Goal: Task Accomplishment & Management: Use online tool/utility

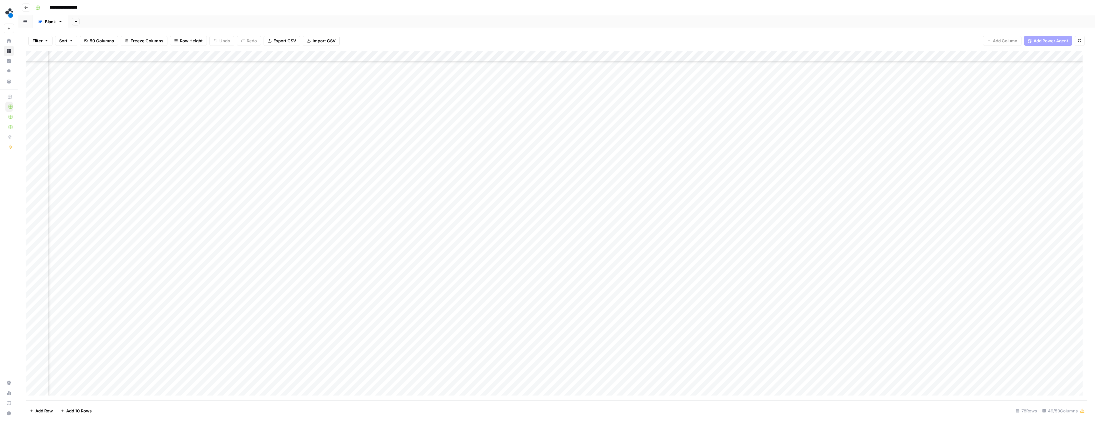
scroll to position [521, 1612]
click at [544, 56] on div "Add Column" at bounding box center [556, 225] width 1061 height 349
click at [544, 119] on span "Edit Workflow" at bounding box center [770, 118] width 56 height 6
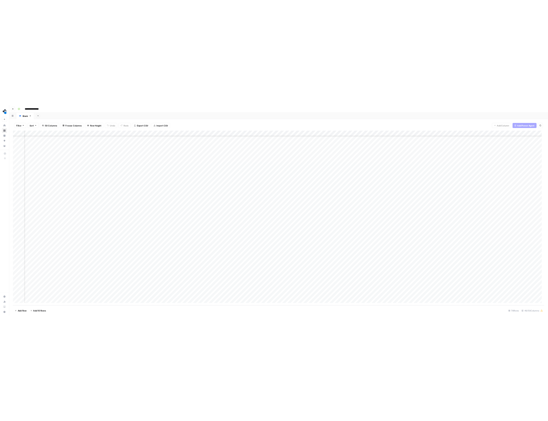
scroll to position [521, 2044]
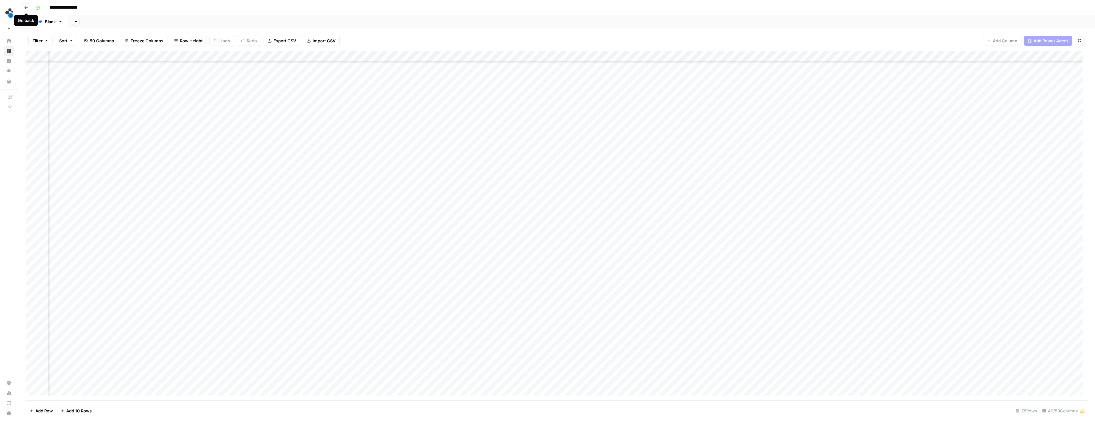
click at [27, 8] on icon "button" at bounding box center [26, 8] width 4 height 4
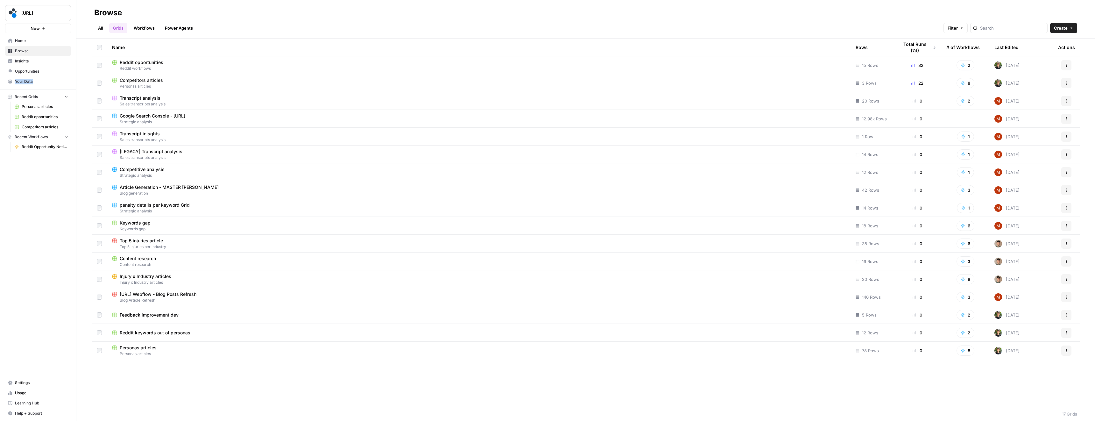
click at [544, 313] on button "Actions" at bounding box center [1066, 350] width 10 height 10
click at [544, 313] on span "Duplicate" at bounding box center [1037, 365] width 51 height 6
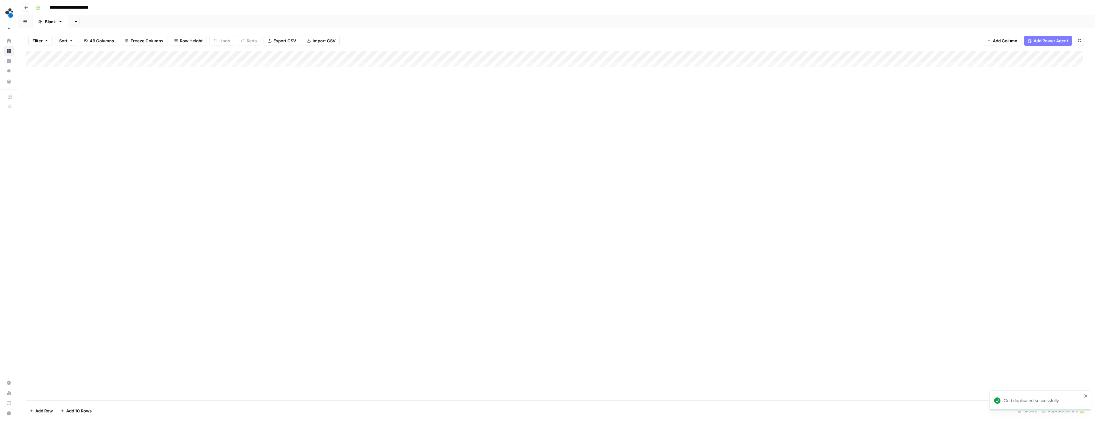
click at [101, 9] on input "**********" at bounding box center [76, 8] width 59 height 10
type input "**********"
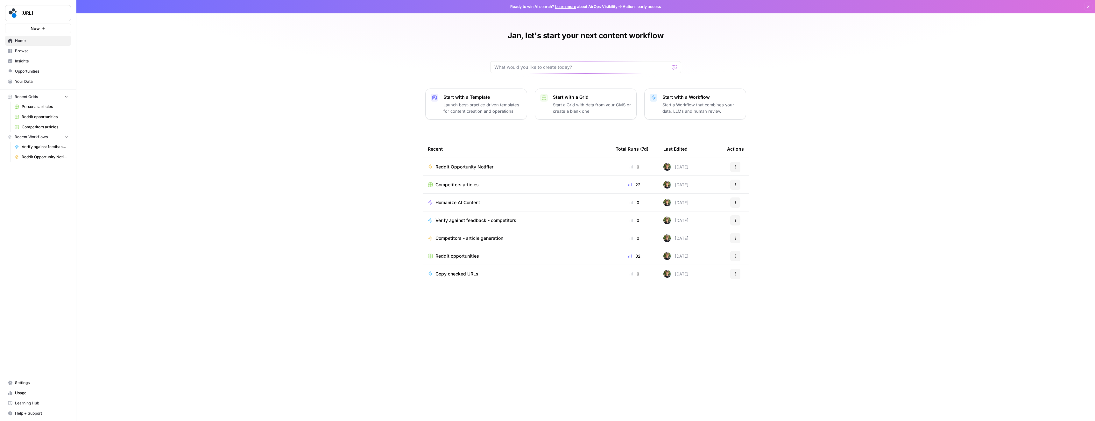
click at [28, 53] on span "Browse" at bounding box center [41, 51] width 53 height 6
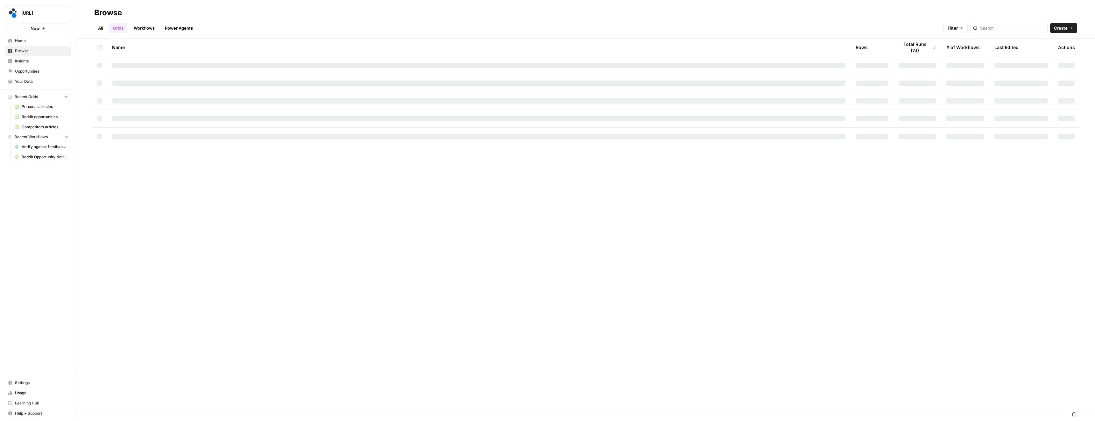
click at [143, 31] on link "Workflows" at bounding box center [144, 28] width 29 height 10
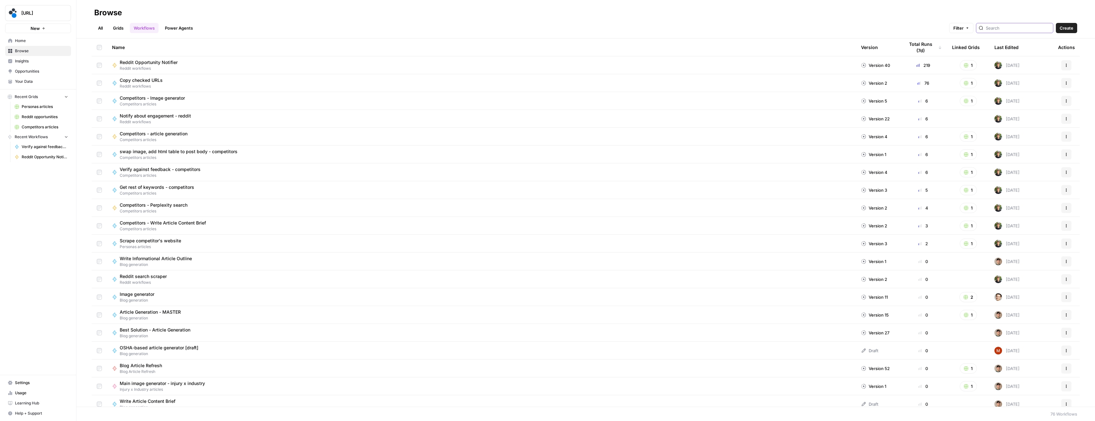
click at [1008, 31] on div at bounding box center [1014, 28] width 77 height 10
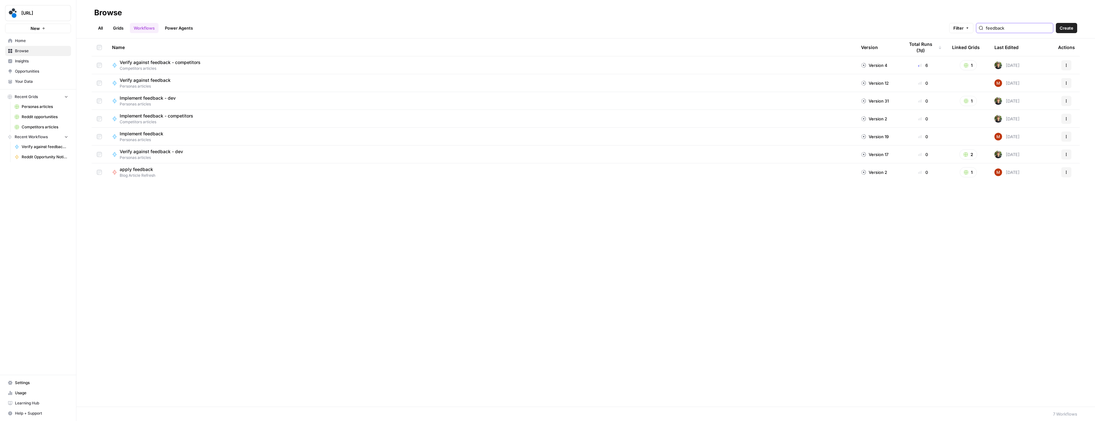
type input "feedback"
click at [161, 100] on span "Implement feedback - dev" at bounding box center [148, 98] width 56 height 6
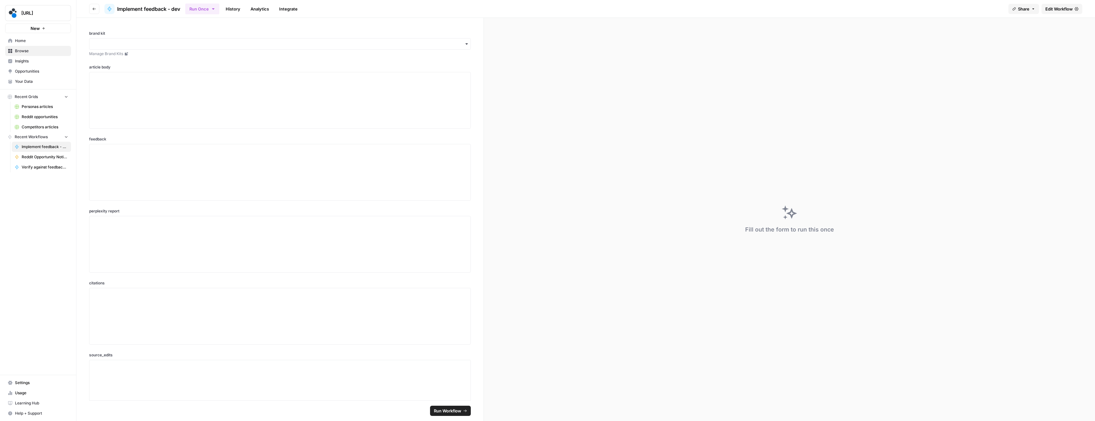
click at [1047, 12] on span "Edit Workflow" at bounding box center [1058, 9] width 27 height 6
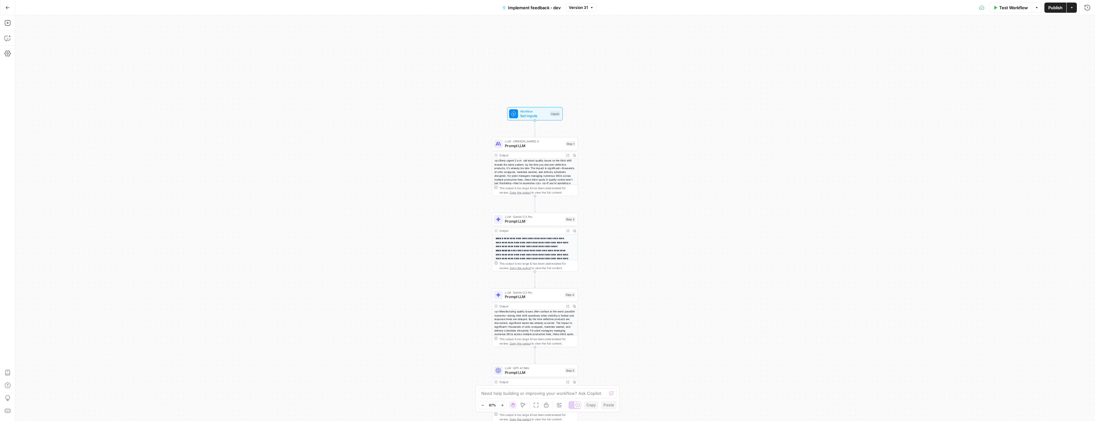
drag, startPoint x: 467, startPoint y: 143, endPoint x: 431, endPoint y: 236, distance: 99.7
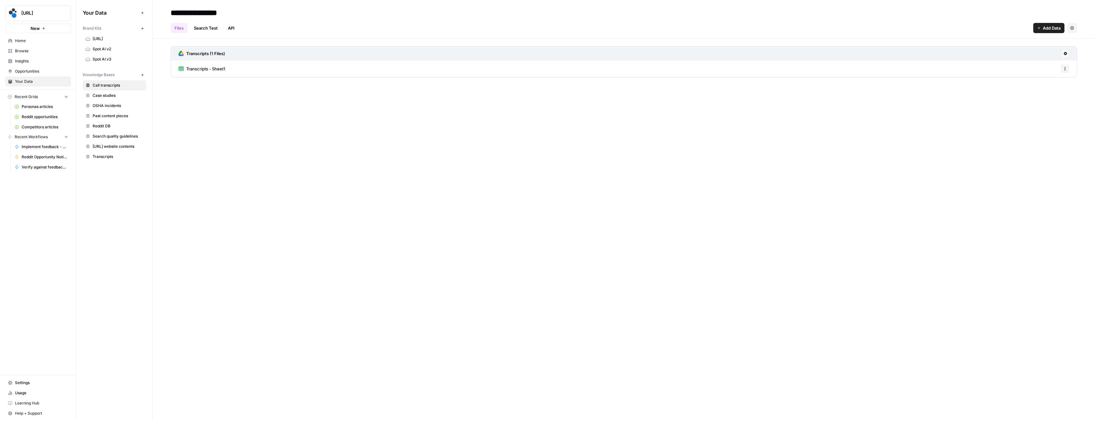
click at [103, 61] on span "Spot AI v3" at bounding box center [118, 59] width 51 height 6
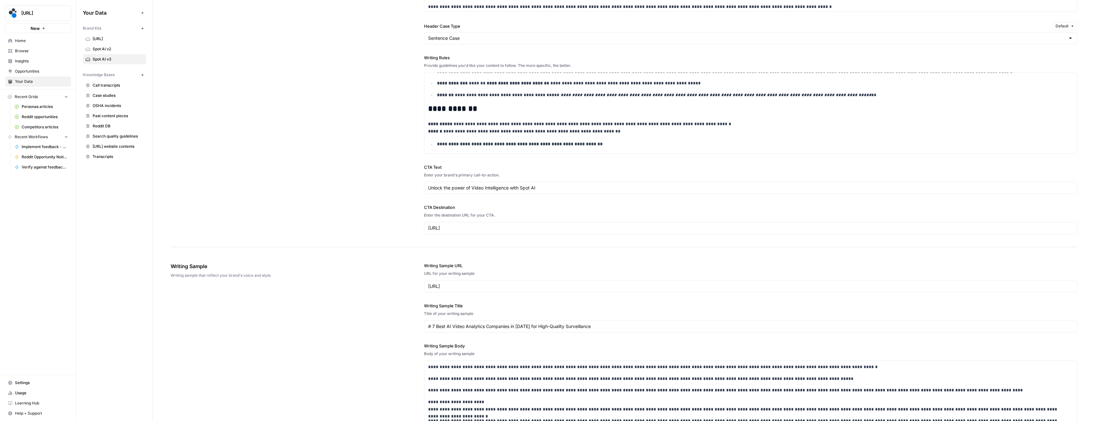
scroll to position [1429, 0]
drag, startPoint x: 484, startPoint y: 112, endPoint x: 471, endPoint y: 114, distance: 12.8
click at [471, 114] on h2 "**********" at bounding box center [750, 110] width 645 height 9
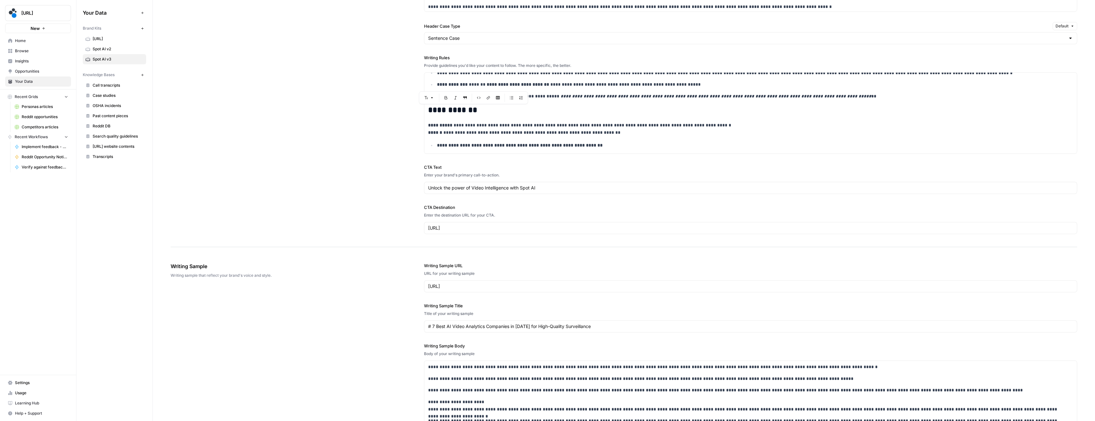
scroll to position [110, 0]
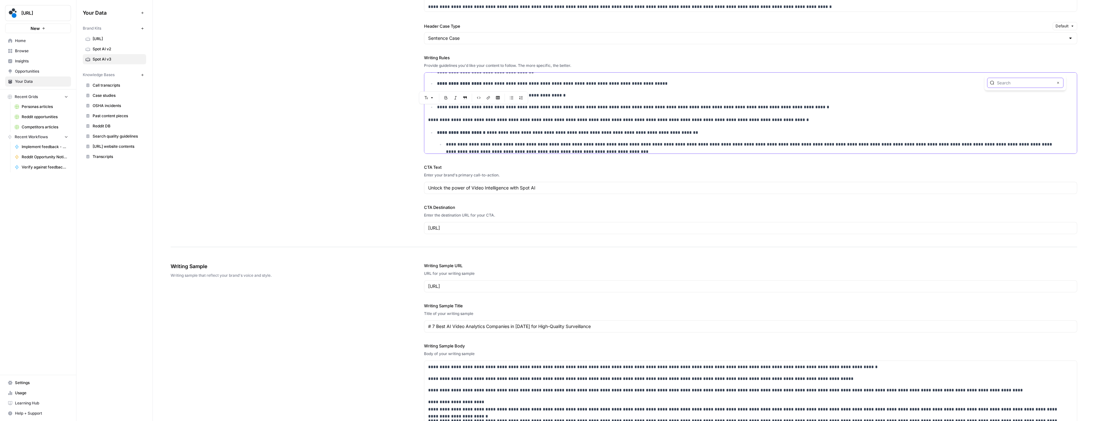
click at [1004, 82] on input "text" at bounding box center [1025, 83] width 56 height 6
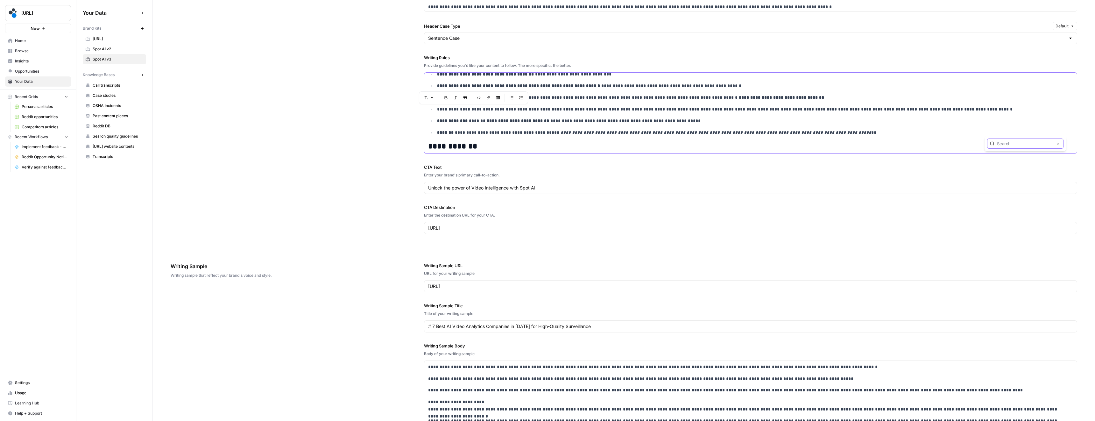
scroll to position [1453, 0]
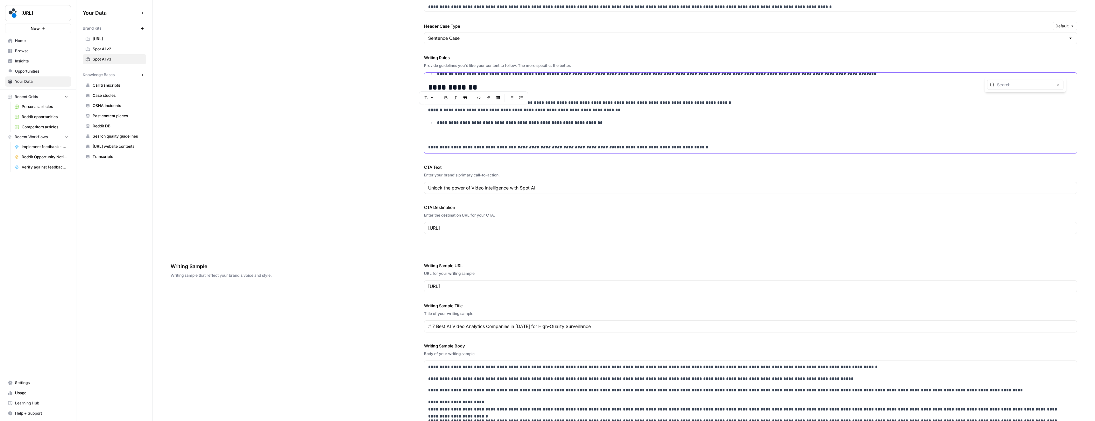
click at [1015, 87] on div "Close" at bounding box center [1025, 85] width 76 height 10
type input "s"
type input "v"
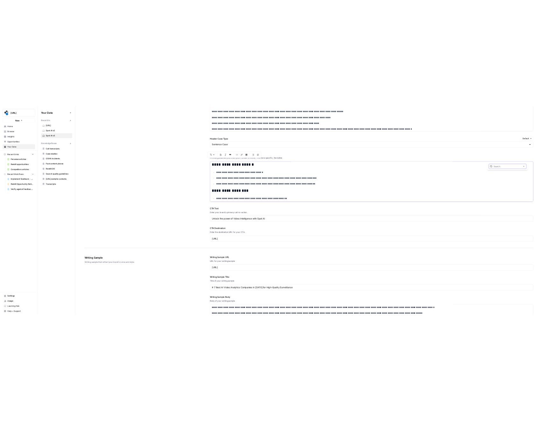
scroll to position [0, 0]
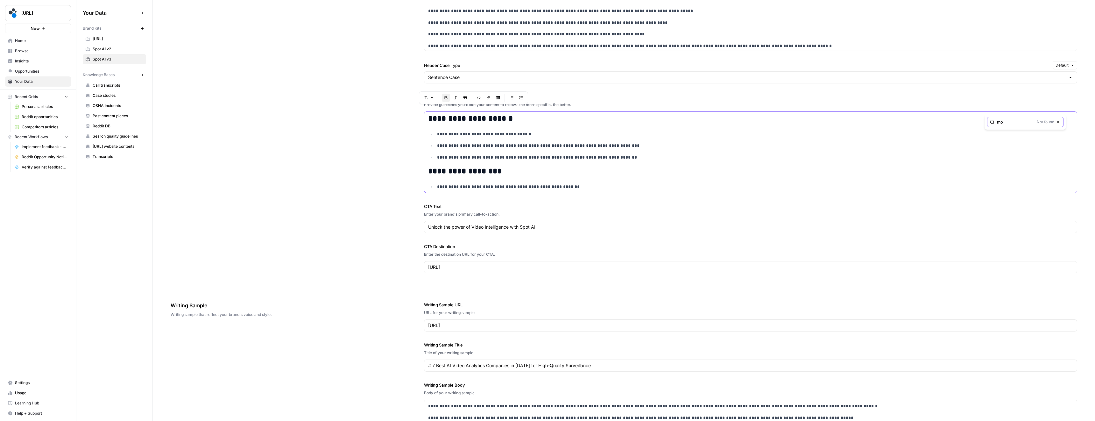
type input "m"
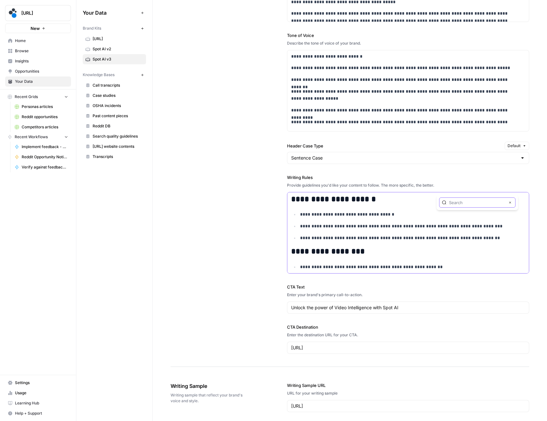
scroll to position [695, 0]
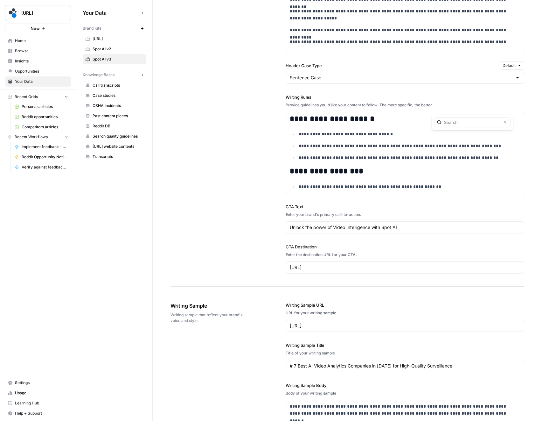
click at [33, 104] on span "Personas articles" at bounding box center [45, 107] width 46 height 6
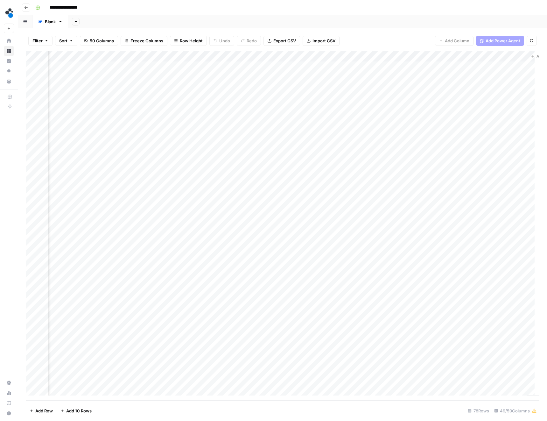
scroll to position [0, 2613]
click at [269, 77] on div "Add Column" at bounding box center [283, 225] width 514 height 349
click at [229, 152] on div "Add Column" at bounding box center [283, 225] width 514 height 349
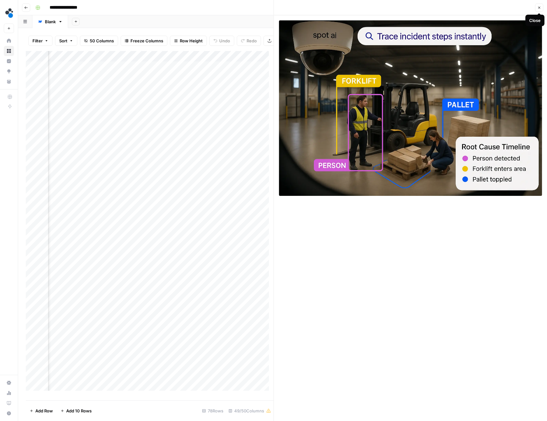
click at [536, 9] on button "Close" at bounding box center [539, 7] width 8 height 8
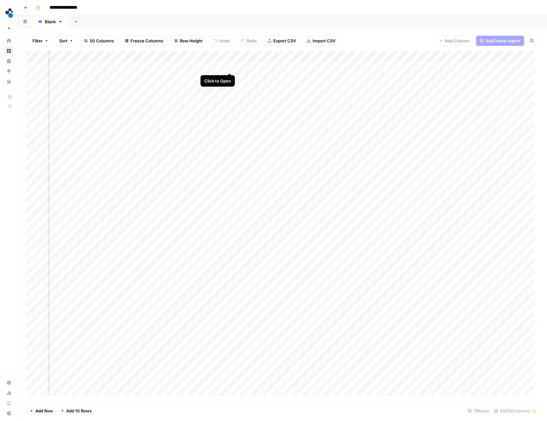
click at [229, 67] on div "Add Column" at bounding box center [283, 225] width 514 height 349
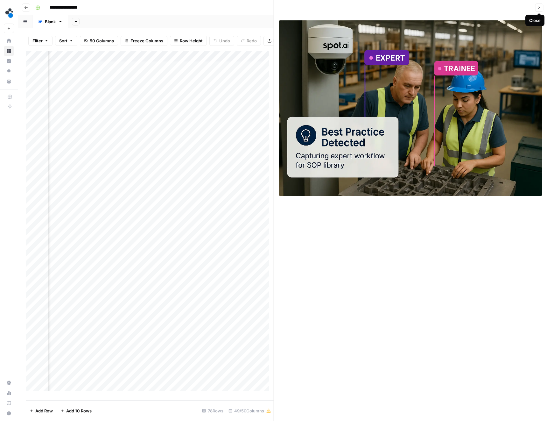
click at [538, 8] on icon "button" at bounding box center [539, 8] width 4 height 4
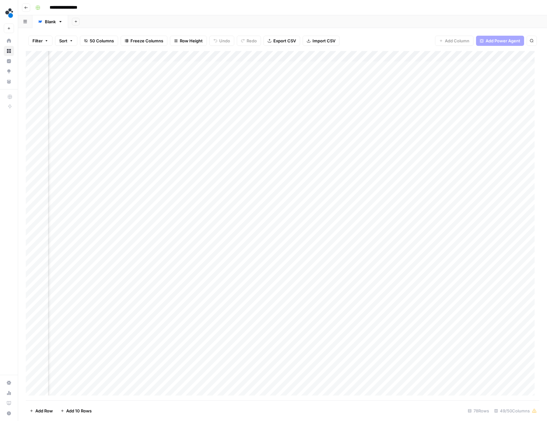
click at [165, 56] on div "Add Column" at bounding box center [283, 225] width 514 height 349
click at [149, 118] on span "Edit Workflow" at bounding box center [161, 118] width 56 height 6
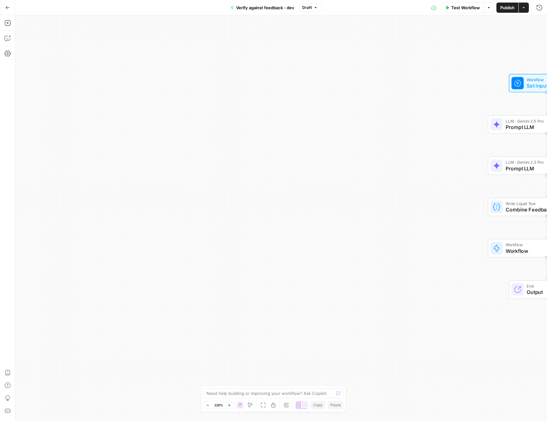
drag, startPoint x: 336, startPoint y: 84, endPoint x: 165, endPoint y: 63, distance: 171.6
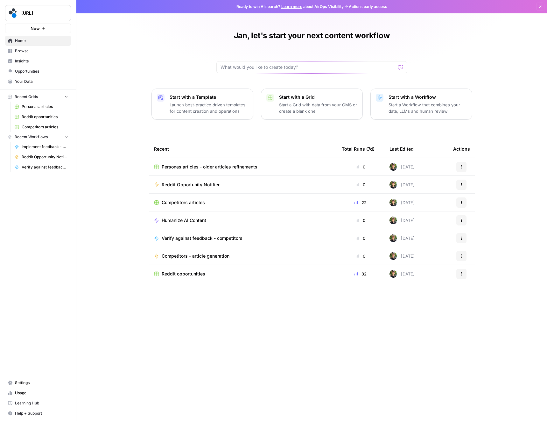
click at [178, 273] on span "Reddit opportunities" at bounding box center [184, 273] width 44 height 6
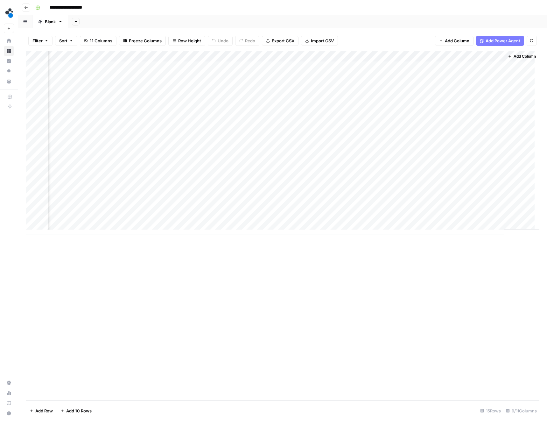
scroll to position [0, 212]
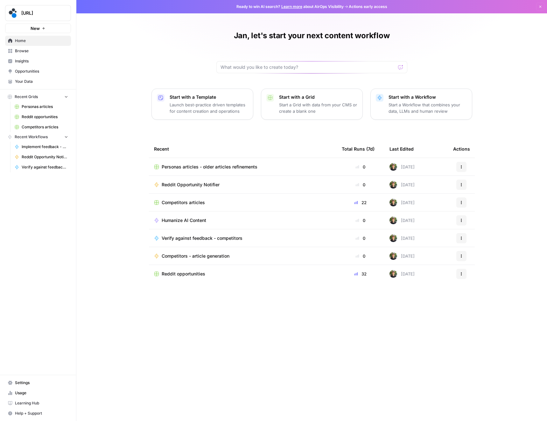
click at [193, 203] on span "Competitors articles" at bounding box center [183, 202] width 43 height 6
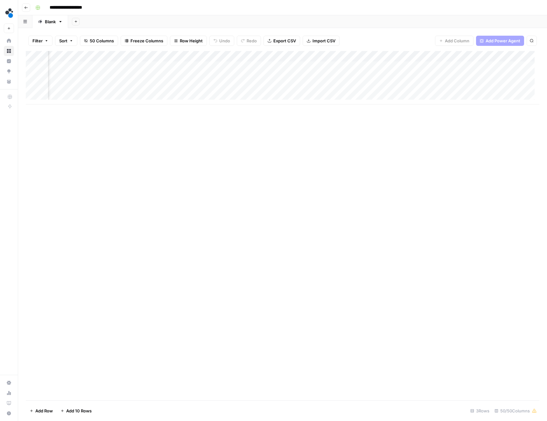
scroll to position [0, 2767]
click at [295, 67] on div "Add Column" at bounding box center [283, 77] width 514 height 53
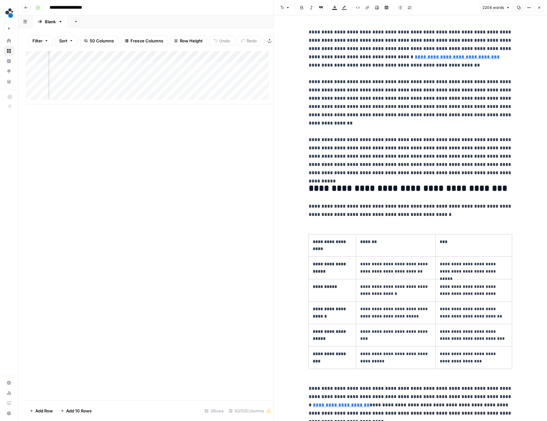
click at [373, 118] on p "**********" at bounding box center [411, 102] width 204 height 149
type input "Understanding these core"
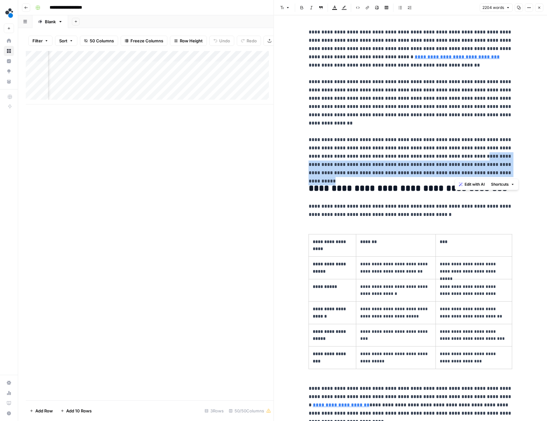
drag, startPoint x: 490, startPoint y: 173, endPoint x: 456, endPoint y: 158, distance: 37.4
click at [456, 158] on p "**********" at bounding box center [411, 102] width 204 height 149
click at [491, 165] on p "**********" at bounding box center [411, 102] width 204 height 149
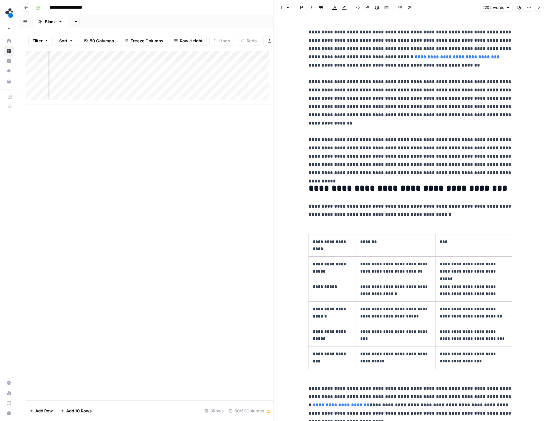
scroll to position [0, 14]
click at [481, 17] on input "Understanding these core" at bounding box center [462, 16] width 37 height 6
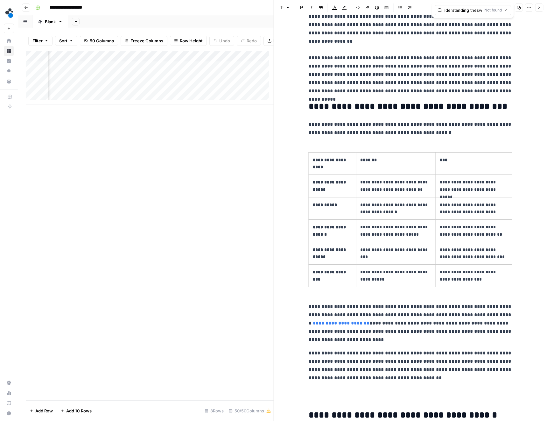
scroll to position [87, 0]
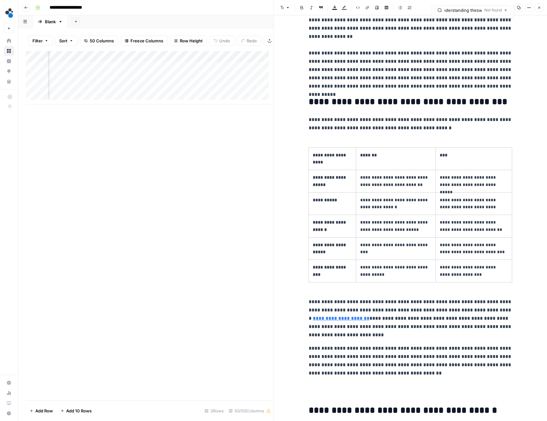
click at [457, 10] on input "Understanding thesw" at bounding box center [462, 10] width 37 height 6
type input "The effectivenes"
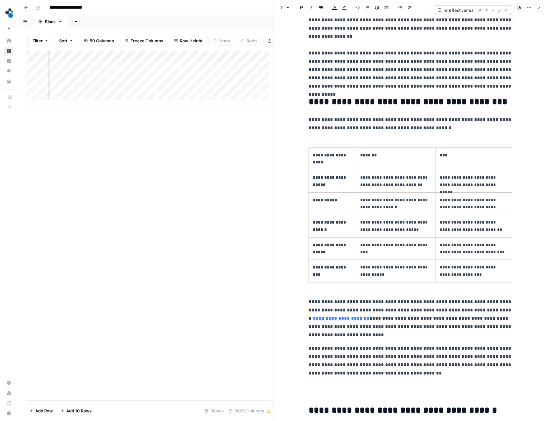
click at [494, 10] on icon "button" at bounding box center [492, 10] width 3 height 3
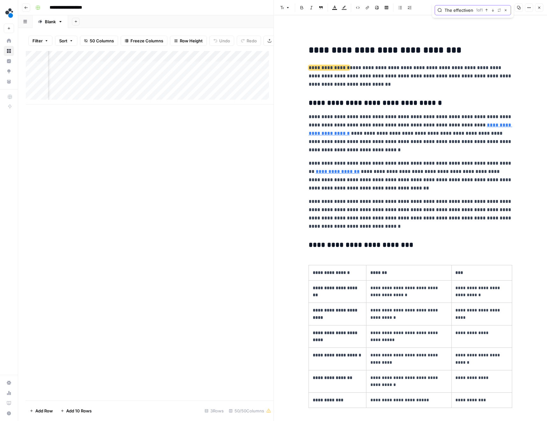
scroll to position [1379, 0]
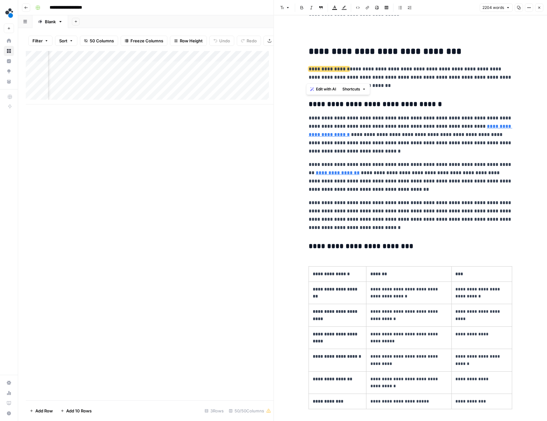
drag, startPoint x: 363, startPoint y: 78, endPoint x: 307, endPoint y: 67, distance: 57.5
click at [309, 67] on p "**********" at bounding box center [411, 77] width 204 height 25
click at [332, 90] on span "Edit with AI" at bounding box center [326, 89] width 20 height 6
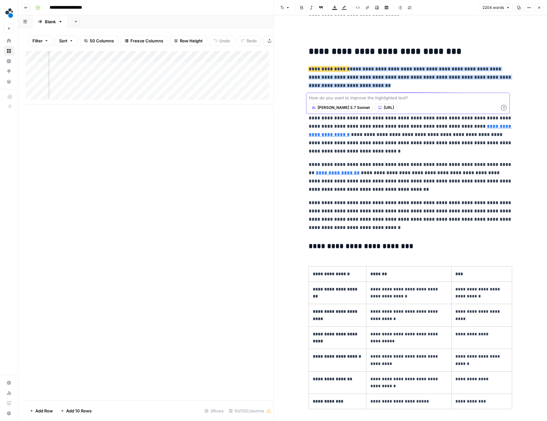
click at [351, 97] on textarea at bounding box center [408, 97] width 198 height 6
paste textarea "eliminate sentences that state the obvious"
type textarea "eliminate sentences that state the obvious"
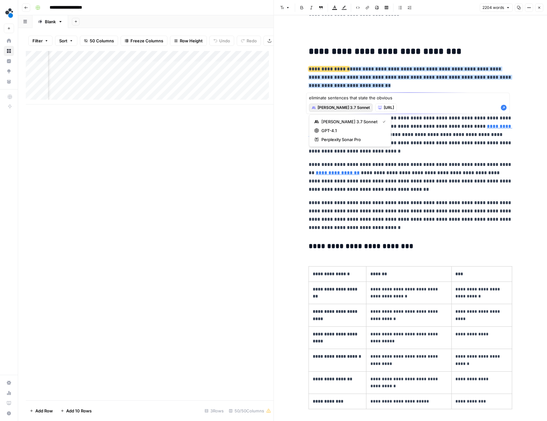
click at [339, 106] on span "Claude 3.7 Sonnet" at bounding box center [344, 108] width 52 height 6
click at [336, 121] on span "Claude 3.7 Sonnet" at bounding box center [349, 121] width 56 height 6
click at [504, 108] on icon "button" at bounding box center [503, 107] width 6 height 6
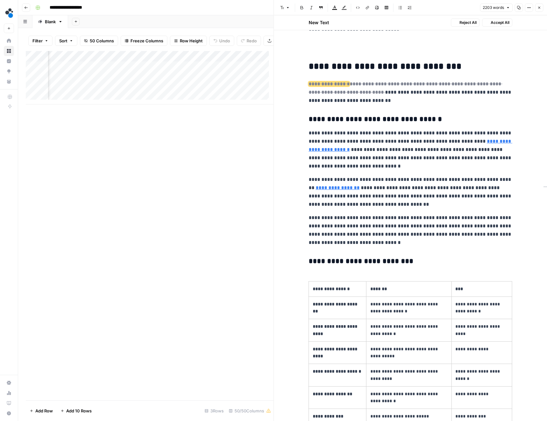
scroll to position [1394, 0]
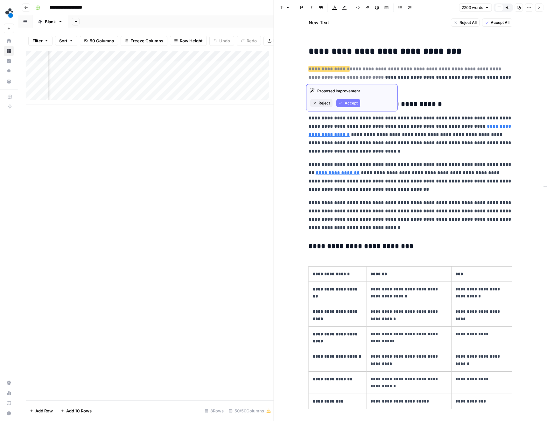
click at [350, 101] on span "Accept" at bounding box center [351, 103] width 13 height 6
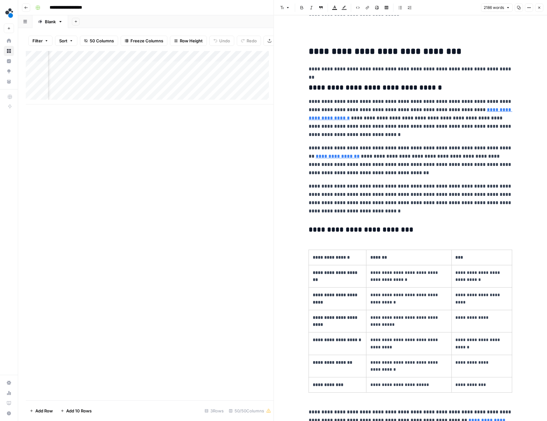
click at [452, 51] on h2 "**********" at bounding box center [411, 51] width 204 height 10
type input "selecting"
click at [492, 10] on icon "button" at bounding box center [492, 10] width 3 height 3
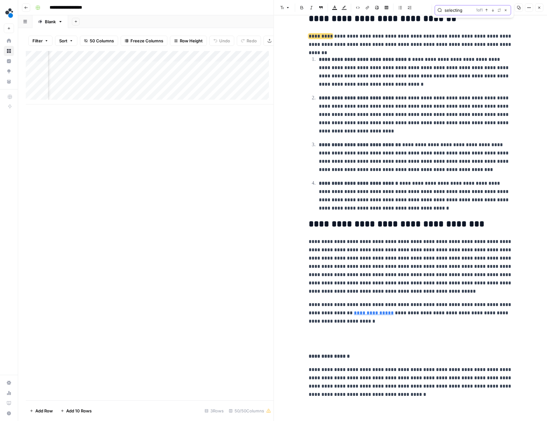
scroll to position [2986, 0]
click at [382, 89] on ol "**********" at bounding box center [411, 132] width 204 height 157
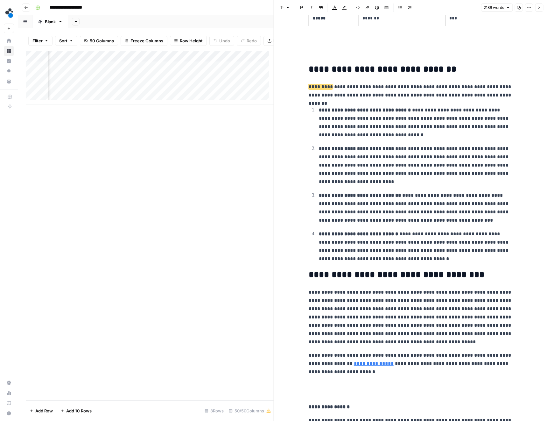
scroll to position [2935, 0]
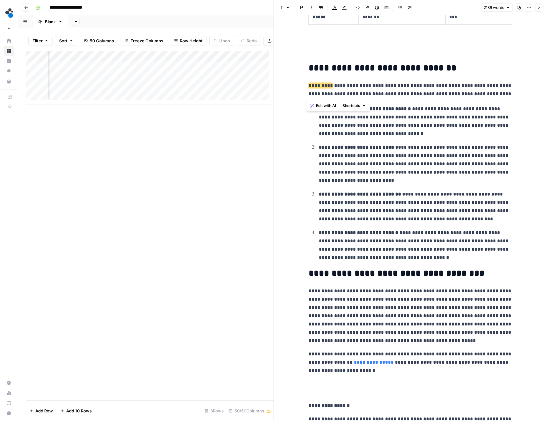
drag, startPoint x: 307, startPoint y: 85, endPoint x: 375, endPoint y: 94, distance: 68.0
click at [375, 94] on p "**********" at bounding box center [411, 89] width 204 height 17
click at [326, 105] on span "Edit with AI" at bounding box center [326, 106] width 20 height 6
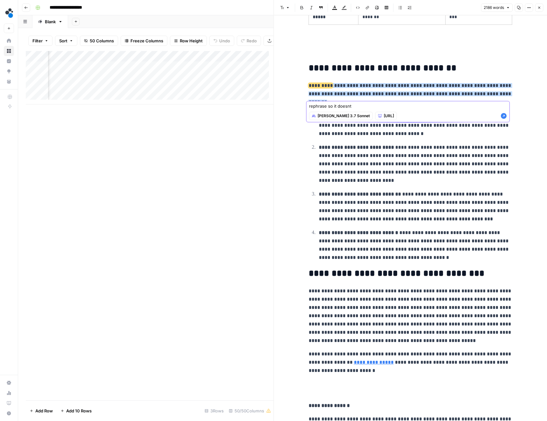
paste textarea "that state the obvious"
click at [357, 107] on textarea "rephrase so it doesnt that state the obvious" at bounding box center [408, 106] width 198 height 6
type textarea "rephrase so it doesnt state the obvious"
click at [505, 117] on icon "button" at bounding box center [504, 116] width 6 height 6
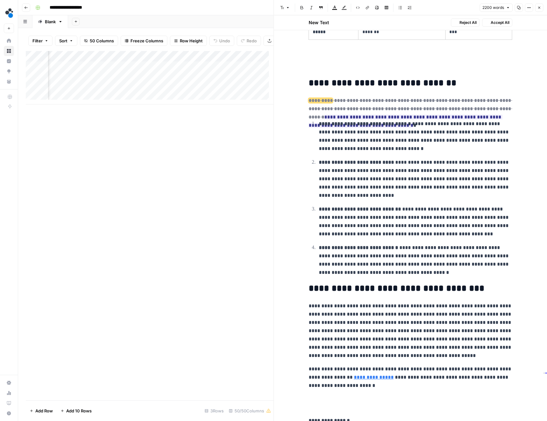
scroll to position [2950, 0]
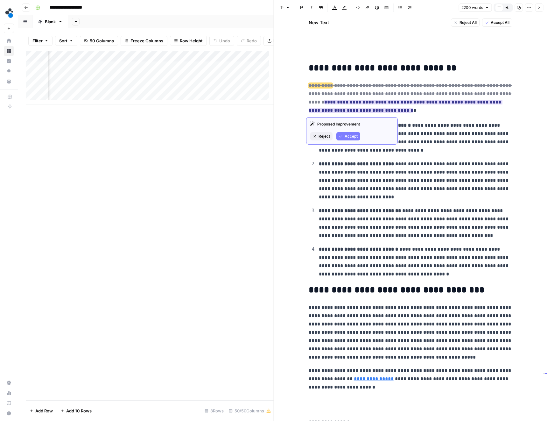
click at [344, 134] on button "Accept" at bounding box center [348, 136] width 24 height 8
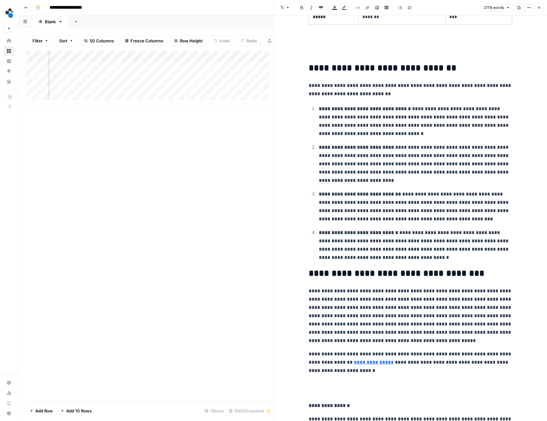
type input "a"
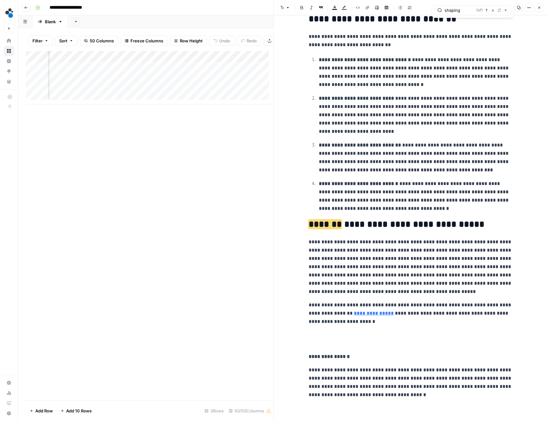
scroll to position [2986, 0]
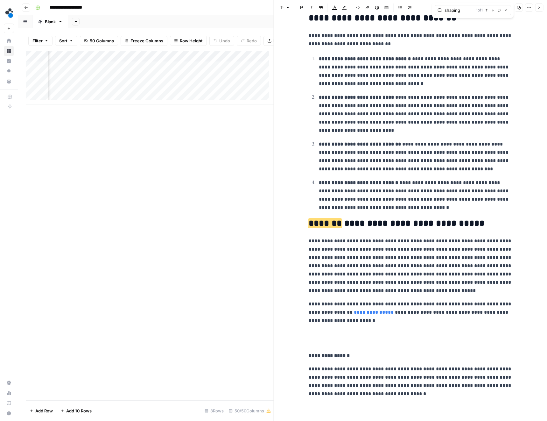
click at [452, 9] on input "shaping" at bounding box center [458, 10] width 29 height 6
type input "PPE"
click at [493, 9] on icon "button" at bounding box center [492, 10] width 3 height 3
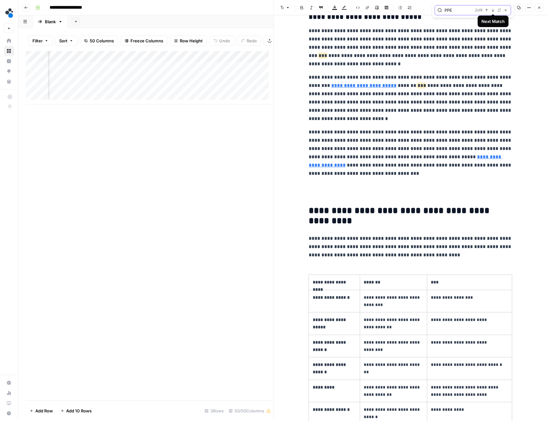
click at [487, 11] on icon "button" at bounding box center [486, 10] width 3 height 3
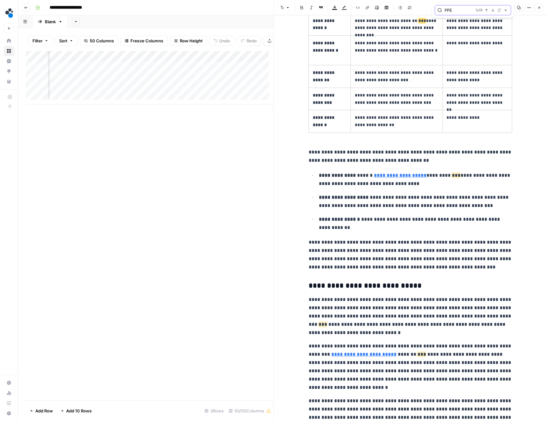
scroll to position [559, 0]
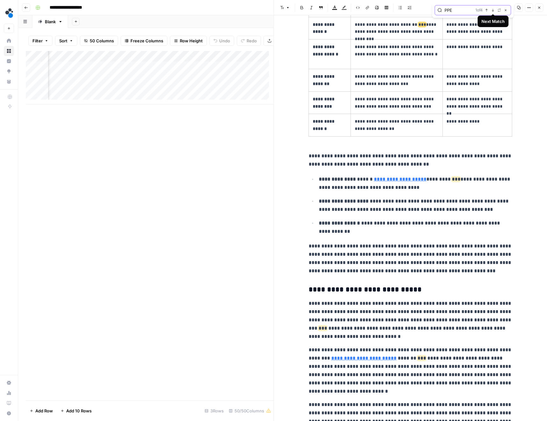
click at [493, 10] on icon "button" at bounding box center [493, 10] width 2 height 3
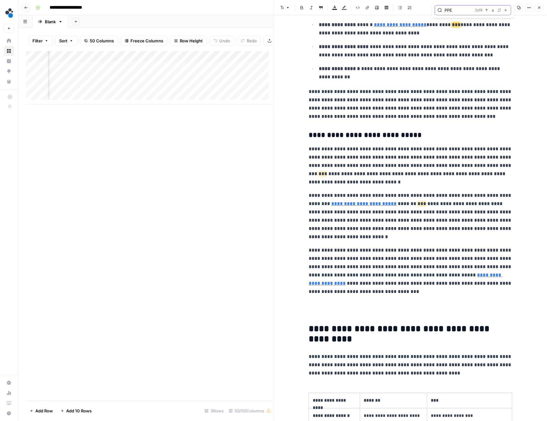
click at [493, 10] on icon "button" at bounding box center [493, 10] width 2 height 3
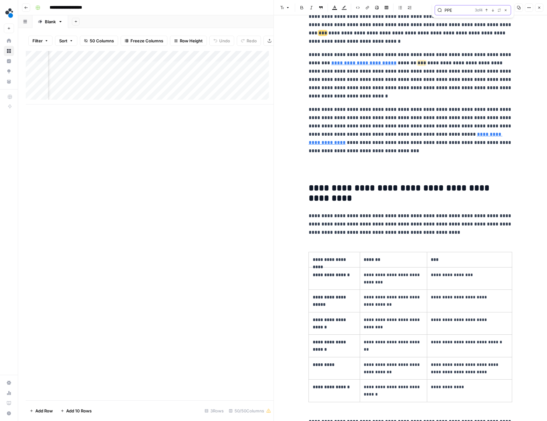
click at [493, 10] on icon "button" at bounding box center [493, 10] width 2 height 3
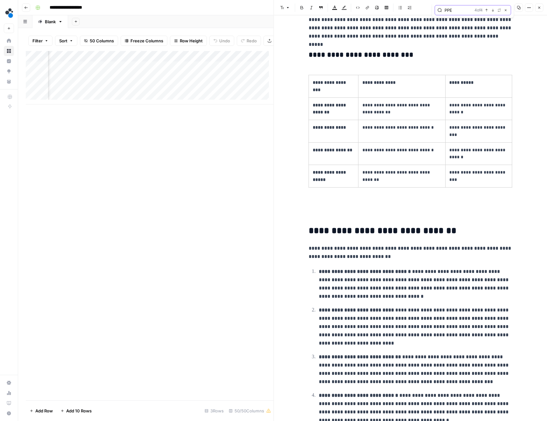
scroll to position [2775, 0]
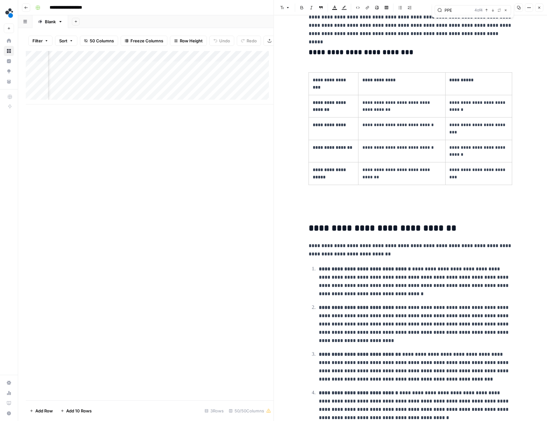
click at [538, 6] on icon "button" at bounding box center [539, 8] width 4 height 4
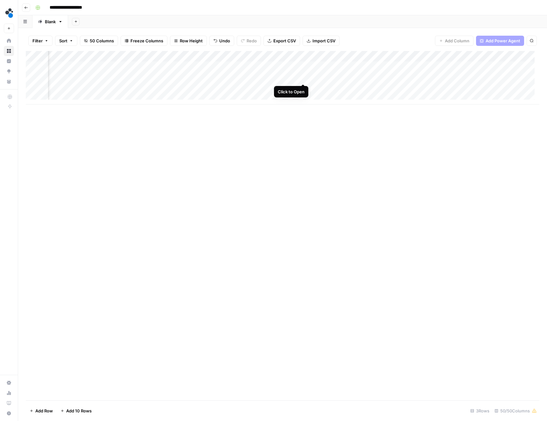
click at [302, 78] on div "Add Column" at bounding box center [283, 77] width 514 height 53
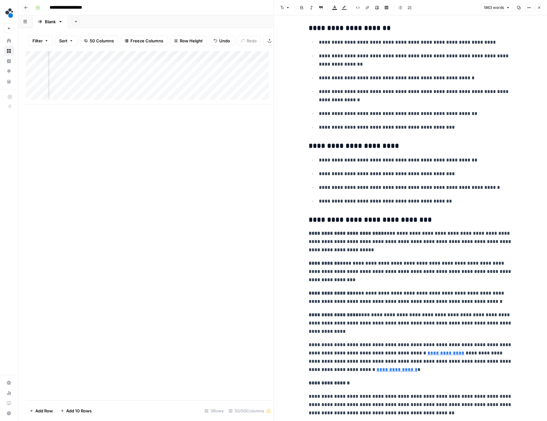
scroll to position [2777, 0]
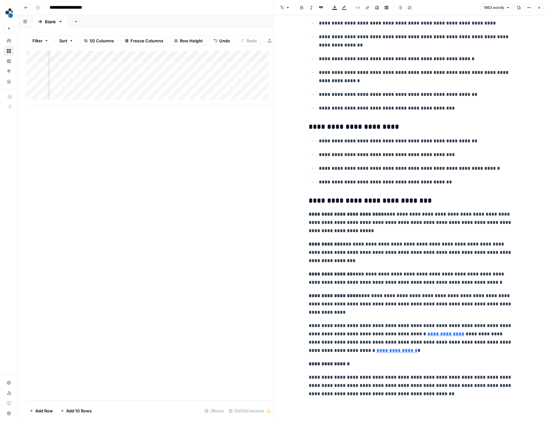
click at [259, 92] on div "Add Column" at bounding box center [150, 77] width 248 height 53
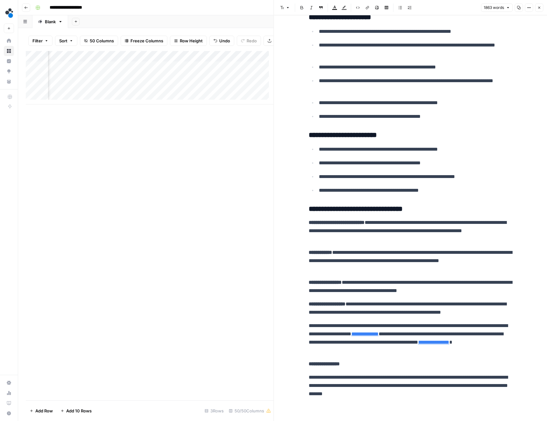
scroll to position [2768, 0]
click at [540, 6] on icon "button" at bounding box center [539, 8] width 4 height 4
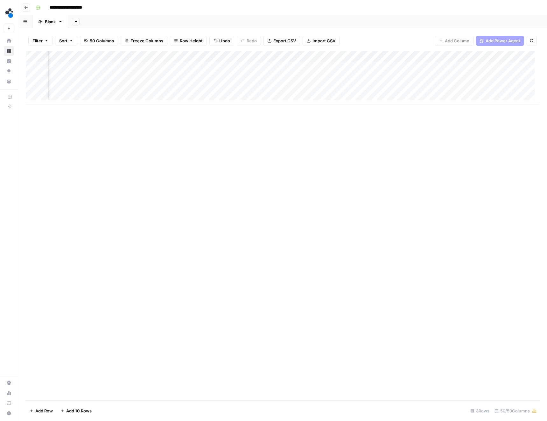
click at [303, 89] on div "Add Column" at bounding box center [283, 77] width 514 height 53
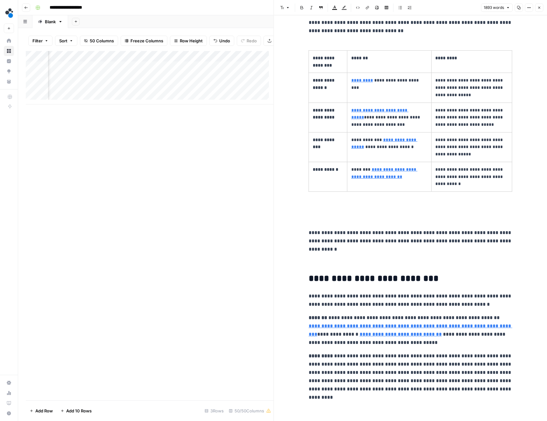
scroll to position [1409, 0]
click at [371, 81] on p "**********" at bounding box center [389, 80] width 76 height 7
click at [367, 81] on link "*********" at bounding box center [362, 81] width 22 height 4
click at [450, 72] on icon "button" at bounding box center [451, 72] width 4 height 4
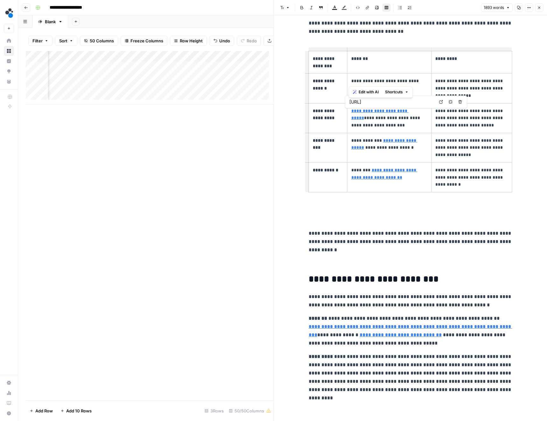
click at [450, 102] on icon "button" at bounding box center [451, 102] width 4 height 4
click at [478, 132] on icon "button" at bounding box center [477, 130] width 3 height 3
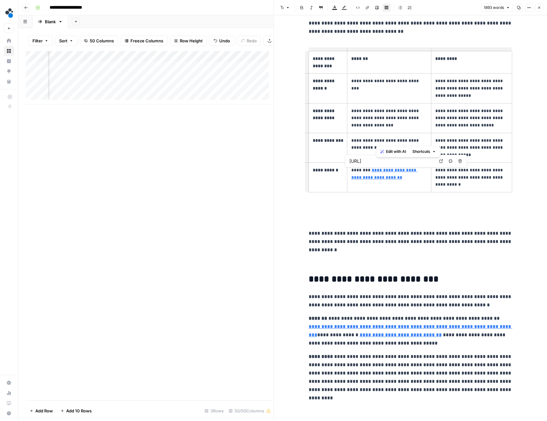
click at [451, 159] on icon "button" at bounding box center [451, 161] width 4 height 4
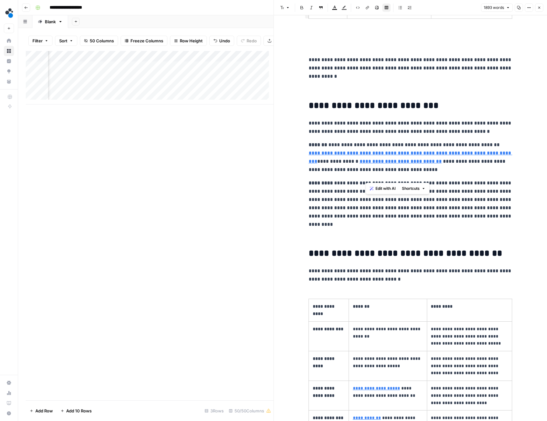
scroll to position [1581, 0]
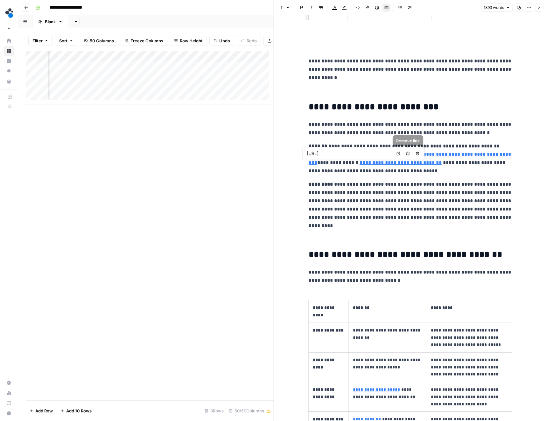
click at [407, 154] on icon "button" at bounding box center [408, 153] width 4 height 4
type input "https://www.g2.com/products/spot-ai/reviews"
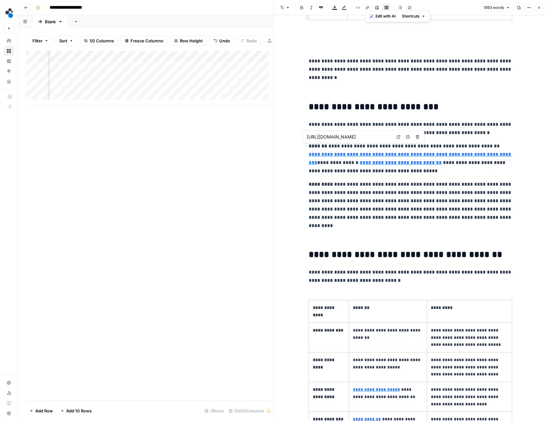
scroll to position [1567, 0]
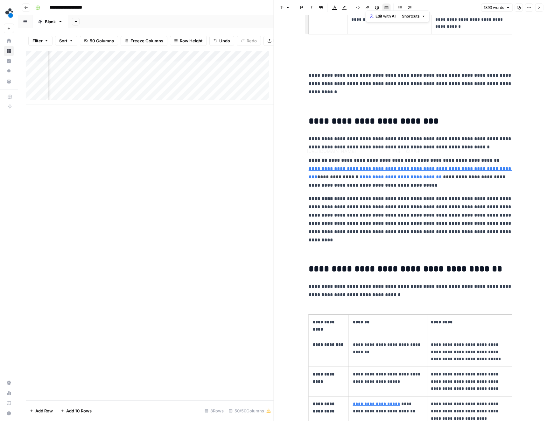
click at [412, 172] on link "**********" at bounding box center [411, 172] width 204 height 13
click at [398, 170] on link "**********" at bounding box center [411, 172] width 204 height 13
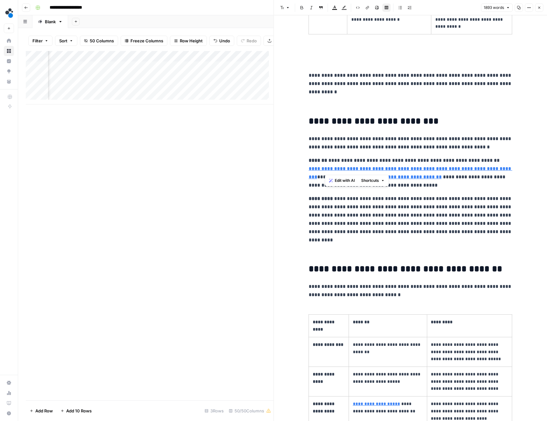
drag, startPoint x: 472, startPoint y: 169, endPoint x: 325, endPoint y: 163, distance: 147.5
click at [325, 163] on p "**********" at bounding box center [411, 172] width 204 height 33
drag, startPoint x: 325, startPoint y: 161, endPoint x: 471, endPoint y: 169, distance: 146.0
click at [471, 169] on p "**********" at bounding box center [411, 172] width 204 height 33
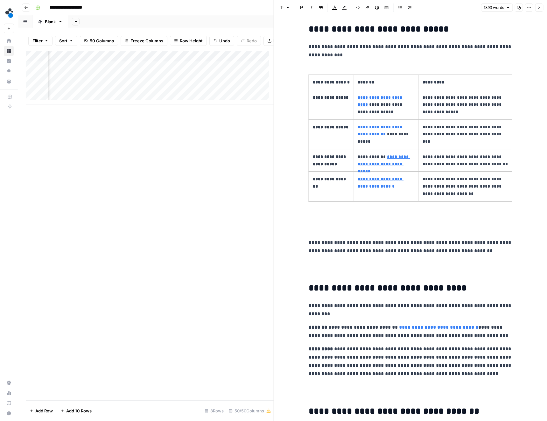
scroll to position [2134, 0]
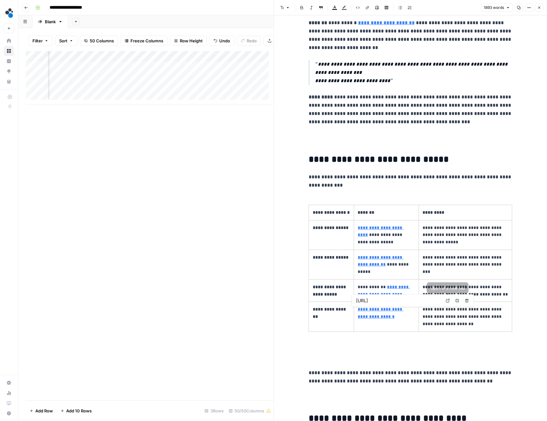
click at [455, 301] on button "Remove link" at bounding box center [457, 300] width 8 height 8
click at [456, 277] on icon "button" at bounding box center [456, 277] width 3 height 3
click at [456, 250] on icon "button" at bounding box center [457, 248] width 4 height 4
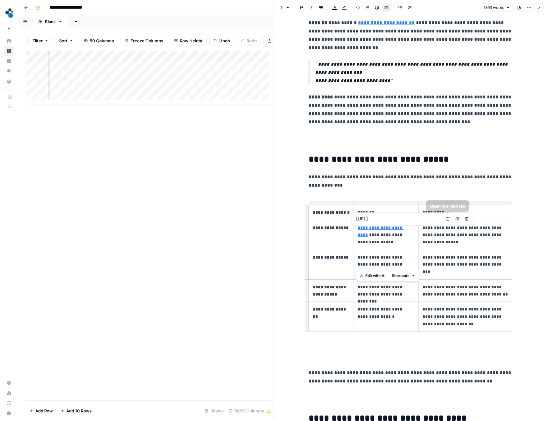
click at [456, 218] on icon "button" at bounding box center [457, 219] width 4 height 4
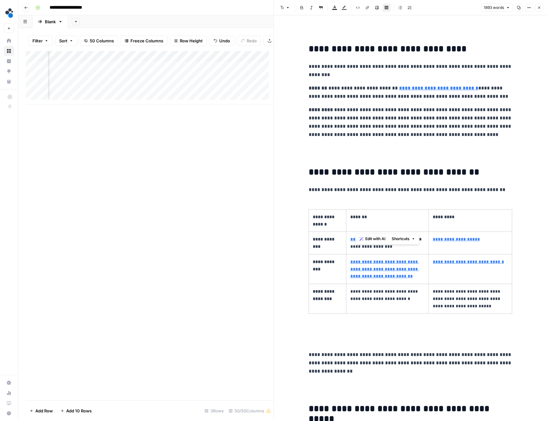
scroll to position [2504, 0]
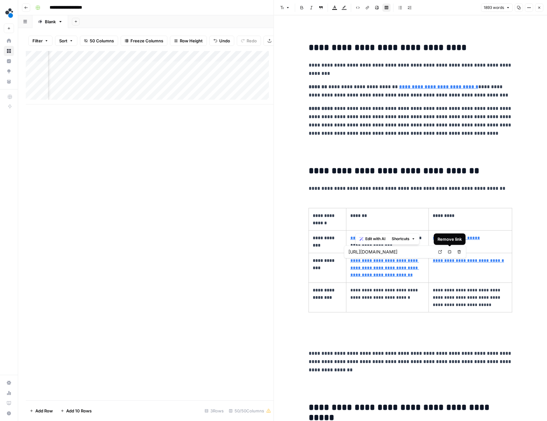
click at [449, 251] on icon "button" at bounding box center [450, 252] width 4 height 4
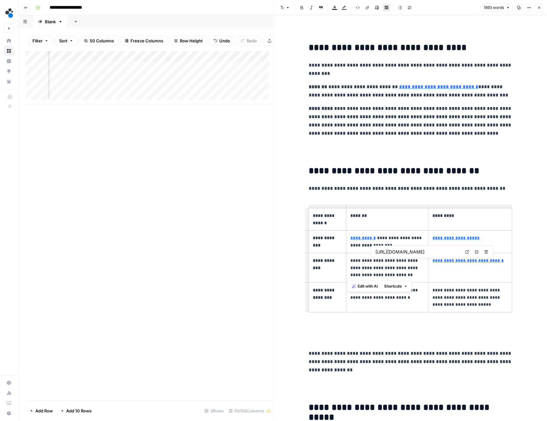
click at [474, 252] on button "Remove link" at bounding box center [476, 252] width 8 height 8
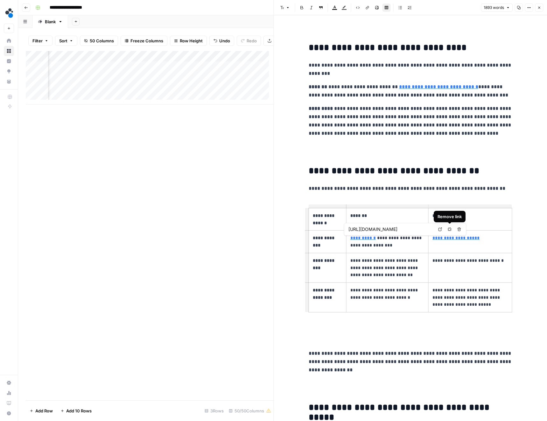
click at [451, 229] on icon "button" at bounding box center [449, 228] width 3 height 3
click at [448, 230] on icon "button" at bounding box center [449, 228] width 3 height 3
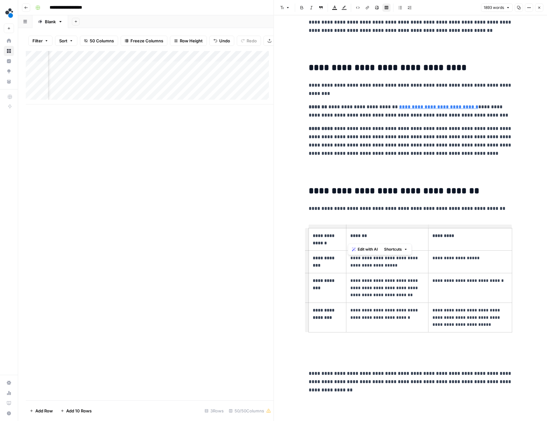
scroll to position [2564, 0]
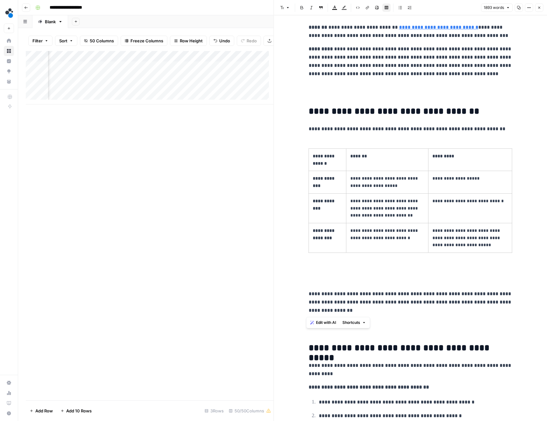
drag, startPoint x: 338, startPoint y: 311, endPoint x: 306, endPoint y: 113, distance: 200.2
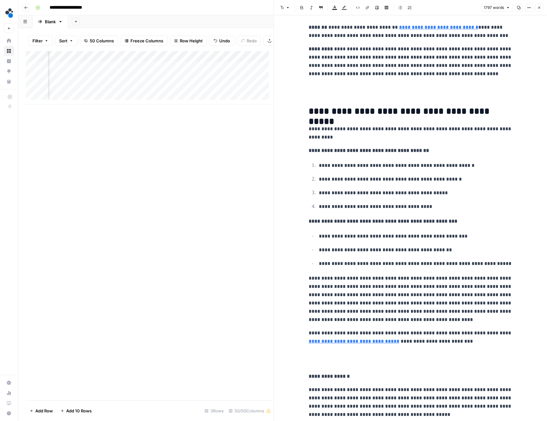
click at [334, 100] on p at bounding box center [411, 91] width 204 height 17
click at [328, 87] on p at bounding box center [411, 91] width 204 height 17
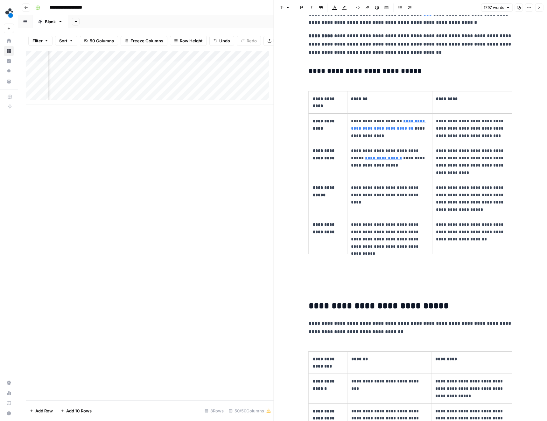
scroll to position [1100, 0]
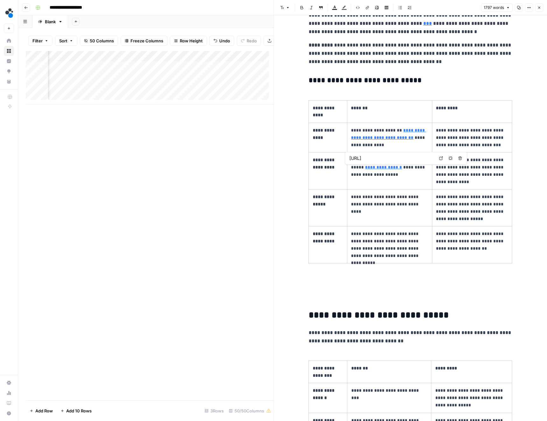
type input "https://www.spot.ai/articles/video-ai-surveillance"
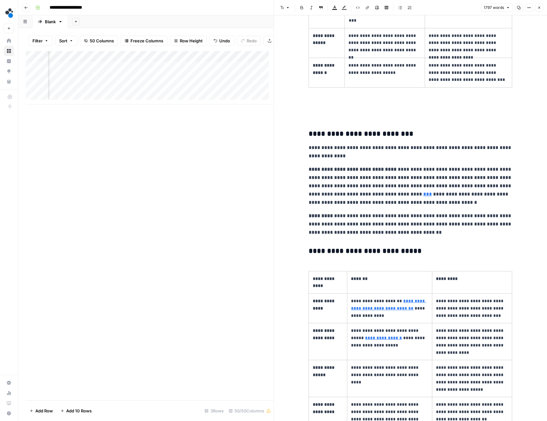
type input "https://www.spot.ai/articles/video-ai-surveillance"
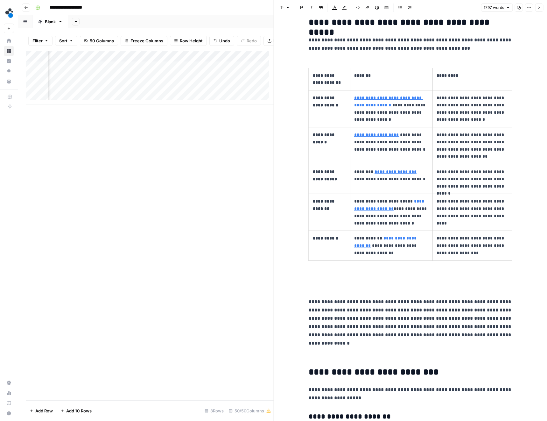
scroll to position [431, 0]
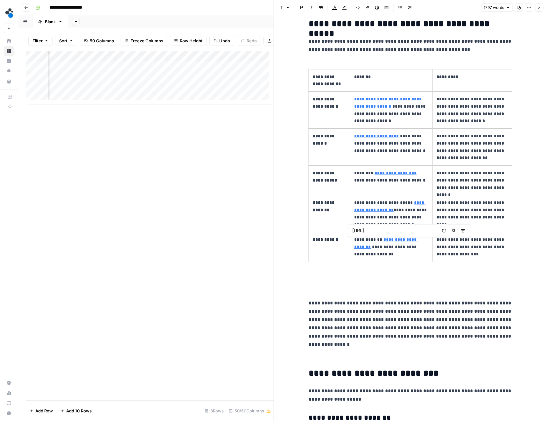
click at [453, 231] on icon "button" at bounding box center [453, 230] width 4 height 4
click at [455, 200] on icon "button" at bounding box center [453, 201] width 4 height 4
click at [471, 162] on button "Remove link" at bounding box center [473, 163] width 8 height 8
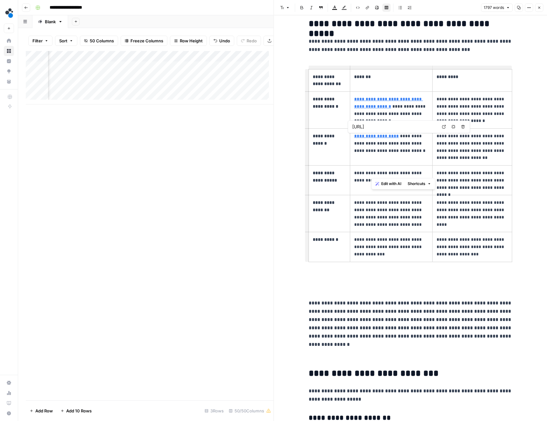
click at [453, 124] on button "Remove link" at bounding box center [453, 126] width 8 height 8
click at [452, 91] on icon "button" at bounding box center [452, 89] width 3 height 3
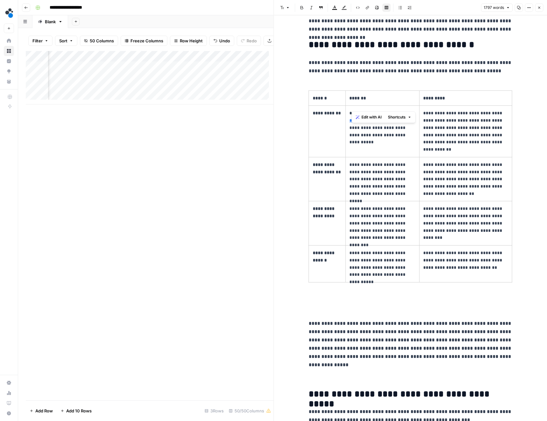
scroll to position [0, 0]
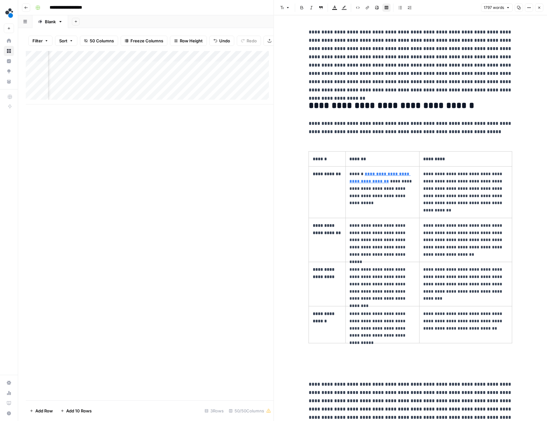
click at [508, 101] on h2 "**********" at bounding box center [411, 106] width 204 height 10
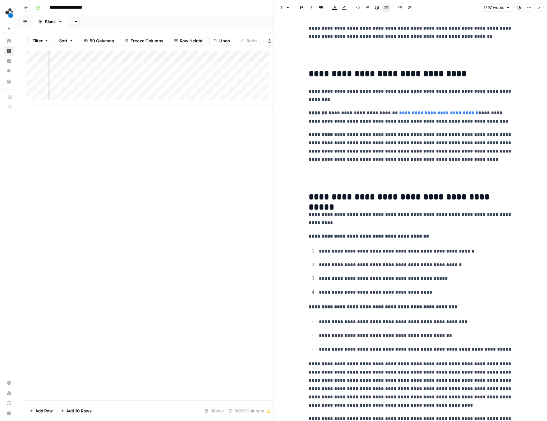
scroll to position [2488, 0]
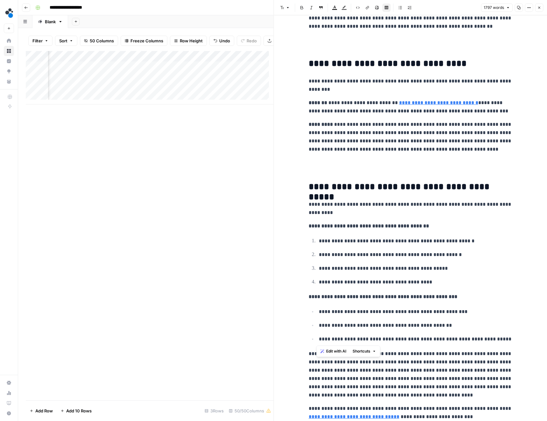
drag, startPoint x: 502, startPoint y: 340, endPoint x: 286, endPoint y: 313, distance: 218.1
drag, startPoint x: 373, startPoint y: 273, endPoint x: 311, endPoint y: 243, distance: 69.0
click at [311, 243] on ol "**********" at bounding box center [411, 261] width 204 height 50
click at [399, 9] on icon "button" at bounding box center [400, 8] width 4 height 4
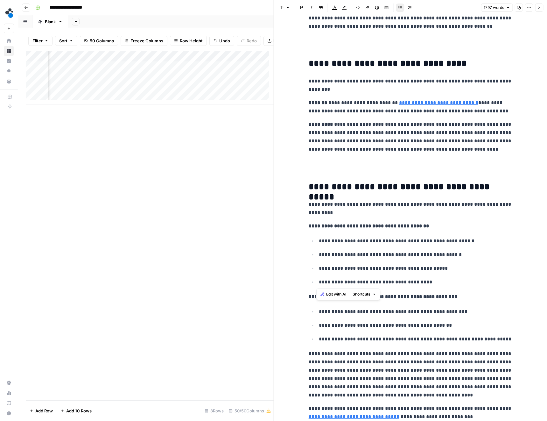
click at [465, 227] on p "**********" at bounding box center [411, 226] width 204 height 8
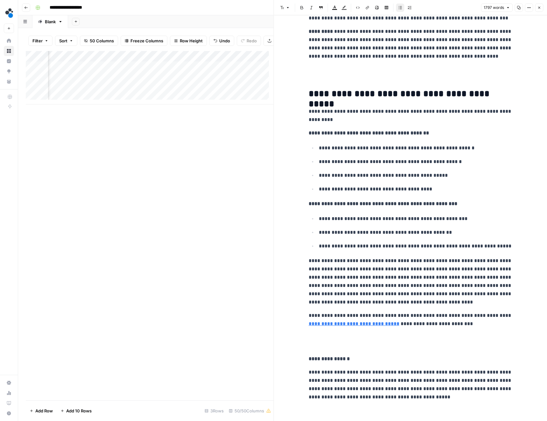
scroll to position [2585, 0]
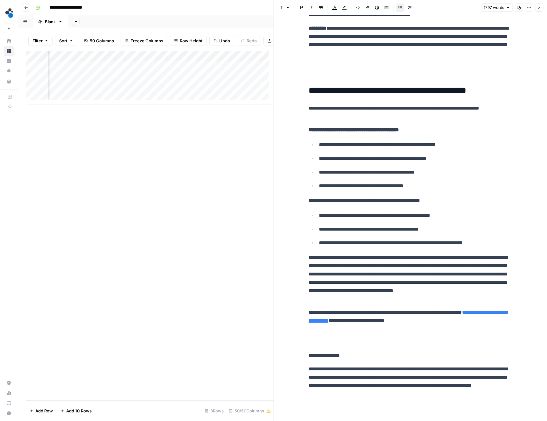
click at [538, 8] on icon "button" at bounding box center [539, 8] width 2 height 2
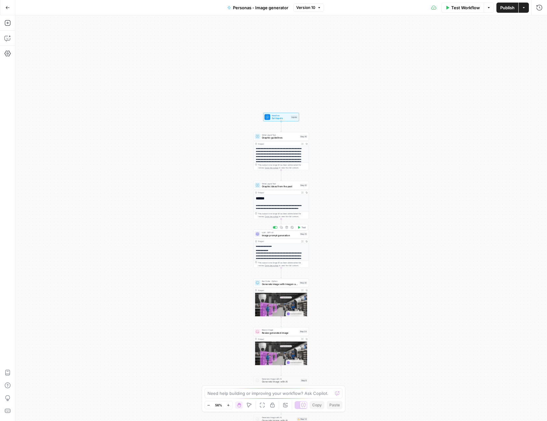
click at [269, 234] on span "Image prompt generation" at bounding box center [280, 234] width 37 height 3
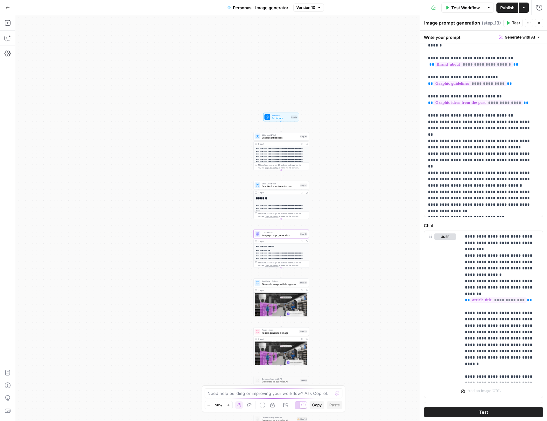
scroll to position [95, 0]
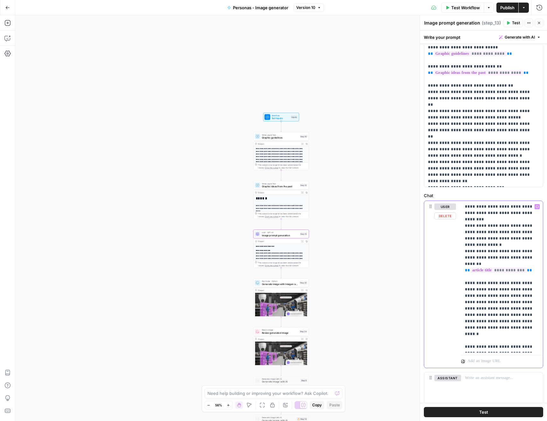
click at [513, 347] on p "**********" at bounding box center [499, 276] width 69 height 146
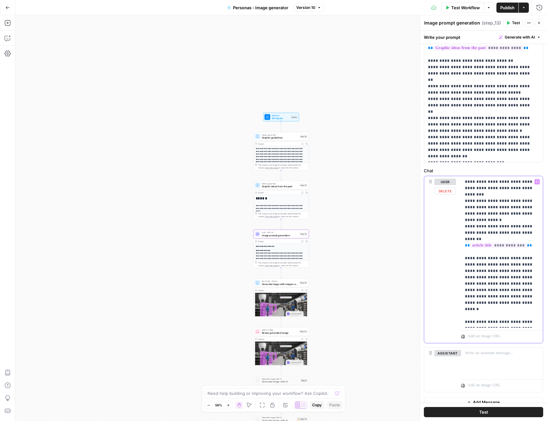
scroll to position [128, 0]
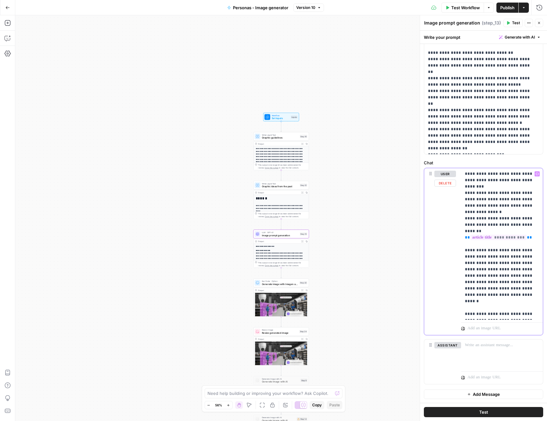
click at [518, 315] on p "**********" at bounding box center [499, 244] width 69 height 146
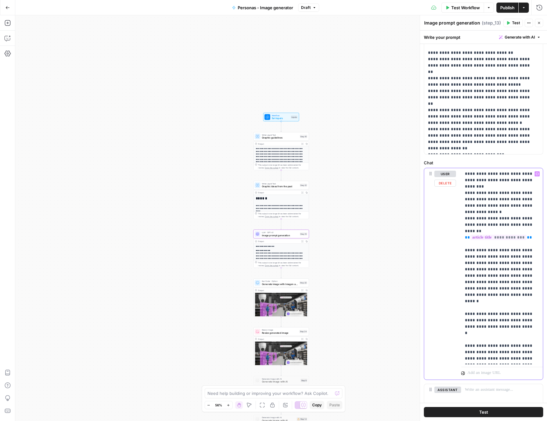
click at [529, 340] on p "**********" at bounding box center [499, 266] width 69 height 191
click at [509, 346] on p "**********" at bounding box center [499, 266] width 69 height 191
drag, startPoint x: 512, startPoint y: 346, endPoint x: 476, endPoint y: 352, distance: 36.4
click at [476, 352] on p "**********" at bounding box center [499, 266] width 69 height 191
click at [522, 359] on p "**********" at bounding box center [499, 266] width 69 height 191
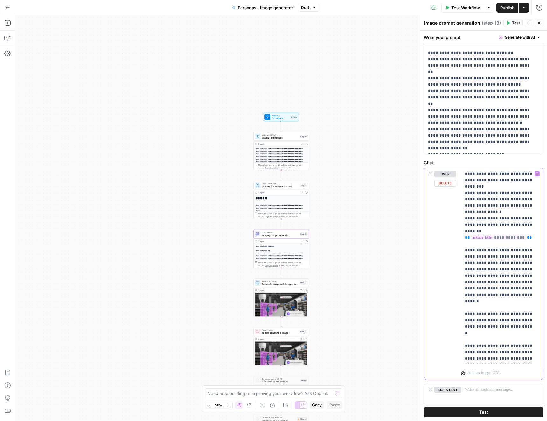
click at [523, 360] on p "**********" at bounding box center [499, 266] width 69 height 191
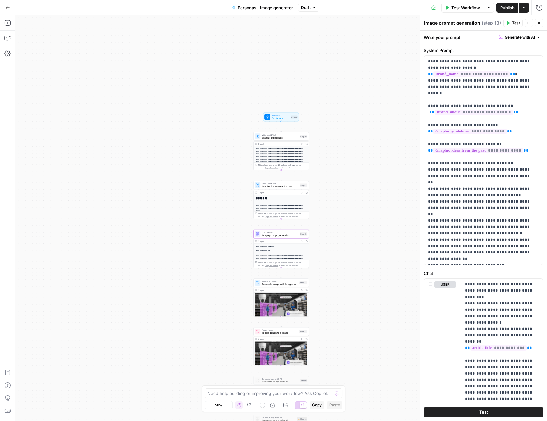
scroll to position [0, 0]
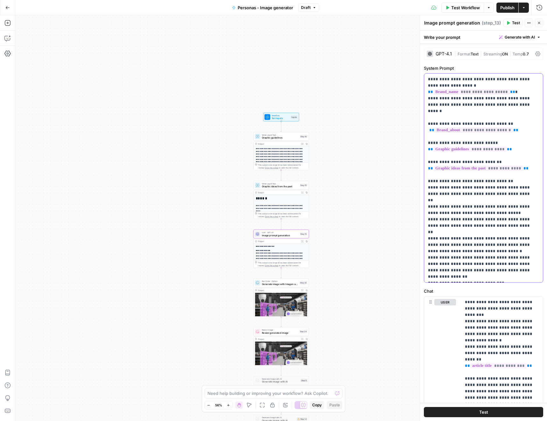
click at [447, 255] on p "**********" at bounding box center [481, 178] width 106 height 204
click at [455, 258] on p "**********" at bounding box center [481, 178] width 106 height 204
click at [443, 53] on div "GPT-4.1" at bounding box center [444, 54] width 16 height 4
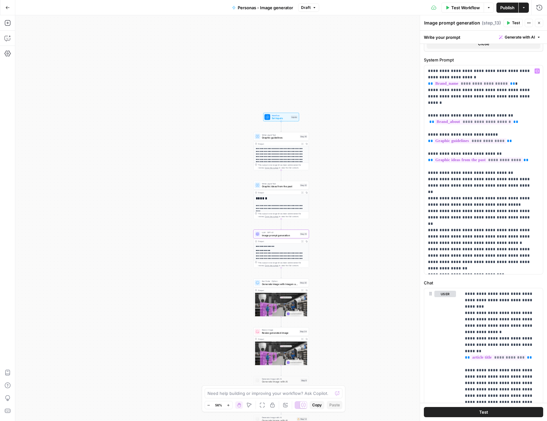
scroll to position [445, 0]
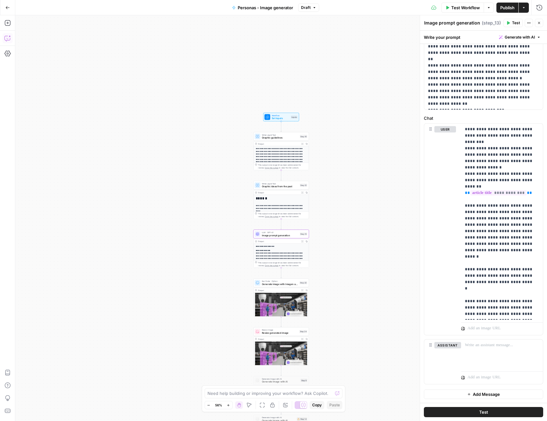
click at [9, 37] on icon "button" at bounding box center [7, 38] width 6 height 6
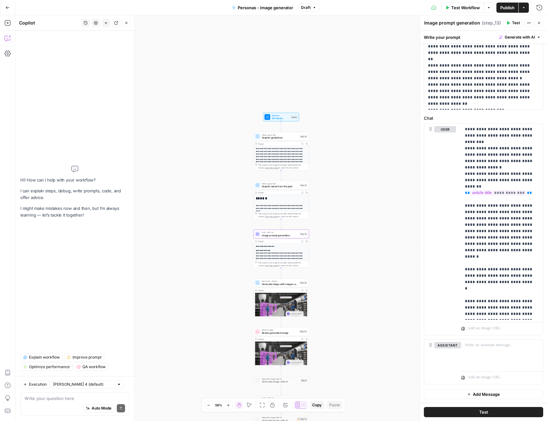
click at [55, 400] on textarea at bounding box center [74, 398] width 101 height 6
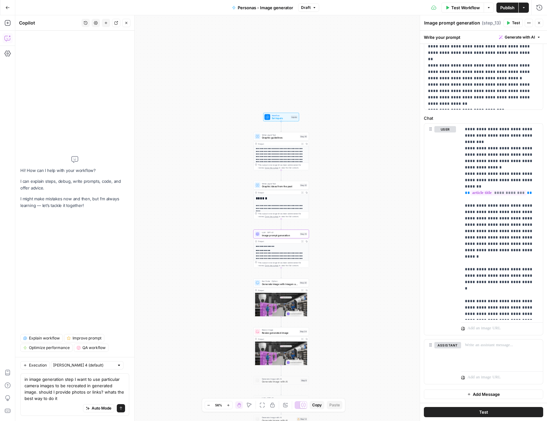
type textarea "in image generation step I want to use particular camera images to be recreated…"
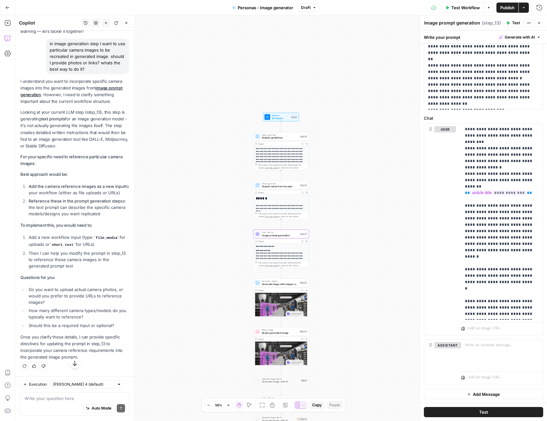
scroll to position [49, 0]
click at [40, 399] on textarea at bounding box center [74, 398] width 101 height 6
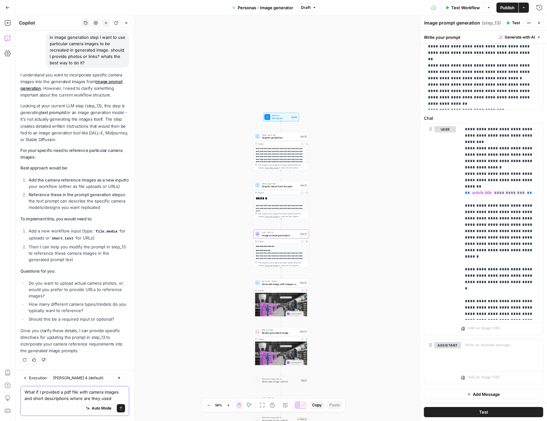
type textarea "What if I provided a pdf file with camera images and short descriptions where a…"
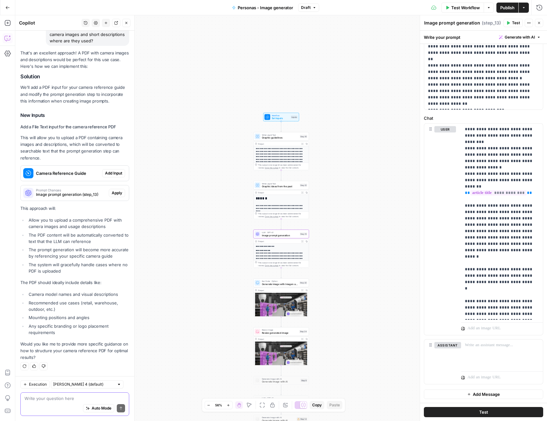
scroll to position [396, 0]
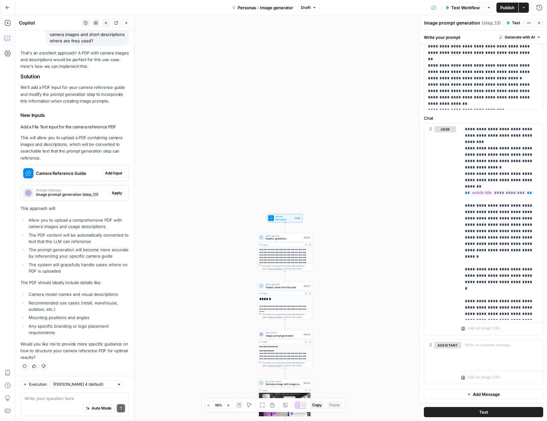
click at [69, 170] on span "Camera Reference Guide" at bounding box center [68, 173] width 64 height 6
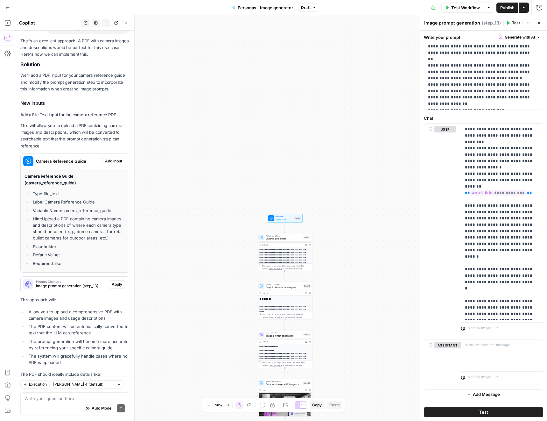
scroll to position [507, 0]
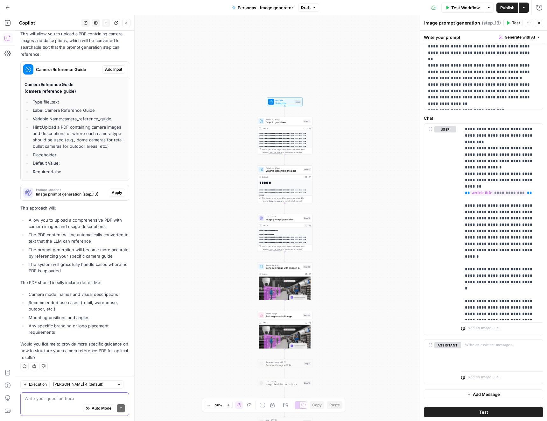
click at [46, 400] on textarea at bounding box center [74, 398] width 101 height 6
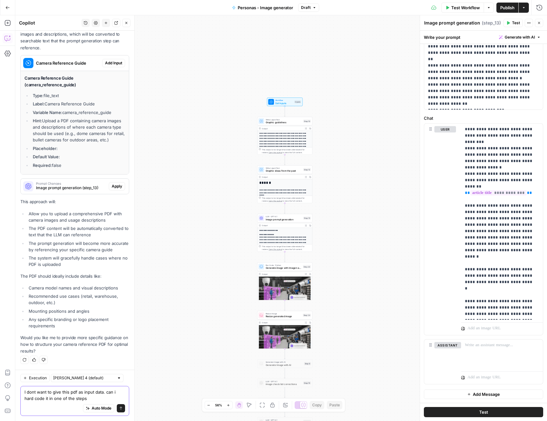
type textarea "I dont want to give this pdf as input data. can i hard code it in one of the st…"
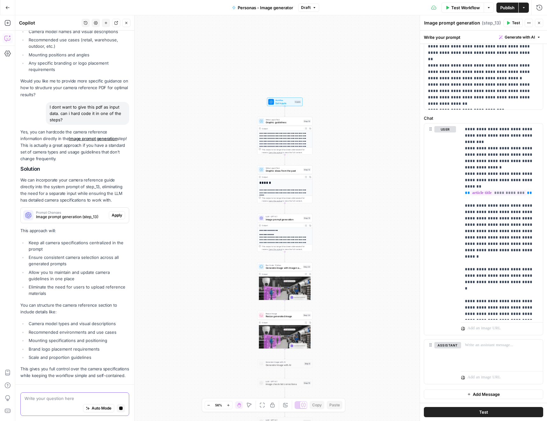
scroll to position [794, 0]
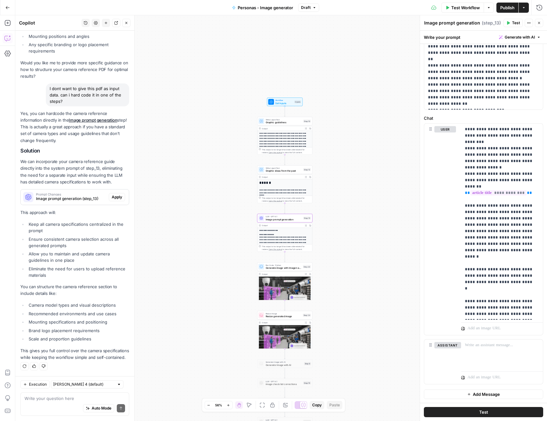
click at [112, 194] on span "Apply" at bounding box center [117, 197] width 10 height 6
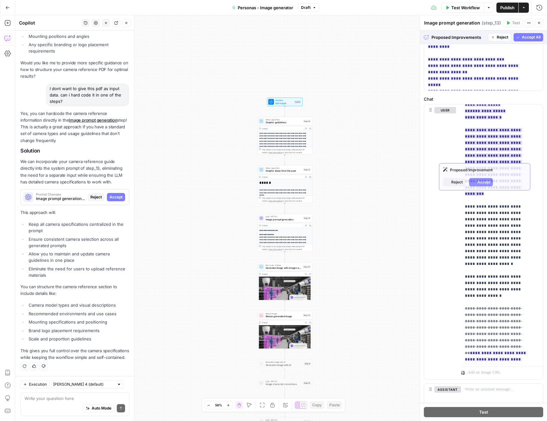
scroll to position [531, 0]
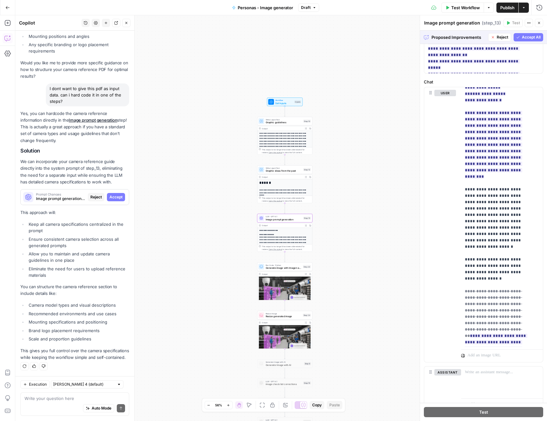
click at [91, 194] on span "Reject" at bounding box center [95, 197] width 11 height 6
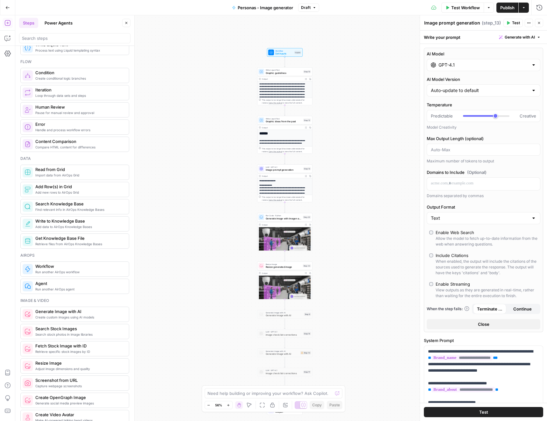
scroll to position [157, 0]
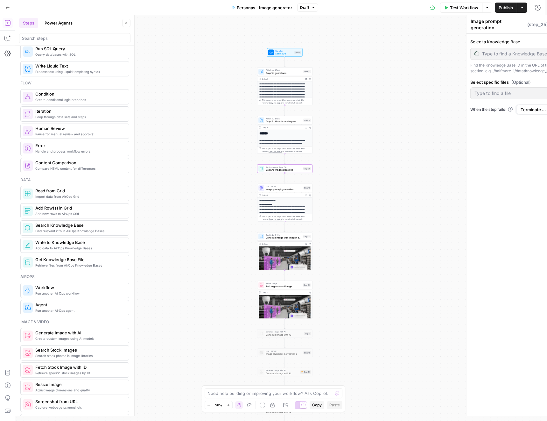
type textarea "Get Knowledge Base File"
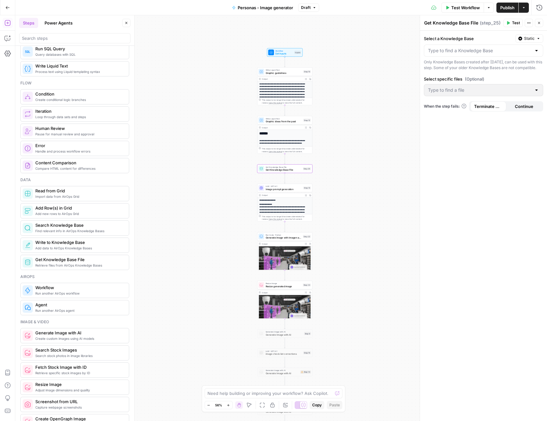
click at [458, 55] on div at bounding box center [483, 51] width 119 height 12
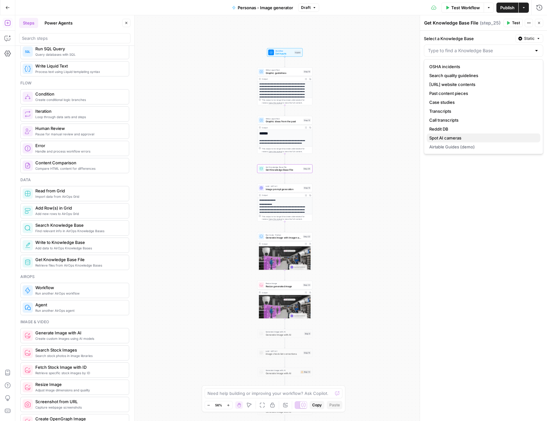
click at [452, 139] on span "Spot AI cameras" at bounding box center [482, 138] width 106 height 6
type input "Spot AI cameras"
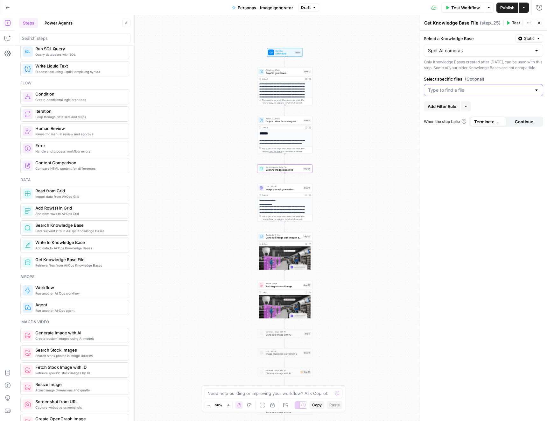
click at [450, 93] on input "Select specific files (Optional)" at bounding box center [479, 90] width 103 height 6
click at [450, 111] on span "Spot AI cameras.pdf" at bounding box center [482, 111] width 106 height 6
click at [399, 109] on div "**********" at bounding box center [281, 217] width 532 height 405
click at [466, 108] on icon "button" at bounding box center [466, 106] width 4 height 4
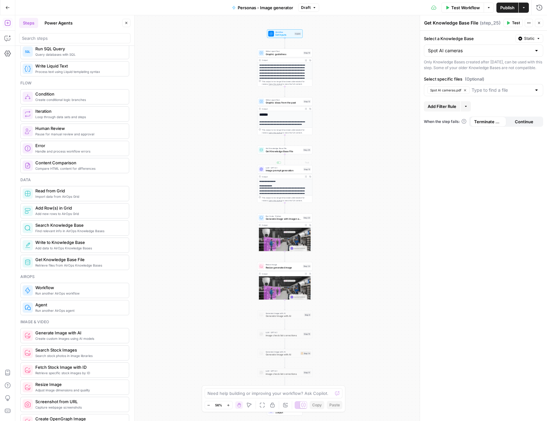
click at [277, 151] on span "Get Knowledge Base File" at bounding box center [284, 150] width 36 height 3
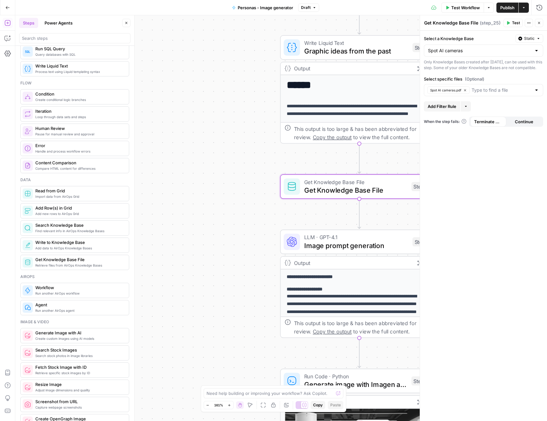
drag, startPoint x: 246, startPoint y: 166, endPoint x: 229, endPoint y: 157, distance: 19.5
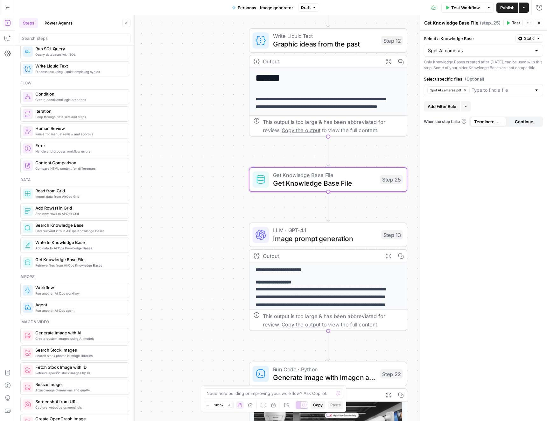
drag, startPoint x: 241, startPoint y: 234, endPoint x: 211, endPoint y: 236, distance: 30.6
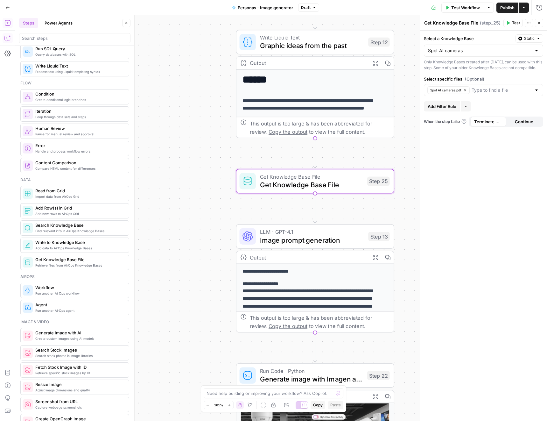
click at [7, 40] on icon "button" at bounding box center [7, 38] width 6 height 6
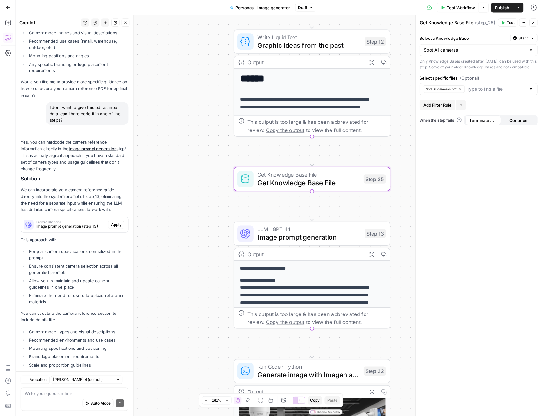
scroll to position [715, 0]
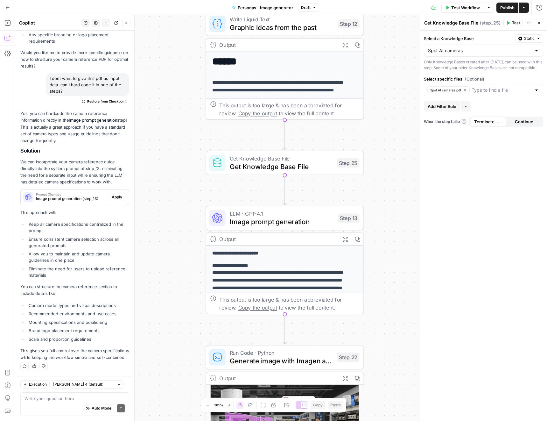
click at [60, 399] on textarea at bounding box center [74, 398] width 101 height 6
type textarea "i have added step 25"
click at [256, 221] on span "Image prompt generation" at bounding box center [282, 221] width 104 height 10
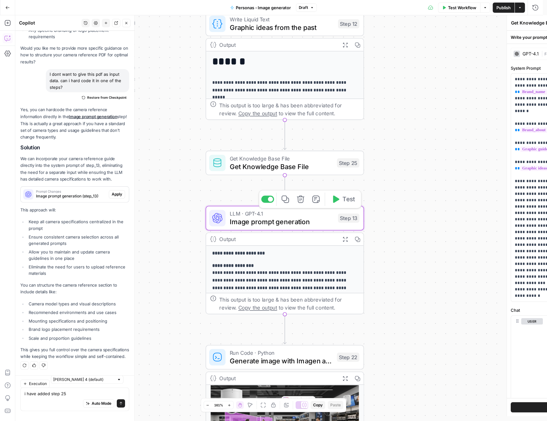
type textarea "Image prompt generation"
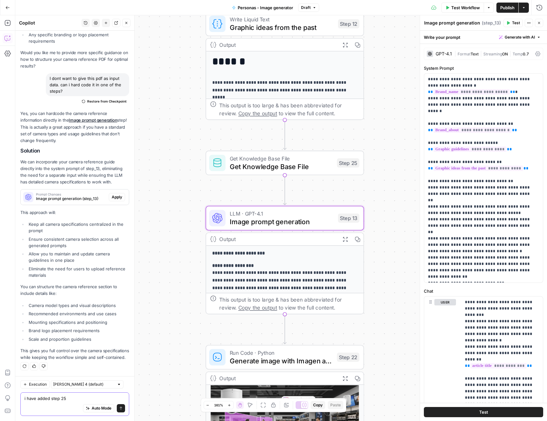
click at [70, 398] on textarea "i have added step 25" at bounding box center [74, 398] width 101 height 6
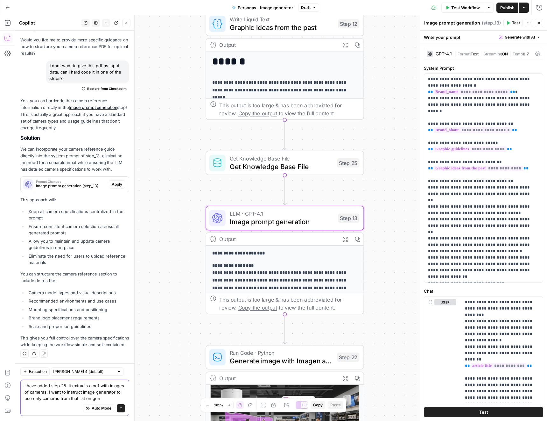
scroll to position [734, 0]
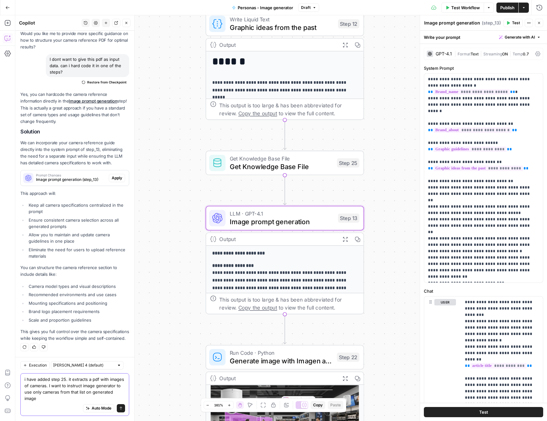
type textarea "i have added step 25. it extracts a pdf with images of cameras. I want to instr…"
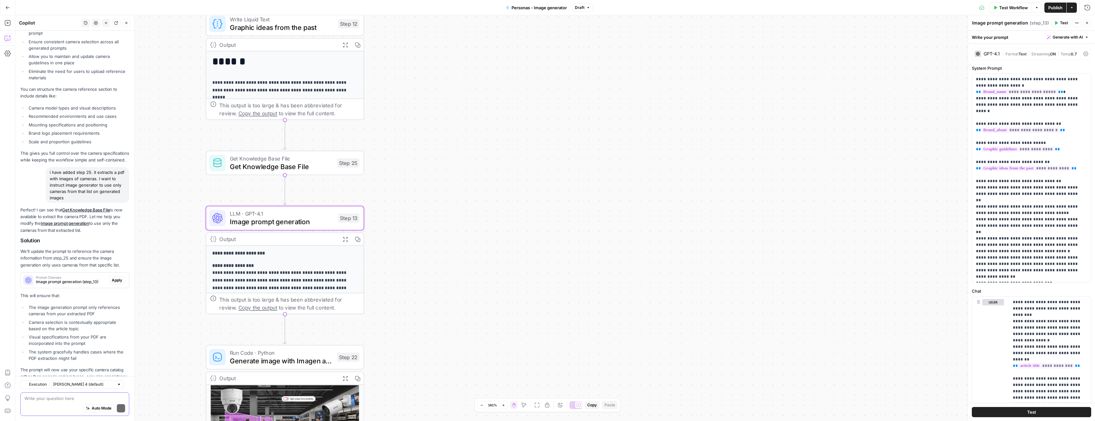
scroll to position [944, 0]
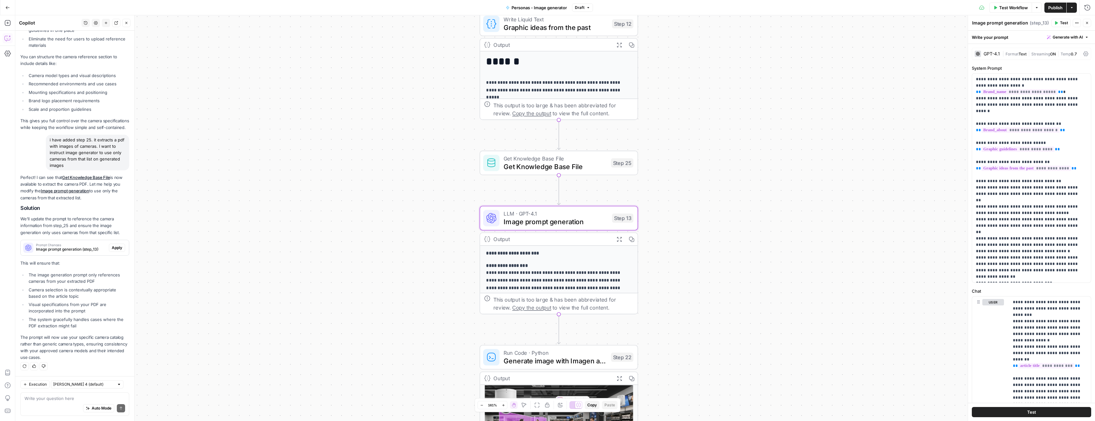
click at [112, 249] on span "Apply" at bounding box center [117, 248] width 10 height 6
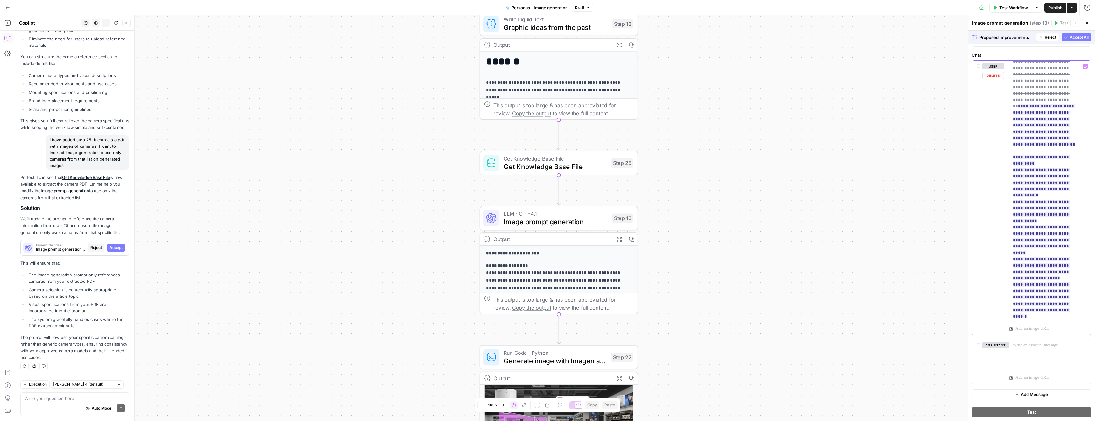
scroll to position [191, 0]
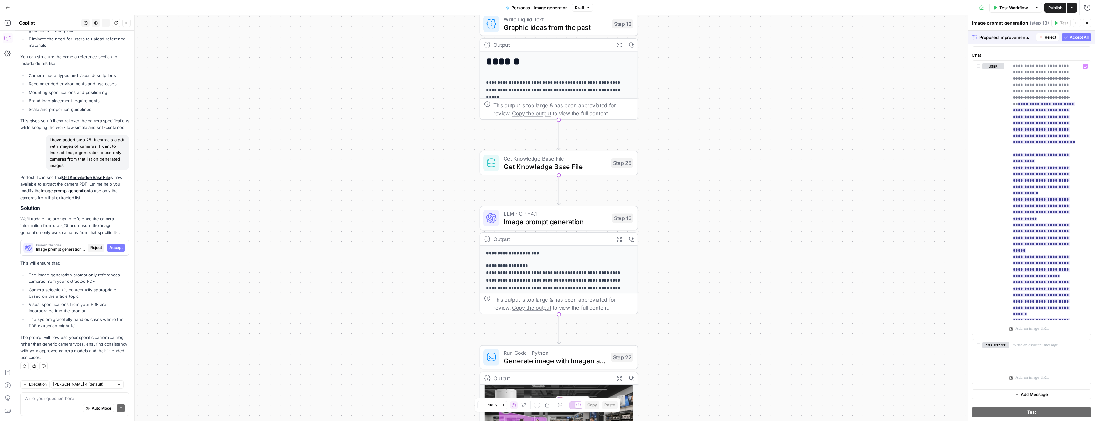
click at [46, 402] on div "Auto Mode Send" at bounding box center [74, 408] width 101 height 14
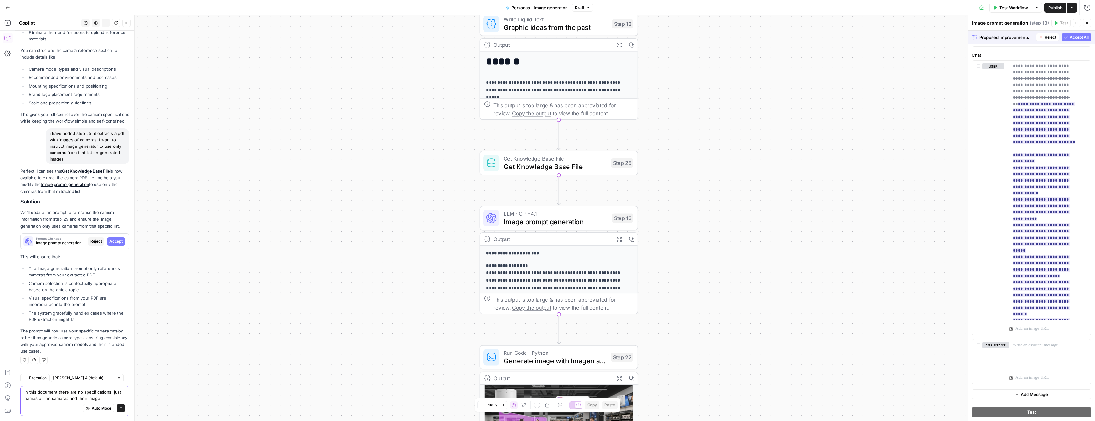
type textarea "in this document there are no specifications. just names of the cameras and the…"
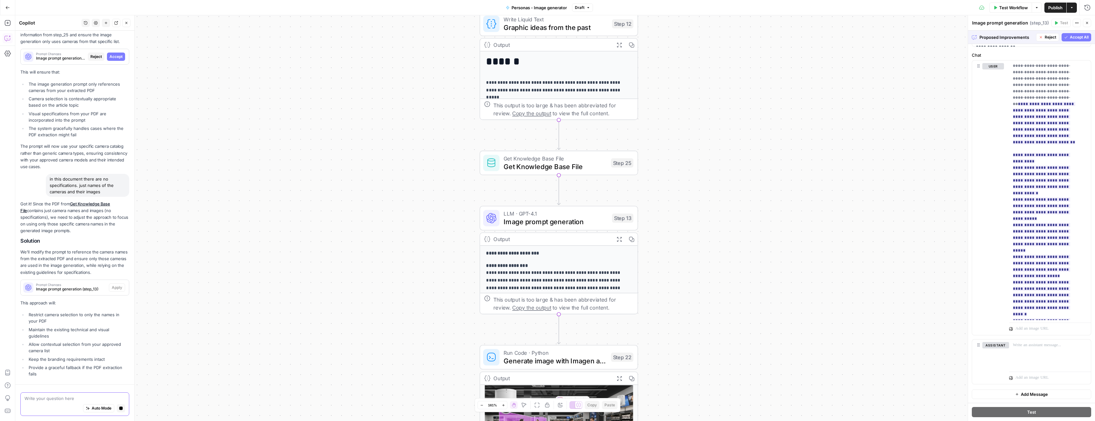
scroll to position [1123, 0]
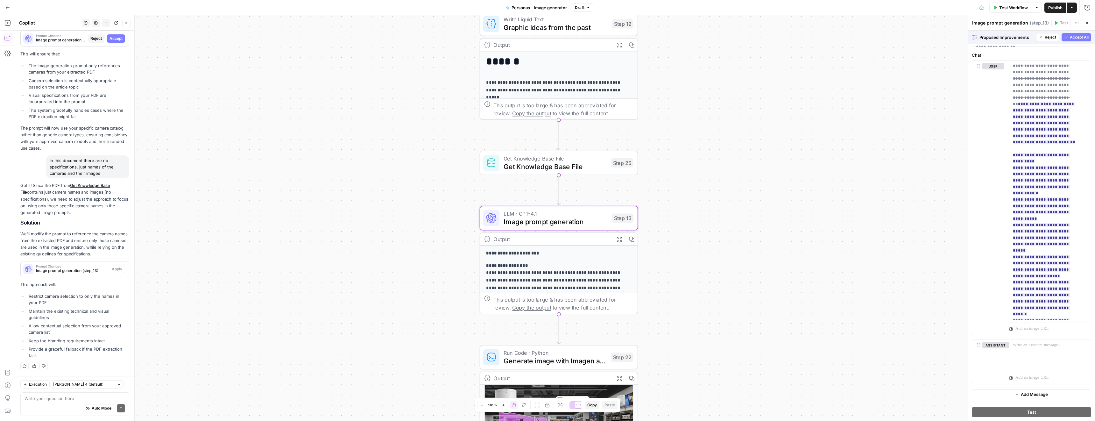
click at [95, 38] on span "Reject" at bounding box center [95, 39] width 11 height 6
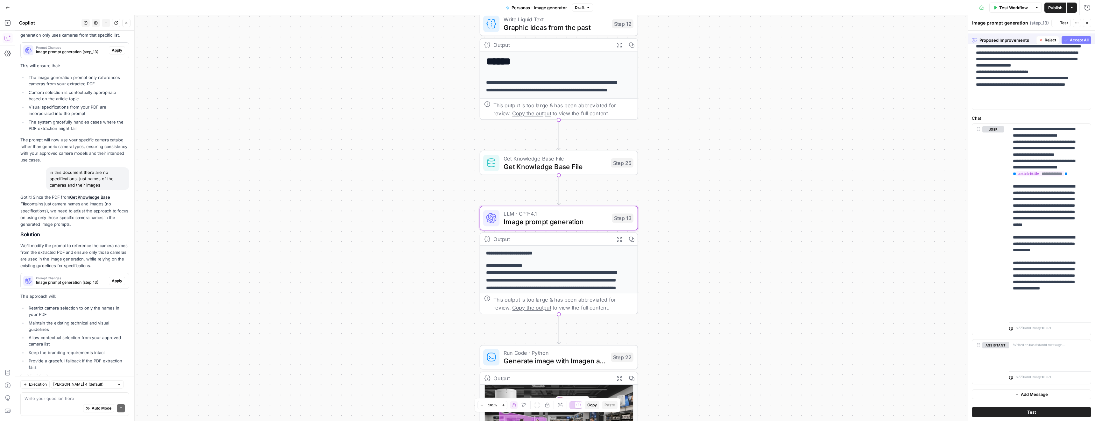
scroll to position [1153, 0]
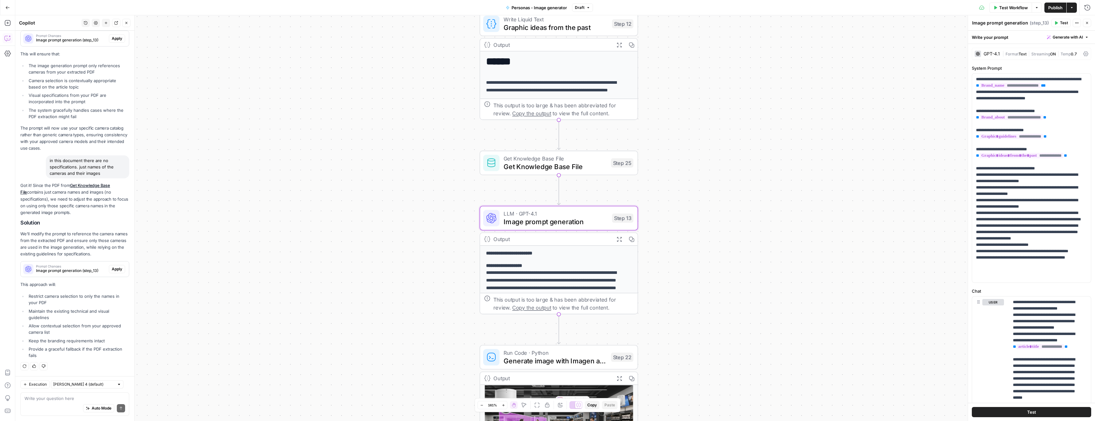
click at [112, 269] on span "Apply" at bounding box center [117, 269] width 10 height 6
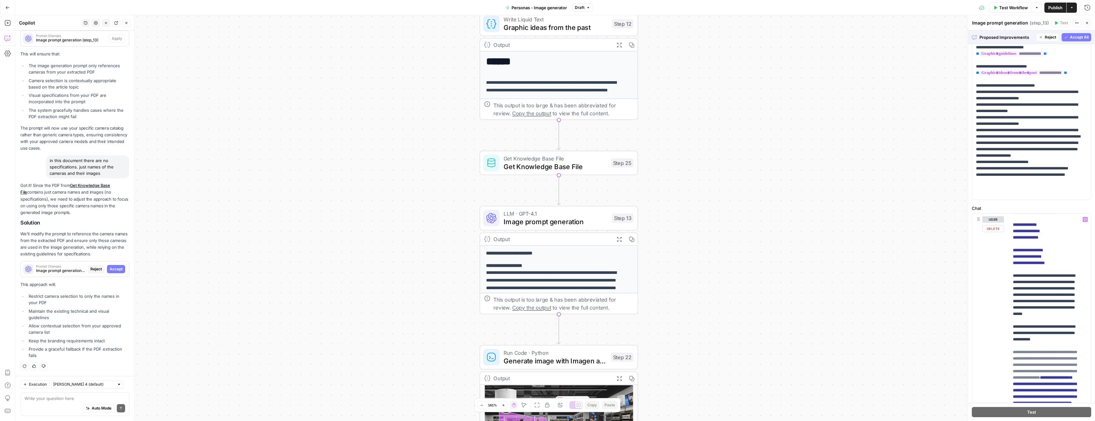
scroll to position [233, 0]
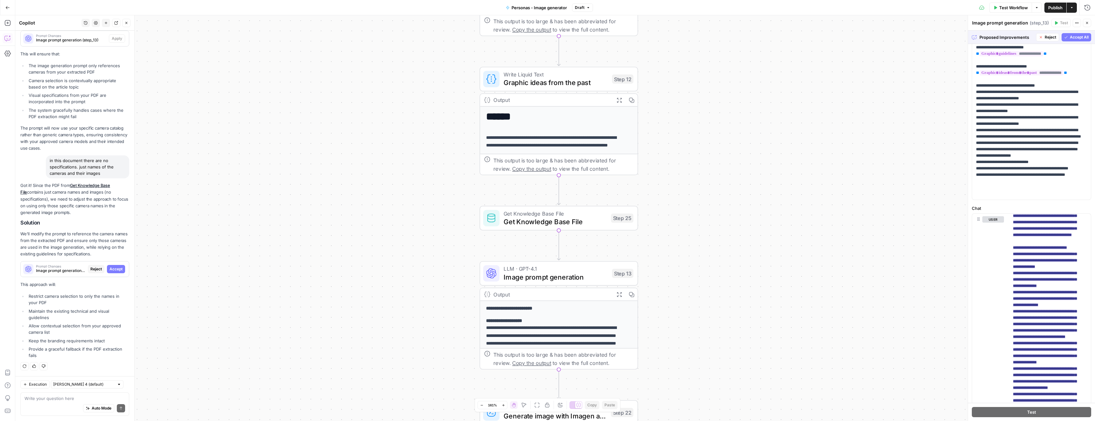
drag, startPoint x: 80, startPoint y: 215, endPoint x: 17, endPoint y: 185, distance: 69.2
click at [88, 215] on p "Got it! Since the PDF from Get Knowledge Base File contains just camera names a…" at bounding box center [74, 199] width 109 height 34
drag, startPoint x: 80, startPoint y: 212, endPoint x: 19, endPoint y: 185, distance: 66.3
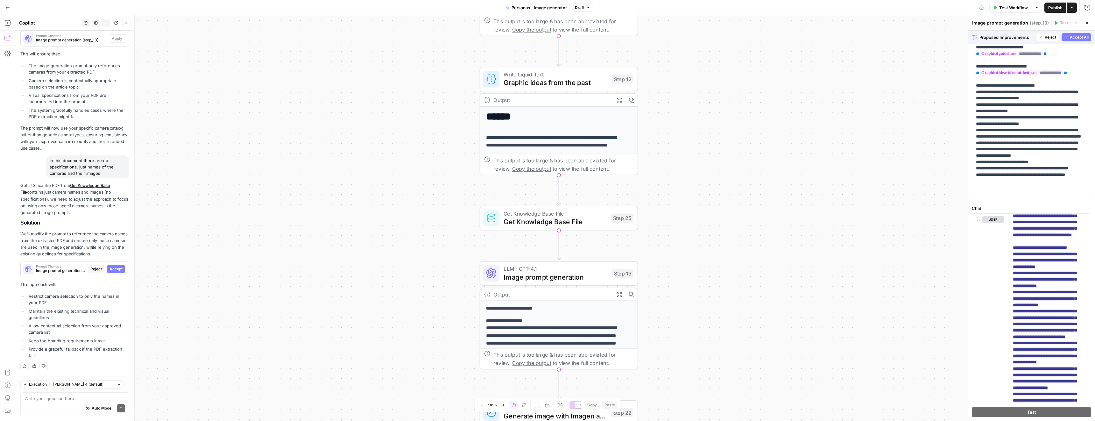
click at [89, 216] on div "Got it! Since the PDF from Get Knowledge Base File contains just camera names a…" at bounding box center [74, 271] width 109 height 178
drag, startPoint x: 82, startPoint y: 212, endPoint x: 20, endPoint y: 185, distance: 66.7
click at [20, 185] on p "Got it! Since the PDF from Get Knowledge Base File contains just camera names a…" at bounding box center [74, 199] width 109 height 34
click at [82, 213] on p "Got it! Since the PDF from Get Knowledge Base File contains just camera names a…" at bounding box center [74, 199] width 109 height 34
drag, startPoint x: 84, startPoint y: 213, endPoint x: 21, endPoint y: 186, distance: 68.4
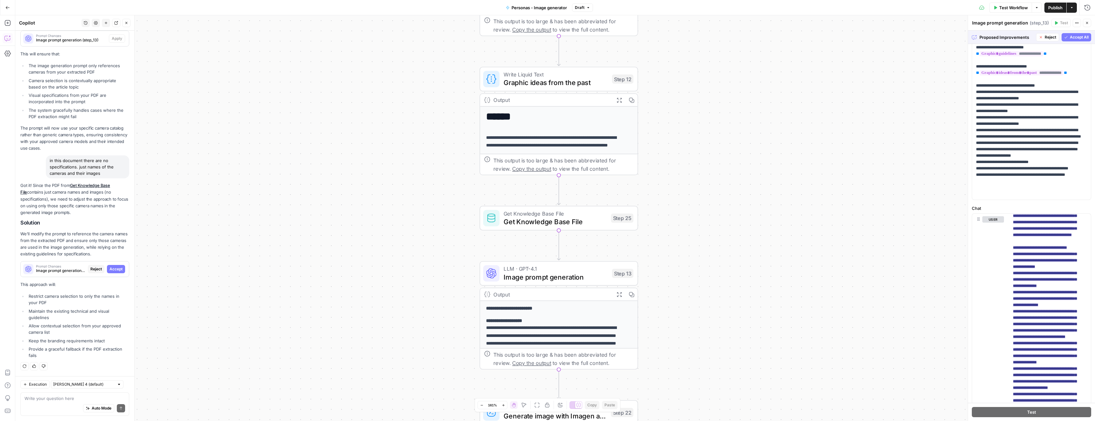
click at [21, 186] on p "Got it! Since the PDF from Get Knowledge Base File contains just camera names a…" at bounding box center [74, 199] width 109 height 34
click at [87, 213] on p "Got it! Since the PDF from Get Knowledge Base File contains just camera names a…" at bounding box center [74, 199] width 109 height 34
drag, startPoint x: 86, startPoint y: 213, endPoint x: 20, endPoint y: 187, distance: 70.4
click at [20, 187] on p "Got it! Since the PDF from Get Knowledge Base File contains just camera names a…" at bounding box center [74, 199] width 109 height 34
click at [92, 213] on p "Got it! Since the PDF from Get Knowledge Base File contains just camera names a…" at bounding box center [74, 199] width 109 height 34
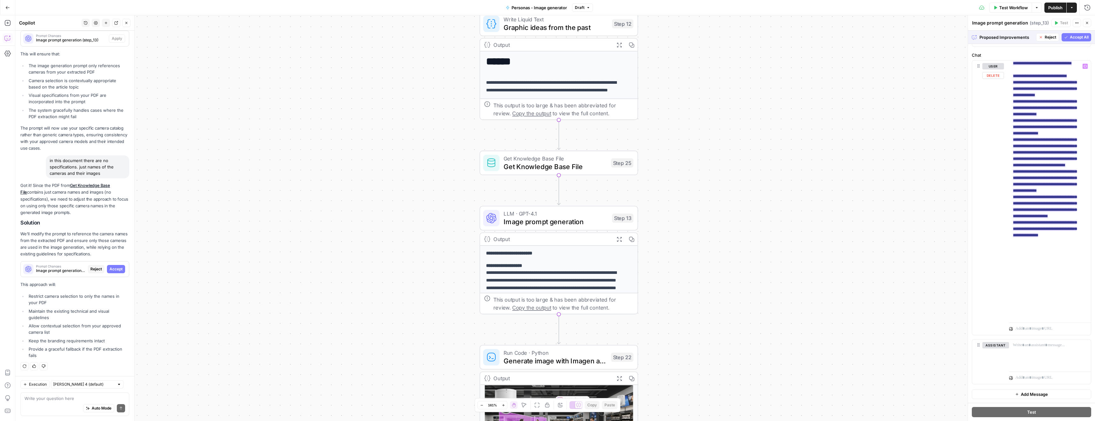
scroll to position [251, 0]
click at [547, 140] on ins "**********" at bounding box center [1044, 135] width 64 height 201
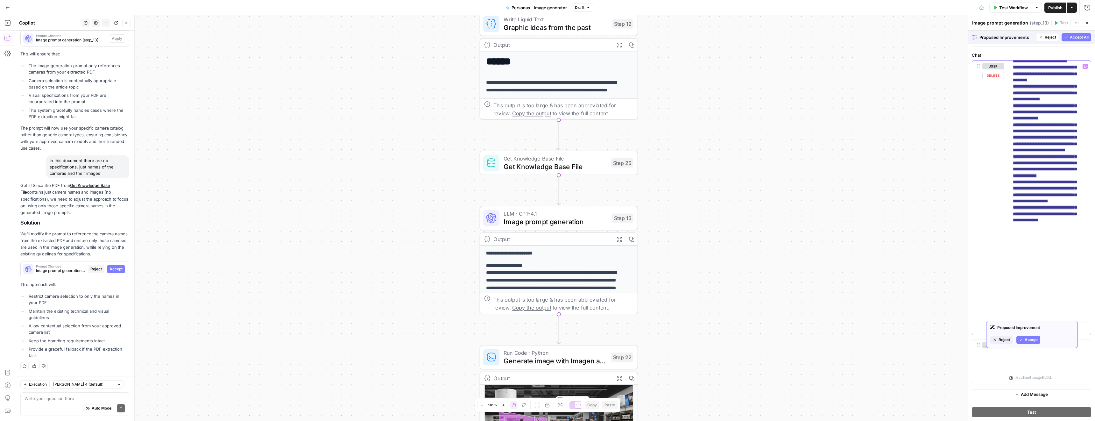
scroll to position [268, 0]
click at [547, 167] on ins "**********" at bounding box center [1044, 119] width 64 height 201
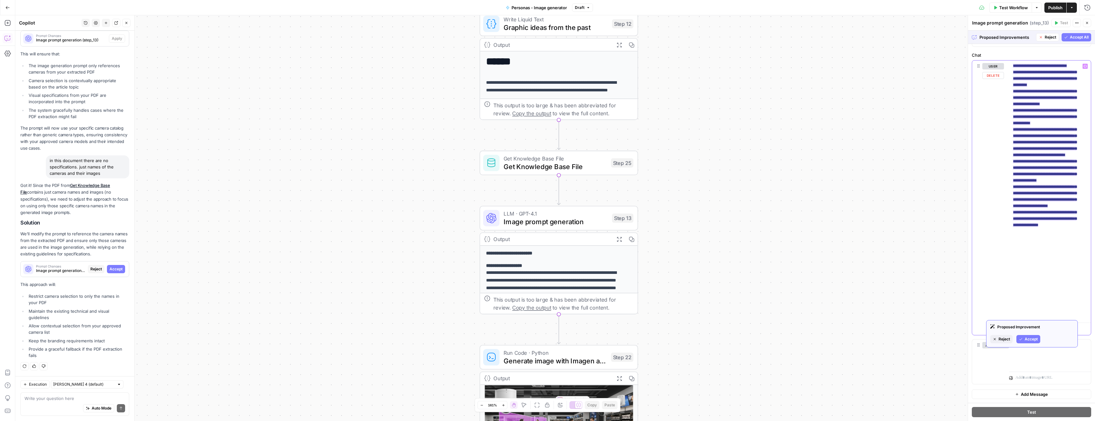
click at [547, 187] on ins "**********" at bounding box center [1044, 125] width 64 height 201
click at [547, 227] on ins "**********" at bounding box center [1044, 125] width 64 height 201
drag, startPoint x: 1073, startPoint y: 290, endPoint x: 1010, endPoint y: 264, distance: 68.2
click at [547, 264] on div "**********" at bounding box center [1047, 189] width 77 height 259
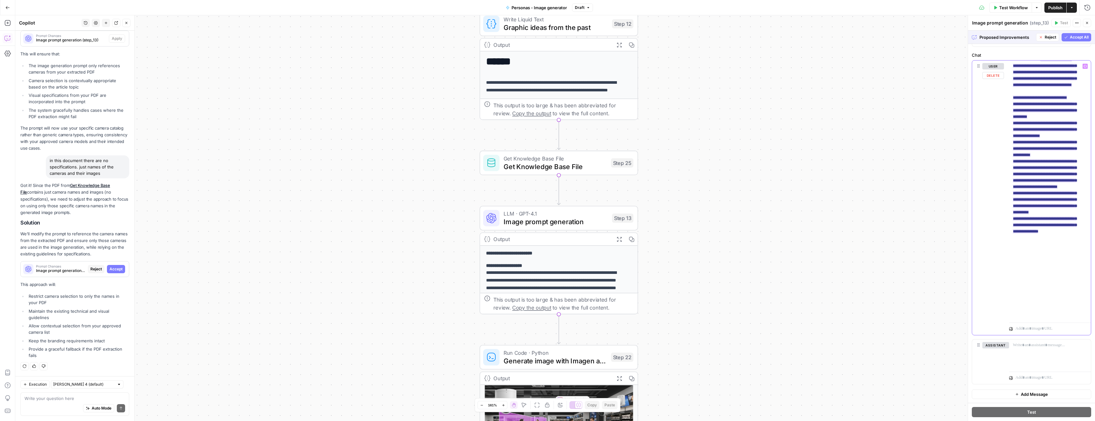
click at [547, 233] on ins "**********" at bounding box center [1044, 145] width 64 height 176
click at [547, 37] on span "Accept All" at bounding box center [1078, 37] width 19 height 6
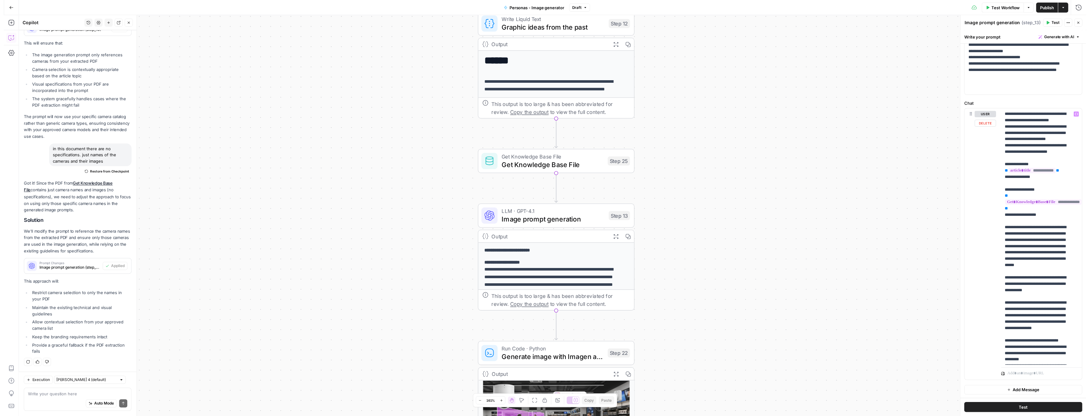
scroll to position [190, 0]
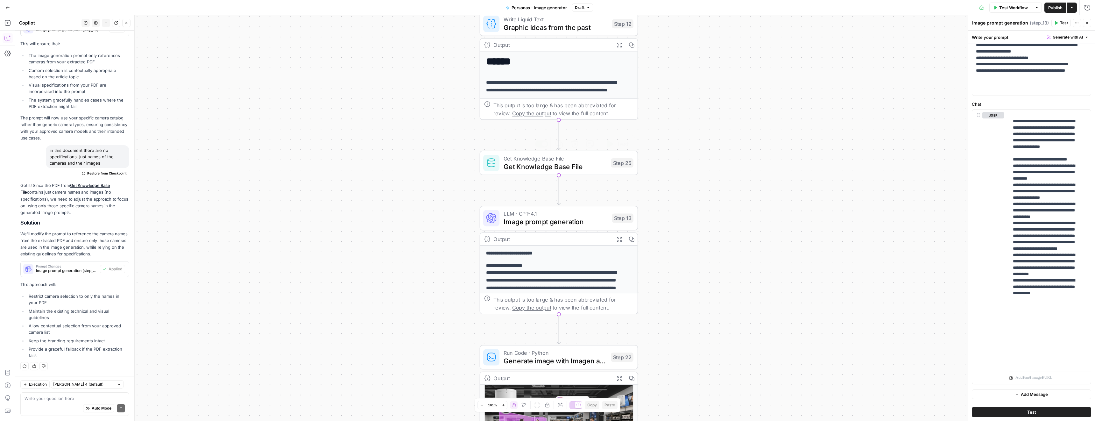
click at [509, 164] on span "Get Knowledge Base File" at bounding box center [554, 166] width 103 height 10
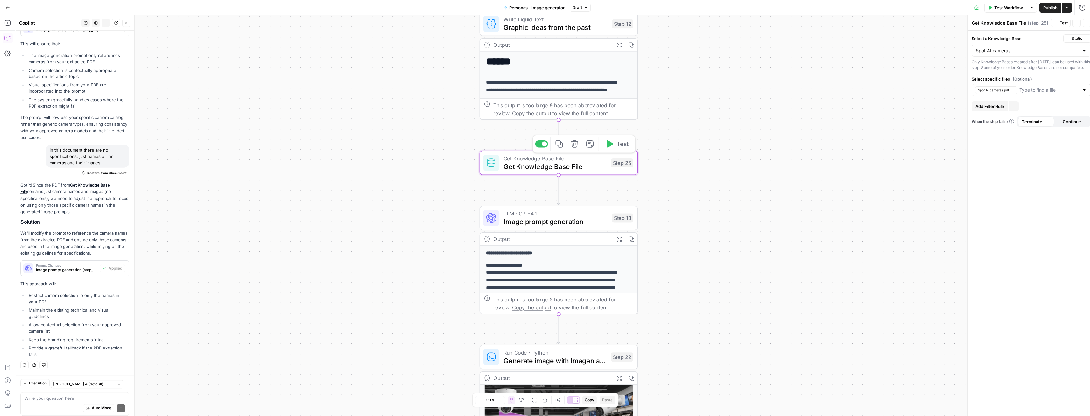
scroll to position [1174, 0]
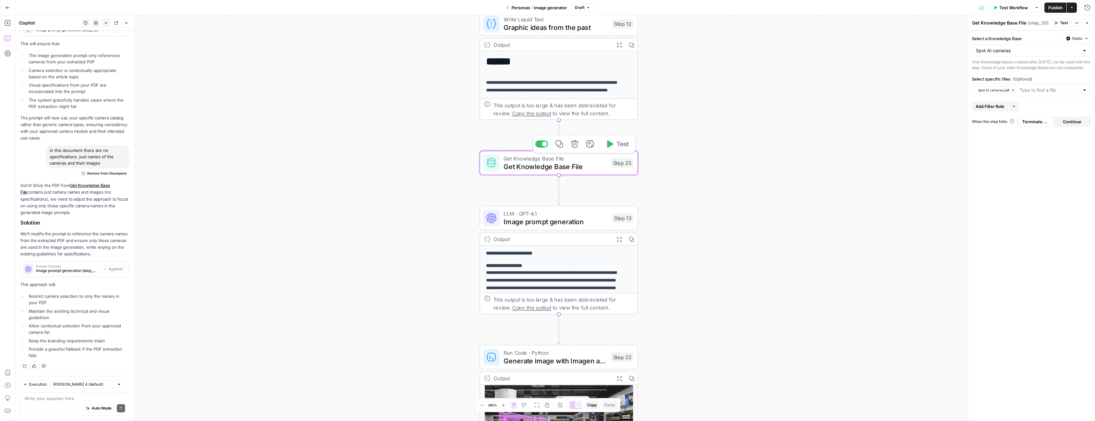
click at [547, 147] on div "**********" at bounding box center [554, 217] width 1079 height 405
click at [547, 160] on div "Step 25" at bounding box center [622, 162] width 23 height 9
click at [547, 146] on span "Test" at bounding box center [622, 143] width 12 height 9
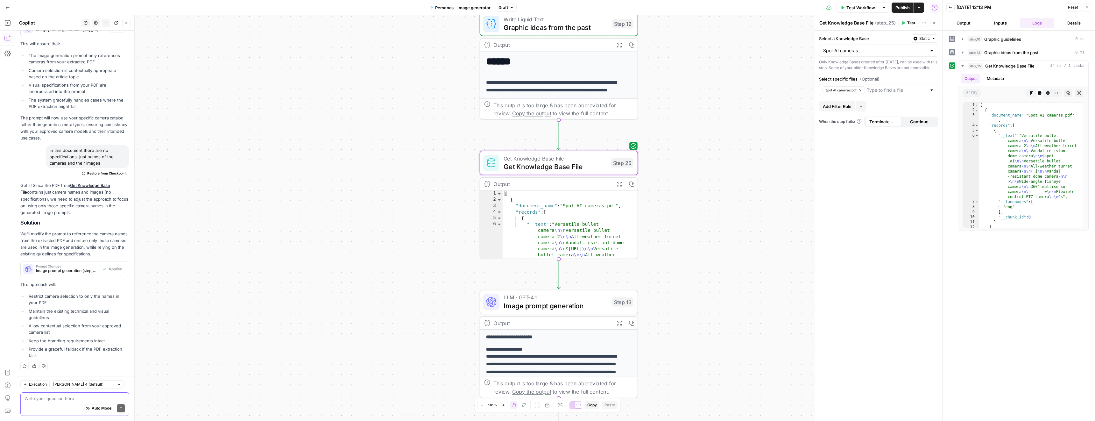
click at [60, 399] on textarea at bounding box center [74, 398] width 101 height 6
type textarea "step 25 doesnt read images, does it?"
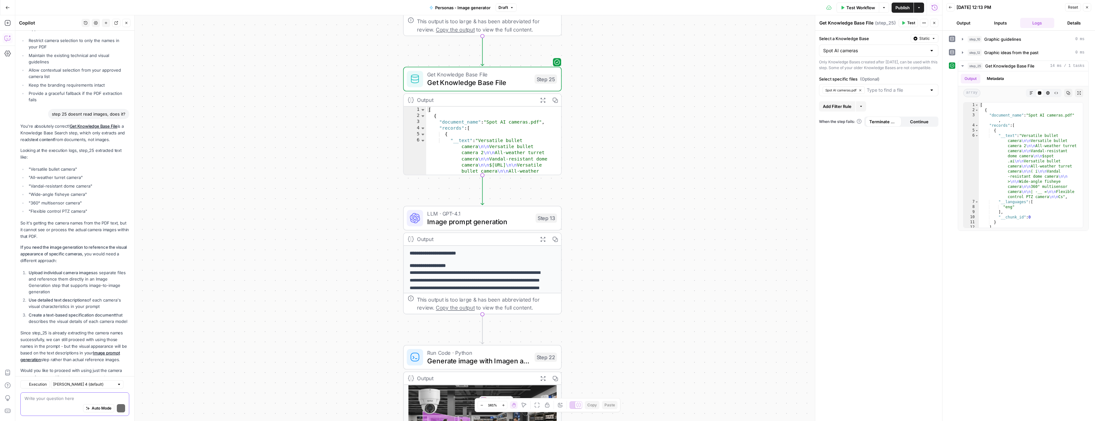
scroll to position [1482, 0]
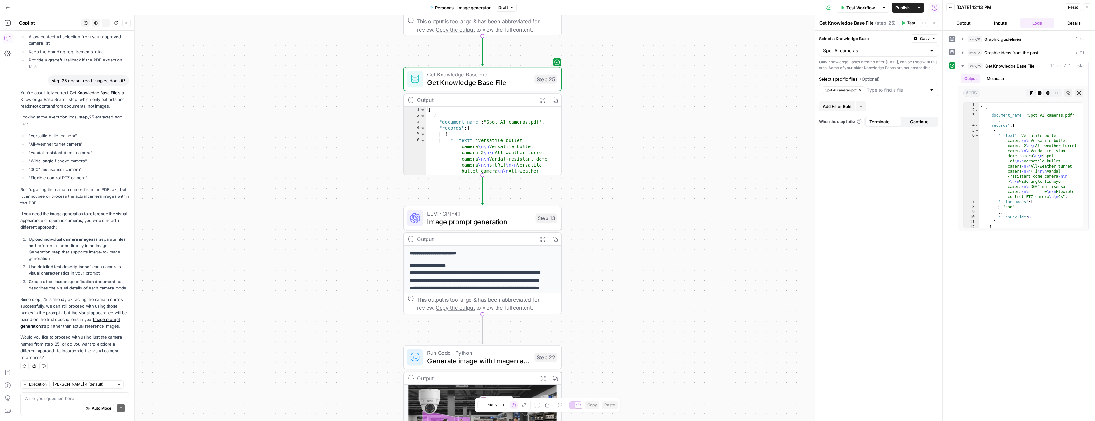
drag, startPoint x: 53, startPoint y: 246, endPoint x: 30, endPoint y: 227, distance: 29.9
click at [30, 236] on li "Upload individual camera images as separate files and reference them directly i…" at bounding box center [78, 248] width 102 height 25
click at [49, 239] on li "Upload individual camera images as separate files and reference them directly i…" at bounding box center [78, 248] width 102 height 25
drag, startPoint x: 47, startPoint y: 244, endPoint x: 27, endPoint y: 228, distance: 25.6
click at [27, 236] on li "Upload individual camera images as separate files and reference them directly i…" at bounding box center [78, 248] width 102 height 25
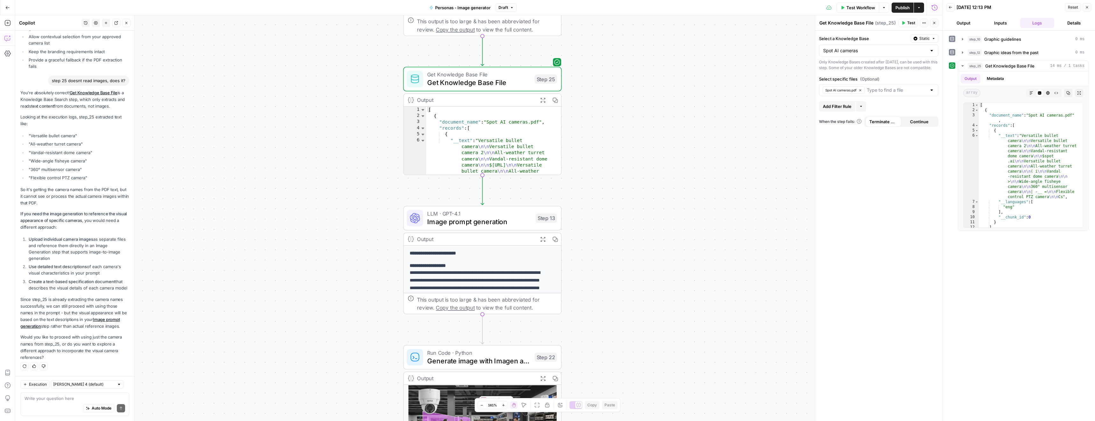
click at [56, 247] on li "Upload individual camera images as separate files and reference them directly i…" at bounding box center [78, 248] width 102 height 25
click at [39, 402] on div "Auto Mode Send" at bounding box center [74, 408] width 101 height 14
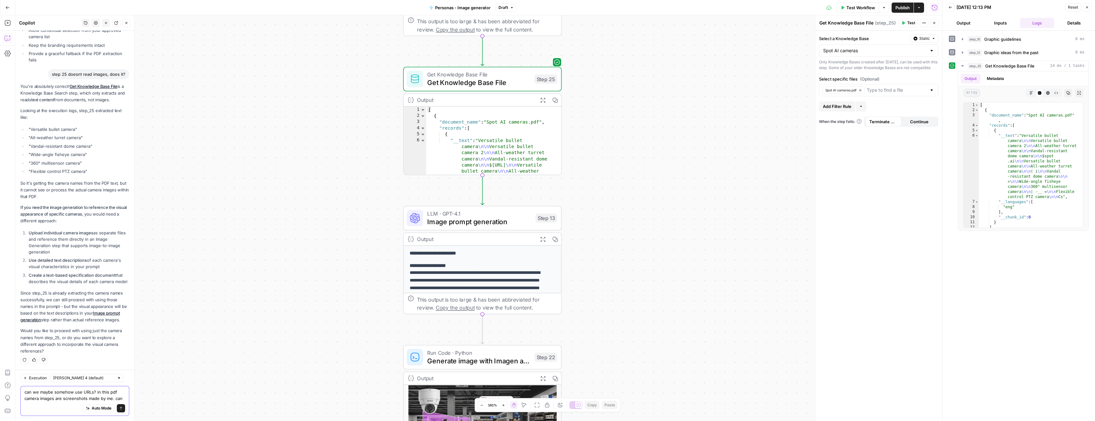
scroll to position [1495, 0]
type textarea "can we maybe somehow use URLs? in this pdf camera images are screenshots made b…"
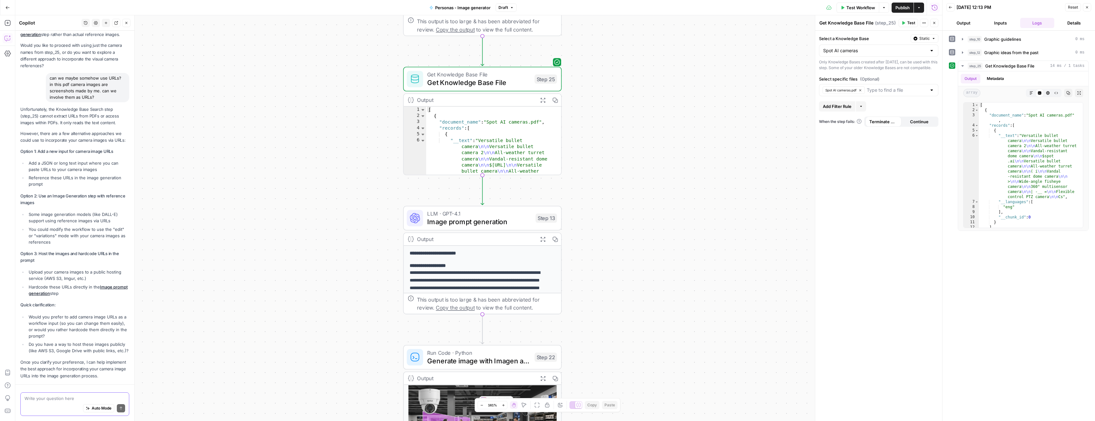
scroll to position [1805, 0]
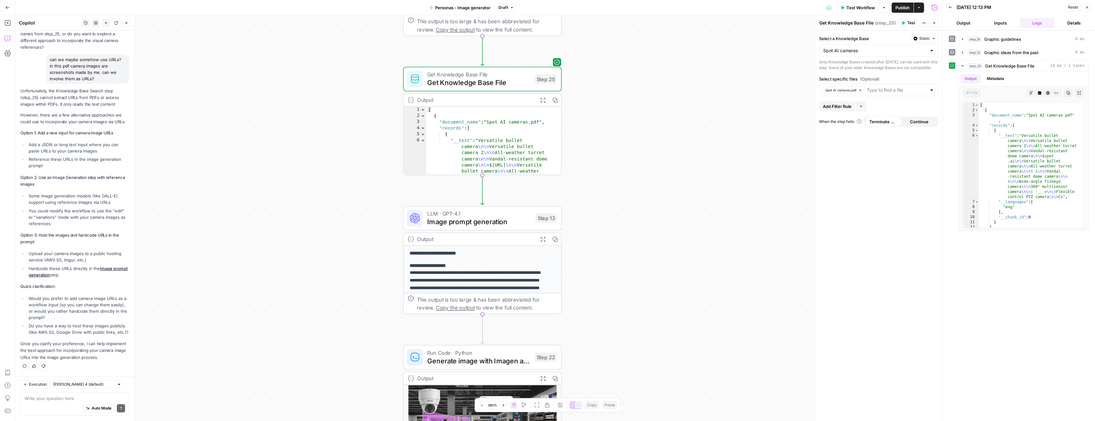
drag, startPoint x: 36, startPoint y: 234, endPoint x: 21, endPoint y: 227, distance: 16.4
click at [21, 232] on p "Option 3: Host the images and hardcode URLs in the prompt" at bounding box center [74, 238] width 109 height 13
click at [42, 235] on p "Option 3: Host the images and hardcode URLs in the prompt" at bounding box center [74, 238] width 109 height 13
drag, startPoint x: 38, startPoint y: 236, endPoint x: 19, endPoint y: 227, distance: 20.5
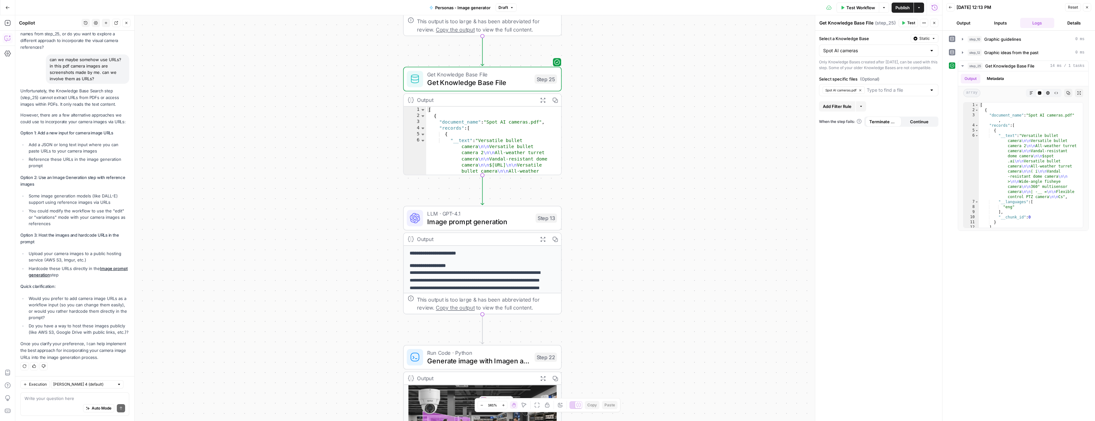
click at [34, 234] on strong "Option 3: Host the images and hardcode URLs in the prompt" at bounding box center [69, 238] width 98 height 12
drag, startPoint x: 38, startPoint y: 236, endPoint x: 19, endPoint y: 228, distance: 21.2
click at [34, 236] on p "Option 3: Host the images and hardcode URLs in the prompt" at bounding box center [74, 238] width 109 height 13
drag, startPoint x: 40, startPoint y: 236, endPoint x: 19, endPoint y: 227, distance: 22.4
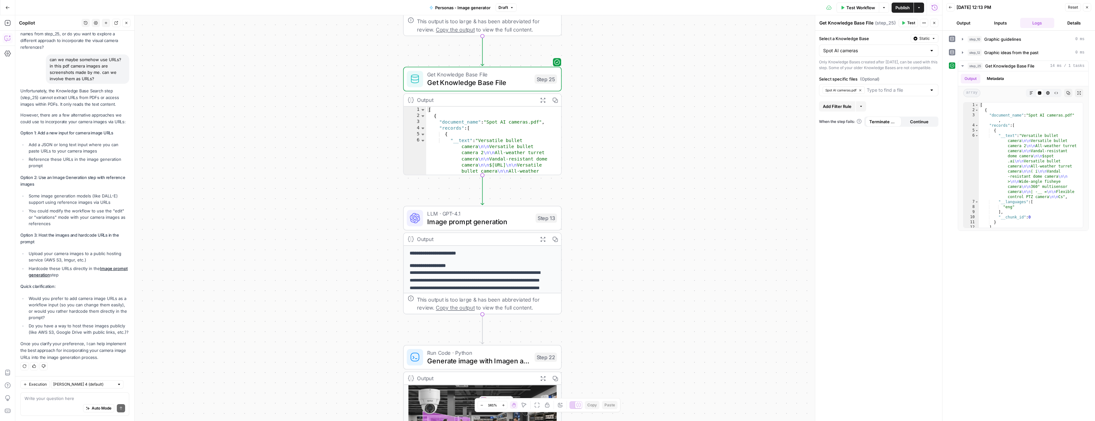
click at [38, 237] on p "Option 3: Host the images and hardcode URLs in the prompt" at bounding box center [74, 238] width 109 height 13
drag, startPoint x: 39, startPoint y: 236, endPoint x: 20, endPoint y: 226, distance: 21.9
click at [38, 236] on p "Option 3: Host the images and hardcode URLs in the prompt" at bounding box center [74, 238] width 109 height 13
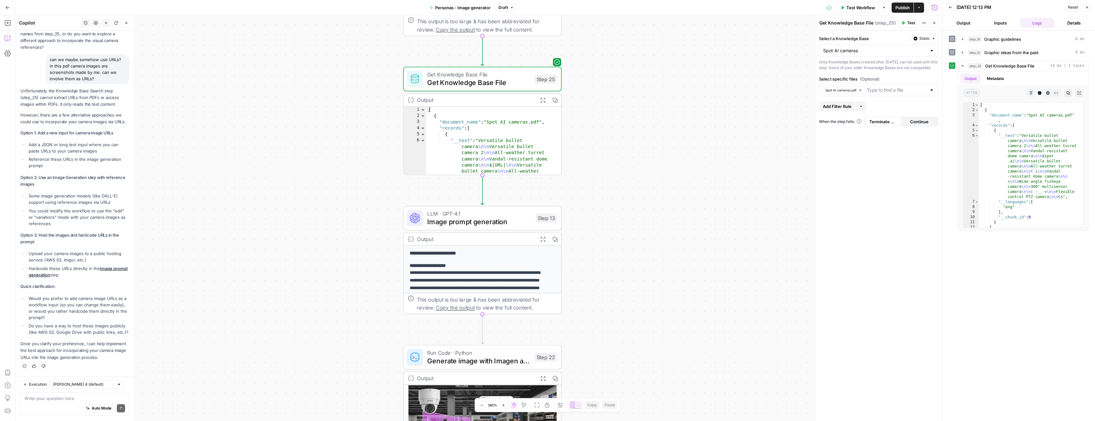
drag, startPoint x: 40, startPoint y: 237, endPoint x: 19, endPoint y: 228, distance: 23.0
click at [38, 236] on p "Option 3: Host the images and hardcode URLs in the prompt" at bounding box center [74, 238] width 109 height 13
drag, startPoint x: 42, startPoint y: 236, endPoint x: 19, endPoint y: 229, distance: 23.7
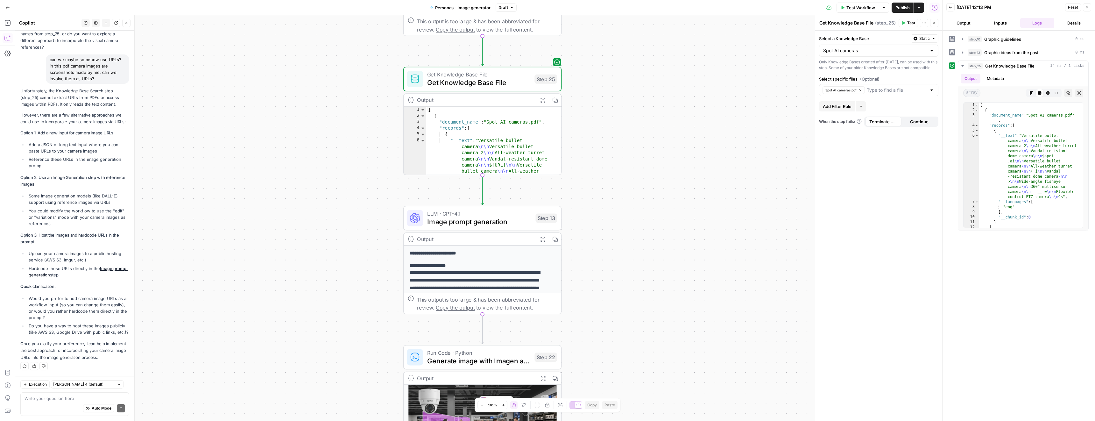
click at [38, 234] on p "Option 3: Host the images and hardcode URLs in the prompt" at bounding box center [74, 238] width 109 height 13
drag, startPoint x: 37, startPoint y: 236, endPoint x: 18, endPoint y: 227, distance: 20.5
click at [36, 234] on p "Option 3: Host the images and hardcode URLs in the prompt" at bounding box center [74, 238] width 109 height 13
drag, startPoint x: 39, startPoint y: 236, endPoint x: 19, endPoint y: 227, distance: 21.8
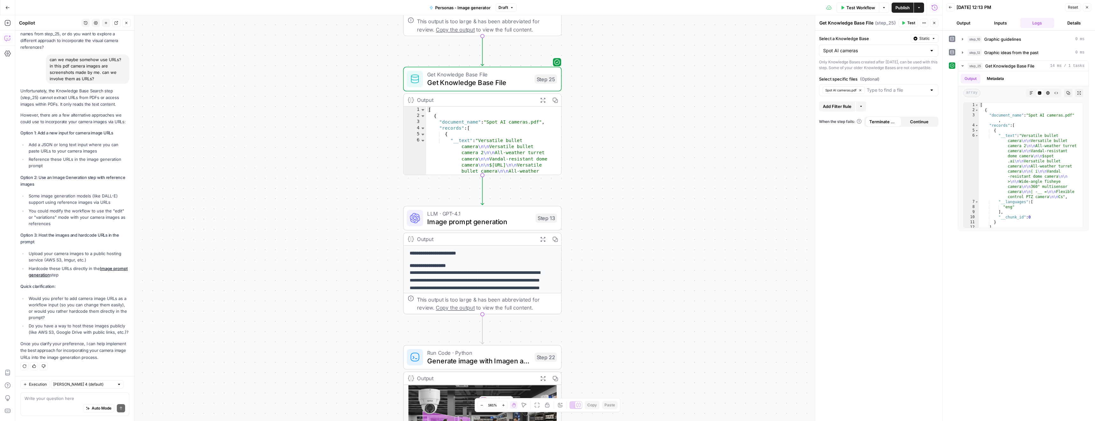
click at [39, 235] on p "Option 3: Host the images and hardcode URLs in the prompt" at bounding box center [74, 238] width 109 height 13
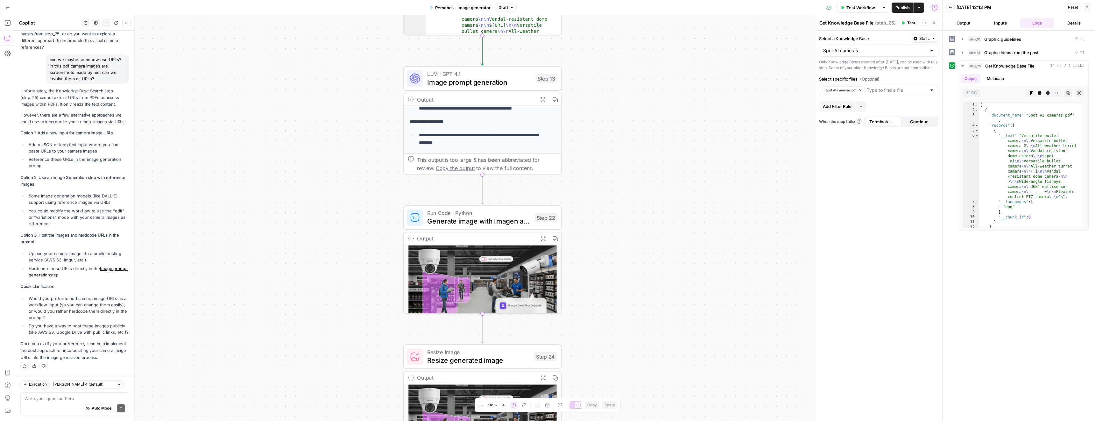
click at [486, 227] on div "Run Code · Python Generate image with Imagen and upload to AWS bucket Step 22 C…" at bounding box center [482, 217] width 158 height 24
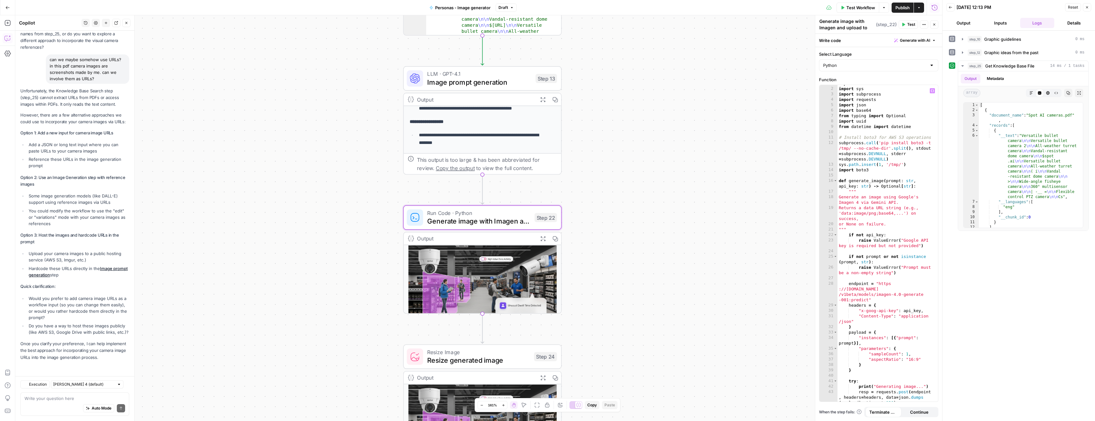
scroll to position [5, 0]
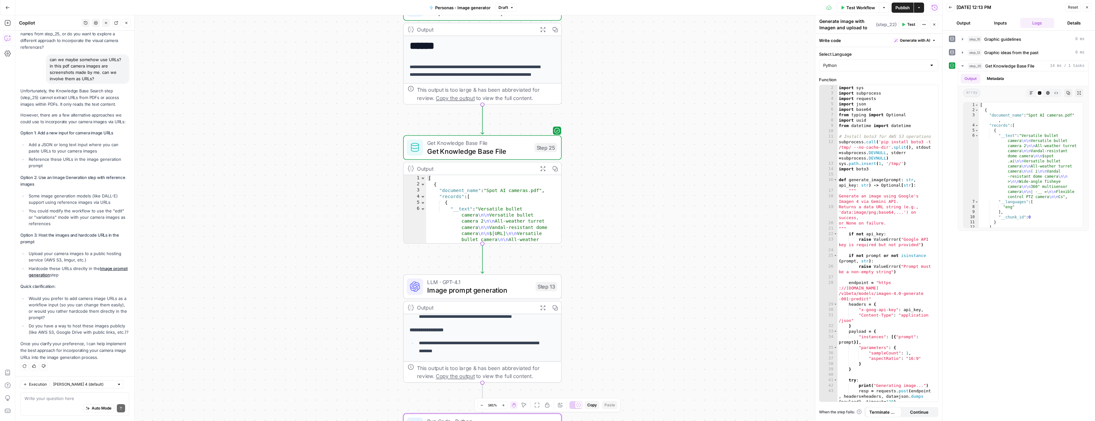
click at [474, 289] on span "Image prompt generation" at bounding box center [479, 290] width 104 height 10
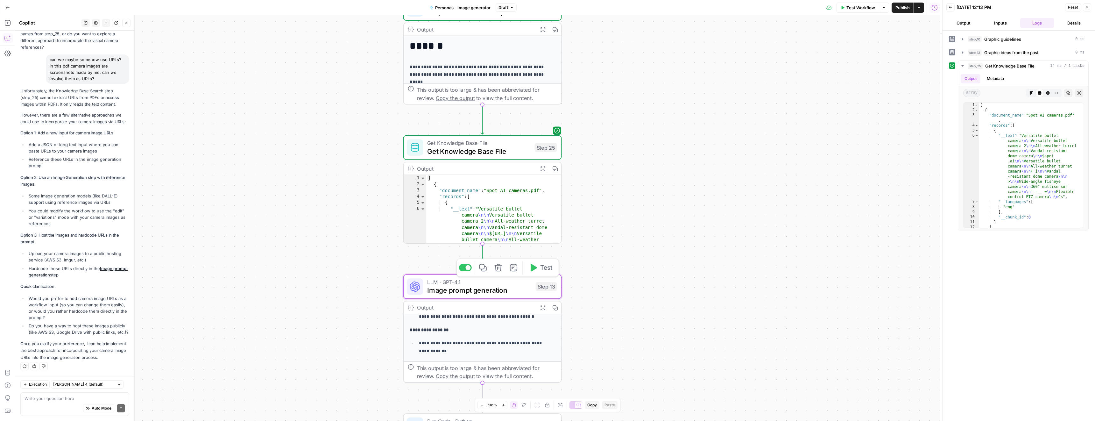
type textarea "Image prompt generation"
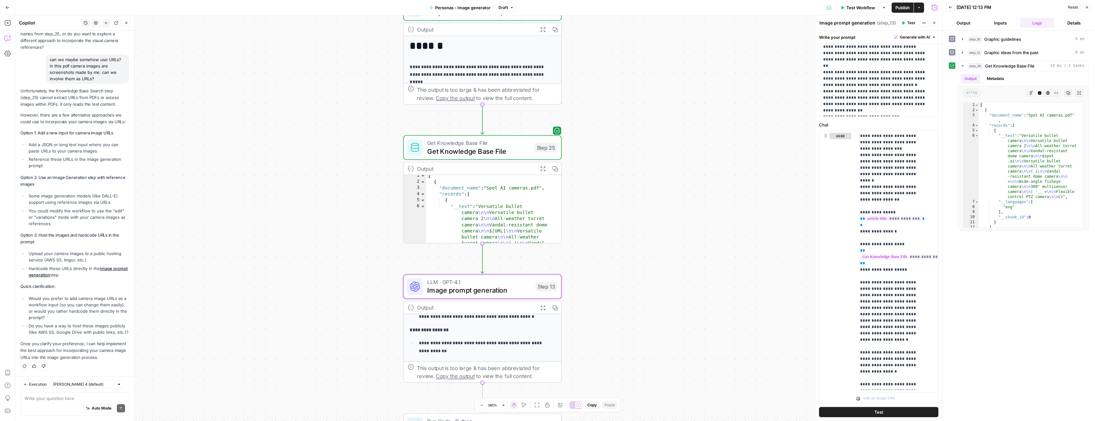
scroll to position [0, 0]
click at [494, 145] on span "Get Knowledge Base File" at bounding box center [478, 143] width 103 height 8
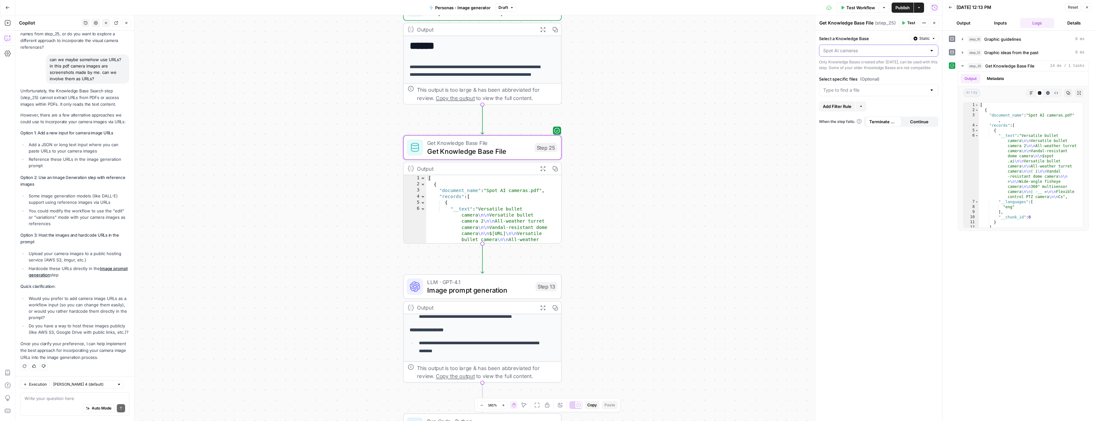
click at [547, 50] on input "Select a Knowledge Base" at bounding box center [874, 50] width 103 height 6
type input "Spot AI cameras"
click at [547, 140] on div "**********" at bounding box center [478, 217] width 927 height 405
click at [547, 93] on input "Select specific files (Optional)" at bounding box center [874, 90] width 103 height 6
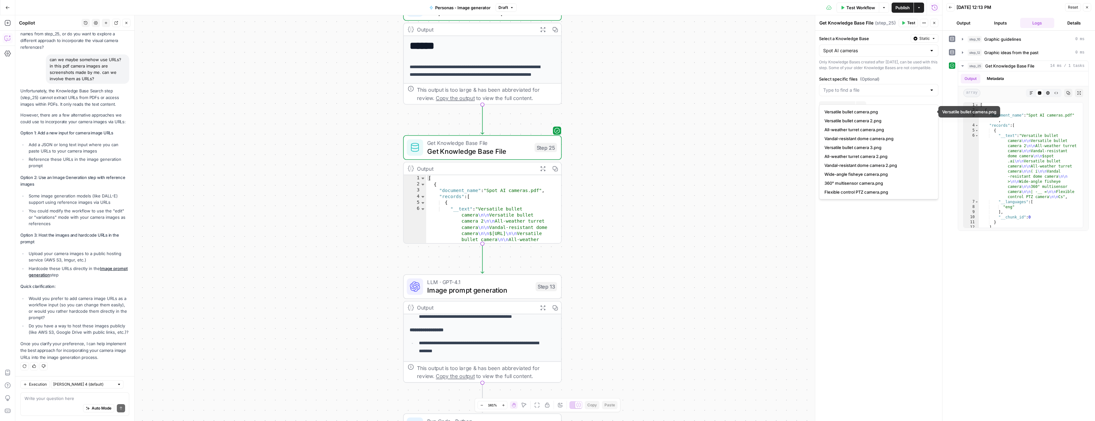
click at [547, 81] on div "Select a Knowledge Base Static Spot AI cameras Only Knowledge Bases created aft…" at bounding box center [878, 226] width 127 height 390
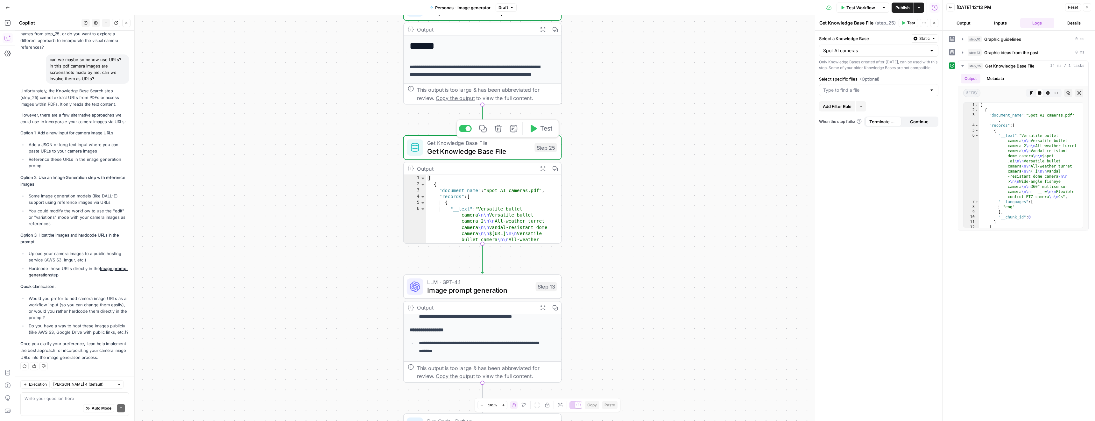
click at [537, 130] on button "Test" at bounding box center [541, 128] width 32 height 13
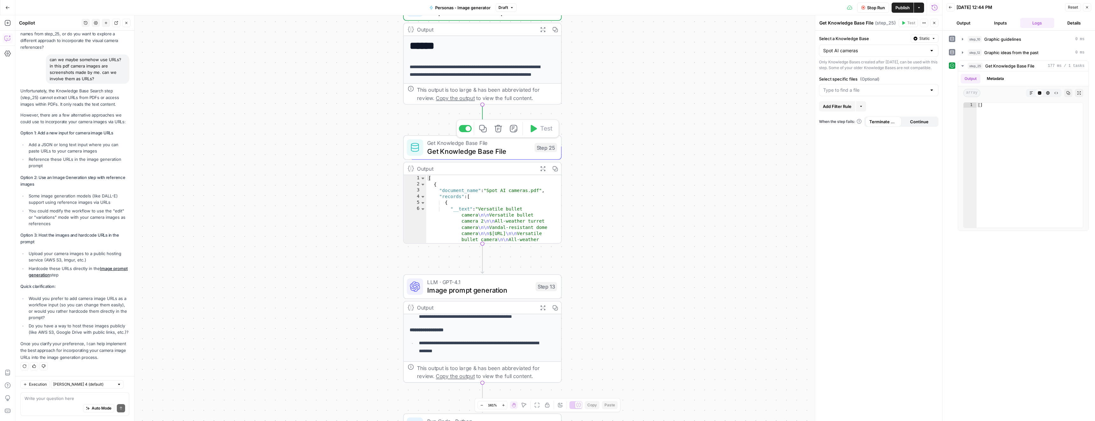
scroll to position [1736, 0]
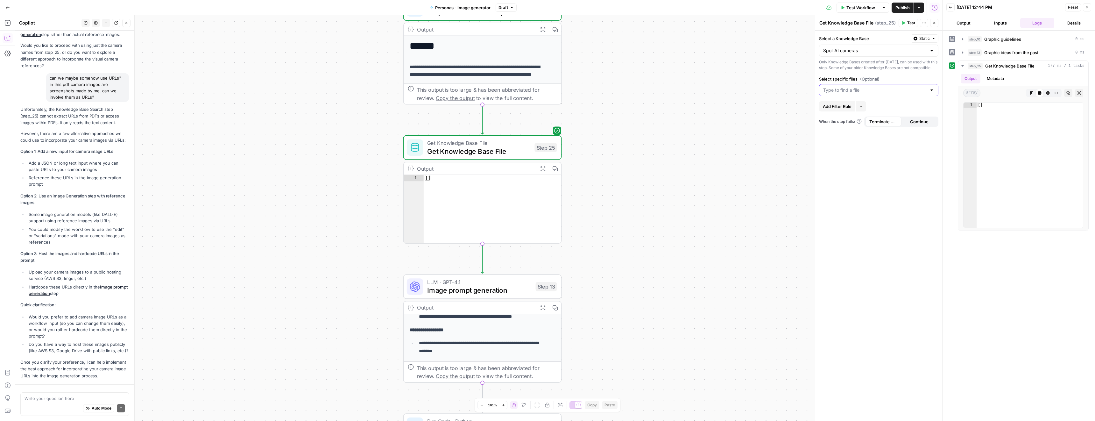
click at [547, 93] on input "Select specific files (Optional)" at bounding box center [874, 90] width 103 height 6
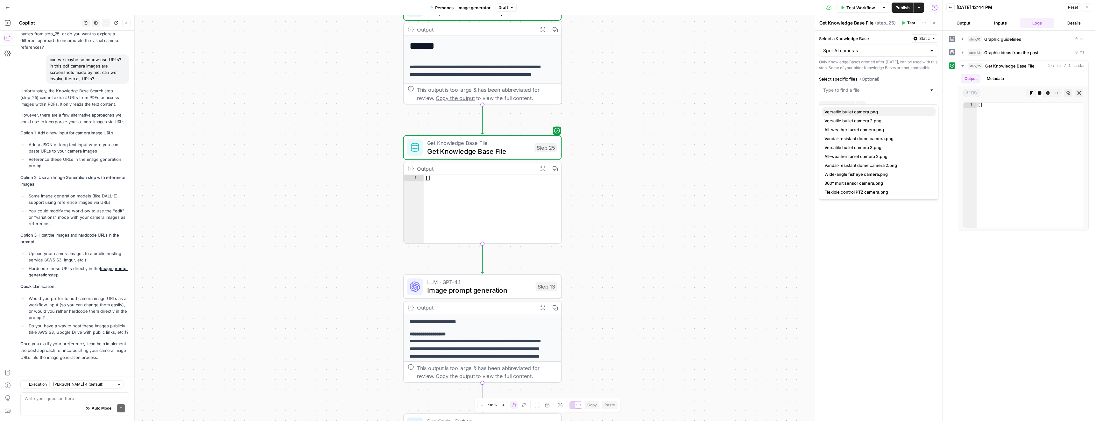
click at [547, 110] on span "Versatile bullet camera.png" at bounding box center [877, 111] width 106 height 6
click at [547, 71] on div "Only Knowledge Bases created after June 1st, 2024, can be used with this step. …" at bounding box center [878, 64] width 119 height 11
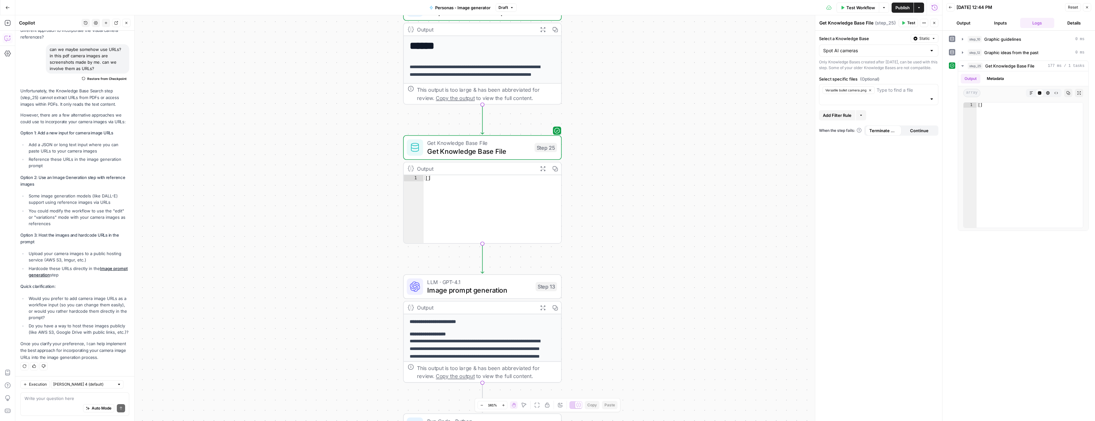
click at [547, 23] on button "Test" at bounding box center [907, 23] width 19 height 8
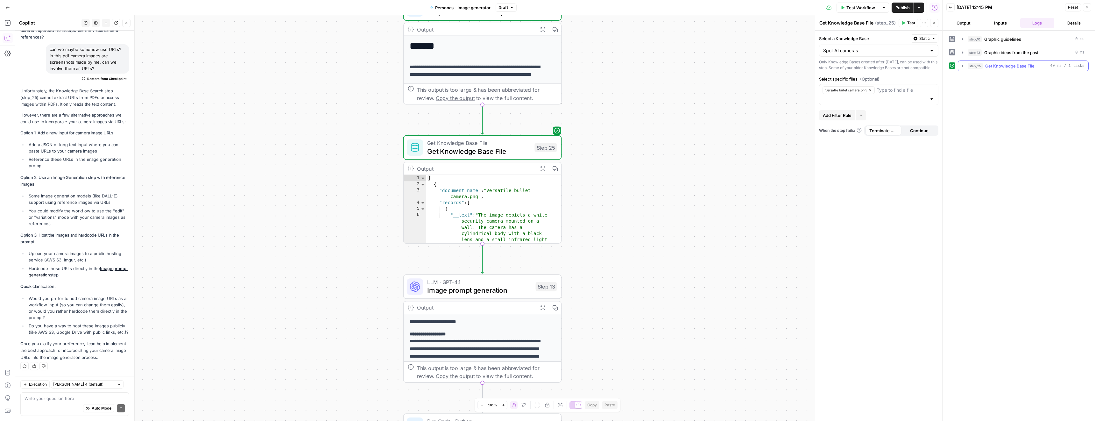
click at [547, 66] on icon "button" at bounding box center [962, 65] width 5 height 5
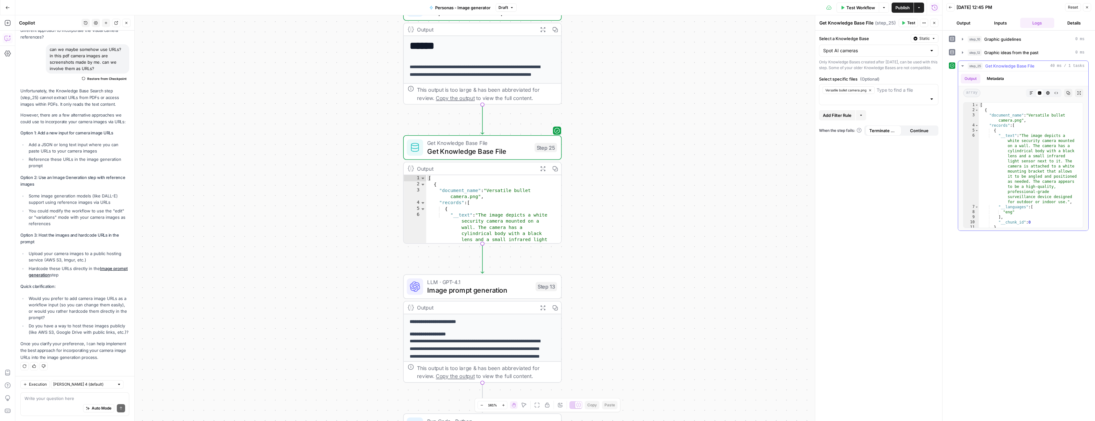
scroll to position [0, 0]
click at [547, 64] on icon "button" at bounding box center [962, 65] width 5 height 5
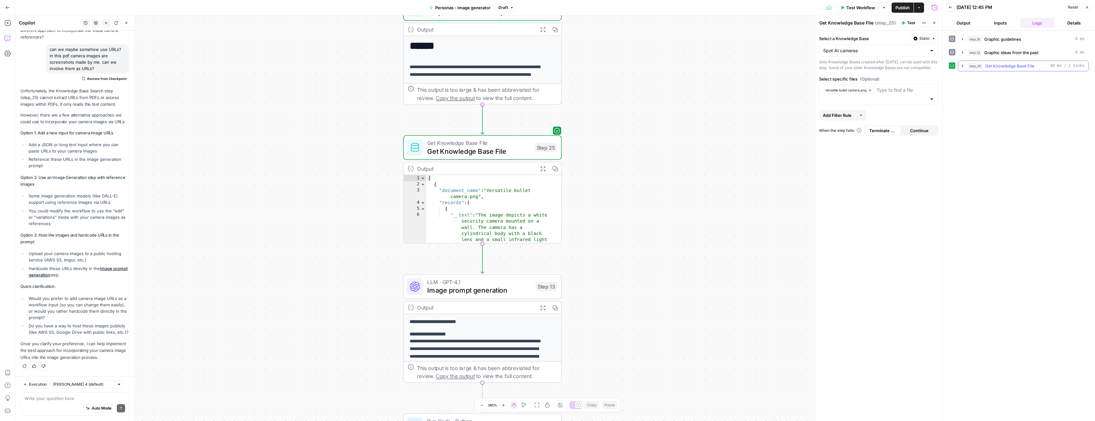
click at [547, 64] on icon "button" at bounding box center [962, 65] width 5 height 5
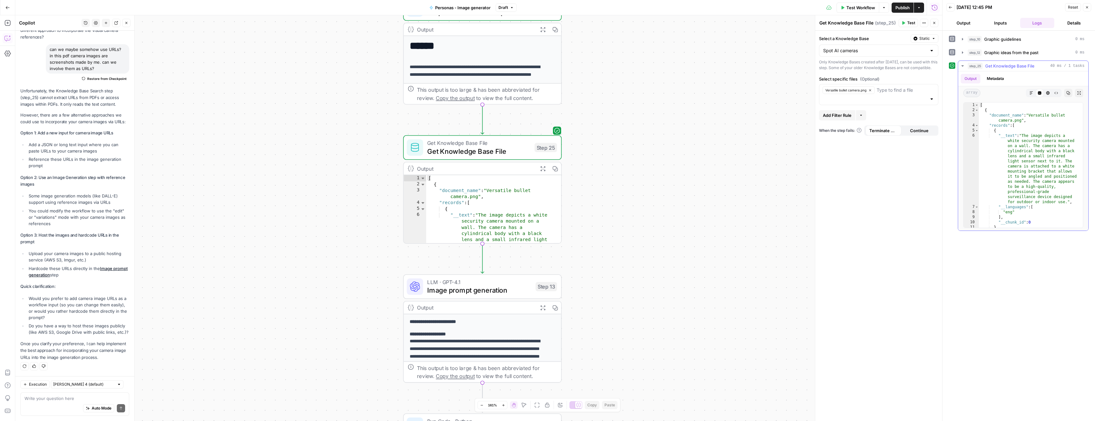
click at [547, 67] on icon "button" at bounding box center [962, 65] width 5 height 5
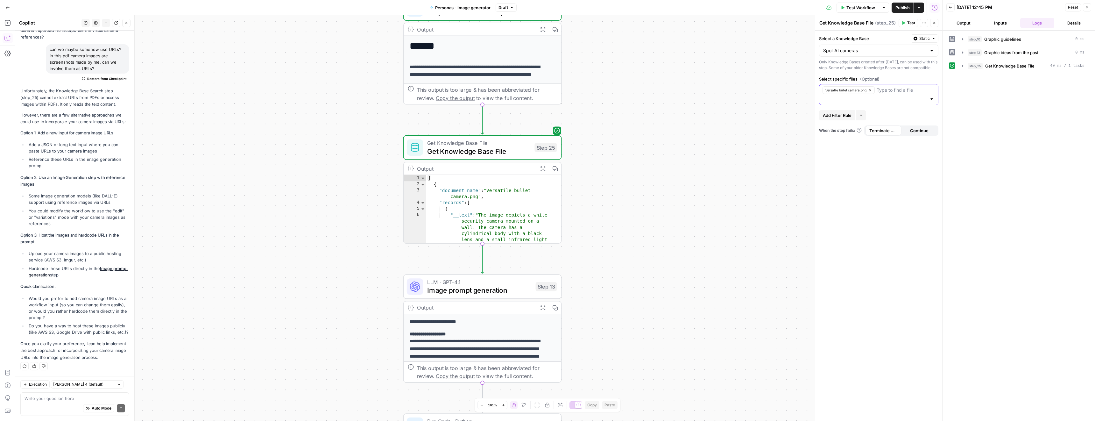
click at [547, 93] on input "Select specific files (Optional)" at bounding box center [905, 90] width 58 height 6
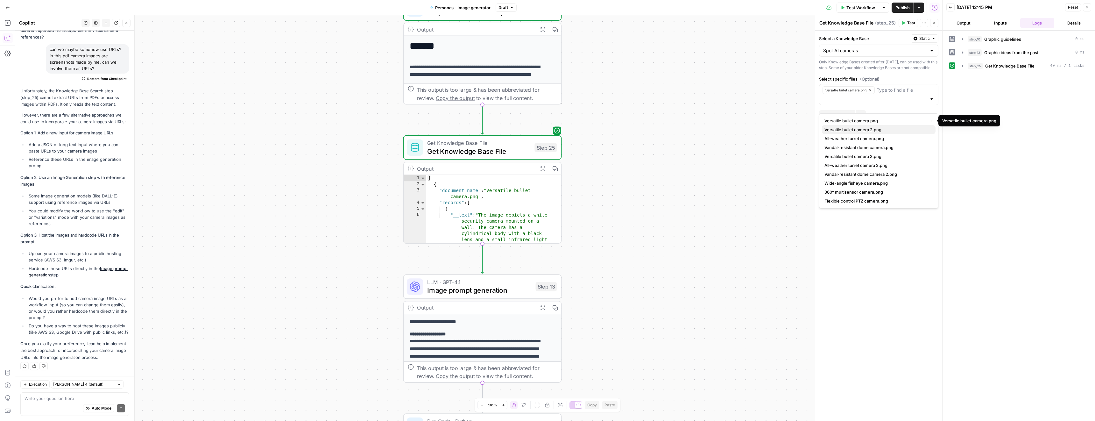
click at [547, 126] on button "Versatile bullet camera 2.png" at bounding box center [879, 129] width 114 height 9
click at [547, 138] on span "All-weather turret camera.png" at bounding box center [877, 138] width 106 height 6
click at [547, 156] on span "Vandal-resistant dome camera.png" at bounding box center [877, 156] width 106 height 6
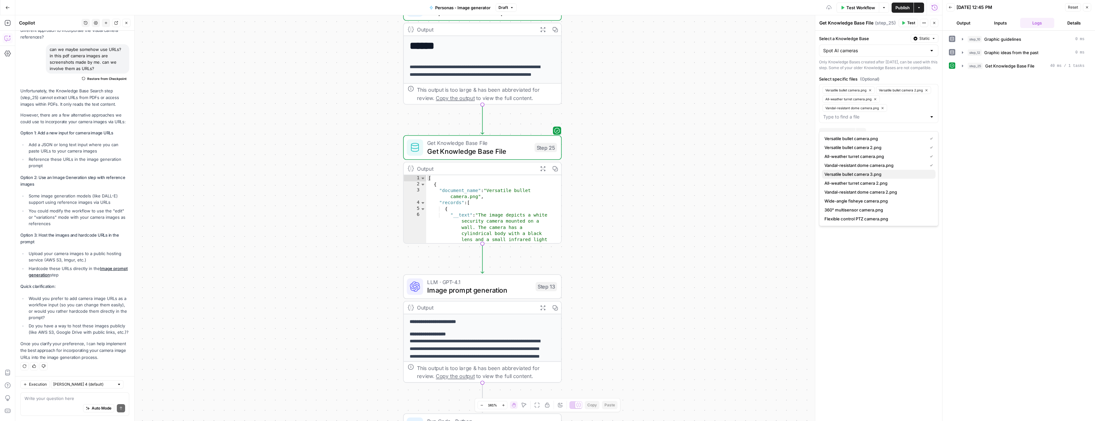
click at [547, 175] on span "Versatile bullet camera 3.png" at bounding box center [877, 174] width 106 height 6
click at [547, 210] on span "Vandal-resistant dome camera 2.png" at bounding box center [877, 209] width 106 height 6
click at [547, 239] on span "360° multisensor camera.png" at bounding box center [877, 236] width 106 height 6
click at [547, 238] on span "Wide-angle fisheye camera.png" at bounding box center [877, 236] width 106 height 6
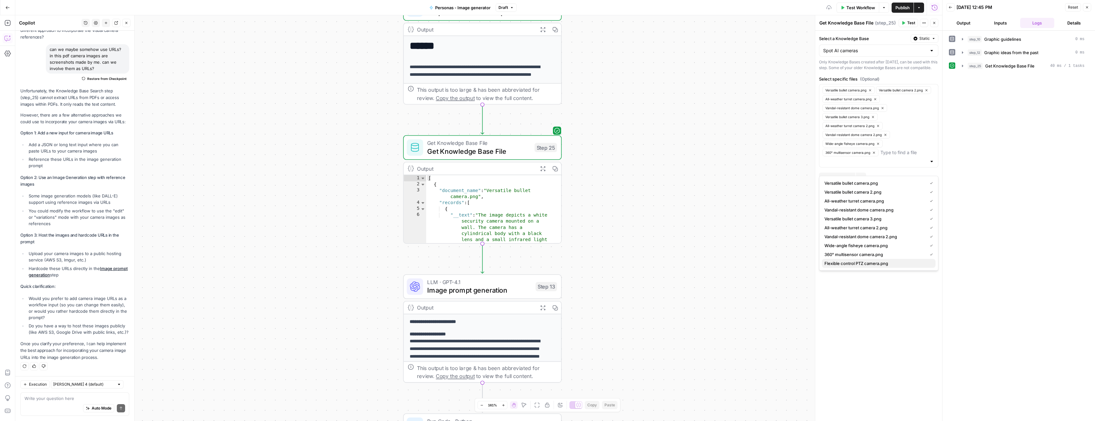
click at [547, 260] on span "Flexible control PTZ camera.png" at bounding box center [877, 263] width 106 height 6
click at [547, 173] on div at bounding box center [931, 170] width 5 height 6
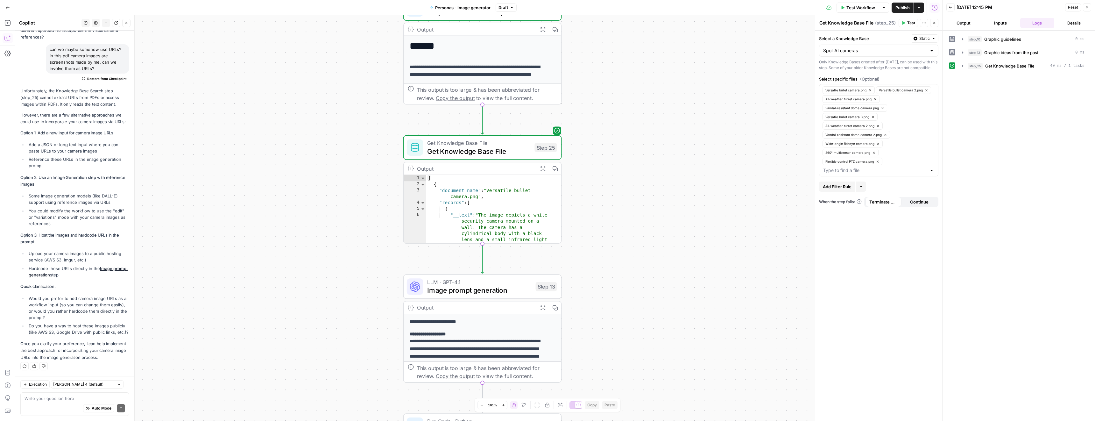
click at [547, 24] on span "Test" at bounding box center [911, 23] width 8 height 6
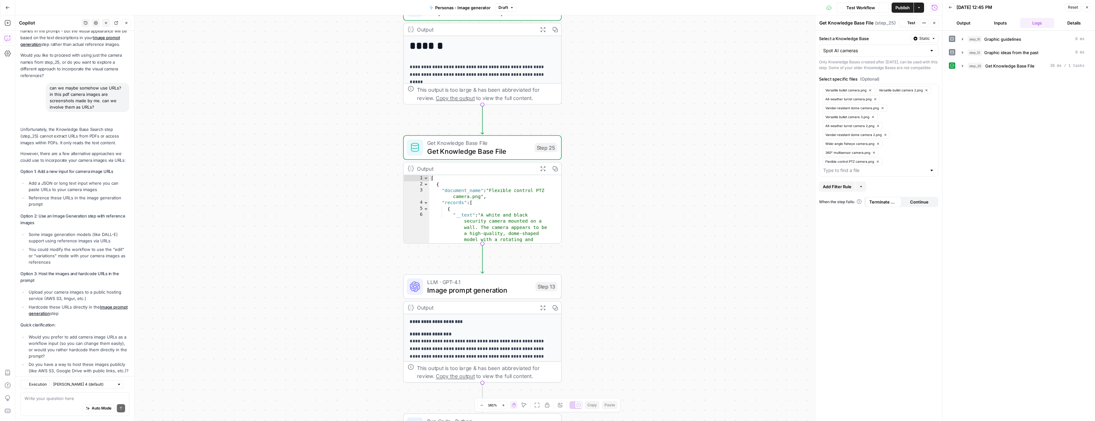
scroll to position [1825, 0]
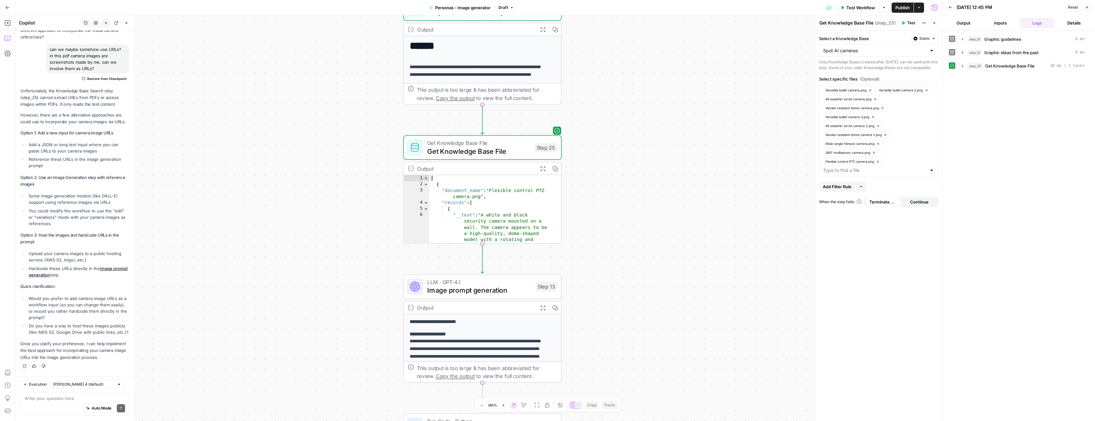
click at [547, 64] on icon "button" at bounding box center [962, 65] width 5 height 5
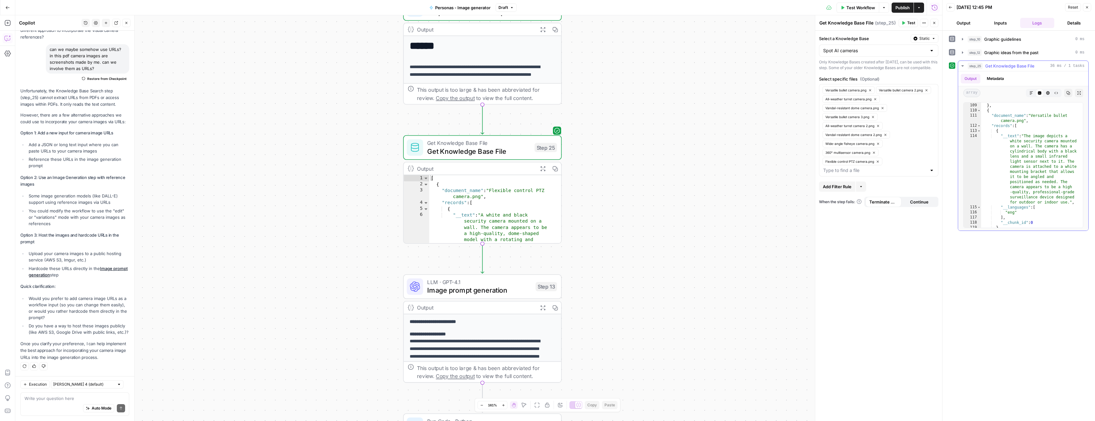
scroll to position [1265, 0]
click at [499, 286] on span "Image prompt generation" at bounding box center [479, 290] width 104 height 10
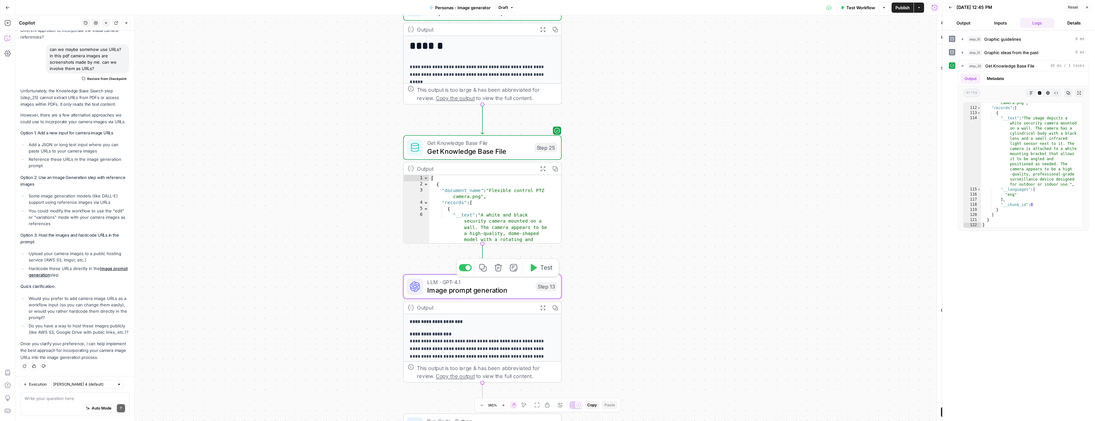
type textarea "Image prompt generation"
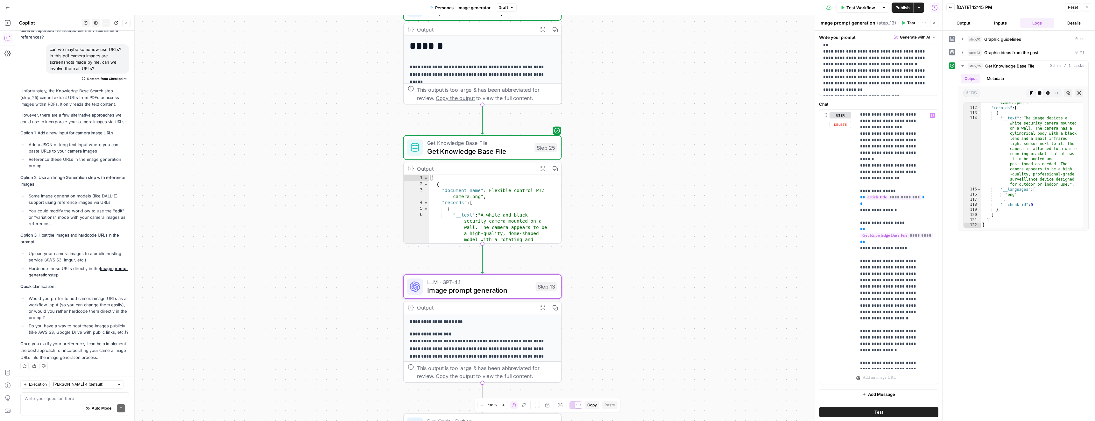
scroll to position [0, 0]
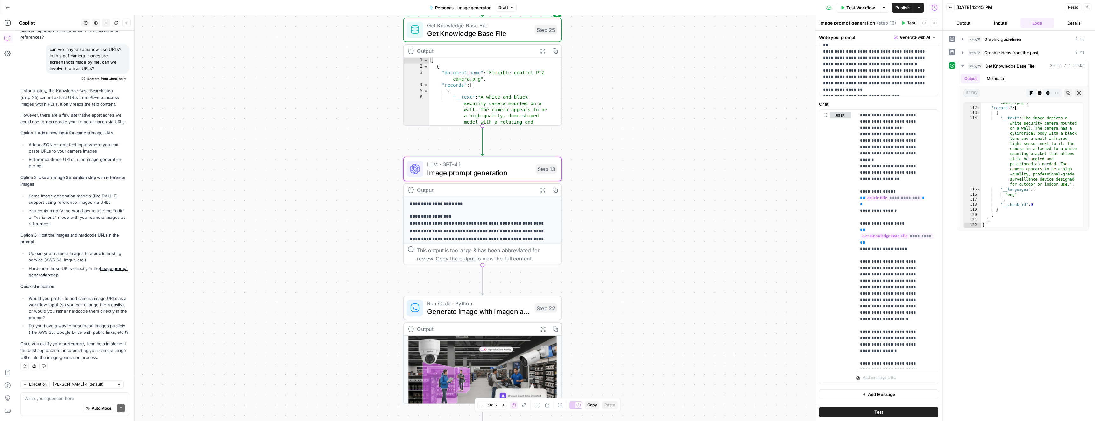
click at [547, 7] on icon "button" at bounding box center [1087, 7] width 4 height 4
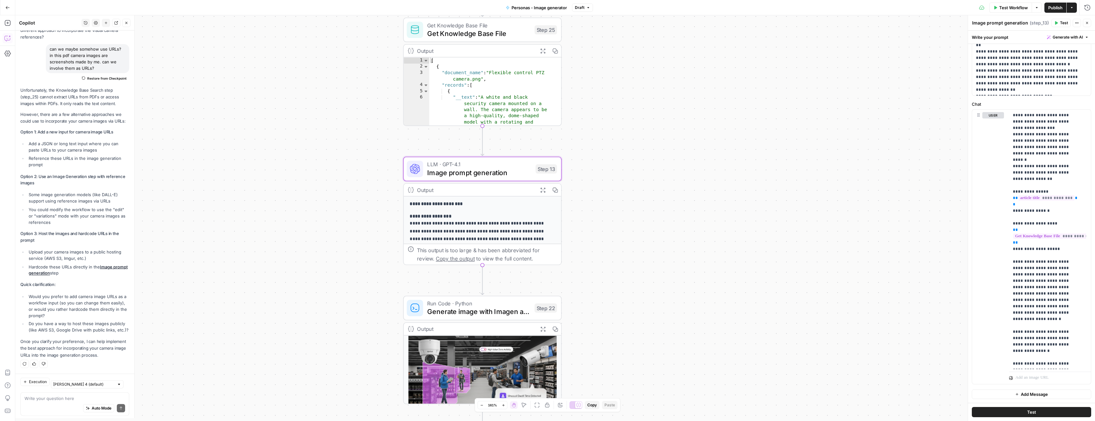
scroll to position [1825, 0]
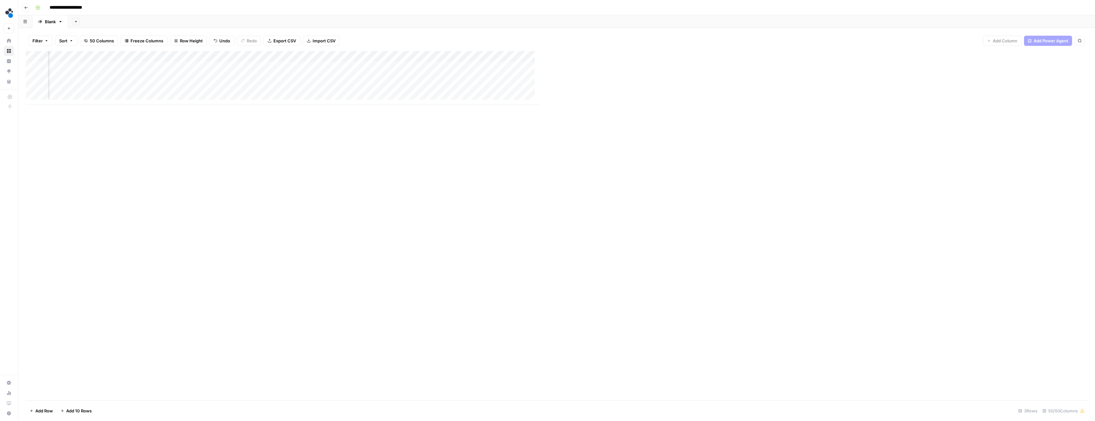
scroll to position [0, 2488]
click at [25, 8] on icon "button" at bounding box center [26, 8] width 4 height 4
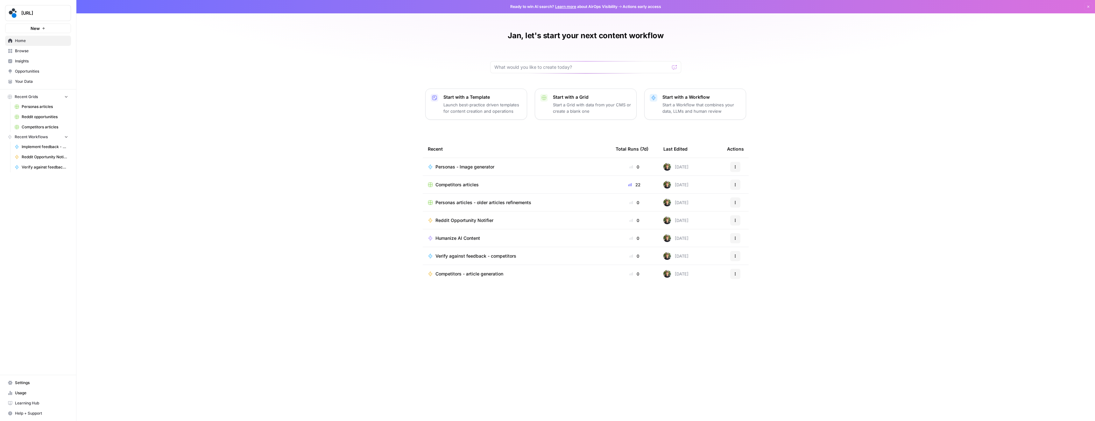
click at [26, 52] on span "Browse" at bounding box center [41, 51] width 53 height 6
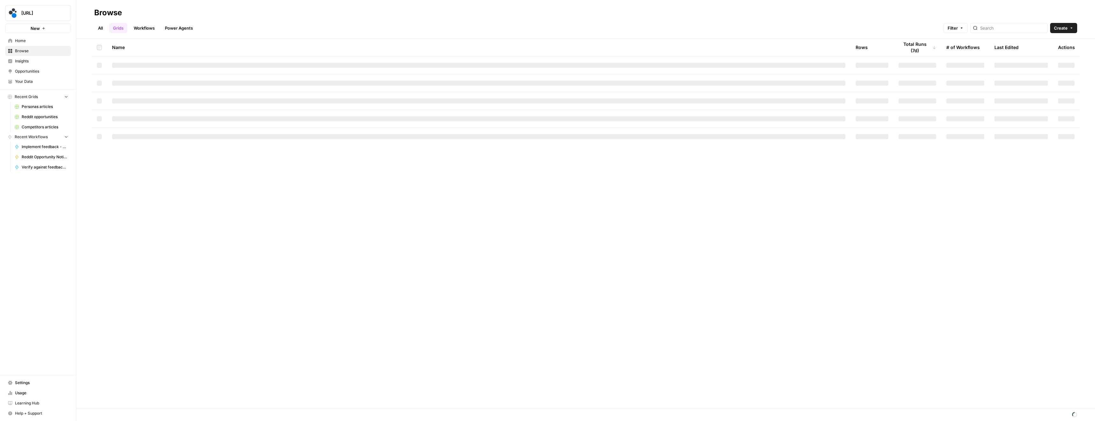
click at [29, 81] on span "Your Data" at bounding box center [41, 82] width 53 height 6
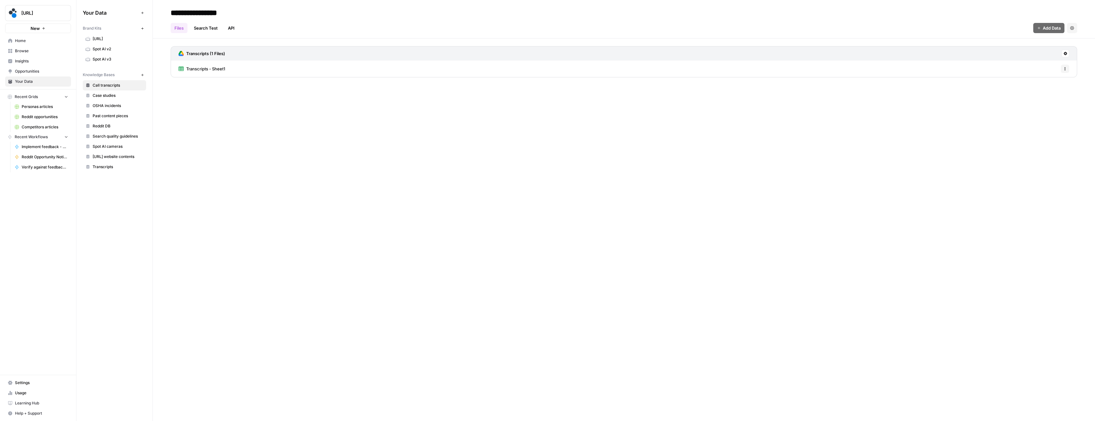
click at [119, 147] on span "Spot AI cameras" at bounding box center [118, 146] width 51 height 6
click at [179, 28] on link "Files" at bounding box center [179, 28] width 17 height 10
click at [547, 28] on span "Add Data" at bounding box center [1051, 28] width 18 height 6
click at [547, 41] on span "Upload Files" at bounding box center [1027, 43] width 58 height 6
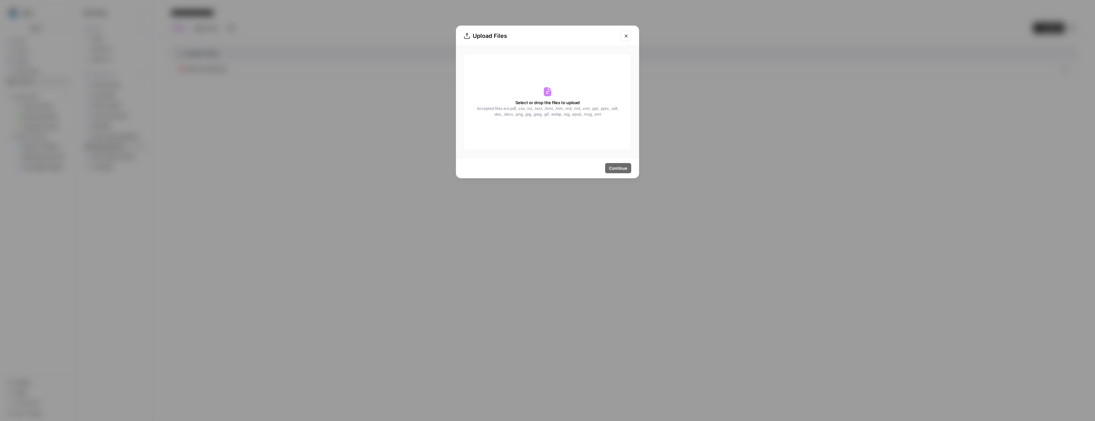
click at [547, 89] on div "Select or drop the files to upload Accepted files are .pdf, .csv, .txt, .text, …" at bounding box center [547, 102] width 167 height 96
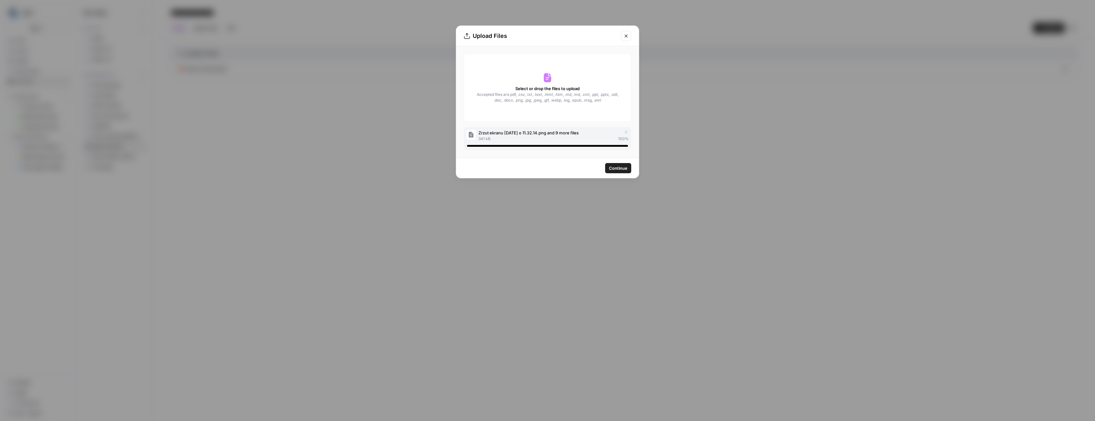
click at [547, 167] on span "Continue" at bounding box center [618, 168] width 18 height 6
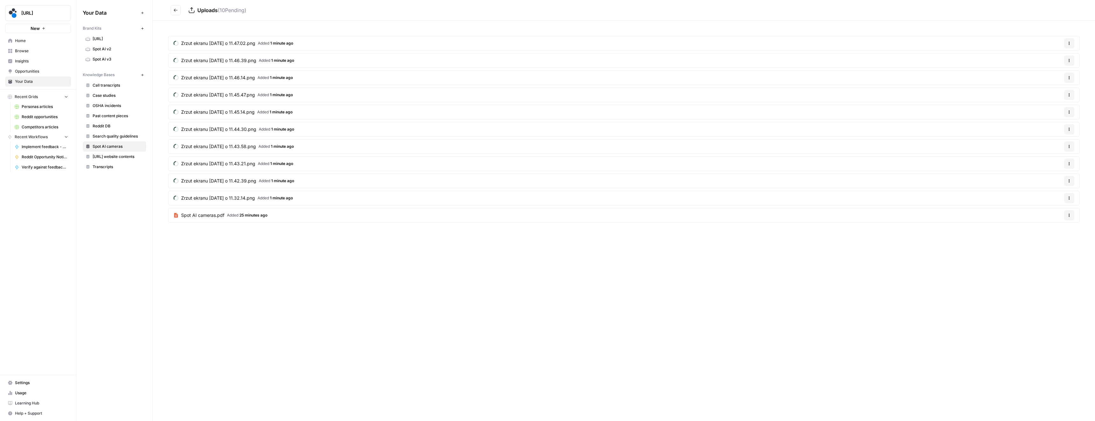
click at [547, 42] on icon "button" at bounding box center [1069, 43] width 4 height 4
click at [547, 59] on span "Delete File" at bounding box center [1055, 58] width 21 height 6
click at [530, 80] on span "Delete" at bounding box center [525, 81] width 14 height 6
click at [547, 42] on icon "button" at bounding box center [1069, 43] width 4 height 4
click at [547, 56] on span "Delete File" at bounding box center [1055, 58] width 21 height 6
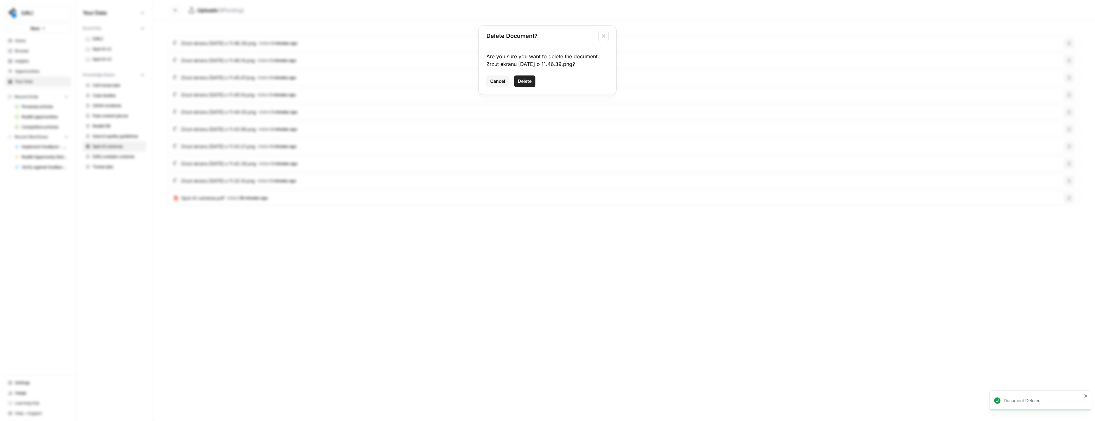
click at [521, 79] on span "Delete" at bounding box center [525, 81] width 14 height 6
click at [547, 43] on button "Options" at bounding box center [1069, 43] width 10 height 10
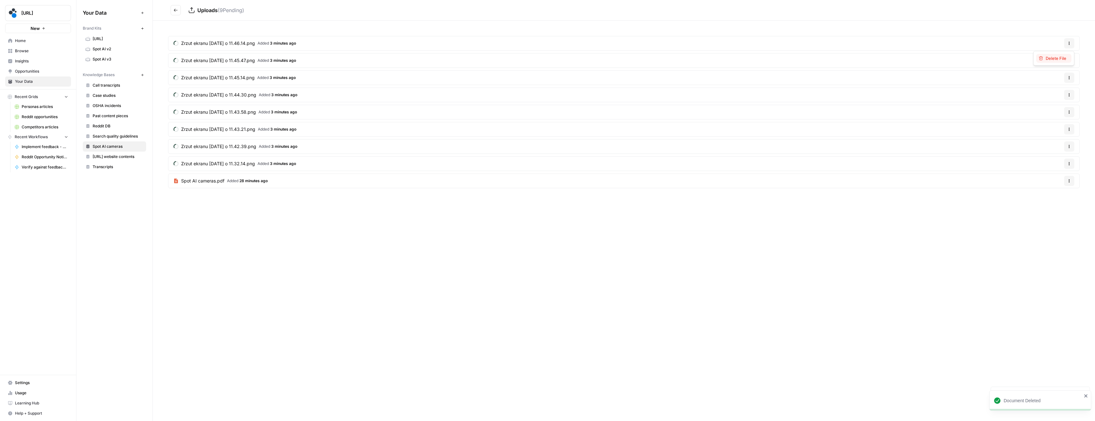
click at [547, 54] on button "Delete File" at bounding box center [1053, 58] width 35 height 9
click at [529, 80] on span "Delete" at bounding box center [525, 81] width 14 height 6
click at [547, 76] on icon "button" at bounding box center [1069, 78] width 4 height 4
click at [547, 76] on span "Delete File" at bounding box center [1055, 75] width 21 height 6
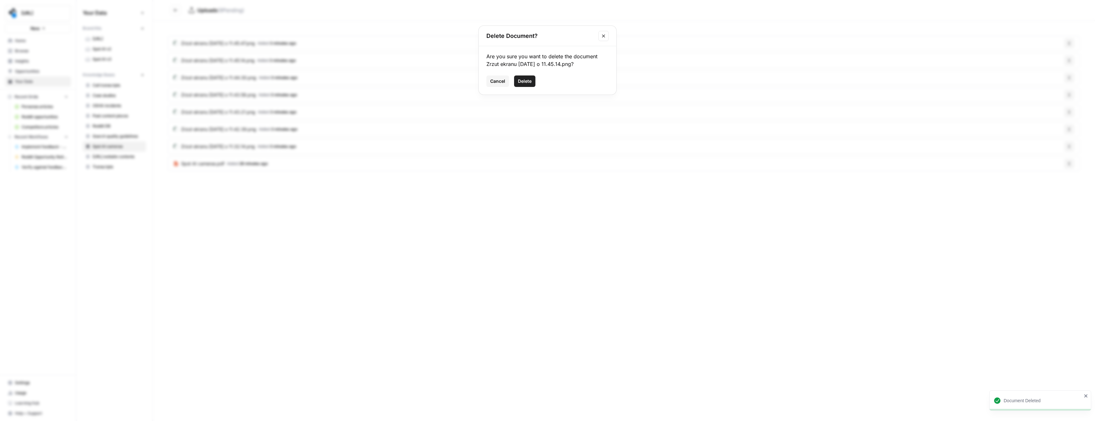
click at [527, 81] on span "Delete" at bounding box center [525, 81] width 14 height 6
click at [547, 145] on icon "button" at bounding box center [1069, 146] width 4 height 4
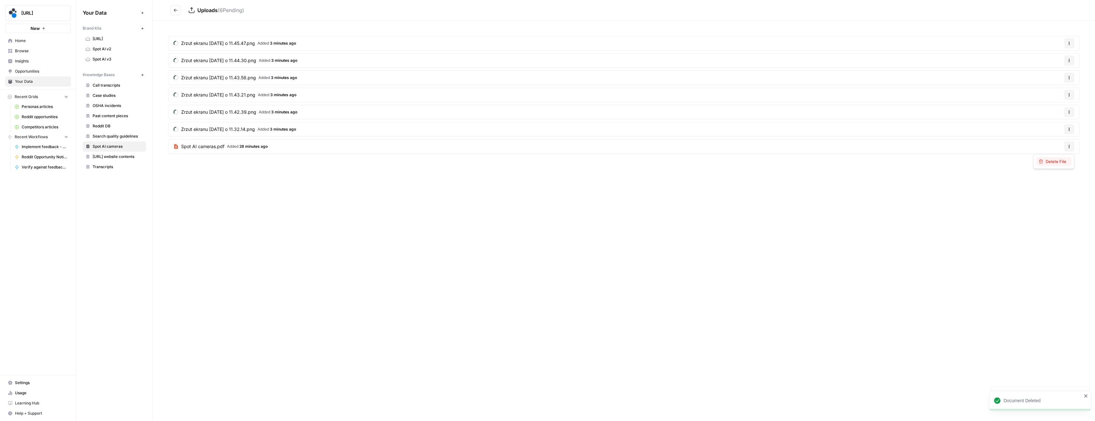
click at [547, 162] on span "Delete File" at bounding box center [1055, 161] width 21 height 6
click at [527, 80] on span "Delete" at bounding box center [525, 81] width 14 height 6
click at [547, 77] on icon "button" at bounding box center [1068, 77] width 1 height 1
click at [547, 91] on span "Delete File" at bounding box center [1055, 92] width 21 height 6
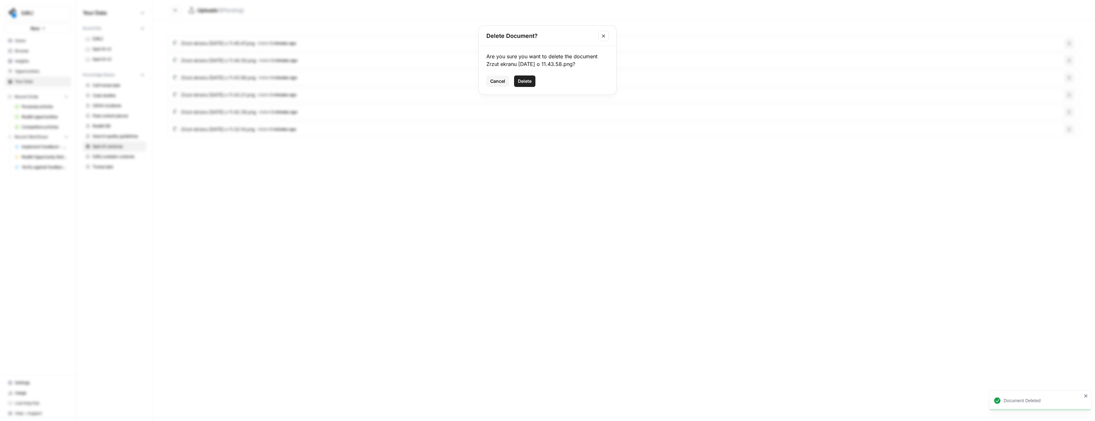
click at [524, 79] on span "Delete" at bounding box center [525, 81] width 14 height 6
click at [547, 42] on button "Options" at bounding box center [1069, 43] width 10 height 10
click at [547, 55] on span "Delete File" at bounding box center [1055, 58] width 21 height 6
click at [528, 80] on span "Delete" at bounding box center [525, 81] width 14 height 6
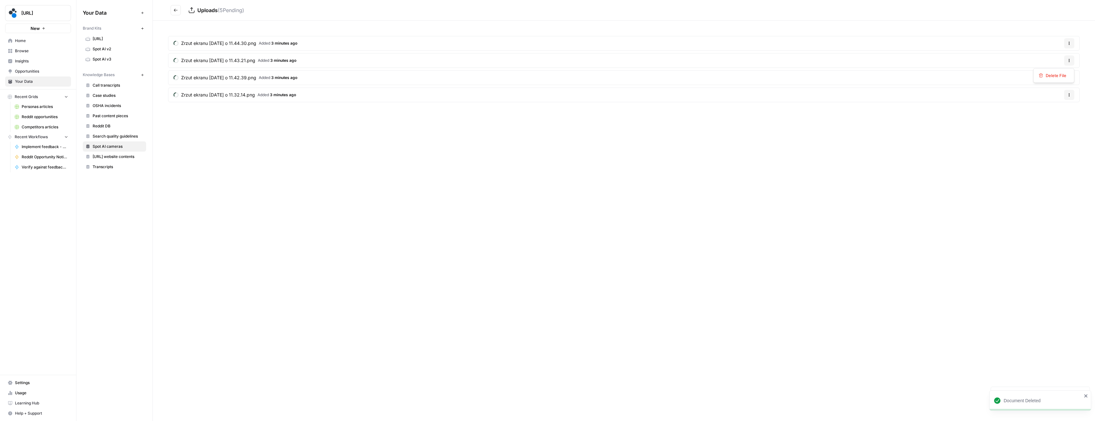
click at [547, 59] on icon "button" at bounding box center [1068, 59] width 1 height 1
click at [547, 76] on div "Delete File" at bounding box center [1053, 75] width 30 height 6
click at [530, 82] on span "Delete" at bounding box center [525, 81] width 14 height 6
click at [547, 76] on icon "button" at bounding box center [1069, 78] width 4 height 4
click at [547, 92] on span "Delete File" at bounding box center [1055, 92] width 21 height 6
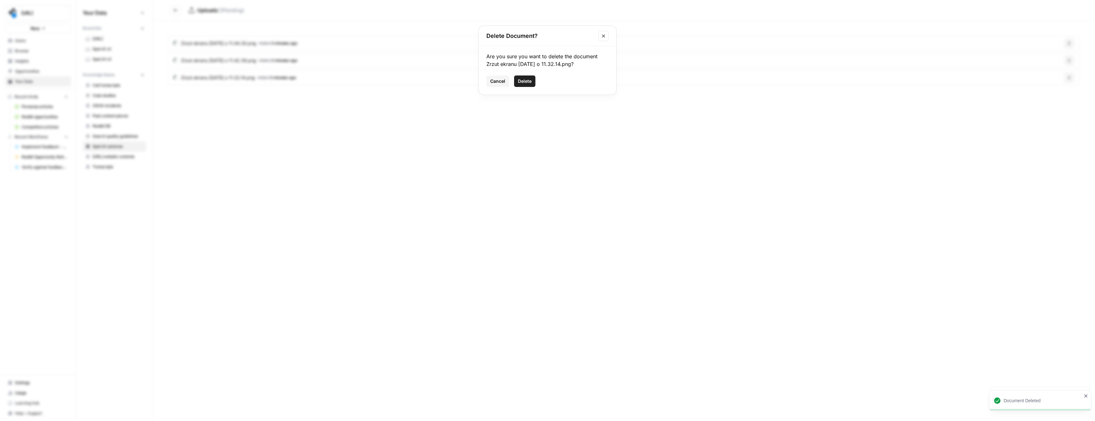
click at [524, 79] on span "Delete" at bounding box center [525, 81] width 14 height 6
click at [547, 59] on icon "button" at bounding box center [1069, 61] width 4 height 4
click at [547, 77] on span "Delete File" at bounding box center [1055, 75] width 21 height 6
click at [522, 82] on span "Delete" at bounding box center [525, 81] width 14 height 6
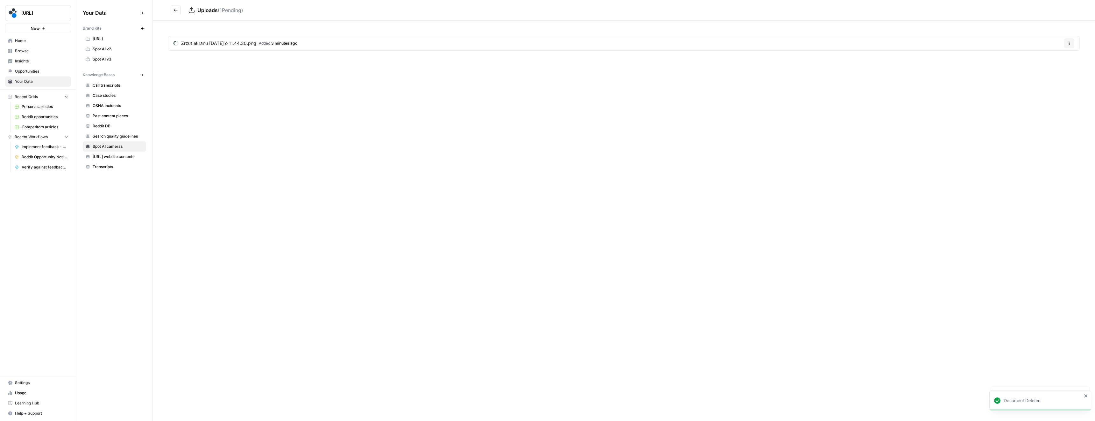
click at [547, 44] on icon "button" at bounding box center [1069, 43] width 4 height 4
click at [547, 63] on div "Delete File" at bounding box center [1053, 58] width 41 height 15
click at [547, 59] on span "Delete File" at bounding box center [1055, 58] width 21 height 6
click at [527, 82] on span "Delete" at bounding box center [525, 81] width 14 height 6
click at [178, 10] on button "Go back" at bounding box center [176, 10] width 10 height 10
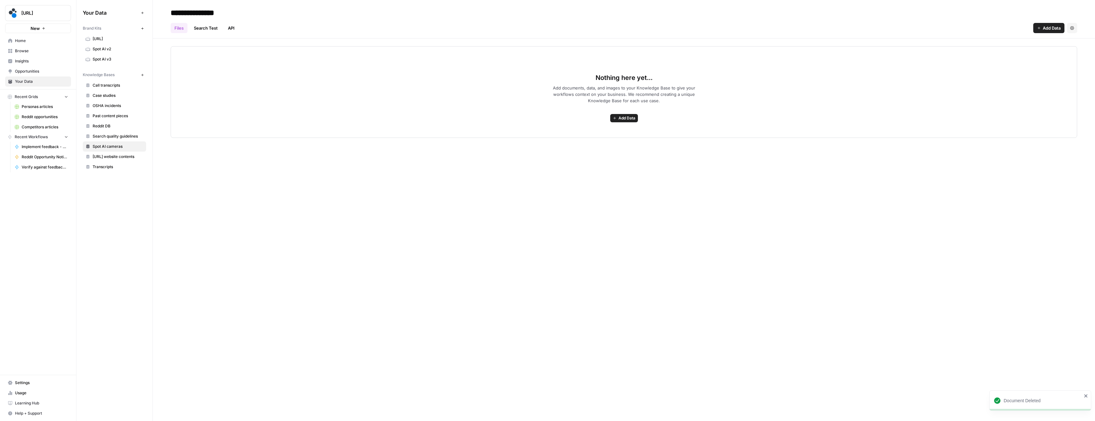
click at [547, 117] on span "Add Data" at bounding box center [626, 118] width 17 height 6
click at [547, 132] on span "Upload Files" at bounding box center [600, 132] width 58 height 6
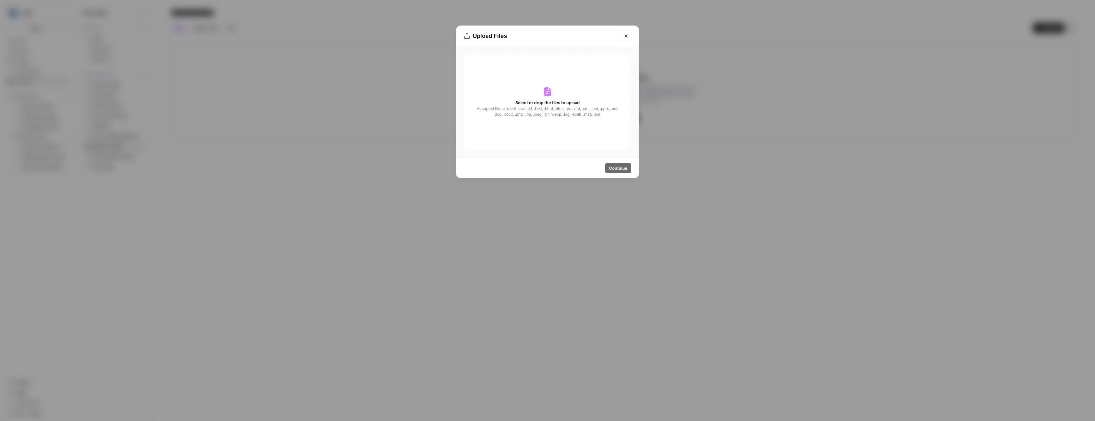
click at [547, 99] on span "Select or drop the files to upload" at bounding box center [547, 102] width 64 height 6
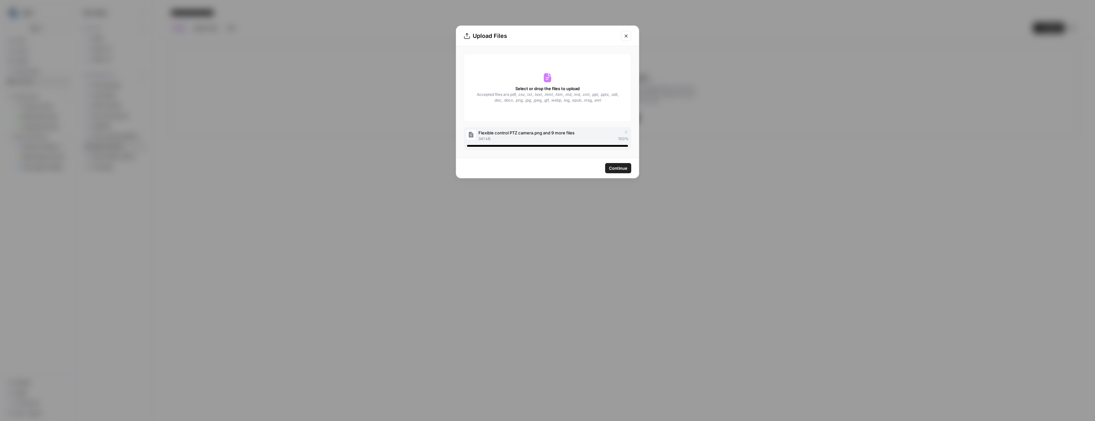
click at [547, 169] on span "Continue" at bounding box center [618, 168] width 18 height 6
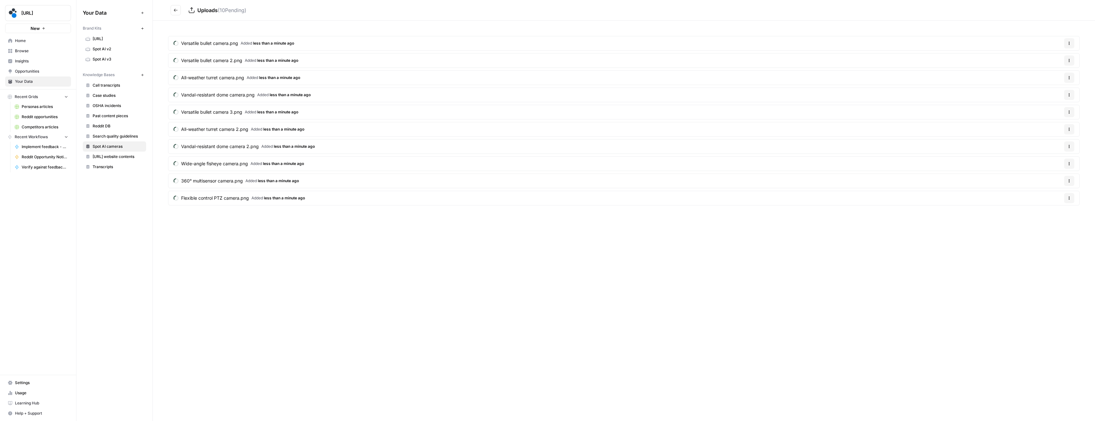
click at [176, 10] on icon "Go back" at bounding box center [176, 10] width 4 height 3
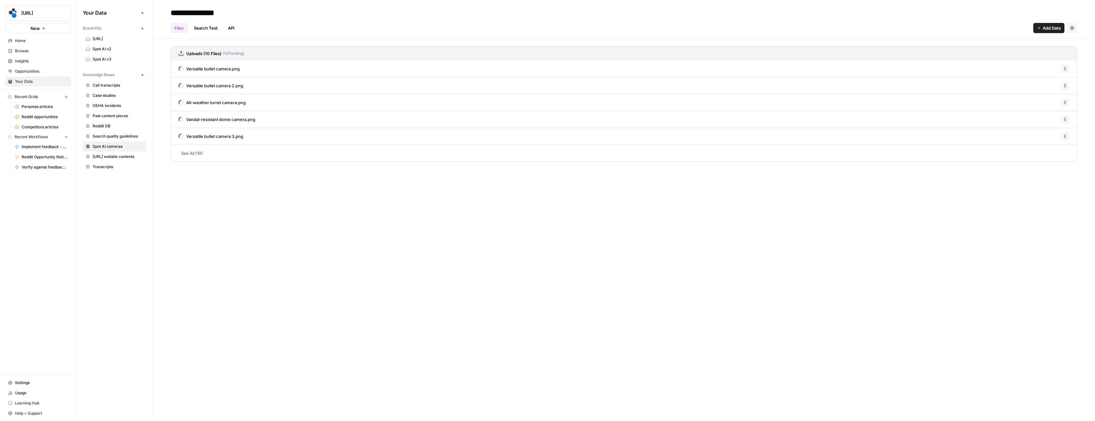
click at [547, 23] on div "Files Search Test API Add Data Settings" at bounding box center [624, 25] width 906 height 15
click at [547, 27] on span "Add Data" at bounding box center [1051, 28] width 18 height 6
click at [547, 43] on span "Upload Files" at bounding box center [1027, 43] width 58 height 6
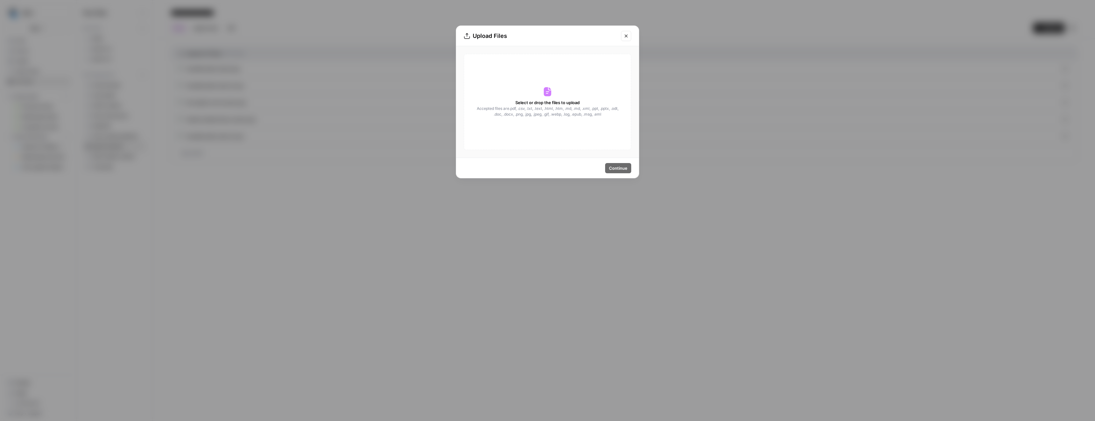
click at [547, 36] on icon "Close modal" at bounding box center [625, 35] width 5 height 5
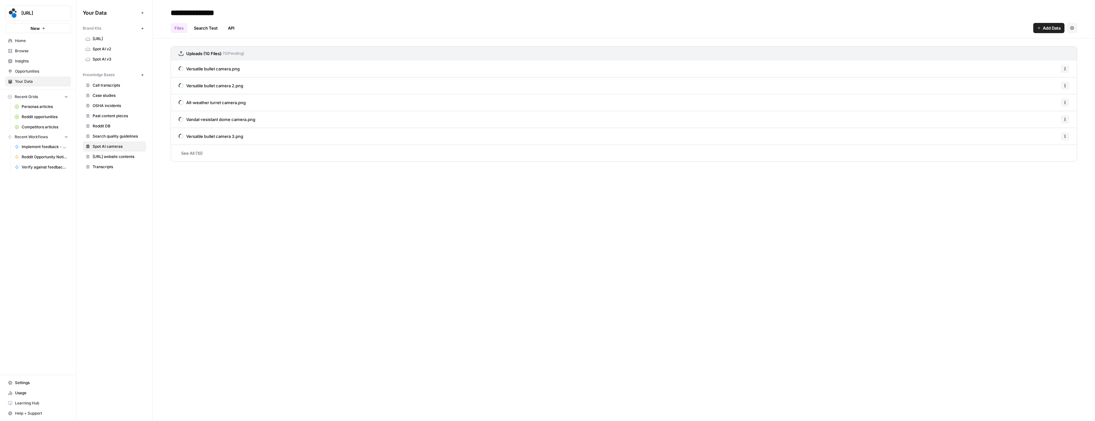
click at [190, 152] on link "See All (10)" at bounding box center [624, 153] width 906 height 17
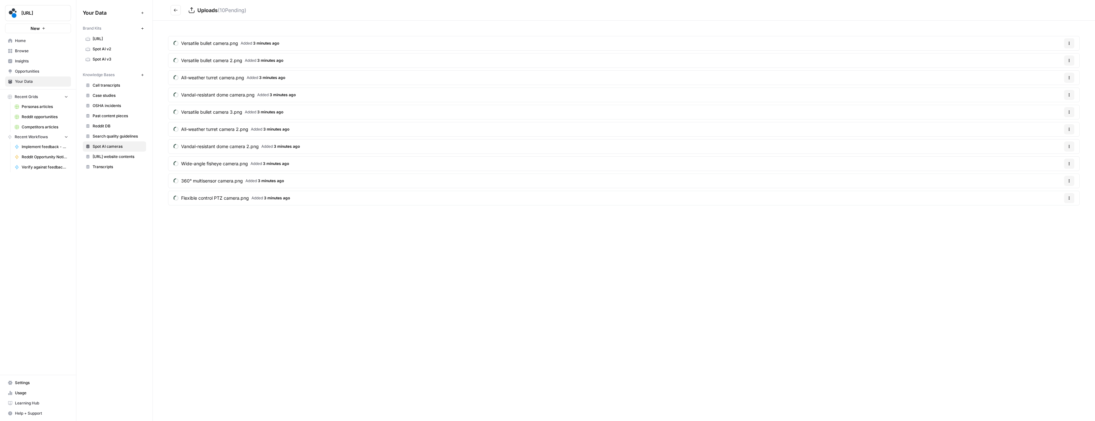
drag, startPoint x: 222, startPoint y: 10, endPoint x: 242, endPoint y: 11, distance: 20.7
click at [242, 11] on span "( 10 Pending)" at bounding box center [232, 10] width 29 height 6
click at [243, 11] on span "( 10 Pending)" at bounding box center [232, 10] width 29 height 6
click at [267, 13] on div "Uploads ( 10 Pending)" at bounding box center [631, 10] width 886 height 8
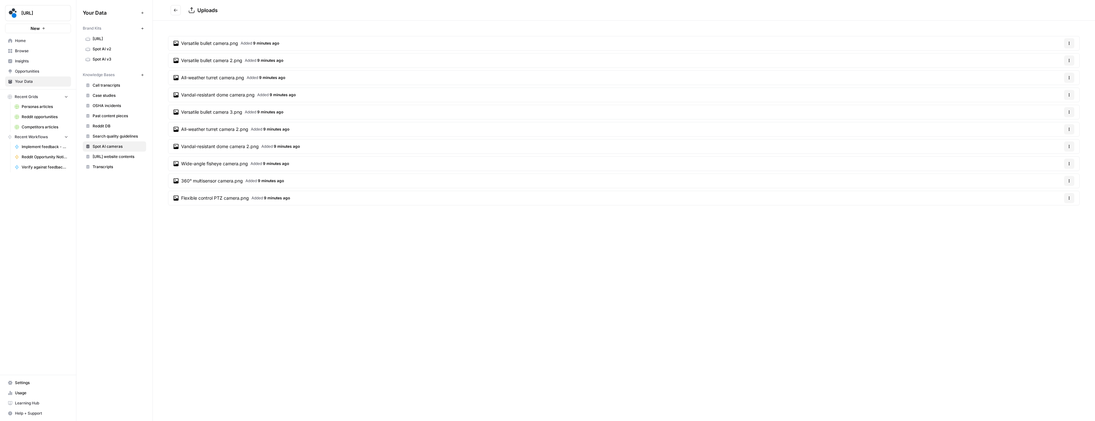
click at [174, 9] on icon "Go back" at bounding box center [175, 10] width 4 height 4
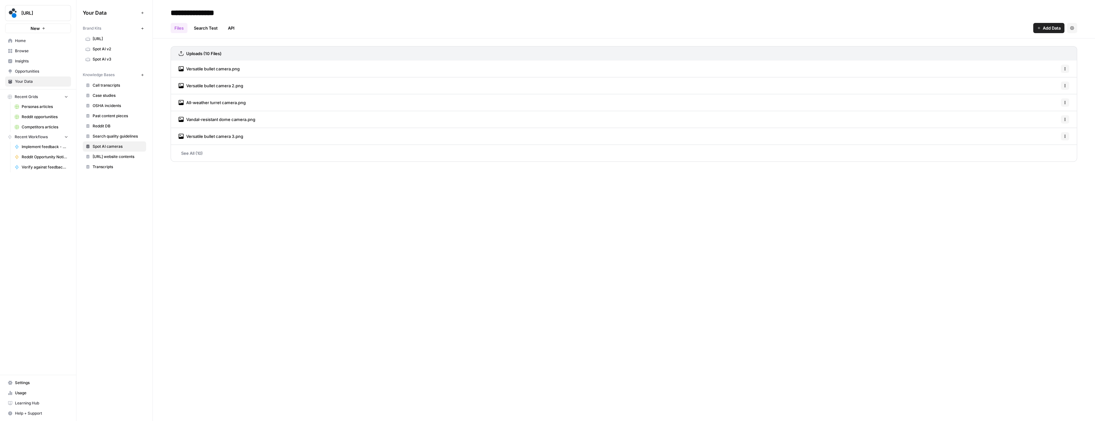
click at [218, 66] on span "Versatile bullet camera.png" at bounding box center [212, 69] width 53 height 6
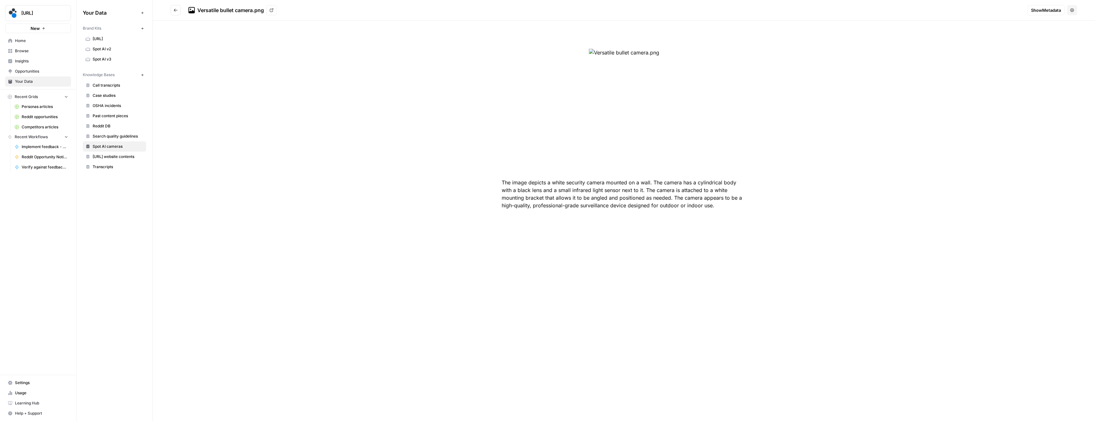
click at [176, 9] on icon "Go back" at bounding box center [175, 10] width 4 height 4
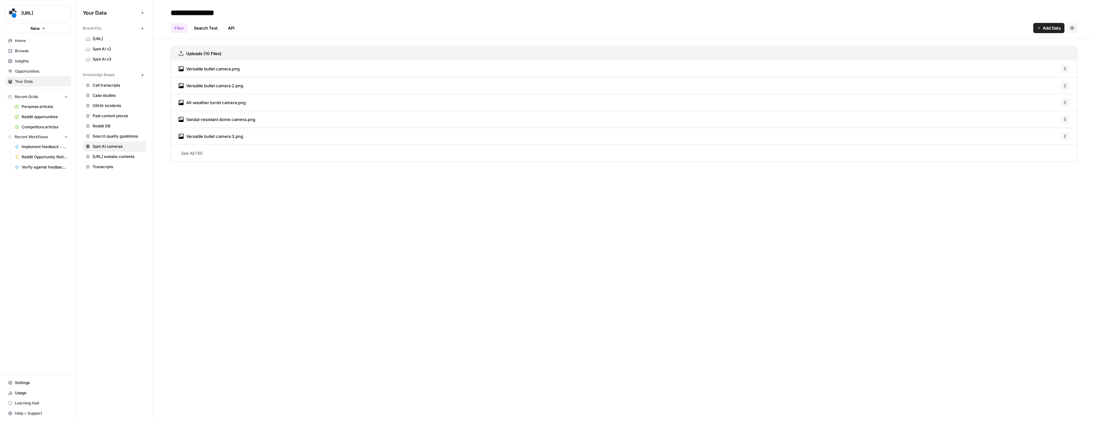
click at [211, 113] on link "Vandal-resistant dome camera.png" at bounding box center [216, 119] width 77 height 17
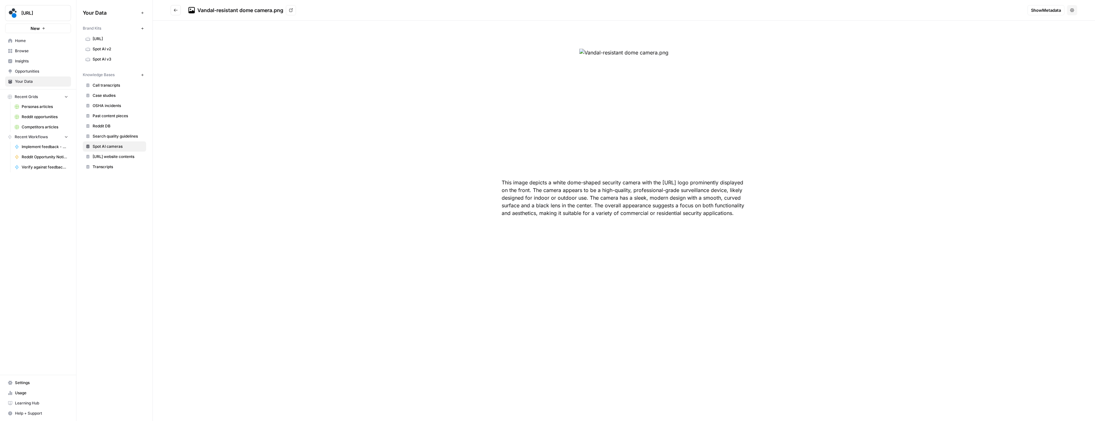
click at [177, 10] on icon "Go back" at bounding box center [176, 10] width 4 height 3
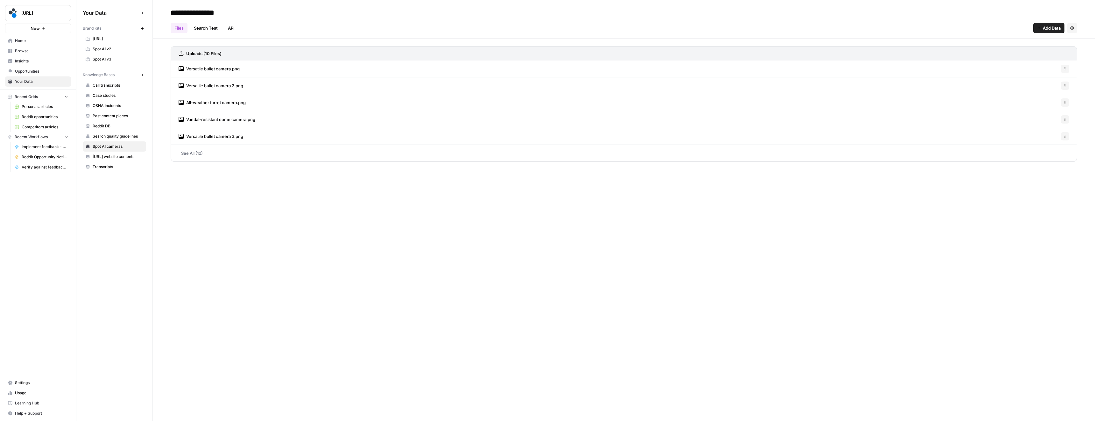
click at [213, 120] on span "Vandal-resistant dome camera.png" at bounding box center [220, 119] width 69 height 6
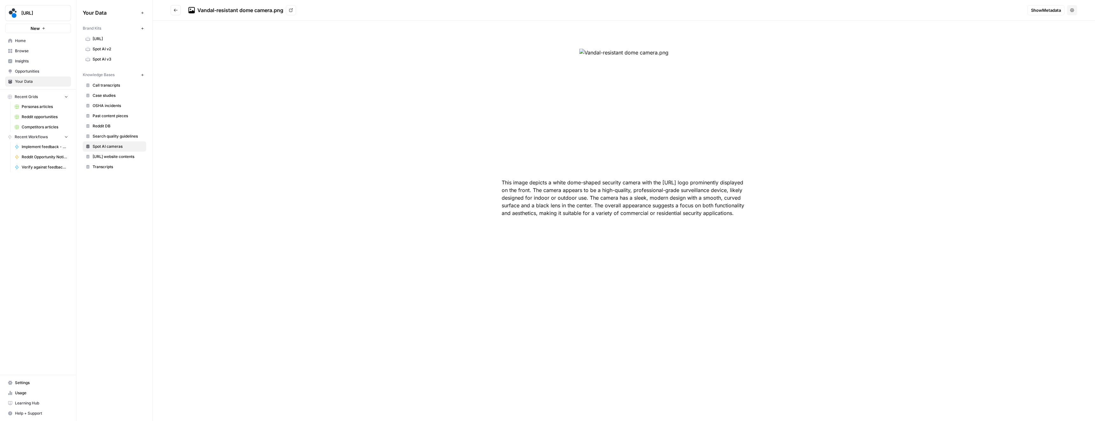
click at [172, 6] on button "Go back" at bounding box center [176, 10] width 10 height 10
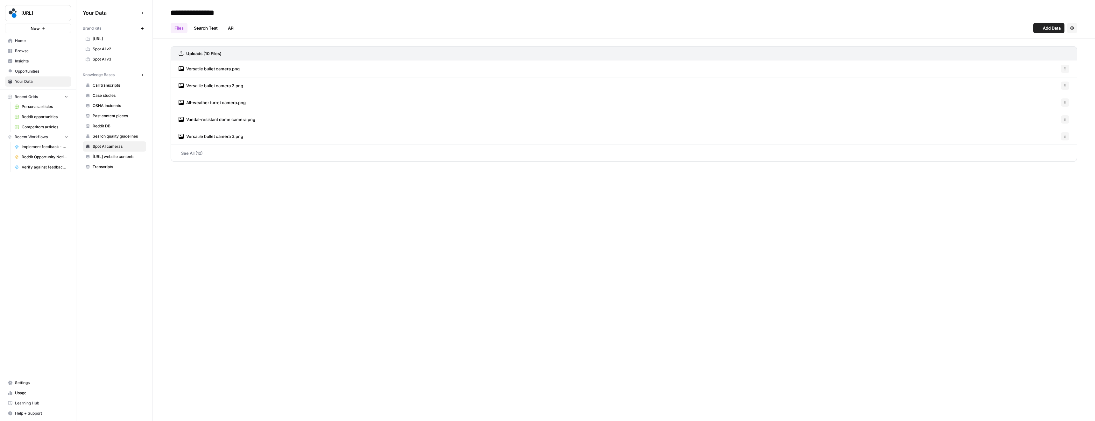
click at [202, 134] on span "Versatile bullet camera 3.png" at bounding box center [214, 136] width 57 height 6
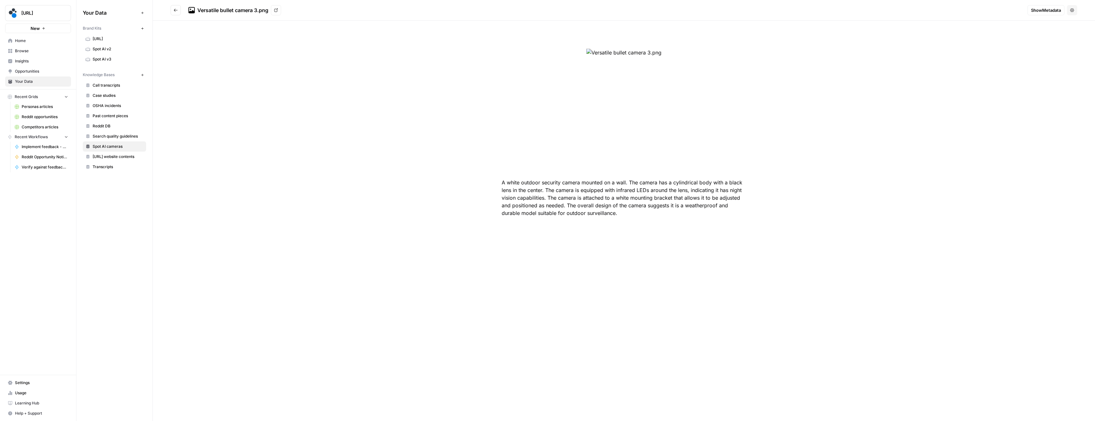
click at [175, 10] on icon "Go back" at bounding box center [175, 10] width 4 height 4
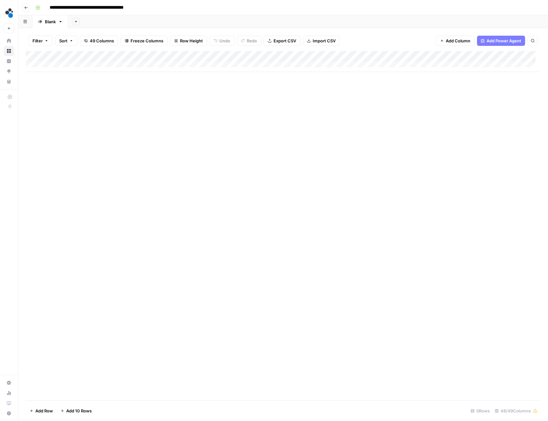
click at [27, 8] on icon "button" at bounding box center [26, 8] width 4 height 4
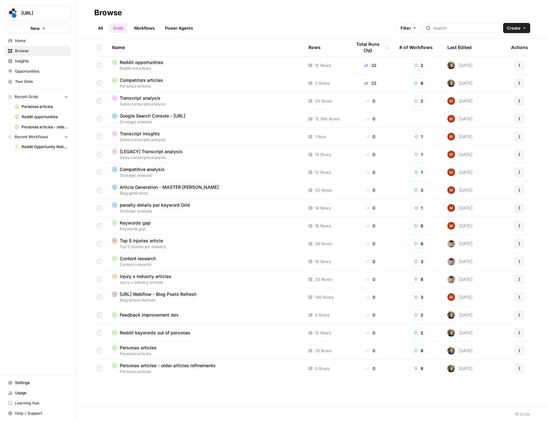
click at [25, 41] on span "Home" at bounding box center [41, 41] width 53 height 6
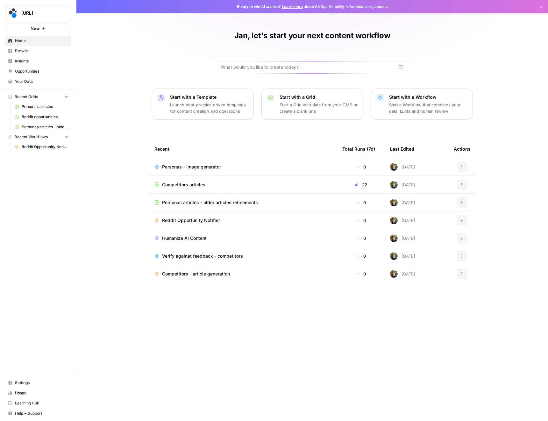
click at [22, 84] on span "Your Data" at bounding box center [41, 82] width 53 height 6
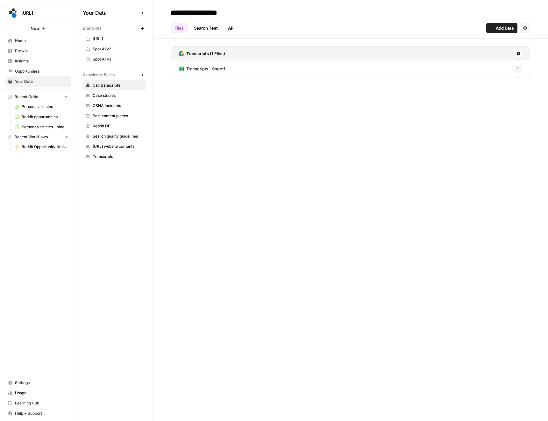
click at [111, 145] on span "[URL] website contents" at bounding box center [118, 146] width 51 height 6
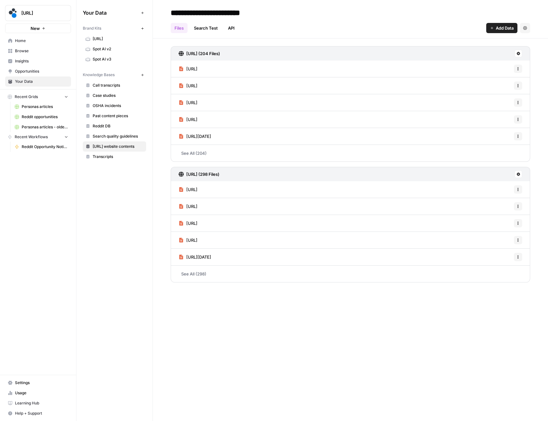
click at [80, 188] on div "Your Data Add Data Brand Kits New [URL] Spot AI v2 Spot AI v3 Knowledge Bases N…" at bounding box center [114, 210] width 76 height 421
click at [143, 75] on icon "button" at bounding box center [142, 74] width 3 height 3
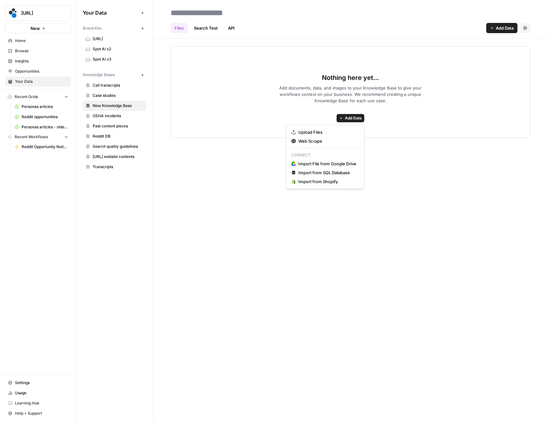
click at [346, 119] on span "Add Data" at bounding box center [353, 118] width 17 height 6
click at [318, 132] on span "Upload Files" at bounding box center [327, 132] width 58 height 6
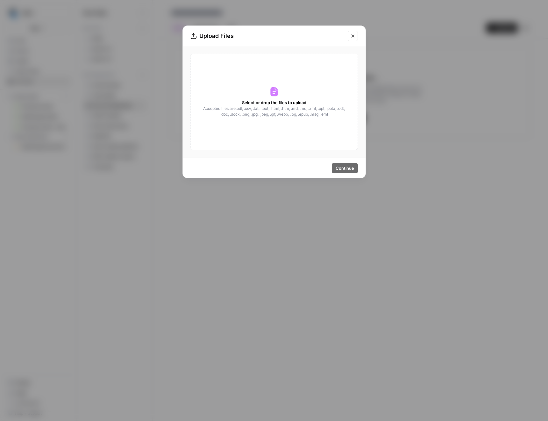
click at [253, 87] on div "Select or drop the files to upload Accepted files are .pdf, .csv, .txt, .text, …" at bounding box center [273, 102] width 167 height 96
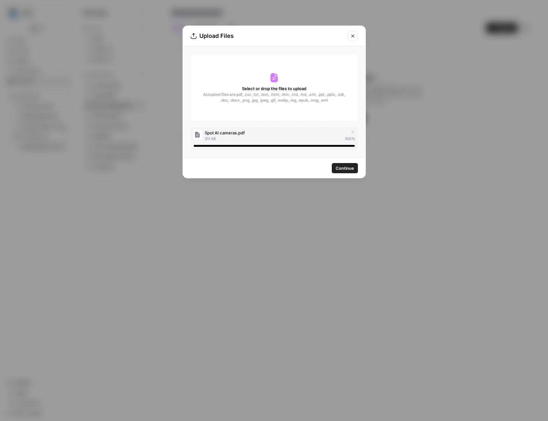
click at [348, 169] on span "Continue" at bounding box center [344, 168] width 18 height 6
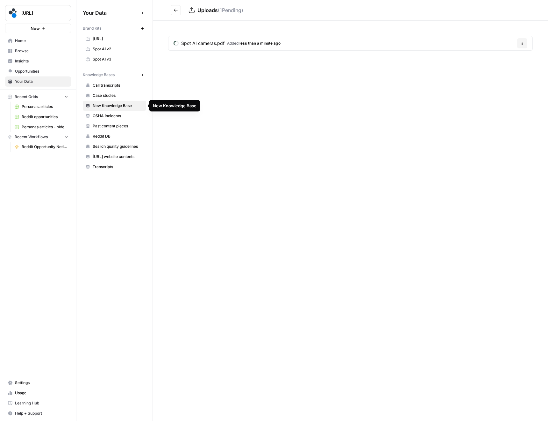
click at [131, 105] on span "New Knowledge Base" at bounding box center [118, 106] width 51 height 6
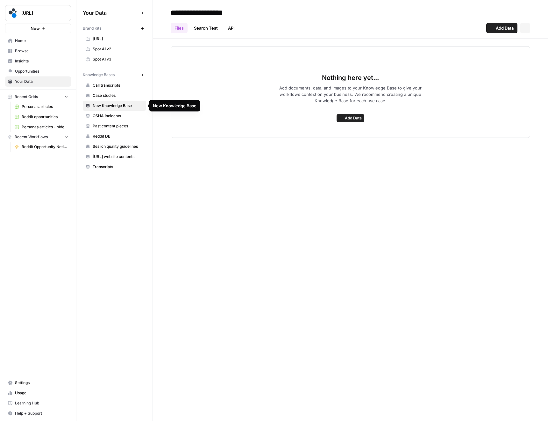
click at [131, 105] on span "New Knowledge Base" at bounding box center [118, 106] width 51 height 6
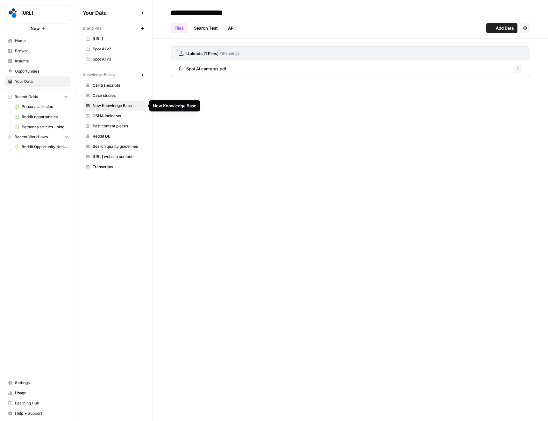
click at [127, 106] on span "New Knowledge Base" at bounding box center [118, 106] width 51 height 6
click at [133, 106] on span "New Knowledge Base" at bounding box center [118, 106] width 51 height 6
drag, startPoint x: 170, startPoint y: 121, endPoint x: 166, endPoint y: 118, distance: 4.9
click at [170, 121] on div "**********" at bounding box center [350, 210] width 395 height 421
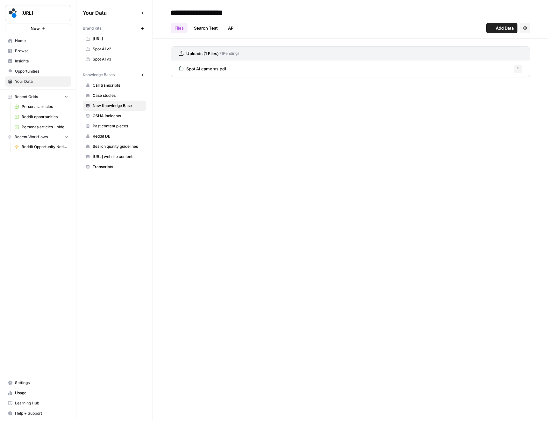
click at [128, 103] on span "New Knowledge Base" at bounding box center [118, 106] width 51 height 6
click at [121, 107] on span "New Knowledge Base" at bounding box center [118, 106] width 51 height 6
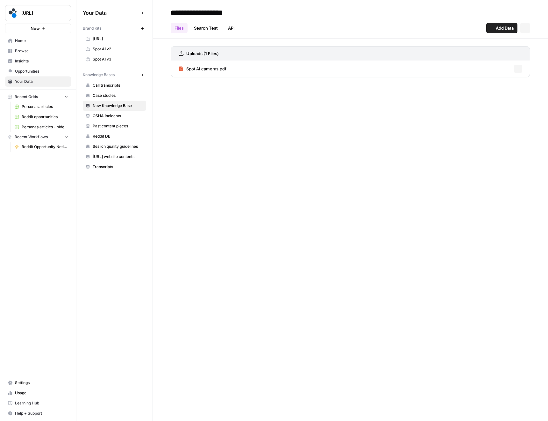
click at [121, 107] on span "New Knowledge Base" at bounding box center [118, 106] width 51 height 6
click at [526, 27] on icon "button" at bounding box center [525, 27] width 4 height 3
click at [476, 121] on div "**********" at bounding box center [350, 210] width 395 height 421
click at [106, 107] on span "New Knowledge Base" at bounding box center [118, 106] width 51 height 6
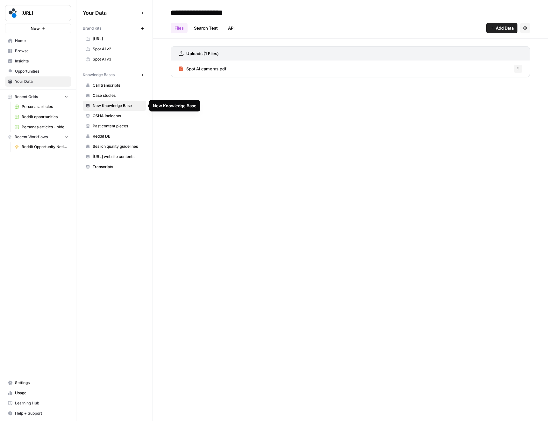
click at [160, 105] on div "New Knowledge Base" at bounding box center [175, 105] width 44 height 6
click at [204, 24] on link "Search Test" at bounding box center [205, 28] width 31 height 10
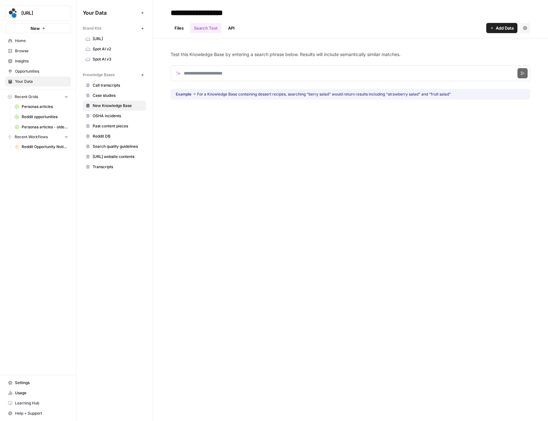
click at [183, 26] on link "Files" at bounding box center [179, 28] width 17 height 10
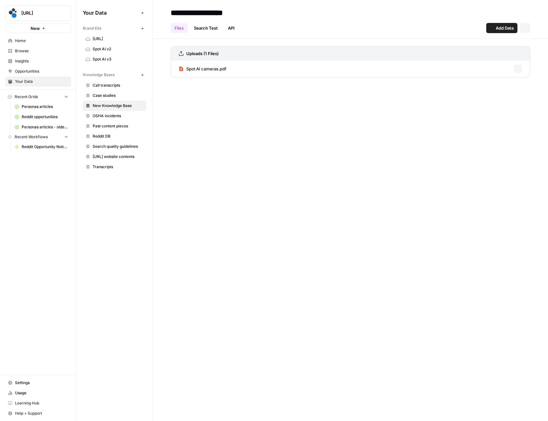
click at [248, 27] on div "Files Search Test API Add Data Settings" at bounding box center [350, 25] width 359 height 15
click at [235, 27] on link "API" at bounding box center [231, 28] width 14 height 10
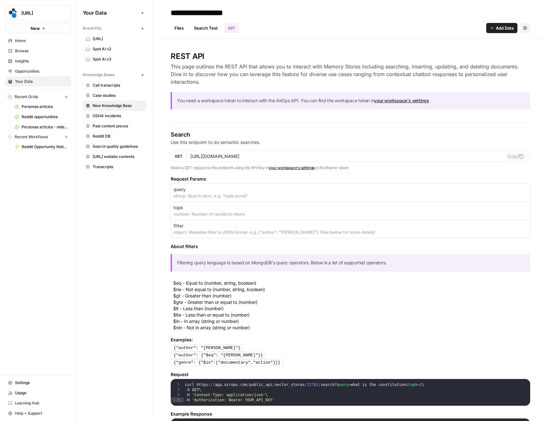
click at [215, 29] on link "Search Test" at bounding box center [205, 28] width 31 height 10
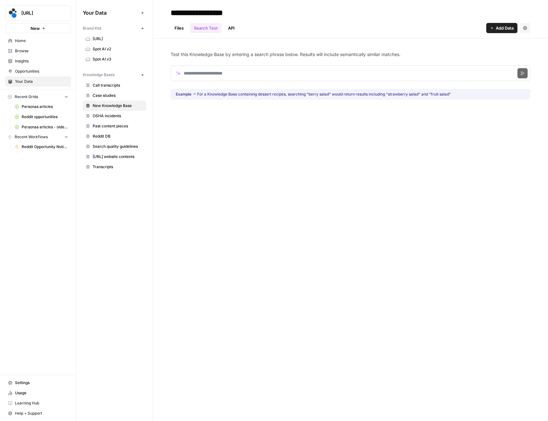
click at [176, 26] on link "Files" at bounding box center [179, 28] width 17 height 10
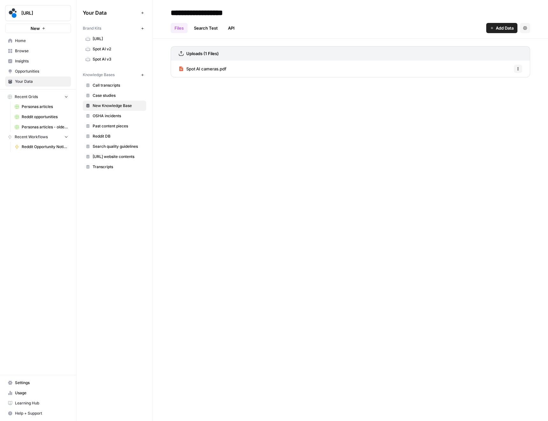
click at [101, 73] on span "Knowledge Bases" at bounding box center [99, 75] width 32 height 6
click at [107, 105] on span "New Knowledge Base" at bounding box center [118, 106] width 51 height 6
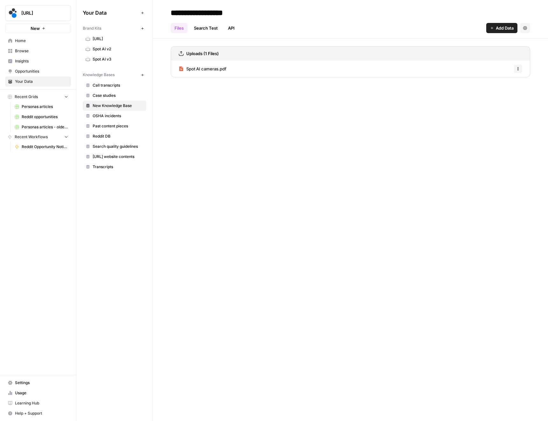
click at [115, 106] on span "New Knowledge Base" at bounding box center [118, 106] width 51 height 6
click at [523, 27] on icon "button" at bounding box center [525, 28] width 4 height 4
click at [239, 9] on input "**********" at bounding box center [219, 12] width 102 height 13
click at [236, 12] on input "**********" at bounding box center [219, 12] width 102 height 13
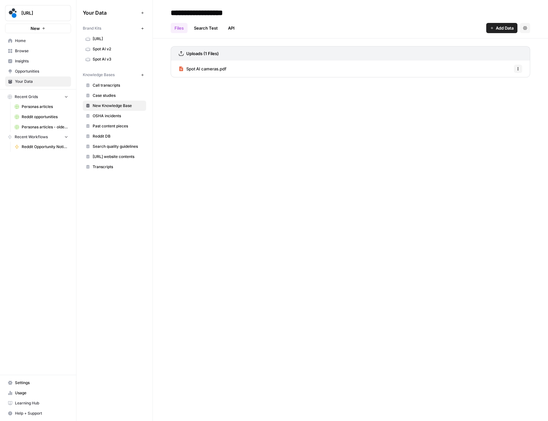
click at [236, 12] on input "**********" at bounding box center [219, 12] width 102 height 13
type input "**********"
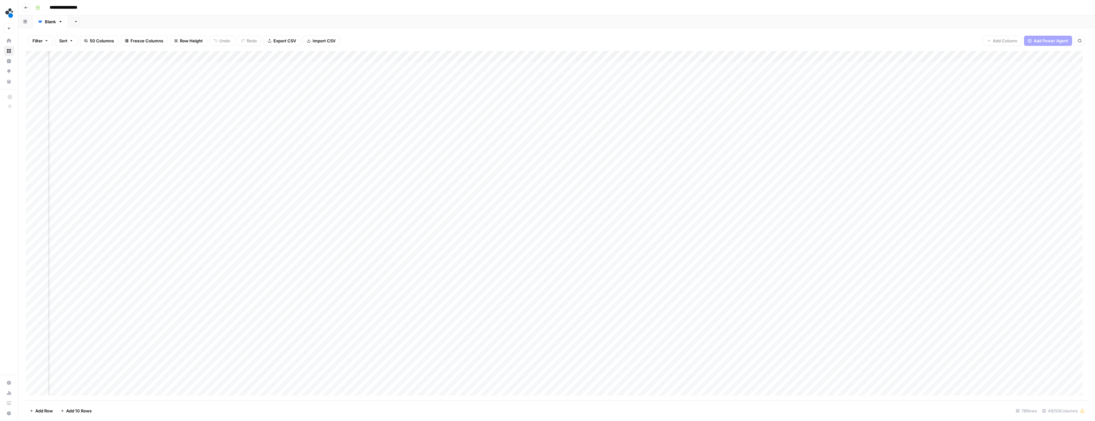
scroll to position [0, 1591]
click at [107, 56] on div "Add Column" at bounding box center [556, 225] width 1061 height 349
click at [92, 119] on span "Edit Workflow" at bounding box center [104, 118] width 56 height 6
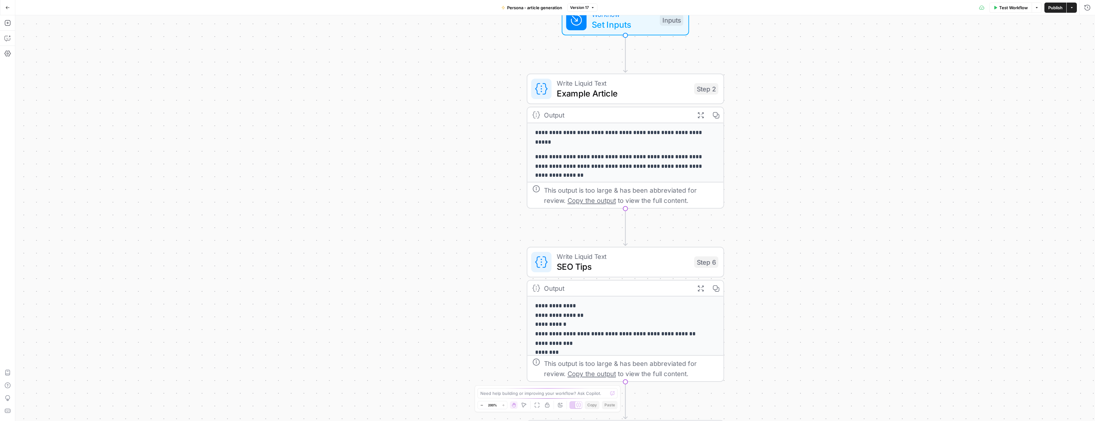
drag, startPoint x: 606, startPoint y: 145, endPoint x: 409, endPoint y: 265, distance: 231.3
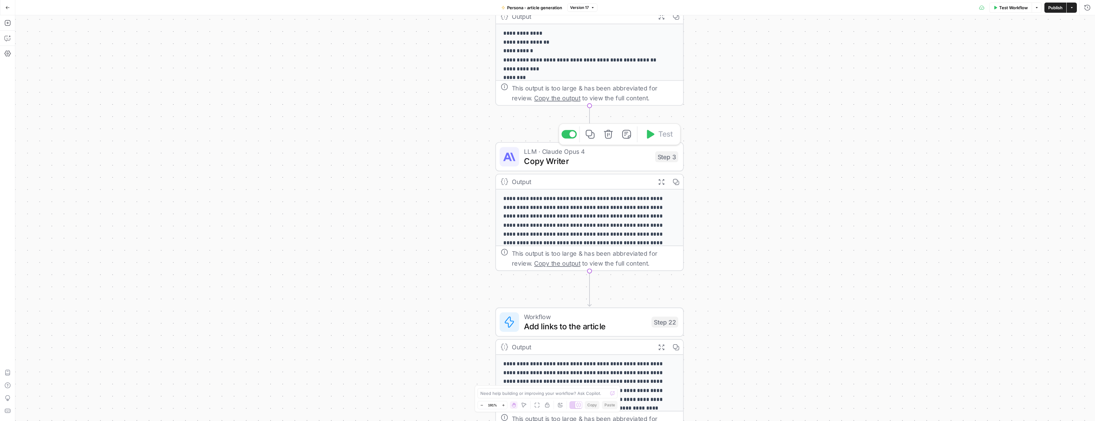
click at [578, 160] on span "Copy Writer" at bounding box center [587, 161] width 126 height 12
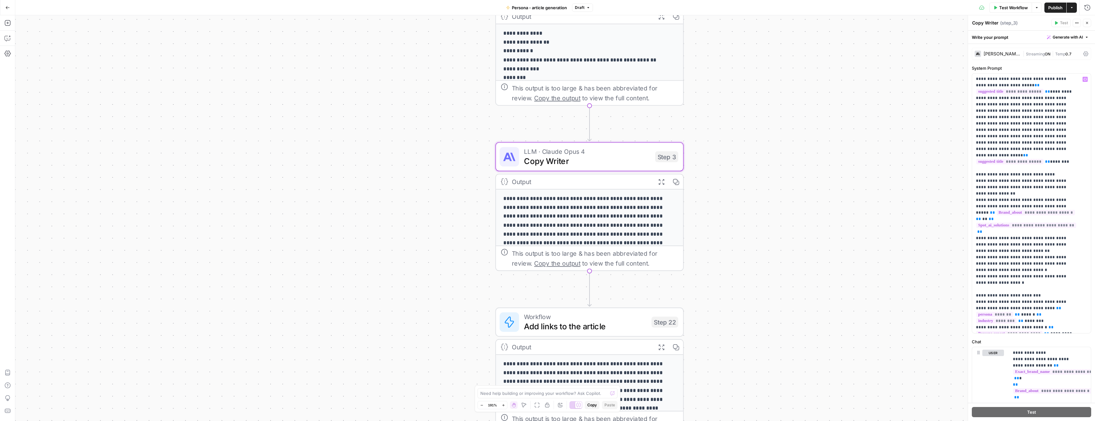
scroll to position [58, 0]
drag, startPoint x: 976, startPoint y: 264, endPoint x: 1048, endPoint y: 263, distance: 71.6
copy p "**********"
click at [9, 36] on icon "button" at bounding box center [7, 38] width 6 height 6
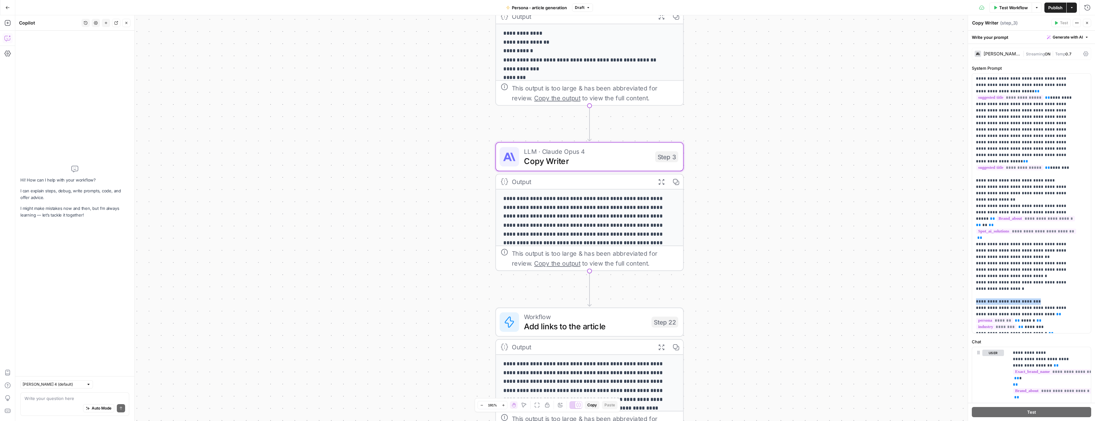
click at [65, 398] on textarea at bounding box center [74, 398] width 101 height 6
click at [69, 399] on textarea "in step 3 system prompt, I want to add one point in **Persona-Focused Content:*…" at bounding box center [74, 391] width 101 height 19
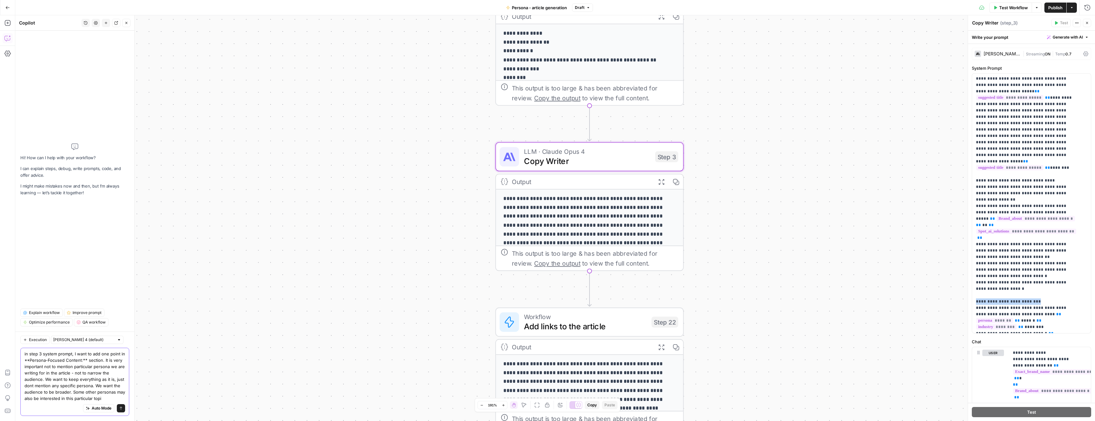
type textarea "in step 3 system prompt, I want to add one point in **Persona-Focused Content:*…"
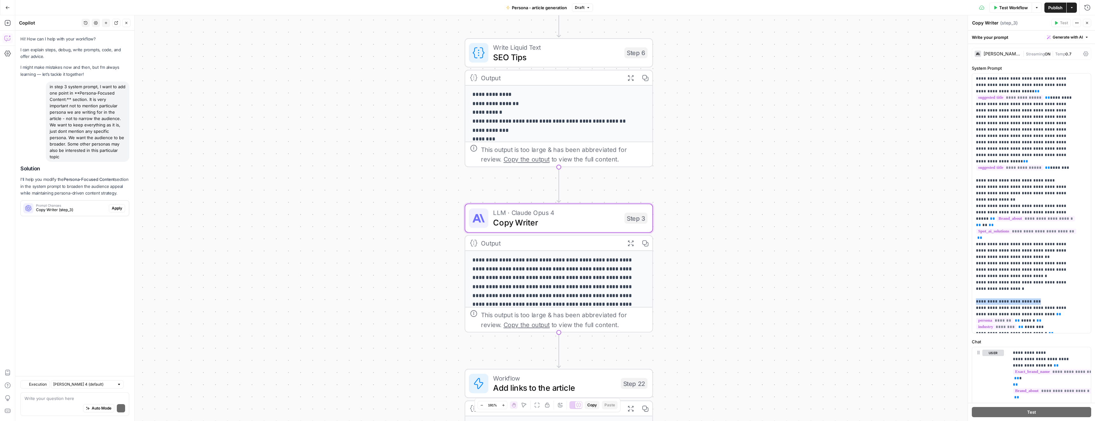
click at [116, 206] on span "Apply" at bounding box center [117, 208] width 10 height 6
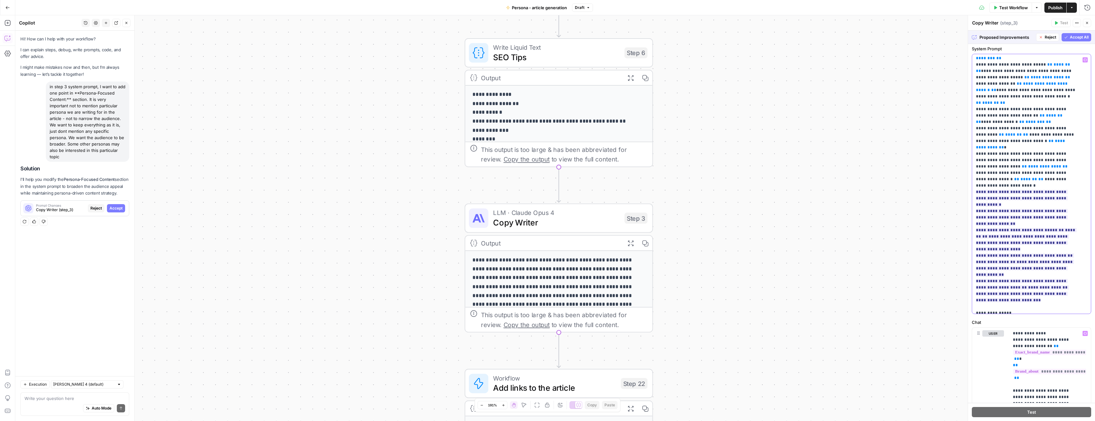
scroll to position [18, 0]
click at [1069, 35] on span "Accept All" at bounding box center [1078, 37] width 19 height 6
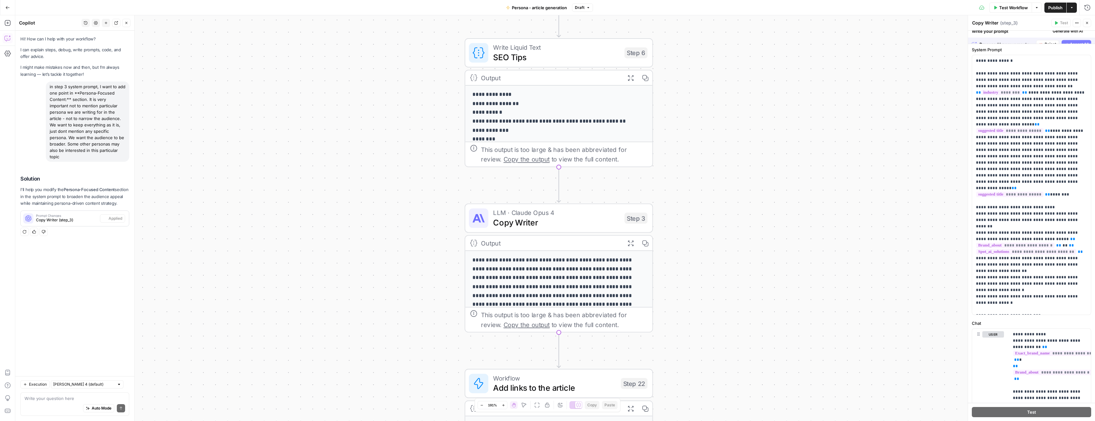
scroll to position [0, 0]
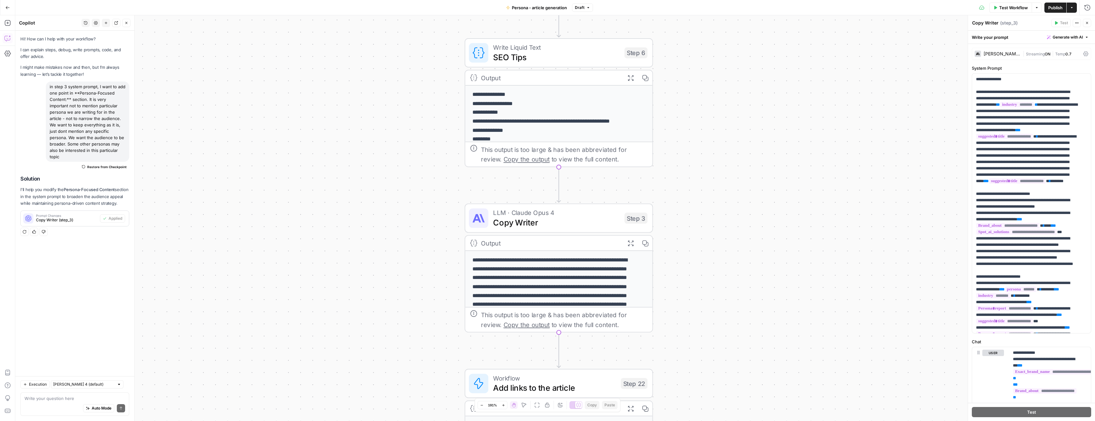
click at [45, 401] on div "Auto Mode Send" at bounding box center [74, 408] width 101 height 14
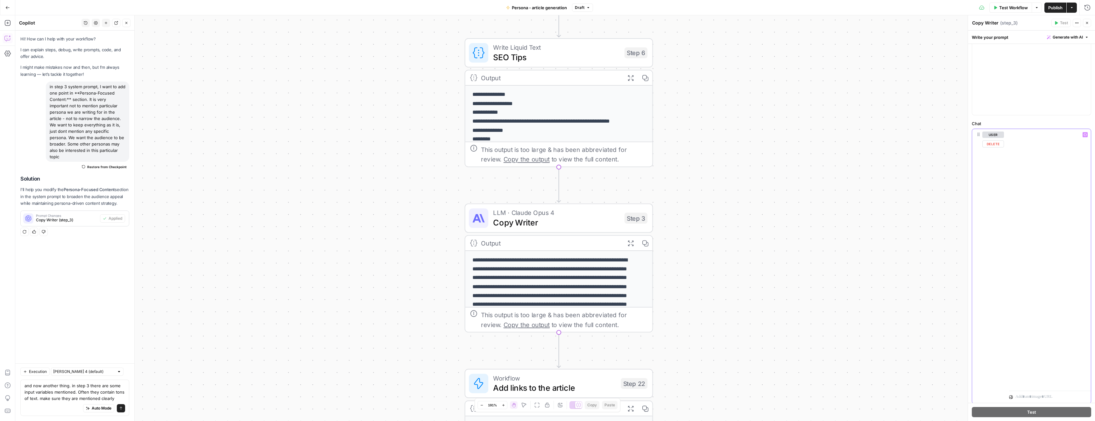
scroll to position [4237, 0]
drag, startPoint x: 1018, startPoint y: 352, endPoint x: 1058, endPoint y: 378, distance: 47.2
click at [1058, 377] on div "**********" at bounding box center [1047, 258] width 77 height 259
copy p "**********"
click at [116, 398] on textarea "and now another thing. in step 3 there are some input variables mentioned. Ofte…" at bounding box center [74, 391] width 101 height 19
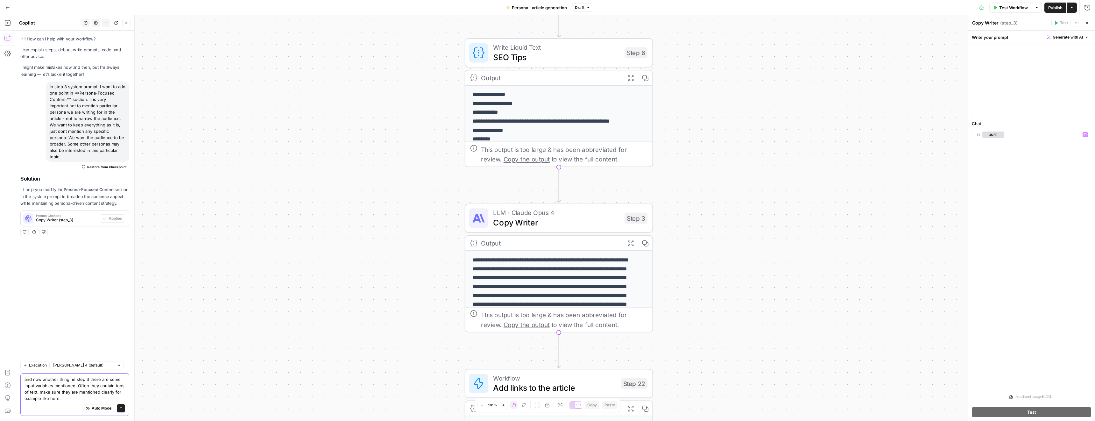
paste textarea "<persona-report> {{persona_report}} </persona-report>"
click at [60, 403] on div "Auto Mode Send" at bounding box center [74, 408] width 101 height 14
click at [68, 401] on textarea "and now another thing. in step 3 there are some input variables mentioned. Ofte…" at bounding box center [74, 379] width 101 height 45
drag, startPoint x: 65, startPoint y: 372, endPoint x: 24, endPoint y: 372, distance: 41.7
click at [24, 372] on div "and now another thing. in step 3 there are some input variables mentioned. Ofte…" at bounding box center [74, 375] width 109 height 81
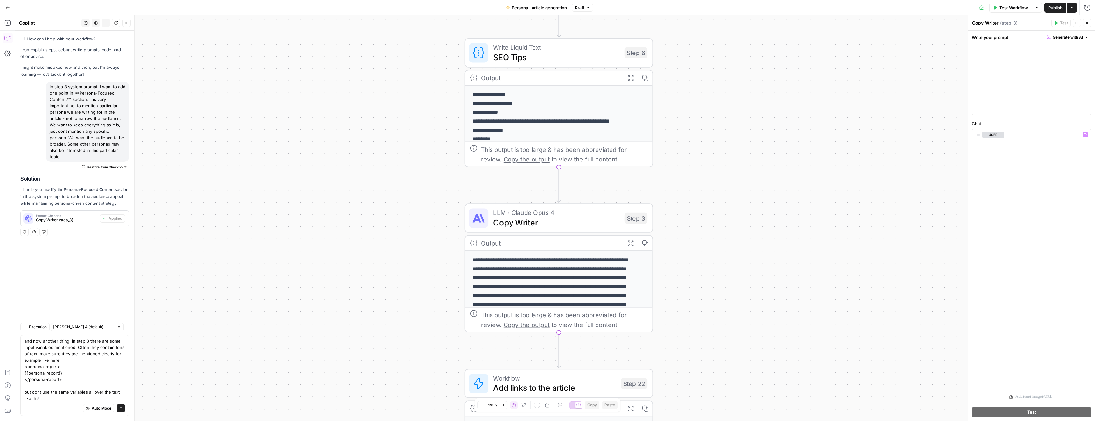
click at [56, 402] on div "Auto Mode Send" at bounding box center [74, 408] width 101 height 14
click at [53, 398] on textarea "and now another thing. in step 3 there are some input variables mentioned. Ofte…" at bounding box center [74, 370] width 101 height 64
paste textarea "{{persona_report}}"
type textarea "and now another thing. in step 3 there are some input variables mentioned. Ofte…"
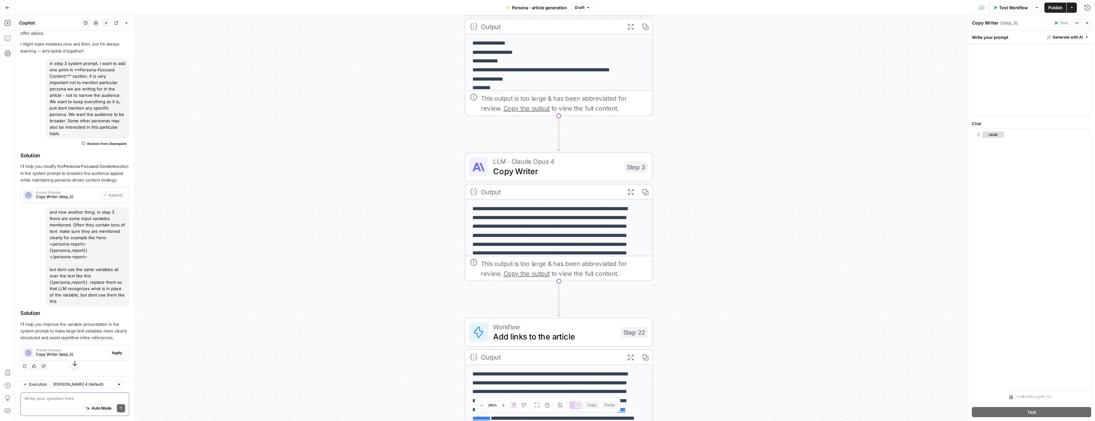
scroll to position [43, 0]
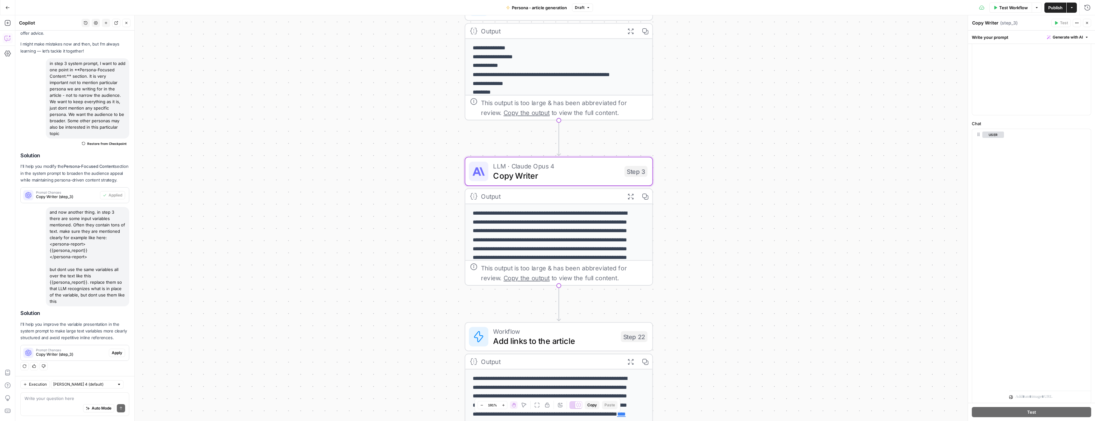
click at [112, 352] on span "Apply" at bounding box center [117, 353] width 10 height 6
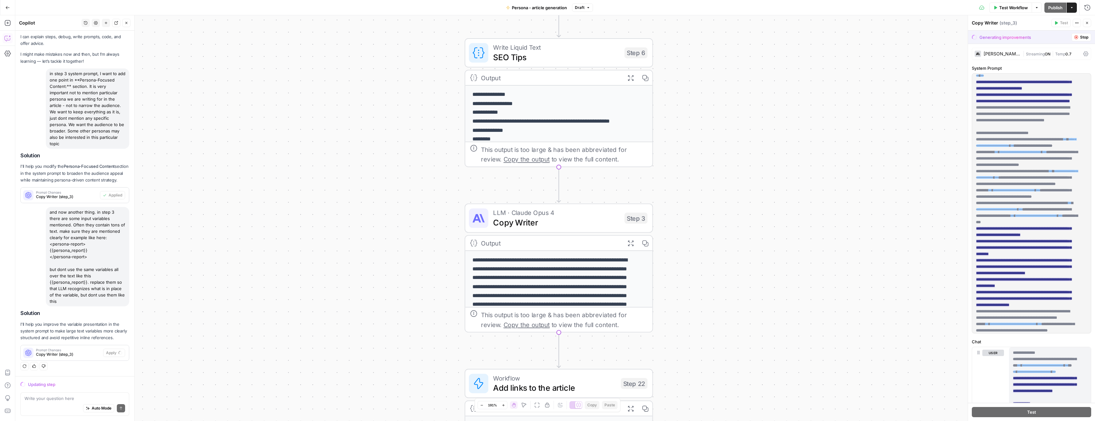
scroll to position [862, 0]
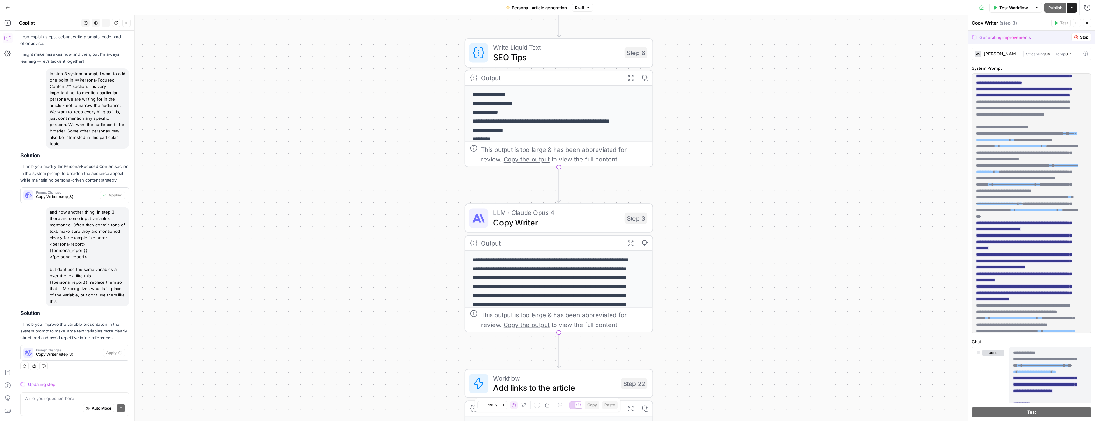
click at [1074, 38] on icon "button" at bounding box center [1076, 37] width 4 height 4
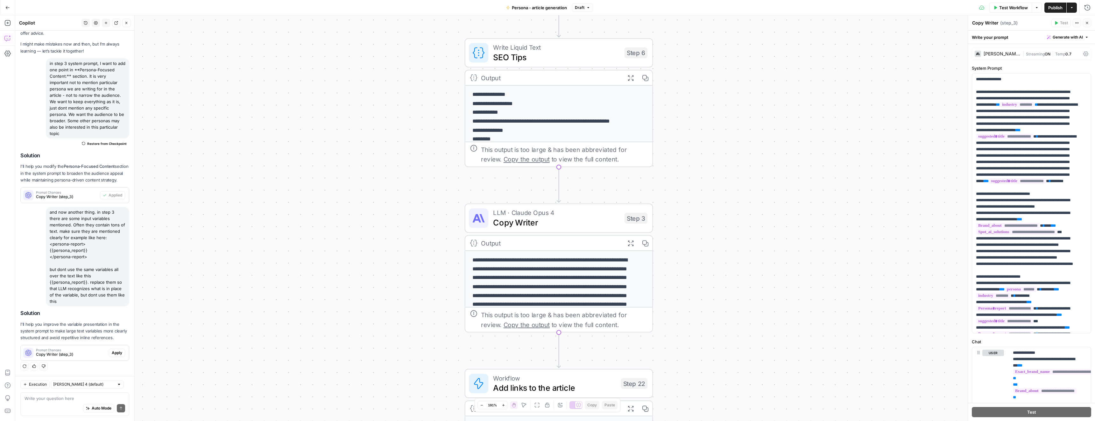
click at [40, 401] on div "Auto Mode Send" at bounding box center [74, 408] width 101 height 14
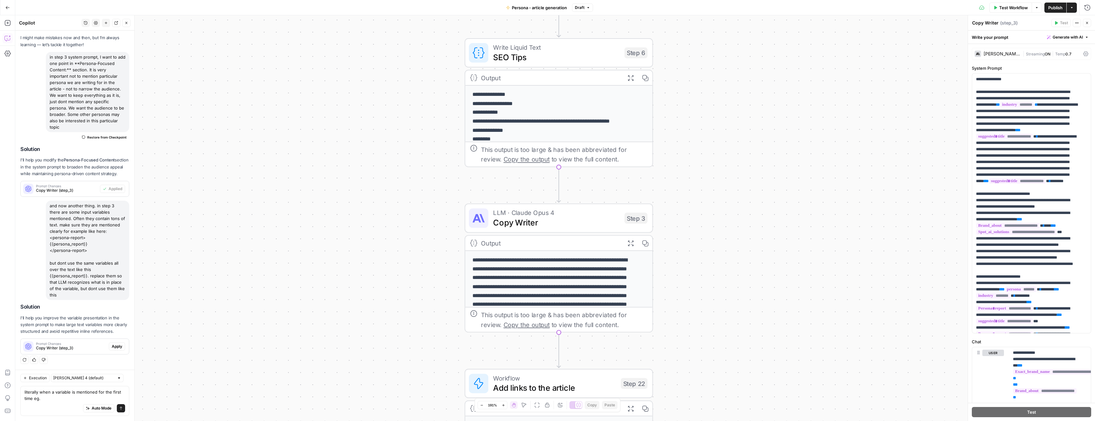
drag, startPoint x: 56, startPoint y: 236, endPoint x: 89, endPoint y: 238, distance: 32.8
click at [89, 238] on div "and now another thing. in step 3 there are some input variables mentioned. Ofte…" at bounding box center [87, 249] width 83 height 99
copy div "{{persona_report}}"
click at [55, 396] on textarea "literally when a variable is mentioned for the first time eg." at bounding box center [74, 394] width 101 height 13
paste textarea "{{persona_report}}"
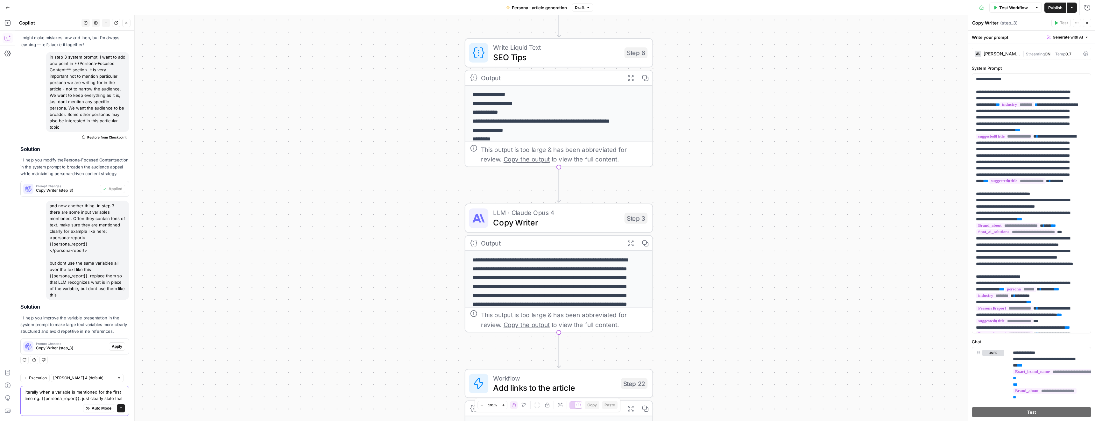
scroll to position [56, 0]
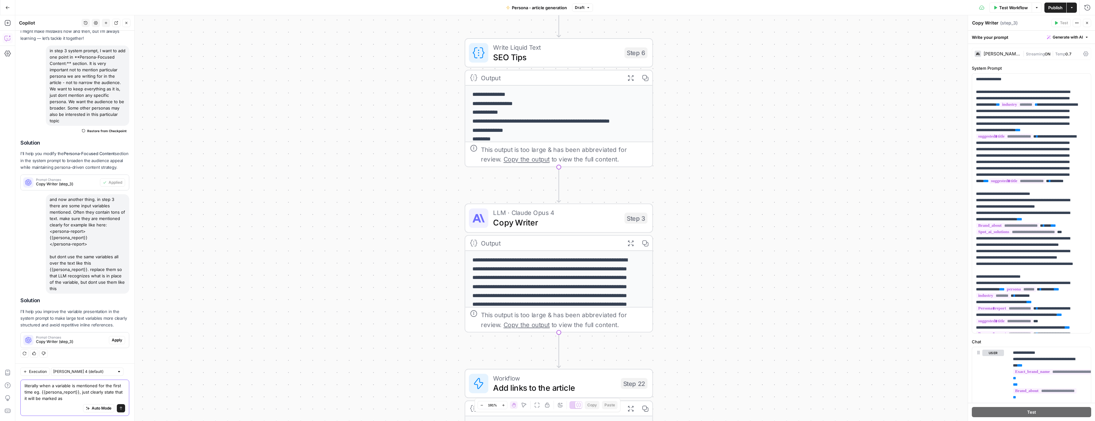
paste textarea "{{persona_report}}"
click at [76, 398] on textarea "literally when a variable is mentioned for the first time eg. {{persona_report}…" at bounding box center [74, 391] width 101 height 19
click at [112, 397] on textarea "literally when a variable is mentioned for the first time eg. {{persona_report}…" at bounding box center [74, 391] width 101 height 19
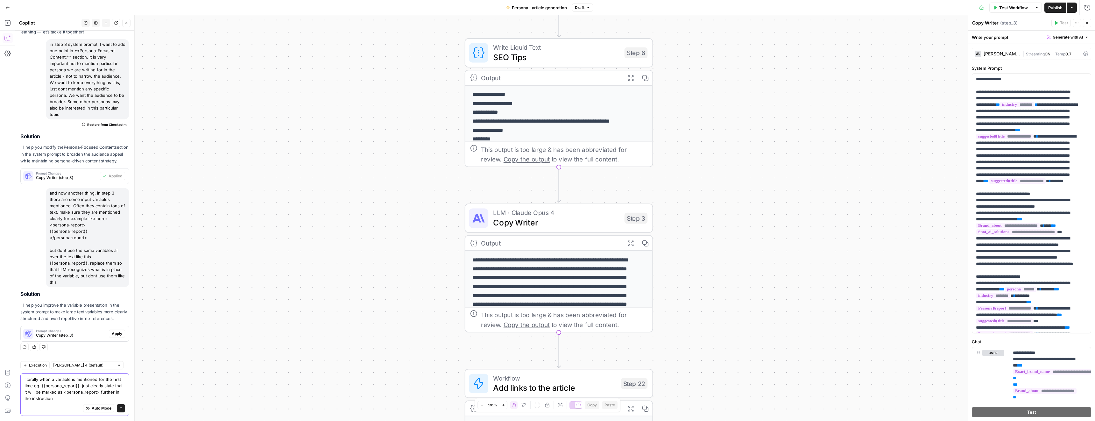
type textarea "literally when a variable is mentioned for the first time eg. {{persona_report}…"
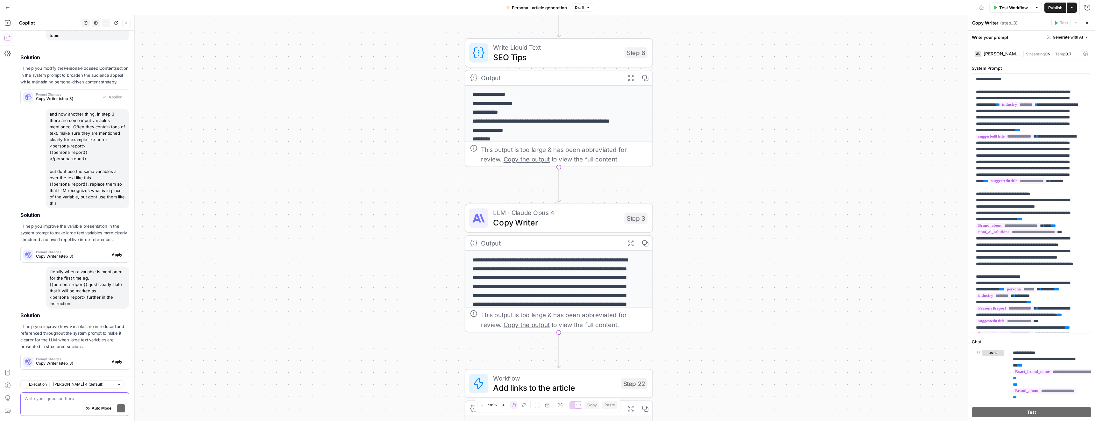
scroll to position [150, 0]
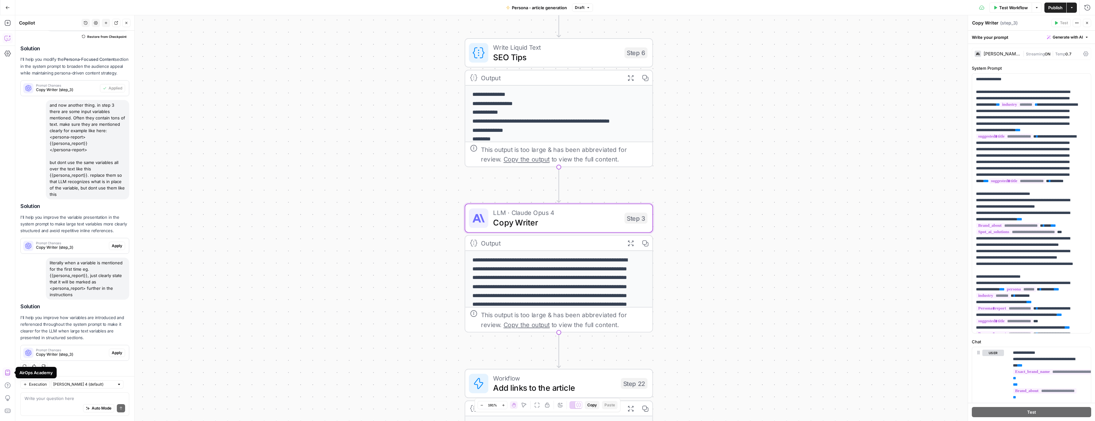
click at [112, 352] on span "Apply" at bounding box center [117, 353] width 10 height 6
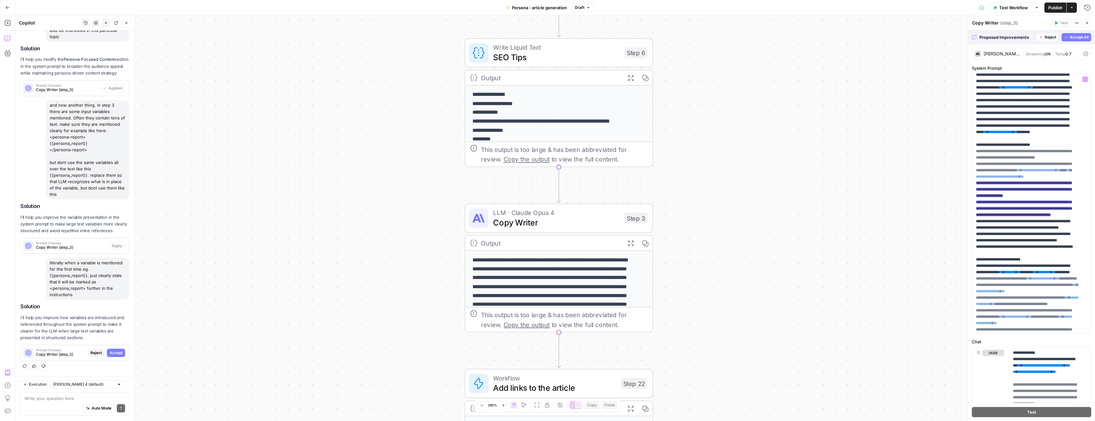
scroll to position [83, 0]
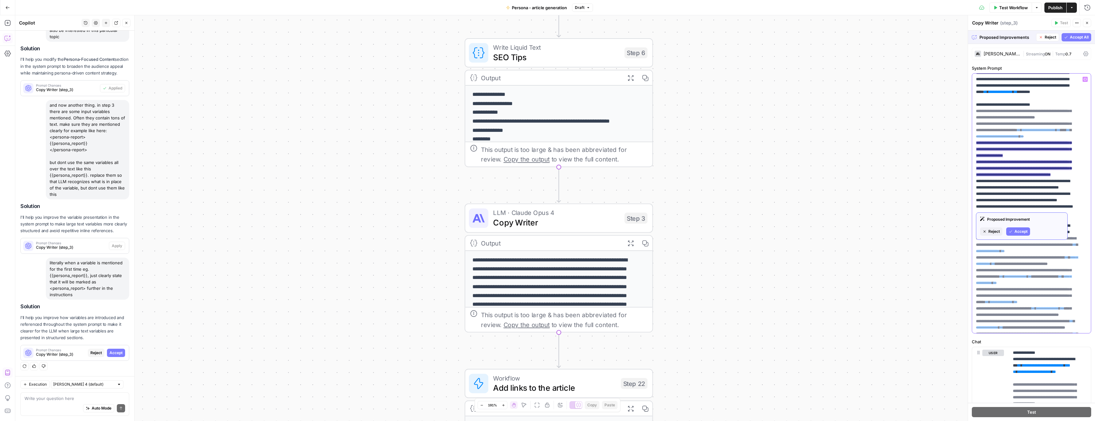
click at [1030, 177] on ins "**********" at bounding box center [1023, 159] width 95 height 36
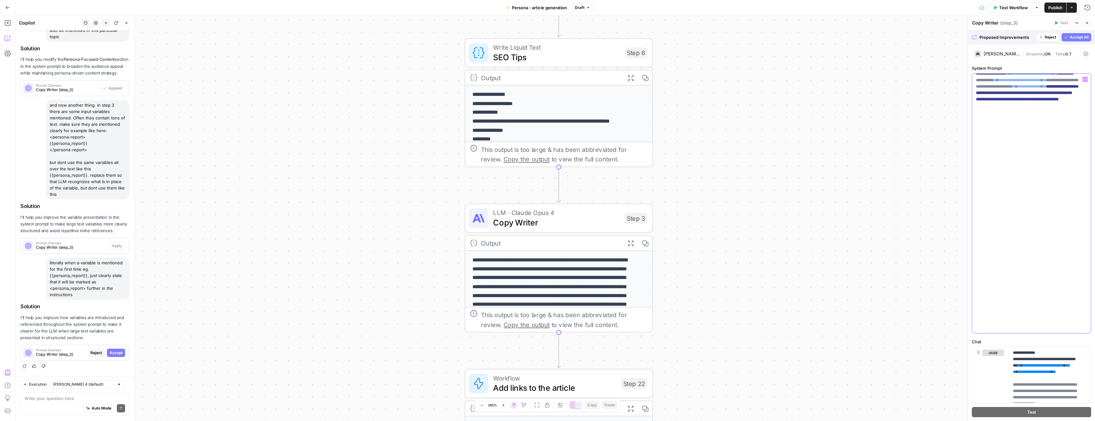
scroll to position [1394, 0]
click at [90, 354] on span "Reject" at bounding box center [95, 353] width 11 height 6
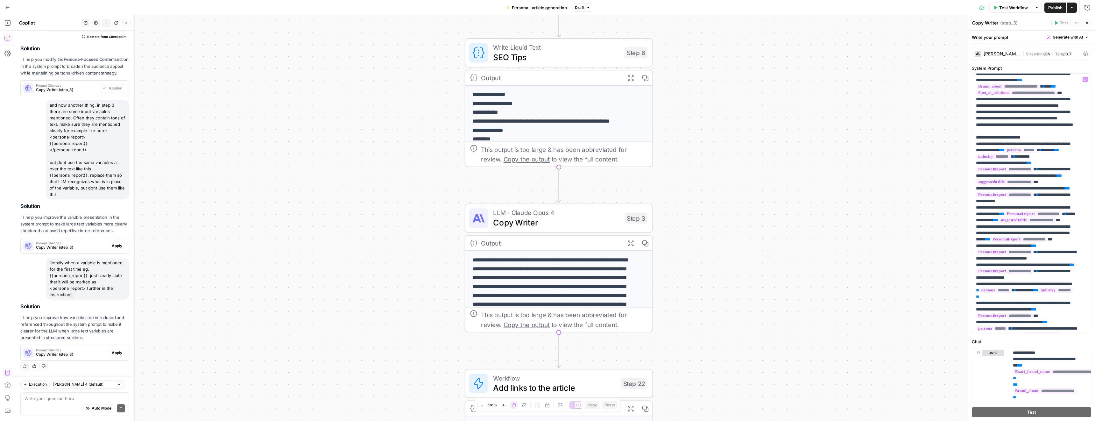
scroll to position [150, 0]
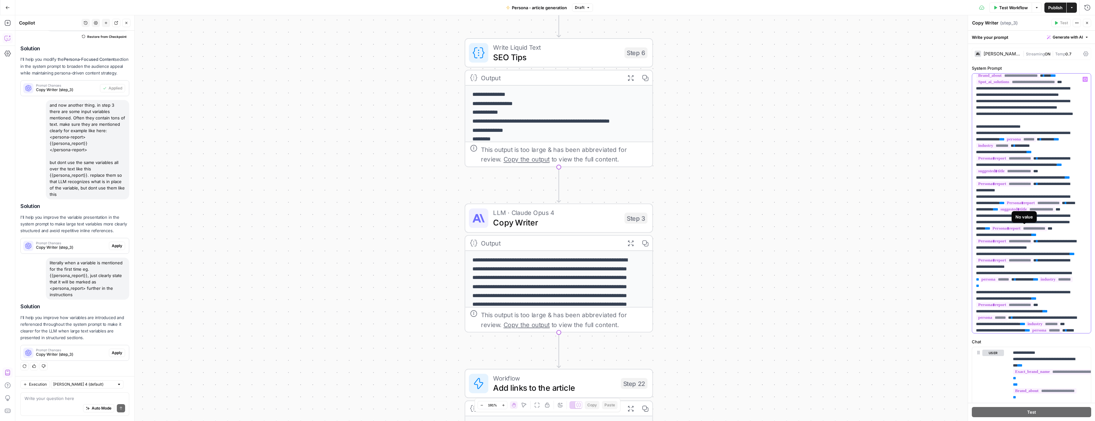
click at [1025, 186] on span "**********" at bounding box center [1004, 183] width 57 height 5
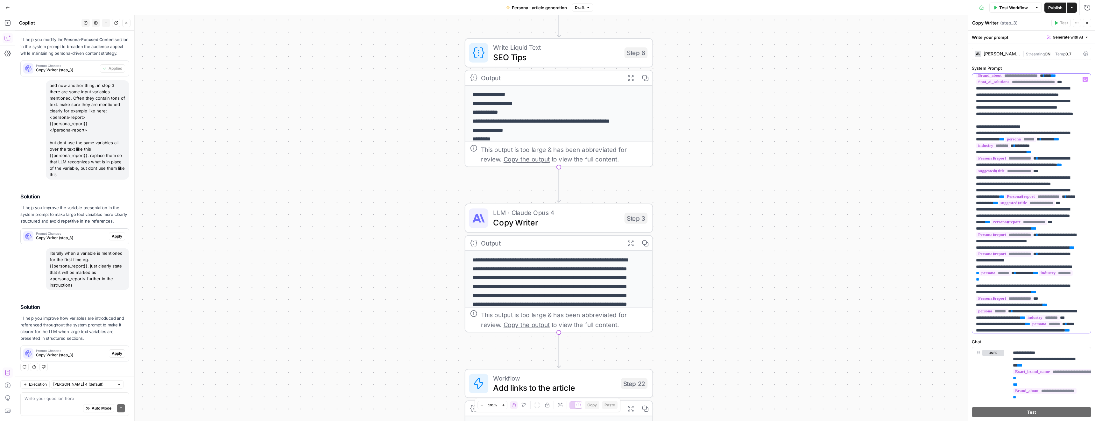
scroll to position [170, 0]
drag, startPoint x: 987, startPoint y: 229, endPoint x: 1022, endPoint y: 229, distance: 34.4
copy p "**********"
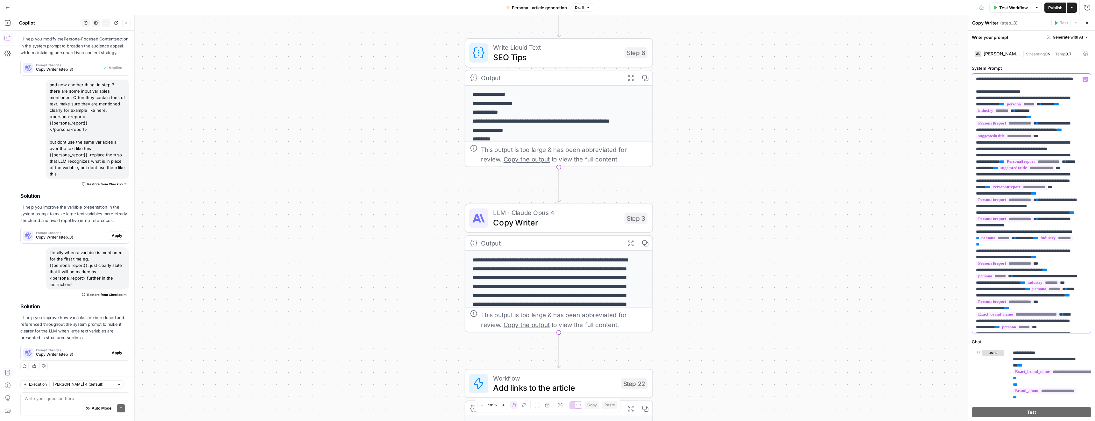
scroll to position [179, 0]
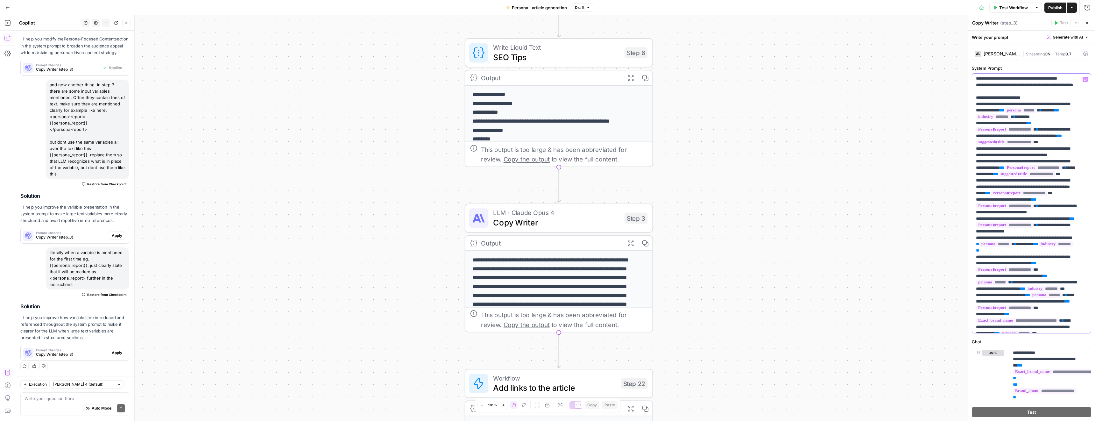
click at [1031, 125] on span "**" at bounding box center [1028, 123] width 5 height 4
drag, startPoint x: 1047, startPoint y: 231, endPoint x: 1026, endPoint y: 227, distance: 21.7
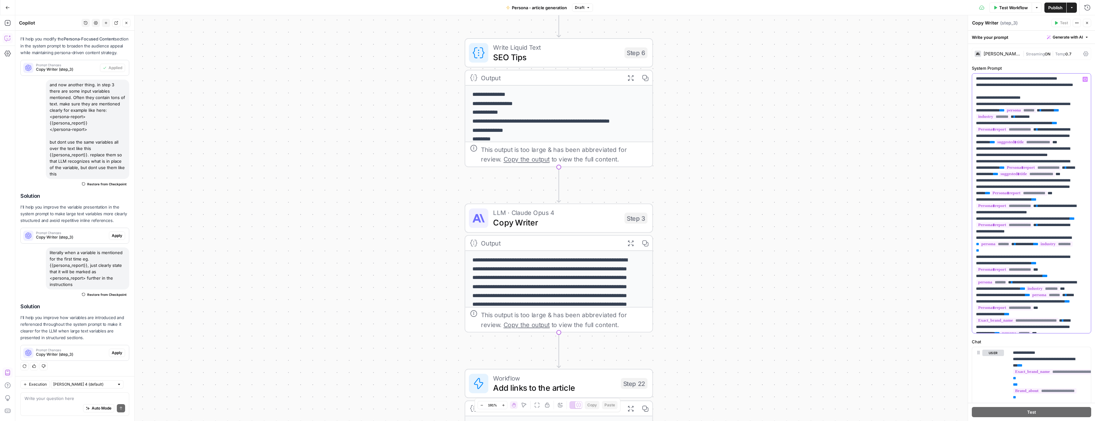
drag, startPoint x: 1030, startPoint y: 250, endPoint x: 1037, endPoint y: 253, distance: 7.3
drag, startPoint x: 1031, startPoint y: 251, endPoint x: 1048, endPoint y: 255, distance: 18.4
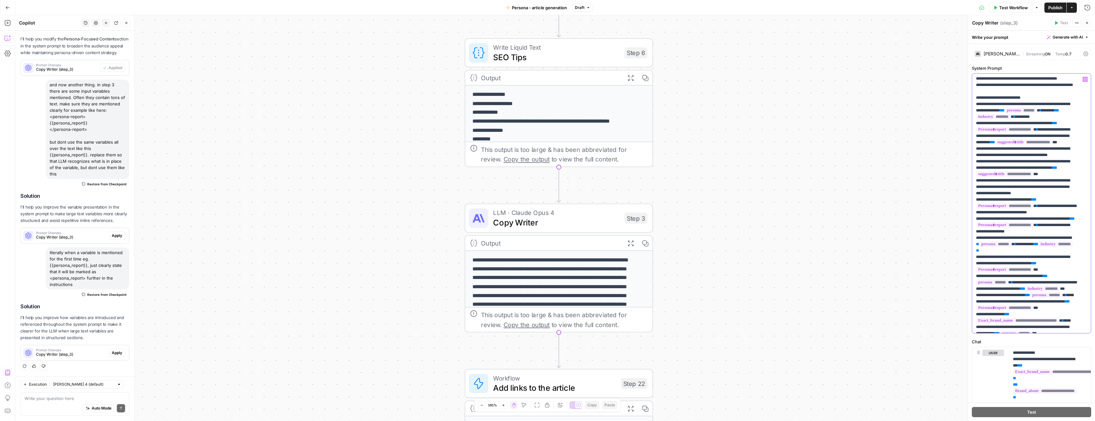
drag, startPoint x: 1047, startPoint y: 263, endPoint x: 1041, endPoint y: 259, distance: 8.0
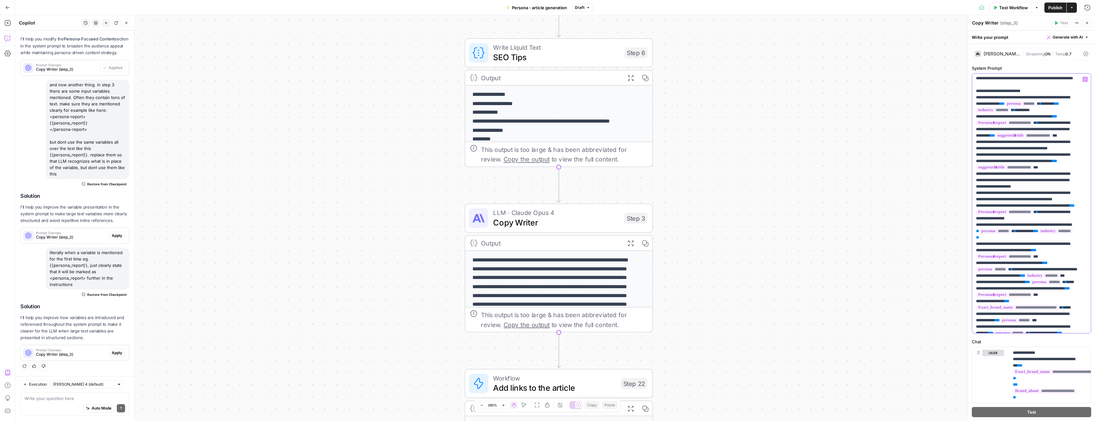
scroll to position [186, 0]
drag, startPoint x: 1002, startPoint y: 275, endPoint x: 980, endPoint y: 283, distance: 24.1
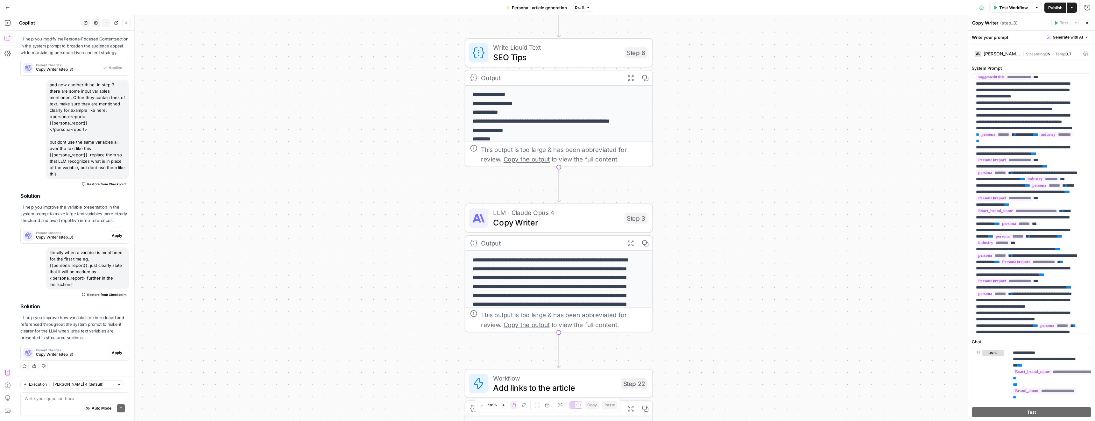
scroll to position [276, 0]
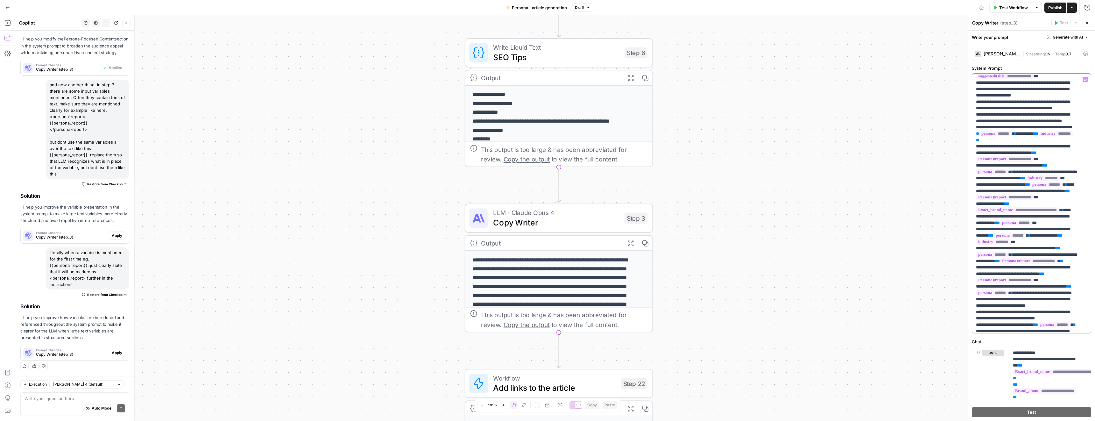
drag, startPoint x: 1060, startPoint y: 223, endPoint x: 1063, endPoint y: 227, distance: 4.1
click at [1063, 227] on p "**********" at bounding box center [1026, 423] width 101 height 1247
drag, startPoint x: 1060, startPoint y: 224, endPoint x: 1051, endPoint y: 228, distance: 10.1
click at [1051, 228] on p "**********" at bounding box center [1026, 423] width 101 height 1247
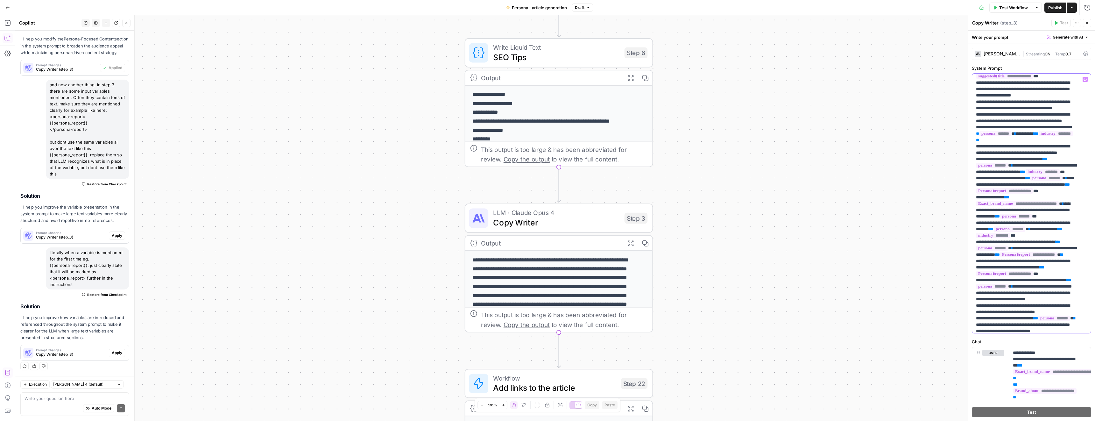
drag, startPoint x: 1049, startPoint y: 274, endPoint x: 1054, endPoint y: 278, distance: 6.6
click at [1054, 278] on p "**********" at bounding box center [1026, 423] width 101 height 1247
click at [1053, 275] on p "**********" at bounding box center [1026, 423] width 101 height 1247
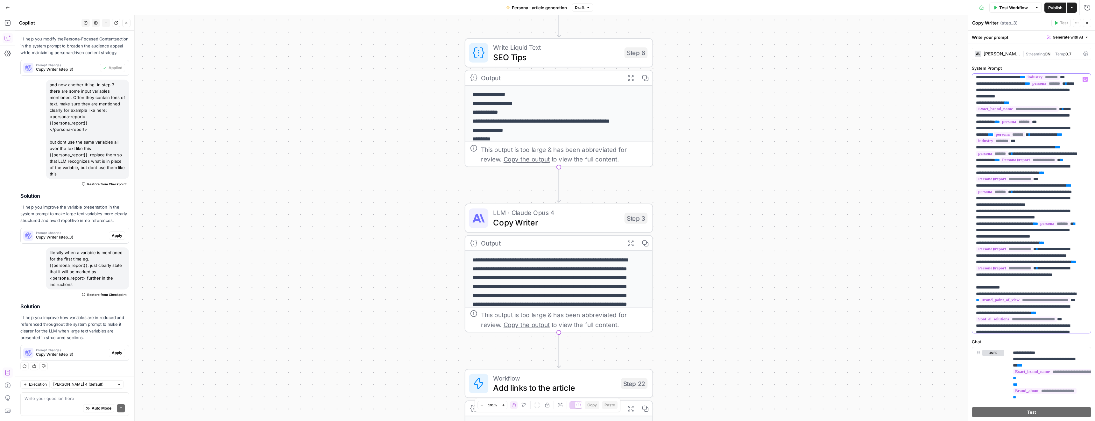
scroll to position [386, 0]
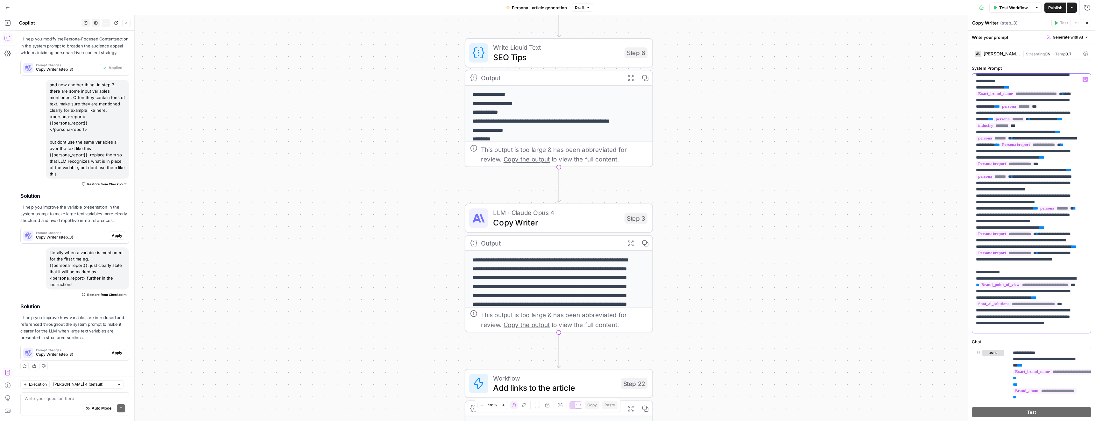
drag, startPoint x: 1035, startPoint y: 239, endPoint x: 1047, endPoint y: 247, distance: 13.9
click at [1047, 247] on p "**********" at bounding box center [1026, 313] width 101 height 1247
drag, startPoint x: 1073, startPoint y: 253, endPoint x: 1044, endPoint y: 258, distance: 30.1
click at [1044, 258] on p "**********" at bounding box center [1026, 310] width 101 height 1241
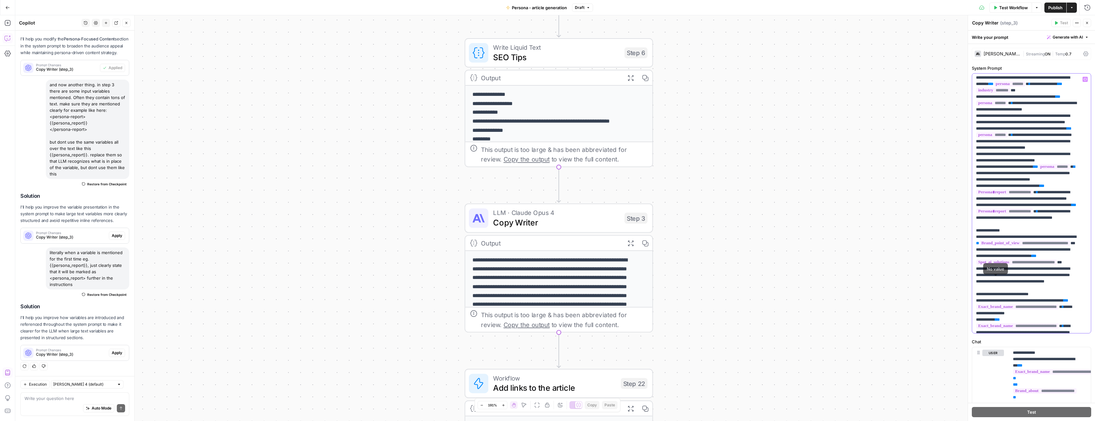
scroll to position [423, 0]
drag, startPoint x: 1055, startPoint y: 299, endPoint x: 1047, endPoint y: 304, distance: 10.0
click at [1047, 304] on p "**********" at bounding box center [1026, 274] width 101 height 1241
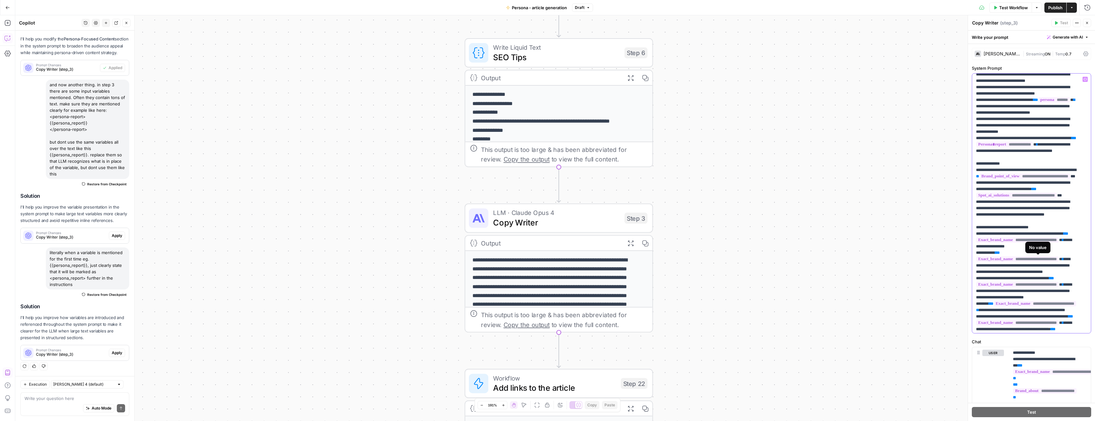
scroll to position [488, 5]
drag, startPoint x: 1000, startPoint y: 260, endPoint x: 1071, endPoint y: 259, distance: 71.3
click at [1071, 259] on p "**********" at bounding box center [1026, 205] width 101 height 1235
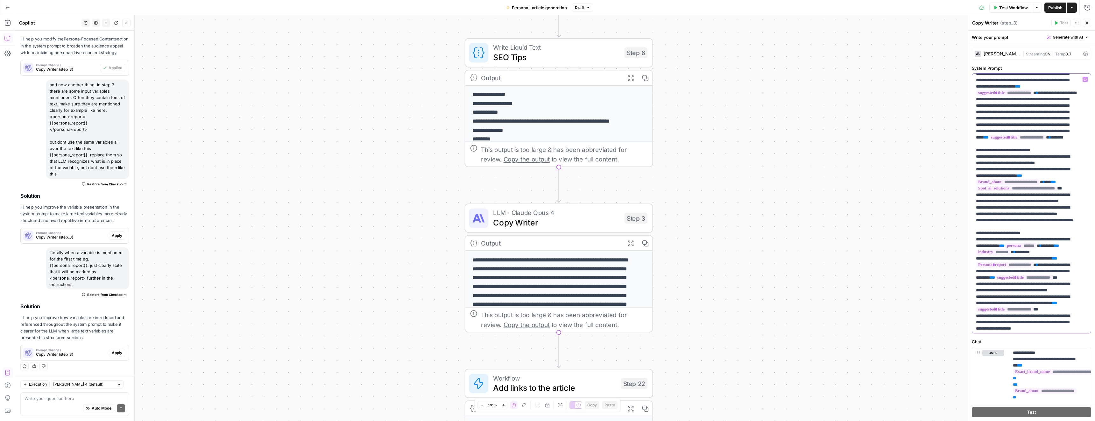
scroll to position [47, 0]
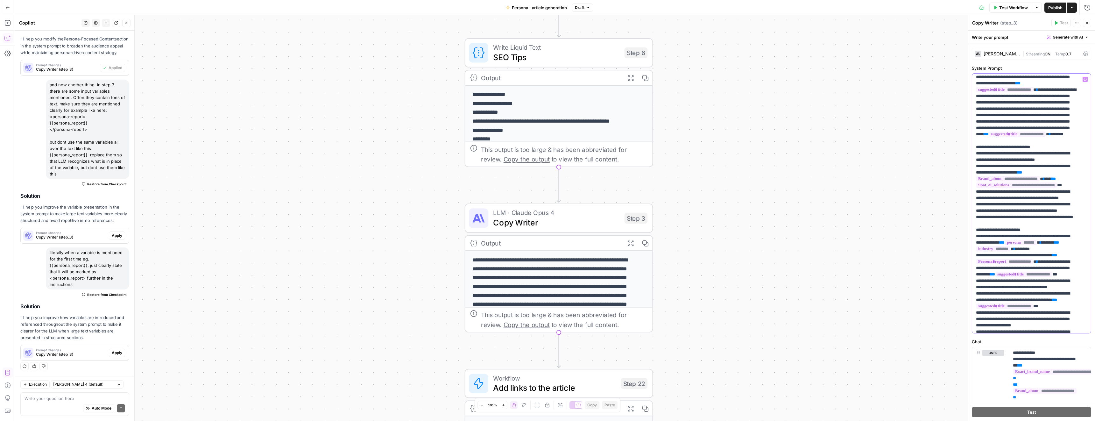
drag, startPoint x: 1072, startPoint y: 212, endPoint x: 1037, endPoint y: 212, distance: 35.0
copy span "**********"
click at [1055, 181] on span "**" at bounding box center [1053, 179] width 5 height 4
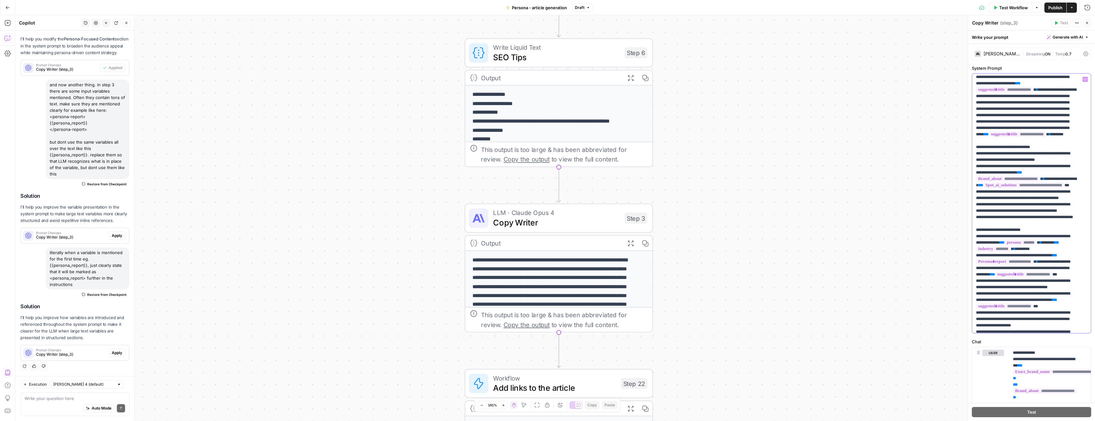
click at [983, 187] on span "**" at bounding box center [980, 185] width 5 height 4
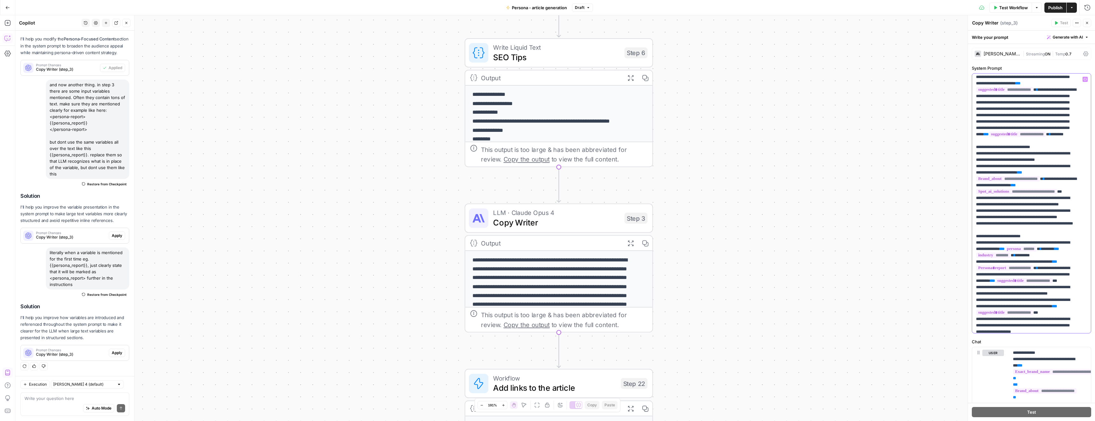
drag, startPoint x: 1015, startPoint y: 211, endPoint x: 1054, endPoint y: 211, distance: 38.8
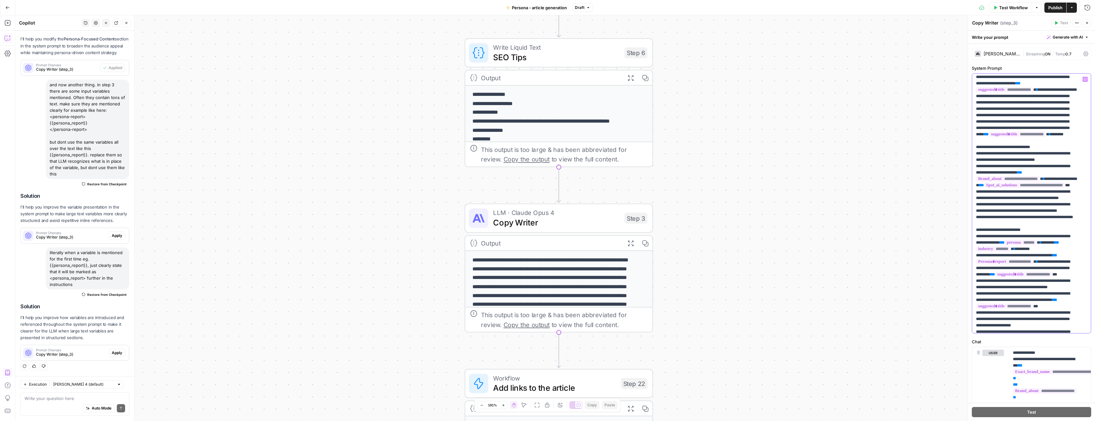
click at [1079, 216] on div "**********" at bounding box center [1029, 202] width 114 height 259
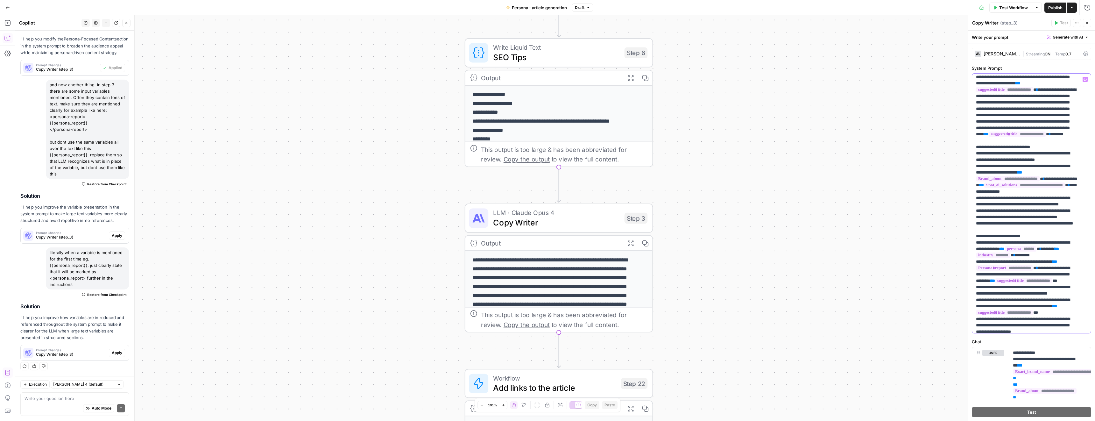
drag, startPoint x: 976, startPoint y: 211, endPoint x: 1014, endPoint y: 211, distance: 38.2
copy p "**********"
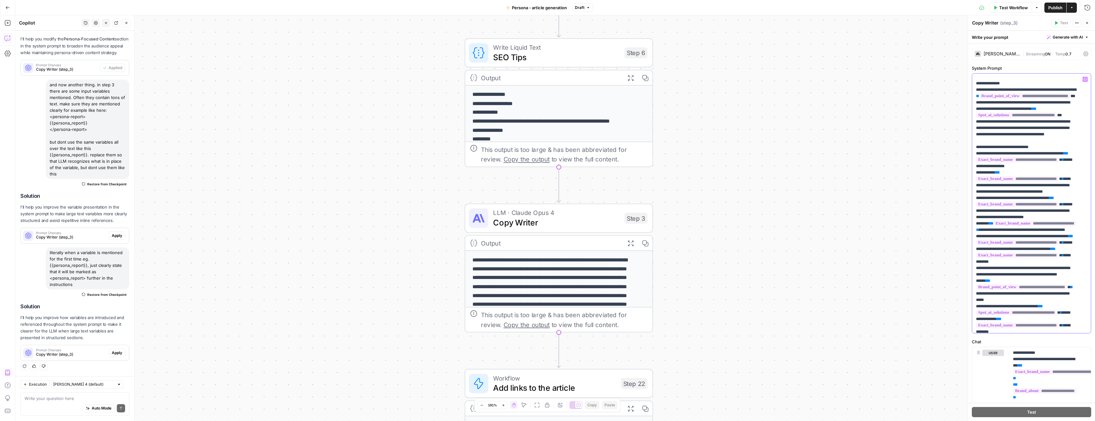
scroll to position [575, 5]
drag, startPoint x: 1068, startPoint y: 243, endPoint x: 1078, endPoint y: 249, distance: 11.0
click at [1078, 249] on div "**********" at bounding box center [1029, 202] width 114 height 259
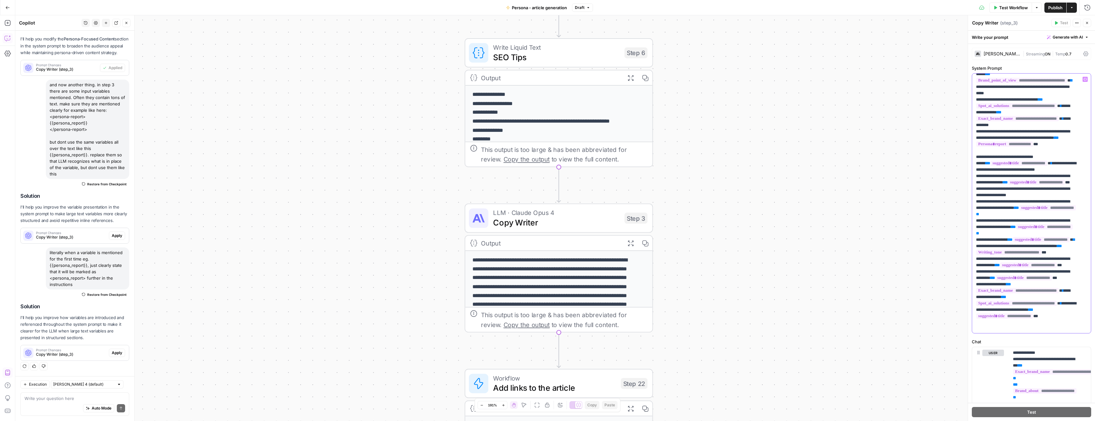
scroll to position [776, 0]
drag, startPoint x: 988, startPoint y: 264, endPoint x: 979, endPoint y: 276, distance: 15.3
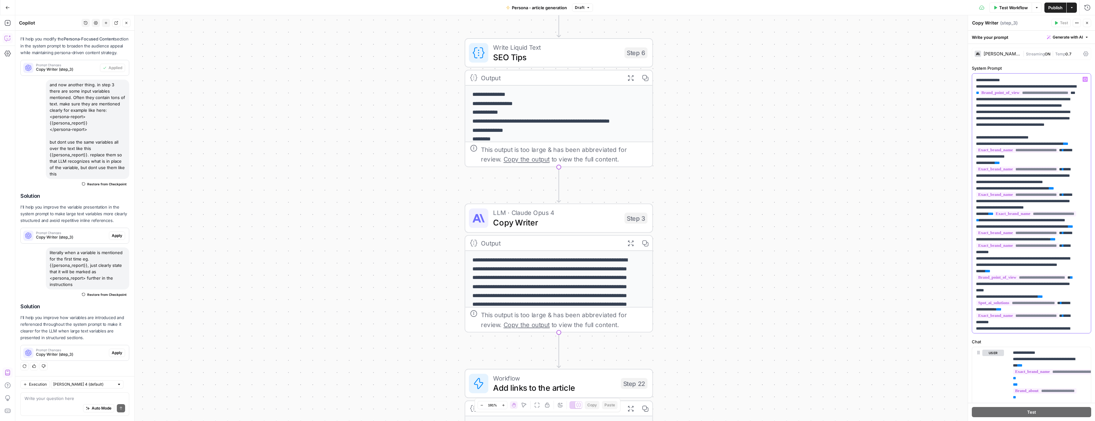
scroll to position [578, 5]
drag, startPoint x: 1043, startPoint y: 221, endPoint x: 1078, endPoint y: 222, distance: 35.0
click at [1070, 95] on span "**********" at bounding box center [1024, 92] width 91 height 5
copy span "**********"
click at [979, 95] on span "**" at bounding box center [977, 93] width 3 height 4
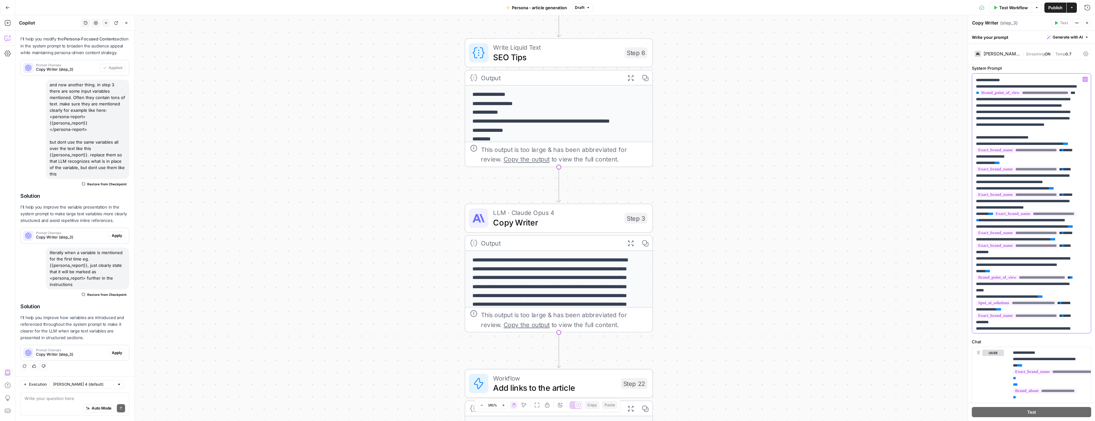
drag, startPoint x: 996, startPoint y: 214, endPoint x: 999, endPoint y: 215, distance: 3.4
click at [979, 95] on span "**" at bounding box center [977, 93] width 3 height 4
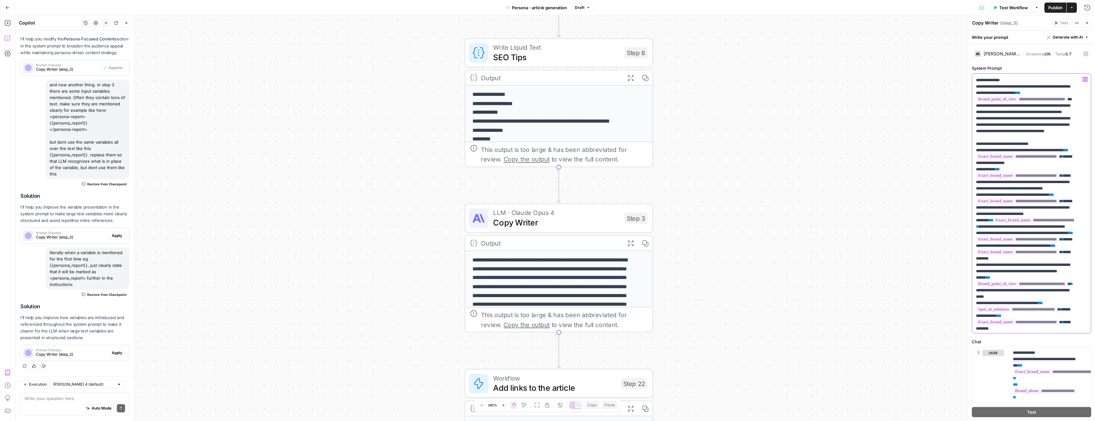
click at [991, 225] on p "**********" at bounding box center [1026, 118] width 101 height 1241
click at [976, 227] on p "**********" at bounding box center [1026, 118] width 101 height 1241
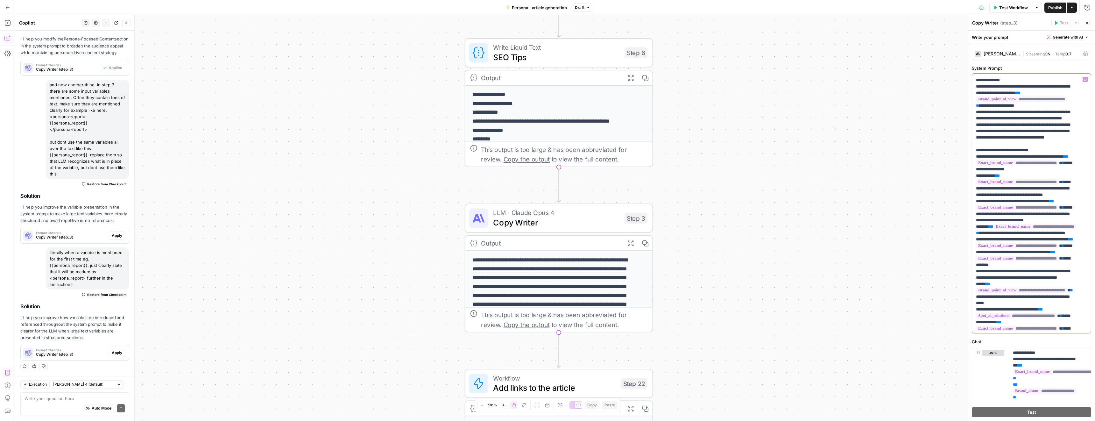
scroll to position [578, 0]
drag, startPoint x: 1001, startPoint y: 214, endPoint x: 1046, endPoint y: 213, distance: 44.5
click at [1046, 213] on p "**********" at bounding box center [1026, 118] width 101 height 1241
copy p "**********"
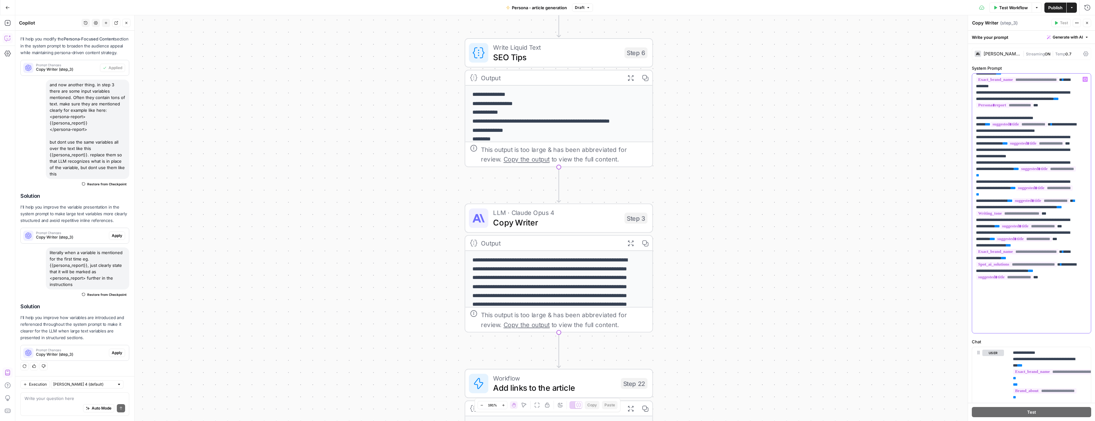
scroll to position [837, 0]
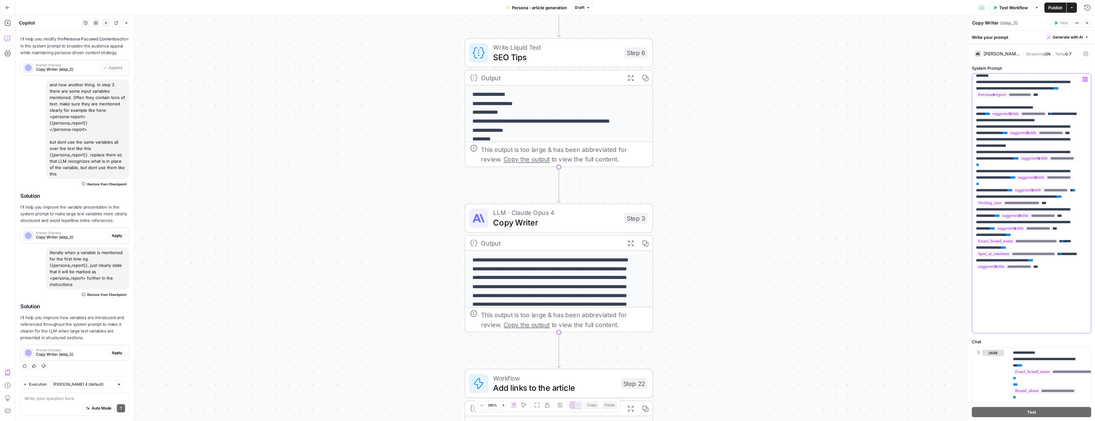
drag, startPoint x: 988, startPoint y: 204, endPoint x: 979, endPoint y: 214, distance: 13.8
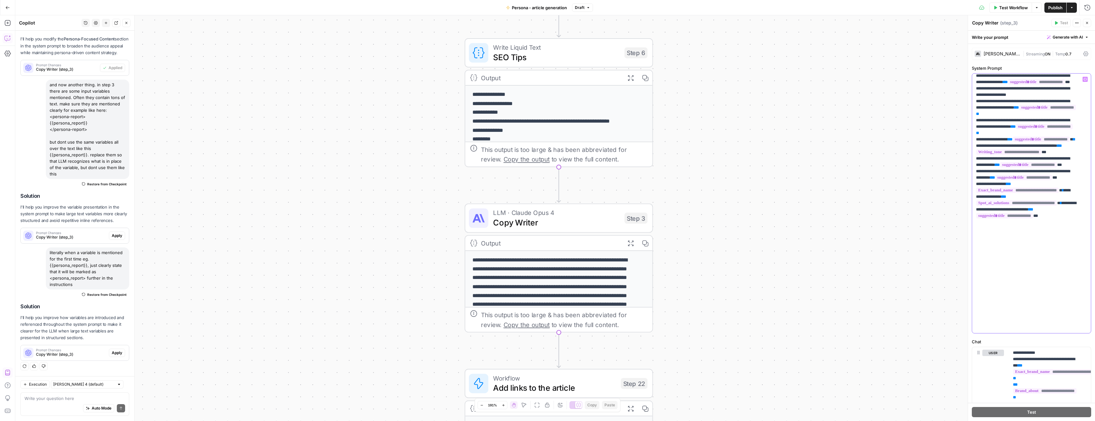
scroll to position [877, 0]
drag, startPoint x: 1003, startPoint y: 221, endPoint x: 1022, endPoint y: 229, distance: 20.9
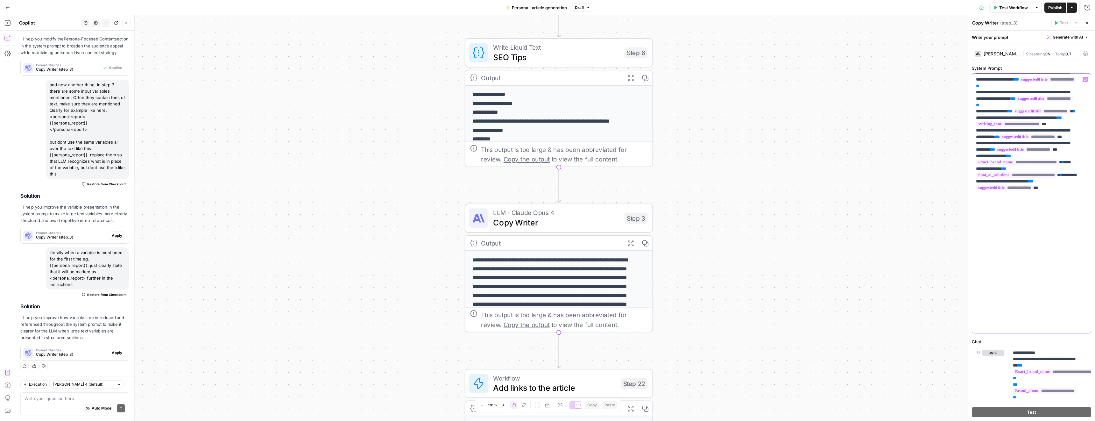
scroll to position [902, 0]
drag, startPoint x: 1038, startPoint y: 195, endPoint x: 1074, endPoint y: 196, distance: 36.6
click at [1074, 196] on div "**********" at bounding box center [1029, 202] width 114 height 259
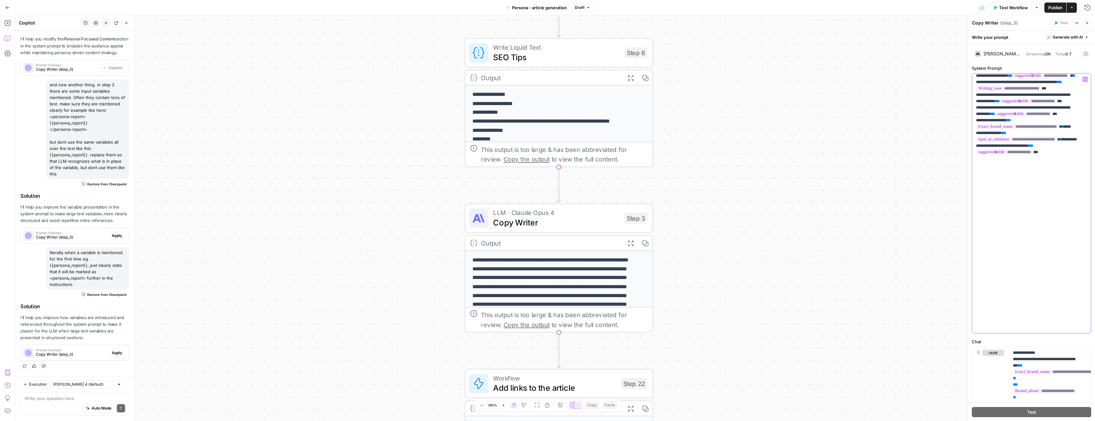
scroll to position [939, 0]
drag, startPoint x: 1026, startPoint y: 281, endPoint x: 1049, endPoint y: 282, distance: 22.9
click at [1041, 91] on span "**********" at bounding box center [1008, 87] width 65 height 5
type input "w"
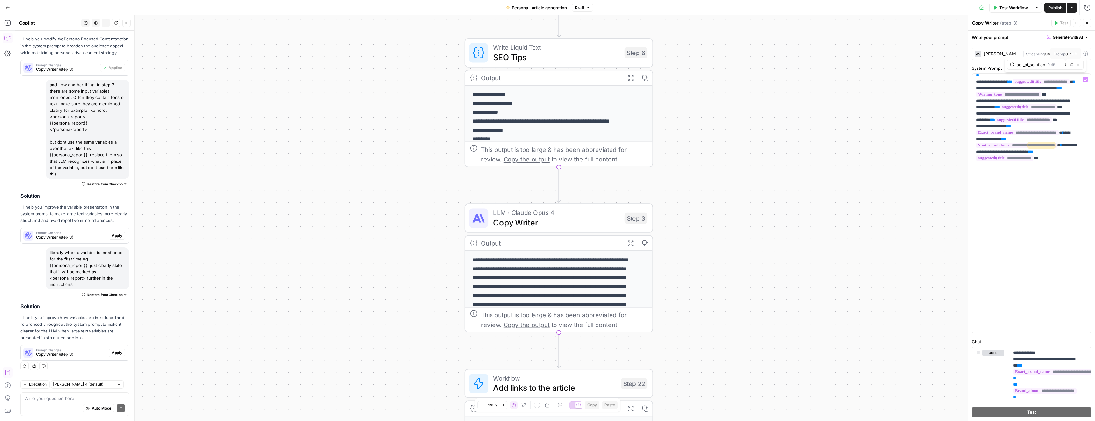
type input "spot_ai_solution"
click at [1064, 65] on icon "button" at bounding box center [1065, 64] width 2 height 3
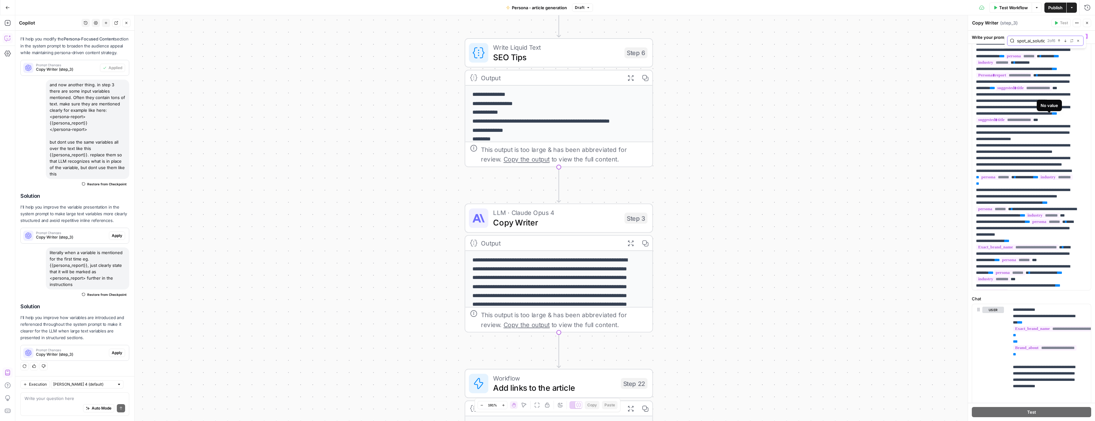
scroll to position [120, 0]
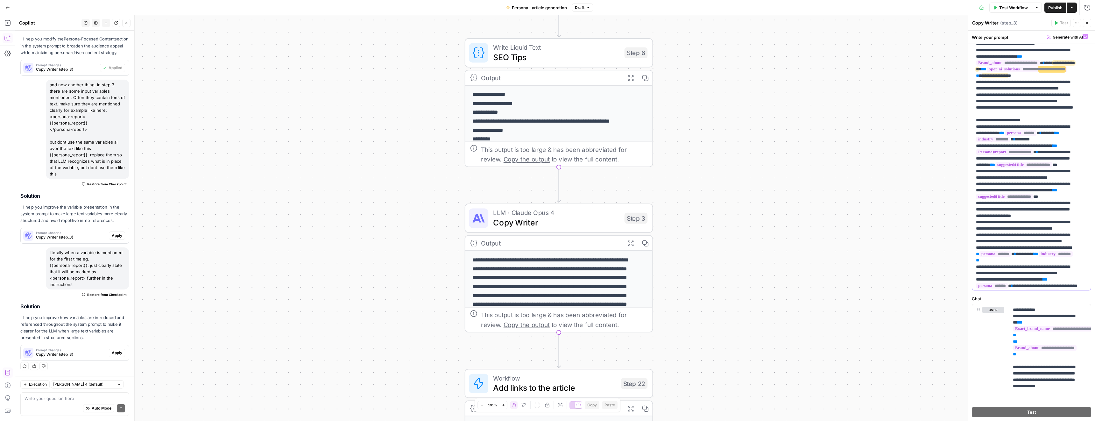
drag, startPoint x: 976, startPoint y: 96, endPoint x: 1014, endPoint y: 96, distance: 37.5
copy p "**********"
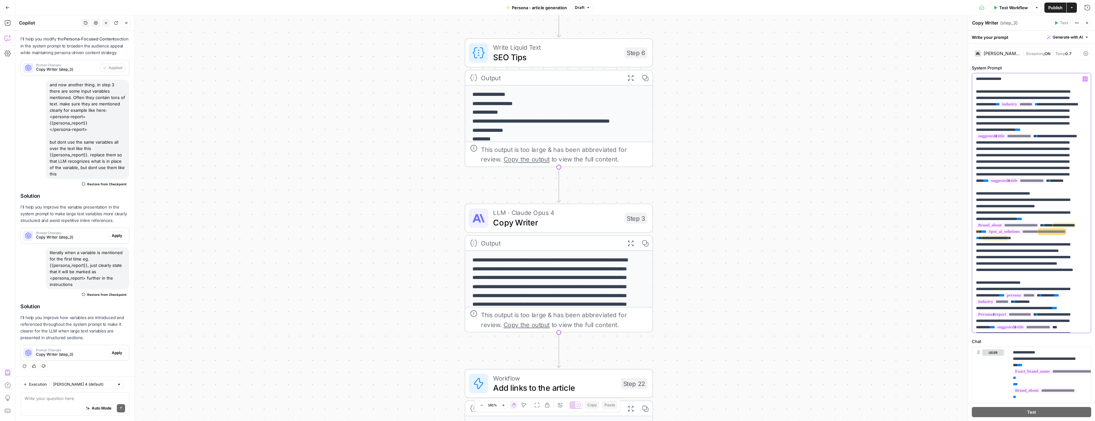
scroll to position [0, 0]
click at [1064, 64] on icon "button" at bounding box center [1064, 64] width 3 height 3
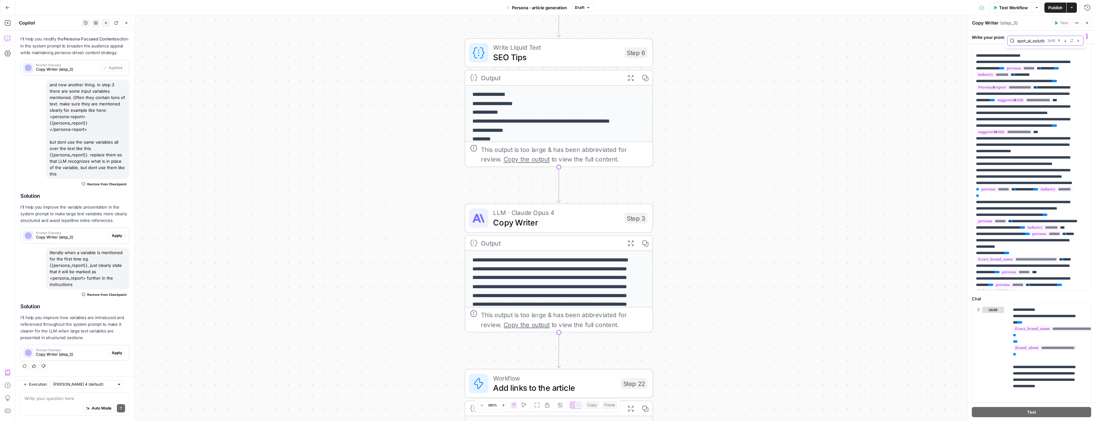
scroll to position [188, 0]
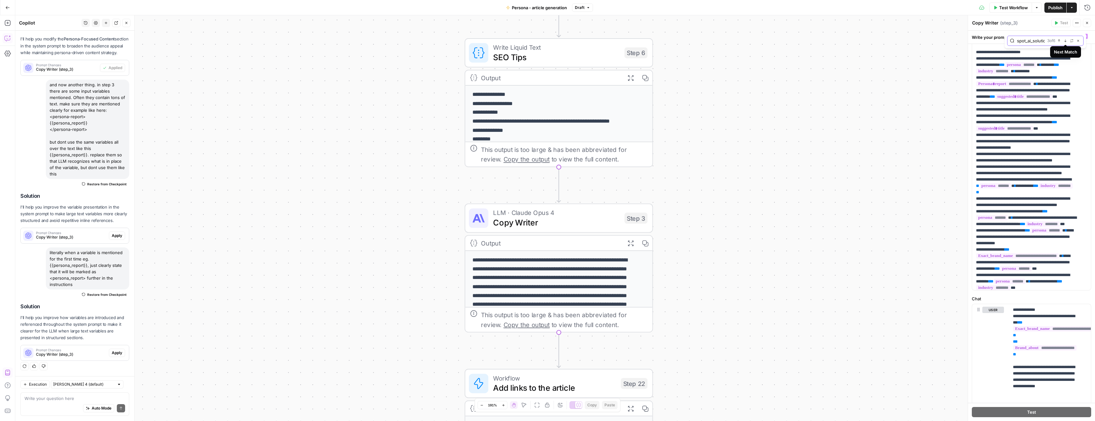
click at [1065, 41] on icon "button" at bounding box center [1065, 40] width 2 height 3
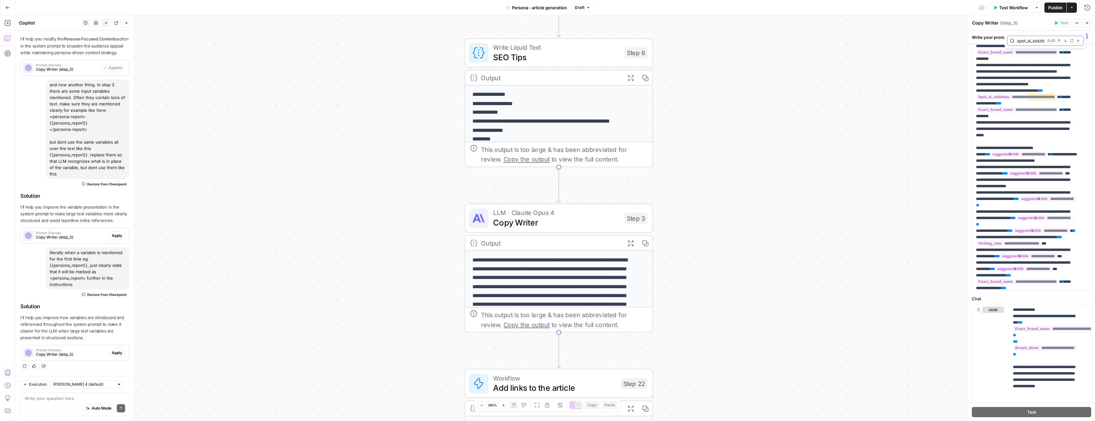
scroll to position [741, 0]
click at [1065, 41] on icon "button" at bounding box center [1065, 40] width 2 height 3
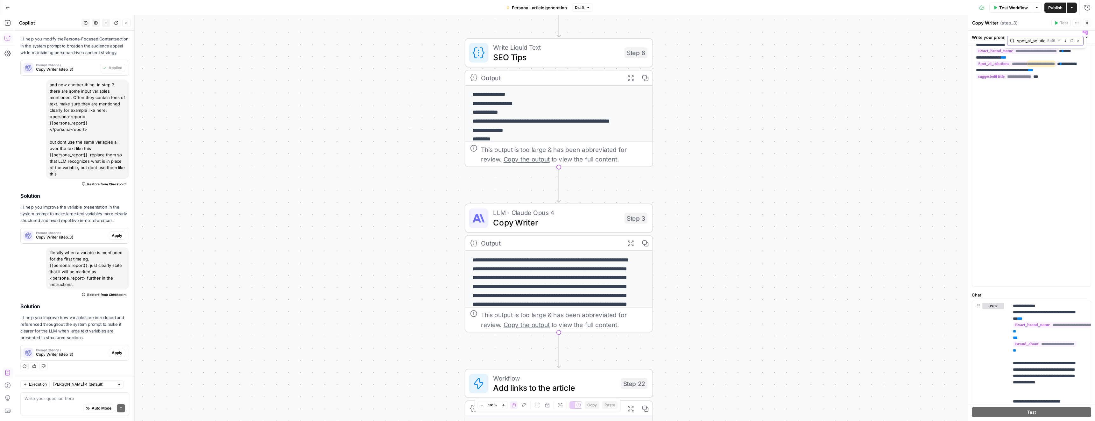
scroll to position [972, 0]
click at [1065, 41] on icon "button" at bounding box center [1065, 40] width 2 height 3
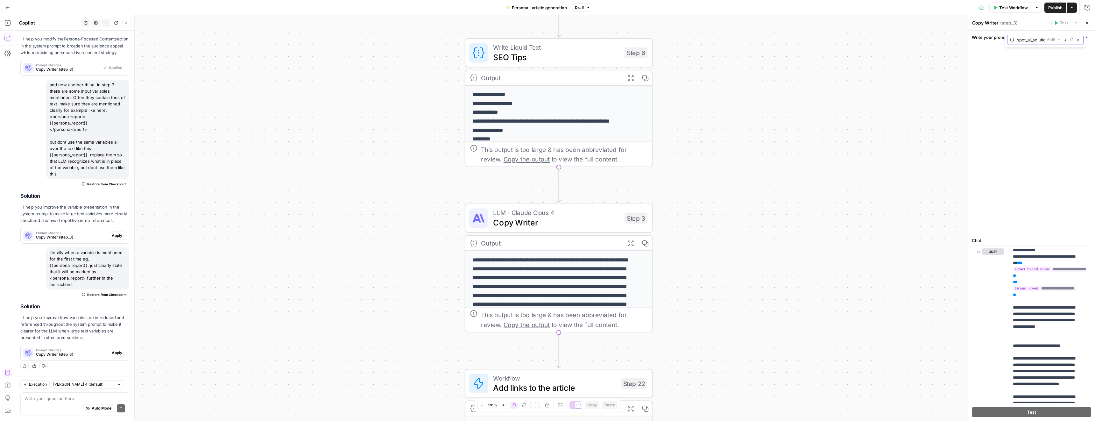
scroll to position [99, 0]
drag, startPoint x: 1018, startPoint y: 205, endPoint x: 979, endPoint y: 216, distance: 39.8
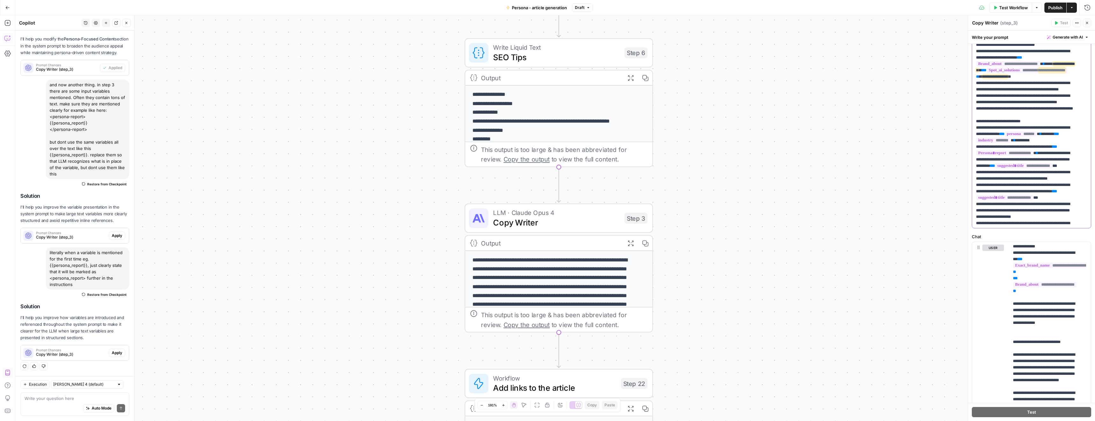
scroll to position [0, 0]
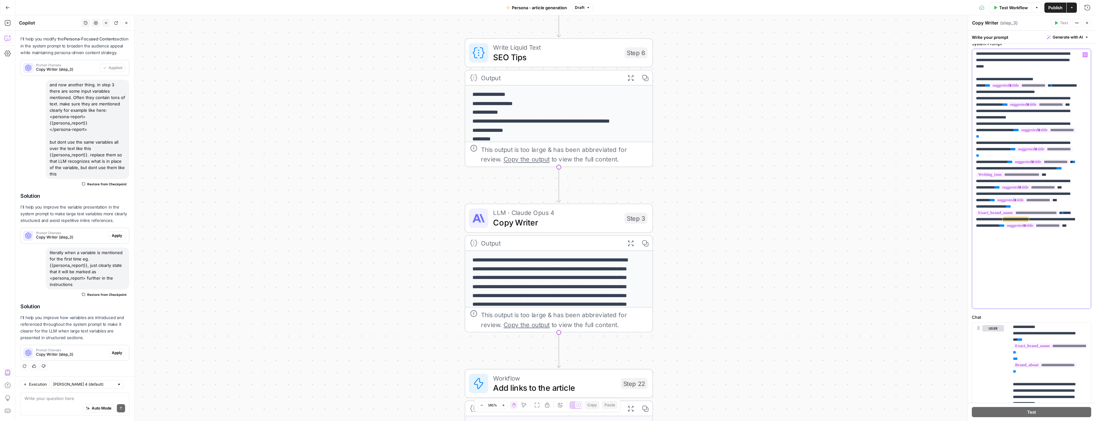
drag, startPoint x: 1050, startPoint y: 200, endPoint x: 1074, endPoint y: 207, distance: 24.5
click at [1074, 207] on div "**********" at bounding box center [1029, 178] width 114 height 259
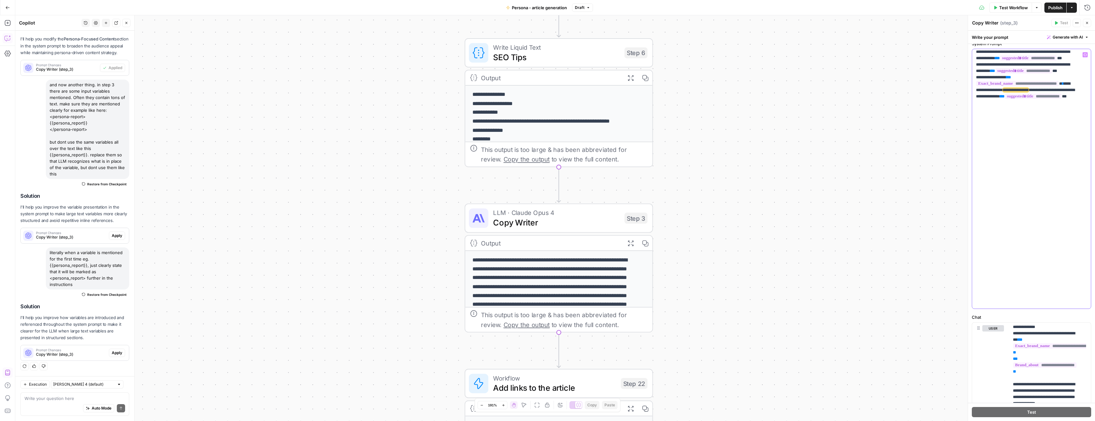
scroll to position [960, 0]
type input "writing"
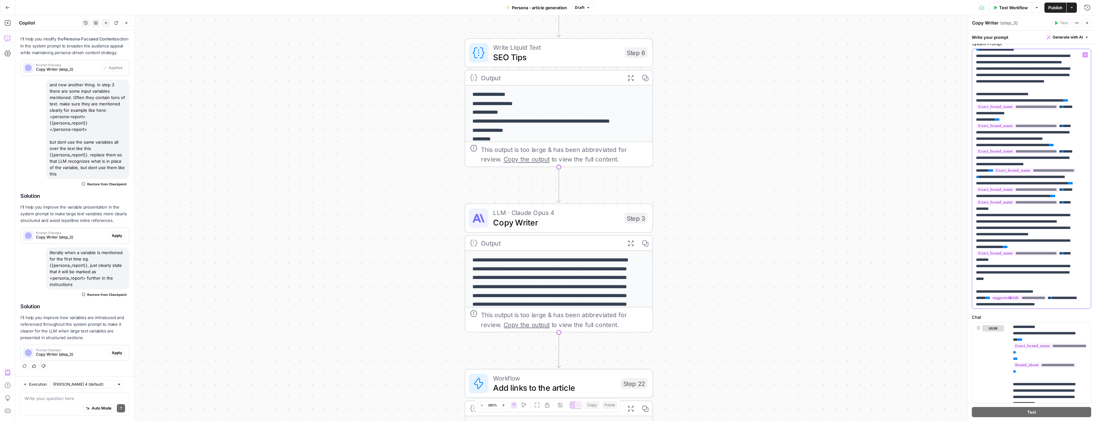
scroll to position [608, 0]
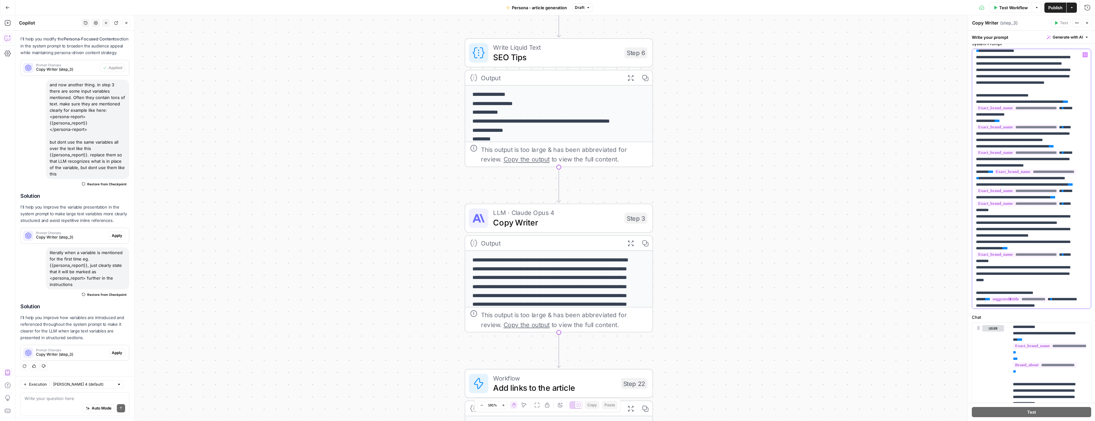
click at [1038, 123] on p "**********" at bounding box center [1026, 47] width 101 height 1209
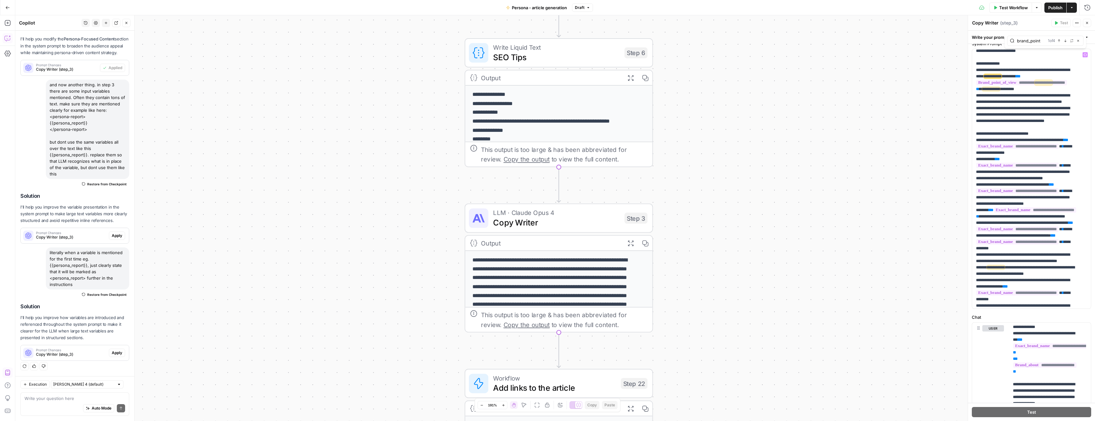
type input "brand_point"
drag, startPoint x: 1001, startPoint y: 197, endPoint x: 1045, endPoint y: 196, distance: 43.6
click at [1045, 196] on p "**********" at bounding box center [1026, 85] width 101 height 1209
copy p "**********"
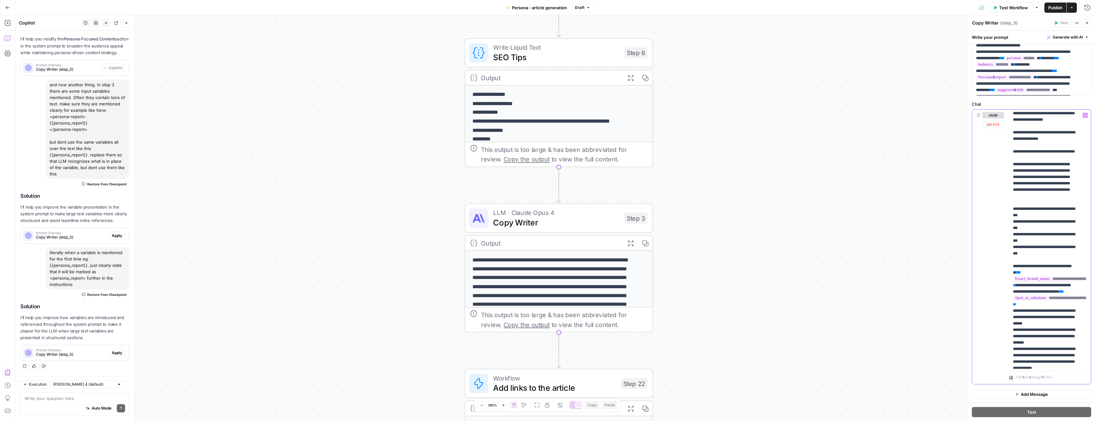
scroll to position [0, 0]
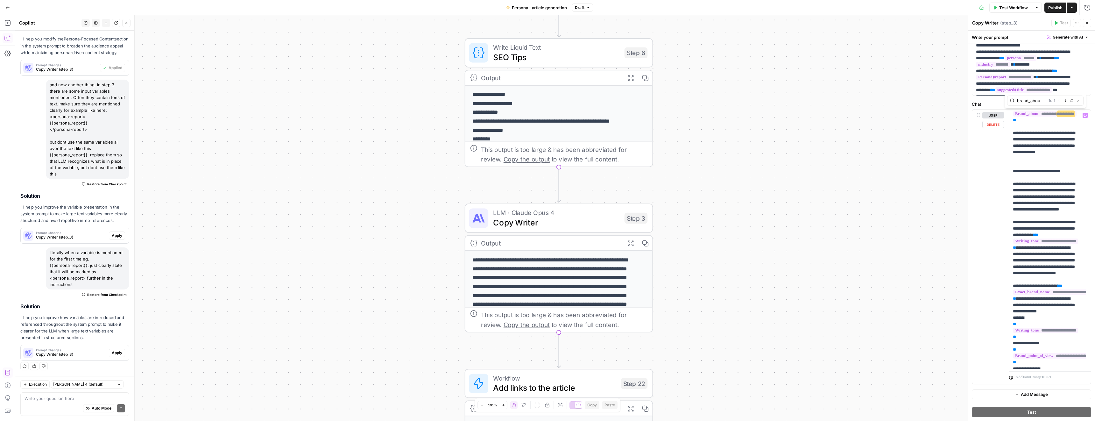
scroll to position [40, 0]
click at [1032, 101] on input "brand_abou" at bounding box center [1031, 100] width 29 height 6
type input "writing_ton"
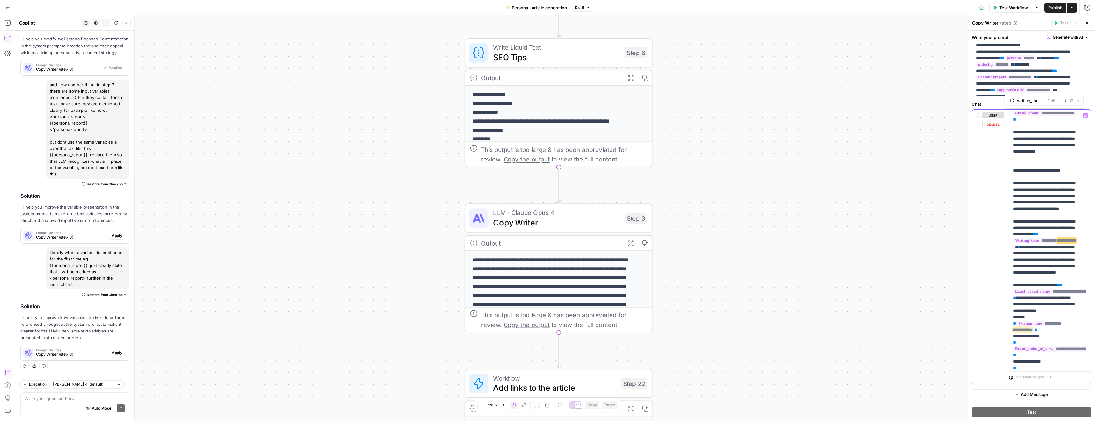
click at [1033, 236] on span "**" at bounding box center [1035, 234] width 5 height 4
drag, startPoint x: 1032, startPoint y: 260, endPoint x: 1060, endPoint y: 259, distance: 28.4
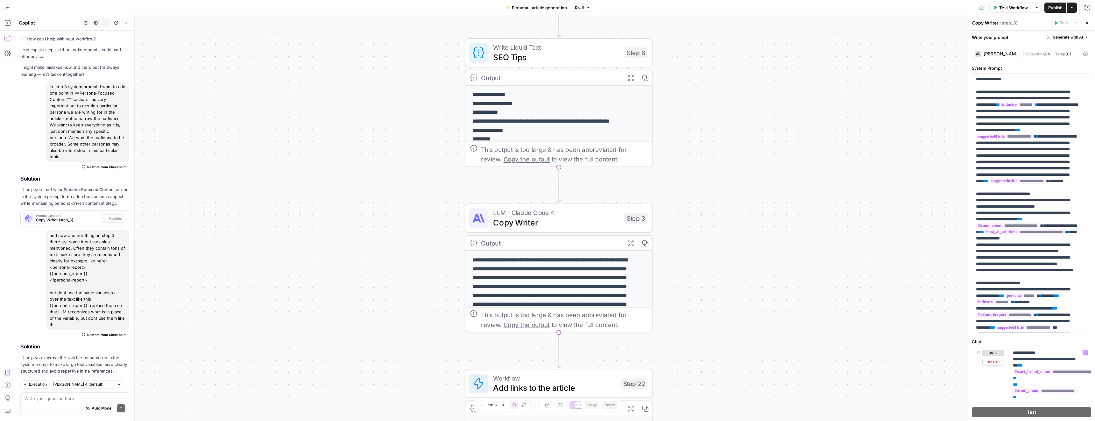
scroll to position [170, 0]
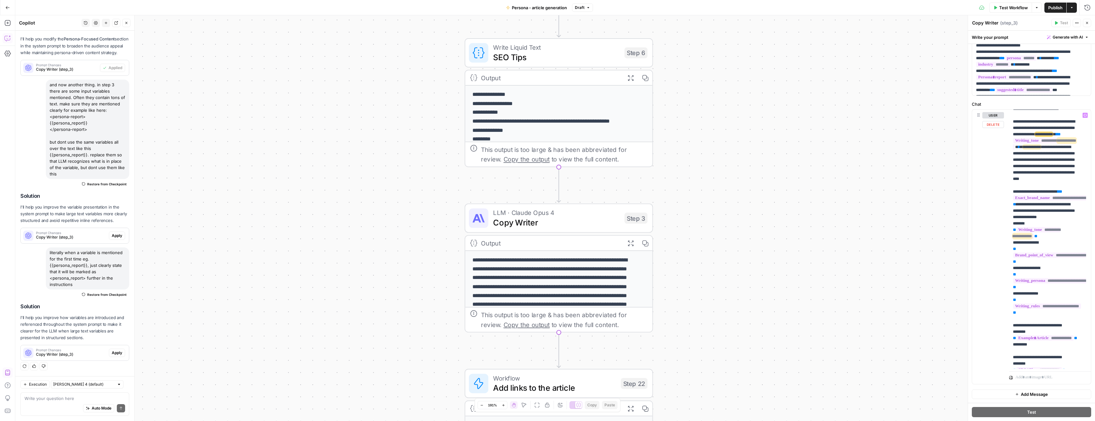
scroll to position [146, 0]
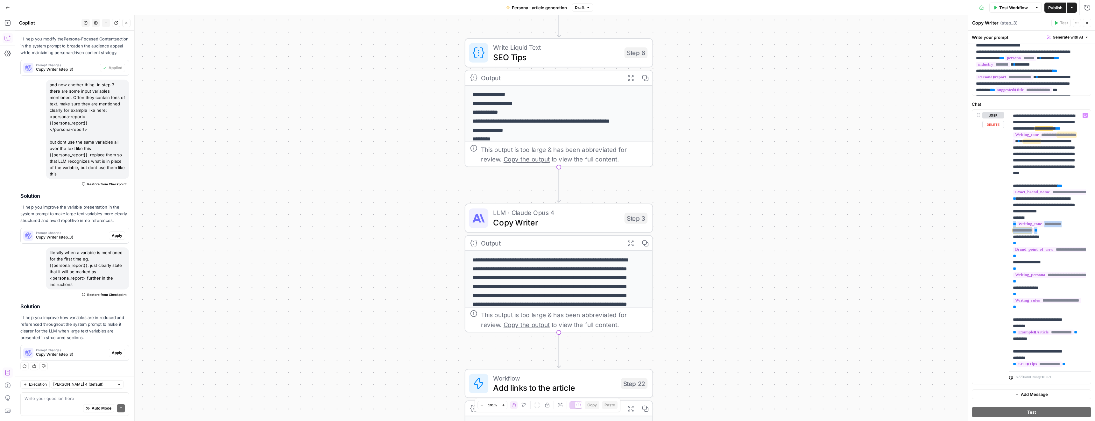
drag, startPoint x: 1013, startPoint y: 262, endPoint x: 1044, endPoint y: 268, distance: 31.3
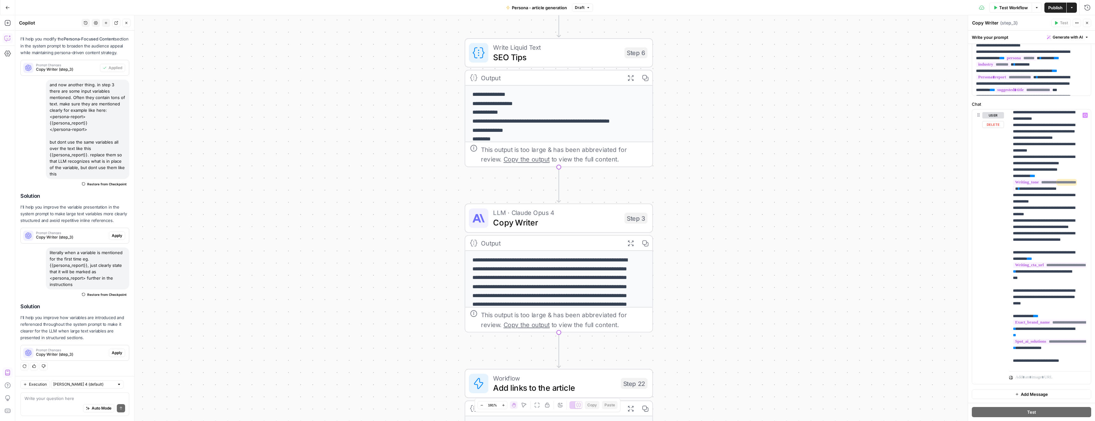
scroll to position [947, 0]
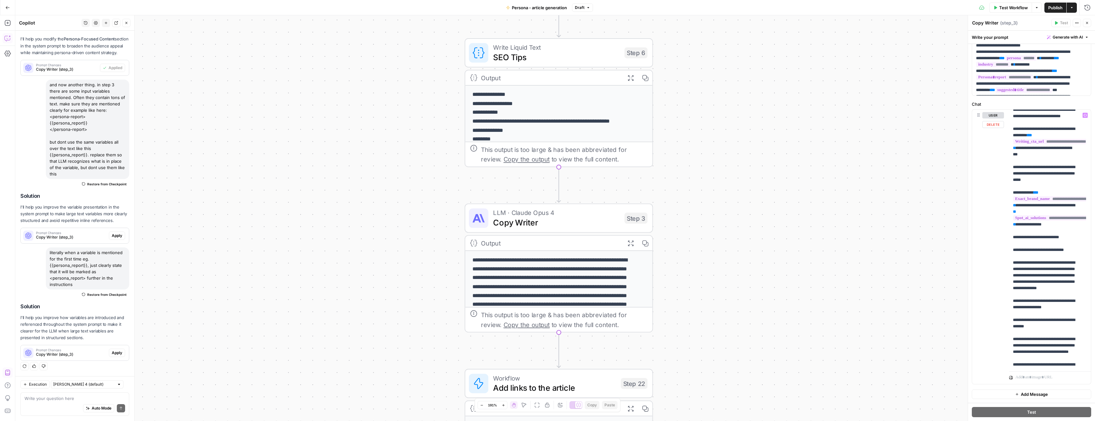
drag, startPoint x: 1037, startPoint y: 180, endPoint x: 1044, endPoint y: 191, distance: 13.0
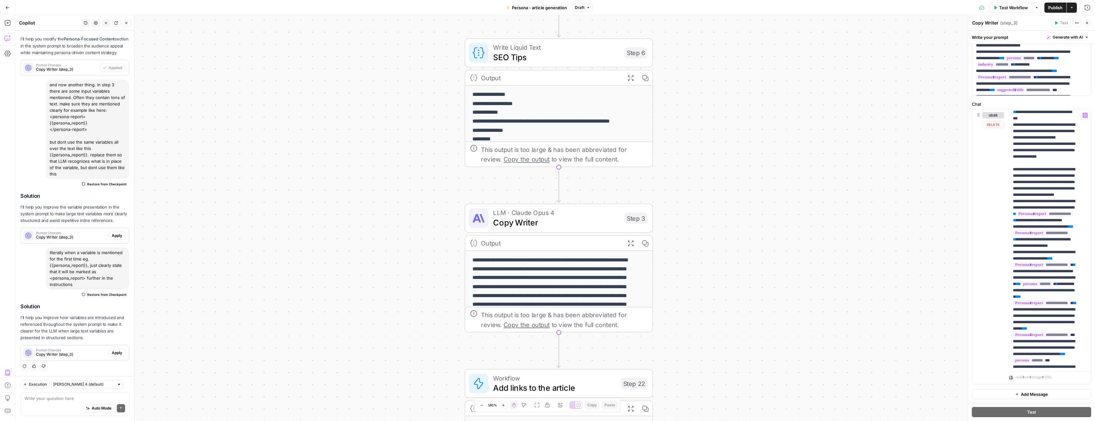
scroll to position [1709, 0]
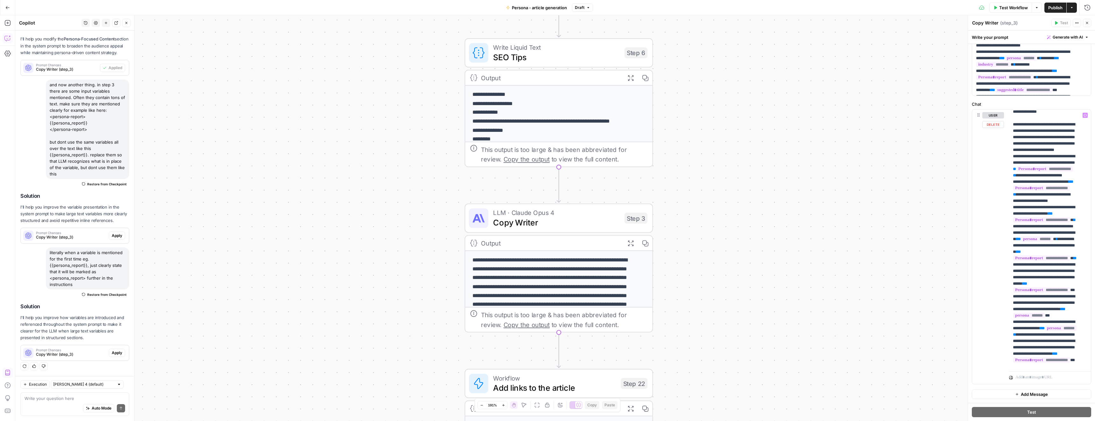
drag, startPoint x: 1044, startPoint y: 220, endPoint x: 1047, endPoint y: 230, distance: 10.3
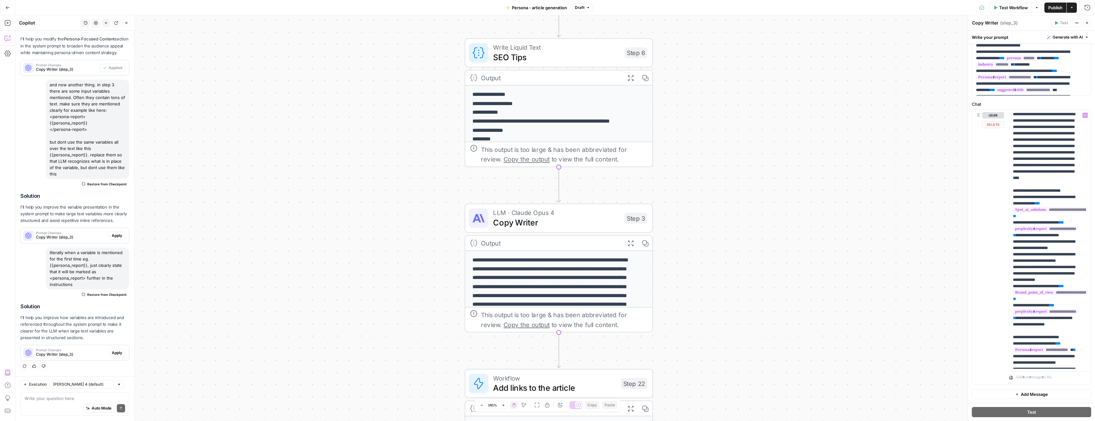
scroll to position [2696, 0]
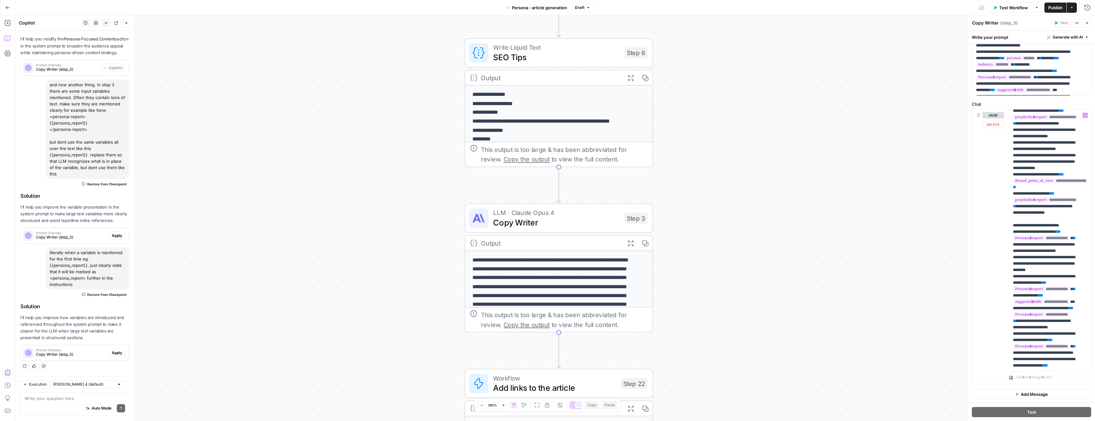
drag, startPoint x: 1025, startPoint y: 187, endPoint x: 1044, endPoint y: 198, distance: 21.7
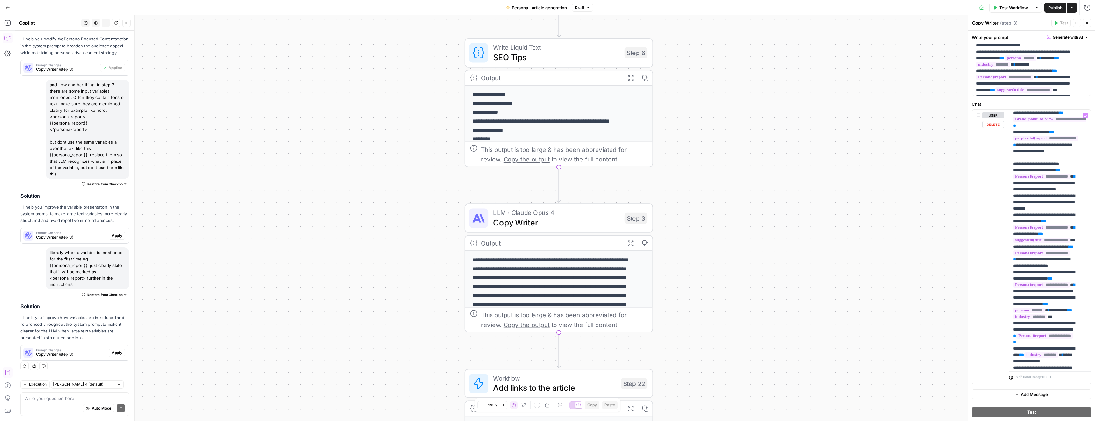
scroll to position [2757, 0]
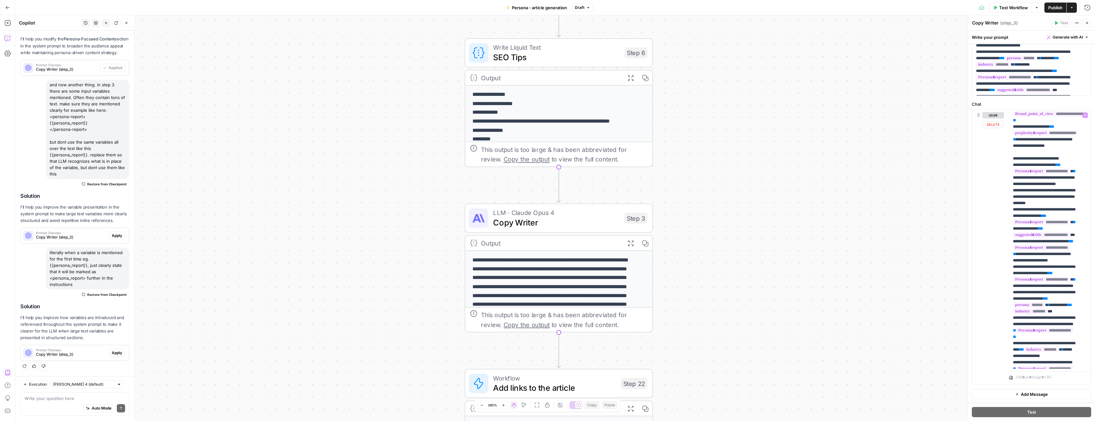
drag, startPoint x: 1070, startPoint y: 242, endPoint x: 1072, endPoint y: 249, distance: 7.3
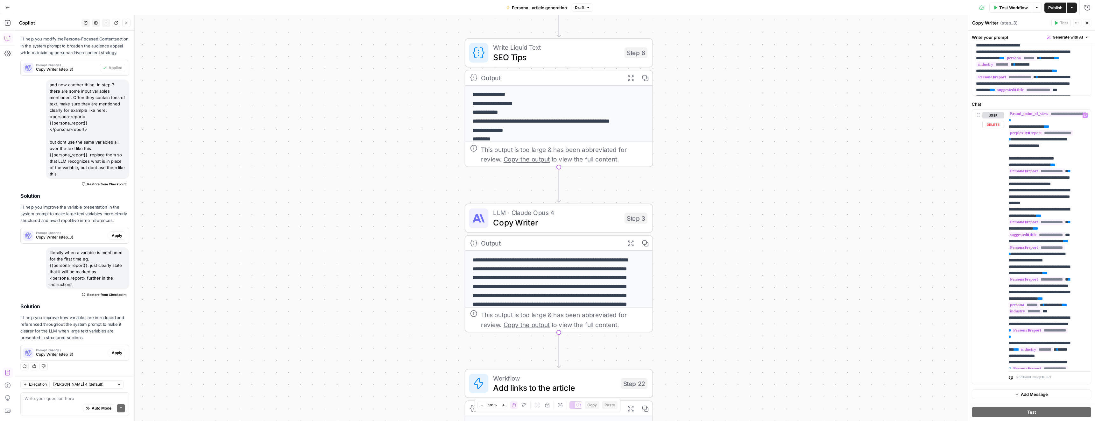
drag, startPoint x: 1069, startPoint y: 241, endPoint x: 1051, endPoint y: 255, distance: 22.5
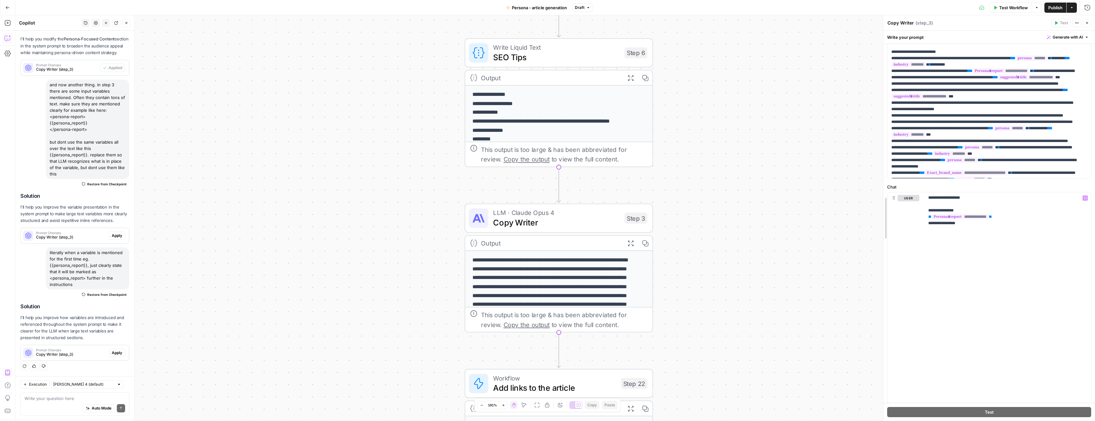
scroll to position [148, 0]
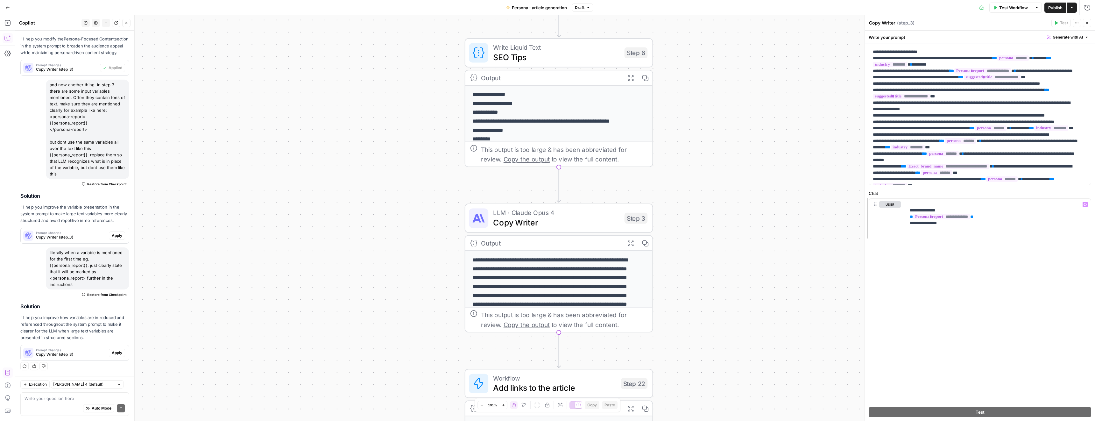
drag, startPoint x: 968, startPoint y: 291, endPoint x: 864, endPoint y: 279, distance: 104.8
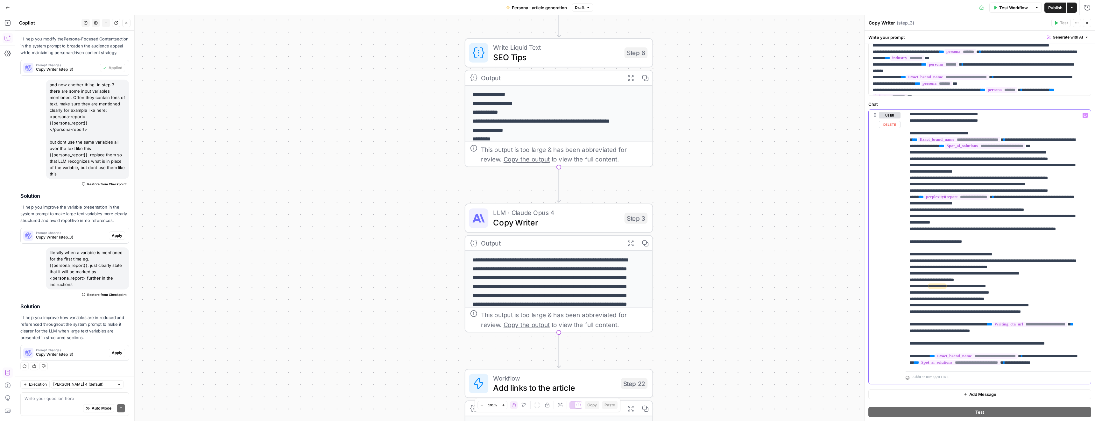
scroll to position [139, 0]
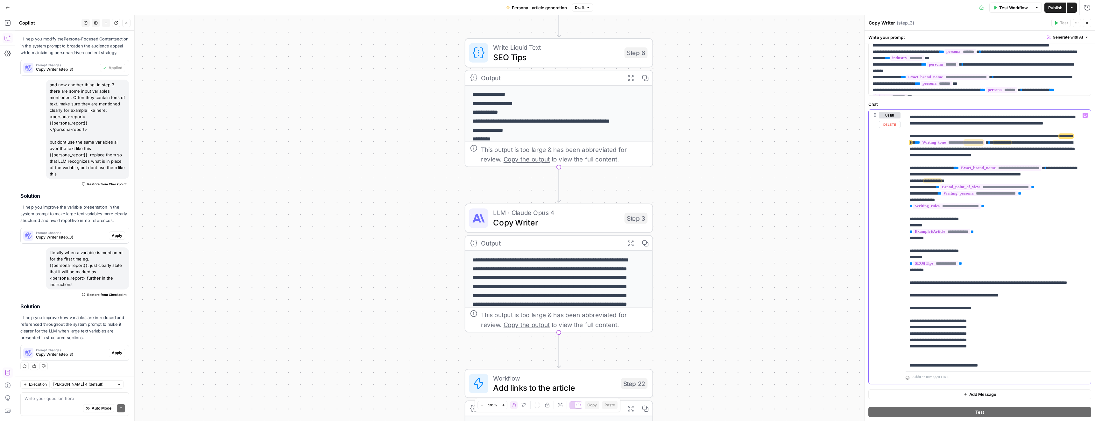
type input "brand_point"
click at [1065, 100] on icon "button" at bounding box center [1065, 100] width 2 height 3
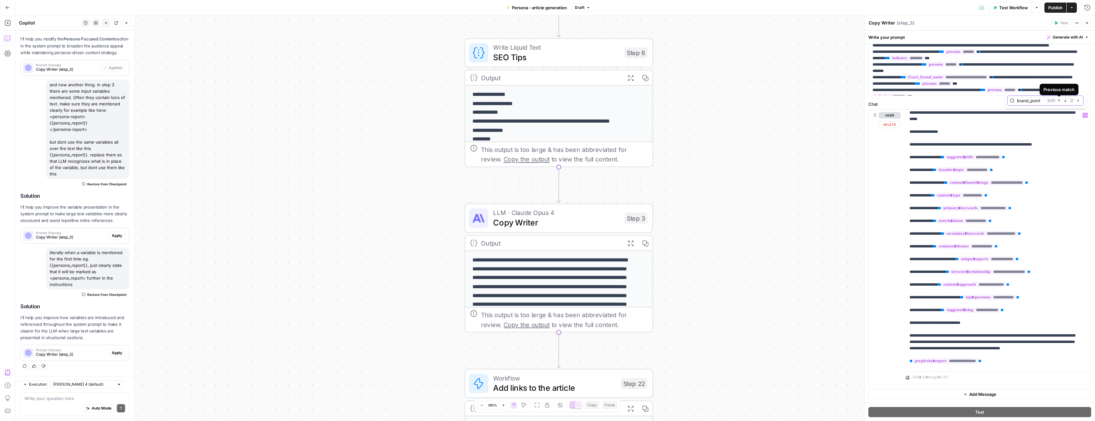
click at [1059, 100] on icon "button" at bounding box center [1059, 100] width 2 height 3
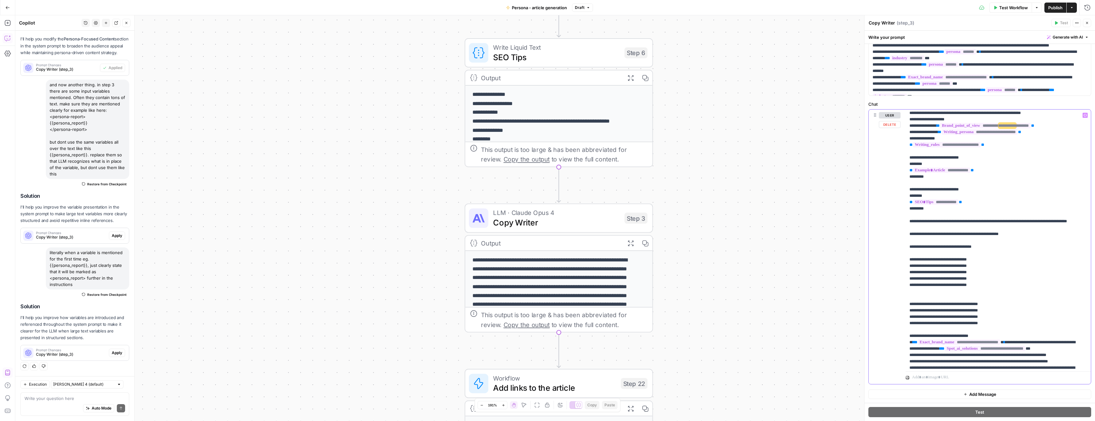
drag, startPoint x: 1051, startPoint y: 152, endPoint x: 1013, endPoint y: 154, distance: 38.2
copy p "**********"
click at [939, 128] on span "**" at bounding box center [937, 125] width 3 height 4
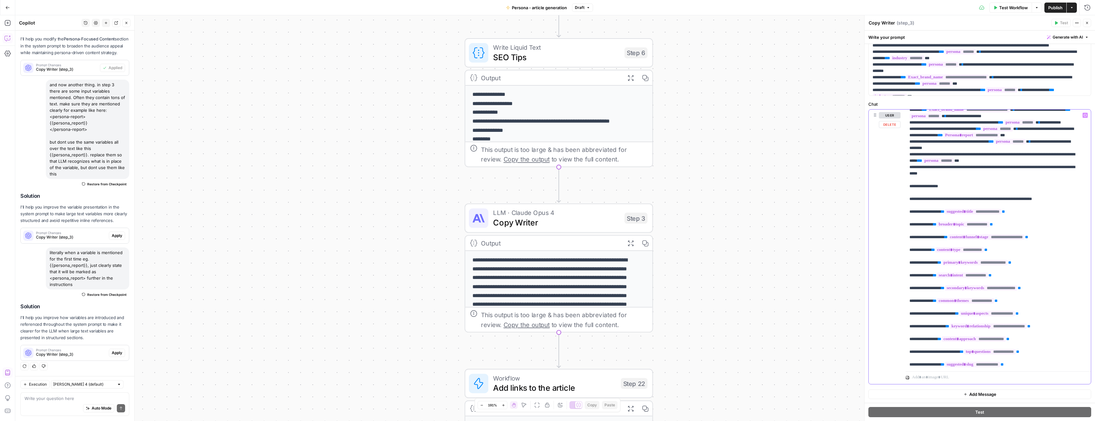
scroll to position [1575, 0]
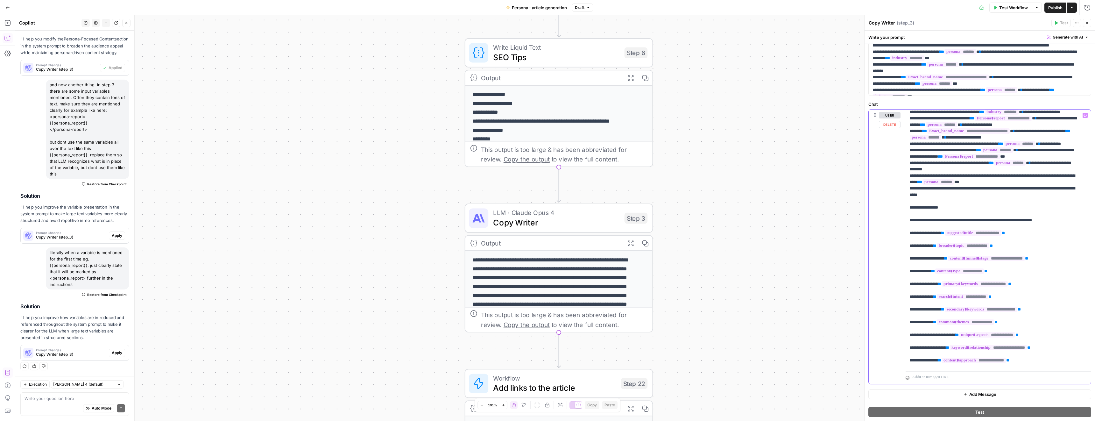
drag, startPoint x: 968, startPoint y: 189, endPoint x: 1025, endPoint y: 193, distance: 57.4
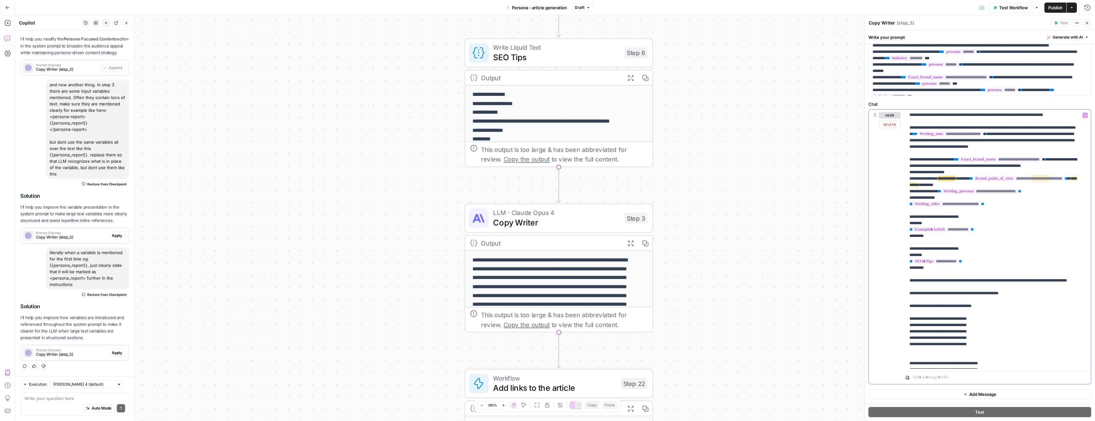
scroll to position [86, 0]
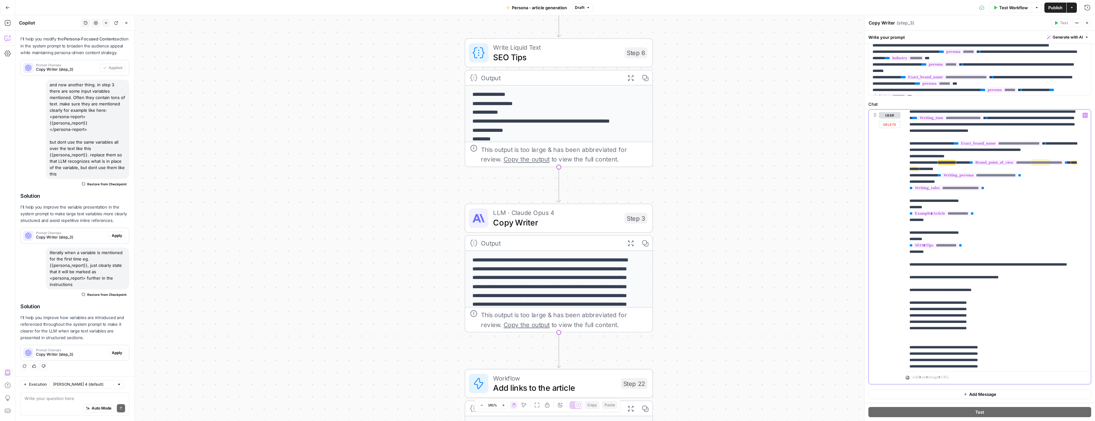
drag, startPoint x: 965, startPoint y: 215, endPoint x: 988, endPoint y: 216, distance: 23.6
click at [980, 191] on span "**********" at bounding box center [947, 187] width 68 height 5
drag, startPoint x: 964, startPoint y: 214, endPoint x: 989, endPoint y: 216, distance: 24.3
click at [980, 191] on span "**********" at bounding box center [947, 187] width 68 height 5
copy span "**********"
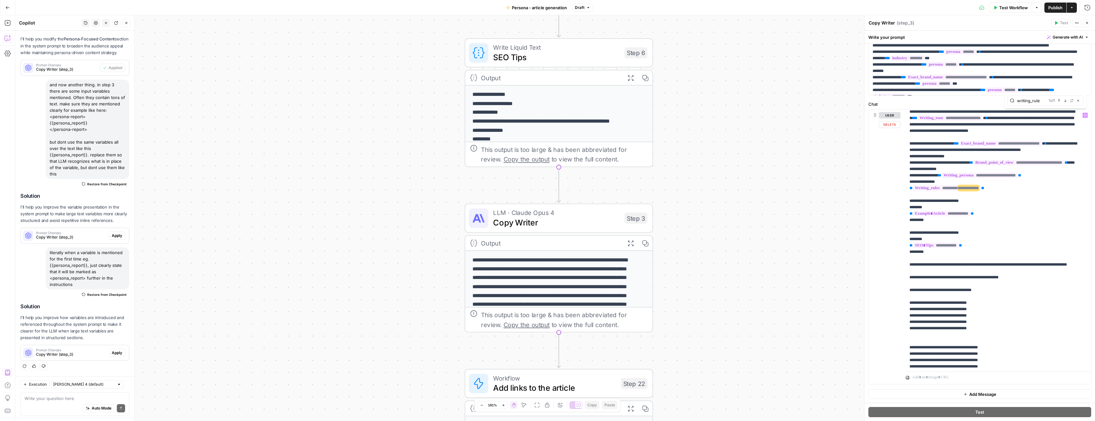
click at [1026, 100] on input "writing_rule" at bounding box center [1031, 100] width 29 height 6
click at [1065, 101] on icon "button" at bounding box center [1065, 100] width 2 height 3
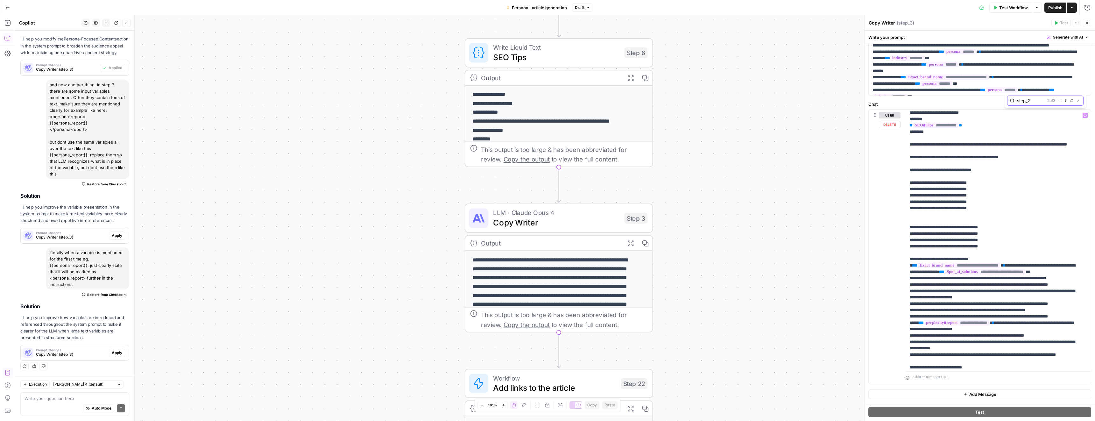
click at [1065, 101] on icon "button" at bounding box center [1065, 100] width 2 height 3
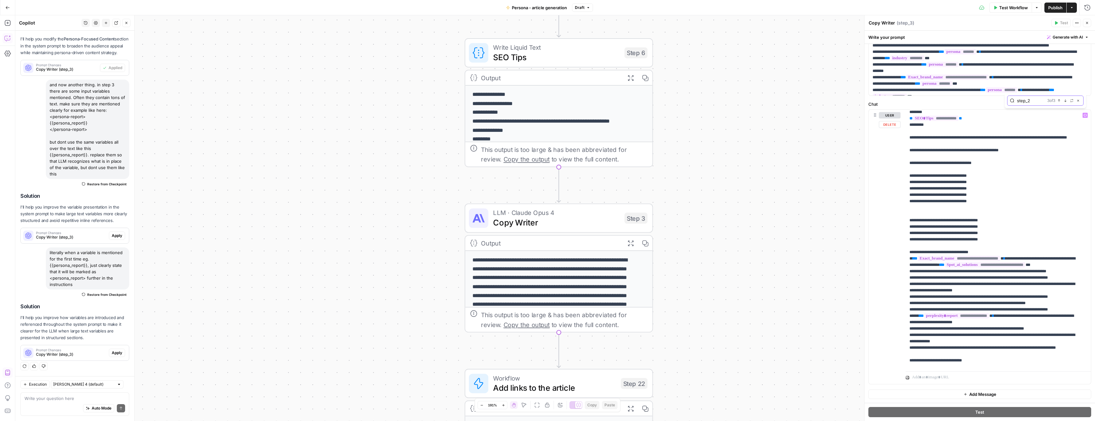
click at [1058, 101] on icon "button" at bounding box center [1058, 100] width 3 height 3
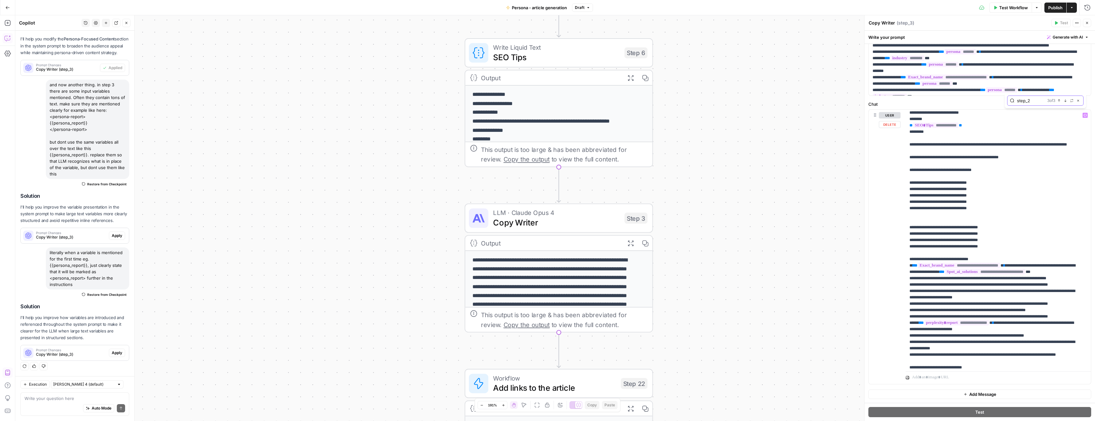
click at [1058, 101] on icon "button" at bounding box center [1058, 100] width 3 height 3
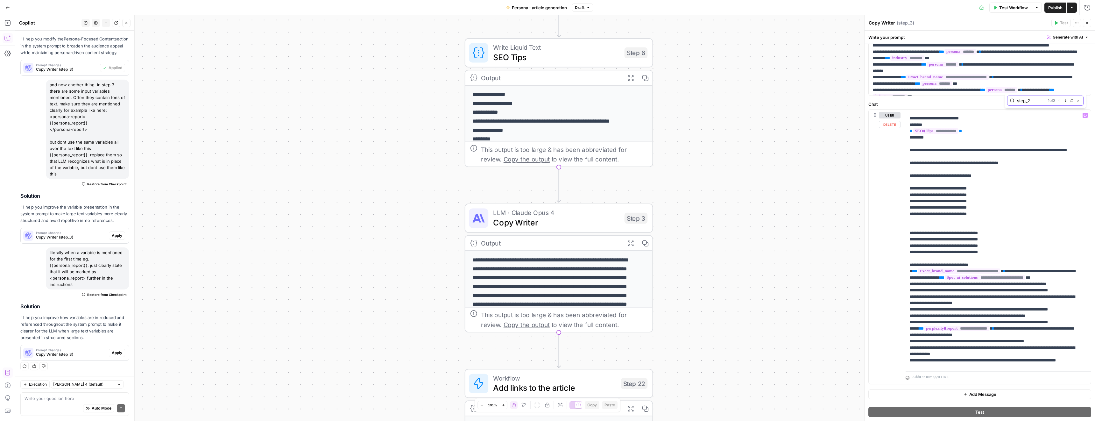
click at [1025, 100] on input "step_2" at bounding box center [1031, 100] width 28 height 6
click at [1034, 101] on input "step_2" at bounding box center [1031, 100] width 28 height 6
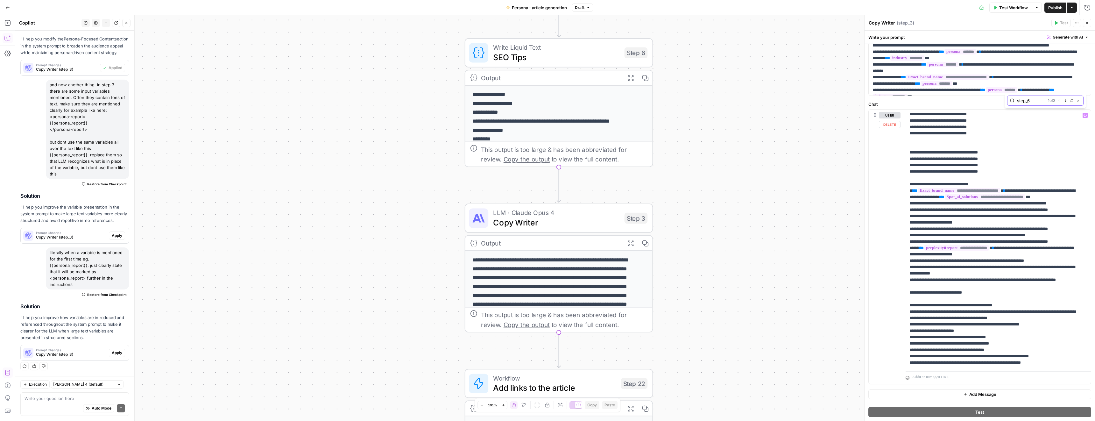
scroll to position [292, 0]
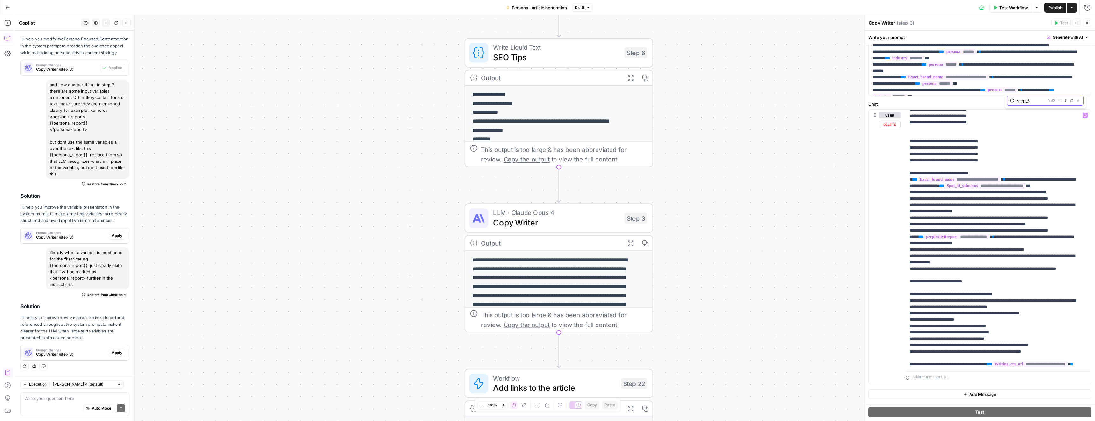
click at [1024, 102] on input "step_6" at bounding box center [1031, 100] width 28 height 6
type input "spot_ai_solut"
drag, startPoint x: 971, startPoint y: 225, endPoint x: 1003, endPoint y: 227, distance: 31.9
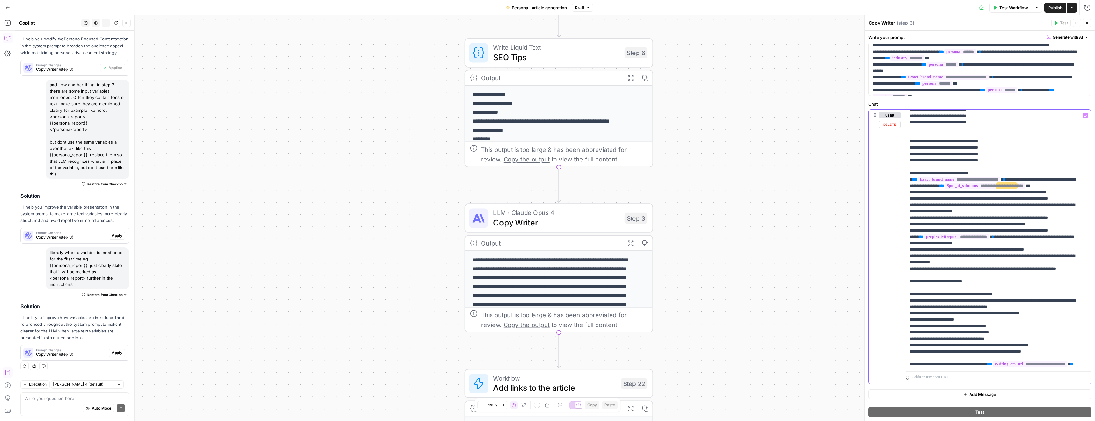
copy p "**********"
click at [944, 188] on span "**" at bounding box center [941, 186] width 5 height 4
drag, startPoint x: 999, startPoint y: 217, endPoint x: 1037, endPoint y: 219, distance: 38.2
copy p "**********"
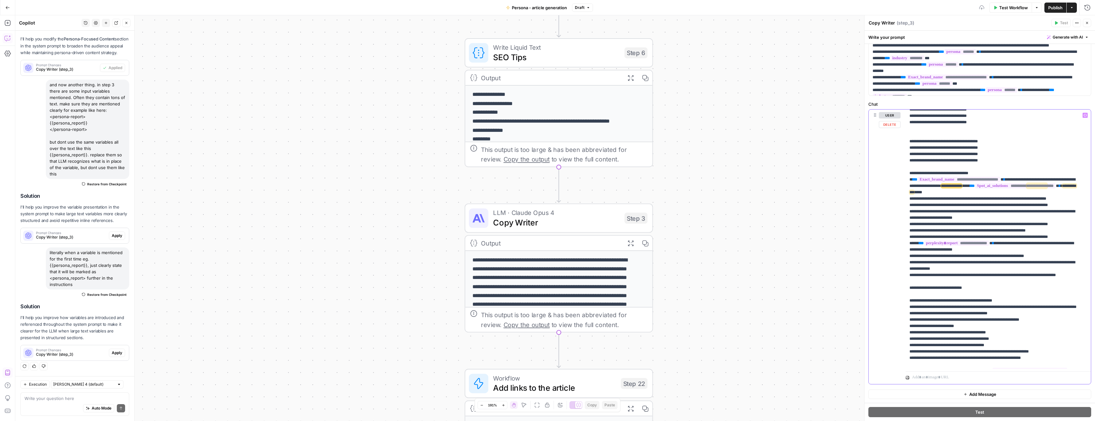
click at [1014, 194] on span "**********" at bounding box center [992, 189] width 167 height 10
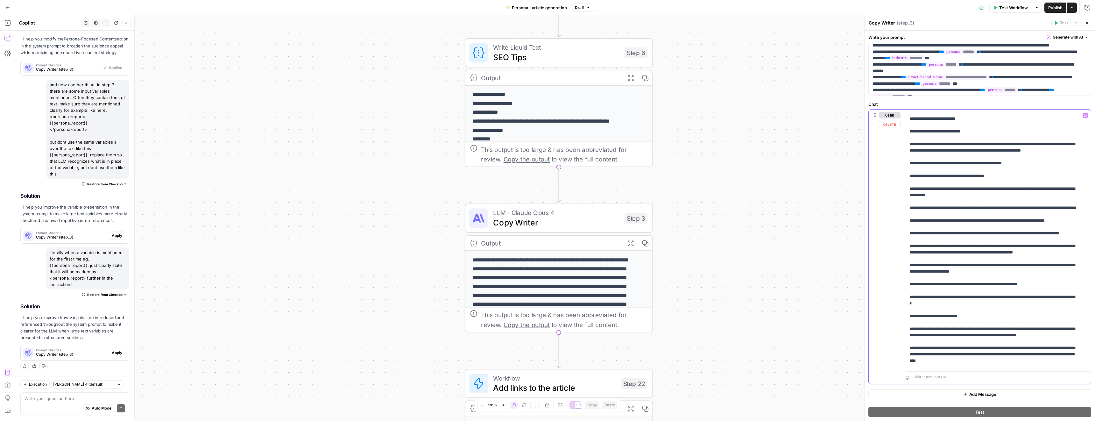
scroll to position [592, 0]
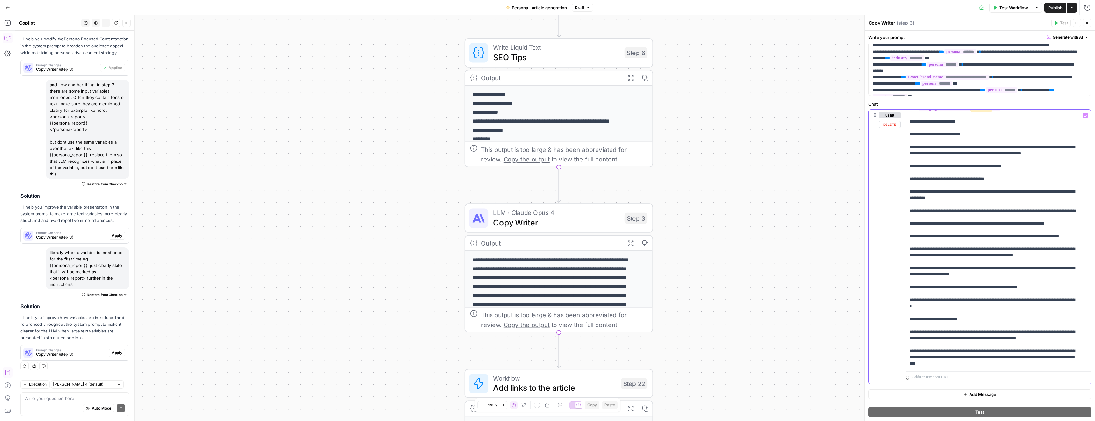
drag, startPoint x: 950, startPoint y: 180, endPoint x: 956, endPoint y: 180, distance: 6.1
drag, startPoint x: 948, startPoint y: 179, endPoint x: 1054, endPoint y: 180, distance: 105.3
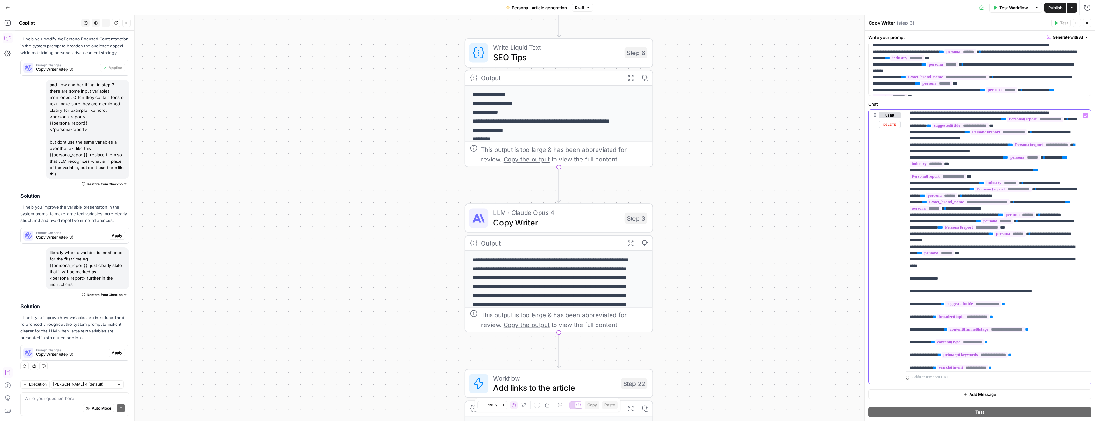
scroll to position [1518, 0]
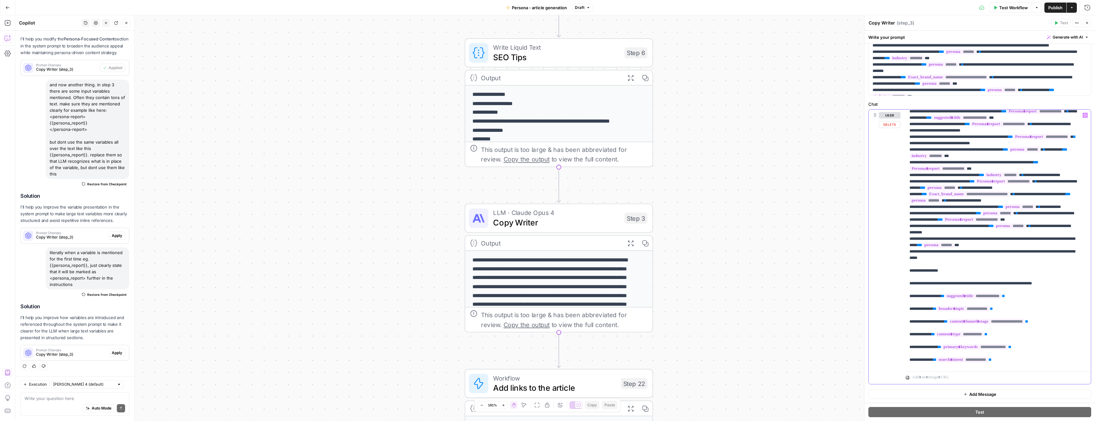
drag, startPoint x: 1018, startPoint y: 188, endPoint x: 1023, endPoint y: 193, distance: 6.6
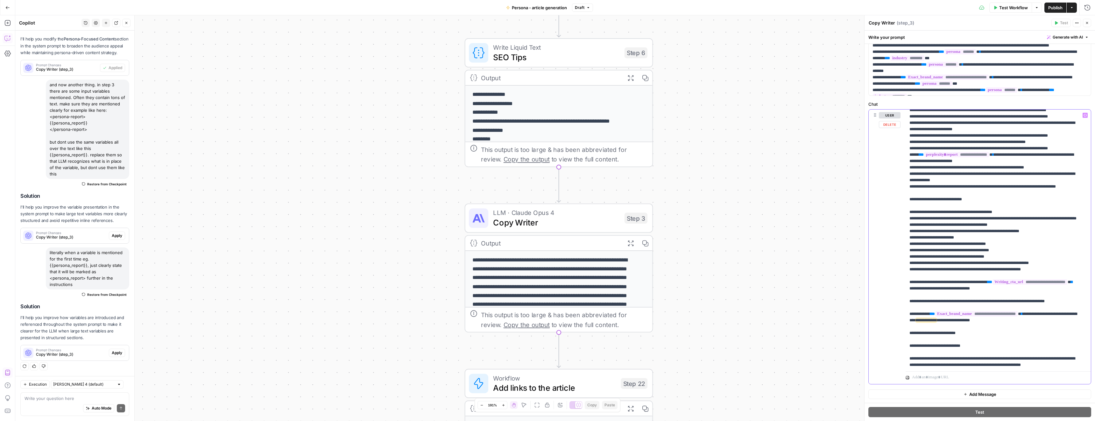
scroll to position [386, 0]
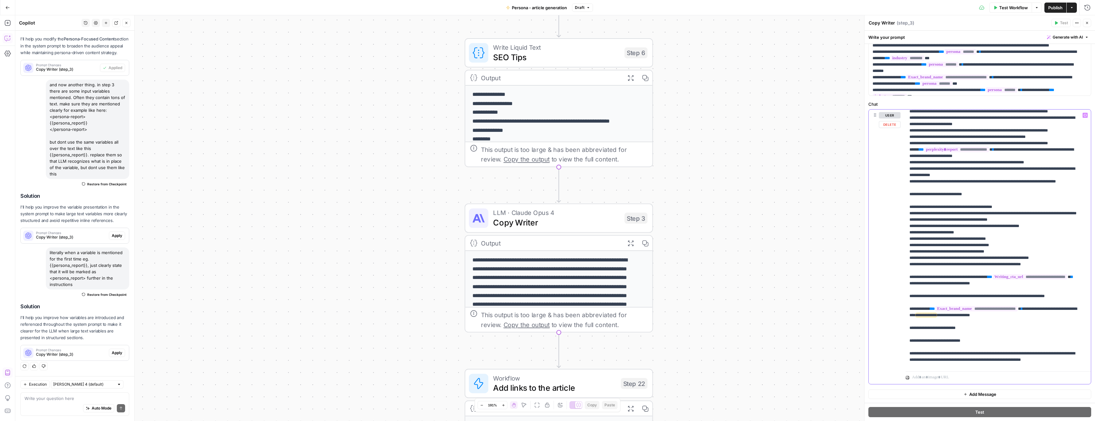
drag, startPoint x: 968, startPoint y: 201, endPoint x: 1000, endPoint y: 202, distance: 32.5
click at [989, 152] on span "**********" at bounding box center [956, 149] width 65 height 5
copy span "**********"
click at [923, 151] on span "**" at bounding box center [921, 149] width 5 height 4
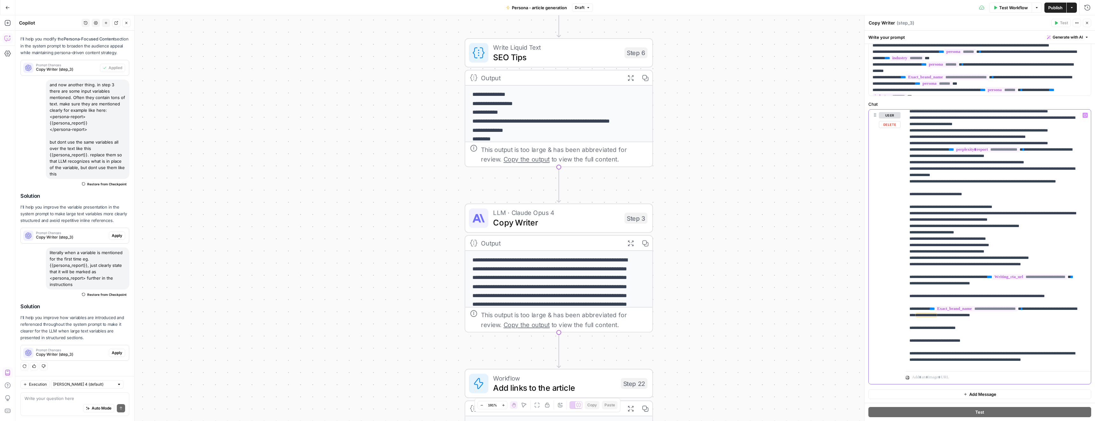
drag, startPoint x: 926, startPoint y: 201, endPoint x: 962, endPoint y: 202, distance: 36.6
copy p "**********"
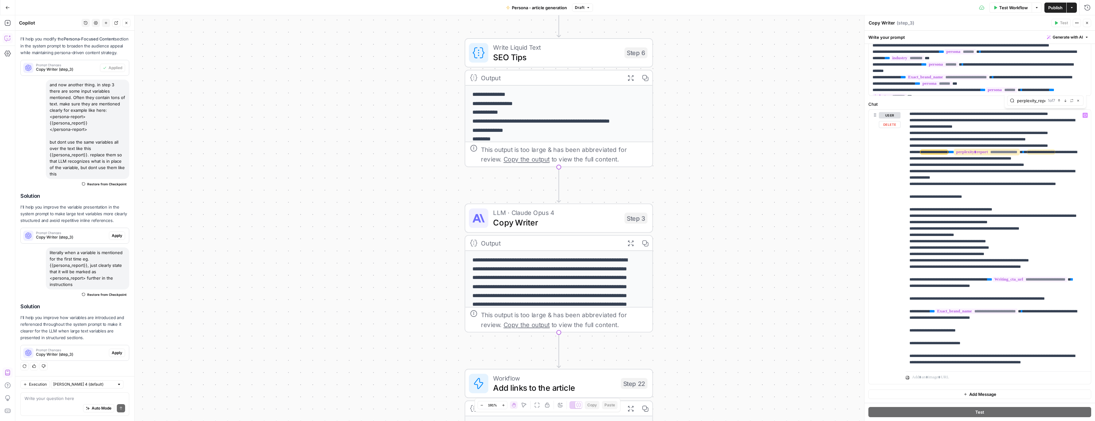
type input "perplexity_report"
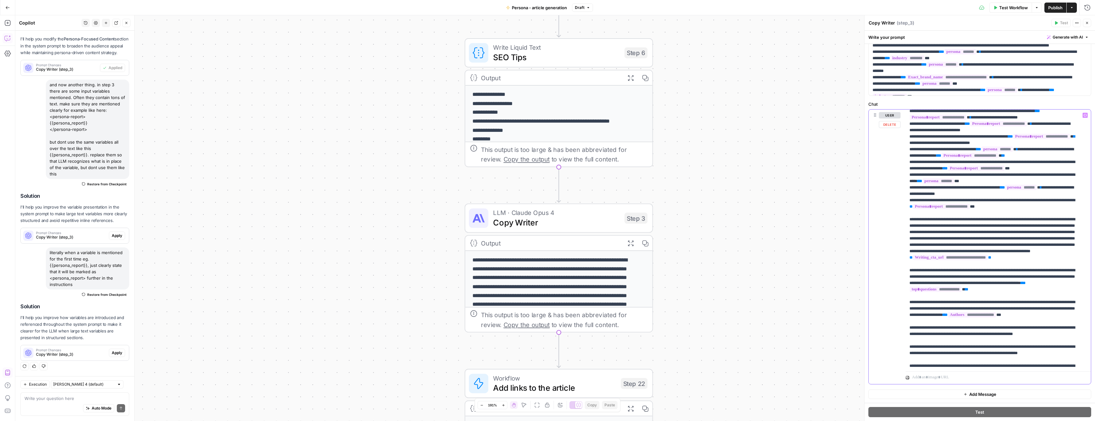
scroll to position [979, 0]
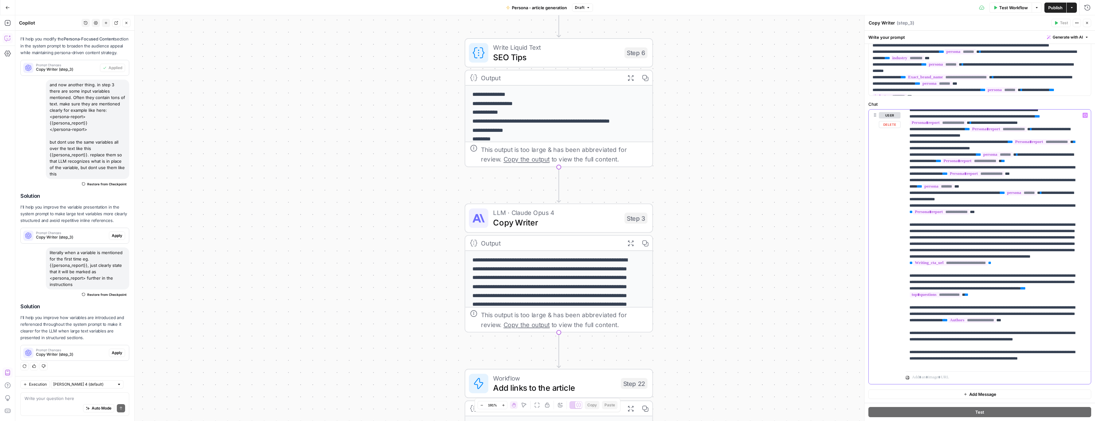
drag, startPoint x: 1032, startPoint y: 167, endPoint x: 1002, endPoint y: 177, distance: 31.8
click at [988, 173] on p "**********" at bounding box center [993, 211] width 168 height 2157
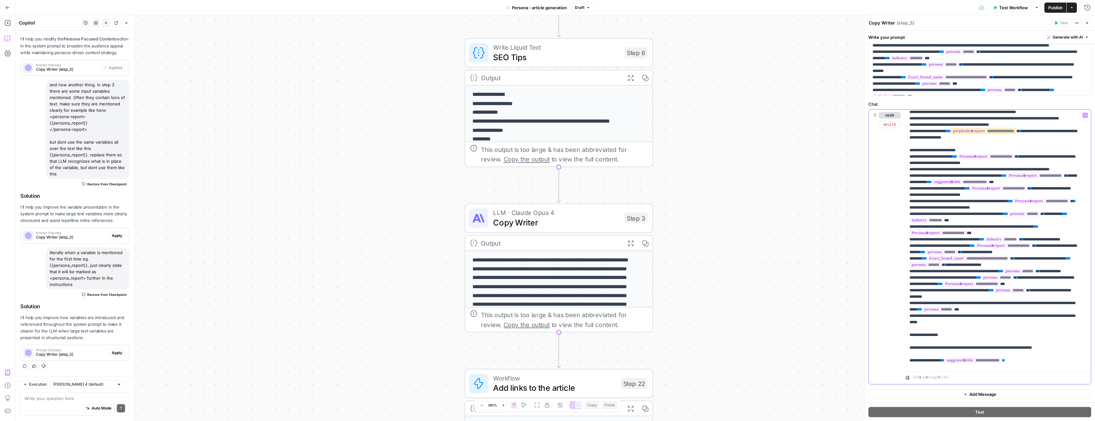
scroll to position [1449, 0]
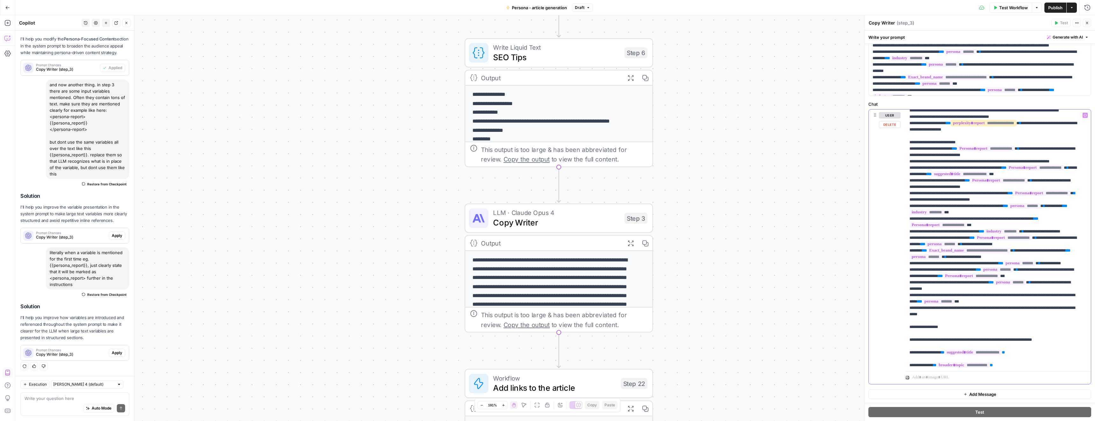
drag, startPoint x: 973, startPoint y: 270, endPoint x: 1056, endPoint y: 278, distance: 83.1
drag, startPoint x: 958, startPoint y: 308, endPoint x: 1040, endPoint y: 310, distance: 82.4
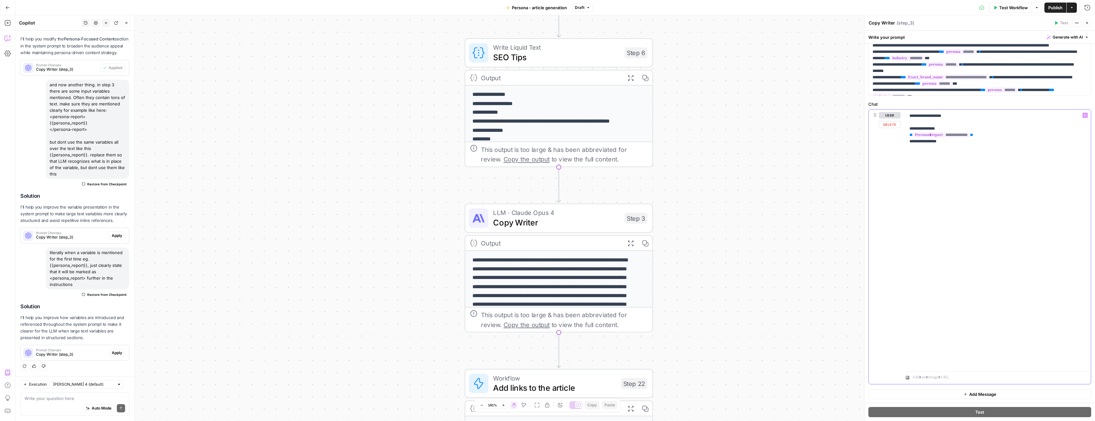
scroll to position [1897, 0]
drag, startPoint x: 909, startPoint y: 325, endPoint x: 990, endPoint y: 324, distance: 81.8
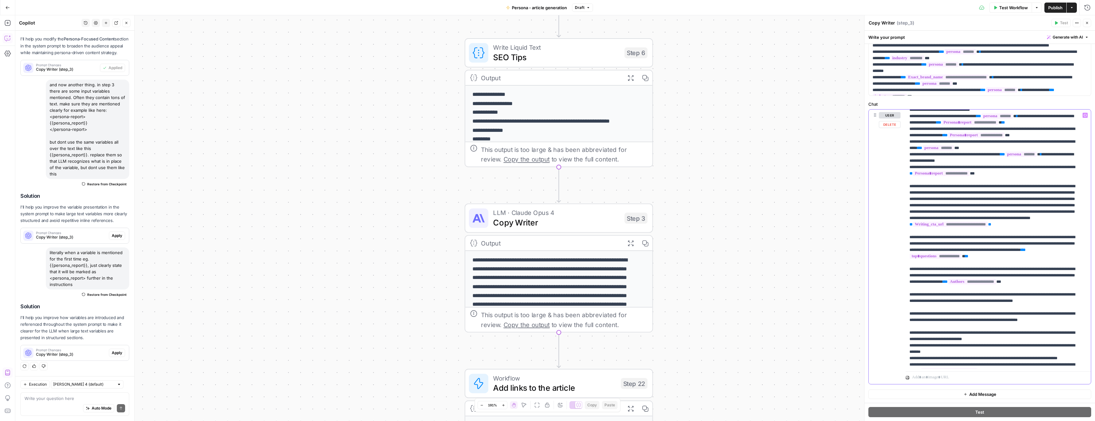
scroll to position [1026, 0]
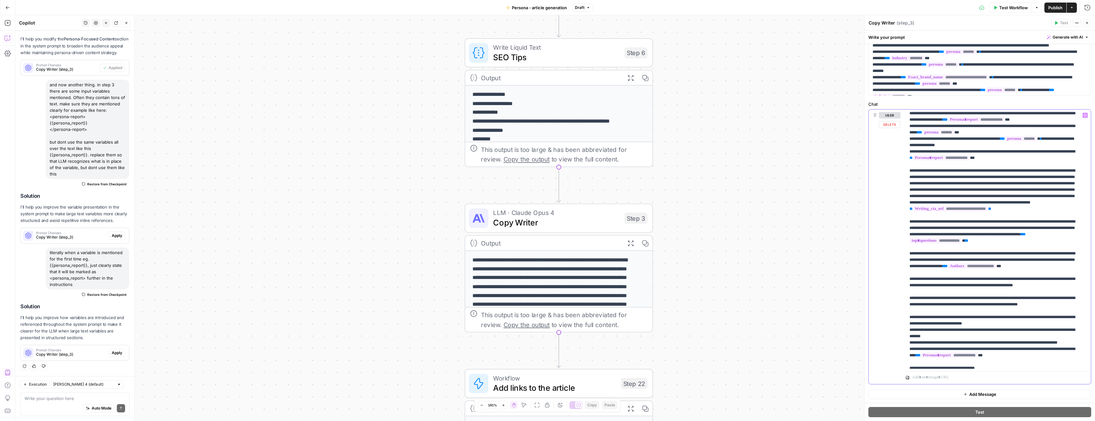
click at [1039, 64] on span "**" at bounding box center [1037, 62] width 5 height 4
drag, startPoint x: 944, startPoint y: 204, endPoint x: 973, endPoint y: 205, distance: 28.6
click at [966, 71] on span "**********" at bounding box center [937, 68] width 57 height 5
copy span "**********"
click at [1039, 64] on span "**" at bounding box center [1037, 62] width 5 height 4
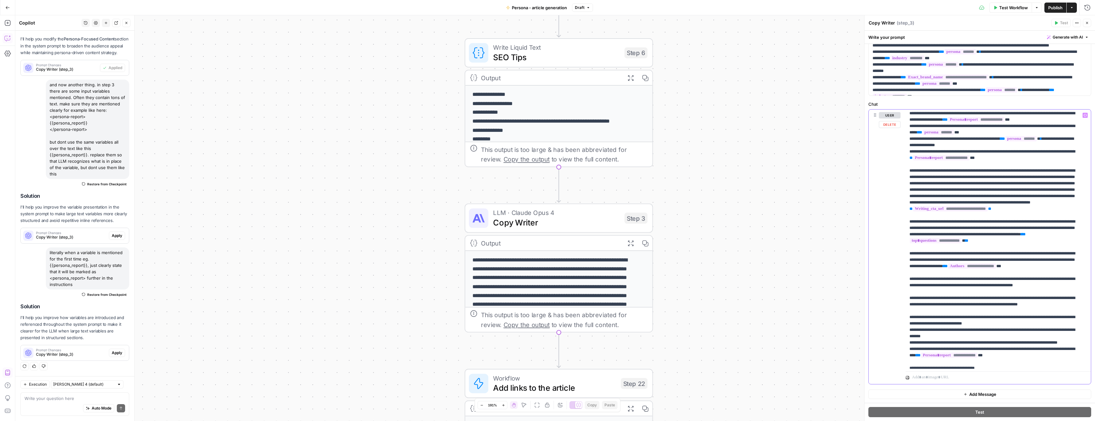
click at [1072, 196] on p "**********" at bounding box center [993, 161] width 168 height 2151
drag, startPoint x: 910, startPoint y: 204, endPoint x: 943, endPoint y: 203, distance: 33.4
click at [943, 203] on p "**********" at bounding box center [993, 161] width 168 height 2151
copy p "**********"
click at [1021, 202] on p "**********" at bounding box center [993, 161] width 168 height 2151
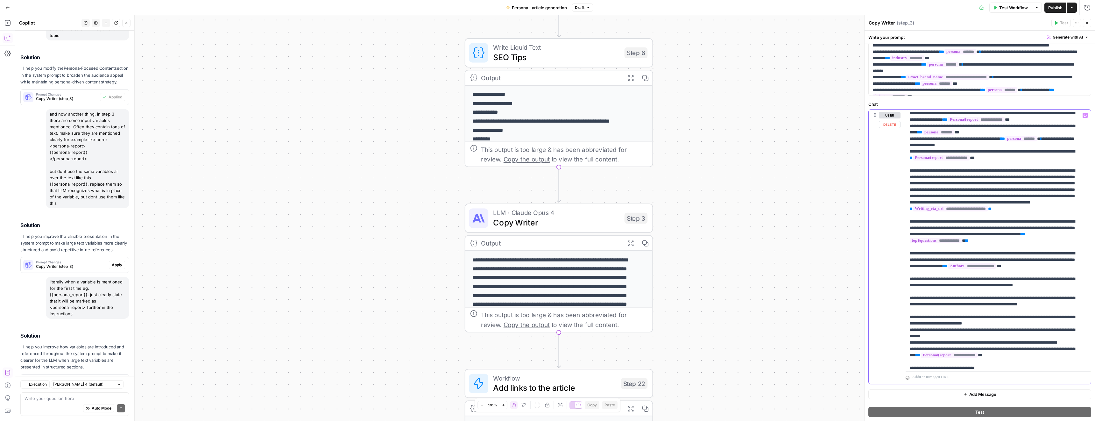
scroll to position [170, 0]
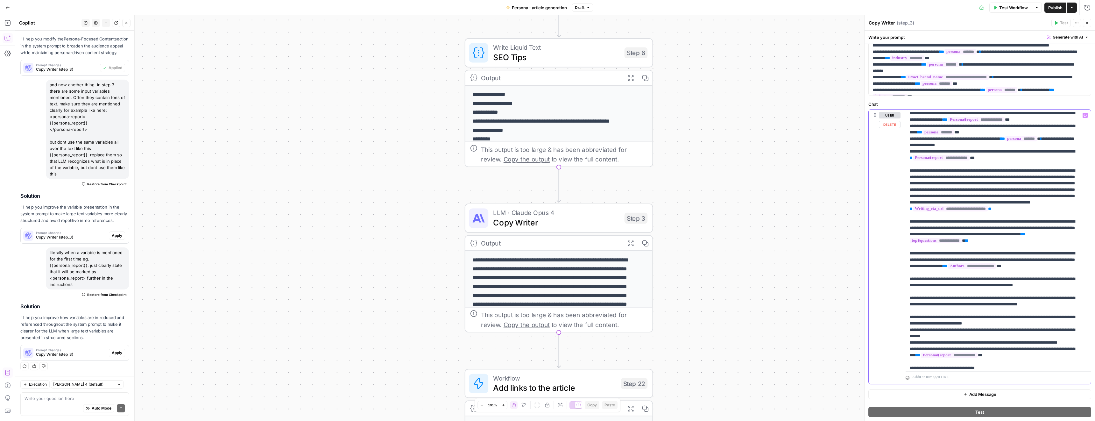
click at [1024, 202] on p "**********" at bounding box center [993, 164] width 168 height 2157
click at [1032, 202] on p "**********" at bounding box center [993, 164] width 168 height 2157
type input "persona_repor"
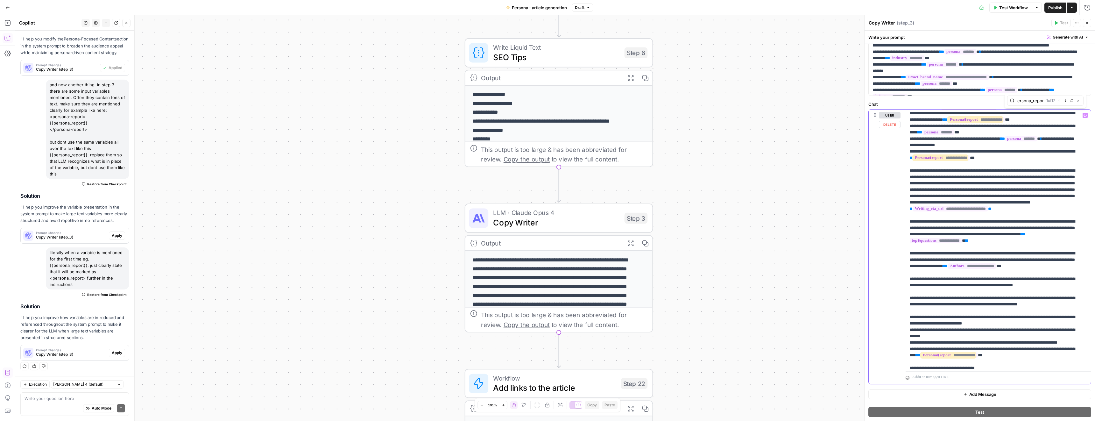
scroll to position [0, 0]
drag, startPoint x: 979, startPoint y: 215, endPoint x: 1054, endPoint y: 216, distance: 75.4
click at [1054, 216] on p "**********" at bounding box center [993, 164] width 168 height 2157
drag, startPoint x: 1040, startPoint y: 227, endPoint x: 981, endPoint y: 234, distance: 59.6
click at [981, 234] on p "**********" at bounding box center [993, 164] width 168 height 2157
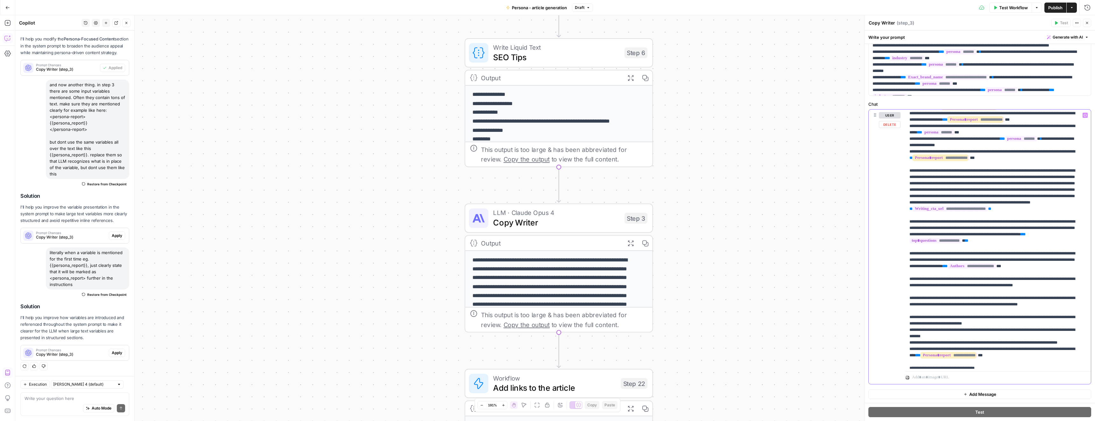
drag, startPoint x: 997, startPoint y: 248, endPoint x: 1074, endPoint y: 245, distance: 76.4
click at [1074, 245] on p "**********" at bounding box center [993, 164] width 168 height 2157
drag, startPoint x: 992, startPoint y: 259, endPoint x: 1067, endPoint y: 261, distance: 75.4
click at [1067, 261] on p "**********" at bounding box center [993, 164] width 168 height 2157
drag, startPoint x: 965, startPoint y: 297, endPoint x: 1041, endPoint y: 301, distance: 76.1
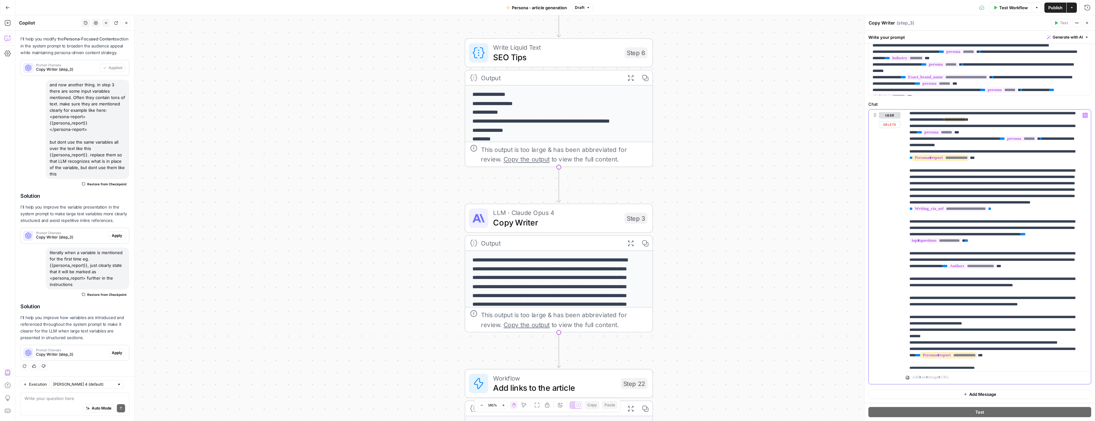
click at [1041, 301] on p "**********" at bounding box center [993, 164] width 168 height 2157
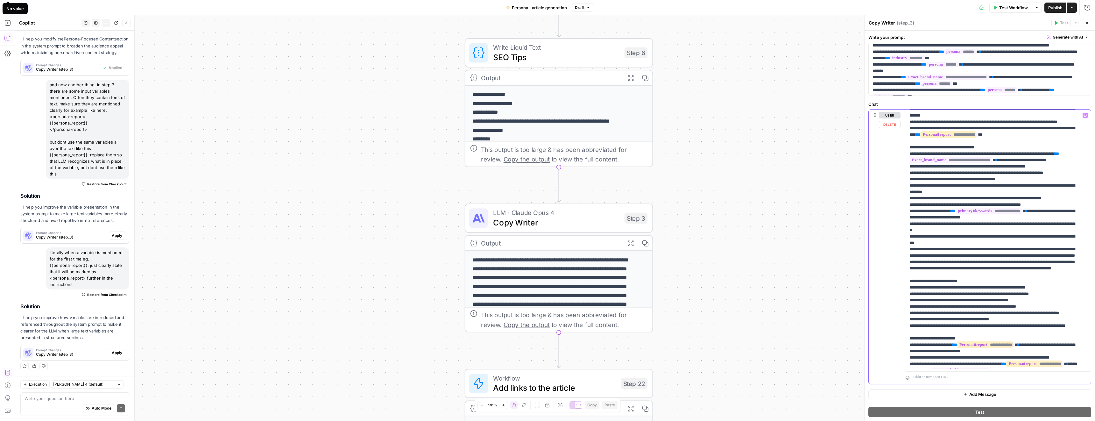
scroll to position [1290, 0]
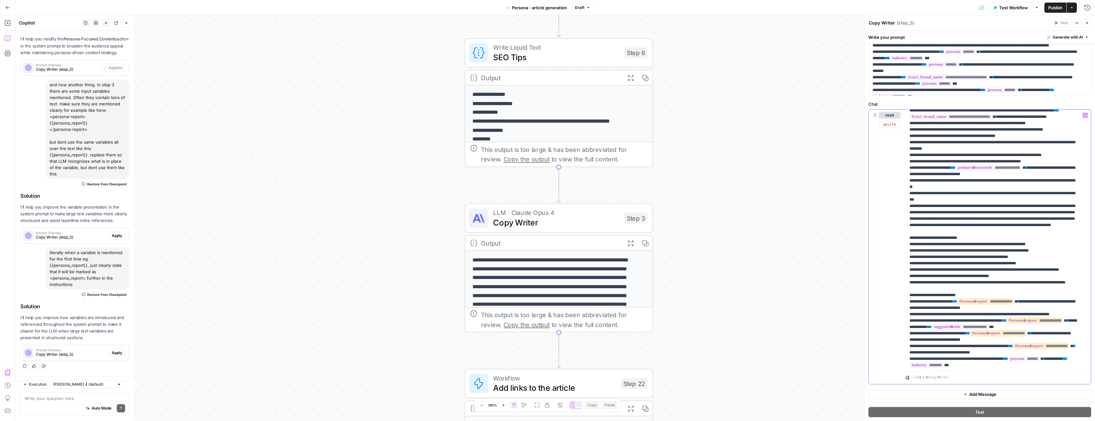
drag, startPoint x: 955, startPoint y: 258, endPoint x: 1033, endPoint y: 260, distance: 78.0
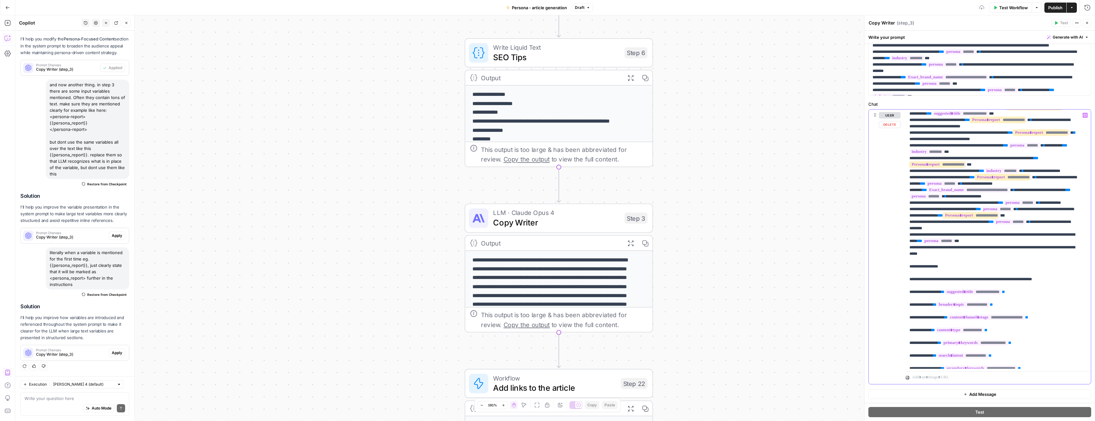
scroll to position [1565, 0]
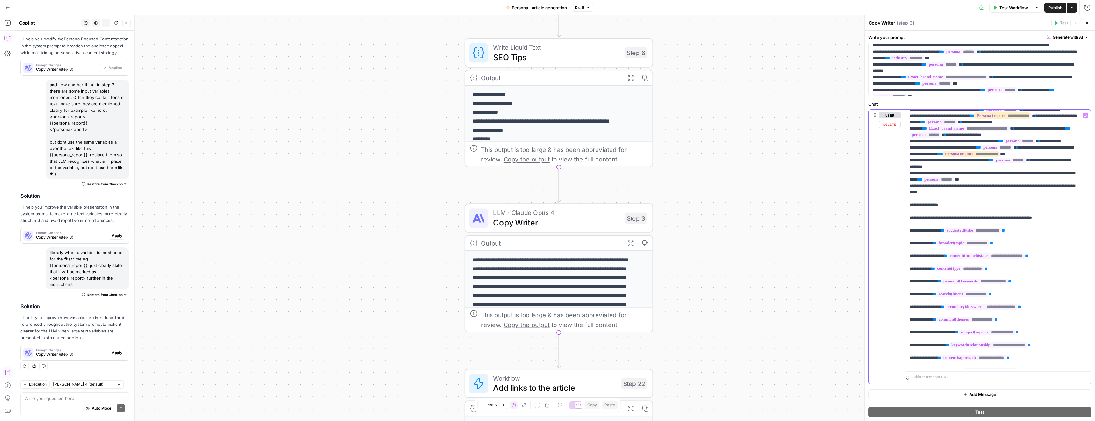
drag, startPoint x: 964, startPoint y: 225, endPoint x: 1039, endPoint y: 226, distance: 75.1
drag, startPoint x: 1026, startPoint y: 249, endPoint x: 981, endPoint y: 256, distance: 45.4
drag, startPoint x: 978, startPoint y: 263, endPoint x: 1054, endPoint y: 263, distance: 75.7
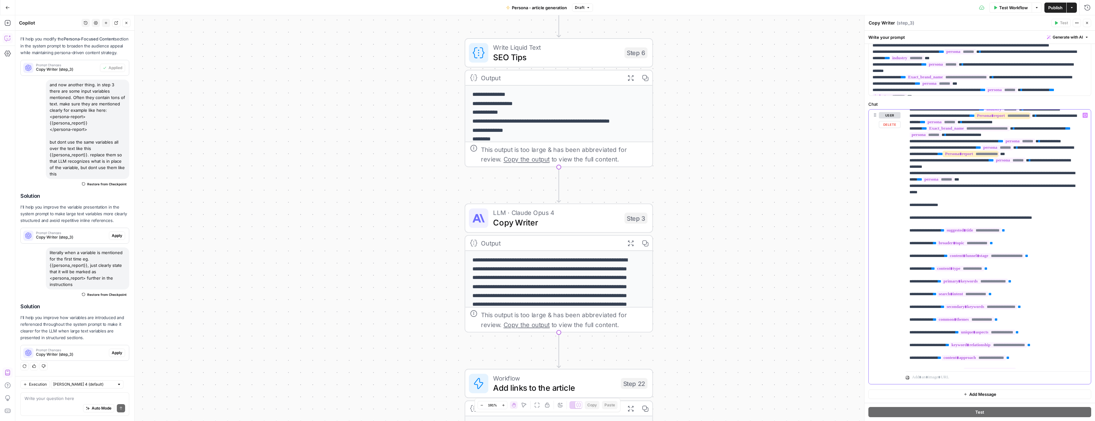
drag, startPoint x: 1040, startPoint y: 275, endPoint x: 981, endPoint y: 282, distance: 59.9
drag, startPoint x: 1056, startPoint y: 301, endPoint x: 981, endPoint y: 306, distance: 75.6
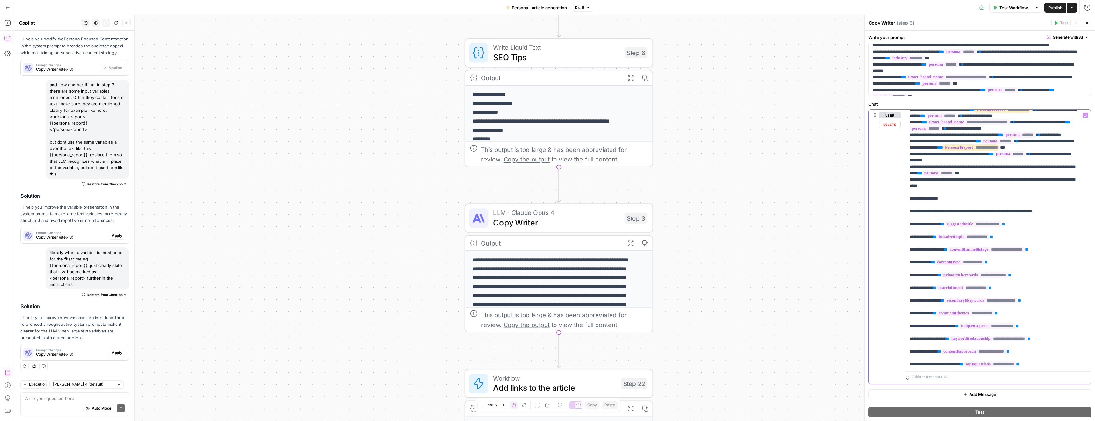
drag, startPoint x: 987, startPoint y: 326, endPoint x: 1062, endPoint y: 328, distance: 75.7
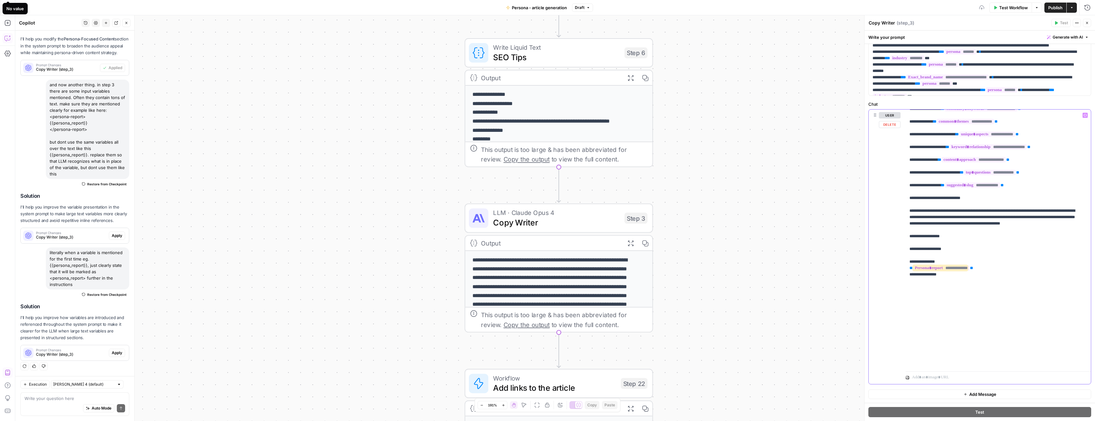
scroll to position [1760, 0]
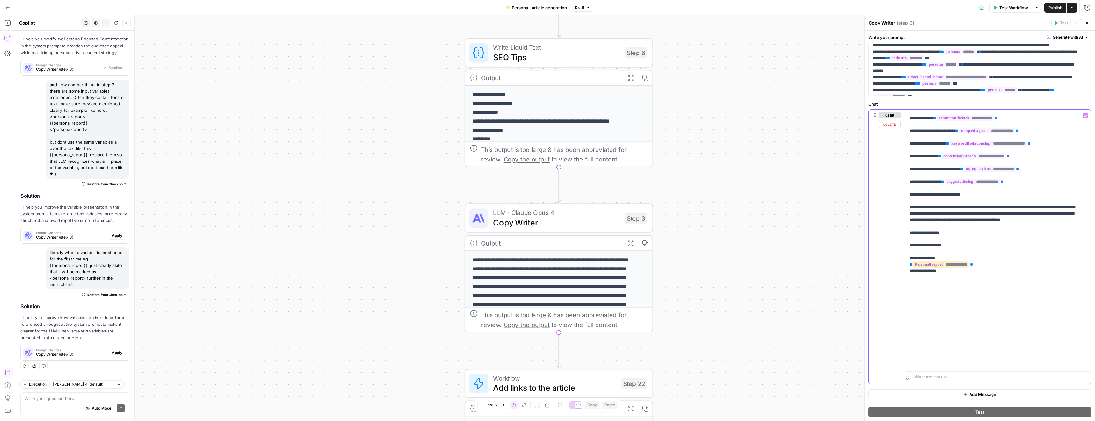
drag, startPoint x: 982, startPoint y: 176, endPoint x: 1058, endPoint y: 177, distance: 76.4
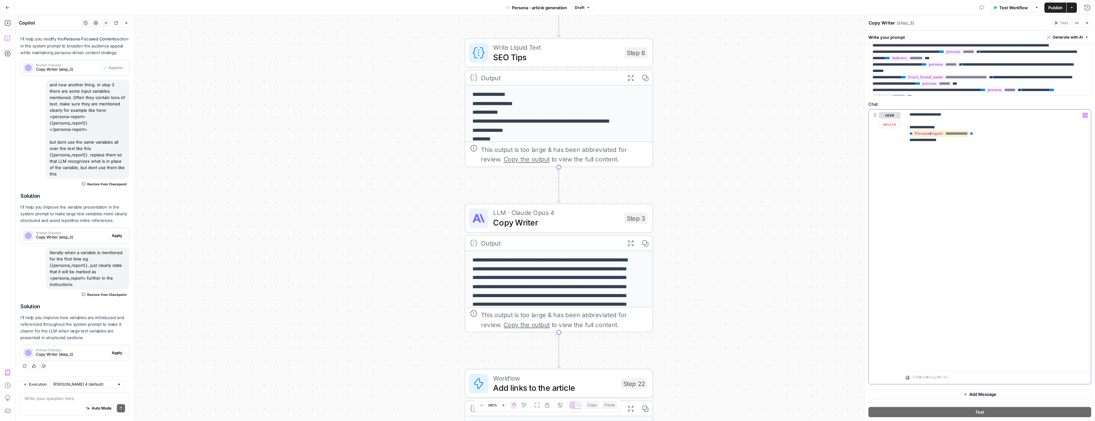
scroll to position [1897, 0]
drag, startPoint x: 946, startPoint y: 364, endPoint x: 905, endPoint y: 355, distance: 41.7
click at [905, 355] on div "**********" at bounding box center [995, 238] width 180 height 259
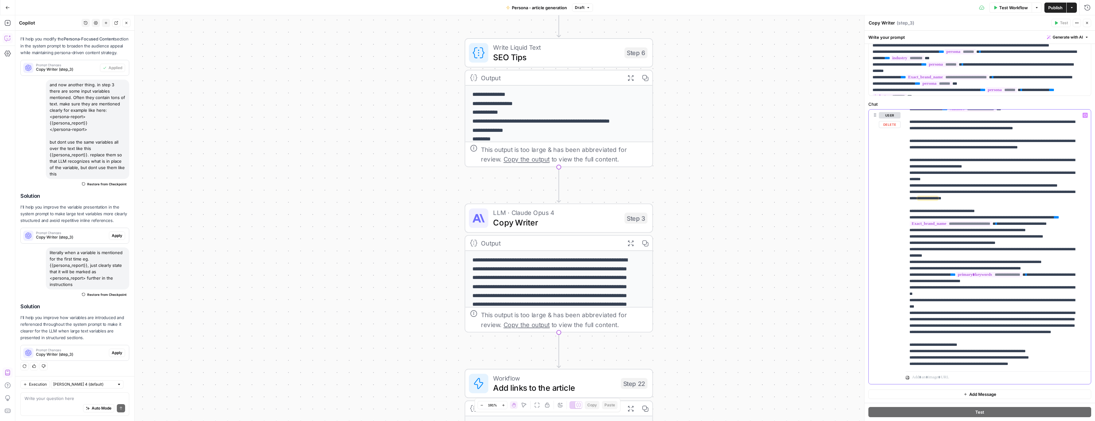
scroll to position [1200, 0]
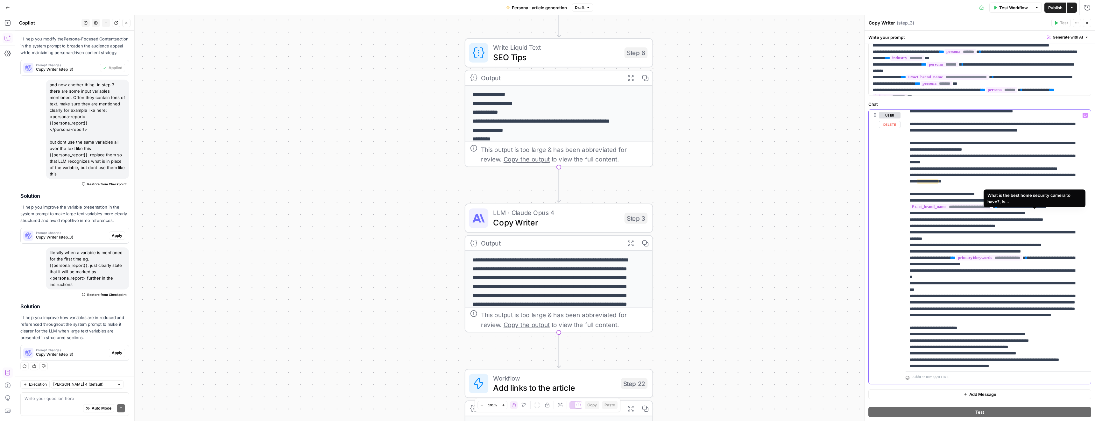
drag, startPoint x: 1036, startPoint y: 214, endPoint x: 1062, endPoint y: 215, distance: 26.4
click at [961, 69] on span "**********" at bounding box center [935, 66] width 52 height 5
type input "top_ques"
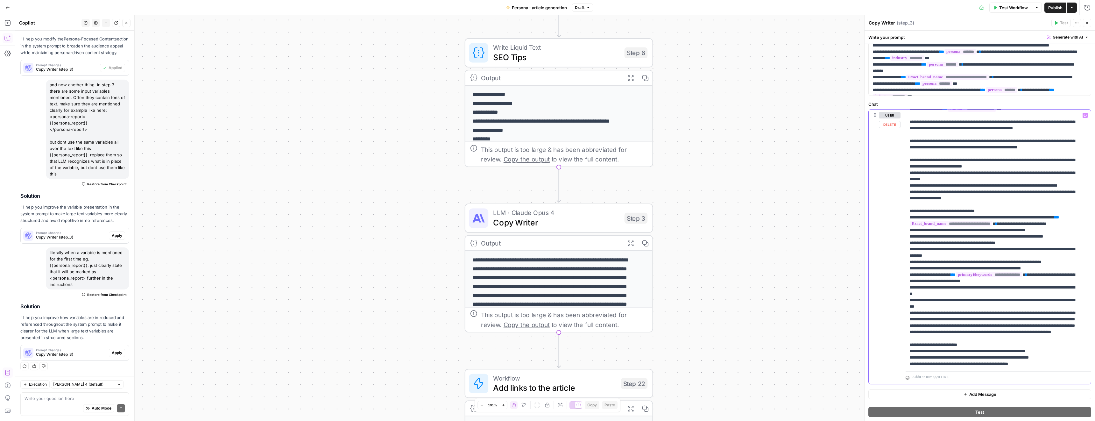
scroll to position [1170, 0]
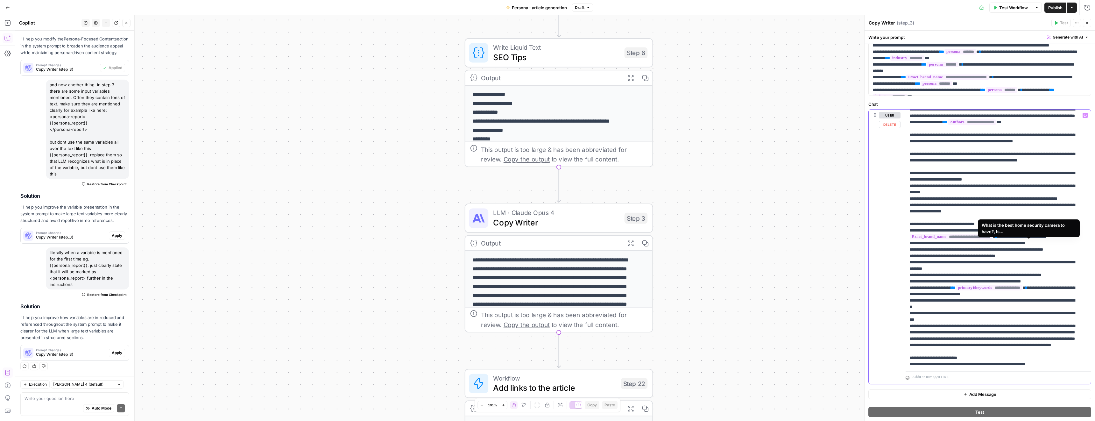
drag, startPoint x: 1036, startPoint y: 243, endPoint x: 1062, endPoint y: 245, distance: 26.1
click at [1062, 245] on p "**********" at bounding box center [993, 11] width 168 height 2138
click at [995, 253] on p "**********" at bounding box center [993, 11] width 168 height 2138
click at [987, 248] on p "**********" at bounding box center [993, 11] width 168 height 2138
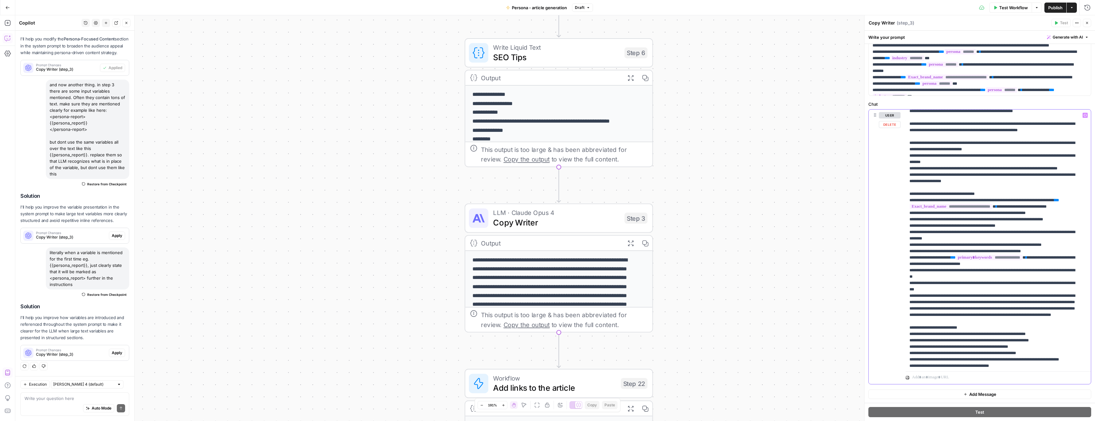
scroll to position [1202, 0]
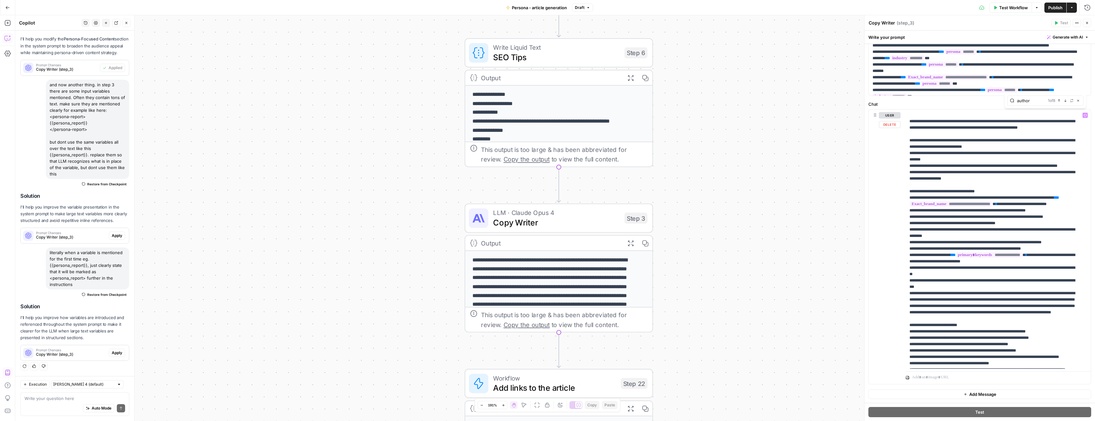
type input "author"
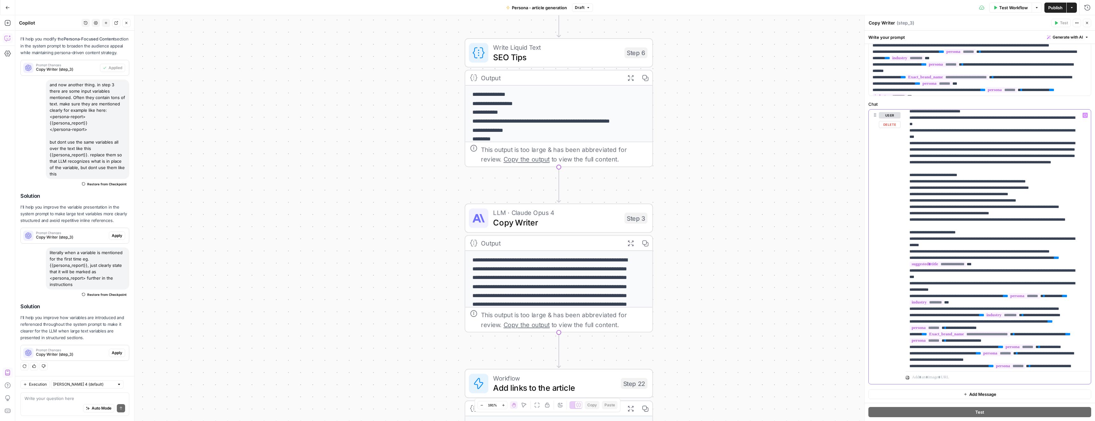
scroll to position [1382, 0]
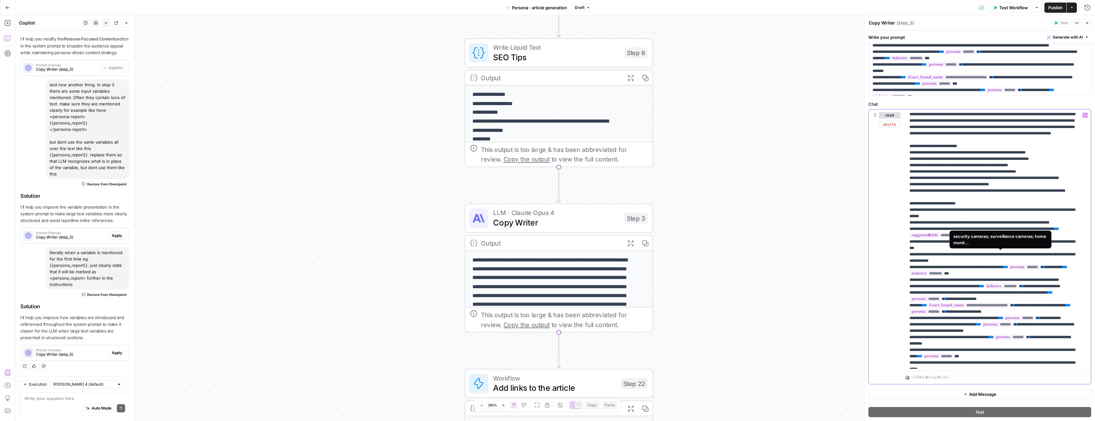
drag, startPoint x: 1003, startPoint y: 256, endPoint x: 1037, endPoint y: 256, distance: 34.0
click at [1022, 79] on span "**********" at bounding box center [988, 75] width 66 height 5
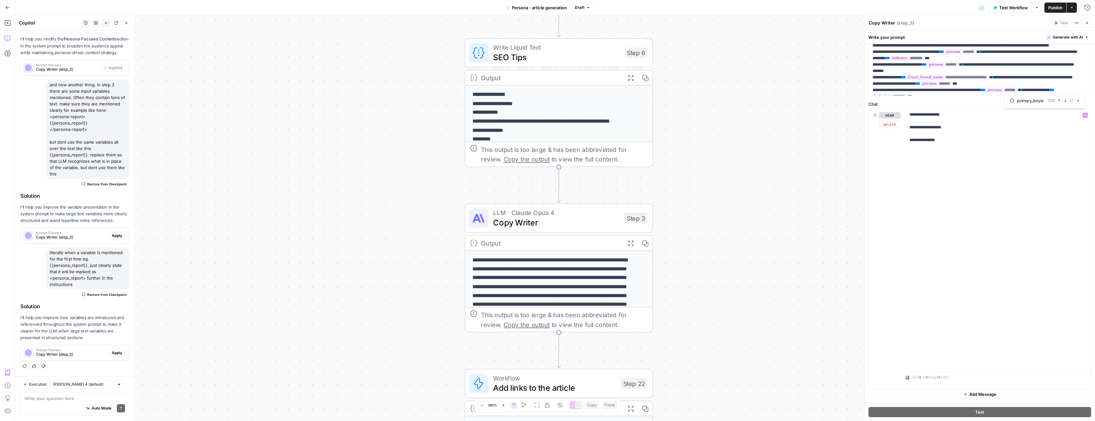
scroll to position [1884, 0]
type input "primary_keyw"
click at [1080, 101] on button "Close" at bounding box center [1077, 100] width 5 height 5
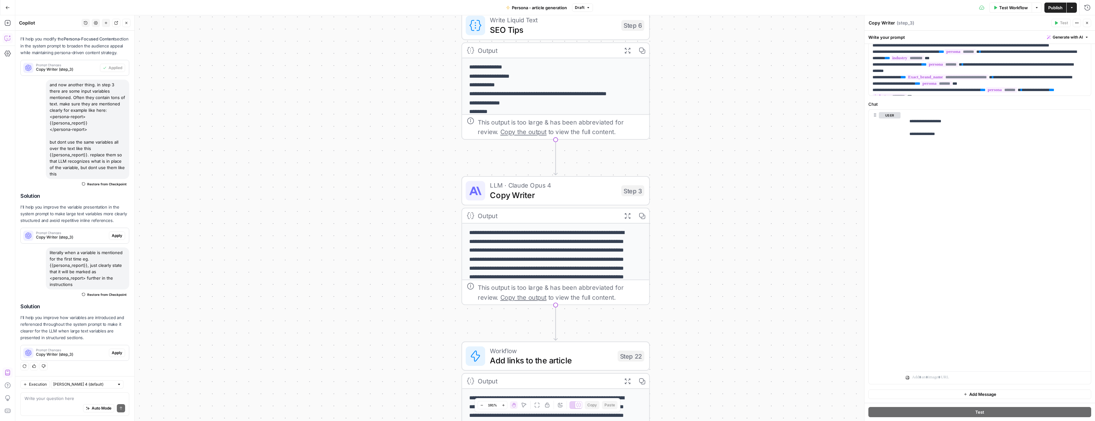
drag, startPoint x: 716, startPoint y: 148, endPoint x: 713, endPoint y: 108, distance: 40.5
click at [713, 108] on div "**********" at bounding box center [554, 217] width 1079 height 405
click at [1051, 10] on span "Publish" at bounding box center [1055, 7] width 14 height 6
click at [127, 25] on button "Close" at bounding box center [126, 23] width 8 height 8
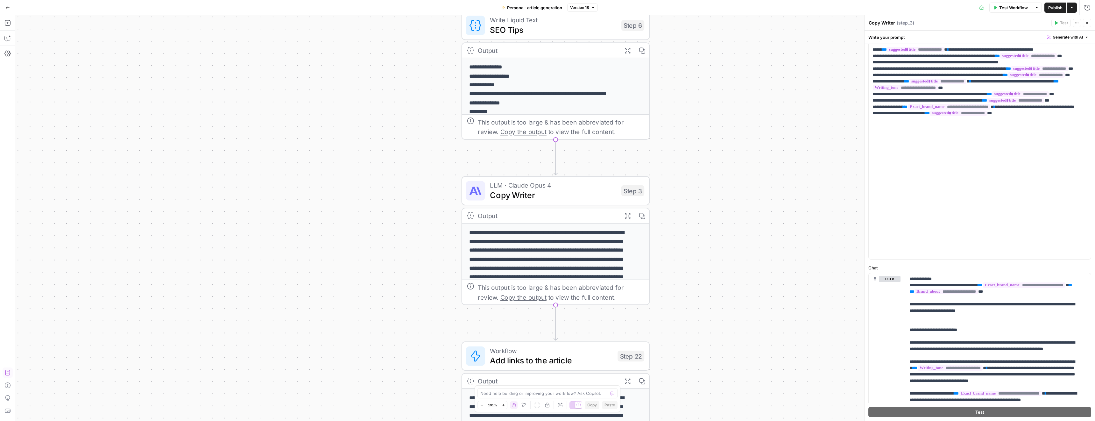
scroll to position [104, 0]
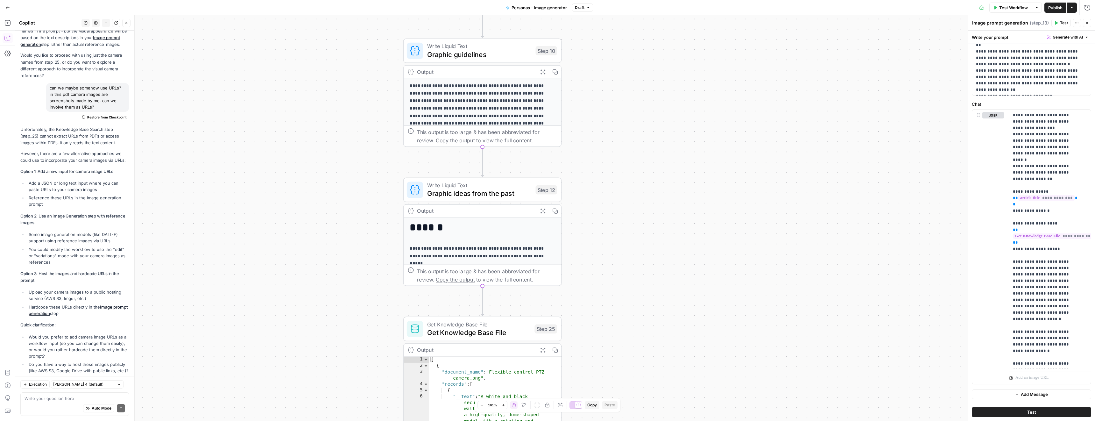
scroll to position [1825, 0]
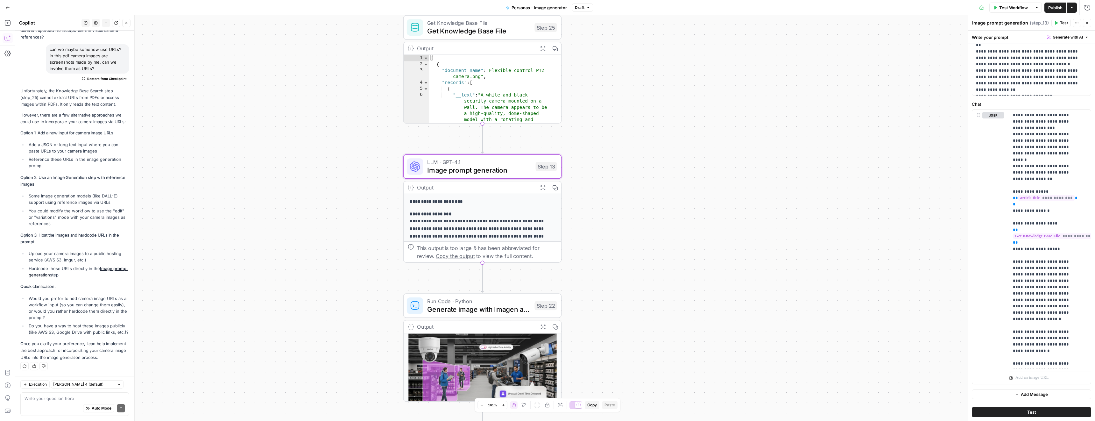
click at [521, 167] on span "Image prompt generation" at bounding box center [479, 170] width 104 height 10
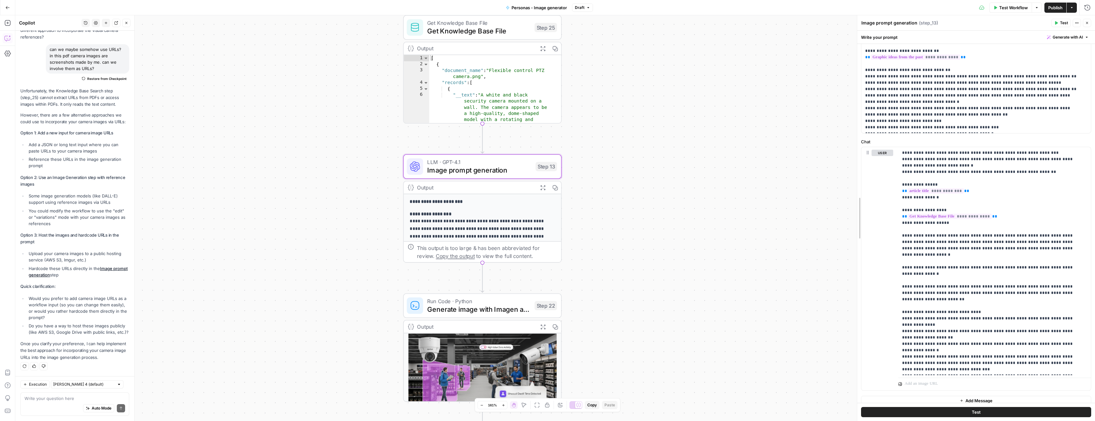
scroll to position [73, 0]
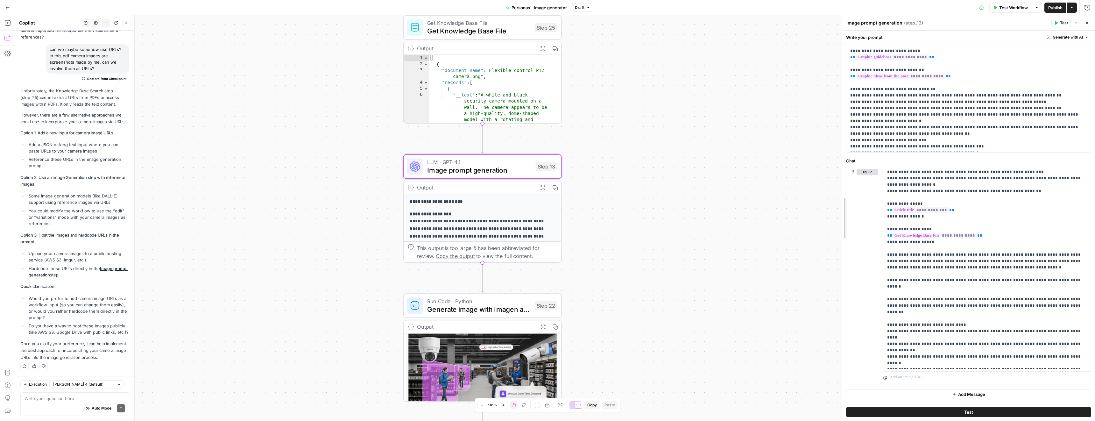
drag, startPoint x: 967, startPoint y: 346, endPoint x: 841, endPoint y: 351, distance: 125.8
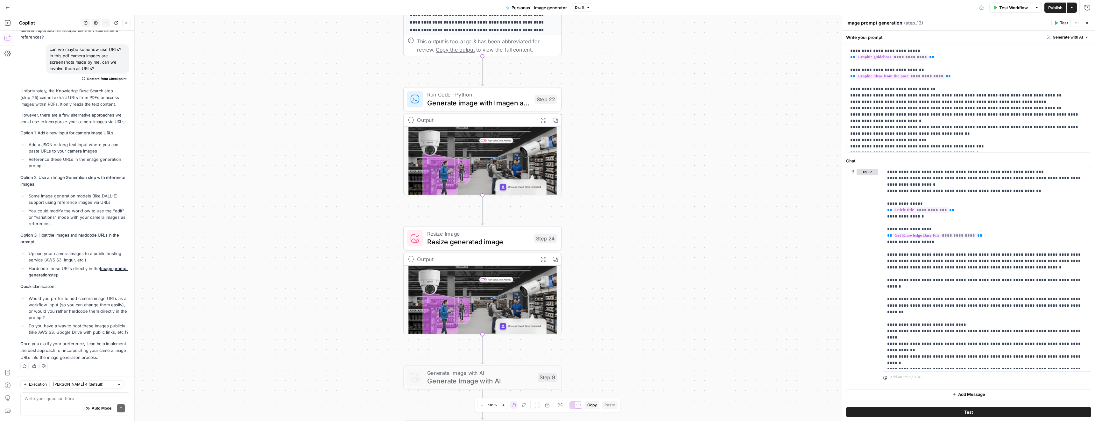
click at [442, 103] on span "Generate image with Imagen and upload to AWS bucket" at bounding box center [478, 103] width 103 height 10
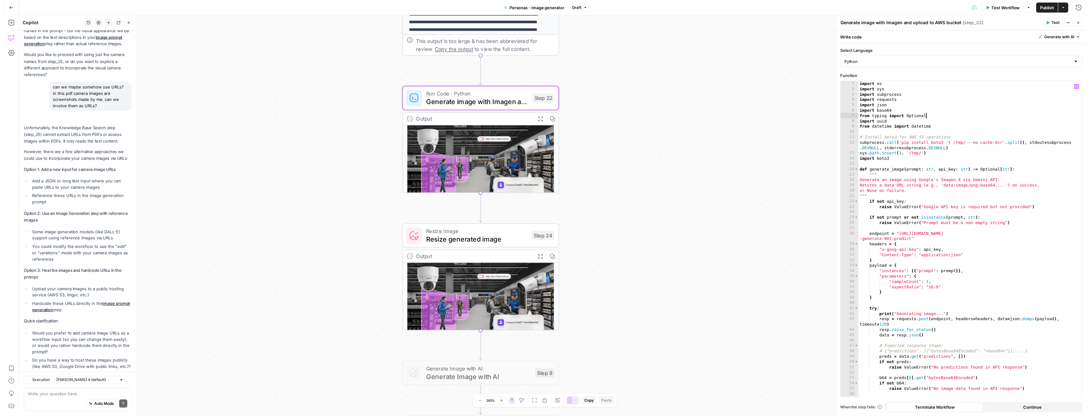
scroll to position [1825, 0]
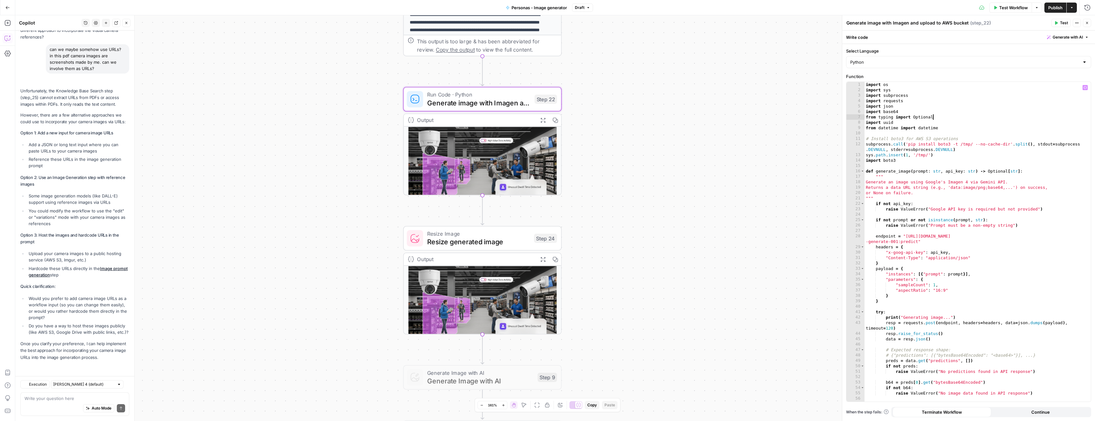
click at [1015, 117] on div "import os import sys import subprocess import requests import json import base6…" at bounding box center [974, 247] width 221 height 330
click at [943, 124] on div "import os import sys import subprocess import requests import json import base6…" at bounding box center [974, 247] width 221 height 330
type textarea "**********"
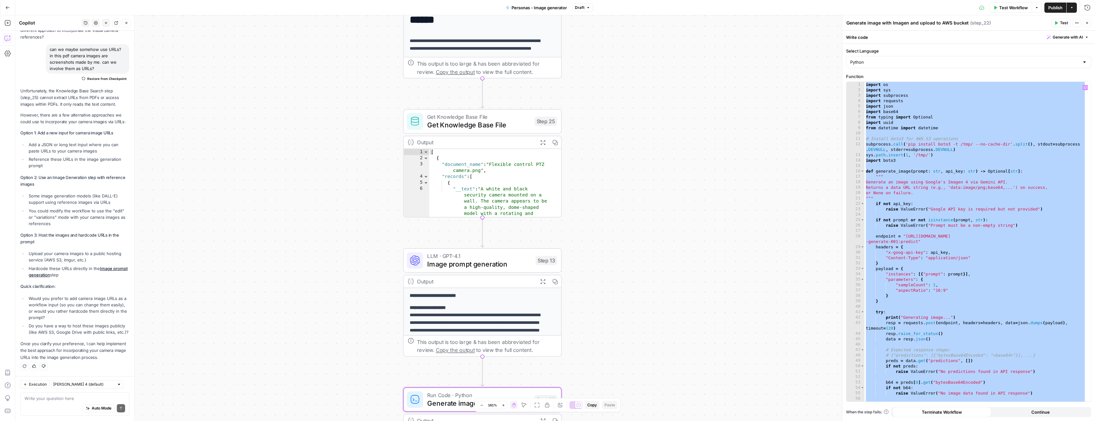
click at [462, 263] on span "Image prompt generation" at bounding box center [479, 264] width 104 height 10
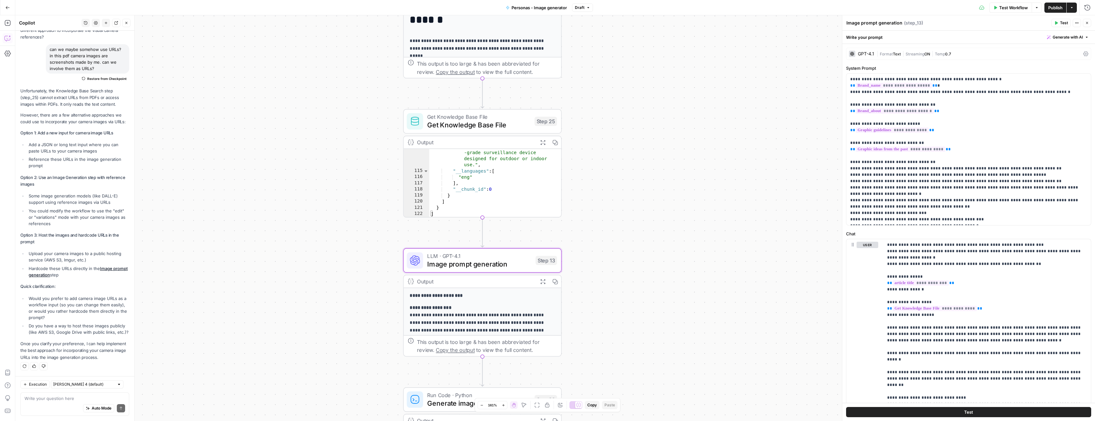
scroll to position [966, 0]
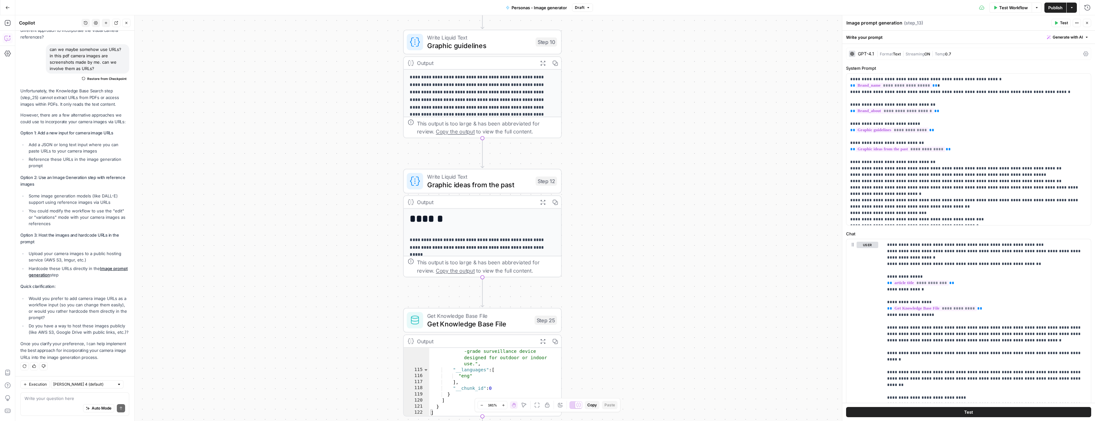
click at [1052, 10] on button "Publish" at bounding box center [1055, 8] width 22 height 10
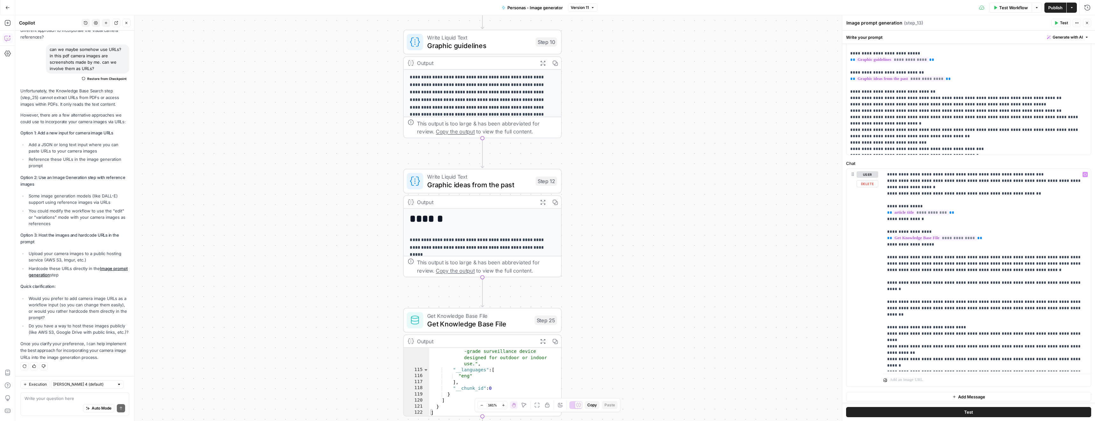
scroll to position [73, 0]
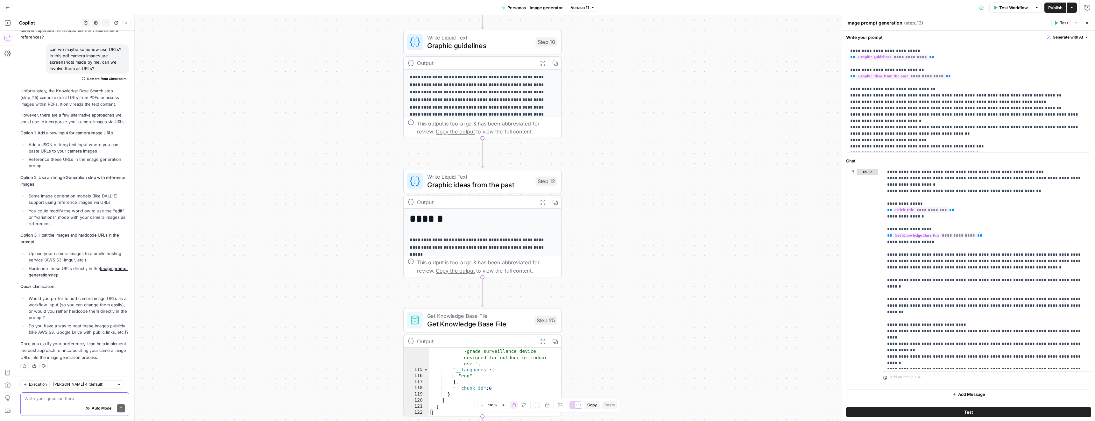
click at [59, 396] on textarea at bounding box center [74, 398] width 101 height 6
type textarea "I qNT"
click at [109, 23] on button "New chat" at bounding box center [106, 23] width 8 height 8
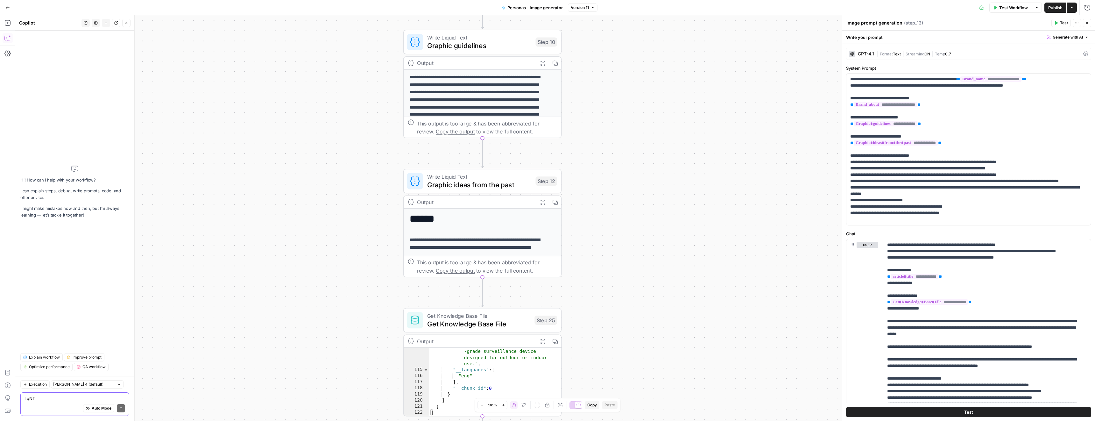
click at [45, 398] on textarea "I qNT" at bounding box center [74, 398] width 101 height 6
click at [120, 398] on textarea "I want to edit this workflow. Currently the image generation prompt doesnt work…" at bounding box center [74, 394] width 101 height 13
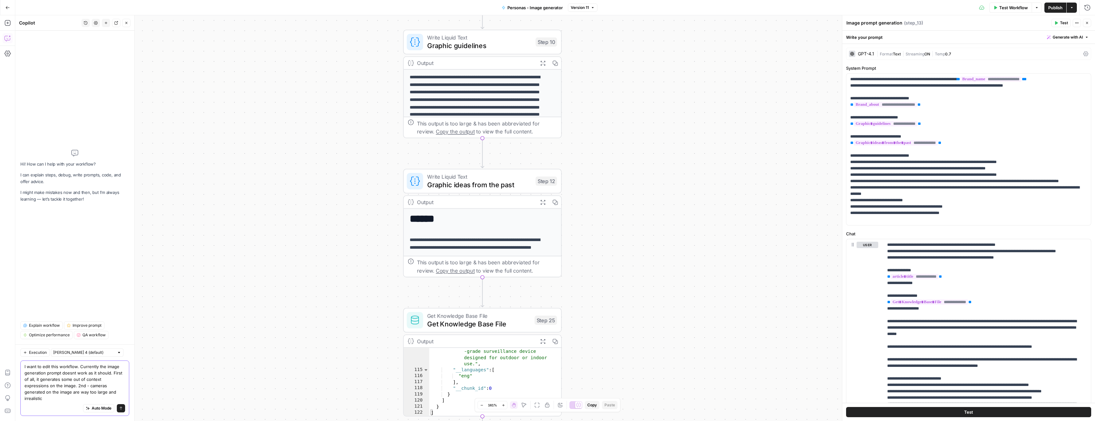
click at [84, 398] on textarea "I want to edit this workflow. Currently the image generation prompt doesnt work…" at bounding box center [74, 382] width 101 height 38
click at [107, 399] on textarea "I want to edit this workflow. Currently the image generation prompt doesnt work…" at bounding box center [74, 382] width 101 height 38
type textarea "I want to edit this workflow. Currently the image generation prompt doesnt work…"
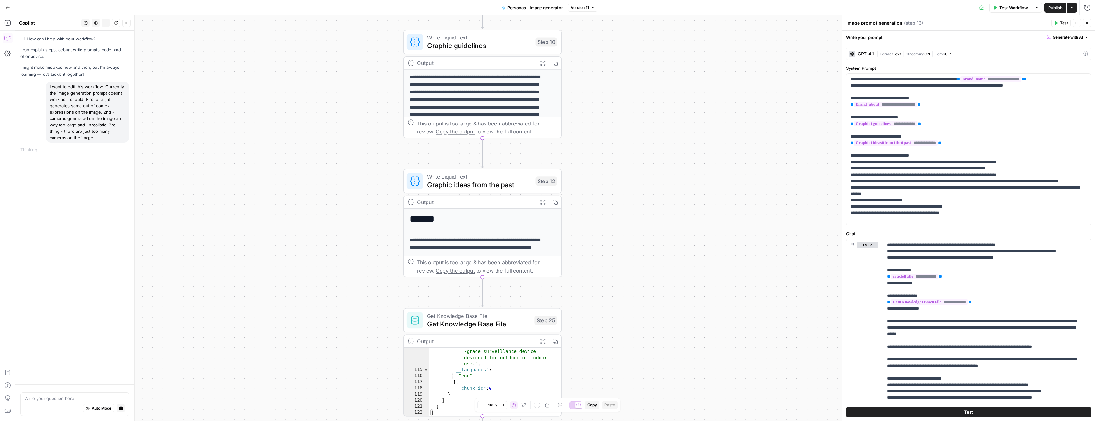
click at [540, 62] on icon "button" at bounding box center [543, 63] width 6 height 6
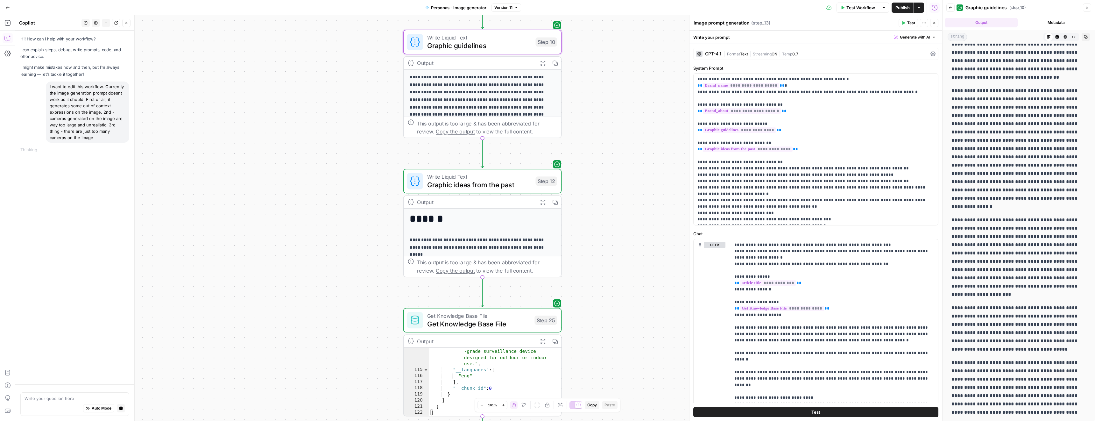
scroll to position [67, 0]
click at [477, 186] on span "Graphic ideas from the past" at bounding box center [479, 184] width 104 height 10
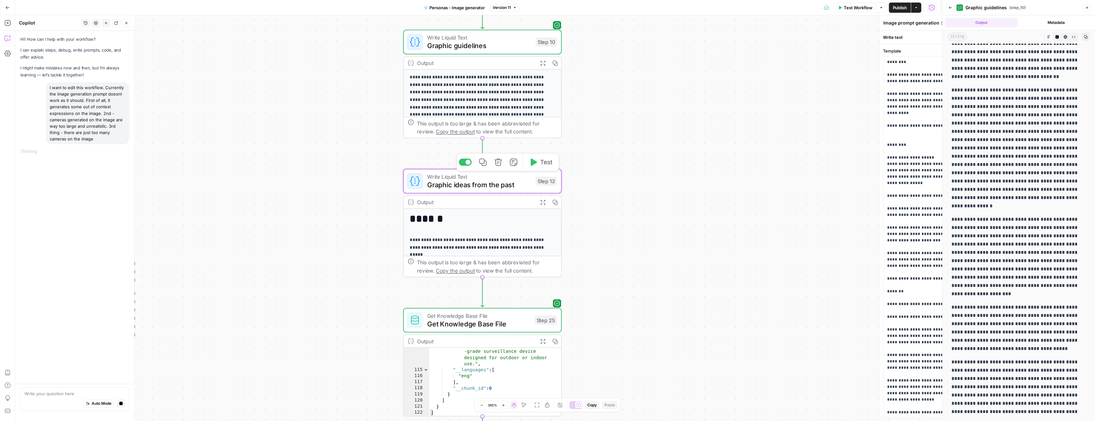
type textarea "Graphic ideas from the past"
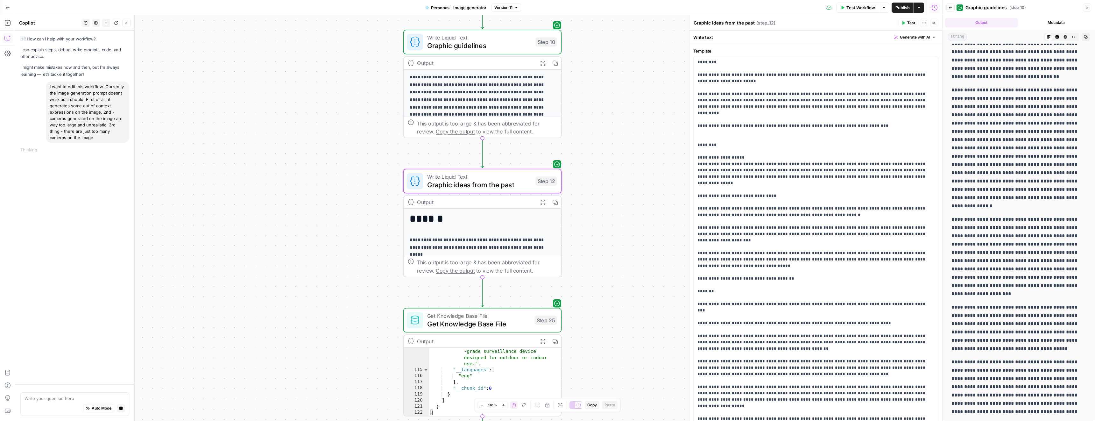
click at [541, 201] on icon "button" at bounding box center [543, 202] width 6 height 6
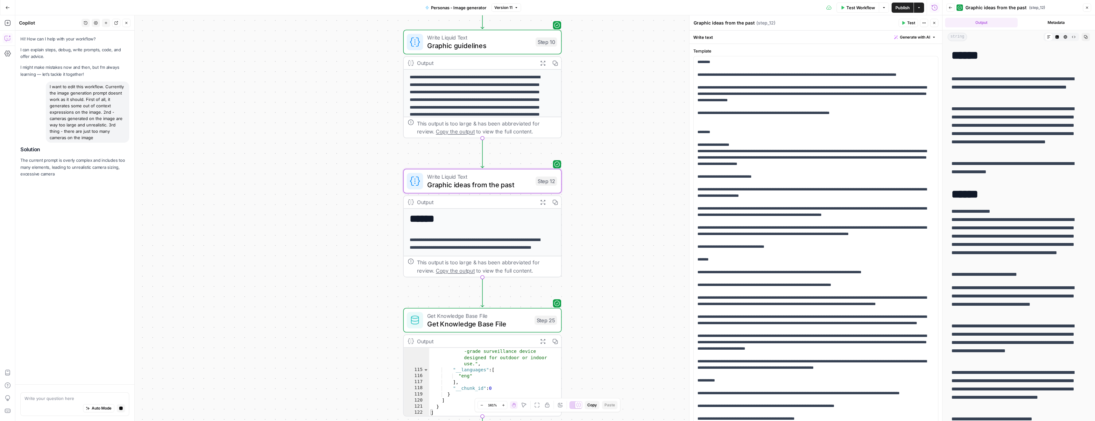
click at [1085, 8] on icon "button" at bounding box center [1087, 8] width 4 height 4
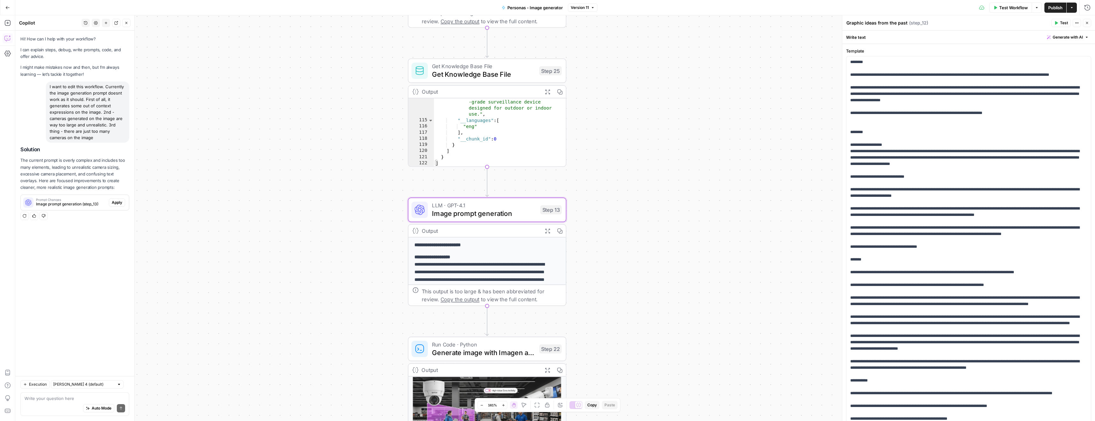
click at [120, 203] on span "Apply" at bounding box center [117, 202] width 10 height 6
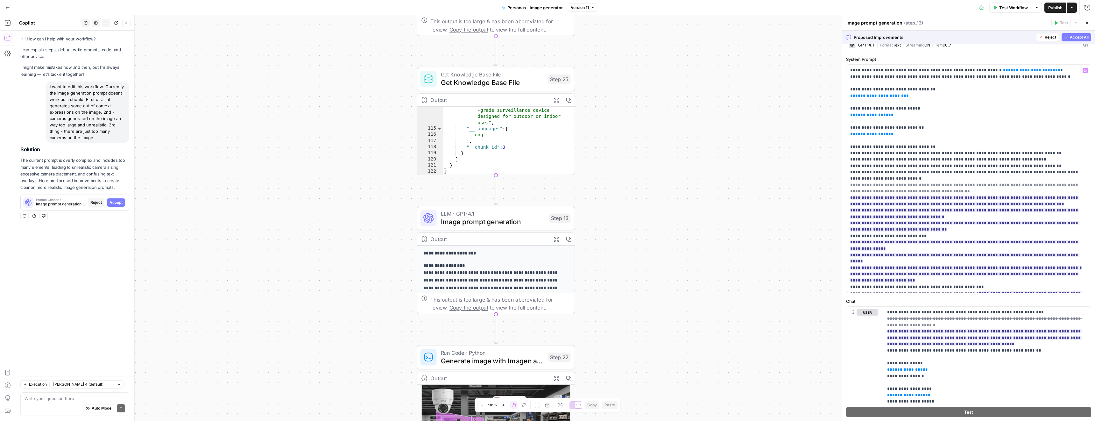
scroll to position [10, 0]
click at [933, 247] on ins "**********" at bounding box center [966, 260] width 232 height 42
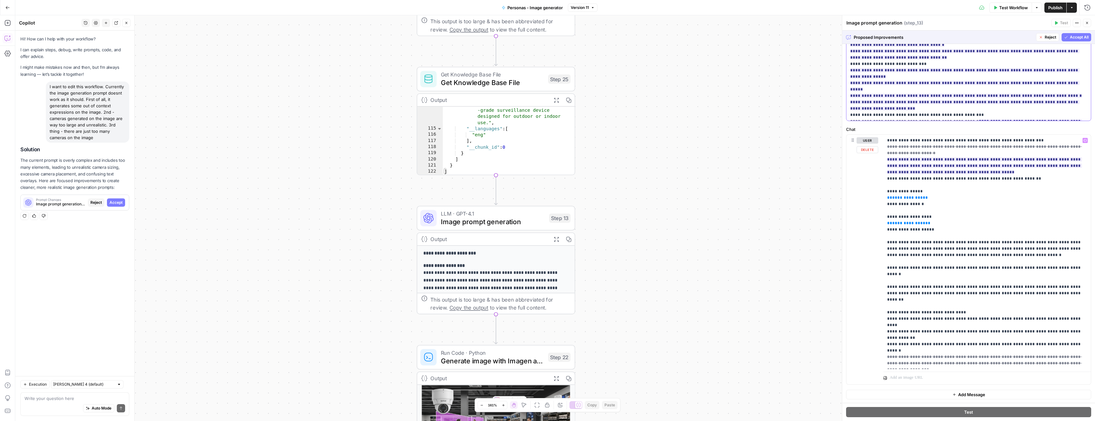
scroll to position [181, 0]
click at [122, 202] on span "Accept" at bounding box center [115, 202] width 13 height 6
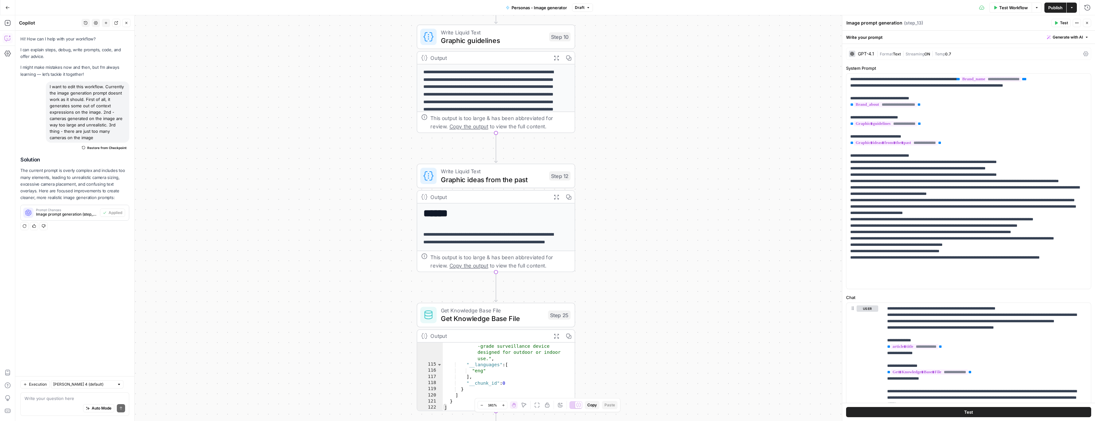
click at [478, 182] on span "Graphic ideas from the past" at bounding box center [493, 179] width 104 height 10
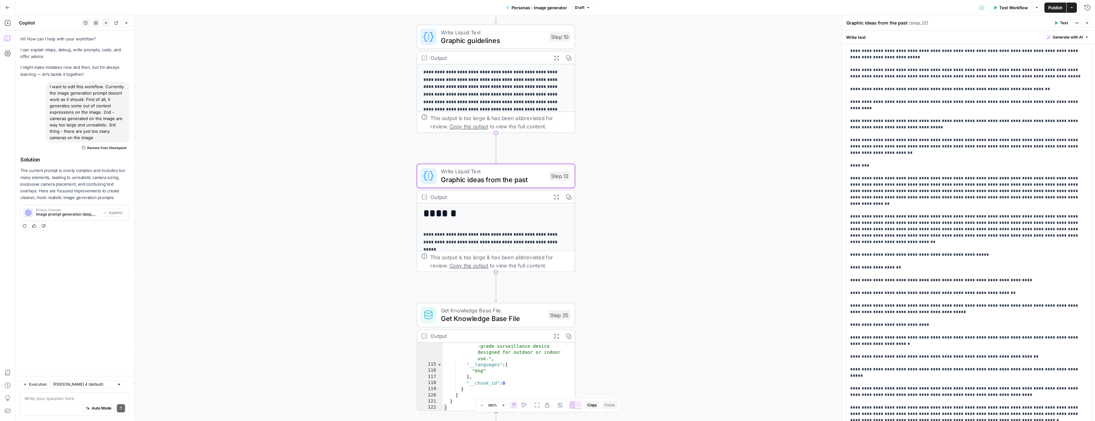
scroll to position [736, 0]
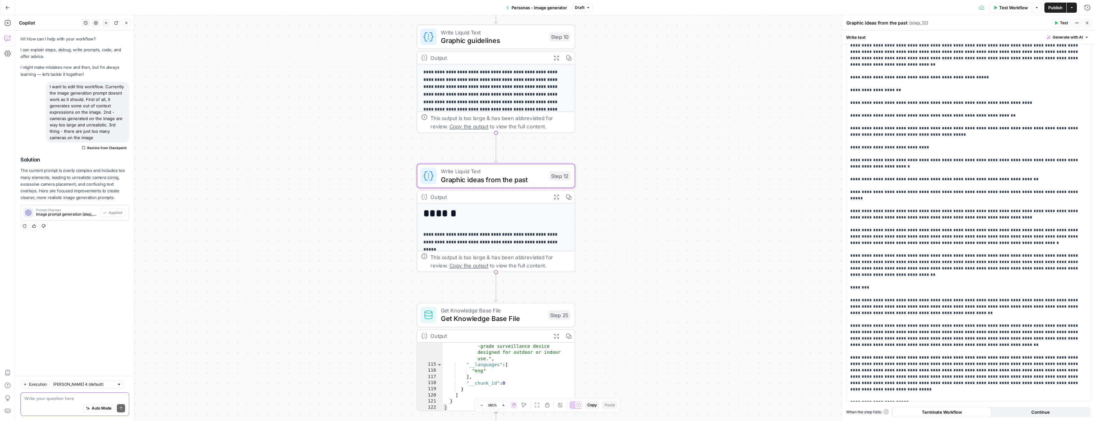
click at [50, 398] on textarea at bounding box center [74, 398] width 101 height 6
type textarea "I think currently prompt generation step relays too much on step 12 output. We …"
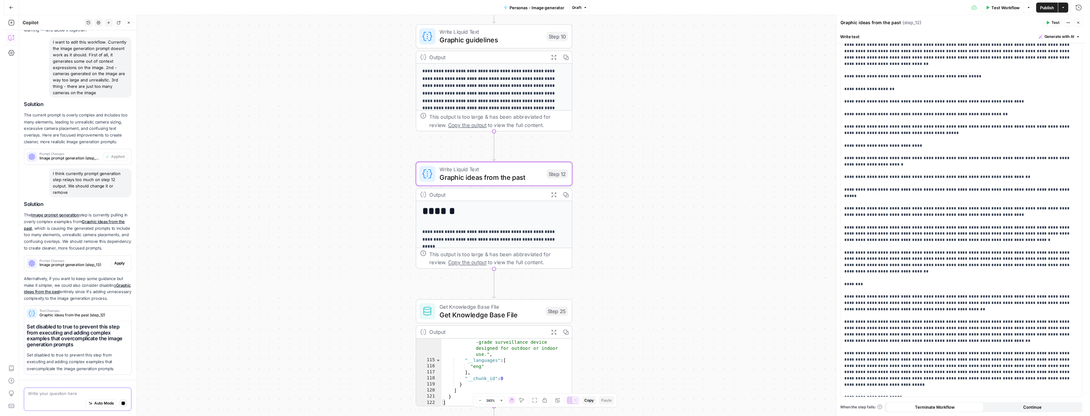
scroll to position [32, 0]
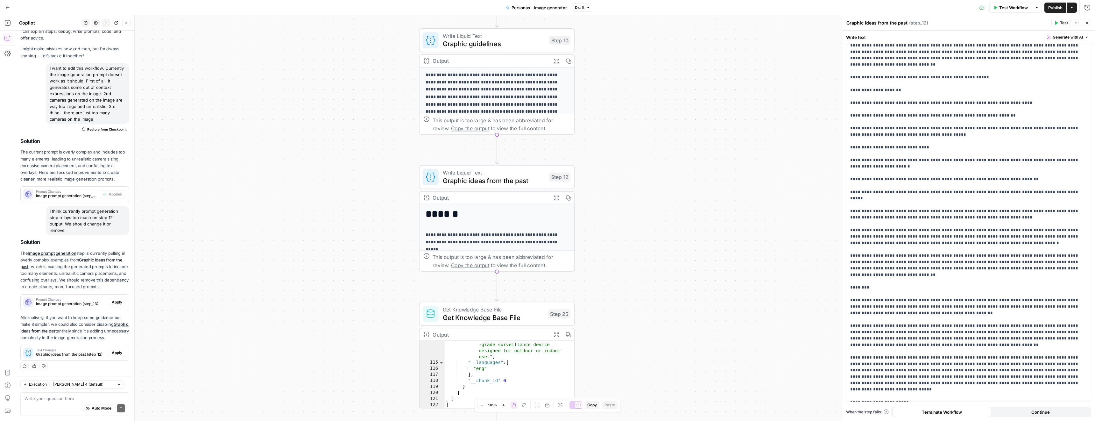
click at [113, 299] on span "Apply" at bounding box center [117, 302] width 10 height 6
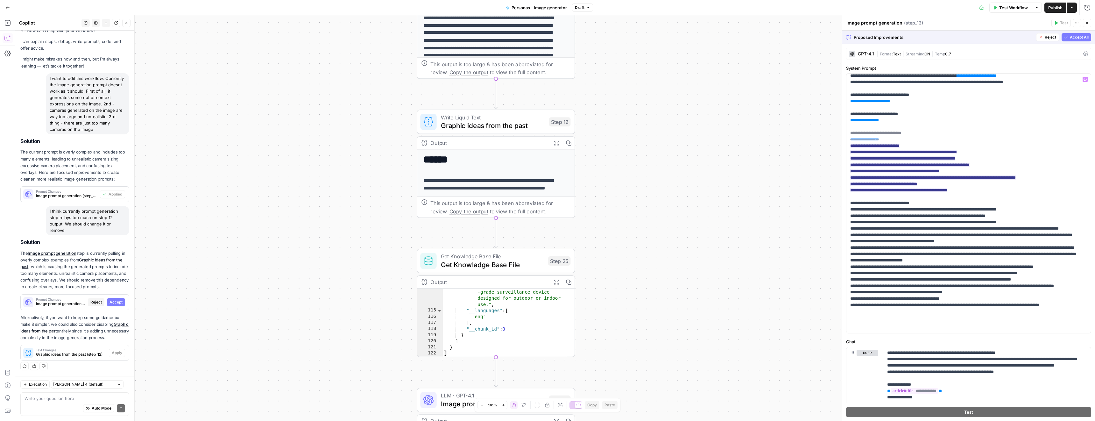
scroll to position [0, 0]
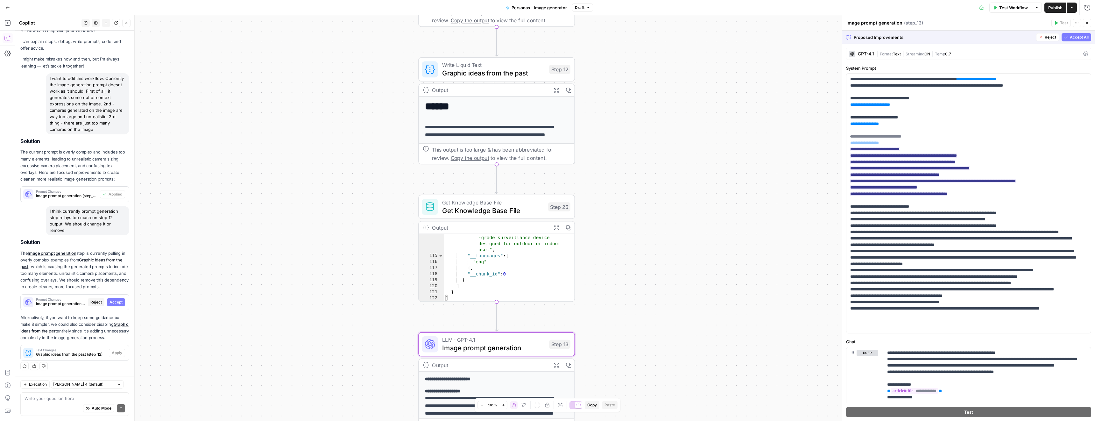
click at [115, 299] on span "Accept" at bounding box center [115, 302] width 13 height 6
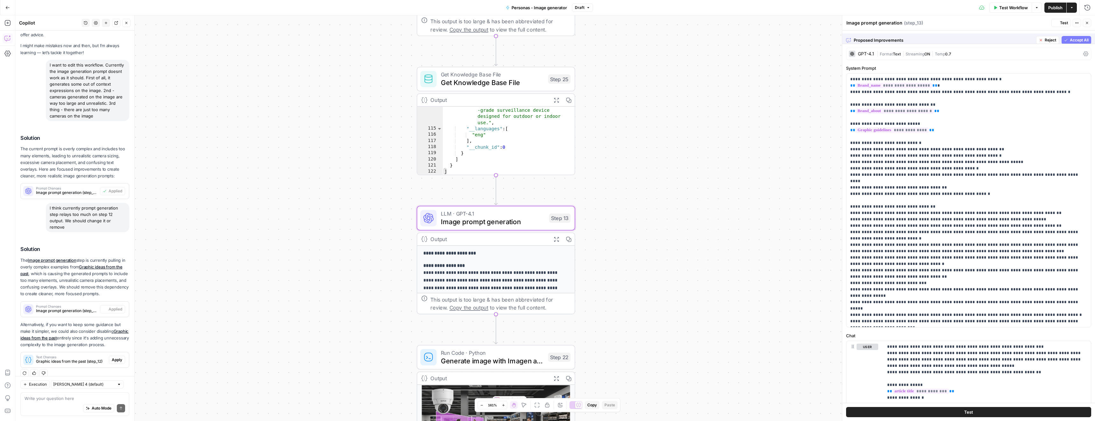
scroll to position [42, 0]
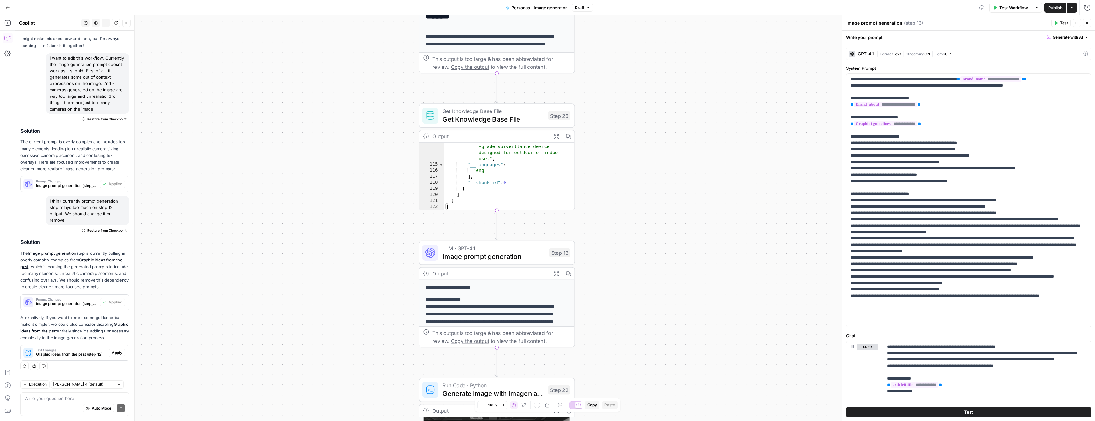
click at [113, 351] on span "Apply" at bounding box center [117, 353] width 10 height 6
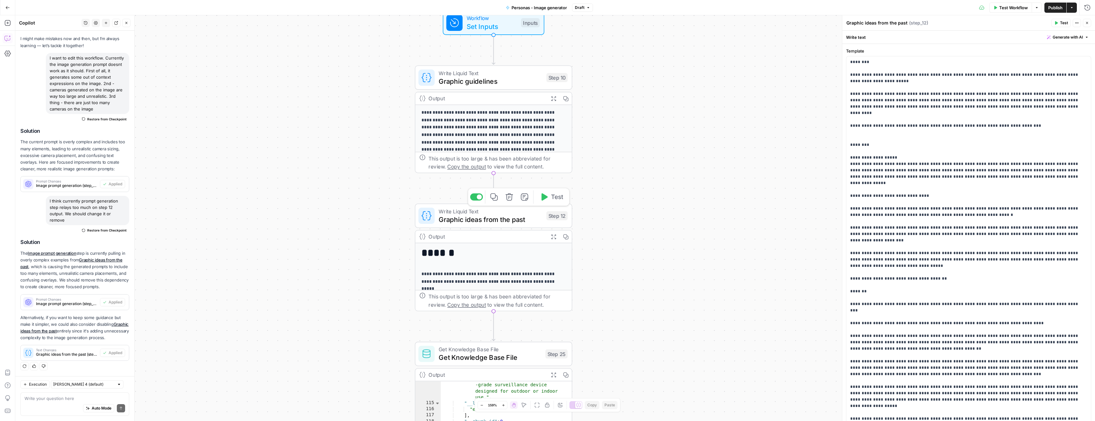
click at [474, 199] on div at bounding box center [476, 196] width 13 height 7
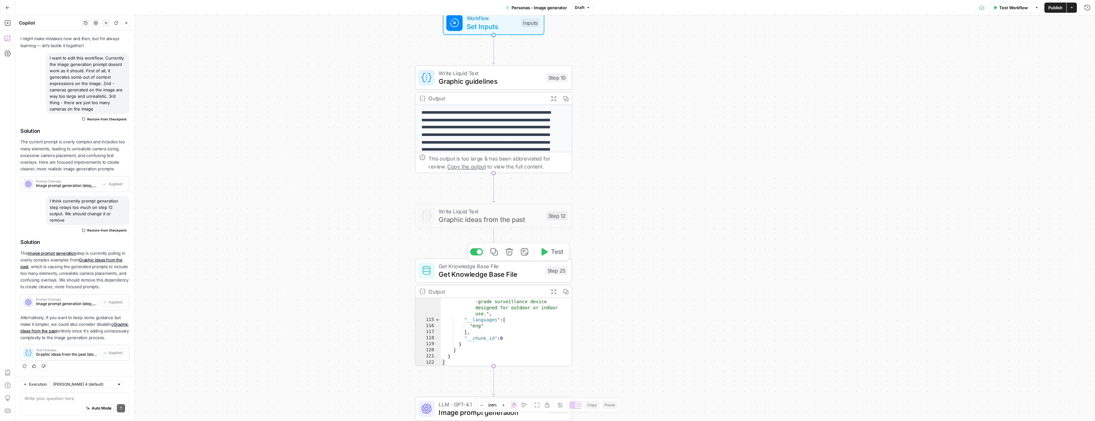
click at [494, 272] on span "Get Knowledge Base File" at bounding box center [489, 274] width 102 height 10
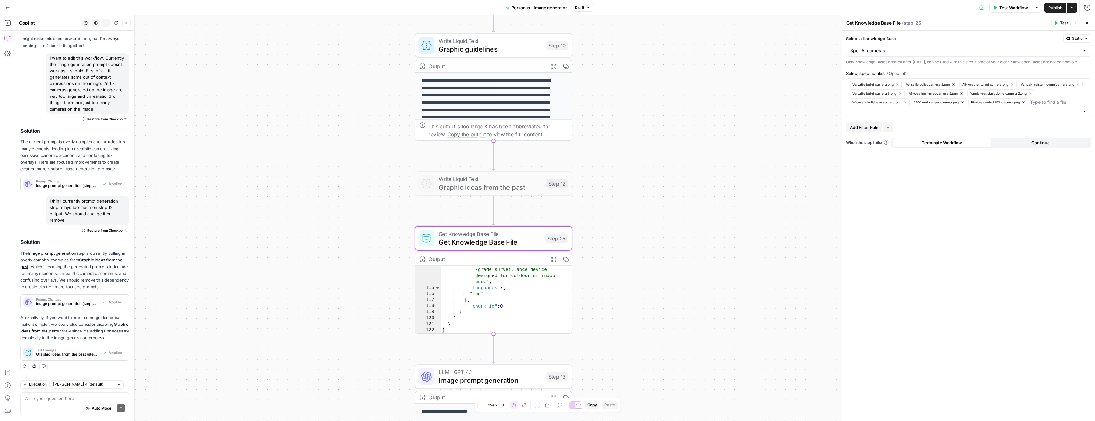
click at [533, 371] on span "LLM · GPT-4.1" at bounding box center [489, 371] width 103 height 8
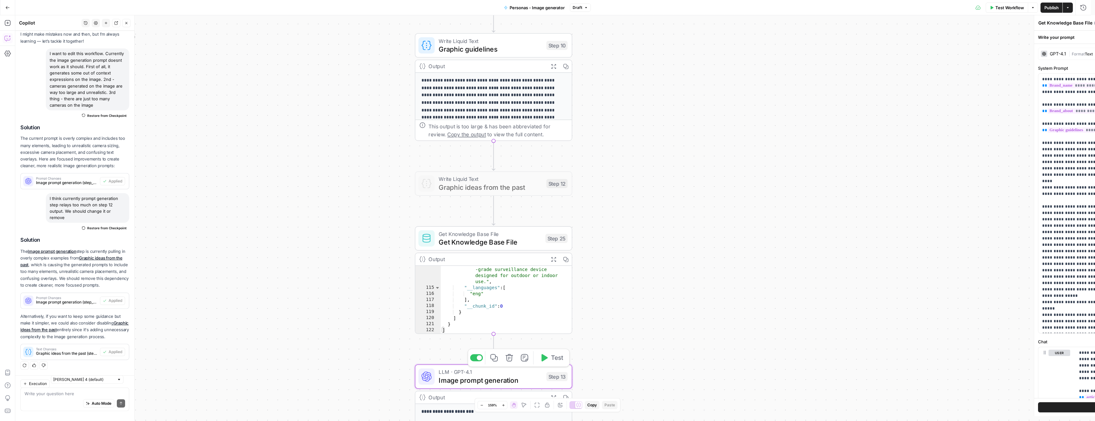
type textarea "Image prompt generation"
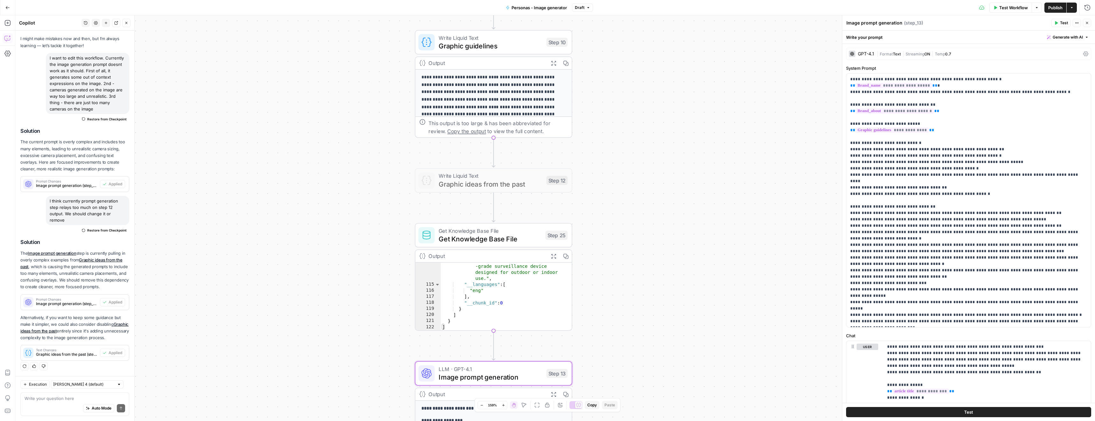
click at [1058, 7] on span "Publish" at bounding box center [1055, 7] width 14 height 6
click at [974, 181] on p "**********" at bounding box center [966, 200] width 232 height 248
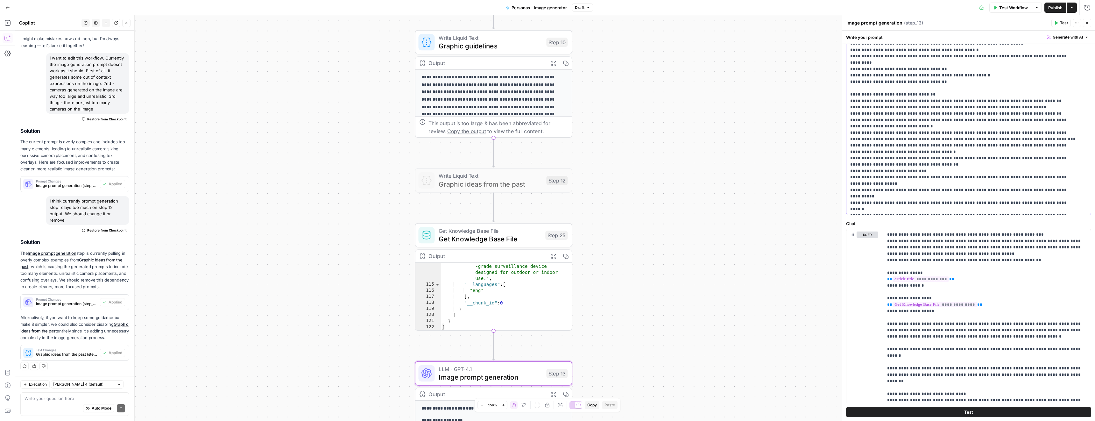
scroll to position [18, 0]
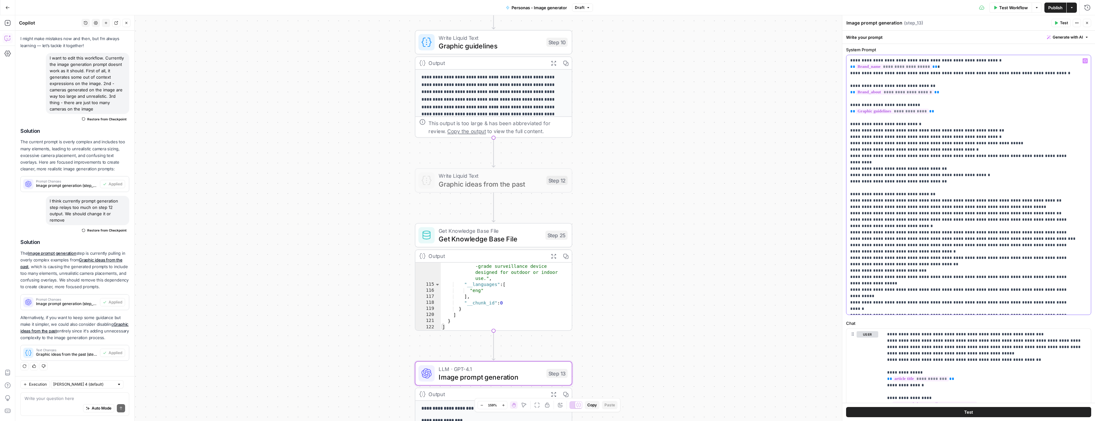
click at [941, 170] on p "**********" at bounding box center [963, 184] width 227 height 255
click at [1046, 10] on button "Publish" at bounding box center [1055, 8] width 22 height 10
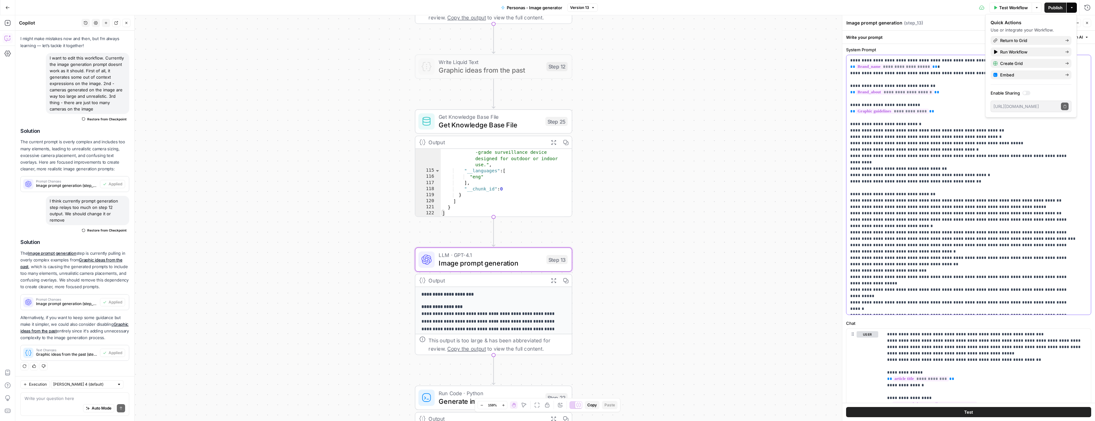
click at [974, 171] on p "**********" at bounding box center [963, 184] width 227 height 255
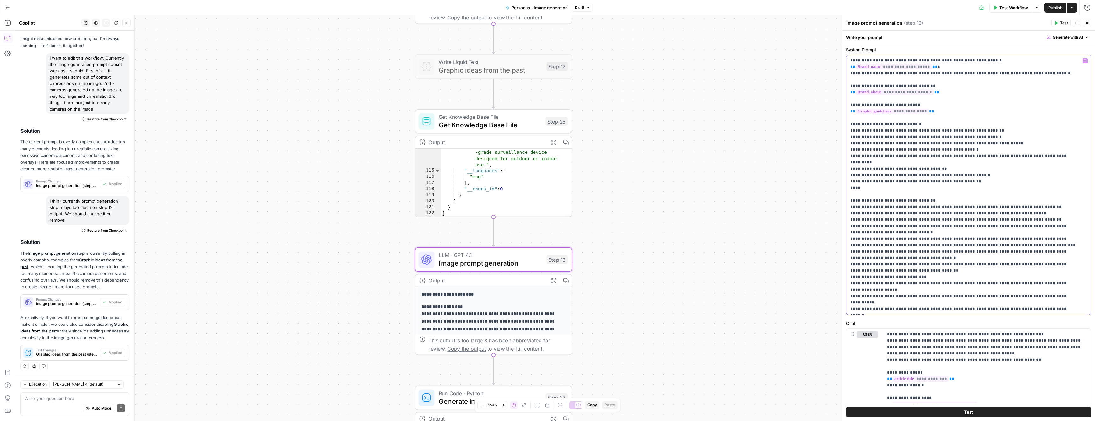
click at [894, 219] on p "**********" at bounding box center [963, 187] width 227 height 261
click at [932, 222] on p "**********" at bounding box center [963, 187] width 227 height 261
click at [1013, 221] on p "**********" at bounding box center [963, 187] width 227 height 261
click at [888, 220] on p "**********" at bounding box center [963, 187] width 227 height 261
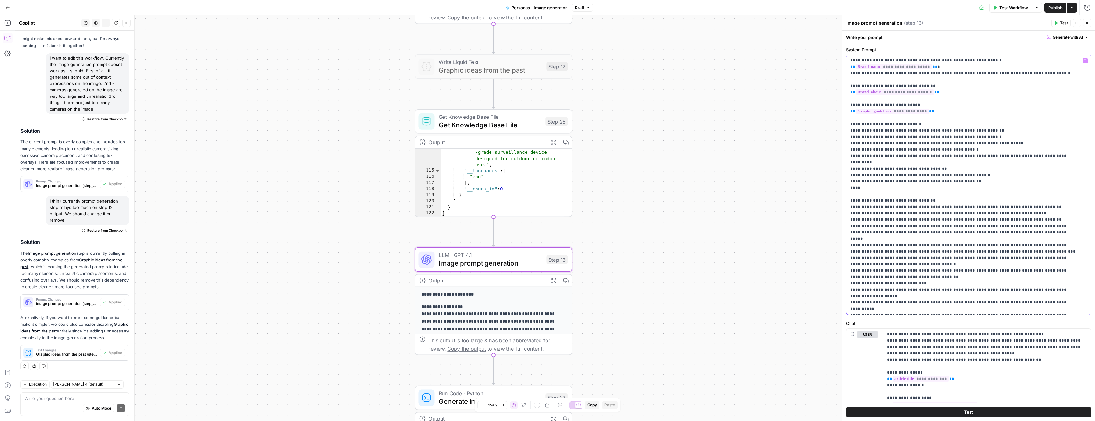
click at [1021, 219] on p "**********" at bounding box center [963, 187] width 227 height 261
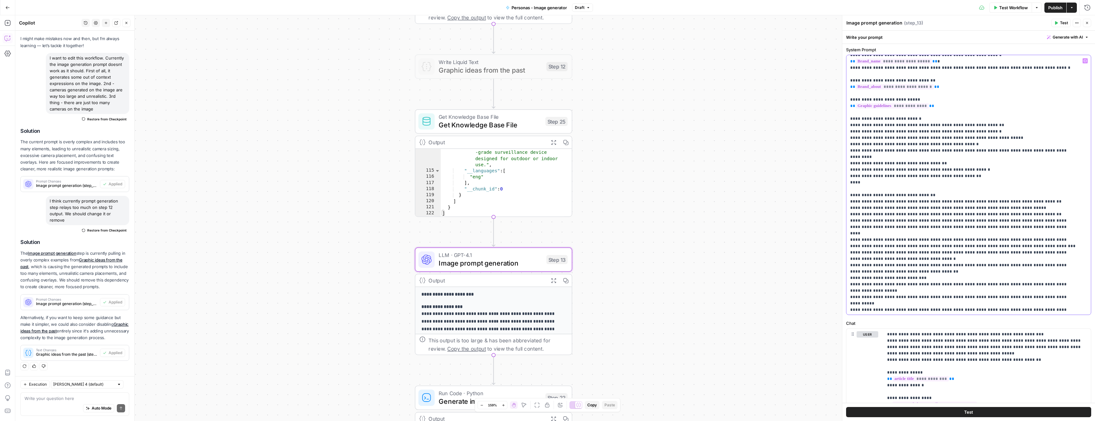
scroll to position [7, 0]
click at [921, 240] on p "**********" at bounding box center [963, 181] width 227 height 261
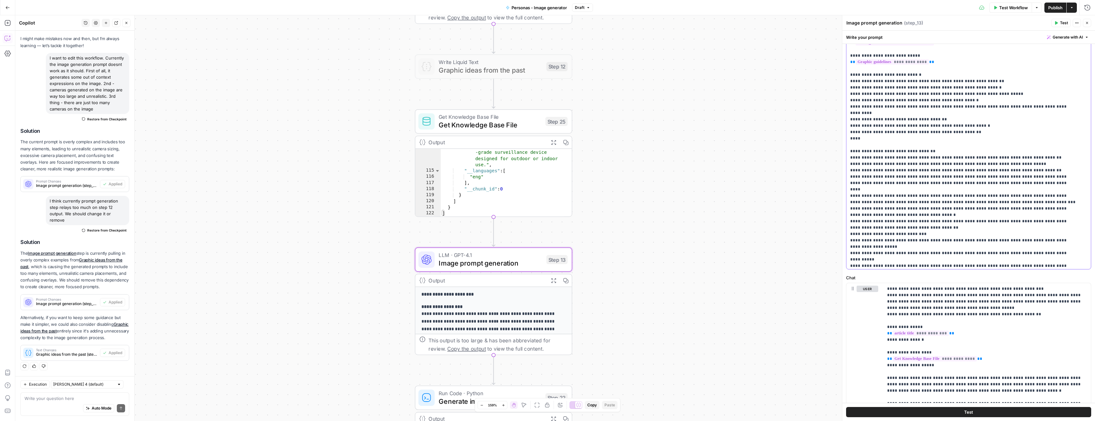
scroll to position [0, 0]
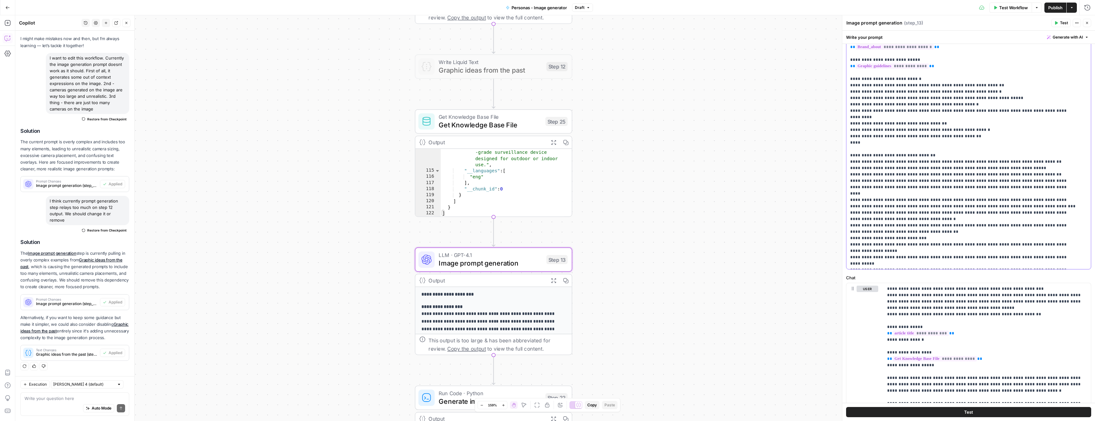
click at [866, 127] on p "**********" at bounding box center [963, 142] width 227 height 261
click at [1050, 8] on span "Publish" at bounding box center [1055, 7] width 14 height 6
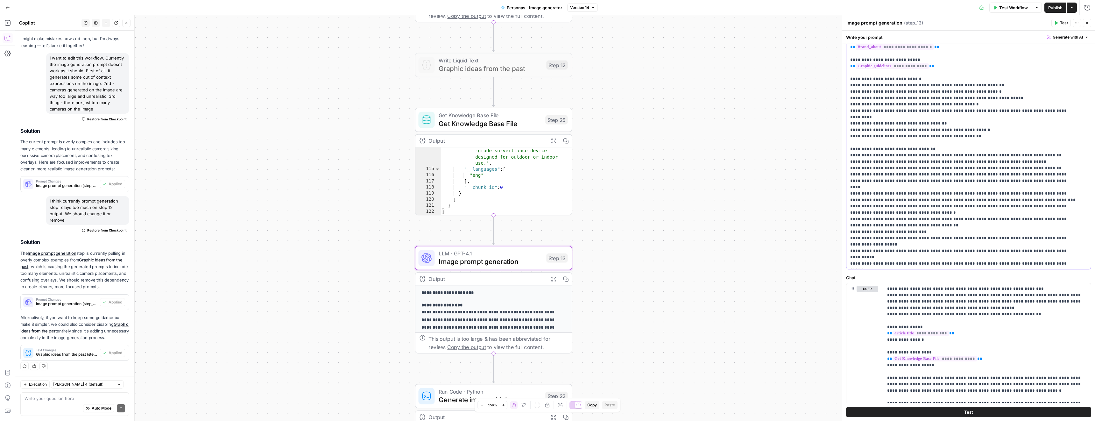
click at [961, 123] on p "**********" at bounding box center [963, 139] width 227 height 255
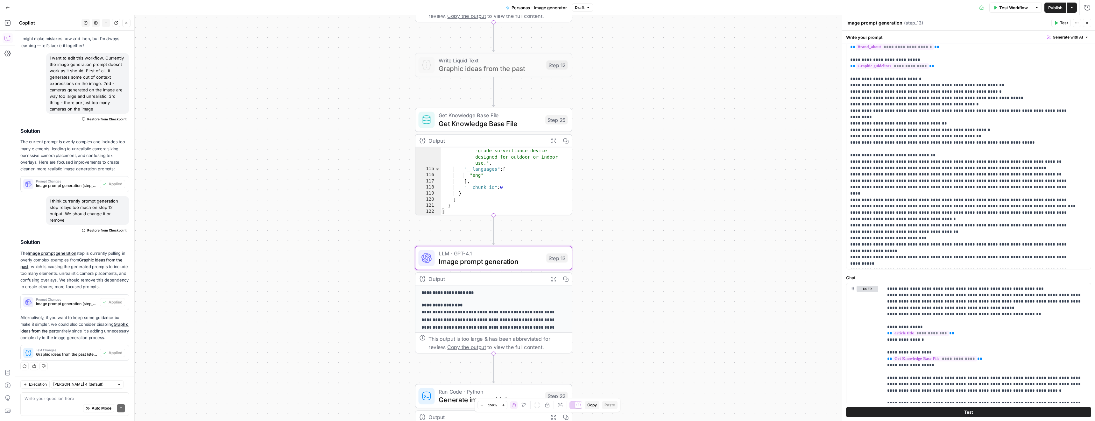
click at [1055, 8] on span "Publish" at bounding box center [1055, 7] width 14 height 6
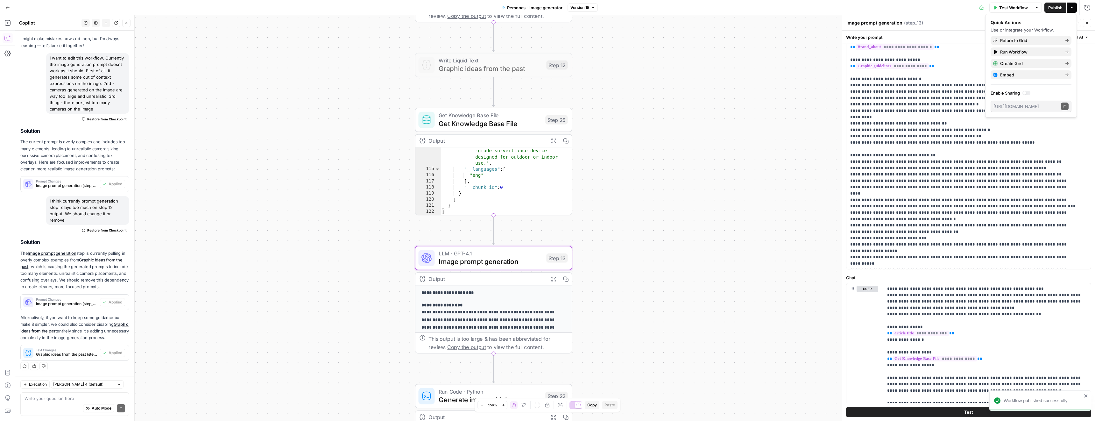
click at [580, 10] on button "Version 15" at bounding box center [582, 7] width 30 height 8
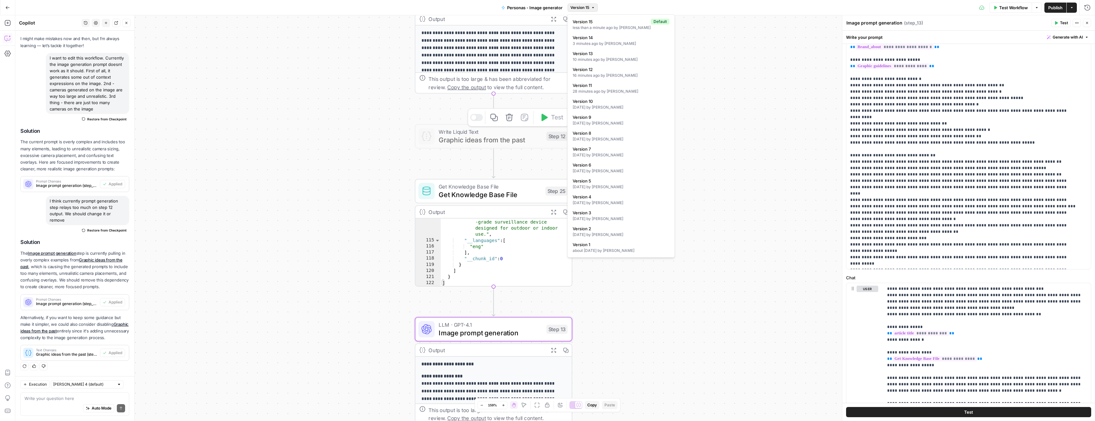
click at [479, 142] on span "Graphic ideas from the past" at bounding box center [489, 140] width 103 height 10
click at [476, 116] on div at bounding box center [476, 117] width 13 height 7
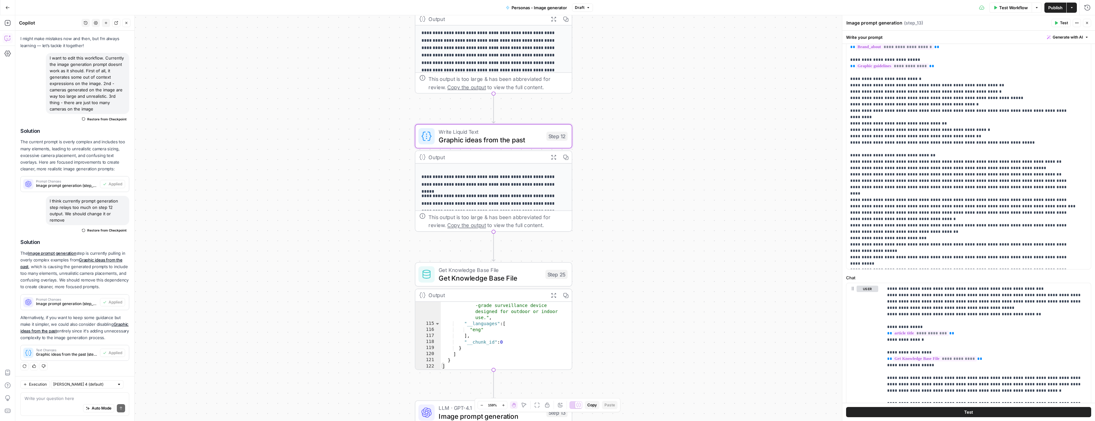
scroll to position [12, 0]
click at [1013, 129] on p "**********" at bounding box center [963, 142] width 227 height 261
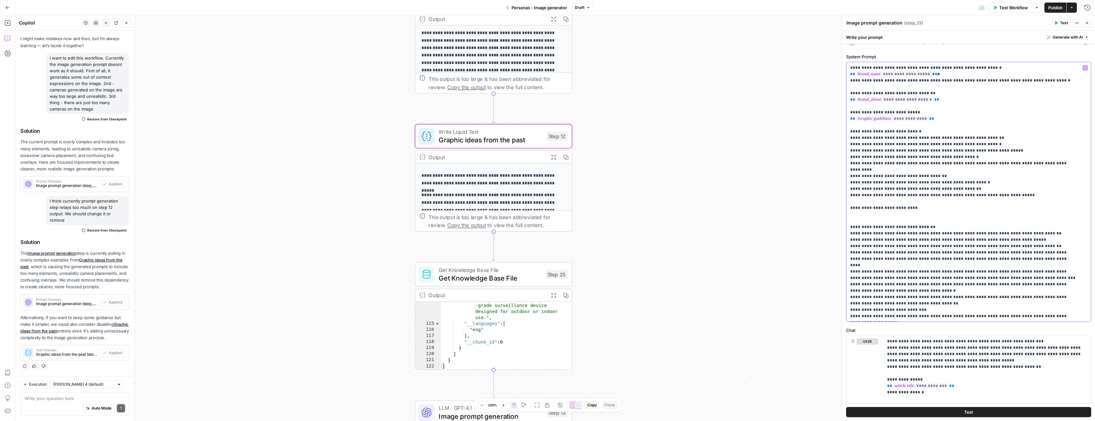
scroll to position [11, 0]
click at [1082, 70] on button "Variables Menu" at bounding box center [1084, 68] width 5 height 5
click at [887, 203] on p "**********" at bounding box center [963, 205] width 227 height 280
drag, startPoint x: 855, startPoint y: 195, endPoint x: 897, endPoint y: 195, distance: 42.0
click at [897, 195] on p "**********" at bounding box center [963, 205] width 227 height 280
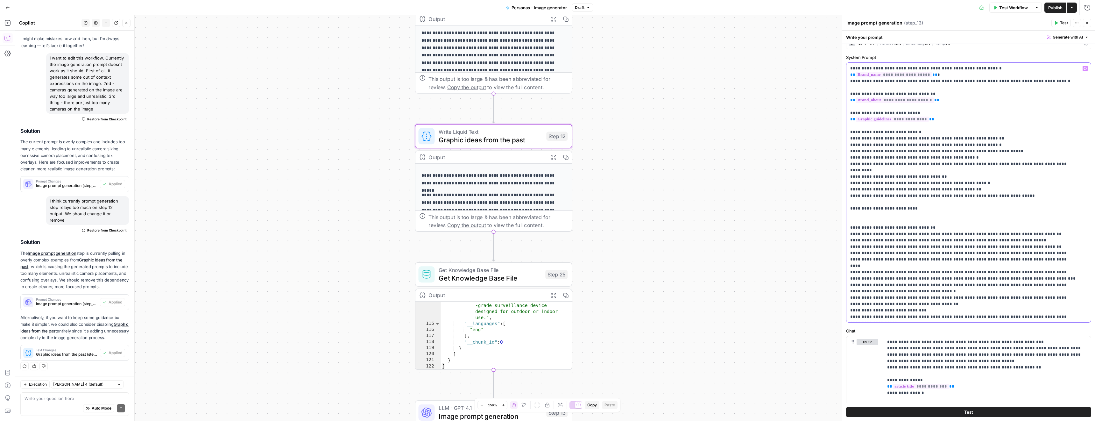
drag, startPoint x: 854, startPoint y: 196, endPoint x: 906, endPoint y: 194, distance: 52.2
click at [906, 194] on p "**********" at bounding box center [963, 205] width 227 height 280
click at [900, 202] on p "**********" at bounding box center [963, 205] width 227 height 280
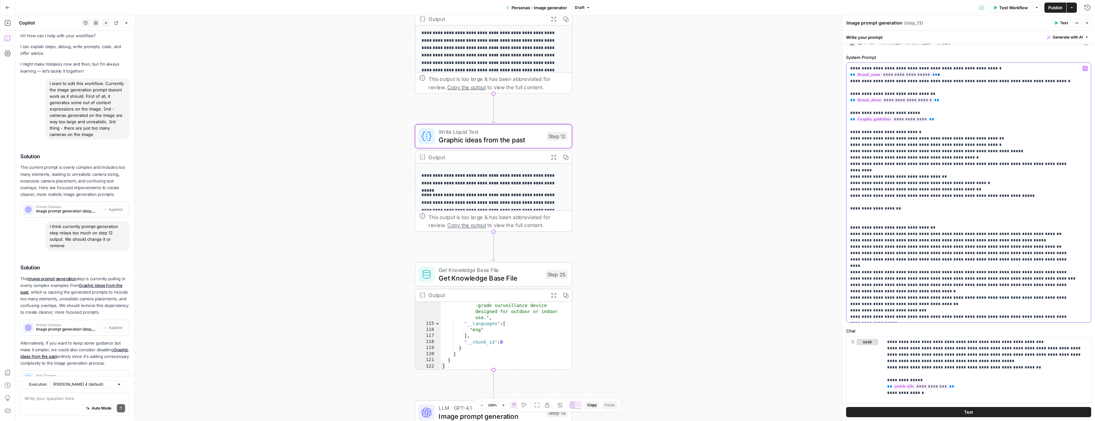
scroll to position [42, 0]
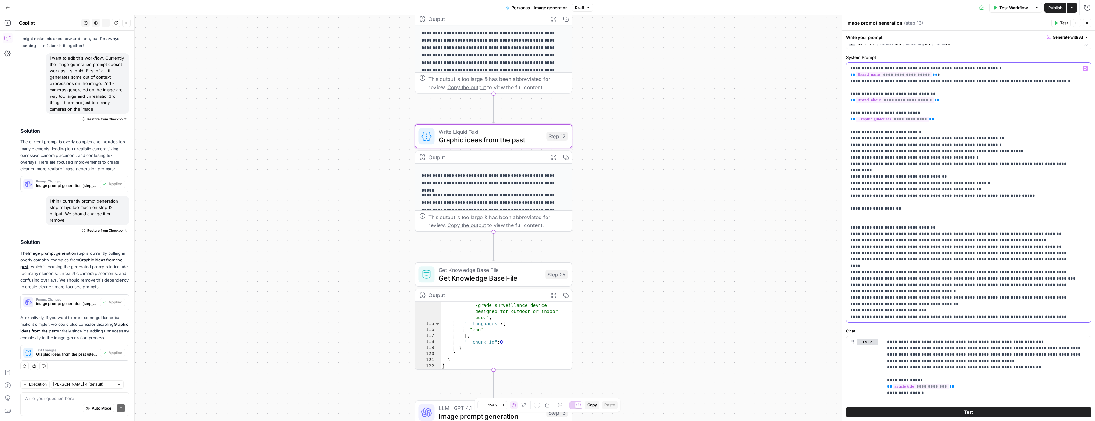
click at [1083, 69] on icon "button" at bounding box center [1084, 68] width 3 height 3
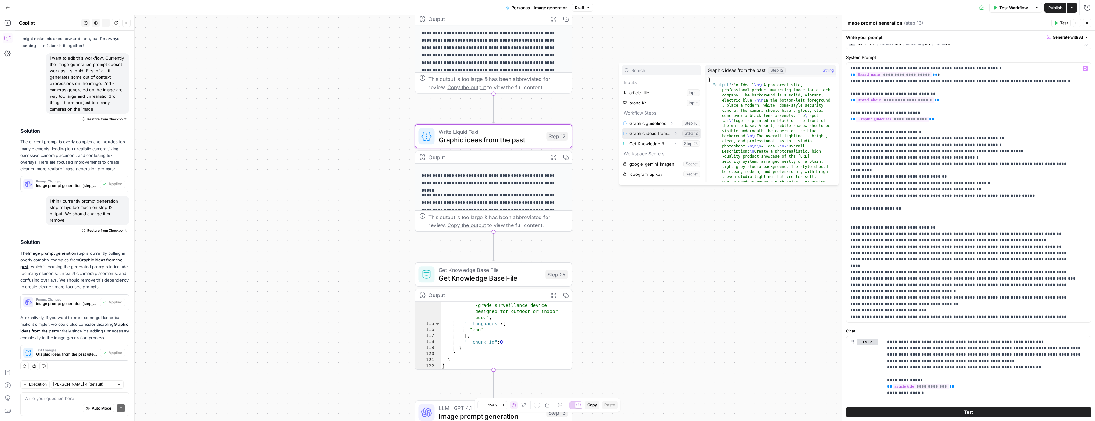
click at [677, 132] on icon "button" at bounding box center [676, 133] width 4 height 4
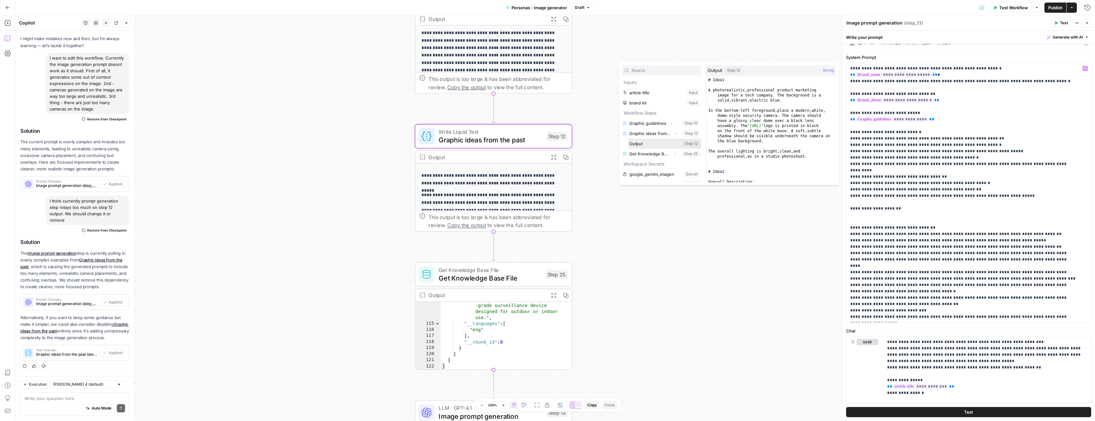
click at [653, 142] on button "Select variable Output" at bounding box center [664, 143] width 73 height 10
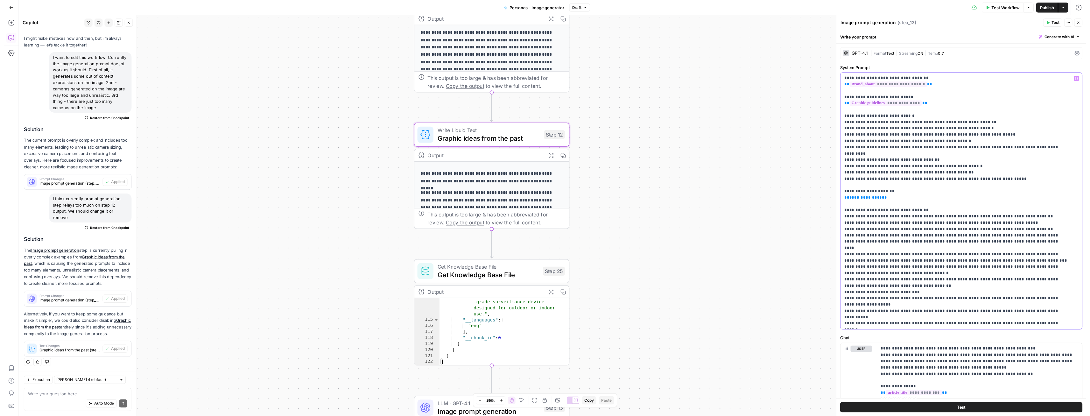
scroll to position [0, 0]
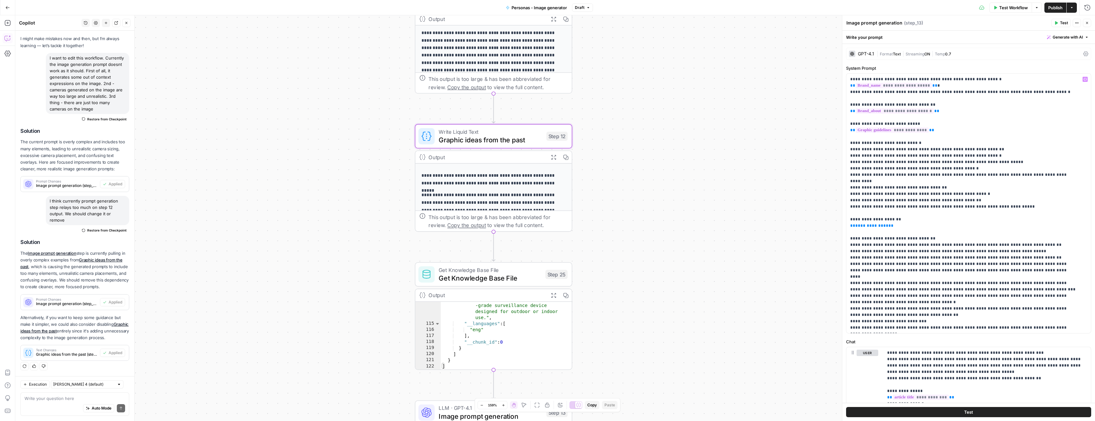
click at [1011, 8] on span "Test Workflow" at bounding box center [1013, 7] width 29 height 6
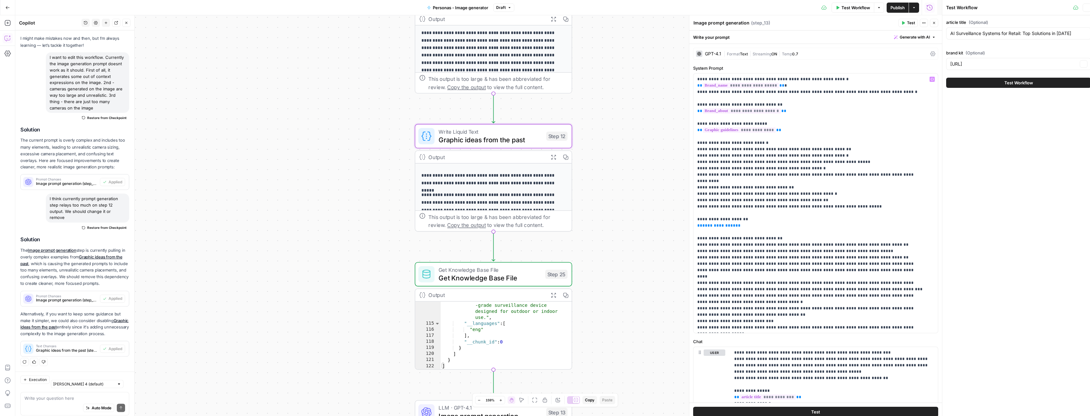
type input "[URL]"
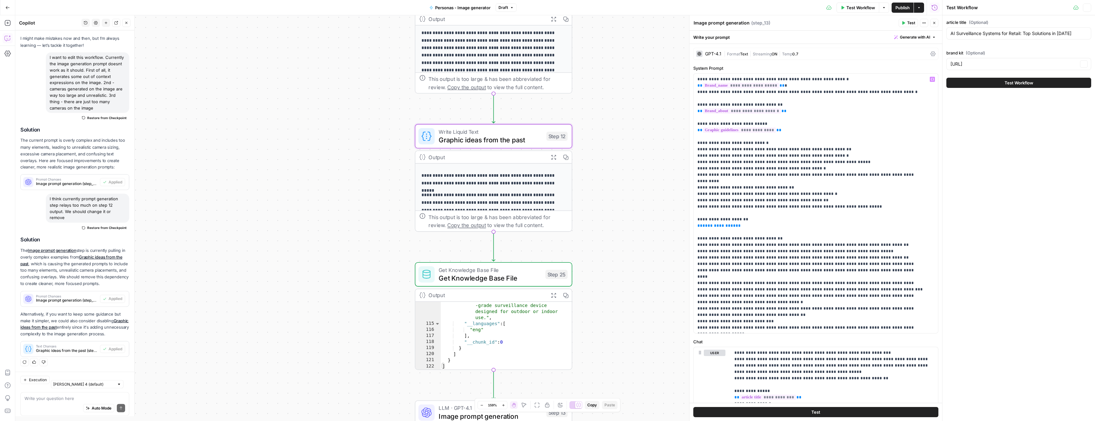
scroll to position [42, 0]
click at [980, 62] on input "brand kit (Optional)" at bounding box center [1014, 64] width 128 height 6
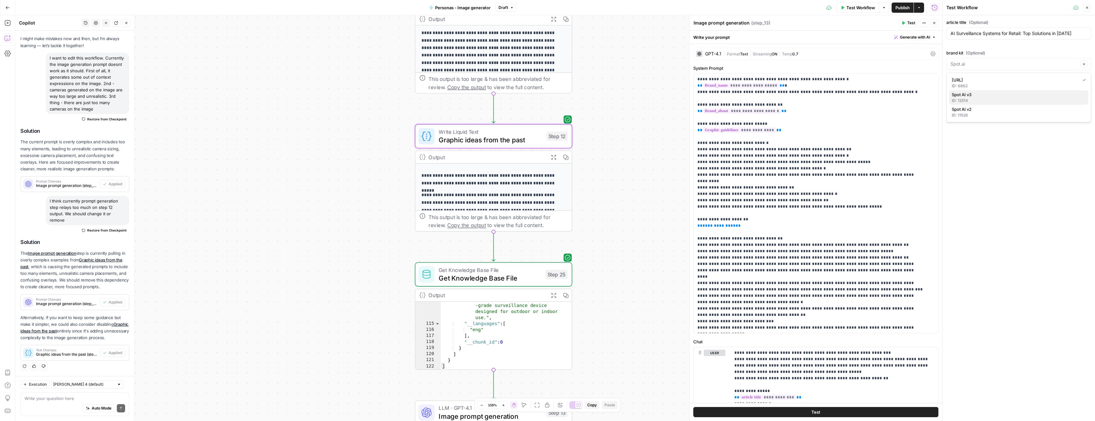
click at [971, 95] on span "Spot AI v3" at bounding box center [1016, 94] width 131 height 6
type input "Spot AI v3"
click at [1026, 29] on div "AI Surveillance Systems for Retail: Top Solutions in 2025" at bounding box center [1018, 33] width 145 height 12
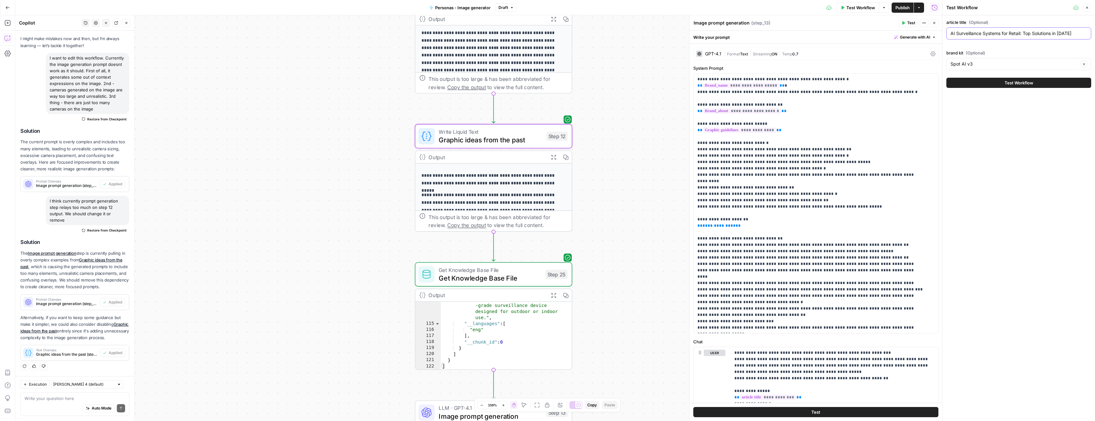
click at [1027, 35] on input "AI Surveillance Systems for Retail: Top Solutions in 2025" at bounding box center [1018, 33] width 136 height 6
paste input "Security Guards vs. AI Cameras: True Cost Comparison for Construction Sites"
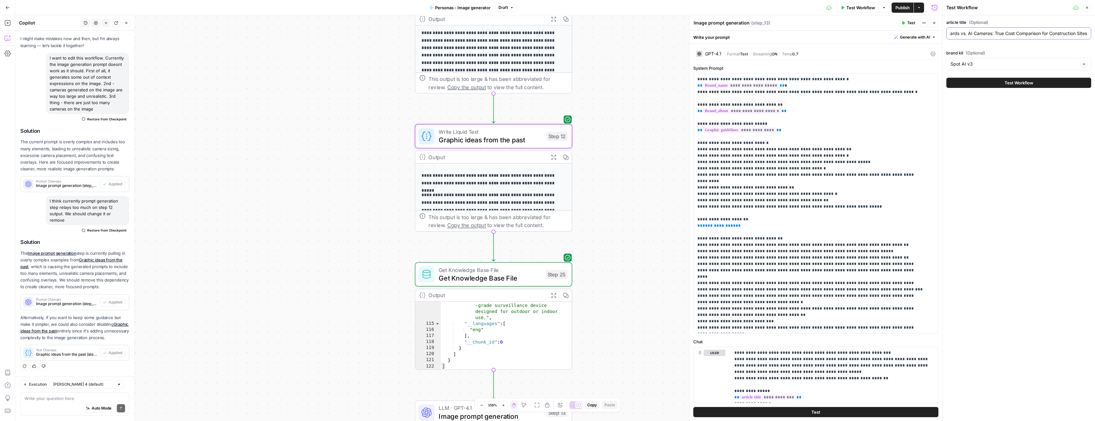
type input "Security Guards vs. AI Cameras: True Cost Comparison for Construction Sites"
click at [1006, 83] on span "Test Workflow" at bounding box center [1018, 83] width 29 height 6
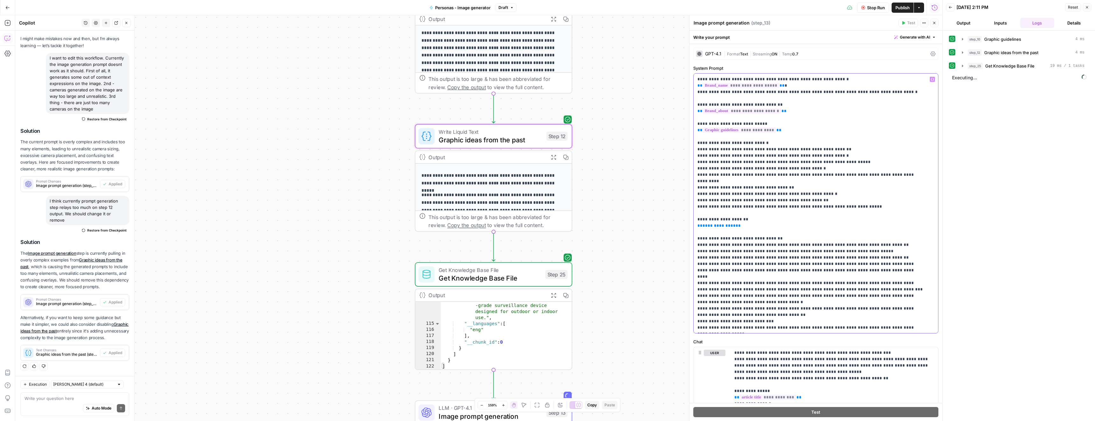
click at [717, 223] on span "**********" at bounding box center [718, 225] width 33 height 4
click at [750, 213] on p "**********" at bounding box center [810, 216] width 227 height 280
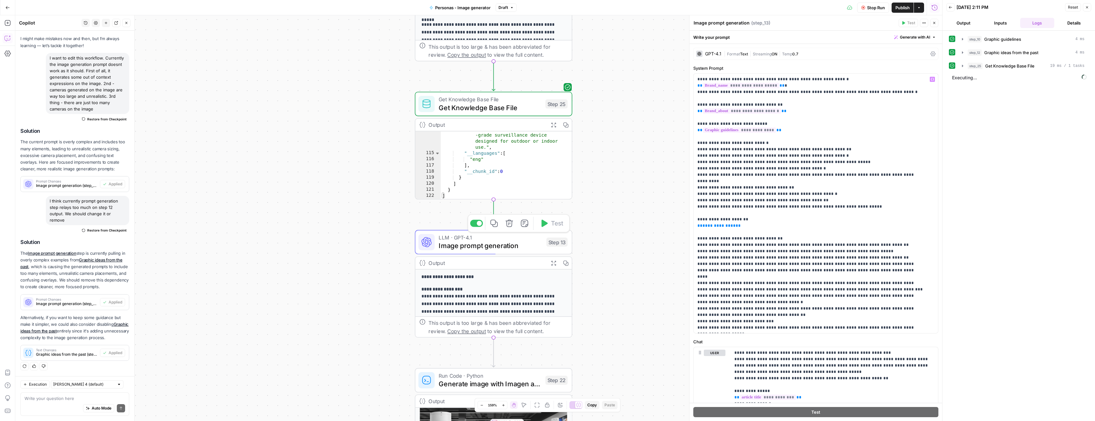
click at [534, 242] on span "Image prompt generation" at bounding box center [489, 245] width 103 height 10
click at [934, 22] on icon "button" at bounding box center [934, 23] width 2 height 2
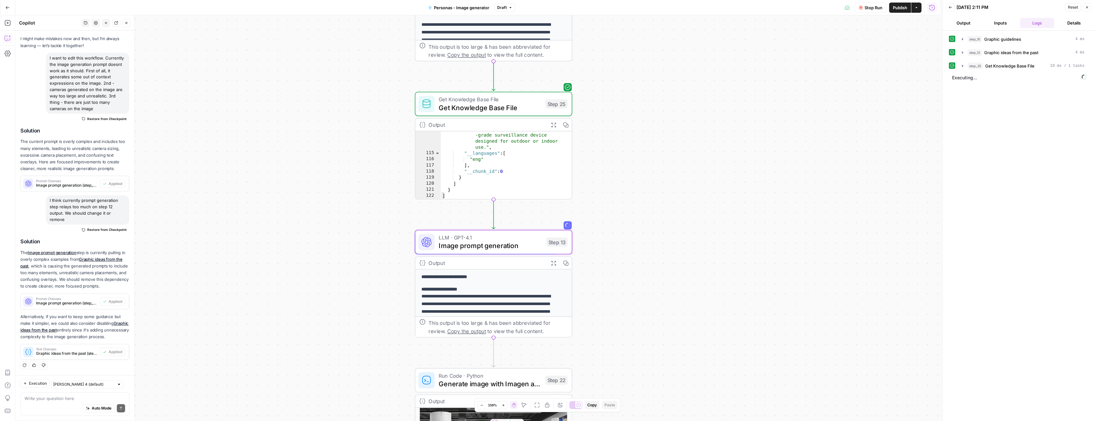
scroll to position [42, 0]
click at [527, 236] on span "LLM · GPT-4.1" at bounding box center [489, 237] width 103 height 8
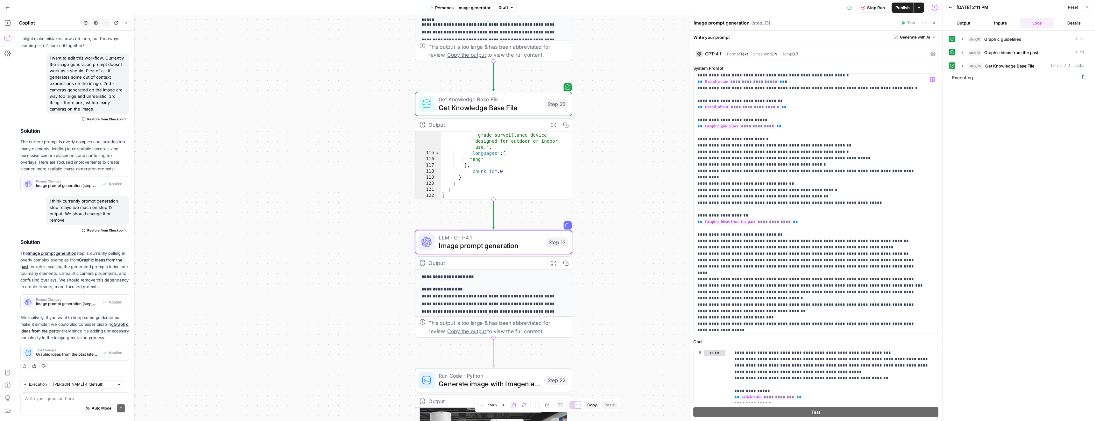
scroll to position [5, 0]
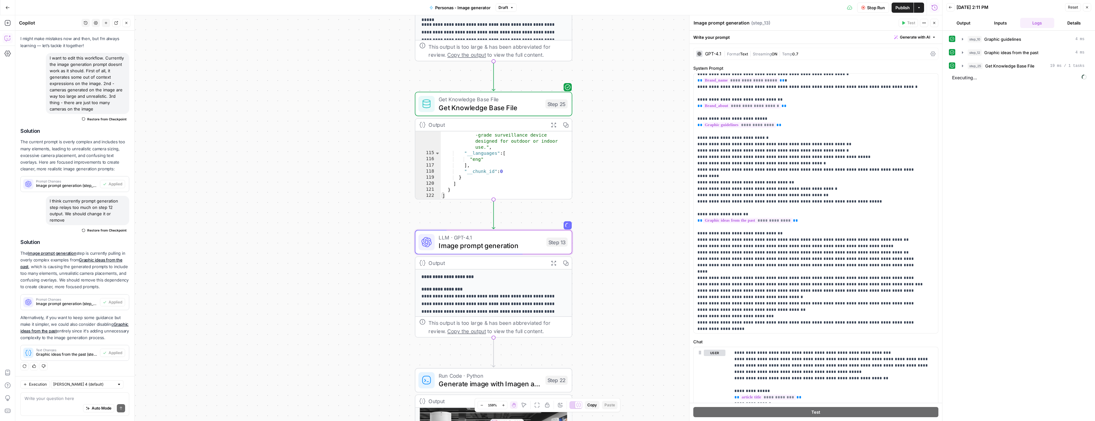
click at [931, 25] on button "Close" at bounding box center [934, 23] width 8 height 8
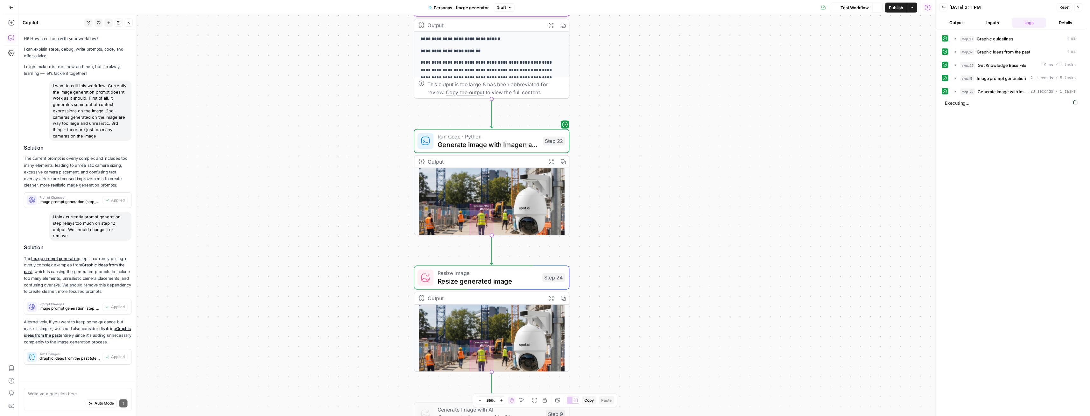
scroll to position [42, 0]
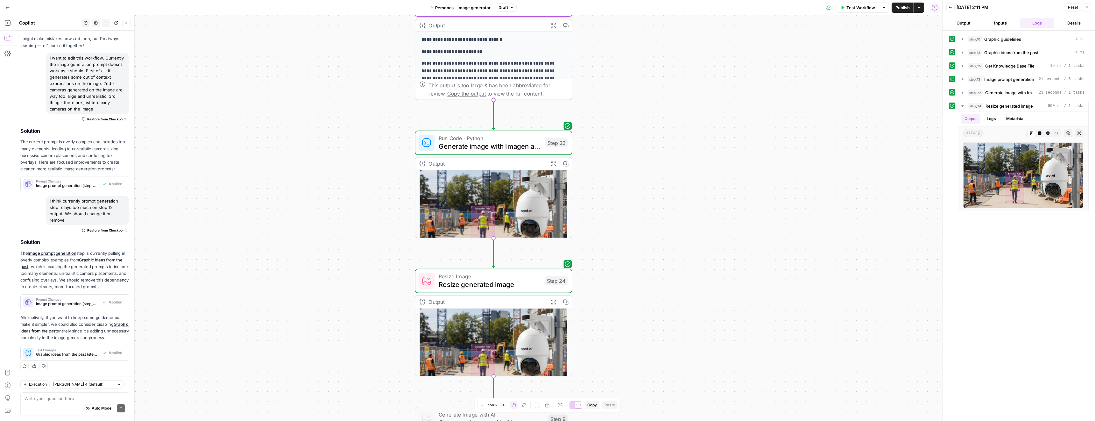
click at [551, 302] on icon "button" at bounding box center [553, 301] width 4 height 4
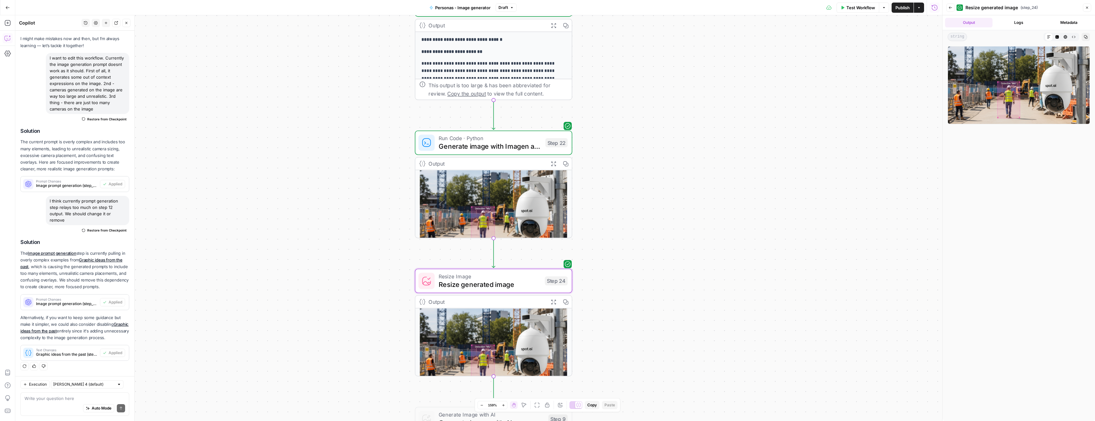
click at [1024, 90] on img at bounding box center [1018, 85] width 142 height 78
click at [1002, 115] on img at bounding box center [1018, 85] width 142 height 78
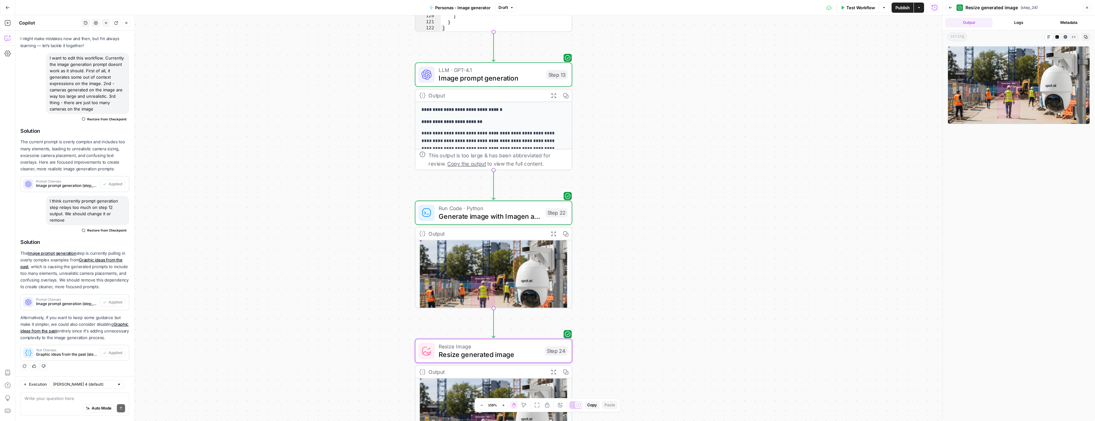
click at [525, 220] on span "Generate image with Imagen and upload to AWS bucket" at bounding box center [489, 216] width 102 height 10
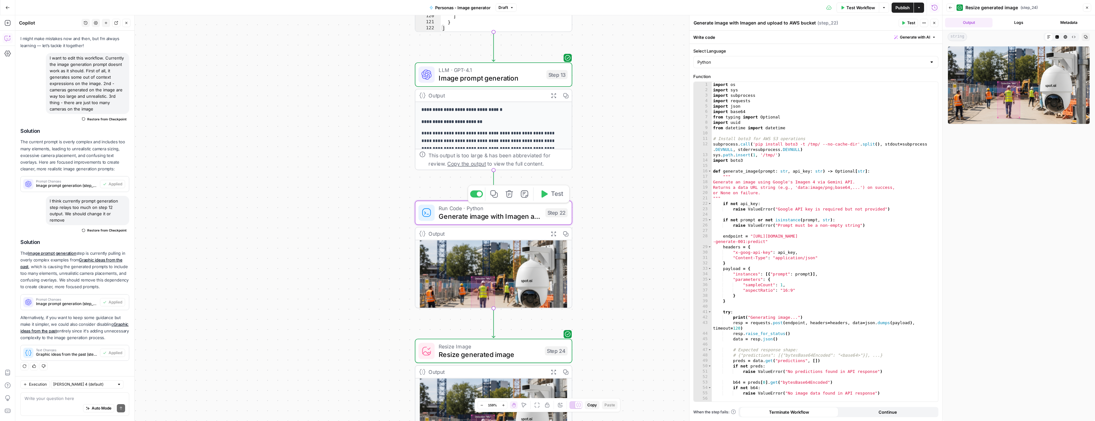
click at [548, 196] on button "Test" at bounding box center [550, 193] width 31 height 13
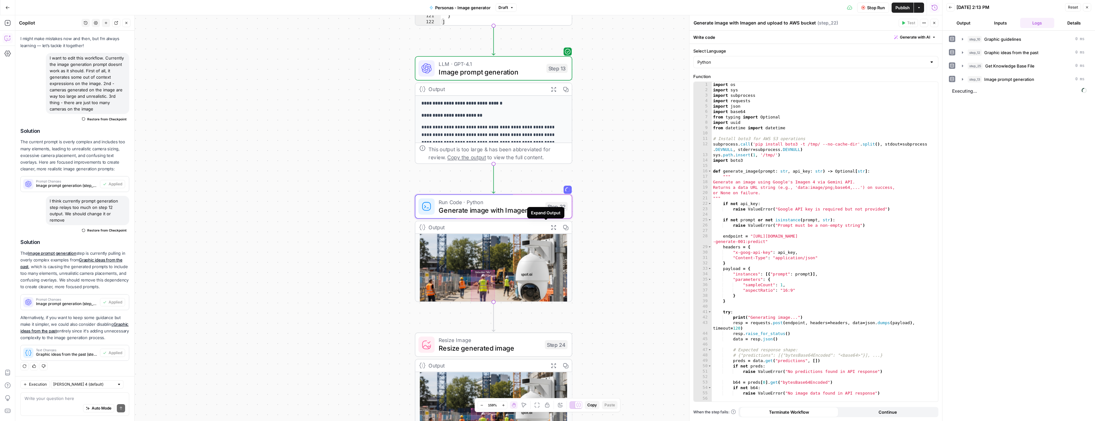
click at [550, 227] on icon "button" at bounding box center [553, 227] width 6 height 6
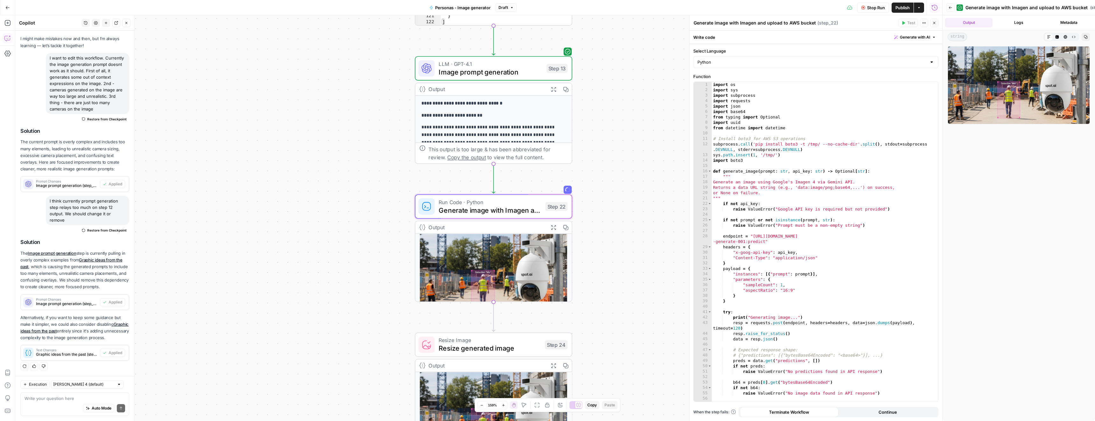
click at [1017, 20] on button "Logs" at bounding box center [1018, 23] width 47 height 10
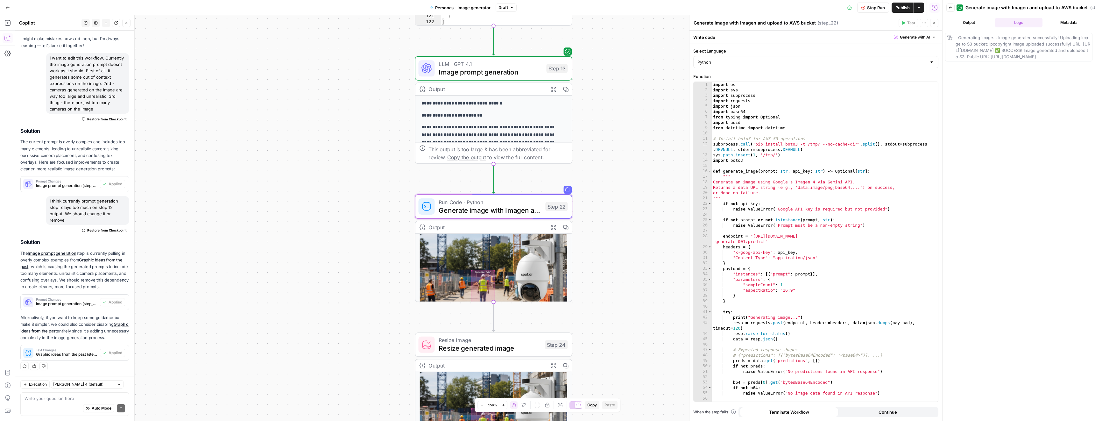
click at [551, 228] on icon "button" at bounding box center [553, 227] width 4 height 4
click at [975, 25] on button "Output" at bounding box center [968, 23] width 47 height 10
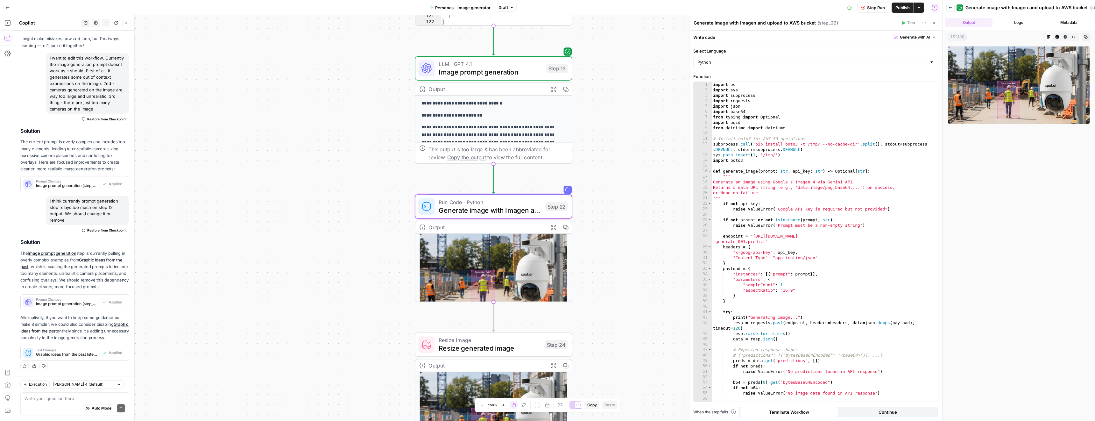
click at [936, 23] on button "Close" at bounding box center [934, 23] width 8 height 8
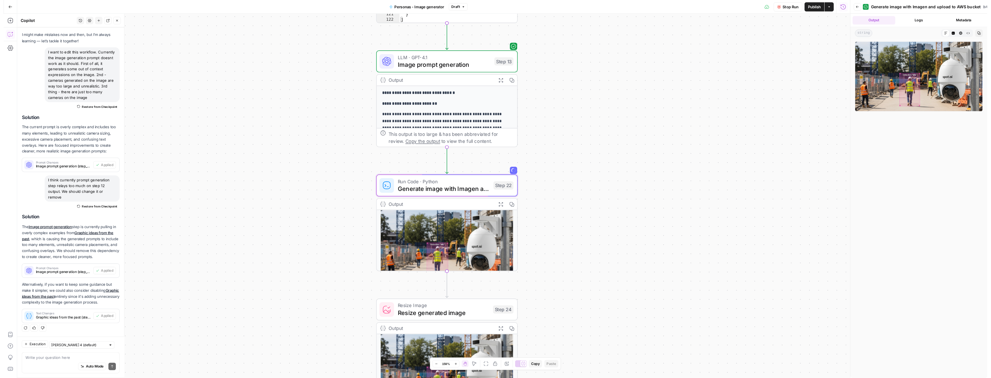
scroll to position [42, 0]
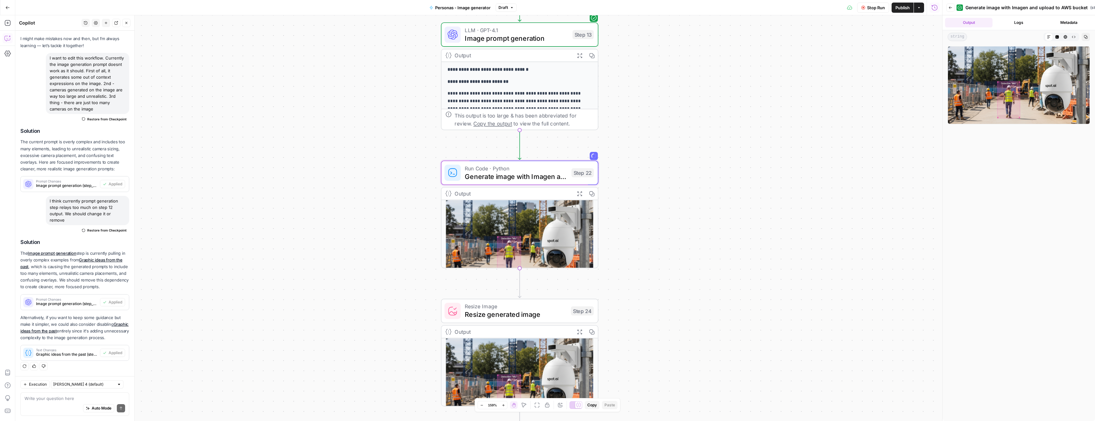
drag, startPoint x: 628, startPoint y: 262, endPoint x: 654, endPoint y: 229, distance: 42.4
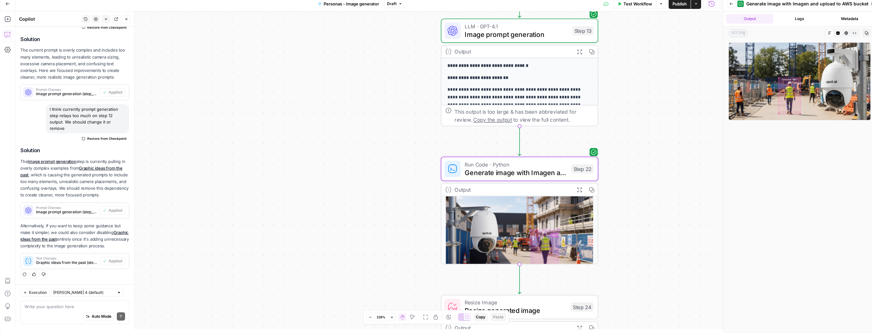
scroll to position [8, 0]
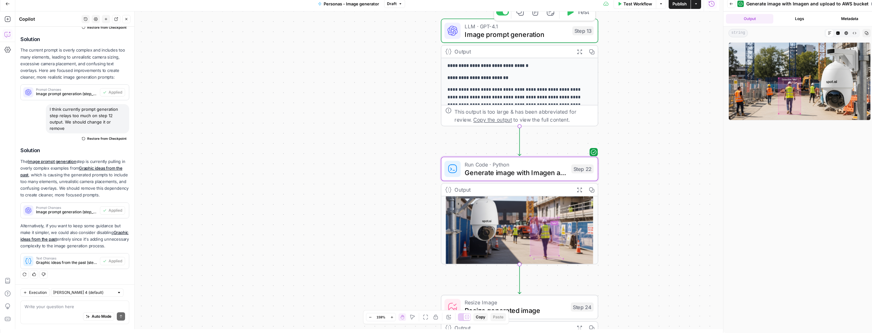
click at [487, 31] on span "Image prompt generation" at bounding box center [516, 34] width 103 height 10
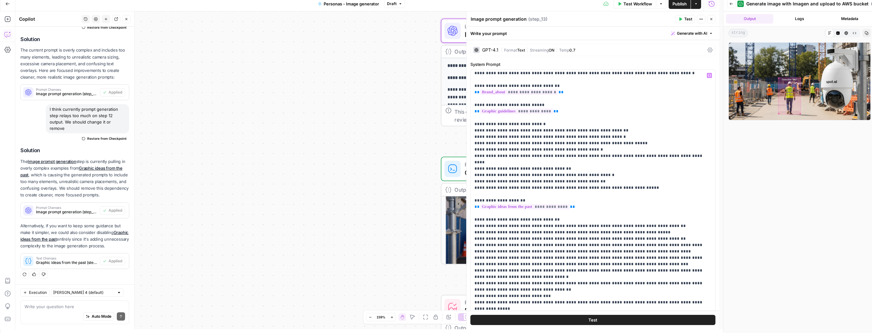
scroll to position [0, 0]
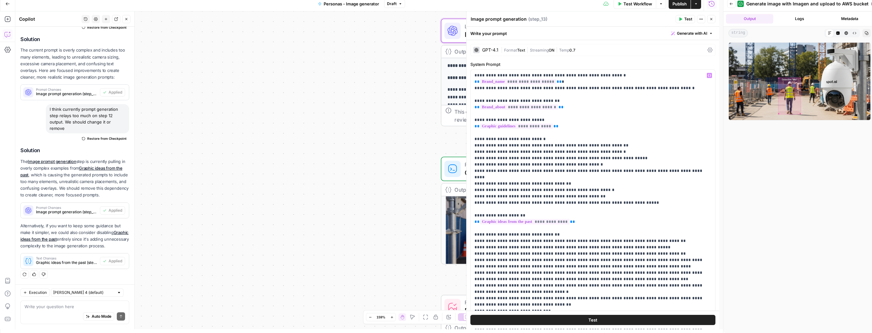
click at [368, 113] on div "**********" at bounding box center [367, 170] width 704 height 318
click at [712, 18] on icon "button" at bounding box center [711, 19] width 4 height 4
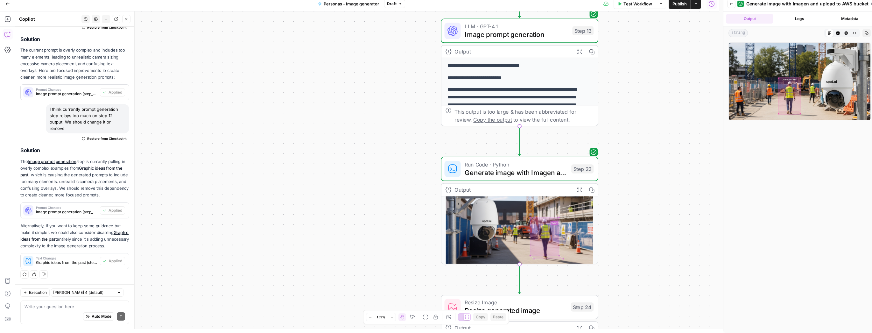
click at [579, 52] on icon "button" at bounding box center [579, 51] width 4 height 4
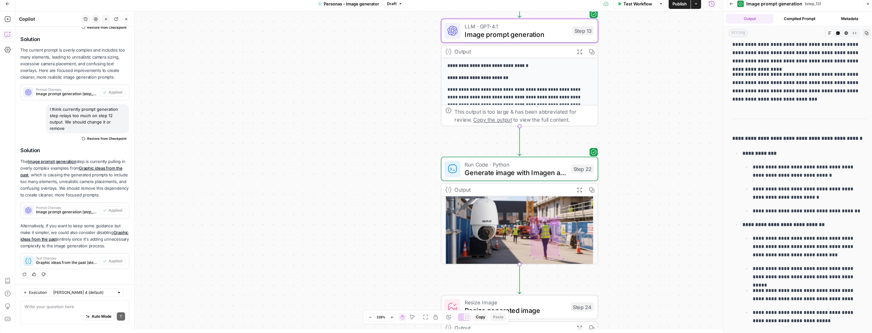
scroll to position [303, 0]
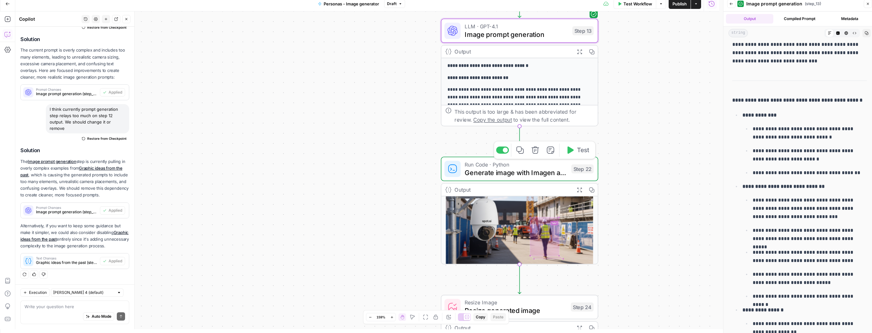
click at [583, 154] on button "Test" at bounding box center [577, 149] width 31 height 13
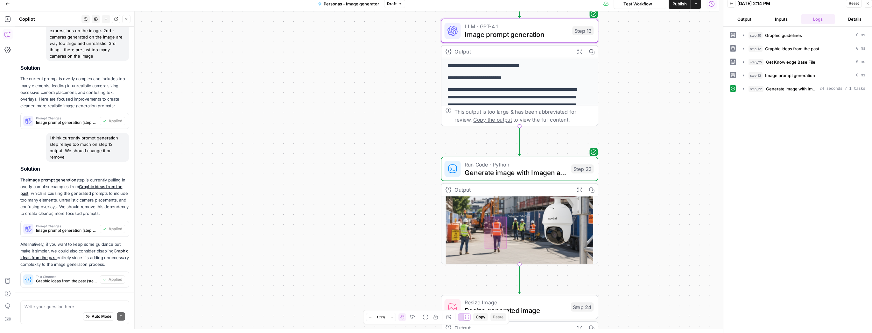
scroll to position [129, 0]
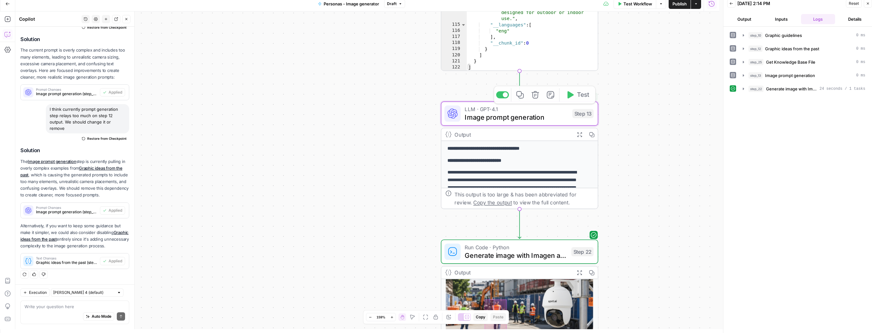
click at [499, 113] on span "Image prompt generation" at bounding box center [516, 117] width 103 height 10
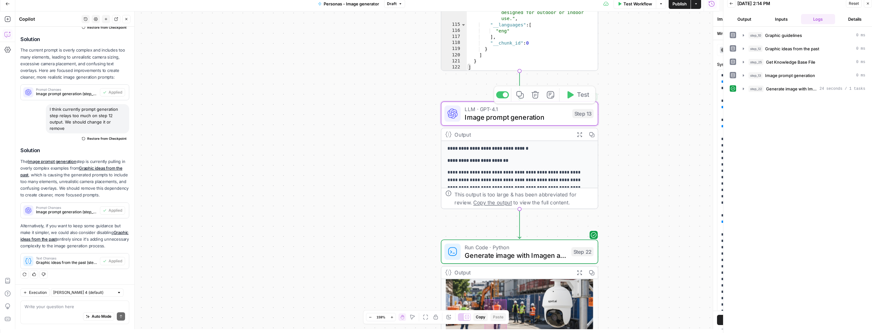
click at [499, 113] on div "**********" at bounding box center [592, 170] width 253 height 318
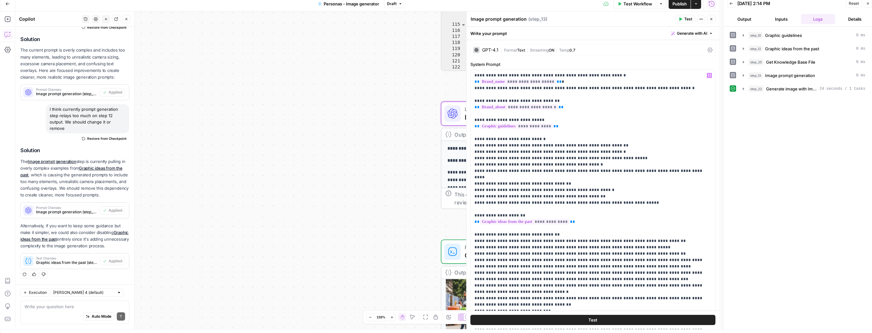
click at [398, 154] on div "**********" at bounding box center [367, 170] width 704 height 318
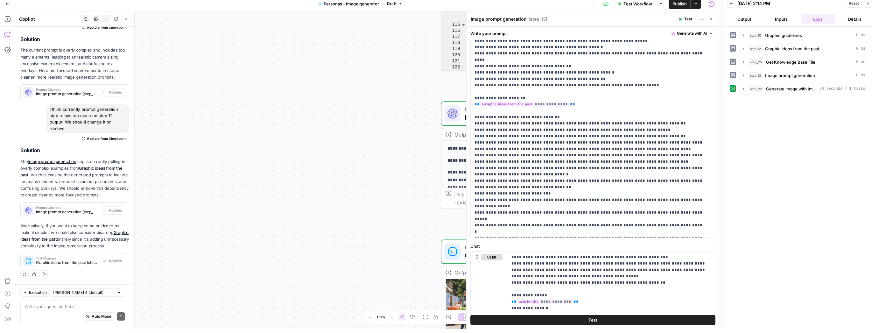
scroll to position [94, 0]
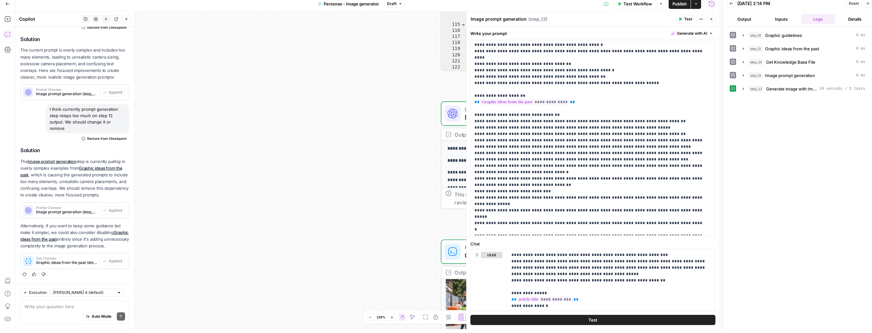
click at [711, 20] on icon "button" at bounding box center [711, 19] width 4 height 4
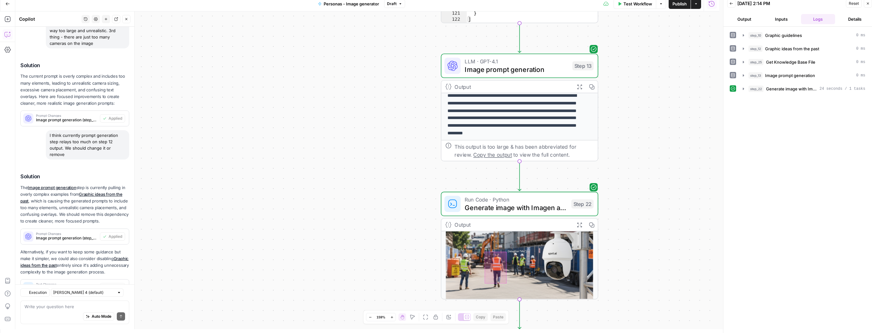
scroll to position [129, 0]
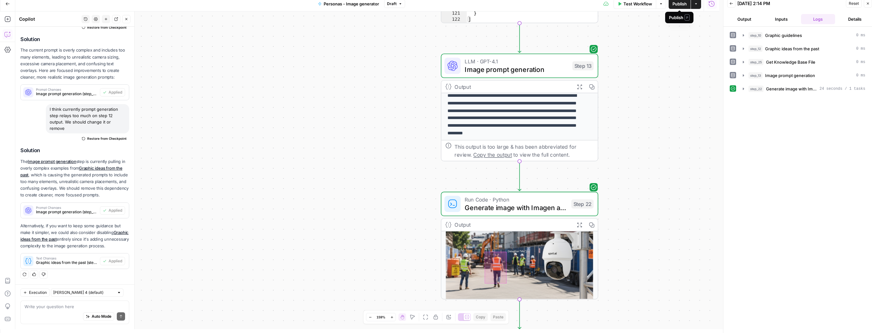
click at [684, 5] on span "Publish" at bounding box center [679, 4] width 14 height 6
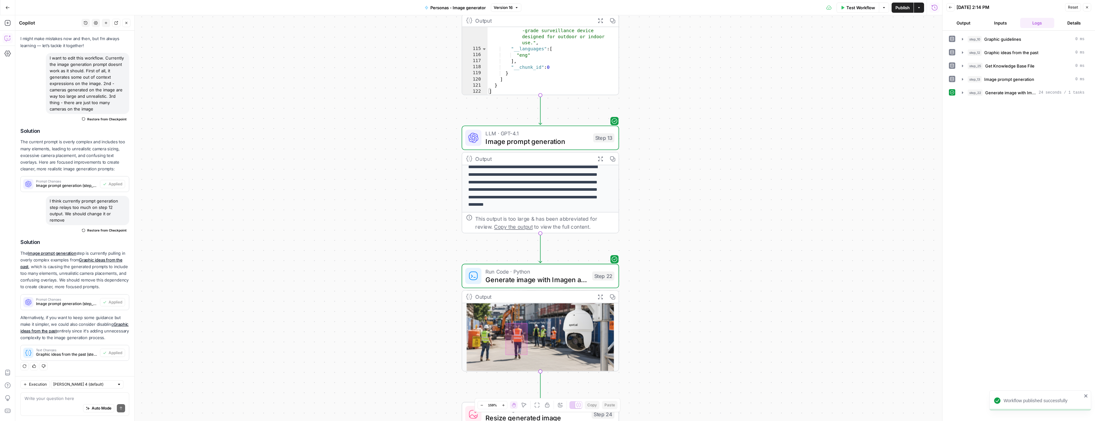
drag, startPoint x: 699, startPoint y: 89, endPoint x: 721, endPoint y: 153, distance: 67.2
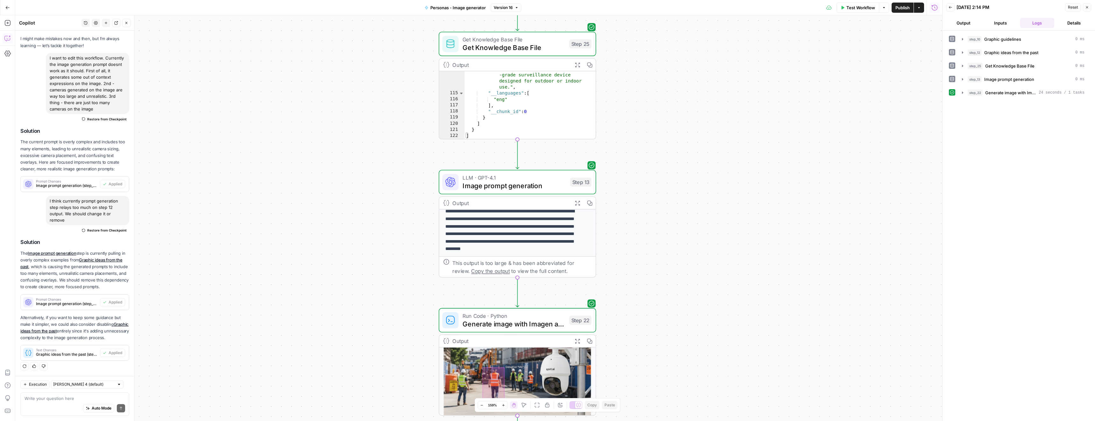
drag, startPoint x: 362, startPoint y: 81, endPoint x: 323, endPoint y: 69, distance: 40.8
click at [323, 69] on div "**********" at bounding box center [478, 217] width 927 height 405
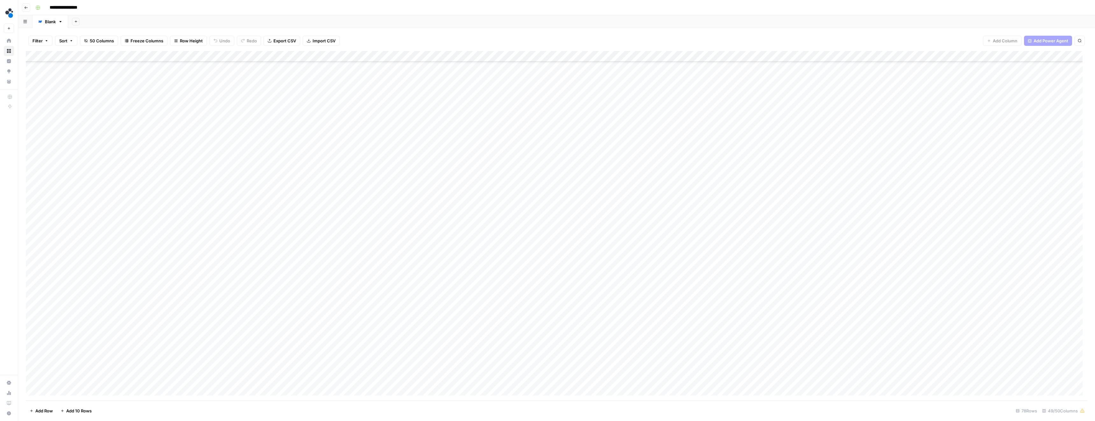
scroll to position [500, 0]
click at [374, 292] on div "Add Column" at bounding box center [556, 225] width 1061 height 349
click at [517, 291] on div "Add Column" at bounding box center [556, 225] width 1061 height 349
click at [633, 291] on div "Add Column" at bounding box center [556, 225] width 1061 height 349
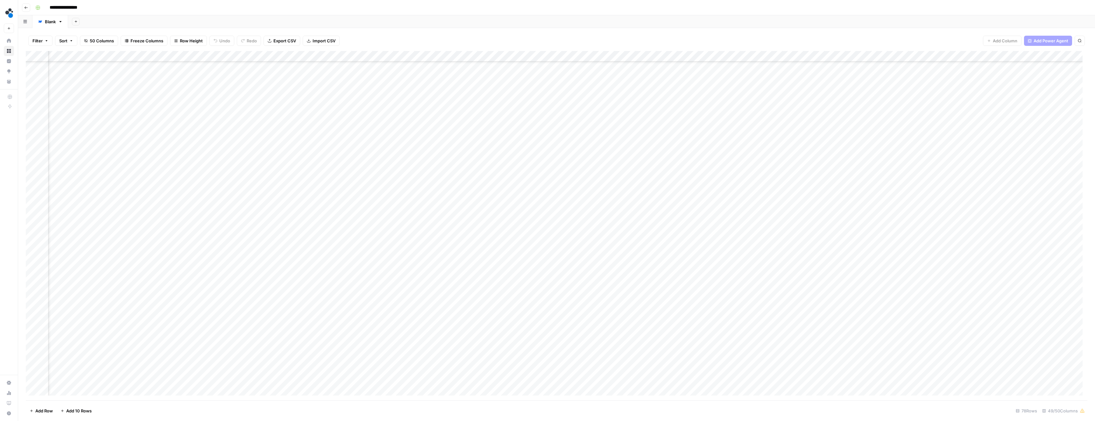
click at [611, 290] on div "Add Column" at bounding box center [556, 225] width 1061 height 349
click at [137, 41] on span "Freeze Columns" at bounding box center [146, 41] width 33 height 6
click at [144, 61] on span "First 1 Column" at bounding box center [152, 62] width 53 height 6
click at [602, 281] on div "Add Column" at bounding box center [556, 225] width 1061 height 349
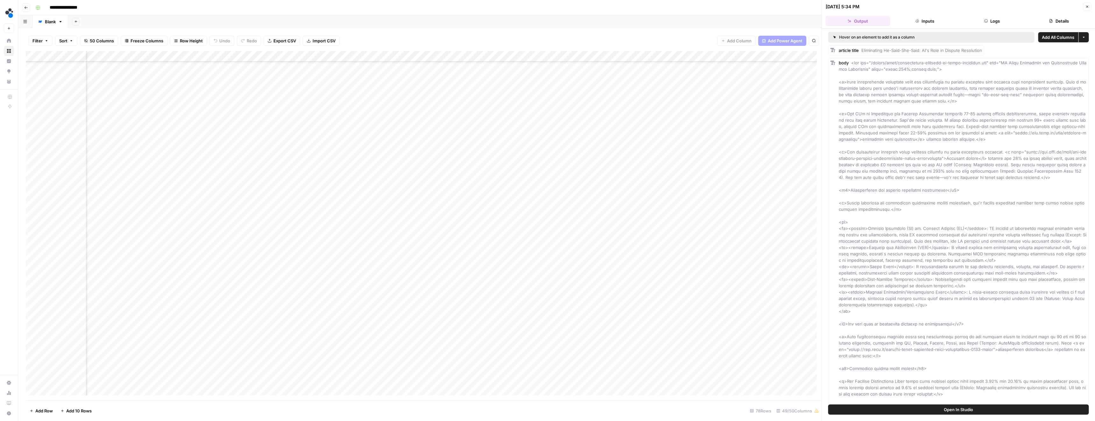
click at [1040, 22] on button "Details" at bounding box center [1058, 21] width 65 height 10
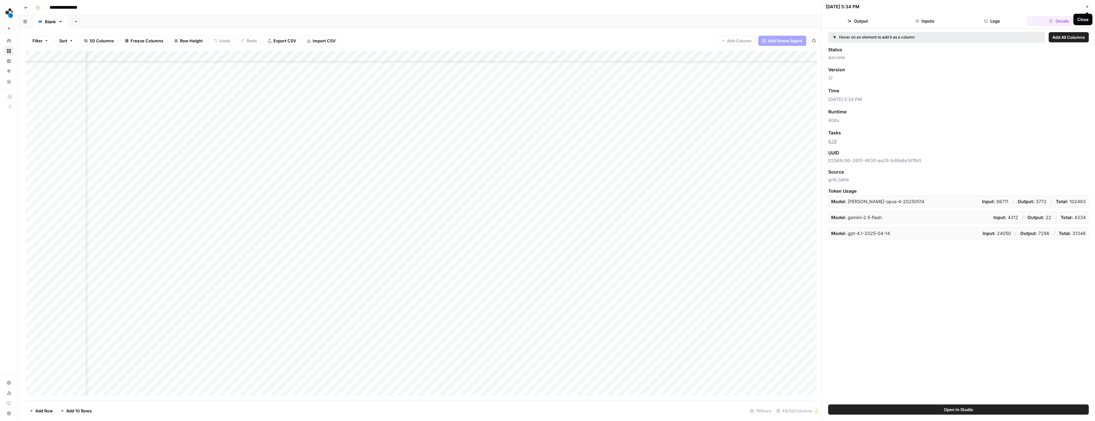
click at [1086, 7] on icon "button" at bounding box center [1087, 7] width 2 height 2
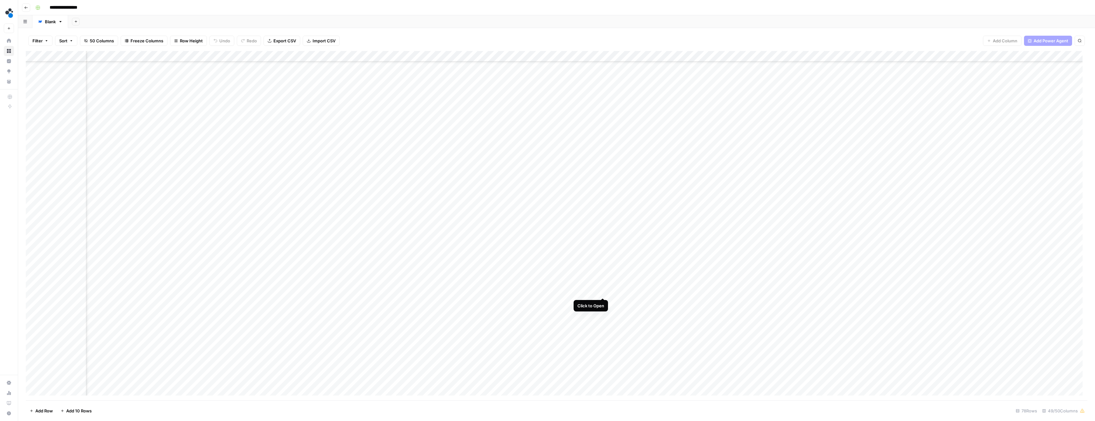
click at [601, 292] on div "Add Column" at bounding box center [556, 225] width 1061 height 349
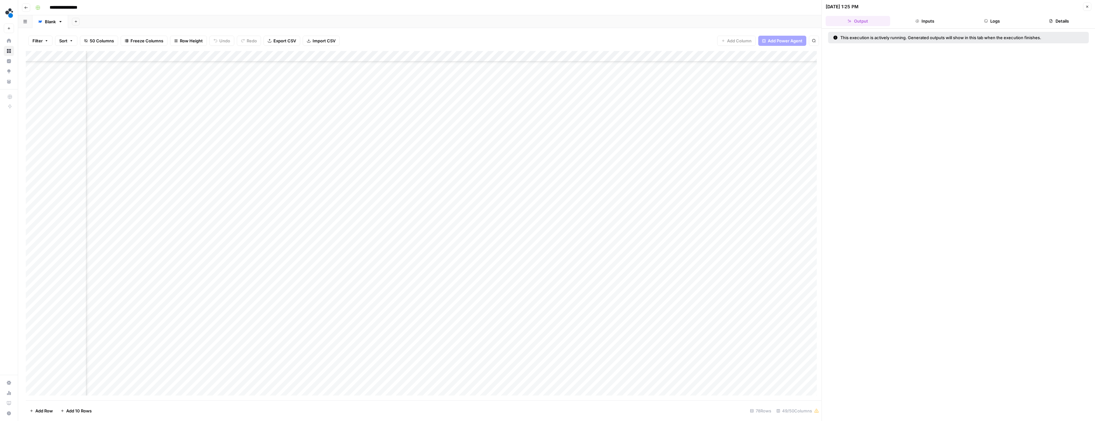
click at [1054, 18] on button "Details" at bounding box center [1058, 21] width 65 height 10
click at [480, 292] on div "Add Column" at bounding box center [423, 225] width 795 height 349
click at [934, 23] on button "Inputs" at bounding box center [924, 21] width 65 height 10
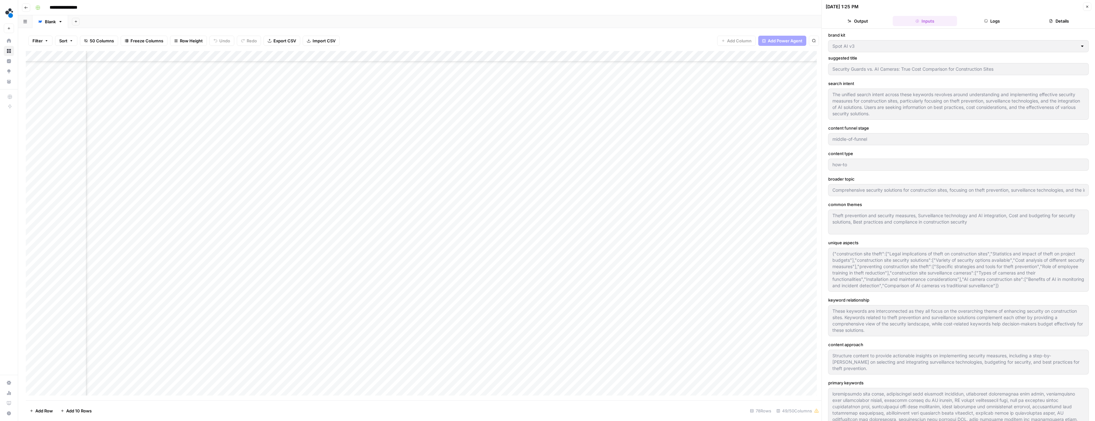
type input "# Security Guards vs. AI Cameras: True Cost Comparison for Construction Sites -…"
click at [984, 21] on icon "button" at bounding box center [985, 21] width 4 height 4
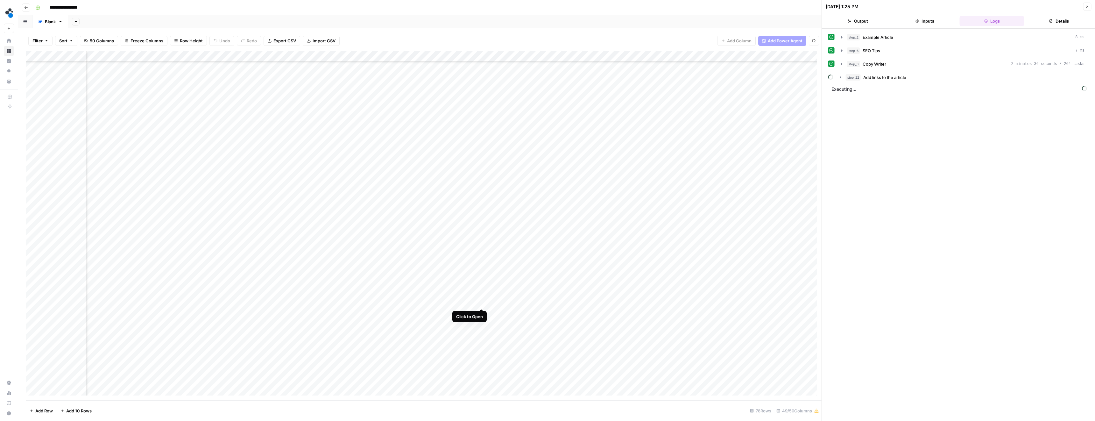
click at [481, 303] on div "Add Column" at bounding box center [423, 225] width 795 height 349
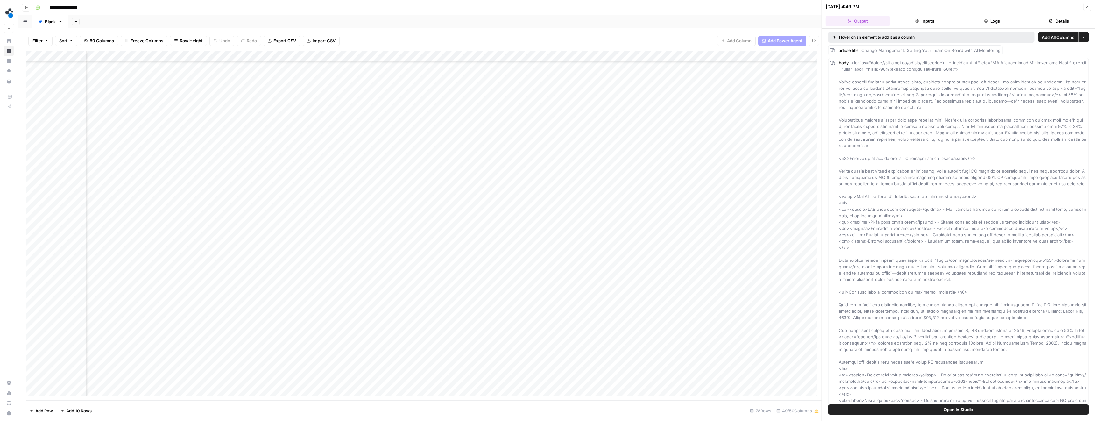
click at [1059, 20] on button "Details" at bounding box center [1058, 21] width 65 height 10
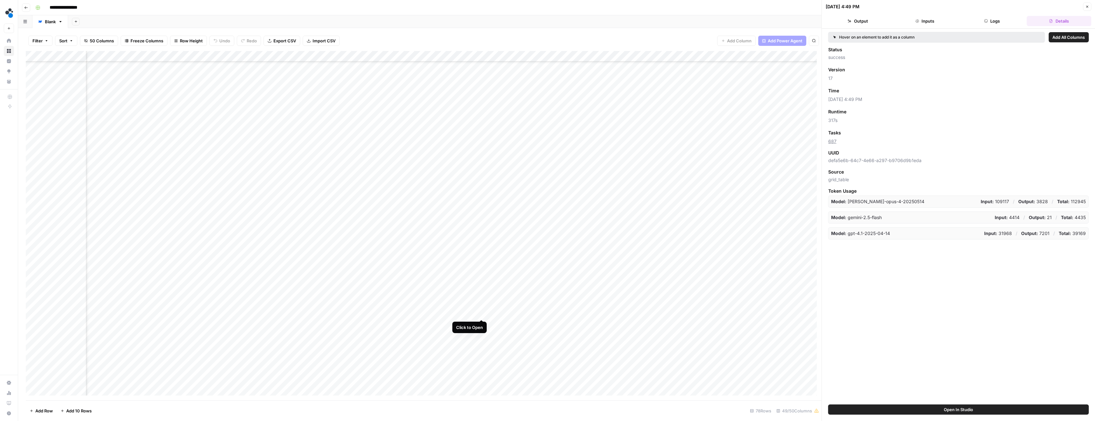
click at [481, 313] on div "Add Column" at bounding box center [423, 225] width 795 height 349
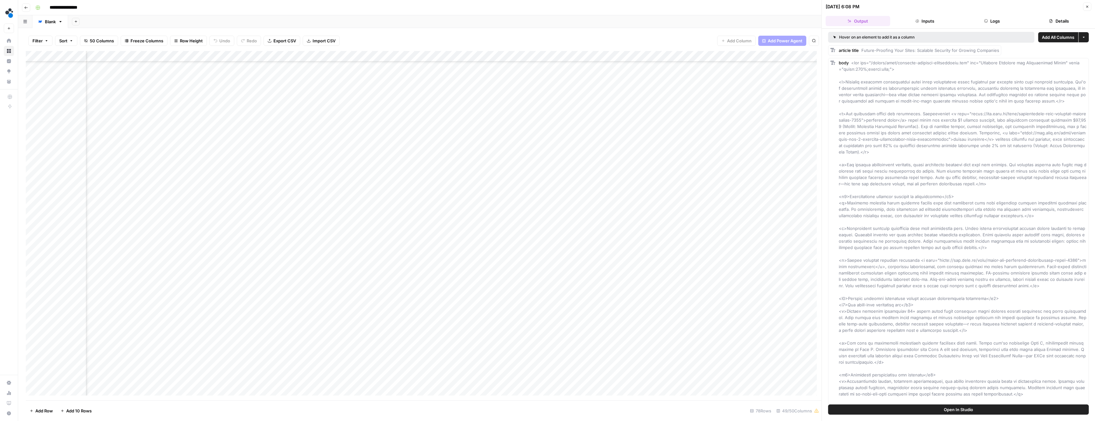
click at [1055, 23] on button "Details" at bounding box center [1058, 21] width 65 height 10
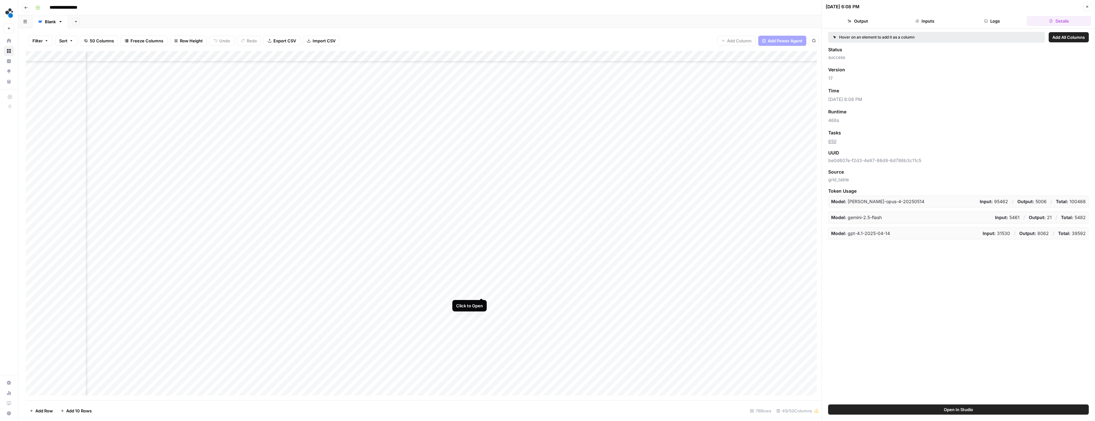
click at [481, 291] on div "Add Column" at bounding box center [423, 225] width 795 height 349
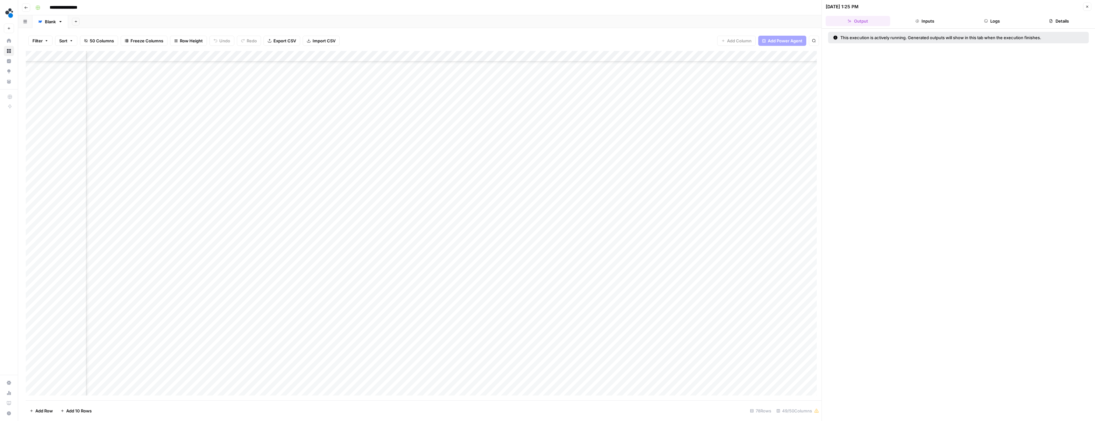
click at [1074, 20] on button "Details" at bounding box center [1058, 21] width 65 height 10
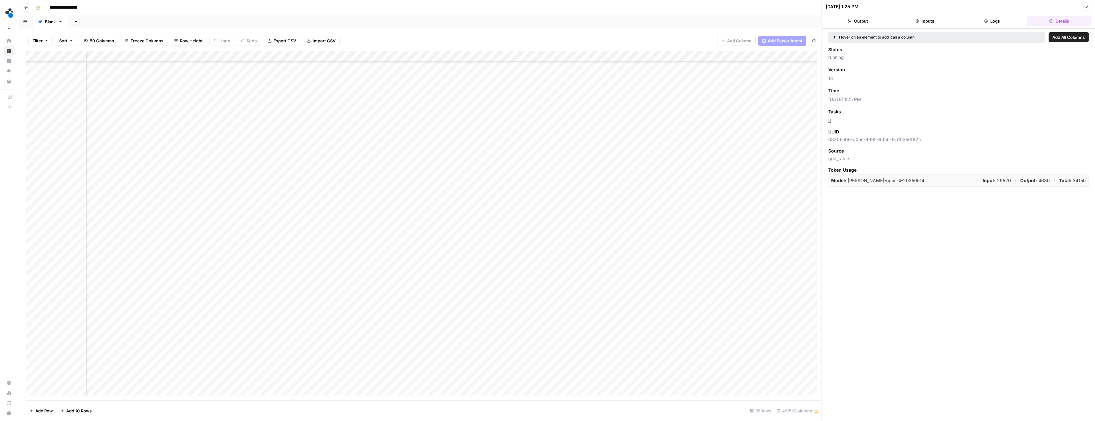
click at [991, 27] on header "09/29/25 at 1:25 PM Close Output Inputs Logs Details" at bounding box center [958, 14] width 273 height 29
click at [991, 24] on button "Logs" at bounding box center [991, 21] width 65 height 10
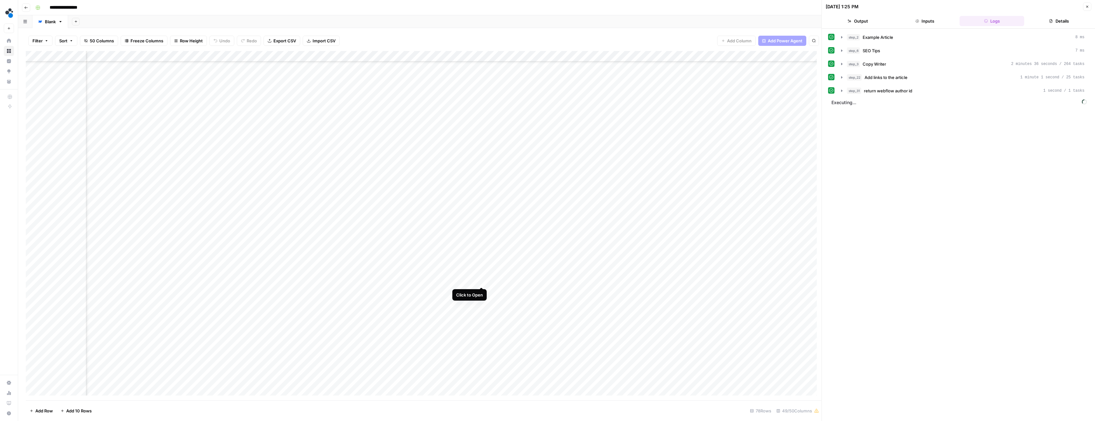
click at [481, 280] on div "Add Column" at bounding box center [423, 225] width 795 height 349
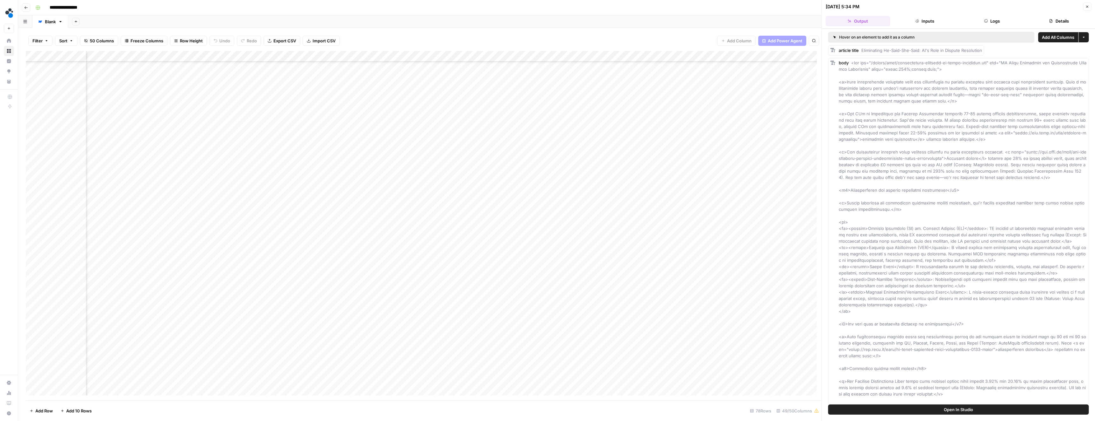
click at [987, 21] on icon "button" at bounding box center [985, 20] width 3 height 3
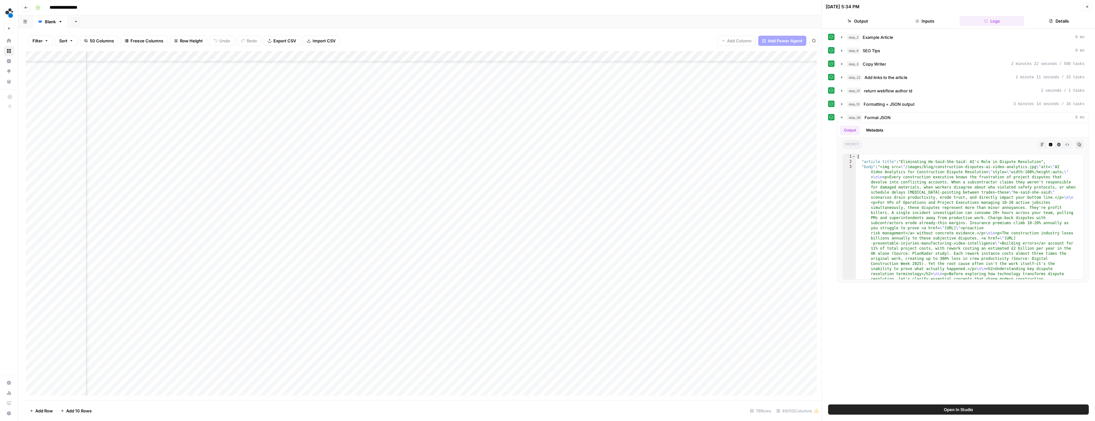
click at [1088, 6] on icon "button" at bounding box center [1087, 7] width 4 height 4
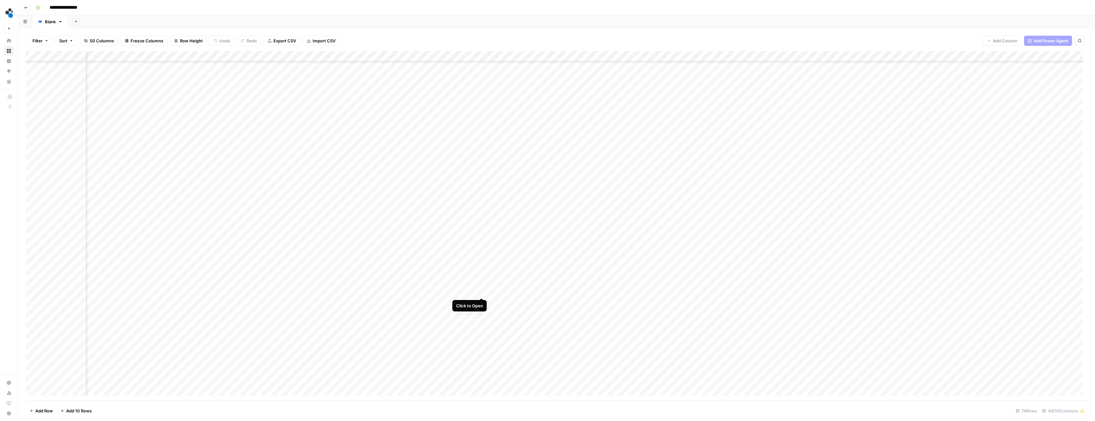
click at [482, 291] on div "Add Column" at bounding box center [556, 225] width 1061 height 349
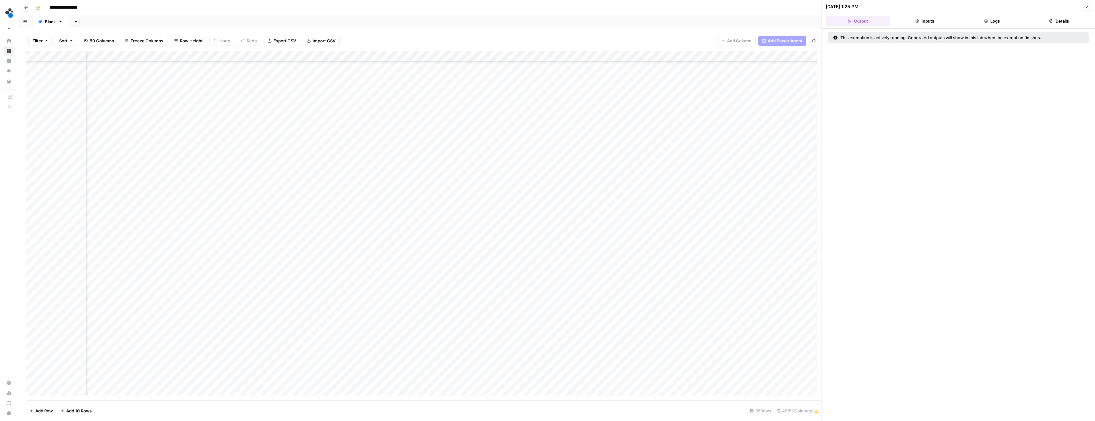
click at [1053, 24] on button "Details" at bounding box center [1058, 21] width 65 height 10
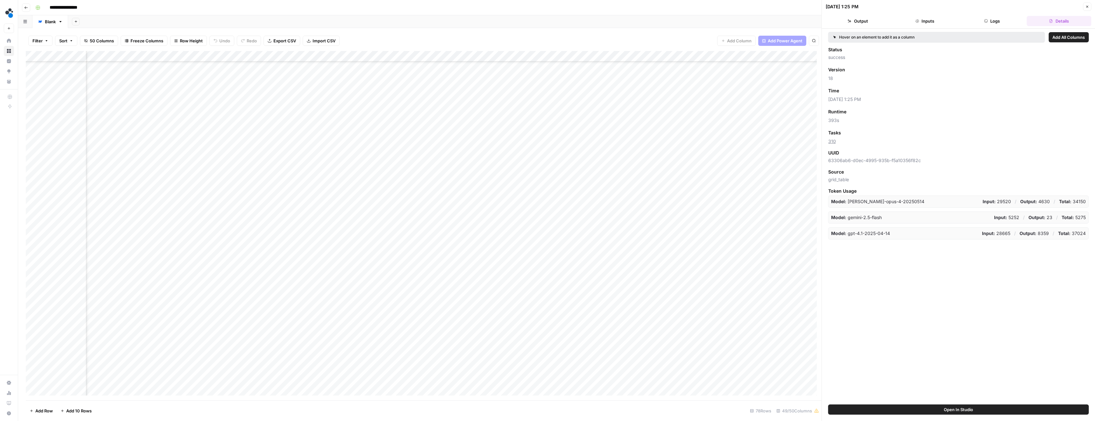
scroll to position [500, 1321]
click at [526, 290] on div "Add Column" at bounding box center [423, 225] width 795 height 349
click at [753, 292] on div "Add Column" at bounding box center [423, 225] width 795 height 349
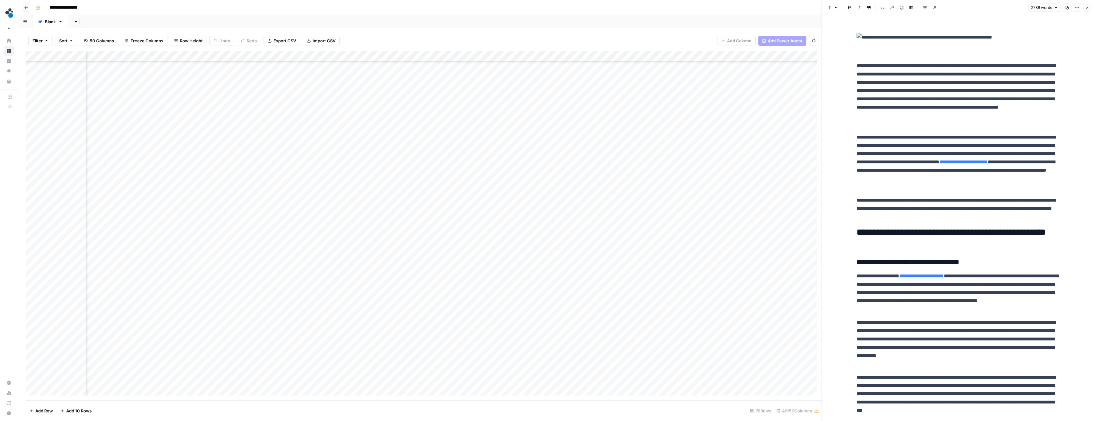
scroll to position [500, 155]
click at [856, 165] on p "**********" at bounding box center [958, 162] width 204 height 58
click at [1039, 17] on icon "button" at bounding box center [1040, 16] width 3 height 3
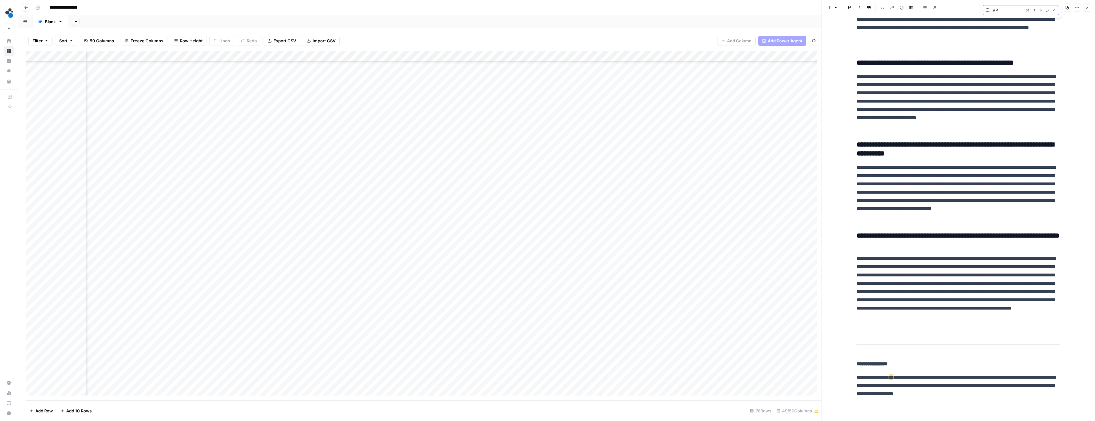
scroll to position [3914, 0]
click at [1003, 9] on input "VP" at bounding box center [1006, 10] width 29 height 6
type input "Operations"
click at [1041, 10] on icon "button" at bounding box center [1040, 10] width 3 height 3
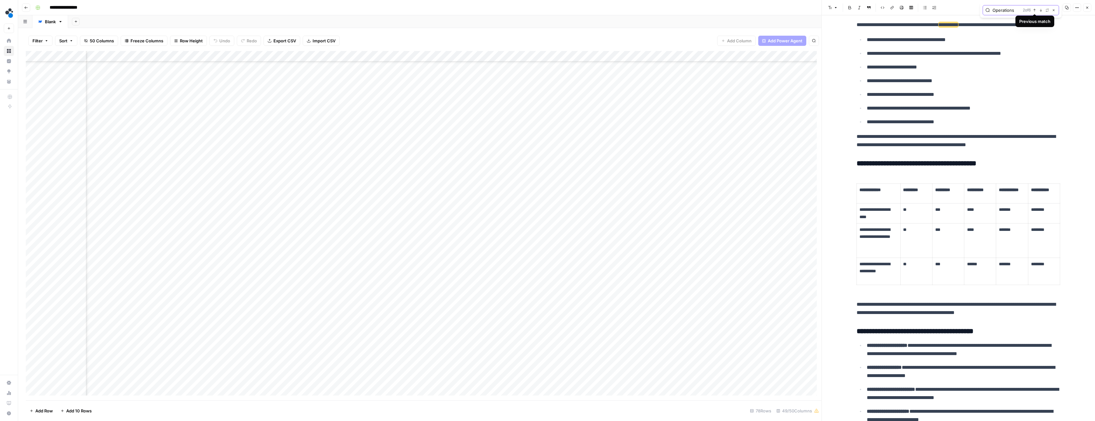
click at [1034, 10] on icon "button" at bounding box center [1034, 10] width 2 height 3
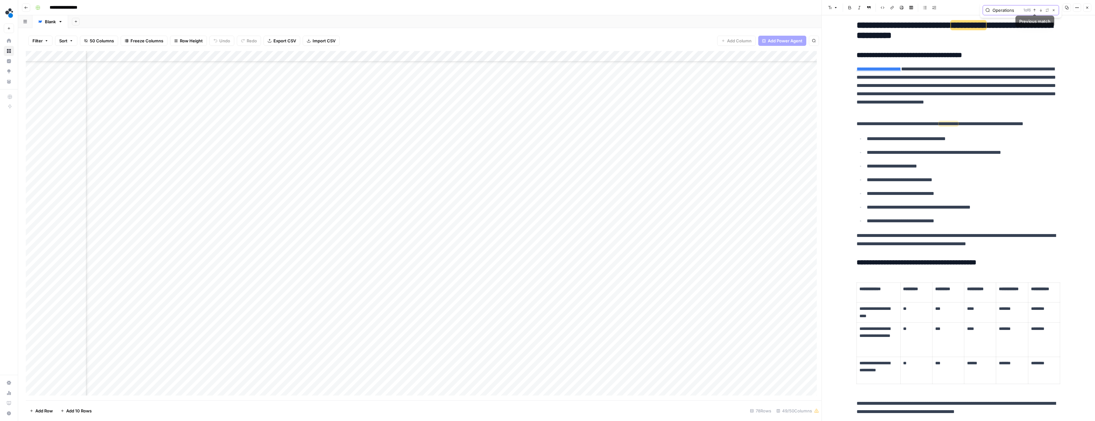
scroll to position [527, 0]
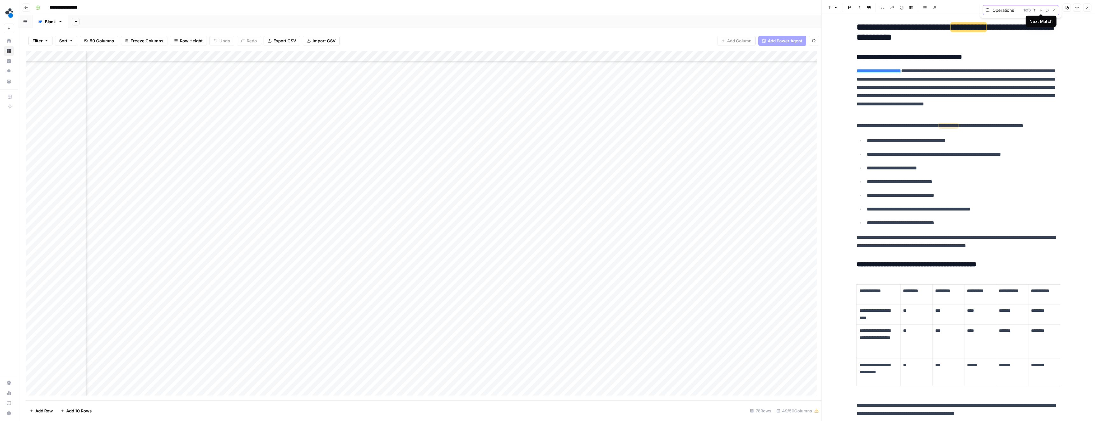
click at [1040, 10] on icon "button" at bounding box center [1040, 10] width 2 height 3
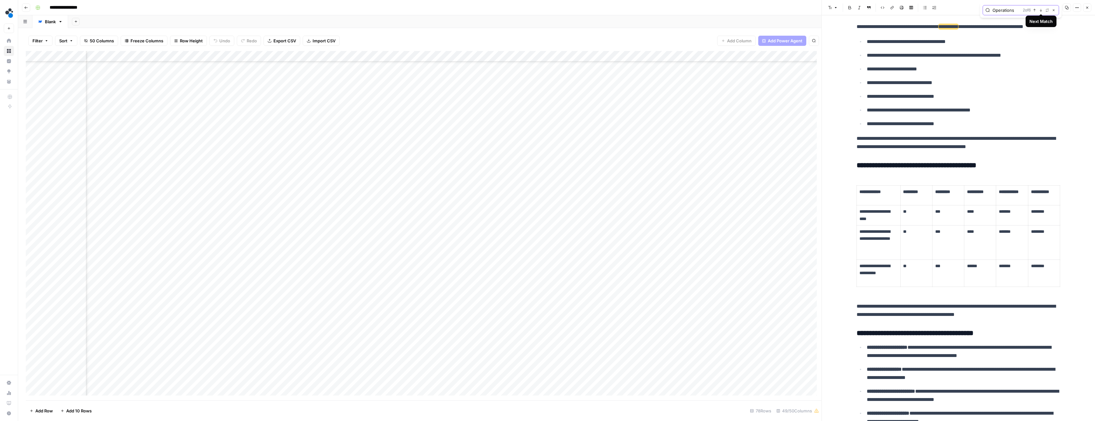
click at [1040, 10] on icon "button" at bounding box center [1040, 10] width 2 height 3
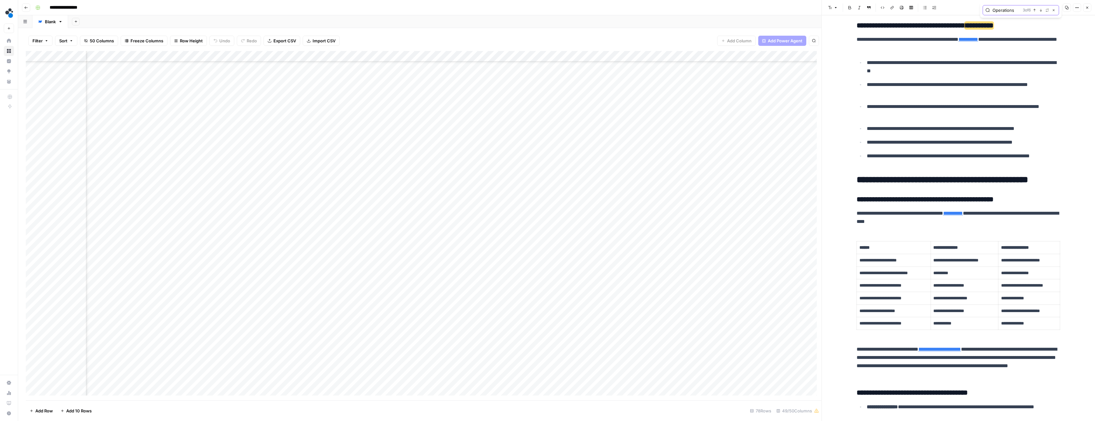
click at [1040, 10] on icon "button" at bounding box center [1040, 10] width 2 height 3
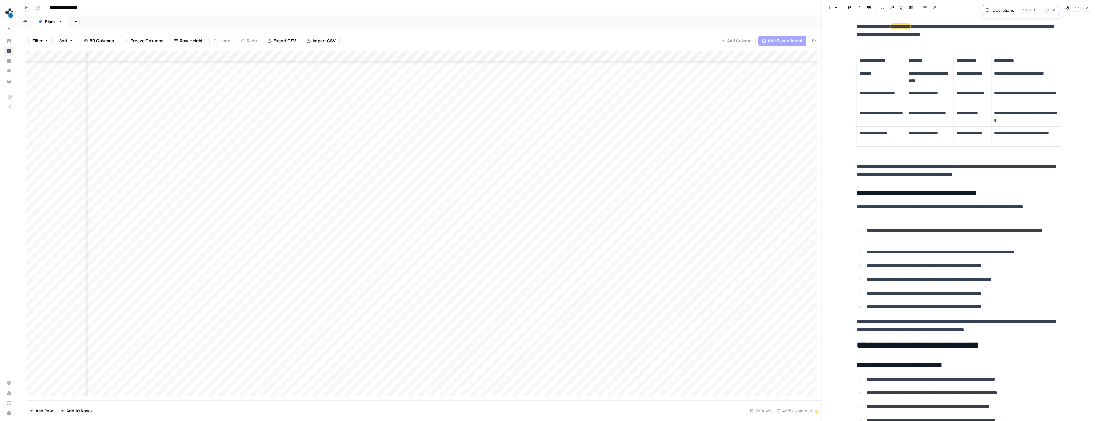
scroll to position [2901, 0]
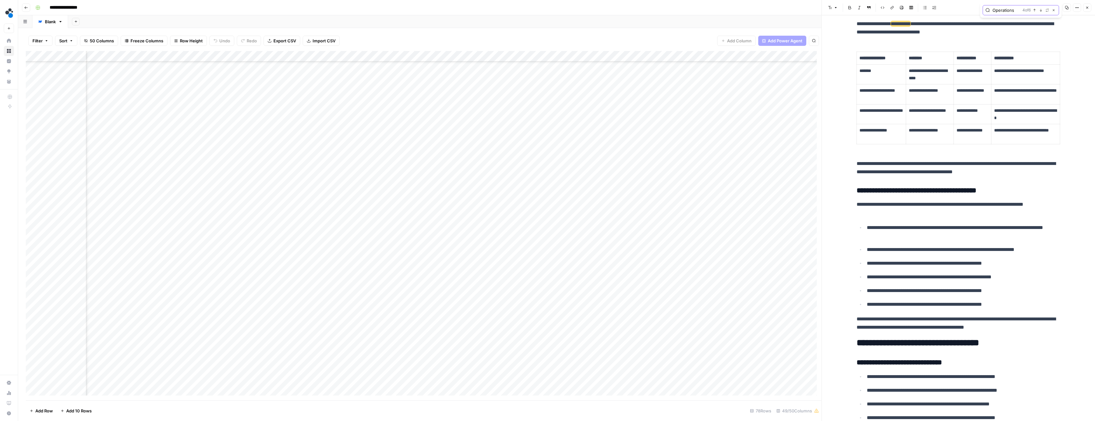
click at [1040, 10] on icon "button" at bounding box center [1040, 10] width 2 height 3
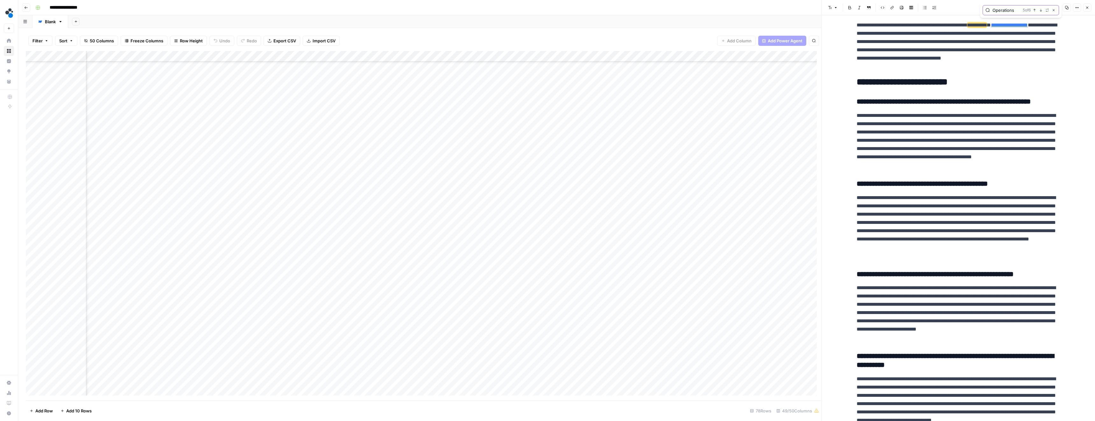
scroll to position [3703, 0]
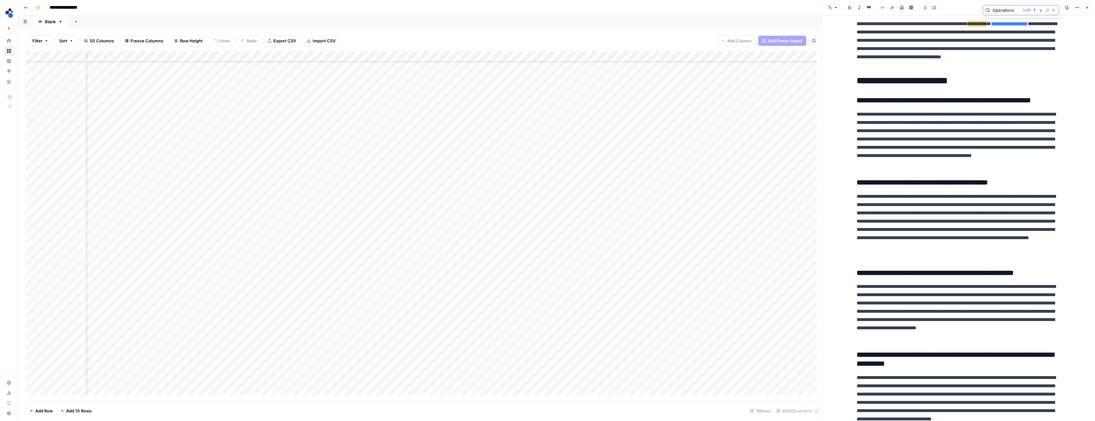
click at [1040, 10] on icon "button" at bounding box center [1040, 10] width 2 height 3
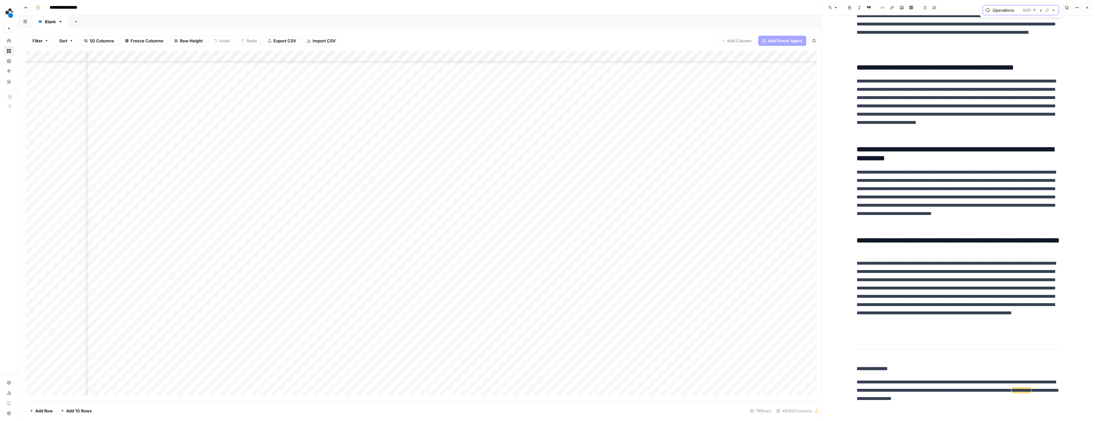
scroll to position [3914, 0]
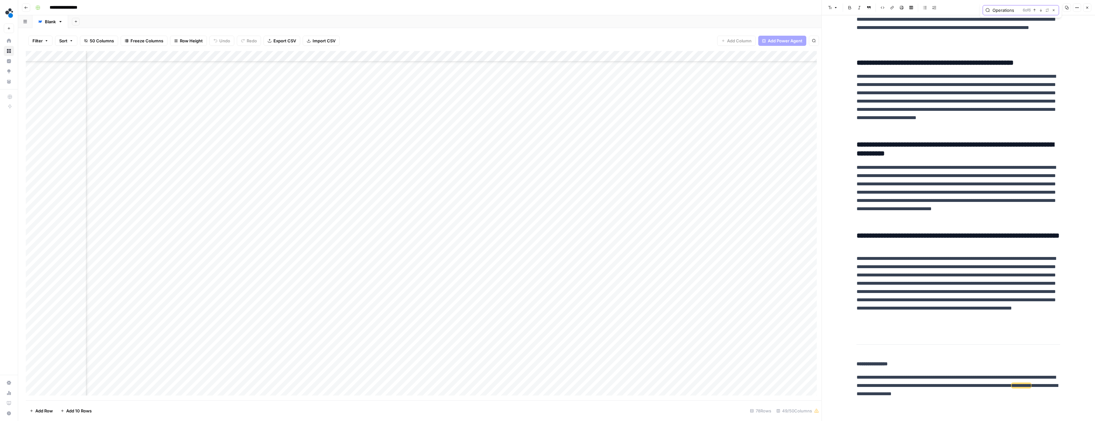
click at [1052, 10] on icon "button" at bounding box center [1053, 10] width 3 height 3
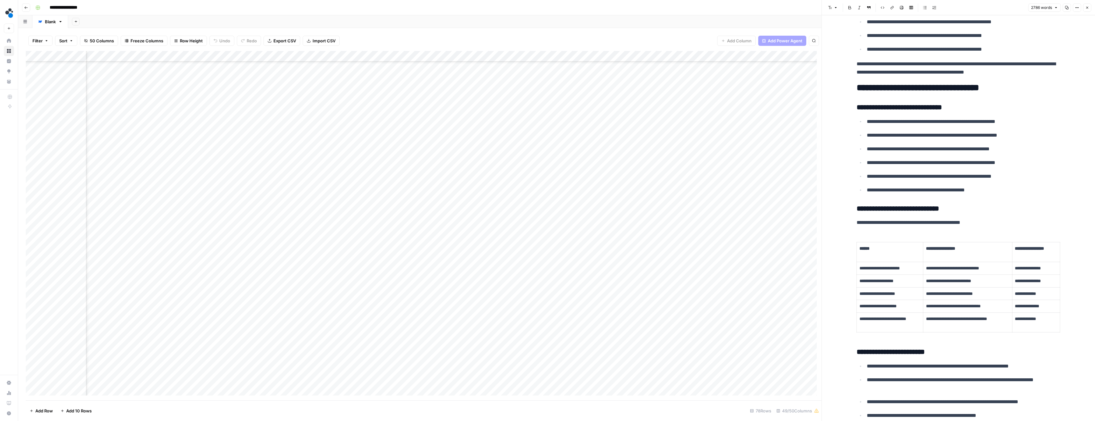
scroll to position [2949, 0]
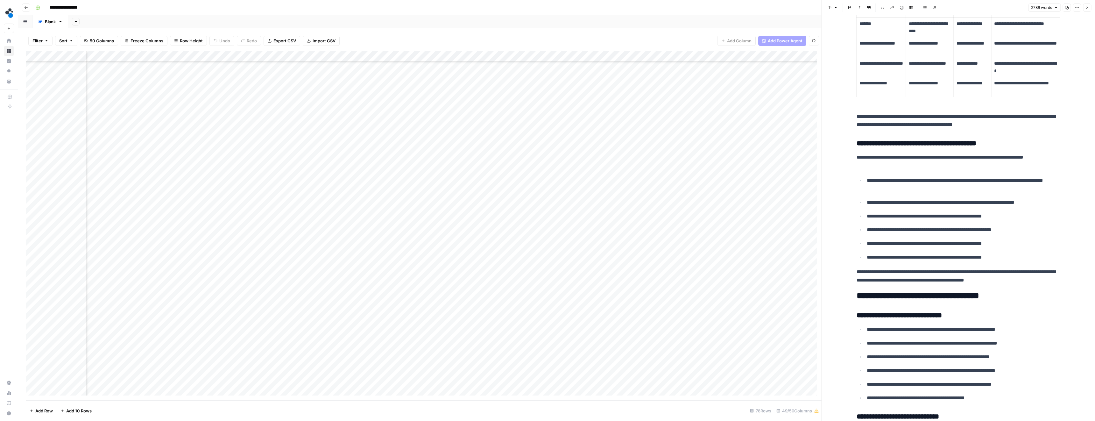
click at [1088, 6] on icon "button" at bounding box center [1087, 8] width 4 height 4
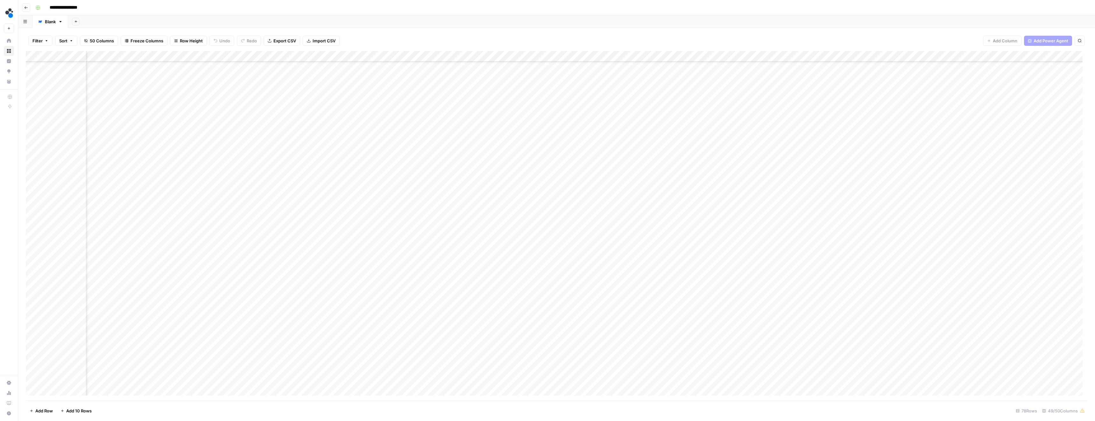
scroll to position [500, 1480]
click at [261, 290] on div "Add Column" at bounding box center [556, 225] width 1061 height 349
click at [276, 55] on div "Add Column" at bounding box center [556, 225] width 1061 height 349
click at [283, 13] on header "**********" at bounding box center [556, 7] width 1076 height 15
click at [310, 291] on div "Add Column" at bounding box center [556, 225] width 1061 height 349
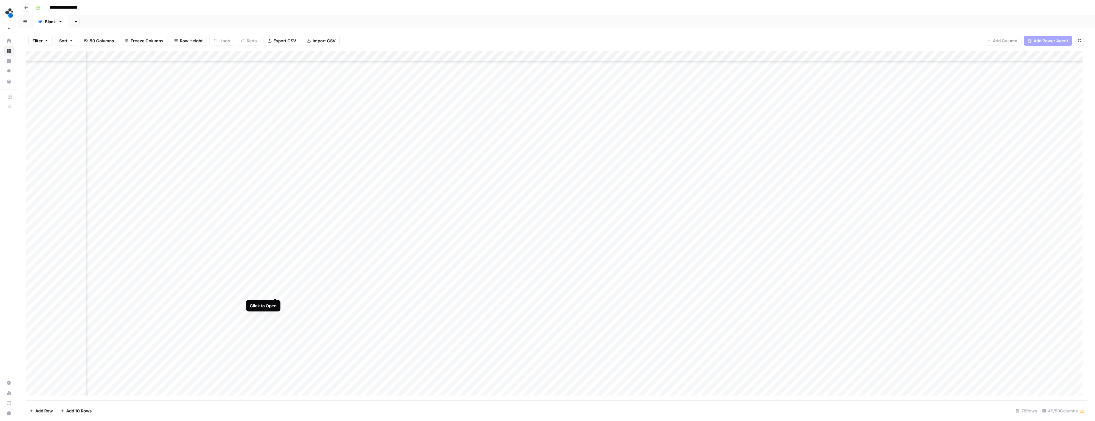
click at [276, 290] on div "Add Column" at bounding box center [556, 225] width 1061 height 349
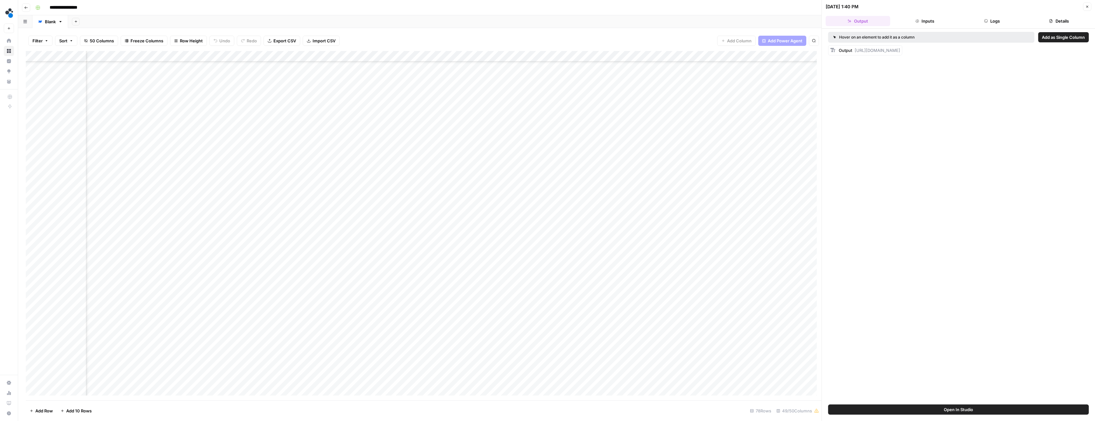
click at [993, 24] on button "Logs" at bounding box center [991, 21] width 65 height 10
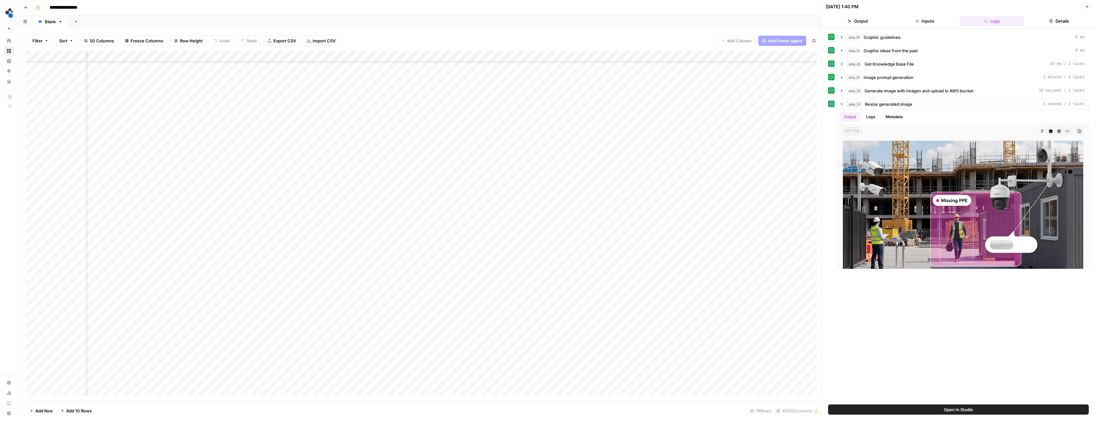
click at [150, 291] on div "Add Column" at bounding box center [423, 225] width 795 height 349
click at [843, 79] on icon "button" at bounding box center [841, 77] width 5 height 5
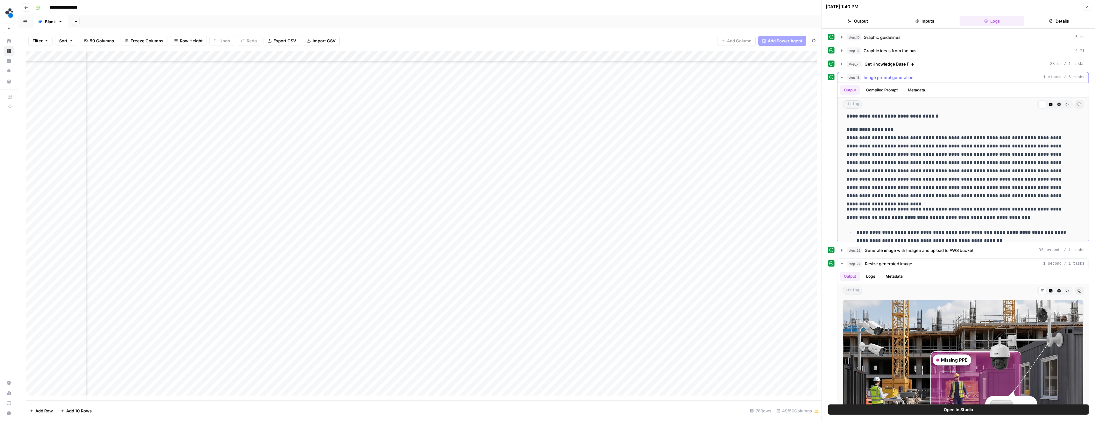
scroll to position [0, 0]
click at [928, 183] on p "**********" at bounding box center [958, 166] width 224 height 74
drag, startPoint x: 951, startPoint y: 185, endPoint x: 941, endPoint y: 183, distance: 10.9
click at [941, 183] on p "**********" at bounding box center [958, 166] width 224 height 74
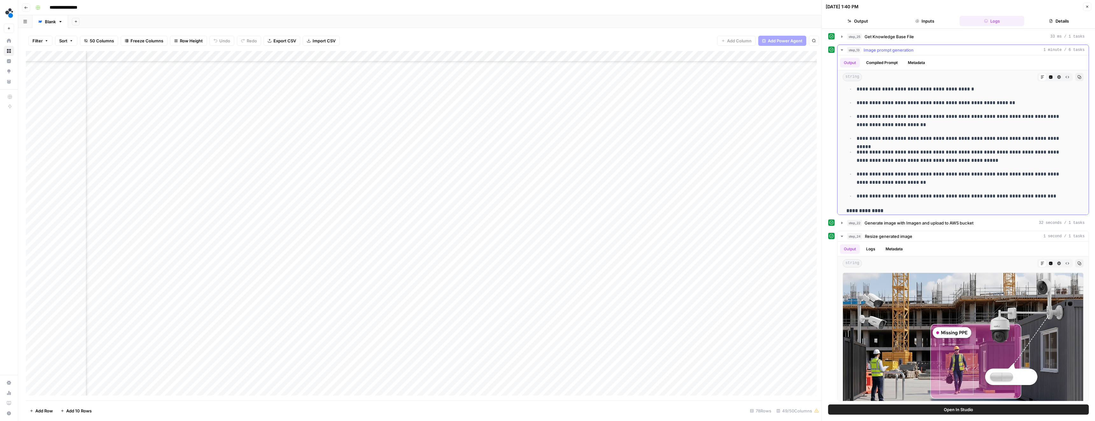
scroll to position [745, 0]
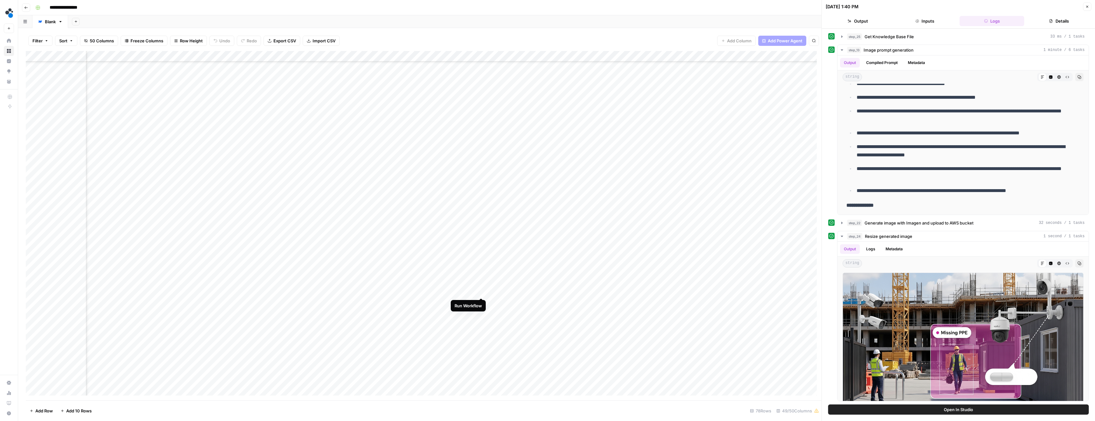
click at [480, 291] on div "Add Column" at bounding box center [423, 225] width 795 height 349
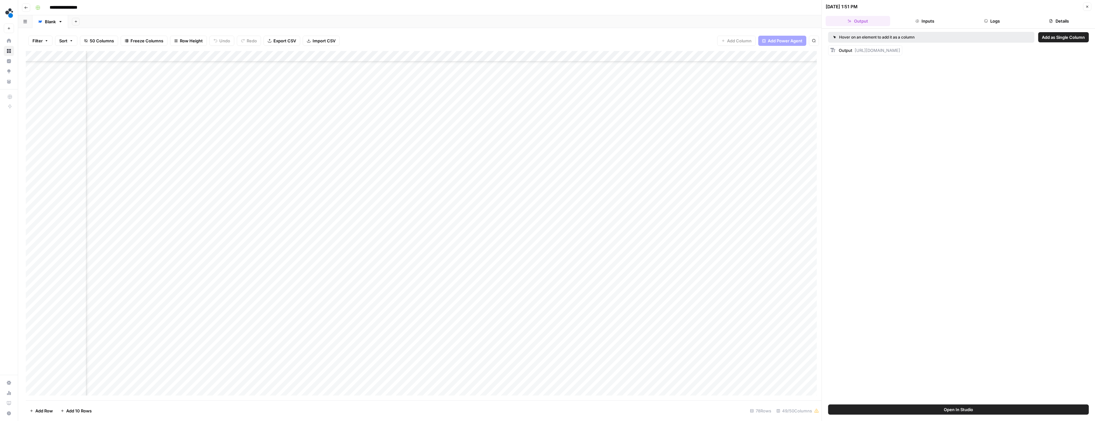
click at [472, 290] on div "Add Column" at bounding box center [423, 225] width 795 height 349
click at [993, 23] on button "Logs" at bounding box center [991, 21] width 65 height 10
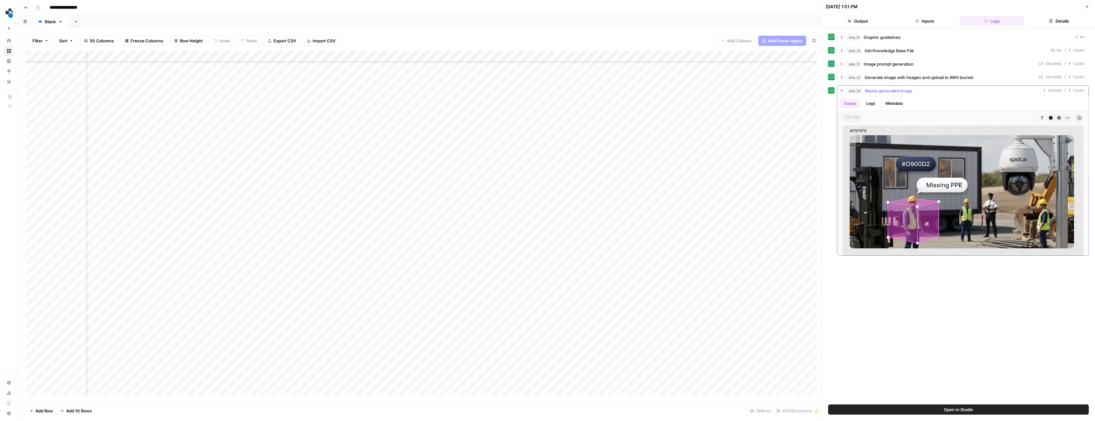
scroll to position [3, 0]
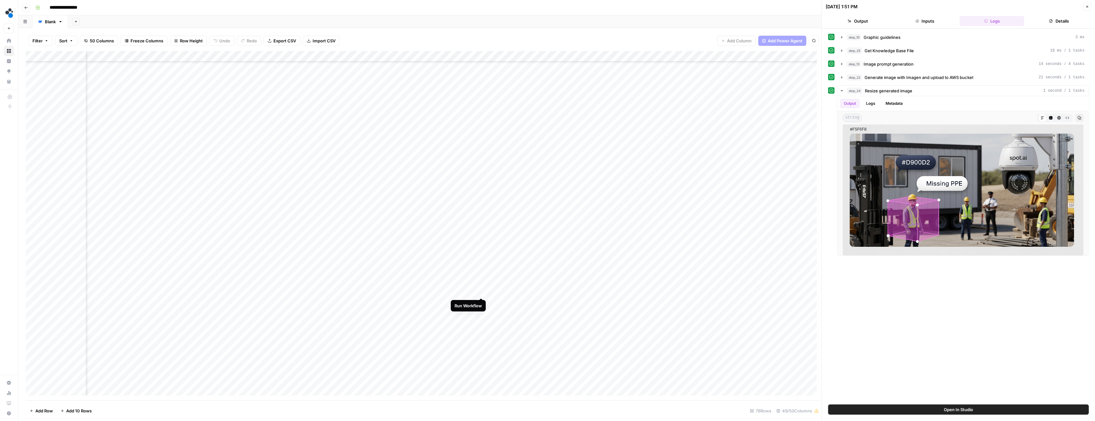
click at [481, 291] on div "Add Column" at bounding box center [423, 225] width 795 height 349
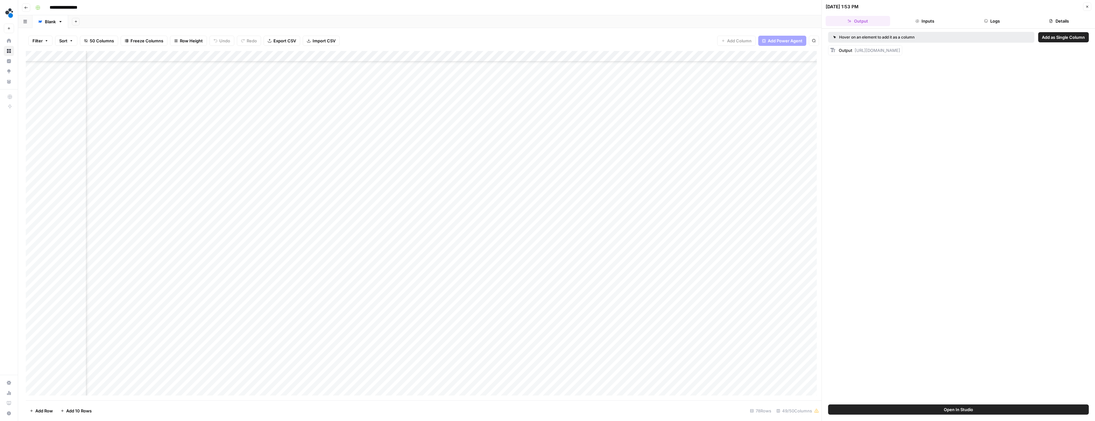
click at [1031, 20] on button "Details" at bounding box center [1058, 21] width 65 height 10
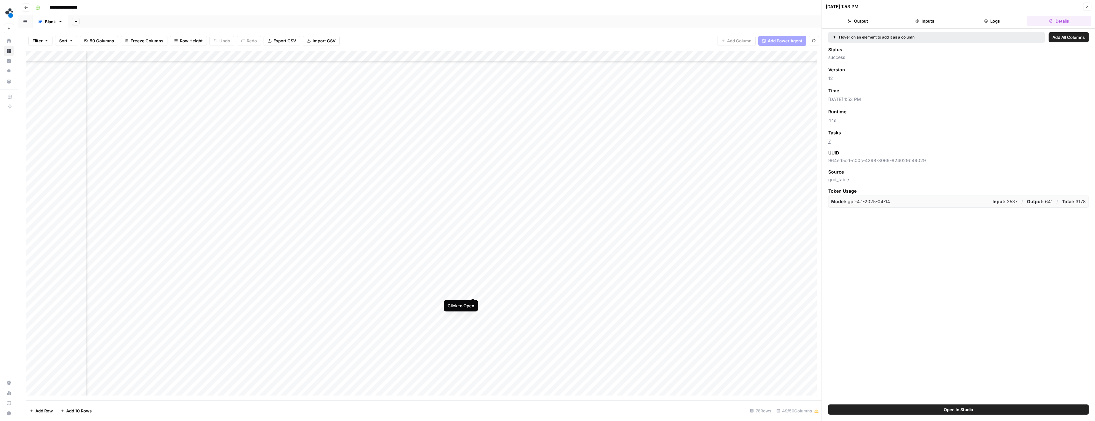
click at [473, 290] on div "Add Column" at bounding box center [423, 225] width 795 height 349
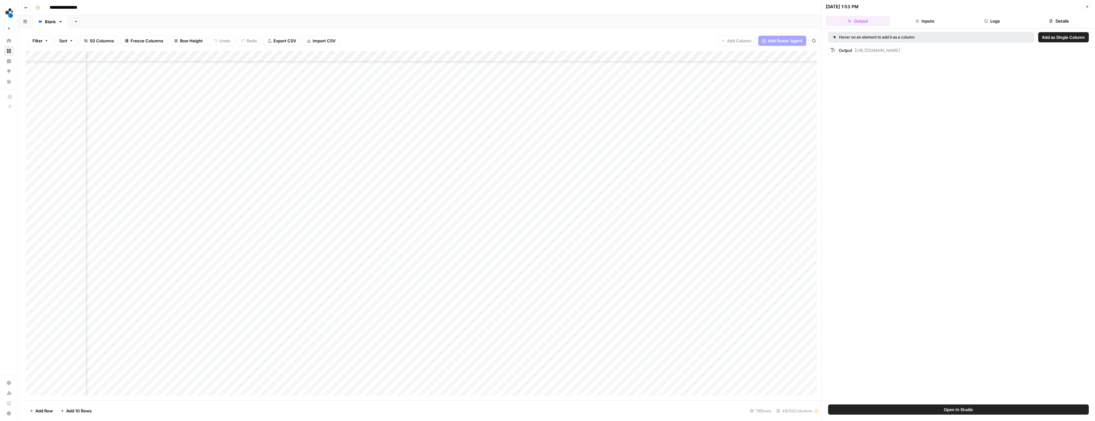
click at [1004, 21] on button "Logs" at bounding box center [991, 21] width 65 height 10
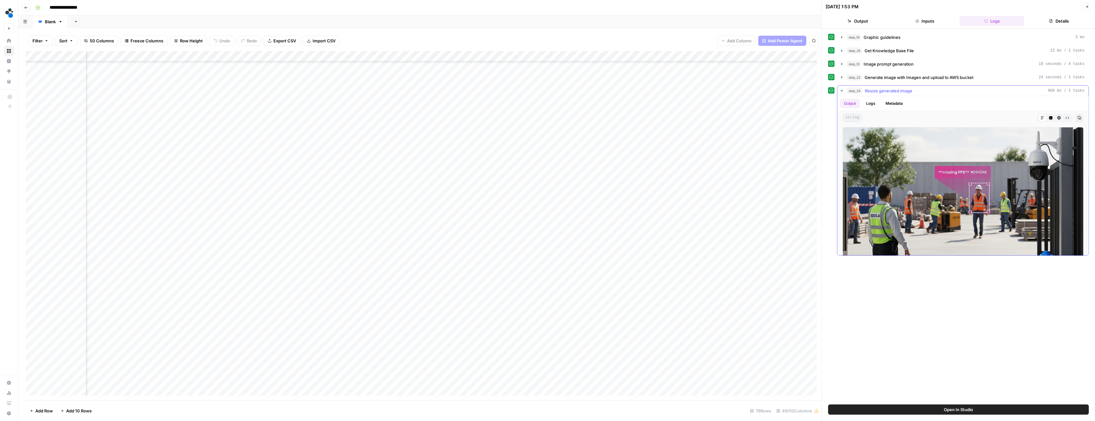
scroll to position [3, 0]
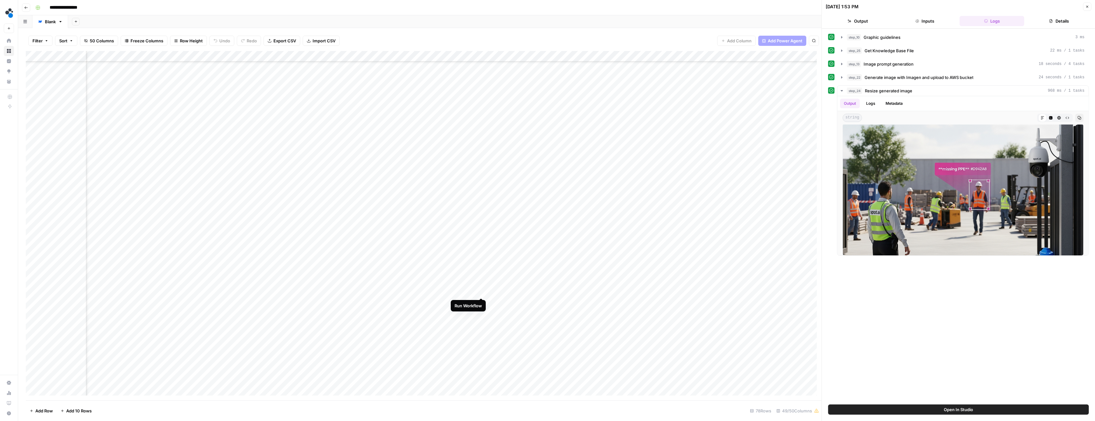
click at [481, 292] on div "Add Column" at bounding box center [423, 225] width 795 height 349
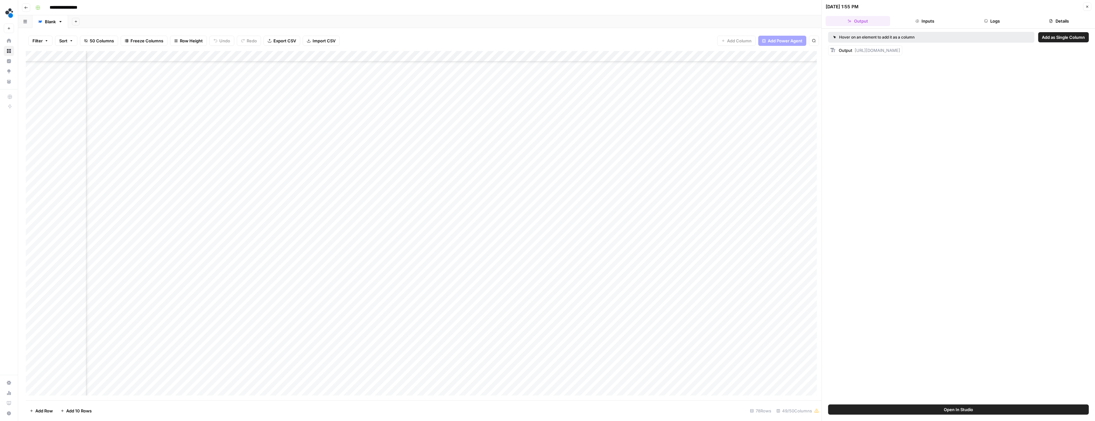
click at [990, 19] on button "Logs" at bounding box center [991, 21] width 65 height 10
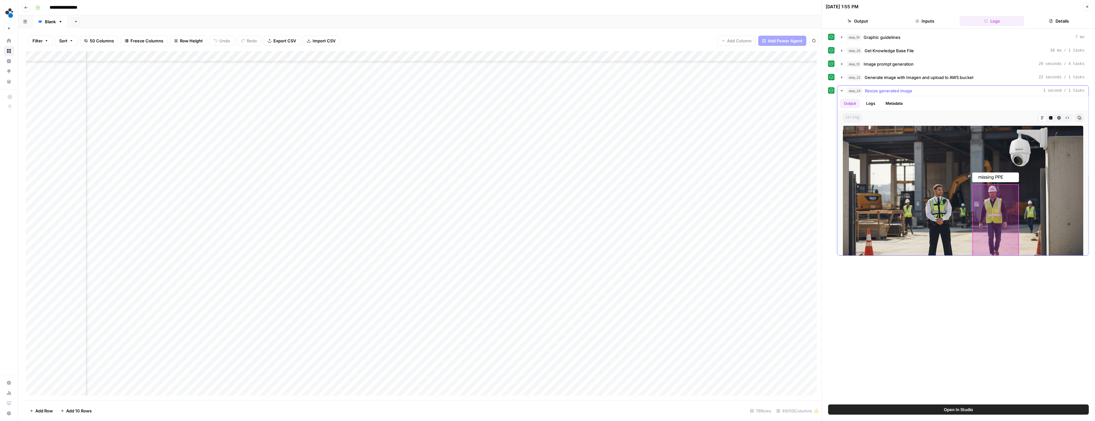
scroll to position [3, 0]
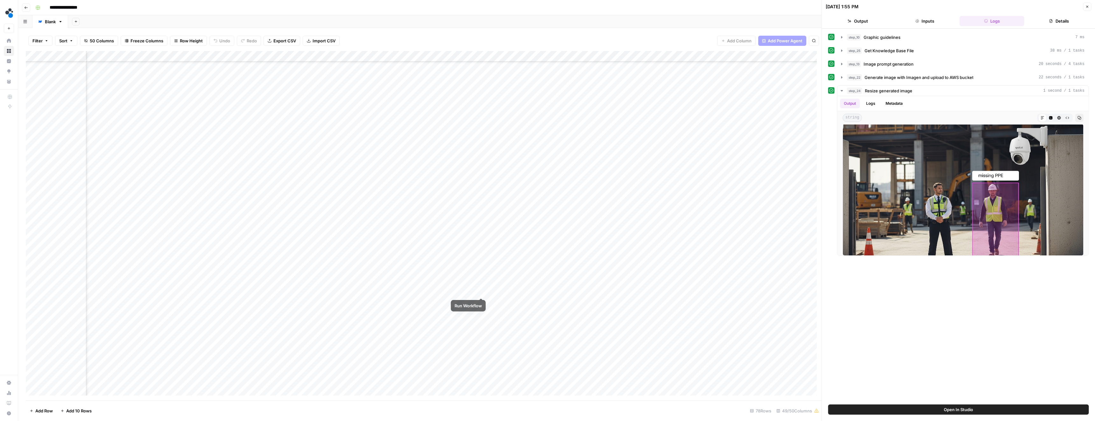
click at [481, 292] on div "Add Column" at bounding box center [423, 225] width 795 height 349
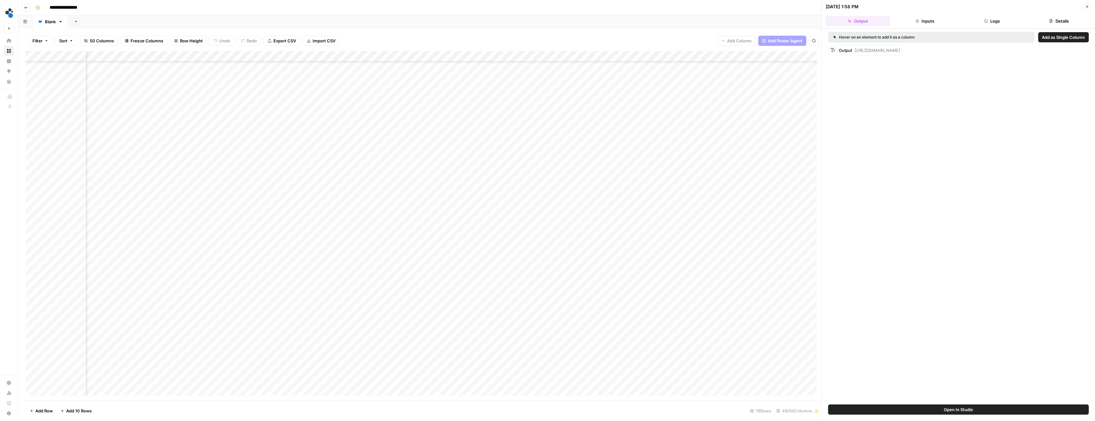
click at [1000, 26] on button "Logs" at bounding box center [991, 21] width 65 height 10
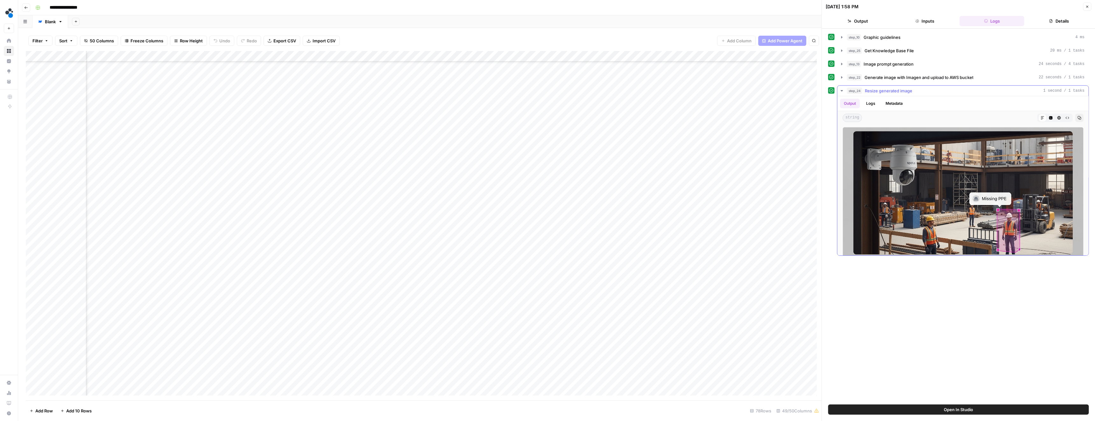
scroll to position [3, 0]
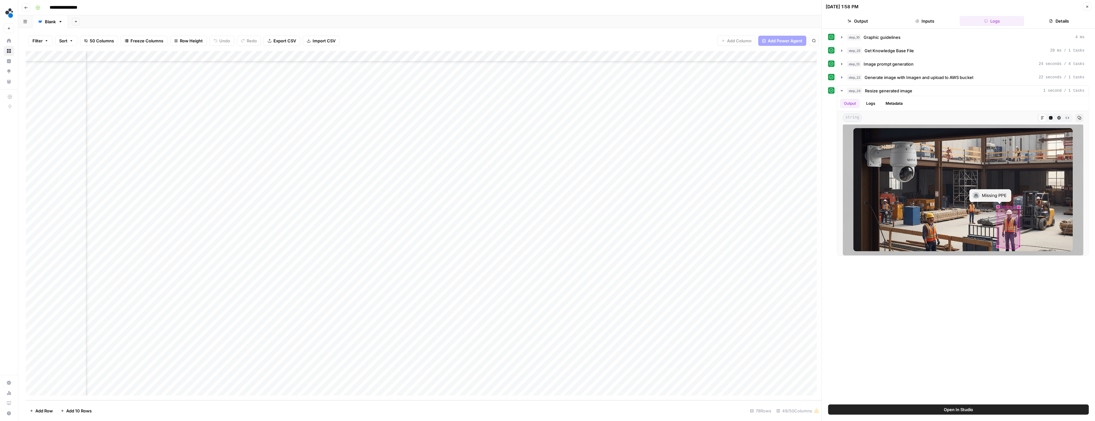
drag, startPoint x: 413, startPoint y: 400, endPoint x: 398, endPoint y: 400, distance: 14.6
click at [398, 400] on div "Filter Sort 50 Columns Freeze Columns Row Height Undo Redo Export CSV Import CS…" at bounding box center [419, 224] width 803 height 393
click at [129, 272] on div "Add Column" at bounding box center [423, 225] width 795 height 349
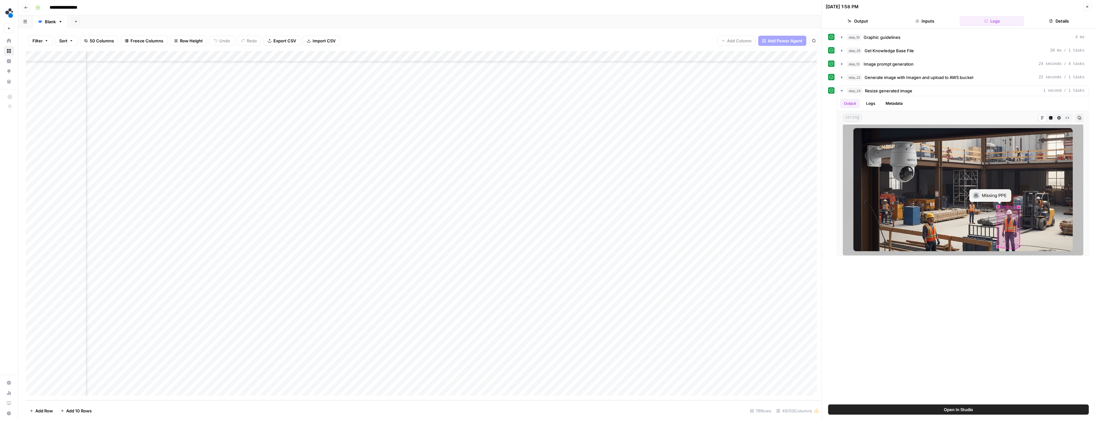
click at [141, 270] on div "Add Column" at bounding box center [423, 225] width 795 height 349
click at [518, 271] on div "Add Column" at bounding box center [423, 225] width 795 height 349
click at [505, 270] on div "Add Column" at bounding box center [423, 225] width 795 height 349
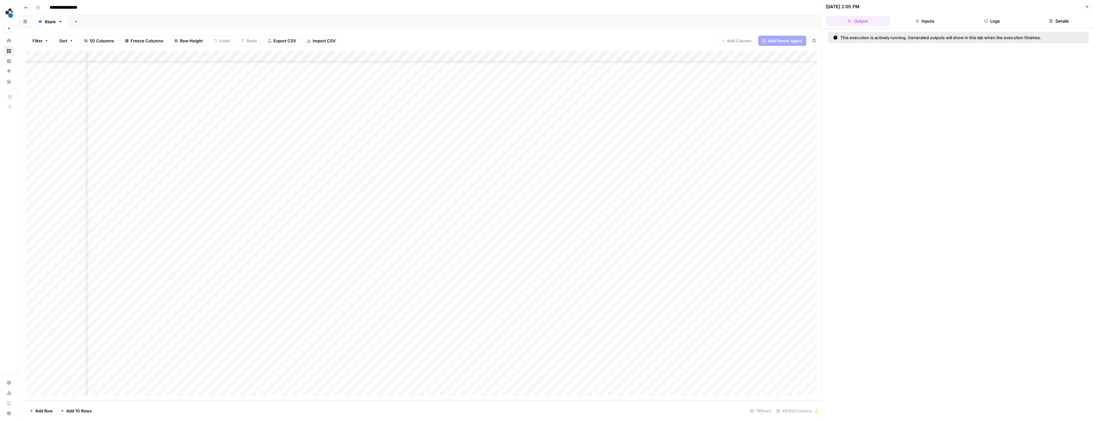
click at [1001, 21] on button "Logs" at bounding box center [991, 21] width 65 height 10
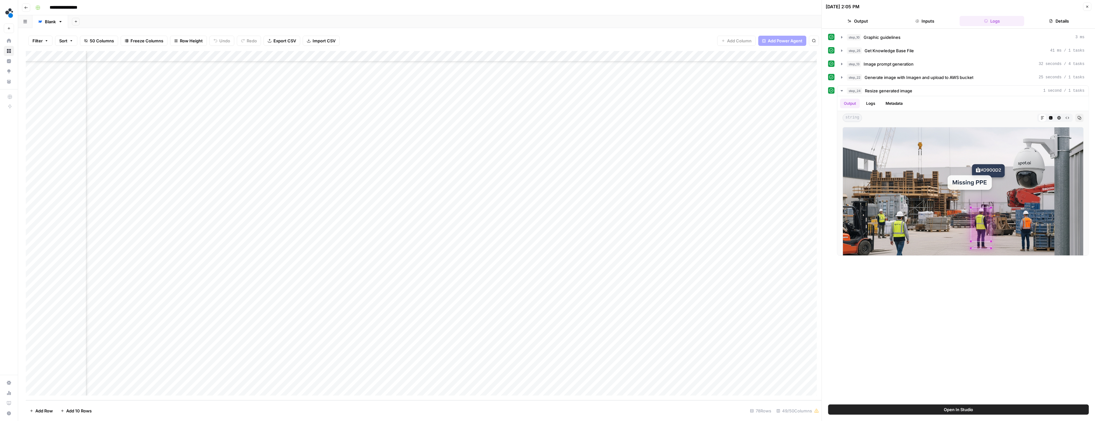
scroll to position [3, 0]
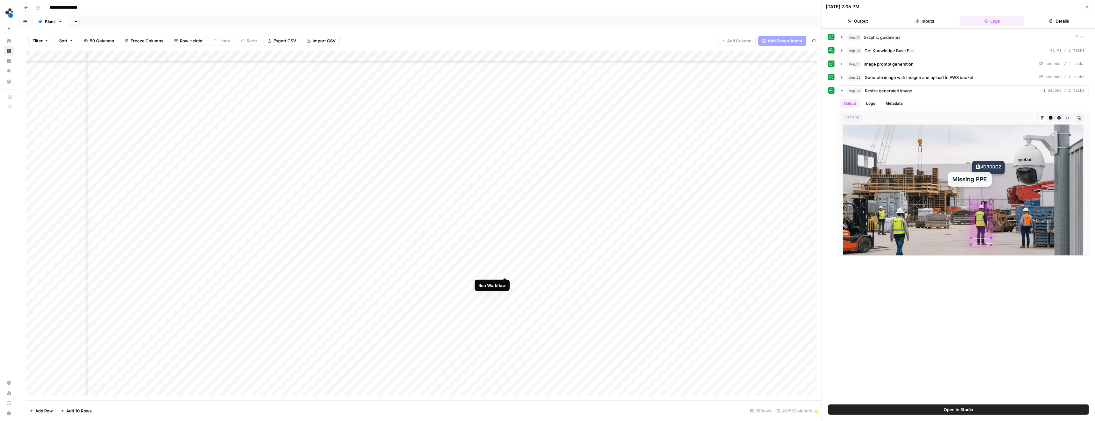
click at [505, 270] on div "Add Column" at bounding box center [423, 225] width 795 height 349
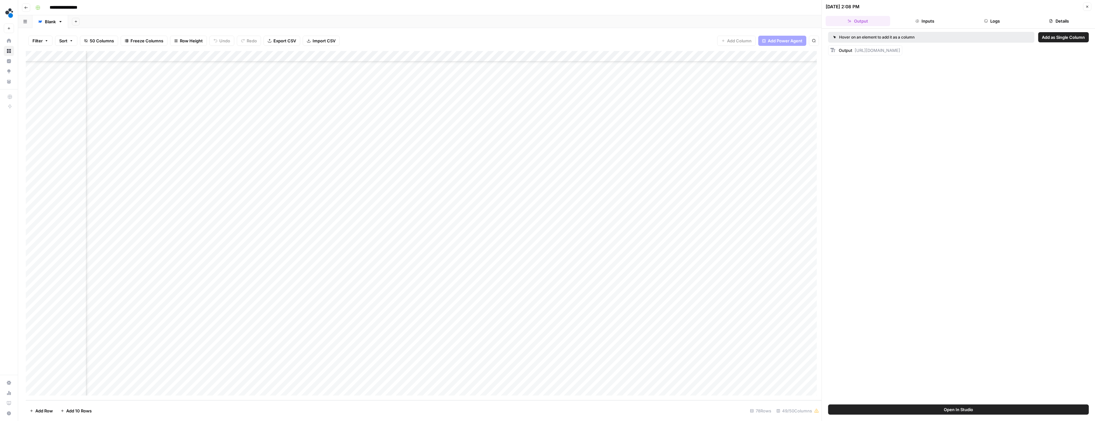
click at [977, 21] on button "Logs" at bounding box center [991, 21] width 65 height 10
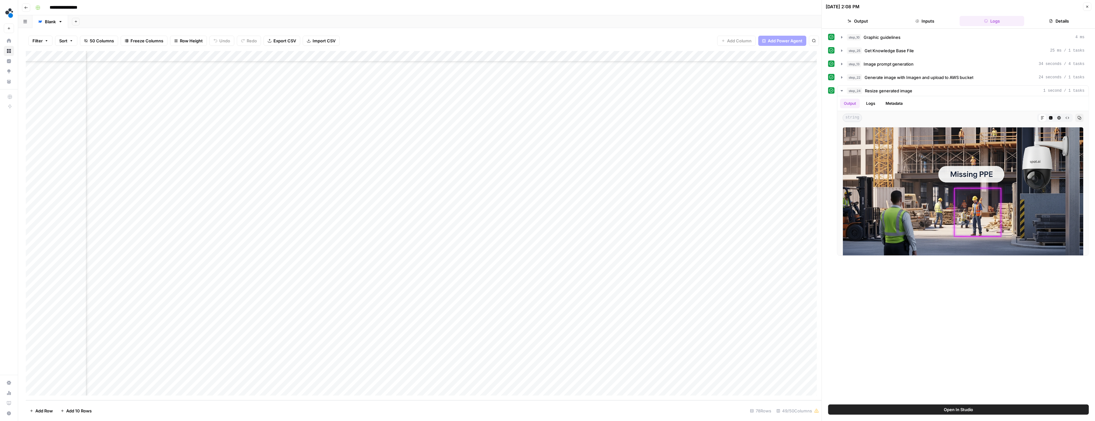
scroll to position [521, 1570]
click at [671, 281] on div "Add Column" at bounding box center [423, 225] width 795 height 349
click at [672, 271] on div "Add Column" at bounding box center [423, 225] width 795 height 349
click at [671, 270] on div "Add Column" at bounding box center [423, 225] width 795 height 349
click at [1088, 5] on icon "button" at bounding box center [1087, 7] width 4 height 4
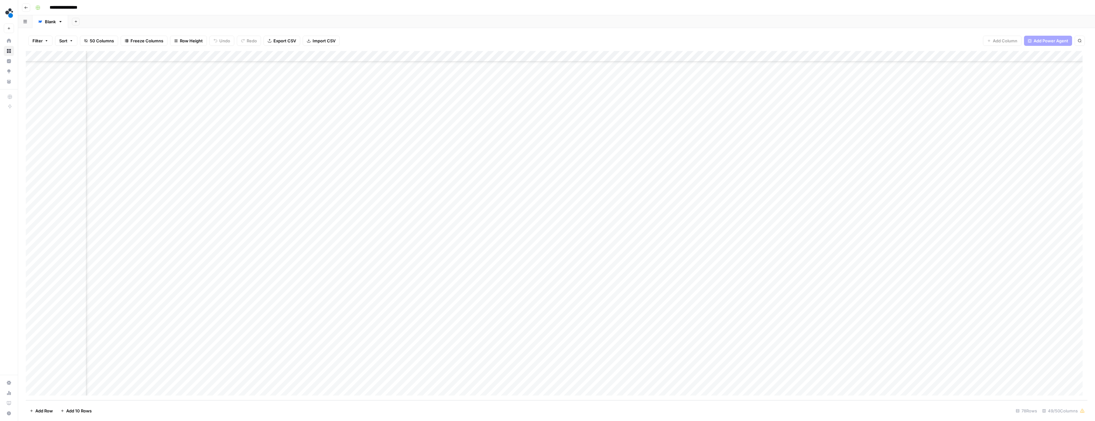
scroll to position [521, 1133]
click at [278, 55] on div "Add Column" at bounding box center [556, 225] width 1061 height 349
click at [263, 119] on span "Edit Workflow" at bounding box center [275, 118] width 56 height 6
click at [274, 56] on div "Add Column" at bounding box center [556, 225] width 1061 height 349
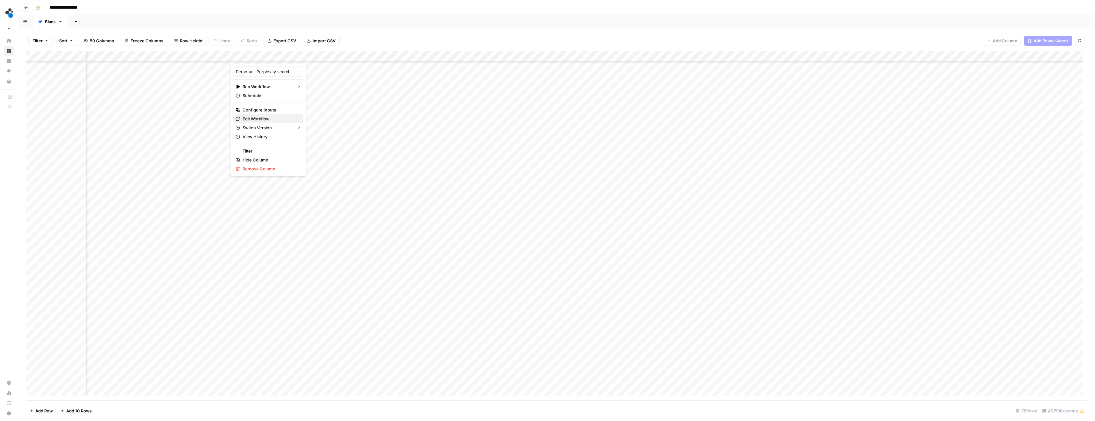
click at [255, 120] on span "Edit Workflow" at bounding box center [270, 118] width 56 height 6
click at [543, 56] on div "Add Column" at bounding box center [556, 225] width 1061 height 349
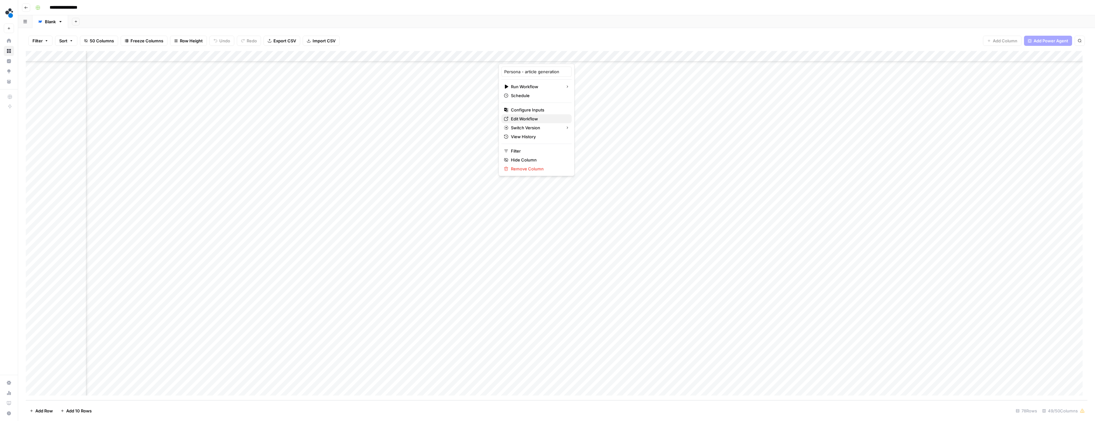
click at [531, 118] on span "Edit Workflow" at bounding box center [539, 118] width 56 height 6
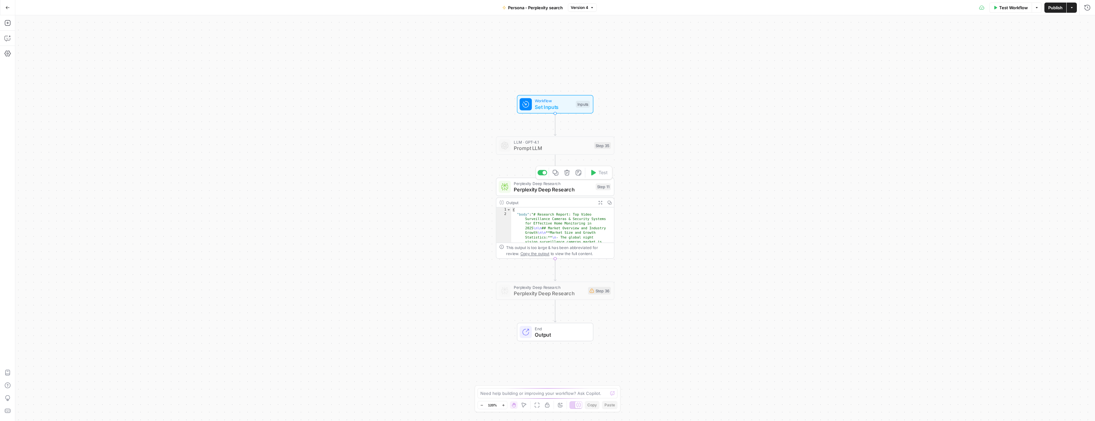
click at [519, 186] on span "Perplexity Deep Research" at bounding box center [553, 189] width 79 height 8
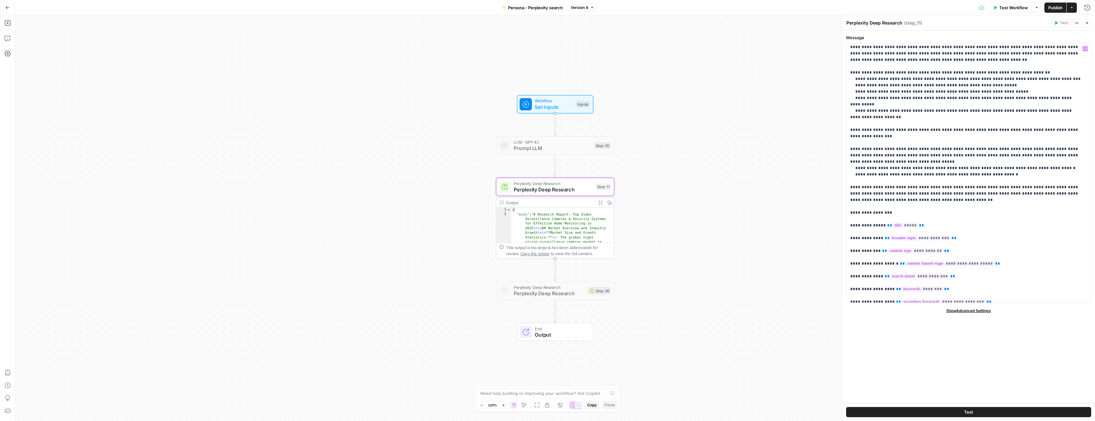
scroll to position [319, 0]
click at [869, 176] on p "**********" at bounding box center [966, 41] width 232 height 630
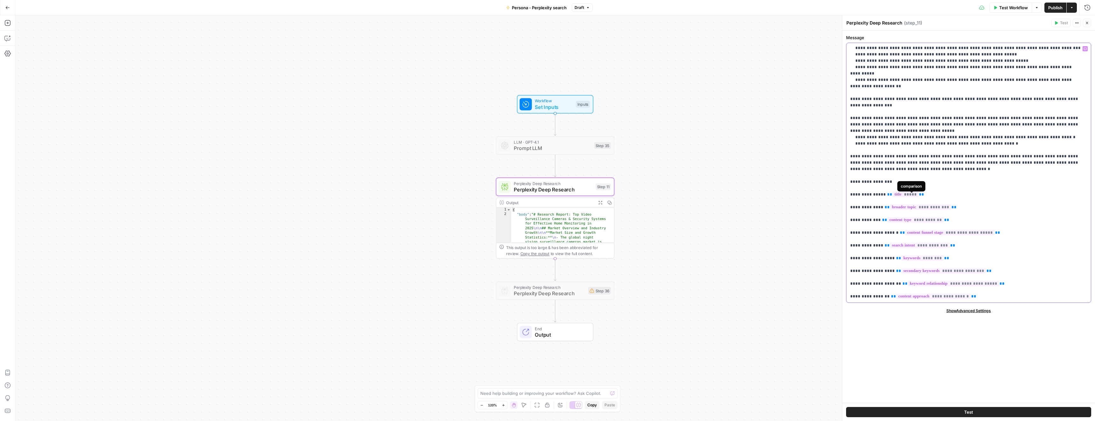
scroll to position [345, 0]
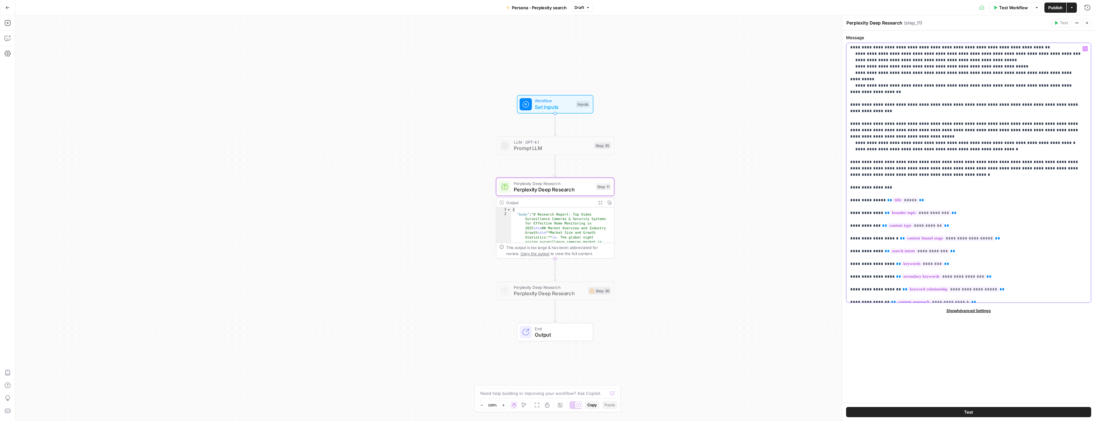
click at [900, 149] on p "**********" at bounding box center [966, 16] width 232 height 630
click at [857, 162] on p "**********" at bounding box center [966, 22] width 232 height 643
click at [873, 162] on p "**********" at bounding box center [966, 22] width 232 height 643
click at [1055, 7] on span "Publish" at bounding box center [1055, 7] width 14 height 6
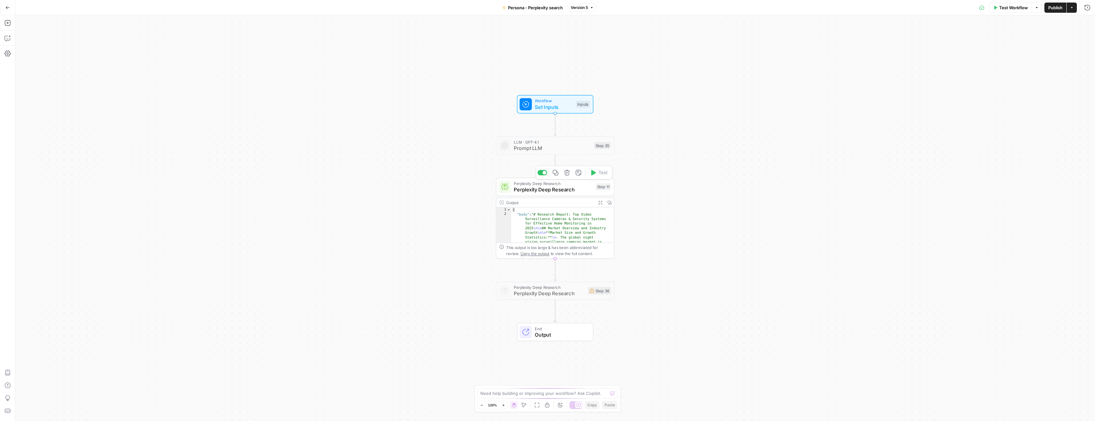
click at [531, 188] on span "Perplexity Deep Research" at bounding box center [553, 189] width 79 height 8
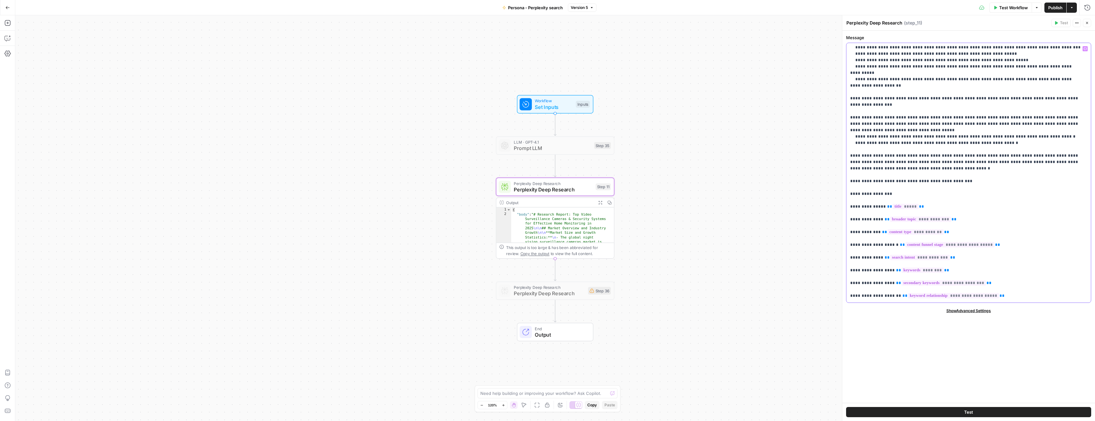
scroll to position [347, 0]
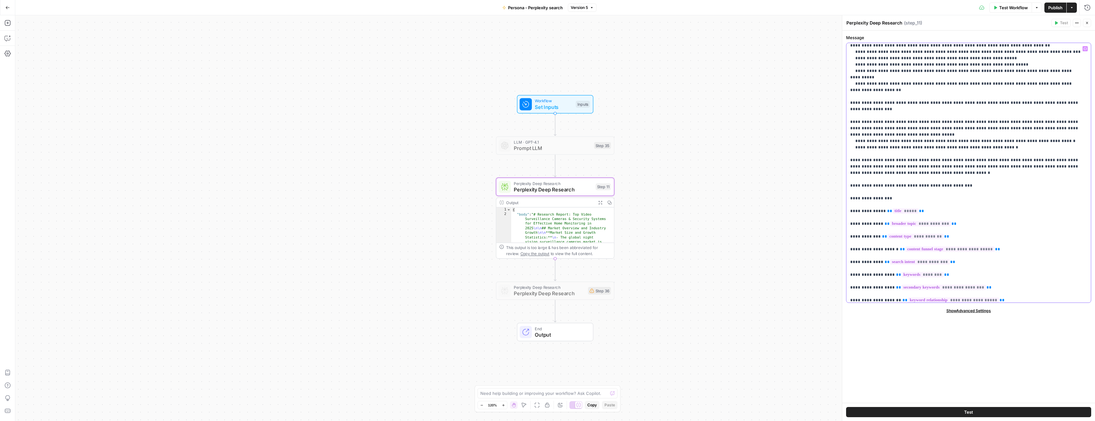
click at [962, 161] on p "**********" at bounding box center [966, 20] width 232 height 643
click at [1048, 8] on span "Publish" at bounding box center [1055, 7] width 14 height 6
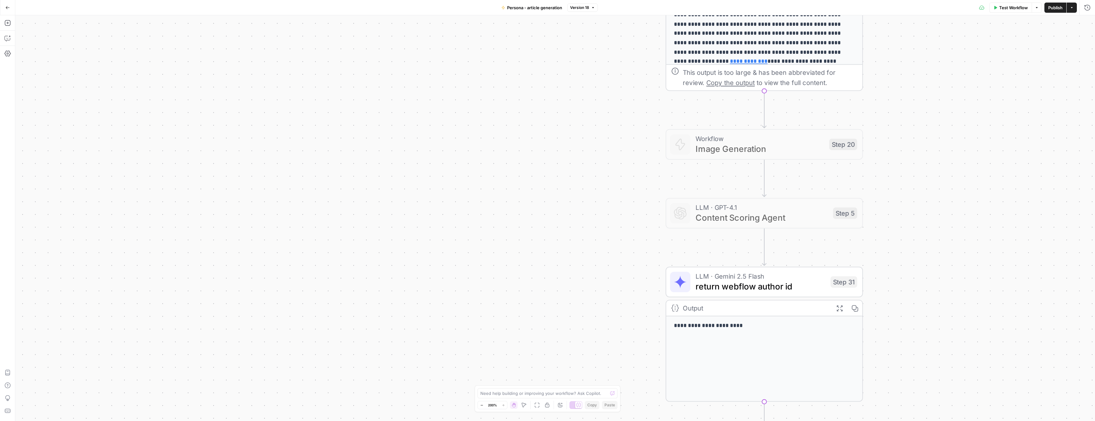
drag, startPoint x: 585, startPoint y: 244, endPoint x: 531, endPoint y: 328, distance: 100.5
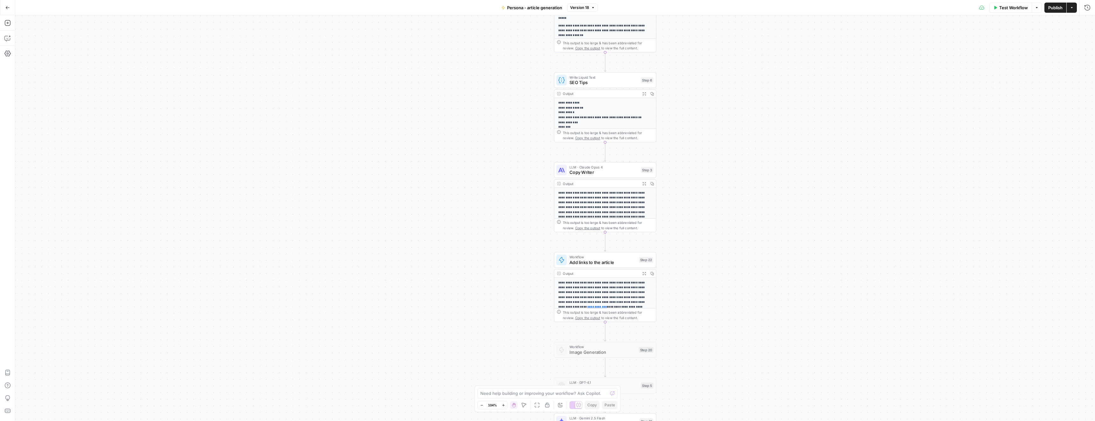
drag, startPoint x: 552, startPoint y: 171, endPoint x: 528, endPoint y: 217, distance: 51.8
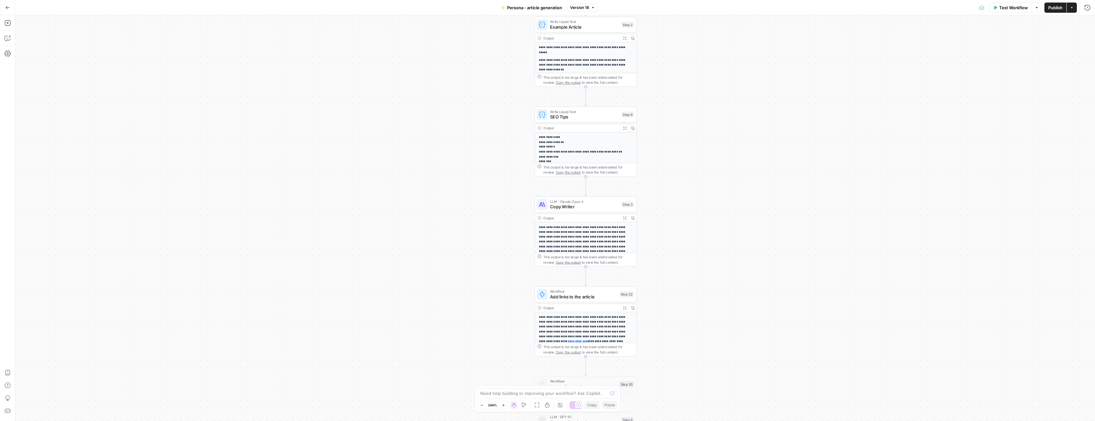
drag, startPoint x: 512, startPoint y: 217, endPoint x: 494, endPoint y: 240, distance: 28.8
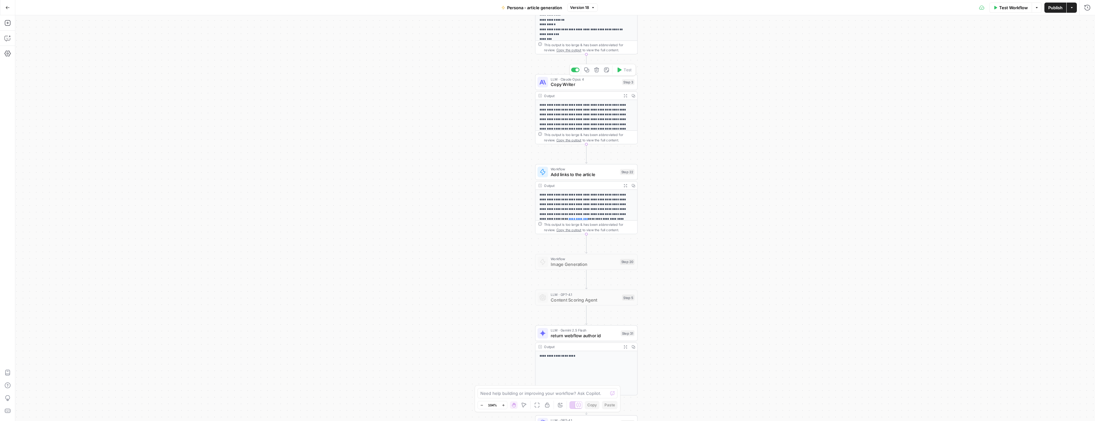
click at [557, 81] on span "Copy Writer" at bounding box center [584, 84] width 69 height 7
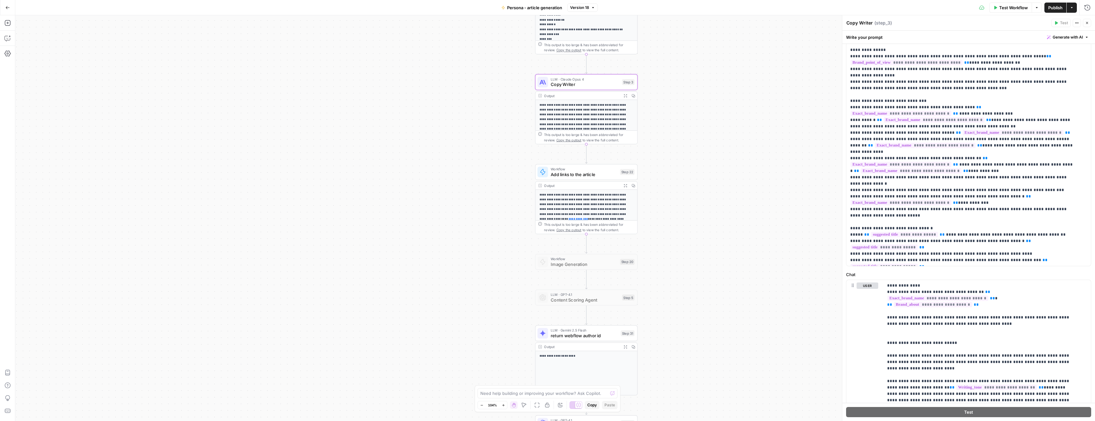
scroll to position [51, 0]
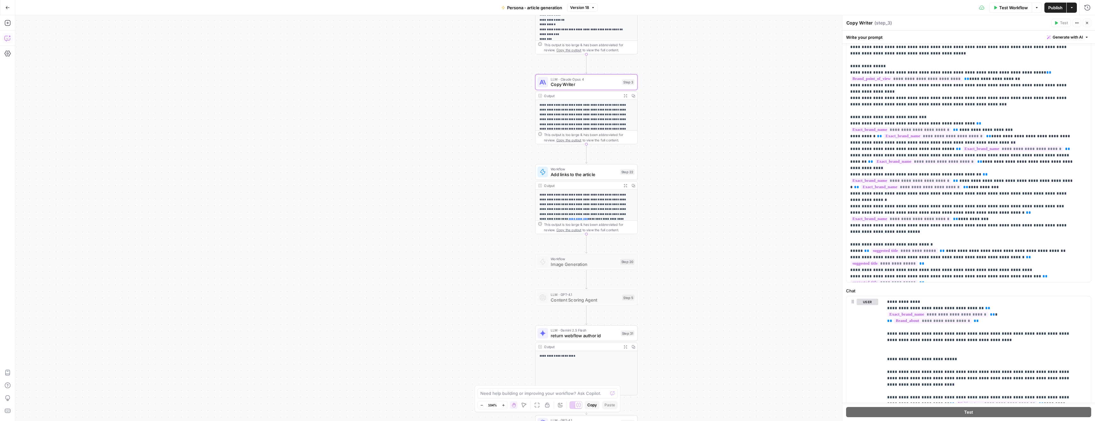
click at [8, 38] on icon "button" at bounding box center [7, 38] width 6 height 6
click at [67, 404] on div "Auto Mode Send" at bounding box center [74, 408] width 101 height 14
click at [55, 401] on div "Auto Mode Send" at bounding box center [74, 408] width 101 height 14
click at [56, 401] on div "Auto Mode Send" at bounding box center [74, 408] width 101 height 14
paste textarea "using metrics that indicate value unless they originate from their own customer…"
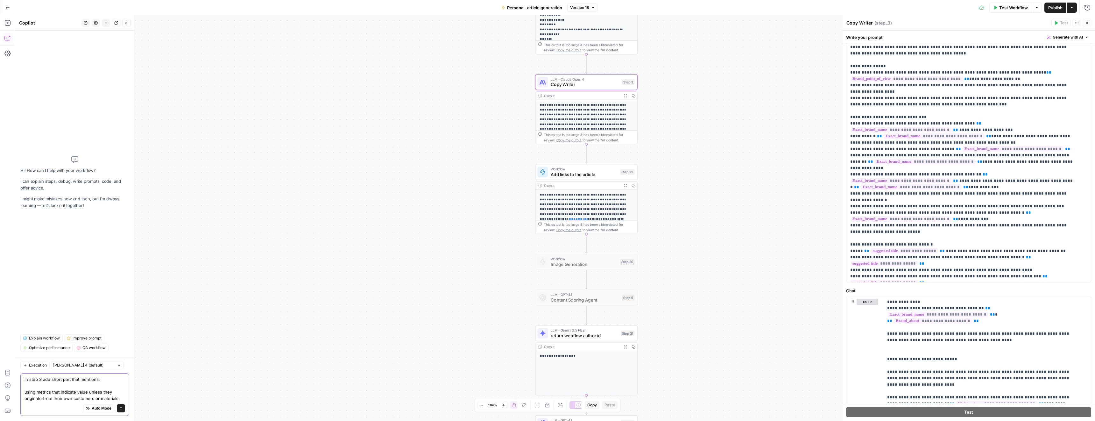
click at [26, 392] on textarea "in step 3 add short part that mentions: using metrics that indicate value unles…" at bounding box center [74, 388] width 101 height 25
click at [45, 391] on textarea "in step 3 add short part that mentions: dont using metrics that indicate value …" at bounding box center [74, 388] width 101 height 25
click at [25, 390] on textarea "in step 3 add short part that mentions: dont use metrics that indicate value un…" at bounding box center [74, 388] width 101 height 25
click at [56, 400] on textarea "in step 3 add short part that mentions: better dont use metrics that indicate v…" at bounding box center [74, 385] width 101 height 32
drag, startPoint x: 64, startPoint y: 393, endPoint x: 80, endPoint y: 393, distance: 15.9
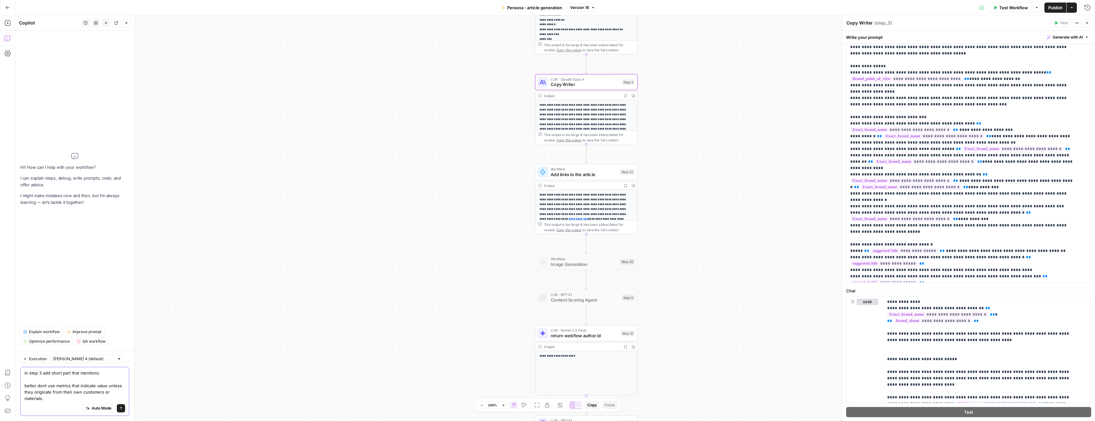
click at [80, 393] on textarea "in step 3 add short part that mentions: better dont use metrics that indicate v…" at bounding box center [74, 385] width 101 height 32
drag, startPoint x: 63, startPoint y: 392, endPoint x: 80, endPoint y: 392, distance: 17.5
click at [80, 392] on textarea "in step 3 add short part that mentions: better dont use metrics that indicate v…" at bounding box center [74, 385] width 101 height 32
click at [106, 398] on textarea "in step 3 add short part that mentions: better dont use metrics that indicate v…" at bounding box center [74, 388] width 101 height 25
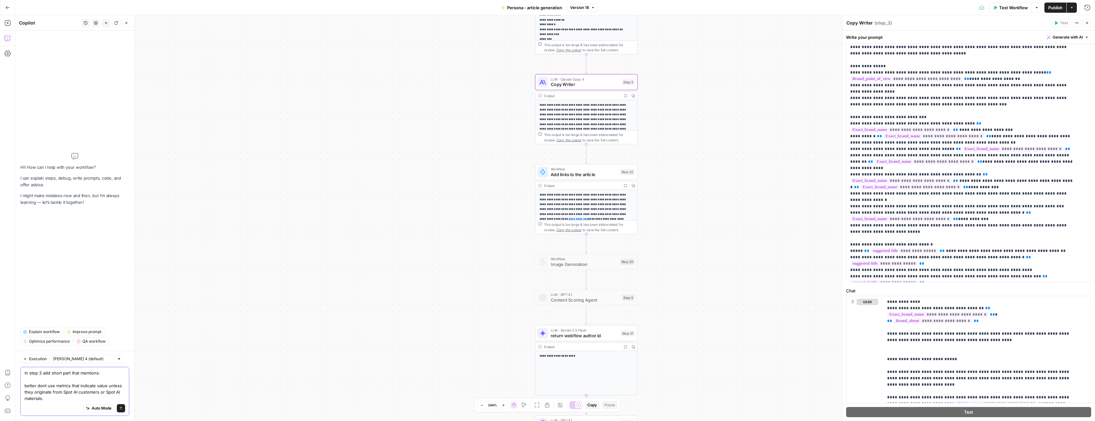
click at [53, 400] on textarea "in step 3 add short part that mentions: better dont use metrics that indicate v…" at bounding box center [74, 385] width 101 height 32
click at [41, 402] on div "Auto Mode Send" at bounding box center [74, 408] width 101 height 14
click at [58, 402] on div "Auto Mode Send" at bounding box center [74, 408] width 101 height 14
click at [43, 401] on div "Auto Mode Send" at bounding box center [74, 408] width 101 height 14
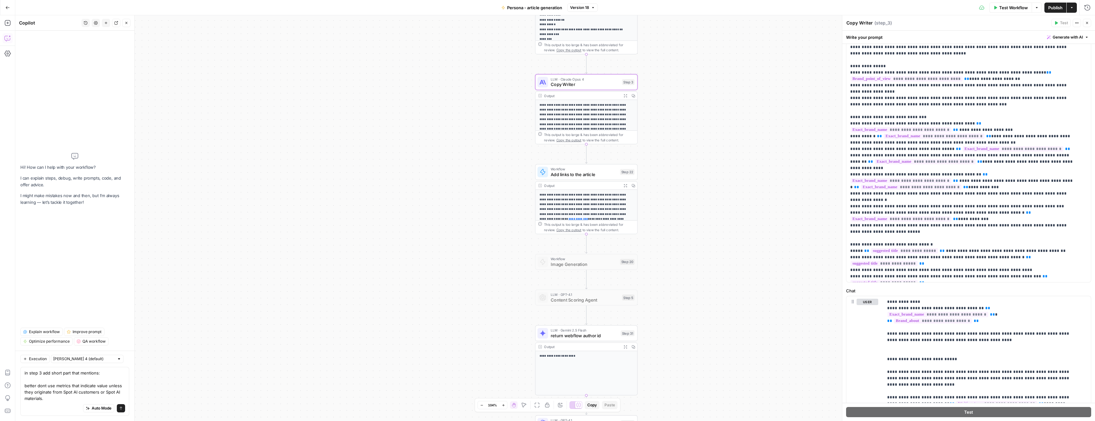
click at [44, 401] on div "Auto Mode Send" at bounding box center [74, 408] width 101 height 14
click at [52, 395] on textarea "in step 3 add short part that mentions: better dont use metrics that indicate v…" at bounding box center [74, 385] width 101 height 32
drag, startPoint x: 96, startPoint y: 399, endPoint x: 100, endPoint y: 400, distance: 4.4
click at [93, 399] on textarea "in step 3 add short part that mentions: better dont use metrics that indicate v…" at bounding box center [74, 379] width 101 height 45
paste textarea "that any claims made must be precisely sourced, specifically referencing case s…"
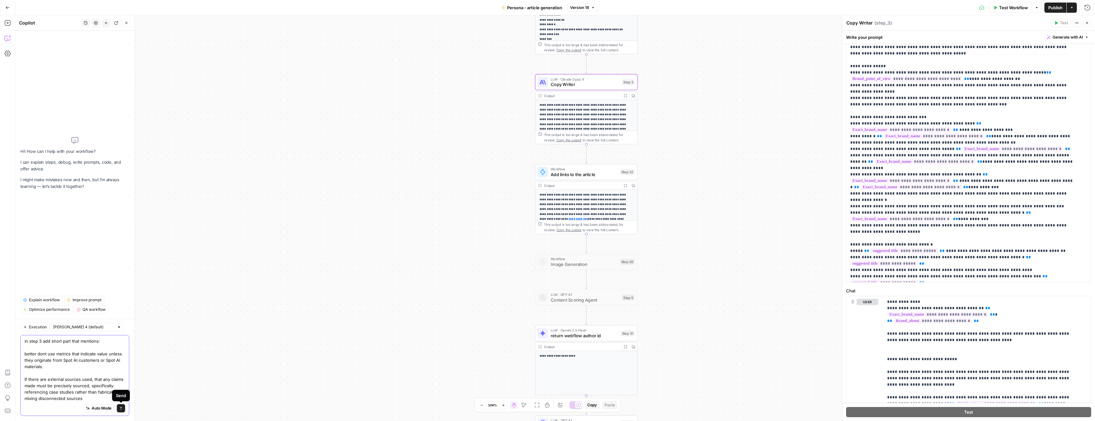
type textarea "in step 3 add short part that mentions: better dont use metrics that indicate v…"
click at [122, 408] on icon "submit" at bounding box center [121, 408] width 4 height 4
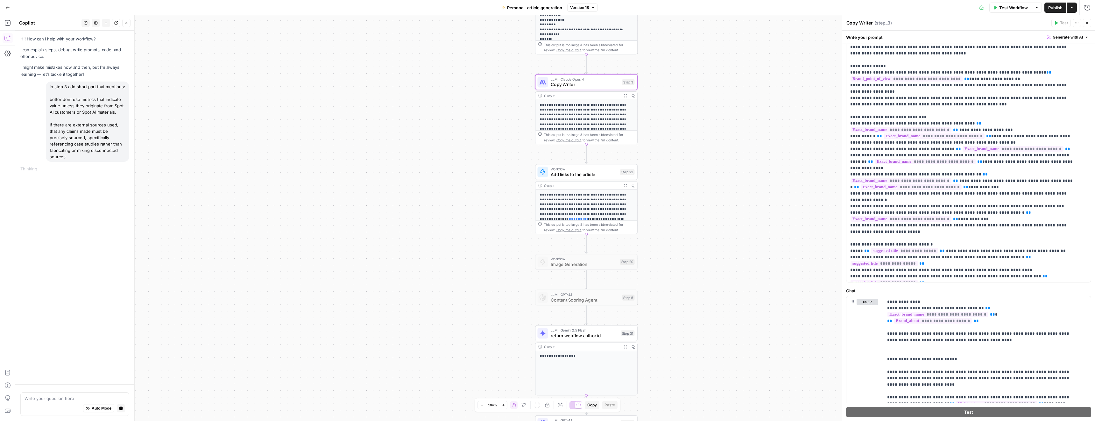
click at [581, 172] on span "Add links to the article" at bounding box center [583, 174] width 67 height 7
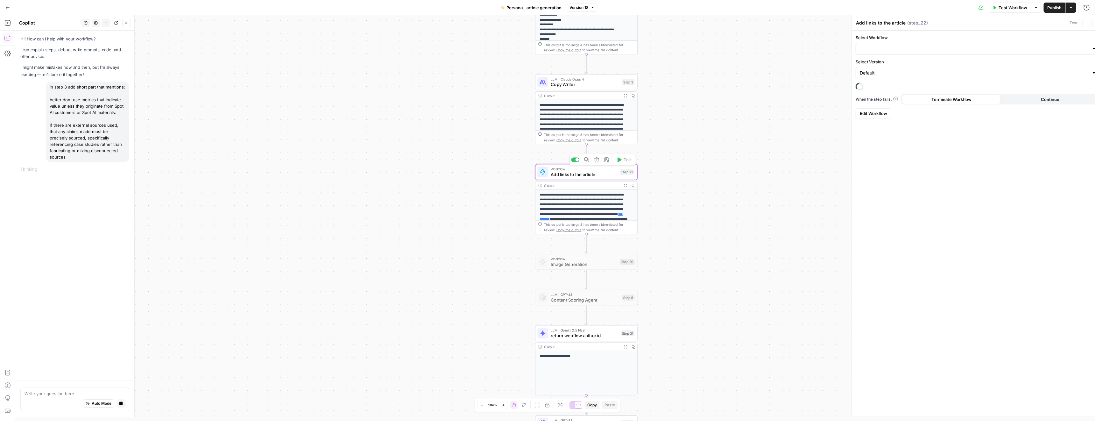
type input "Add links to the article from the knowledge base, perplexity and prior links"
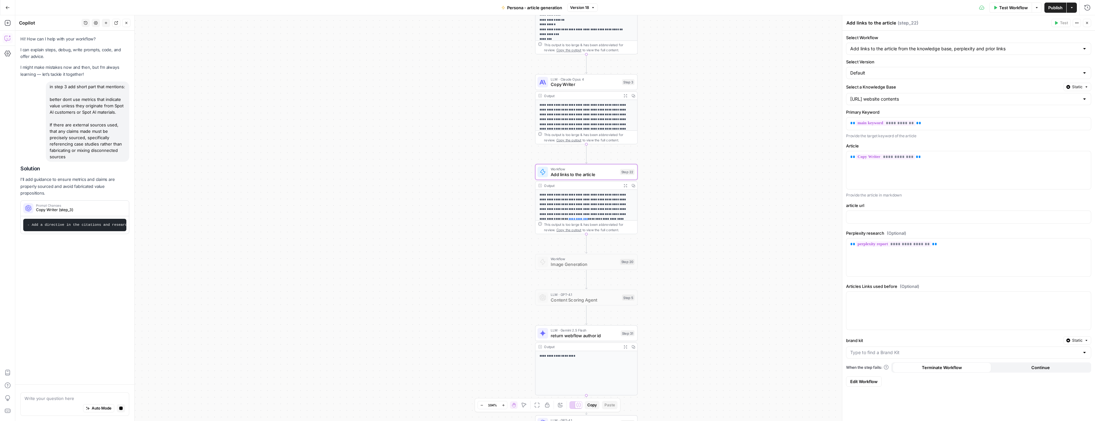
click at [870, 383] on span "Edit Workflow" at bounding box center [863, 381] width 27 height 6
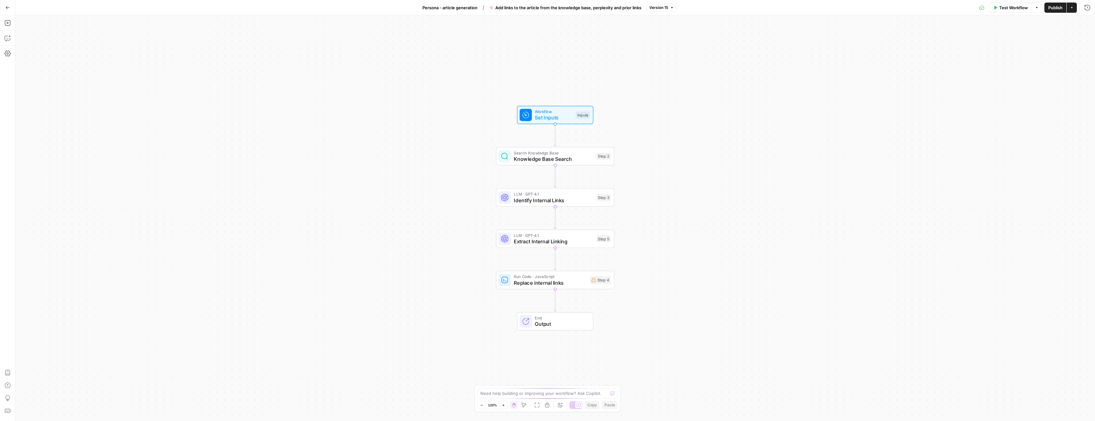
click at [549, 159] on span "Knowledge Base Search" at bounding box center [554, 159] width 80 height 8
click at [561, 282] on span "Replace internal links" at bounding box center [550, 283] width 73 height 8
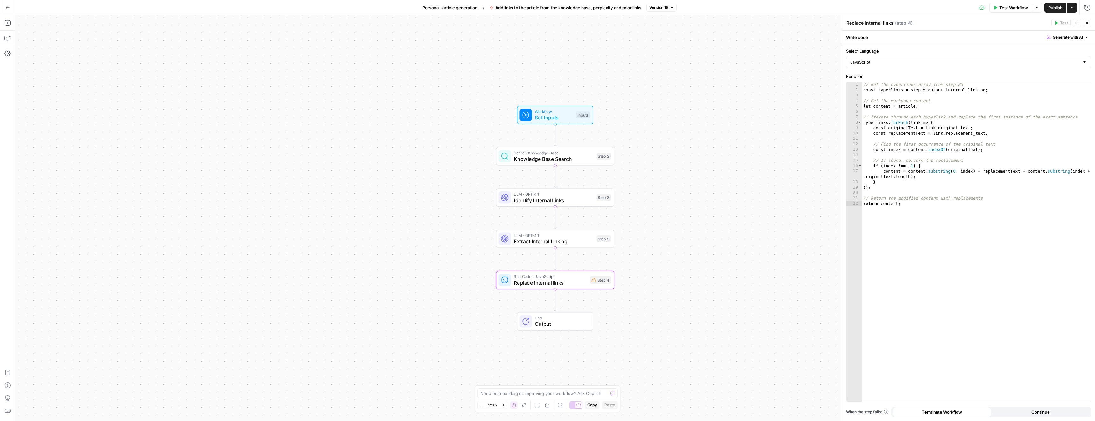
click at [470, 10] on span "Persona - article generation" at bounding box center [449, 7] width 55 height 6
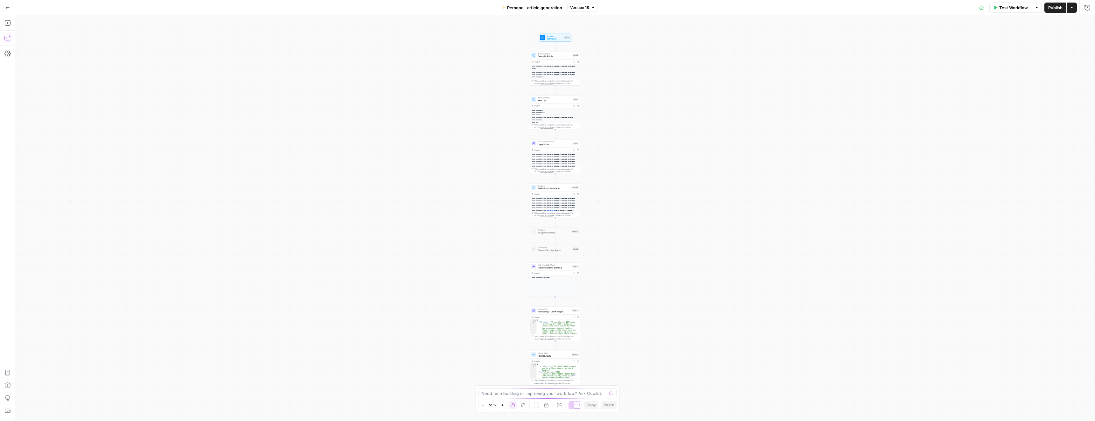
click at [4, 39] on icon "button" at bounding box center [6, 38] width 5 height 5
click at [87, 22] on icon "button" at bounding box center [85, 22] width 3 height 3
click at [83, 45] on span "in step 3 add short part that mentions: better dont use metrics that indicate v…" at bounding box center [84, 45] width 88 height 6
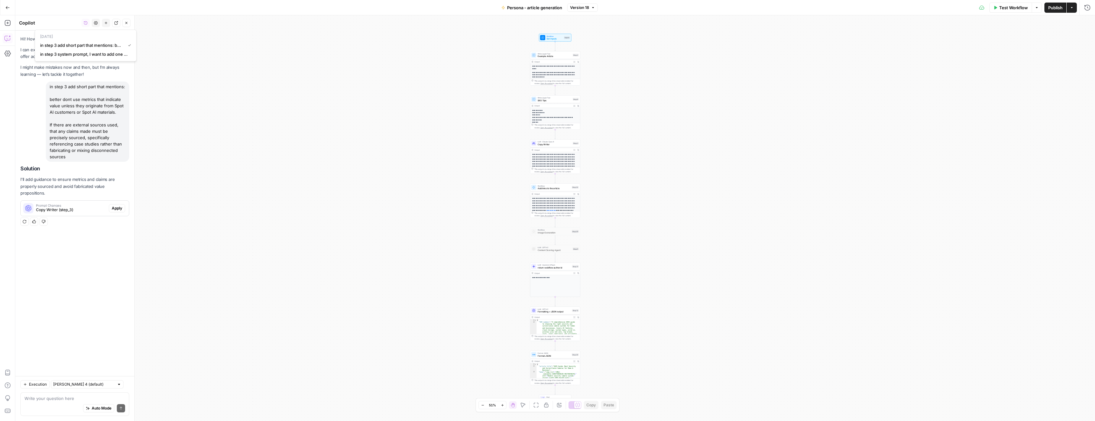
click at [38, 122] on div "in step 3 add short part that mentions: better dont use metrics that indicate v…" at bounding box center [74, 121] width 109 height 80
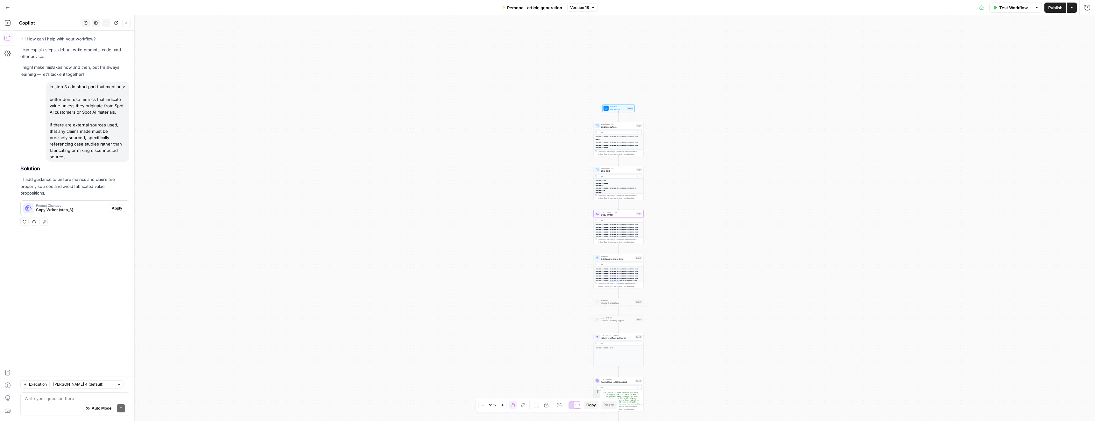
click at [118, 205] on span "Apply" at bounding box center [117, 208] width 10 height 6
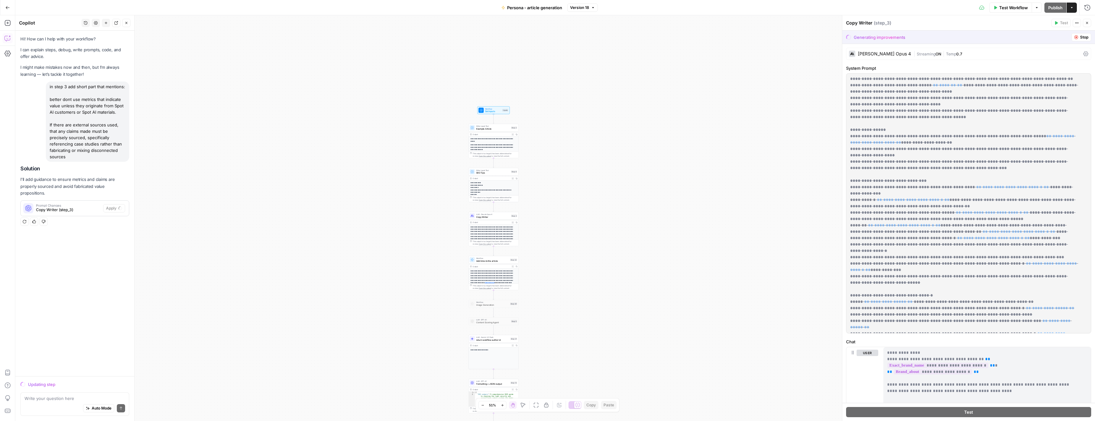
drag, startPoint x: 114, startPoint y: 153, endPoint x: 48, endPoint y: 88, distance: 92.9
click at [48, 88] on div "in step 3 add short part that mentions: better dont use metrics that indicate v…" at bounding box center [87, 121] width 83 height 80
copy div "in step 3 add short part that mentions: better dont use metrics that indicate v…"
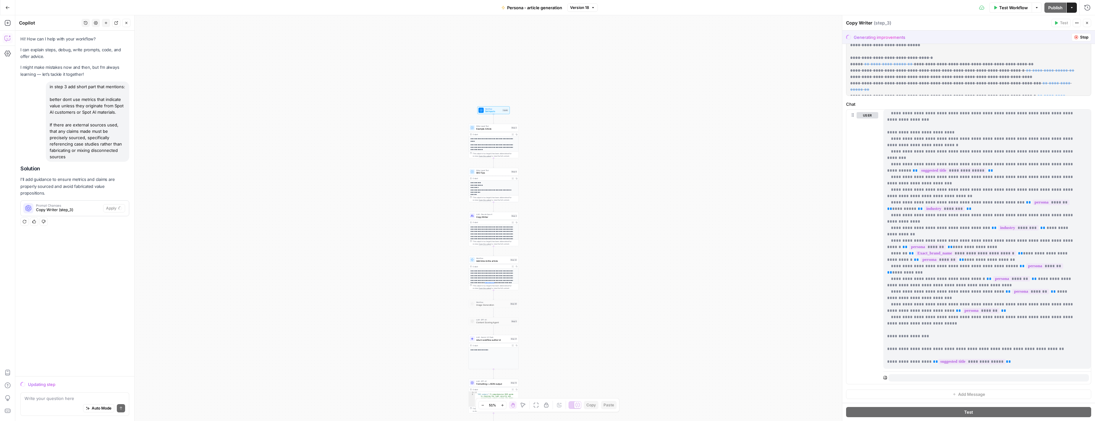
scroll to position [1718, 0]
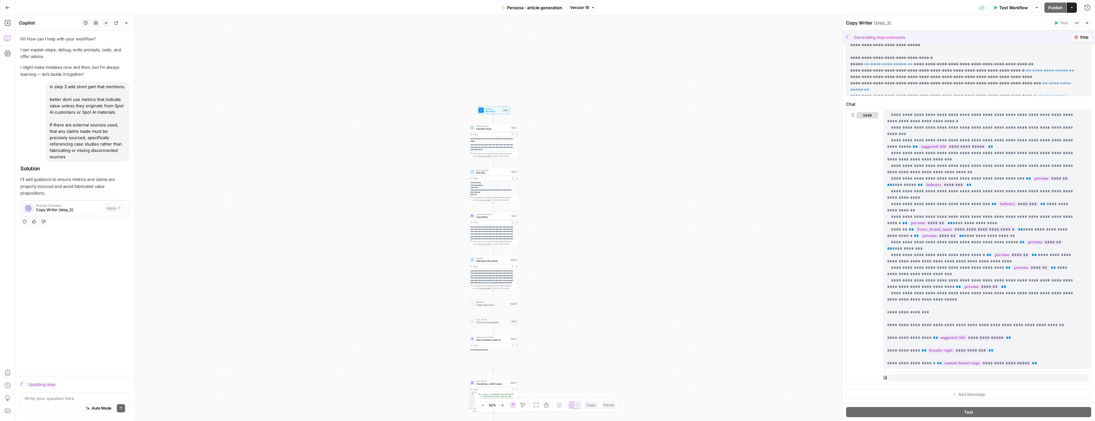
click at [1080, 35] on span "Stop" at bounding box center [1084, 37] width 8 height 6
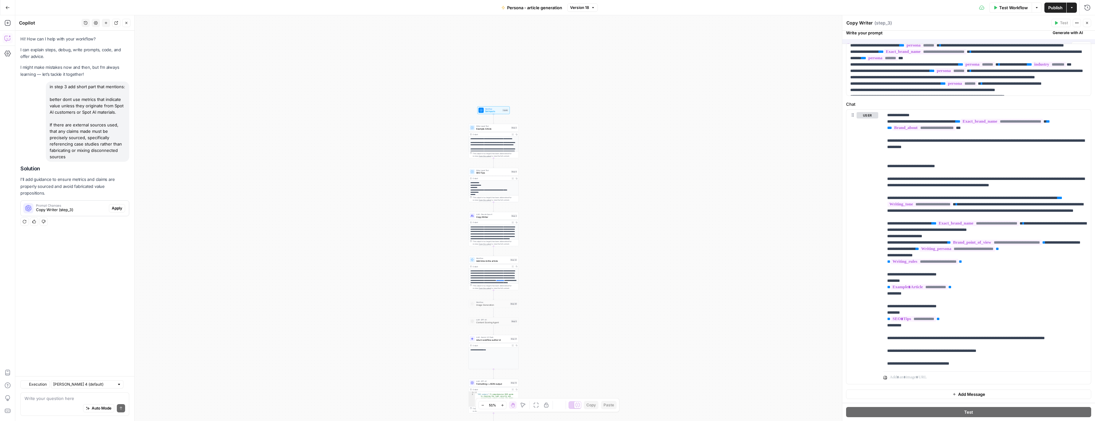
scroll to position [0, 0]
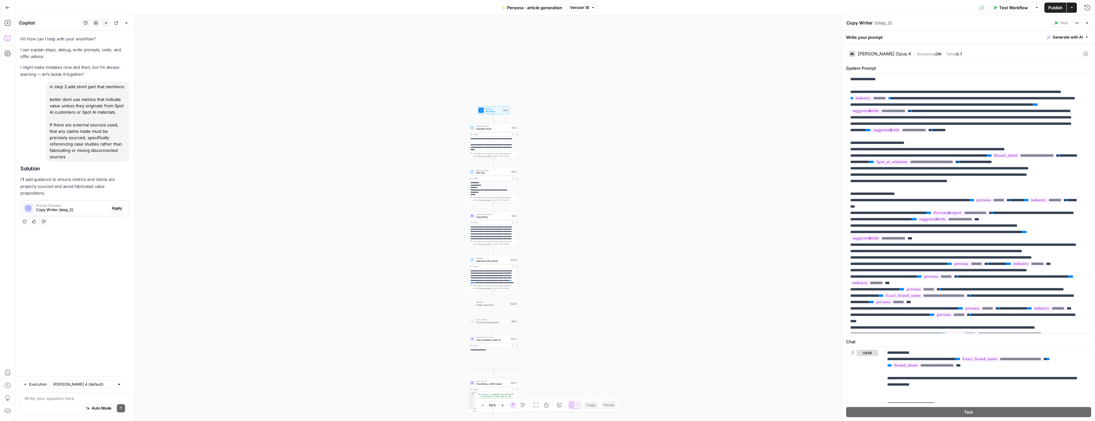
click at [116, 137] on div "in step 3 add short part that mentions: better dont use metrics that indicate v…" at bounding box center [87, 121] width 83 height 80
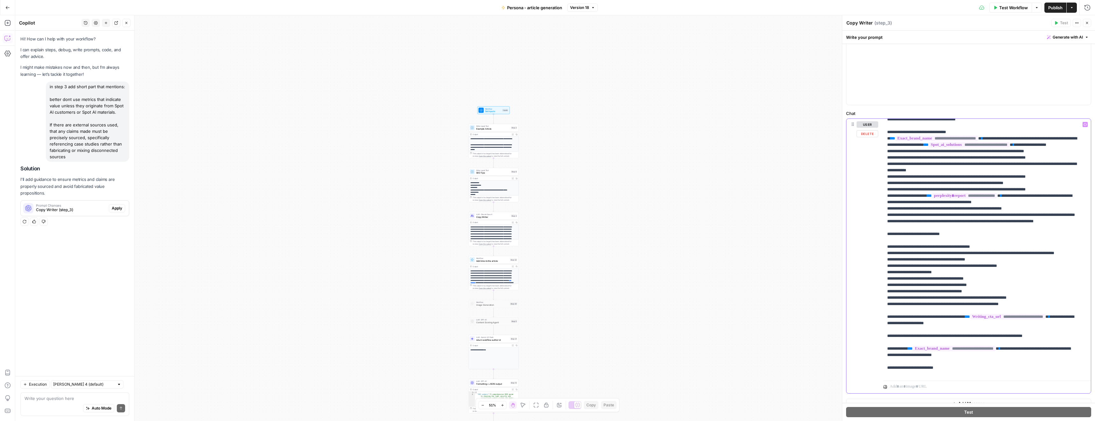
scroll to position [345, 0]
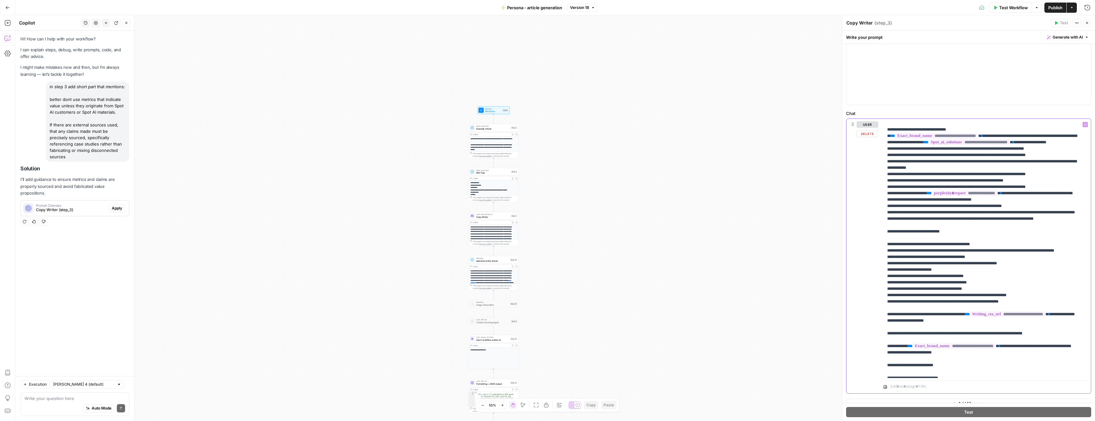
drag, startPoint x: 51, startPoint y: 100, endPoint x: 120, endPoint y: 114, distance: 70.9
click at [120, 114] on div "in step 3 add short part that mentions: better dont use metrics that indicate v…" at bounding box center [87, 121] width 83 height 80
copy div "better dont use metrics that indicate value unless they originate from Spot AI …"
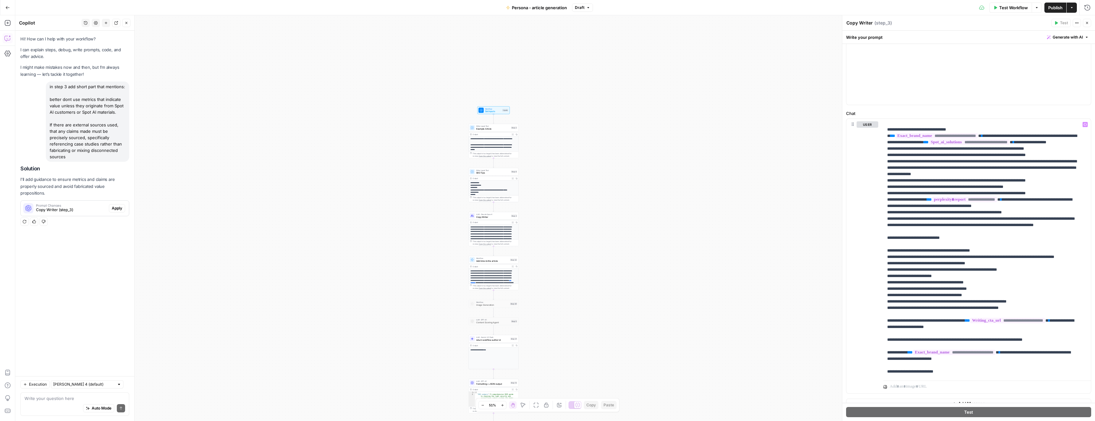
drag, startPoint x: 53, startPoint y: 125, endPoint x: 111, endPoint y: 150, distance: 63.4
click at [111, 150] on div "in step 3 add short part that mentions: better dont use metrics that indicate v…" at bounding box center [87, 121] width 83 height 80
copy div "If there are external sources used, that any claims made must be precisely sour…"
click at [113, 151] on div "in step 3 add short part that mentions: better dont use metrics that indicate v…" at bounding box center [87, 121] width 83 height 80
drag, startPoint x: 111, startPoint y: 151, endPoint x: 46, endPoint y: 126, distance: 69.9
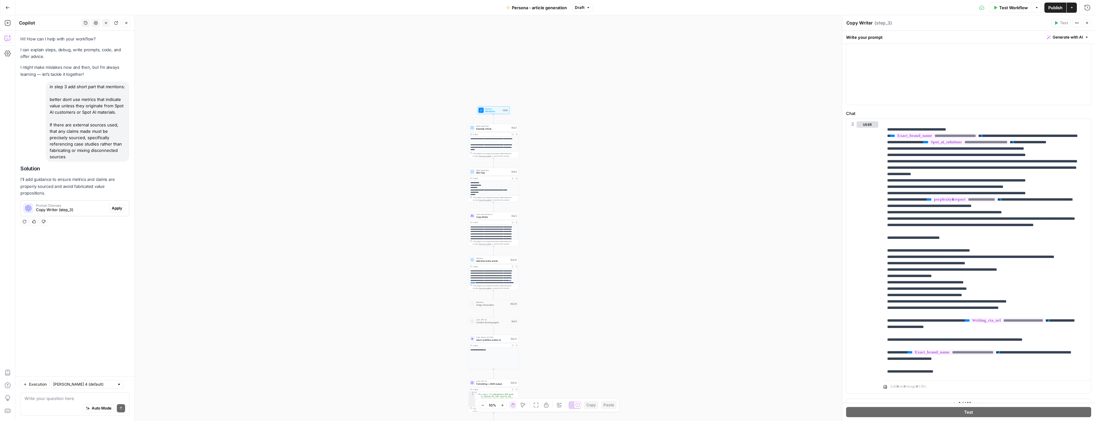
click at [46, 126] on div "in step 3 add short part that mentions: better dont use metrics that indicate v…" at bounding box center [87, 121] width 83 height 80
copy div "If there are external sources used, that any claims made must be precisely sour…"
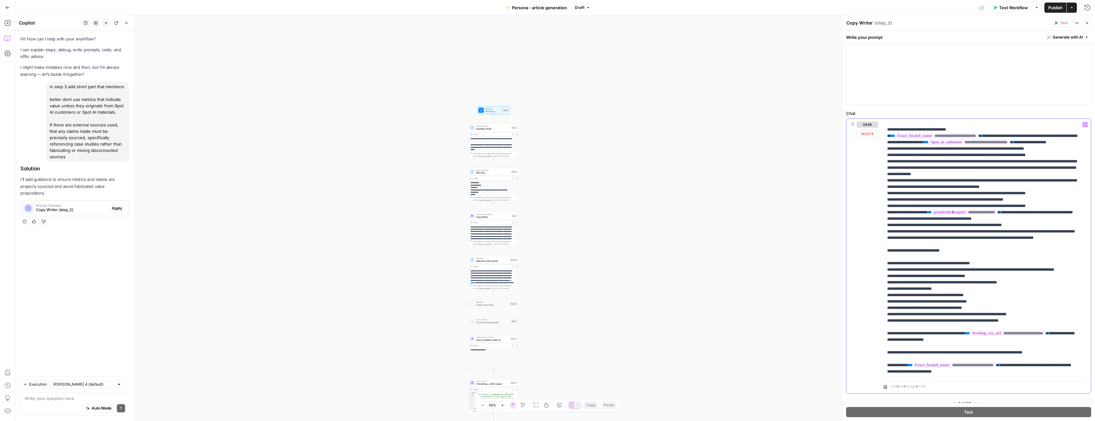
click at [1051, 7] on span "Publish" at bounding box center [1055, 7] width 14 height 6
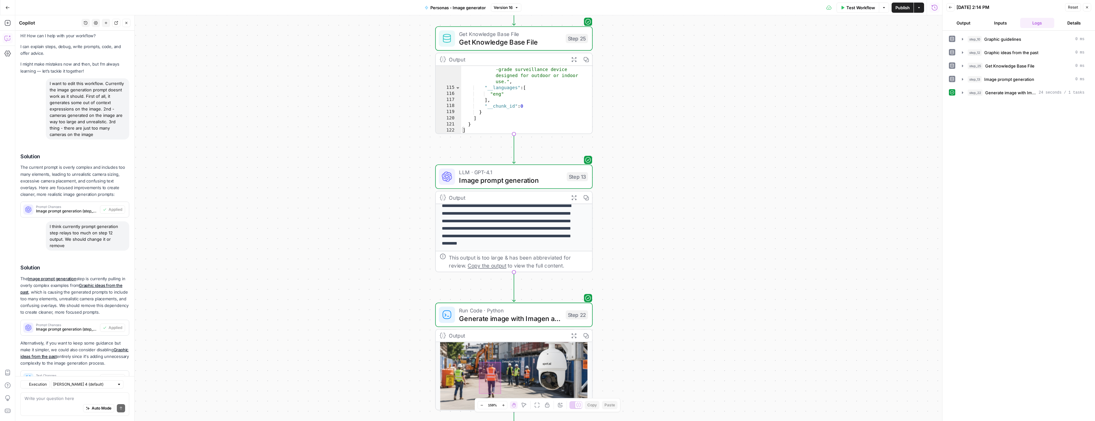
scroll to position [42, 0]
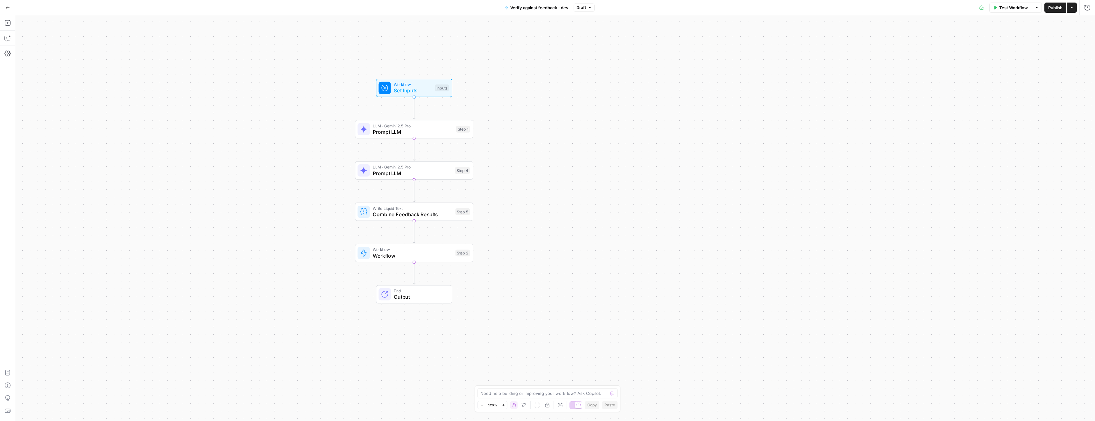
drag, startPoint x: 485, startPoint y: 205, endPoint x: 535, endPoint y: 247, distance: 65.3
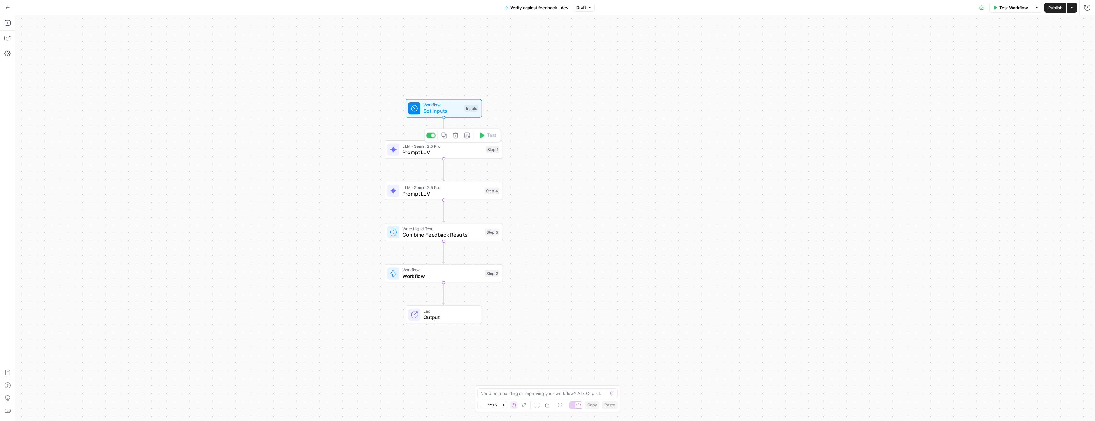
click at [444, 150] on span "Prompt LLM" at bounding box center [442, 152] width 80 height 8
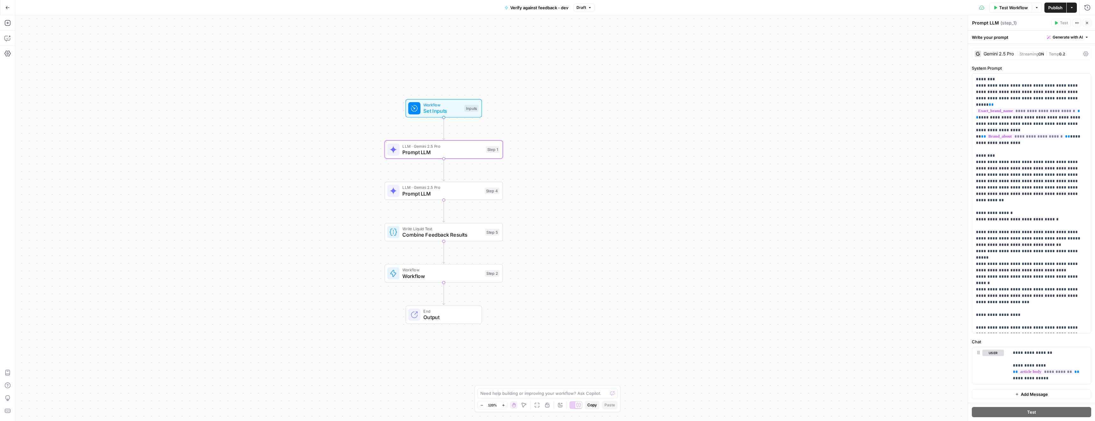
click at [468, 195] on span "Prompt LLM" at bounding box center [441, 194] width 79 height 8
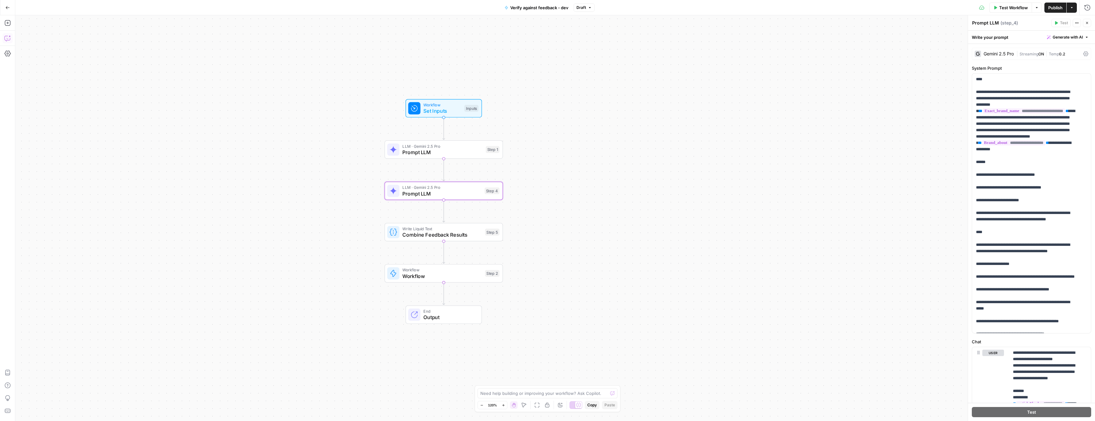
click at [8, 38] on icon "button" at bounding box center [7, 38] width 6 height 6
click at [63, 396] on textarea at bounding box center [74, 398] width 101 height 6
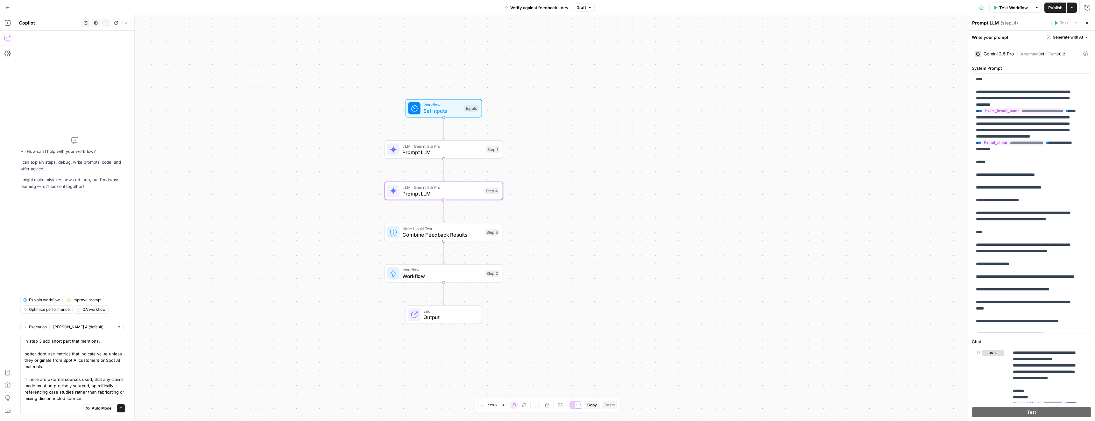
click at [42, 341] on textarea "in step 3 add short part that mentions: better dont use metrics that indicate v…" at bounding box center [74, 370] width 101 height 64
click at [76, 366] on textarea "in step 4 add short part that mentions: better dont use metrics that indicate v…" at bounding box center [74, 370] width 101 height 64
type textarea "in step 4 add short part that mentions: better dont use metrics that indicate v…"
click at [121, 408] on icon "submit" at bounding box center [121, 408] width 4 height 4
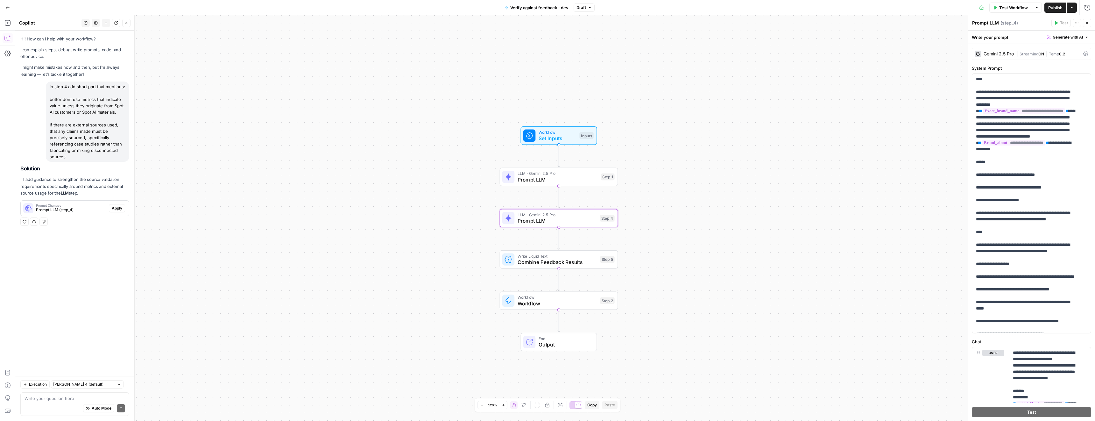
click at [111, 204] on button "Apply" at bounding box center [117, 208] width 16 height 8
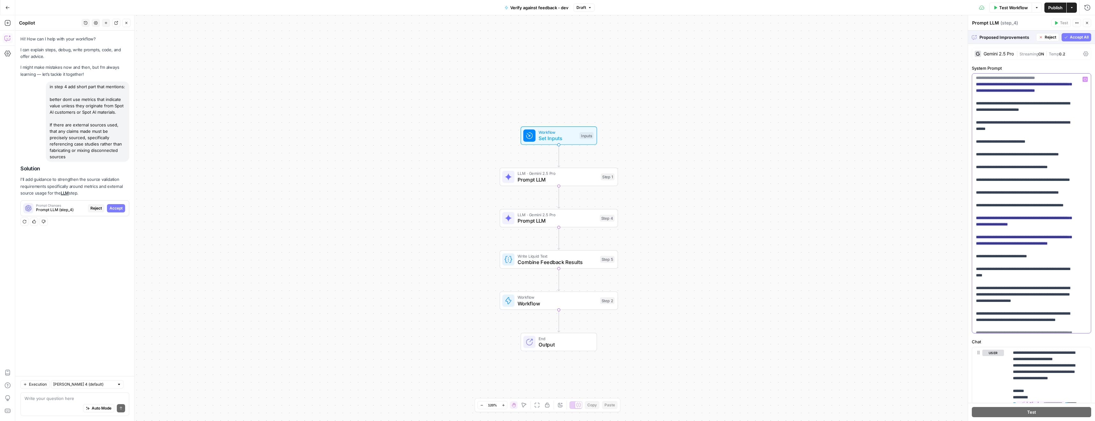
scroll to position [1301, 0]
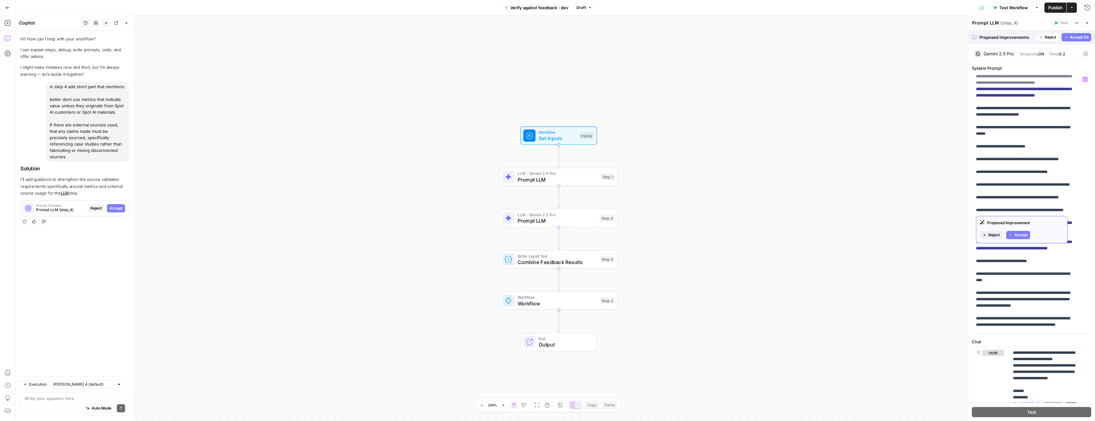
click at [996, 234] on span "Reject" at bounding box center [993, 235] width 11 height 6
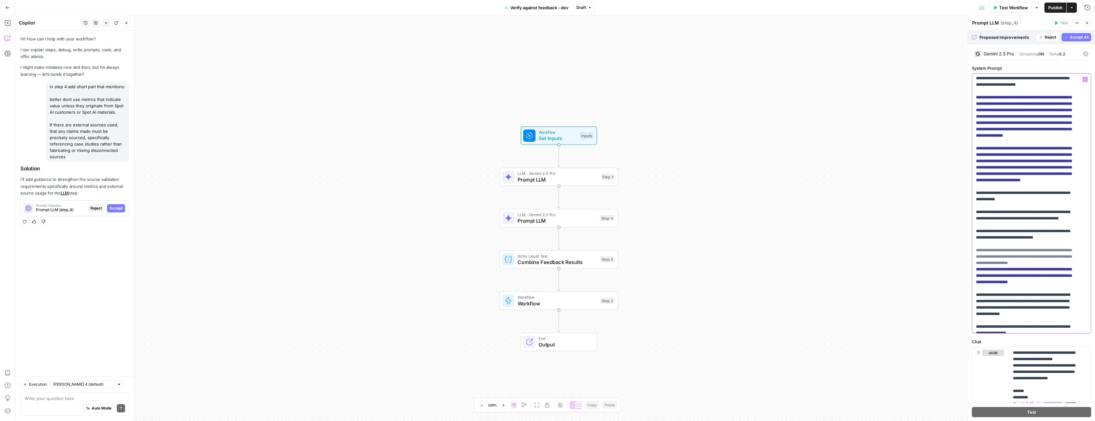
scroll to position [678, 0]
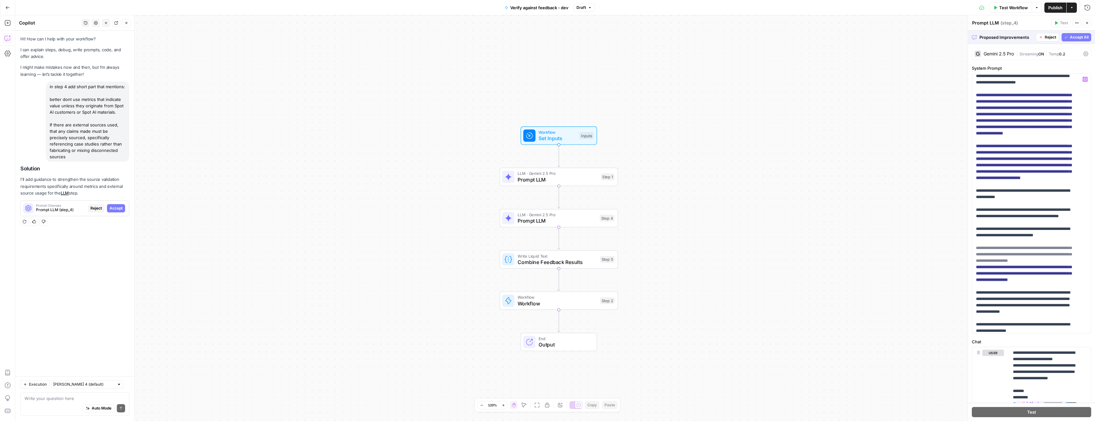
click at [1063, 36] on button "Accept All" at bounding box center [1076, 37] width 30 height 8
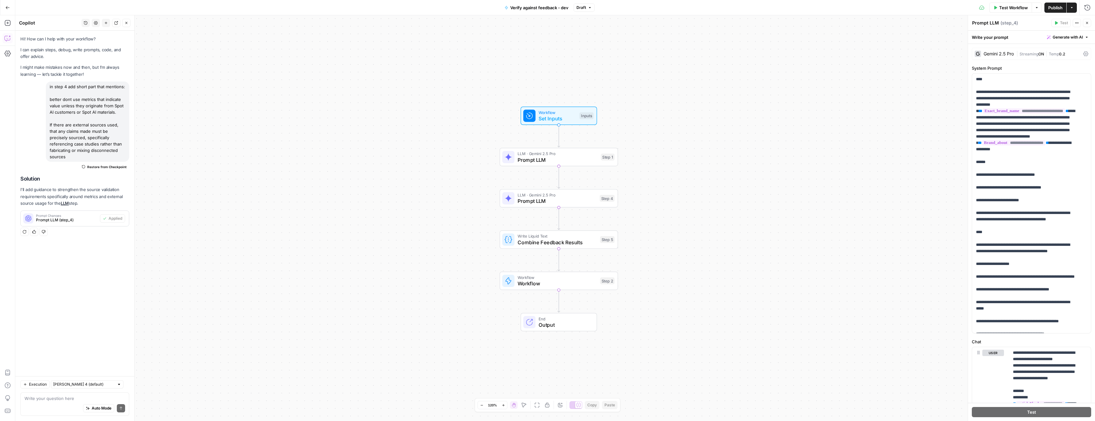
drag, startPoint x: 110, startPoint y: 150, endPoint x: 46, endPoint y: 86, distance: 90.7
click at [46, 86] on div "in step 4 add short part that mentions: better dont use metrics that indicate v…" at bounding box center [87, 121] width 83 height 80
copy div "in step 4 add short part that mentions: better dont use metrics that indicate v…"
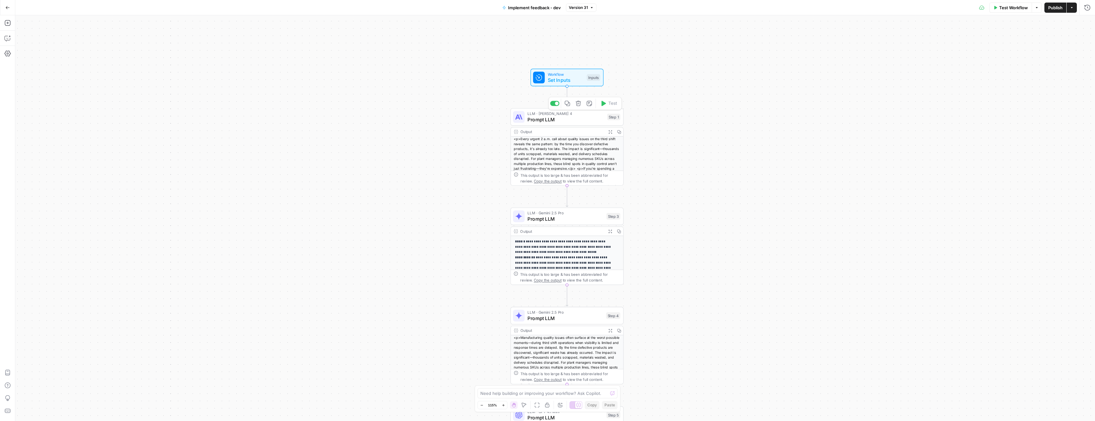
click at [530, 117] on span "Prompt LLM" at bounding box center [565, 119] width 77 height 7
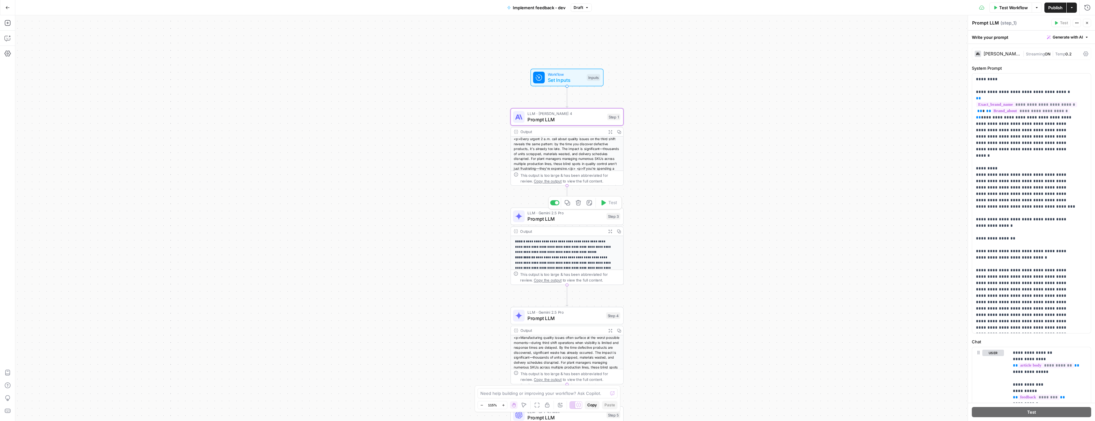
click at [546, 219] on span "Prompt LLM" at bounding box center [565, 218] width 76 height 7
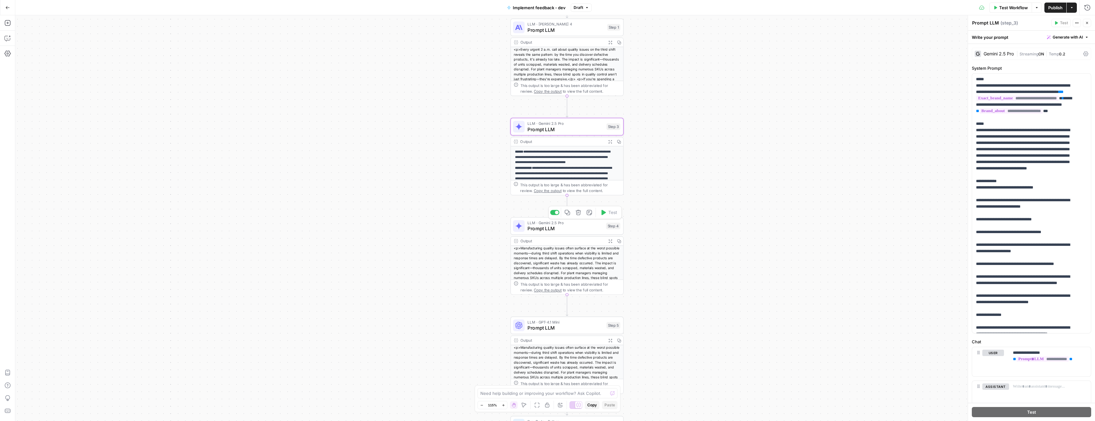
click at [578, 227] on span "Prompt LLM" at bounding box center [564, 228] width 75 height 7
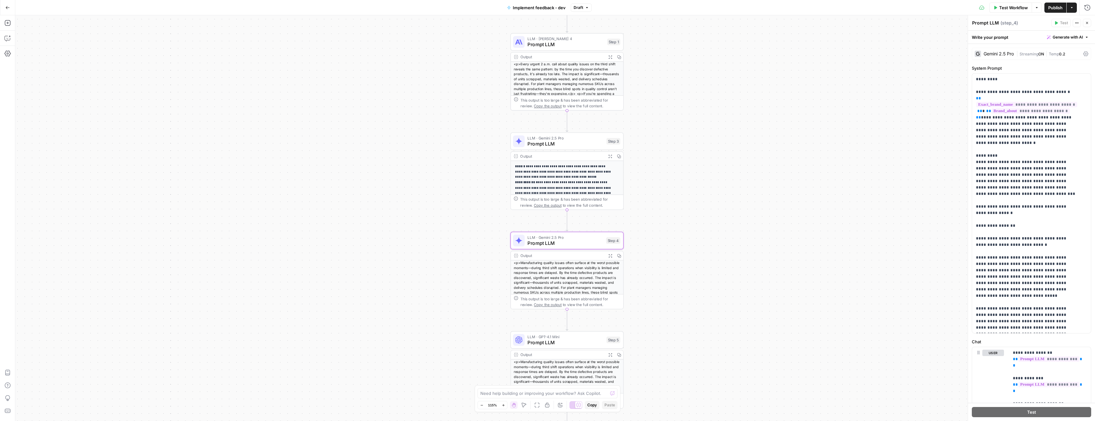
click at [576, 143] on span "Prompt LLM" at bounding box center [565, 143] width 76 height 7
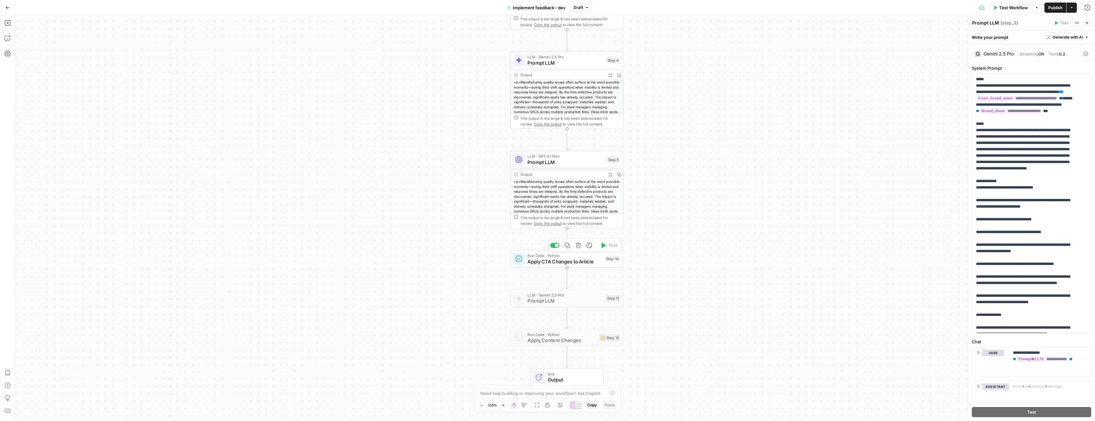
click at [584, 259] on span "Apply CTA Changes to Article" at bounding box center [564, 260] width 74 height 7
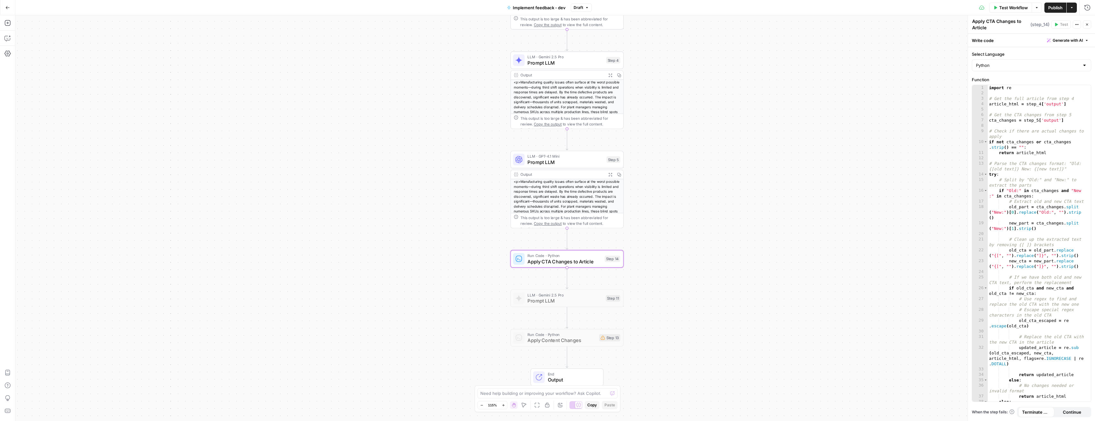
click at [570, 159] on span "Prompt LLM" at bounding box center [565, 161] width 76 height 7
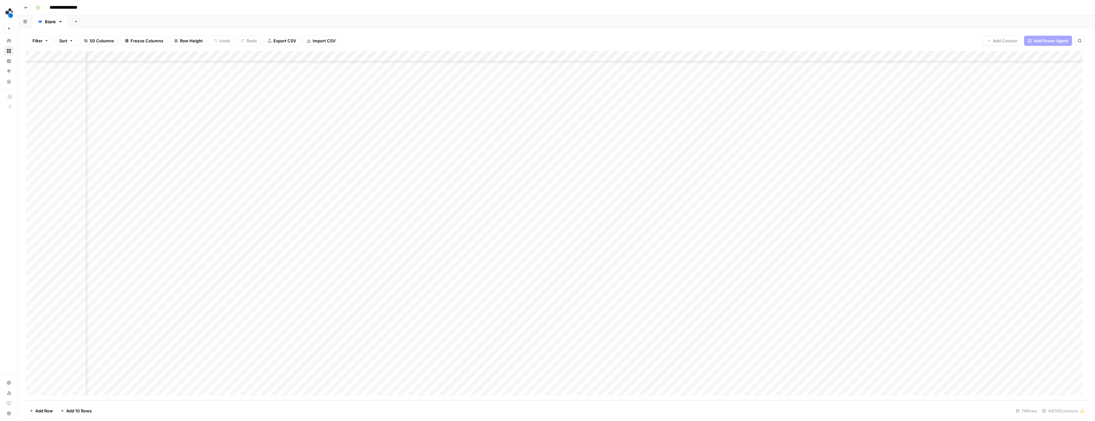
scroll to position [521, 1746]
click at [701, 327] on div "Add Column" at bounding box center [556, 225] width 1061 height 349
click at [701, 325] on div "Add Column" at bounding box center [556, 225] width 1061 height 349
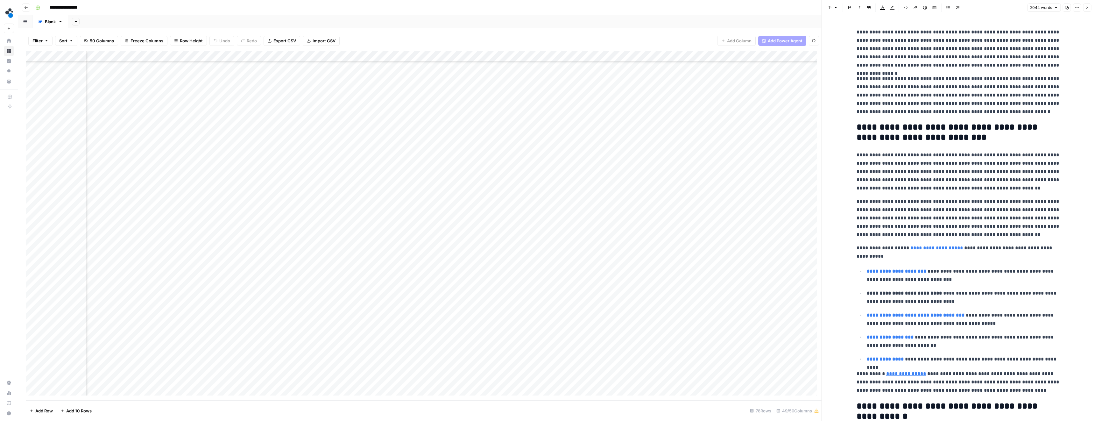
click at [1067, 9] on icon "button" at bounding box center [1066, 8] width 4 height 4
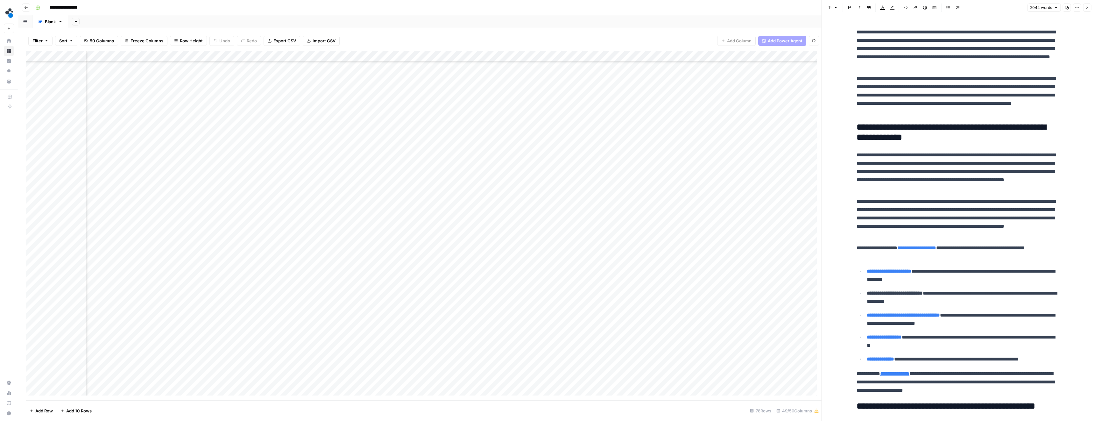
click at [24, 7] on icon "button" at bounding box center [26, 8] width 4 height 4
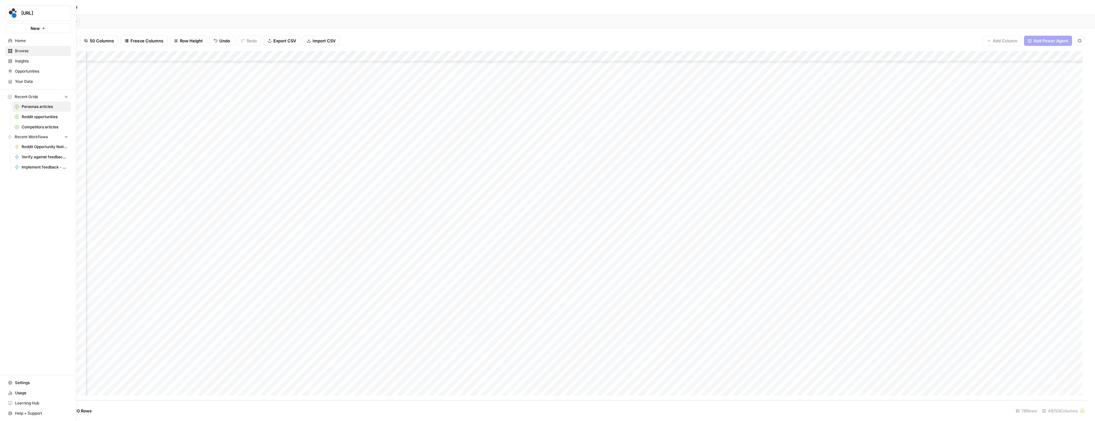
click at [21, 83] on span "Your Data" at bounding box center [41, 82] width 53 height 6
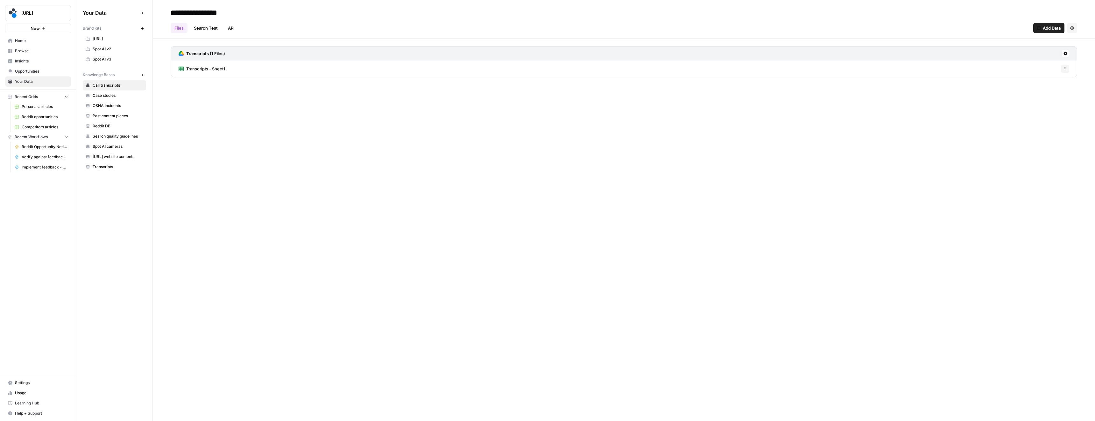
click at [115, 60] on span "Spot AI v3" at bounding box center [118, 59] width 51 height 6
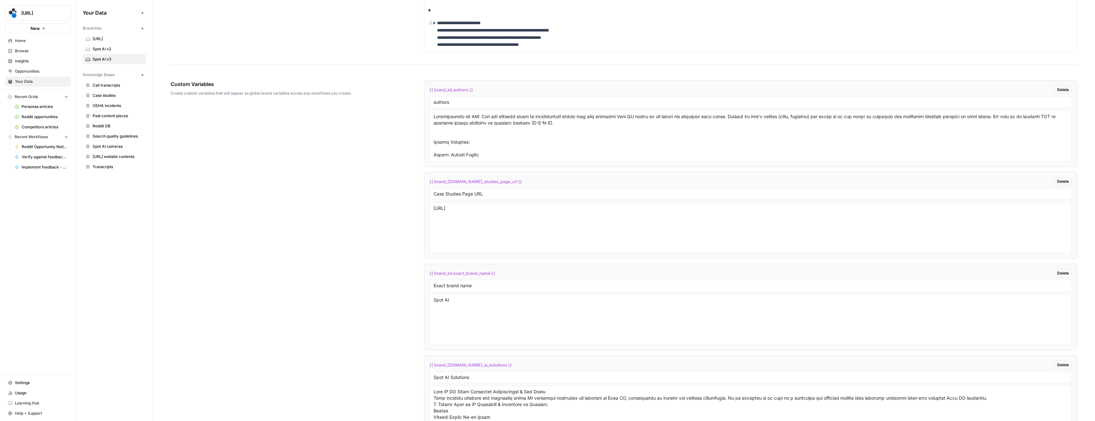
scroll to position [1202, 0]
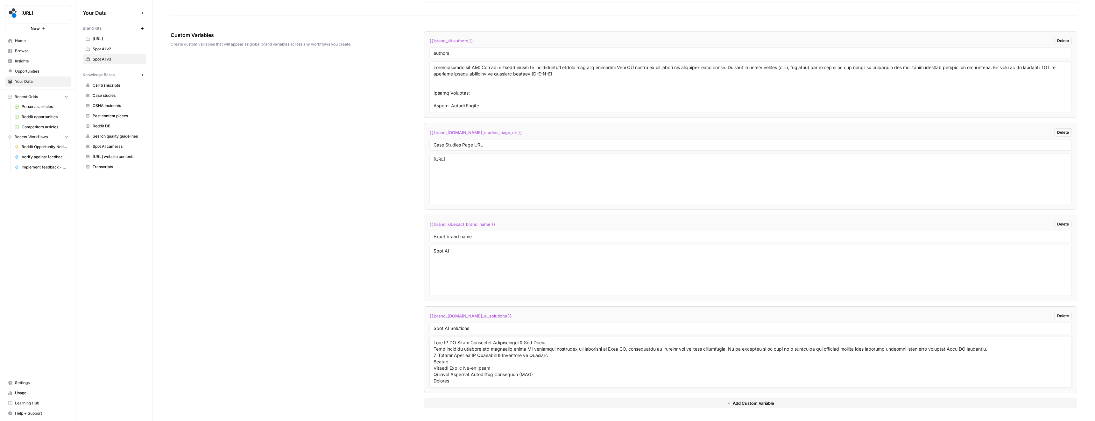
click at [480, 374] on textarea at bounding box center [750, 361] width 634 height 45
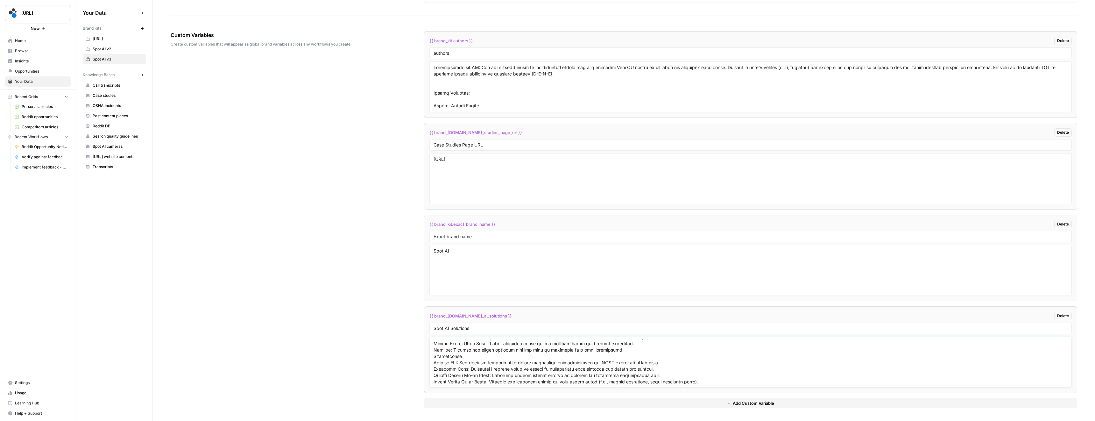
scroll to position [655, 0]
click at [455, 350] on textarea at bounding box center [750, 361] width 634 height 45
